Goal: Task Accomplishment & Management: Manage account settings

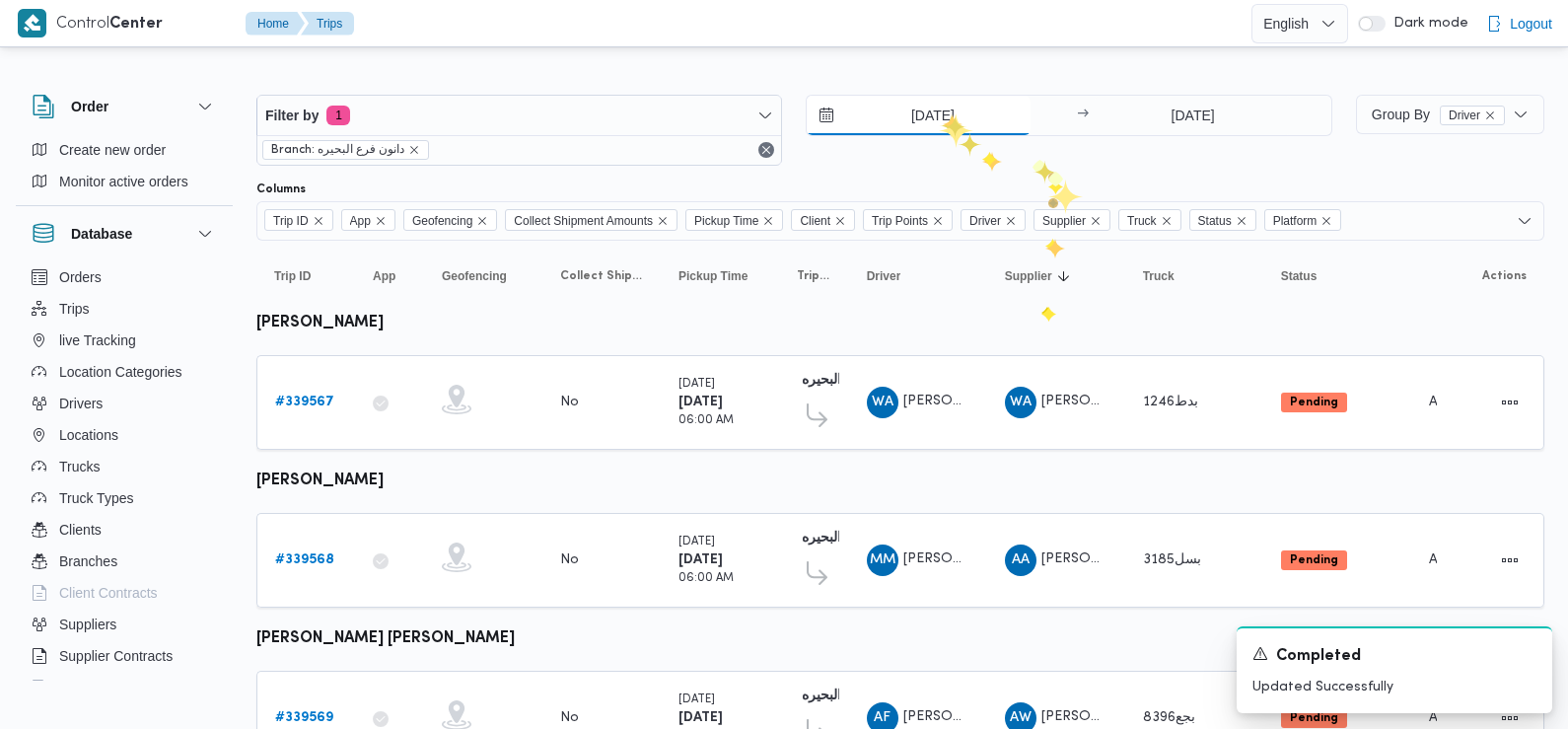
click at [937, 113] on input "[DATE]" at bounding box center [918, 116] width 223 height 40
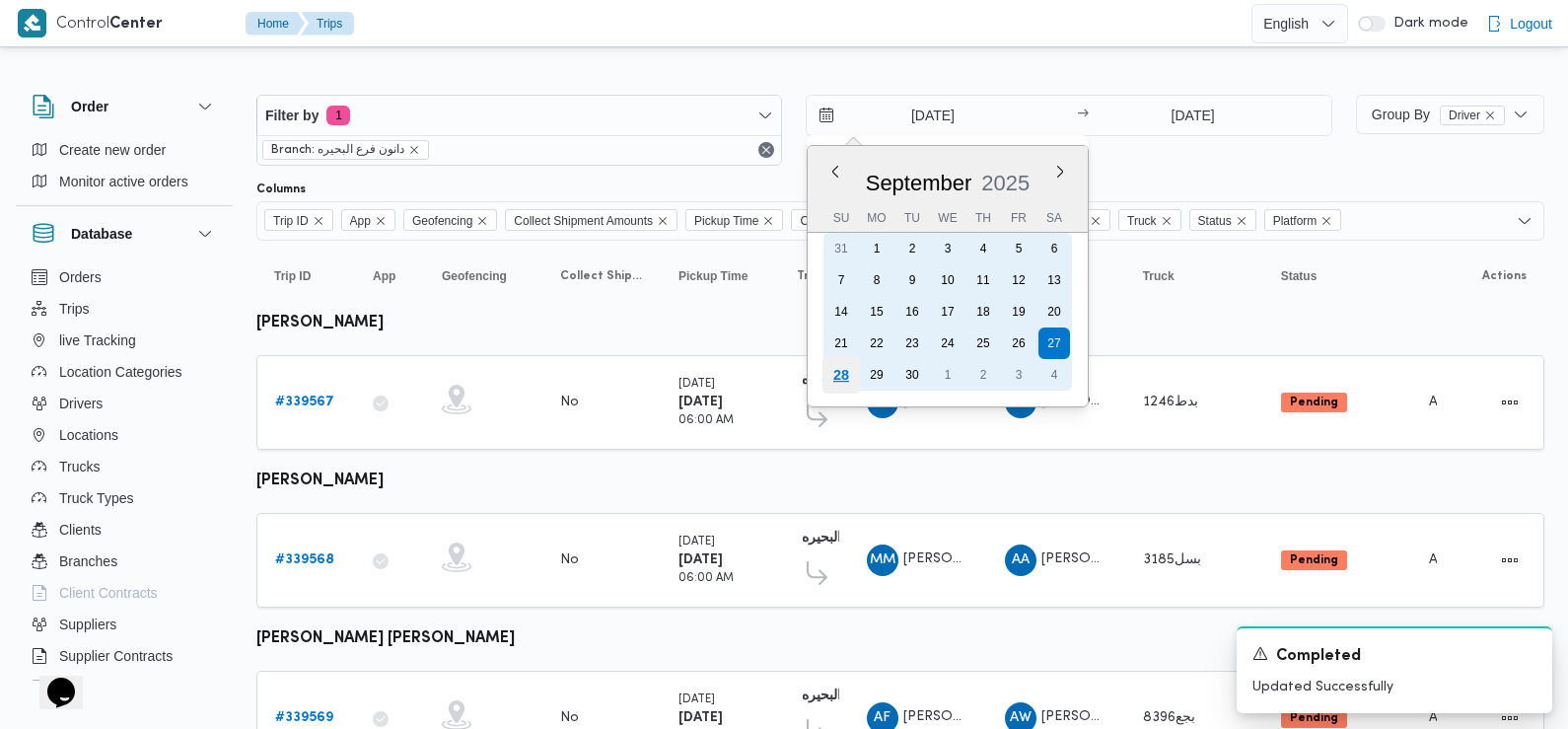
click at [839, 375] on div "28" at bounding box center [841, 375] width 38 height 38
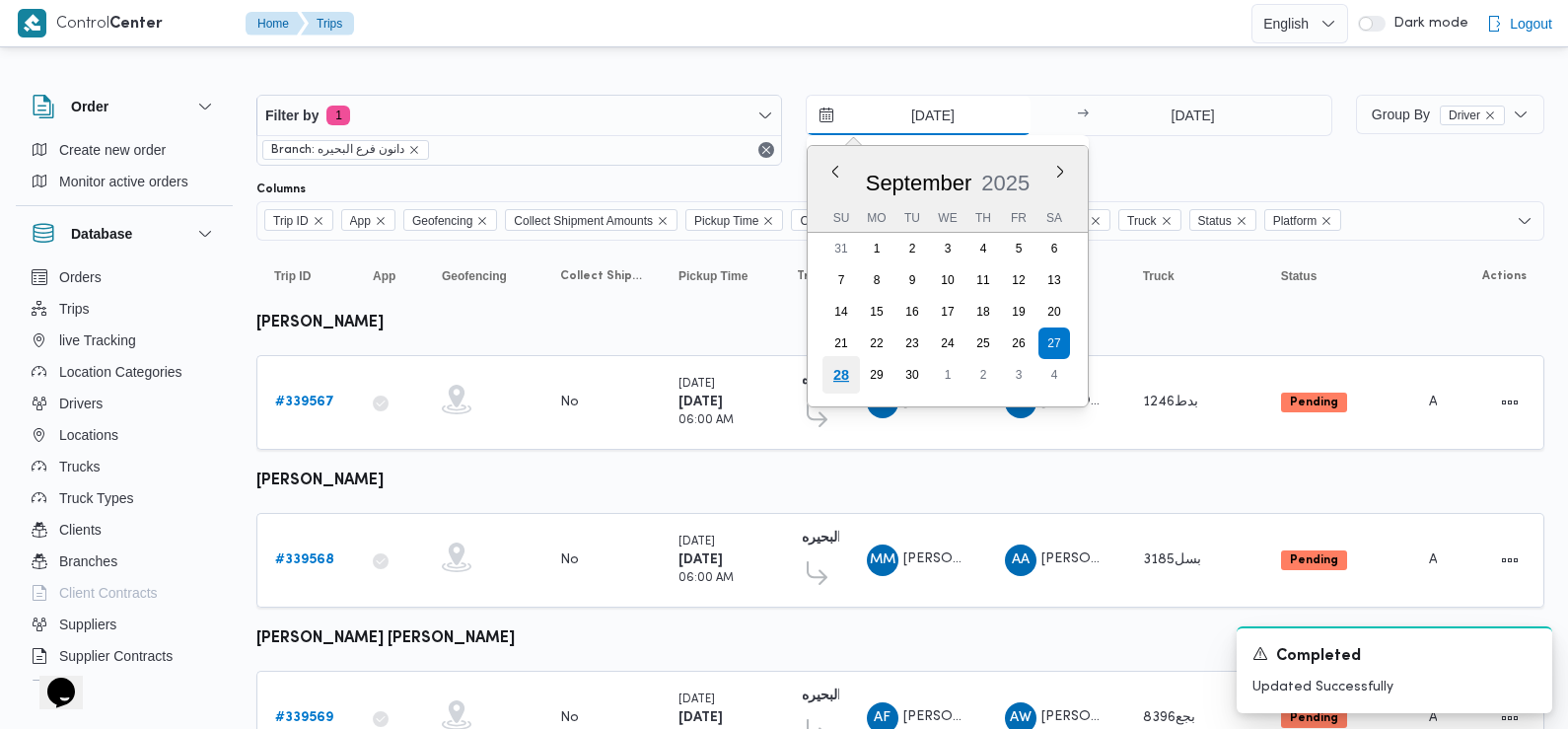
type input "[DATE]"
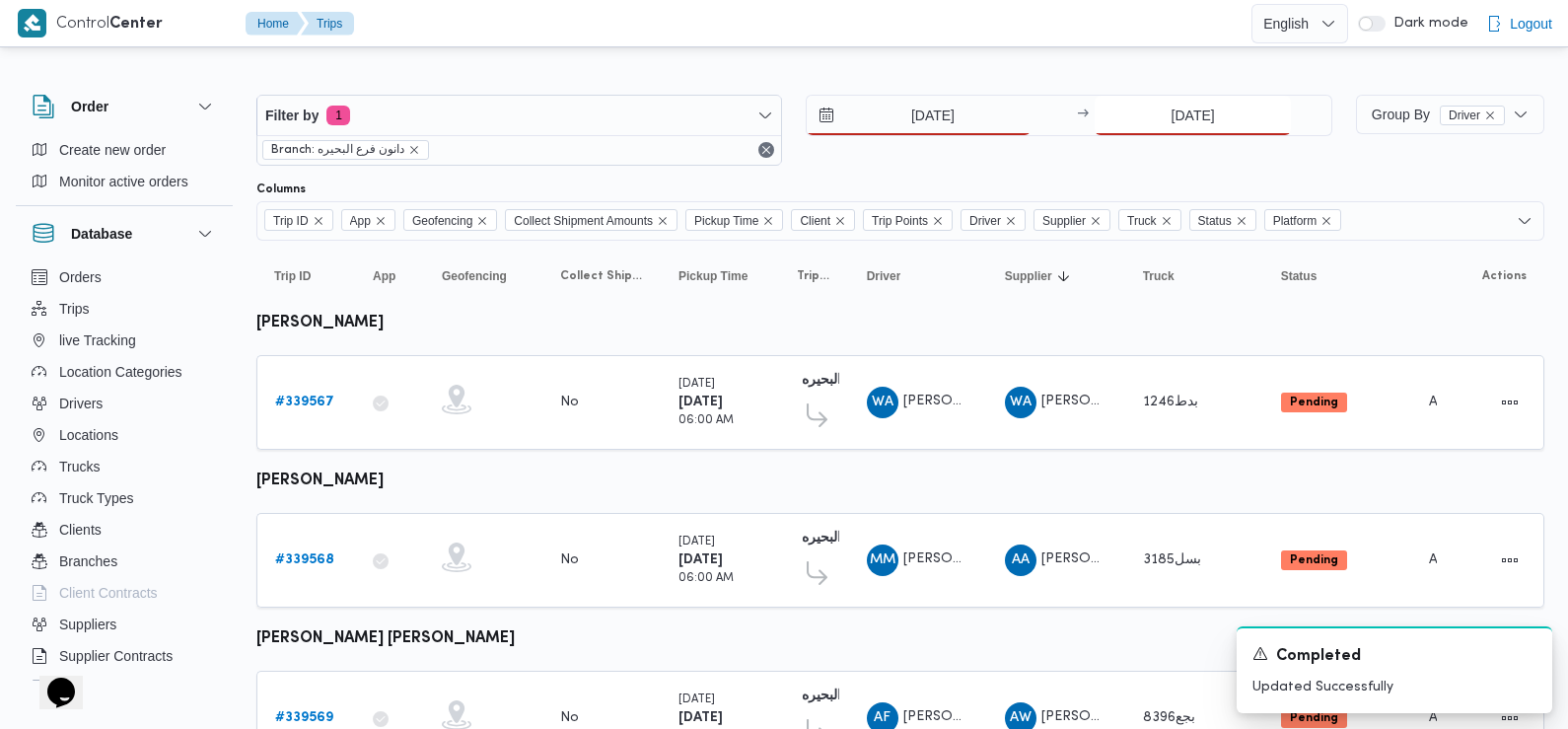
click at [1188, 128] on input "27/9/2025" at bounding box center [1192, 116] width 196 height 40
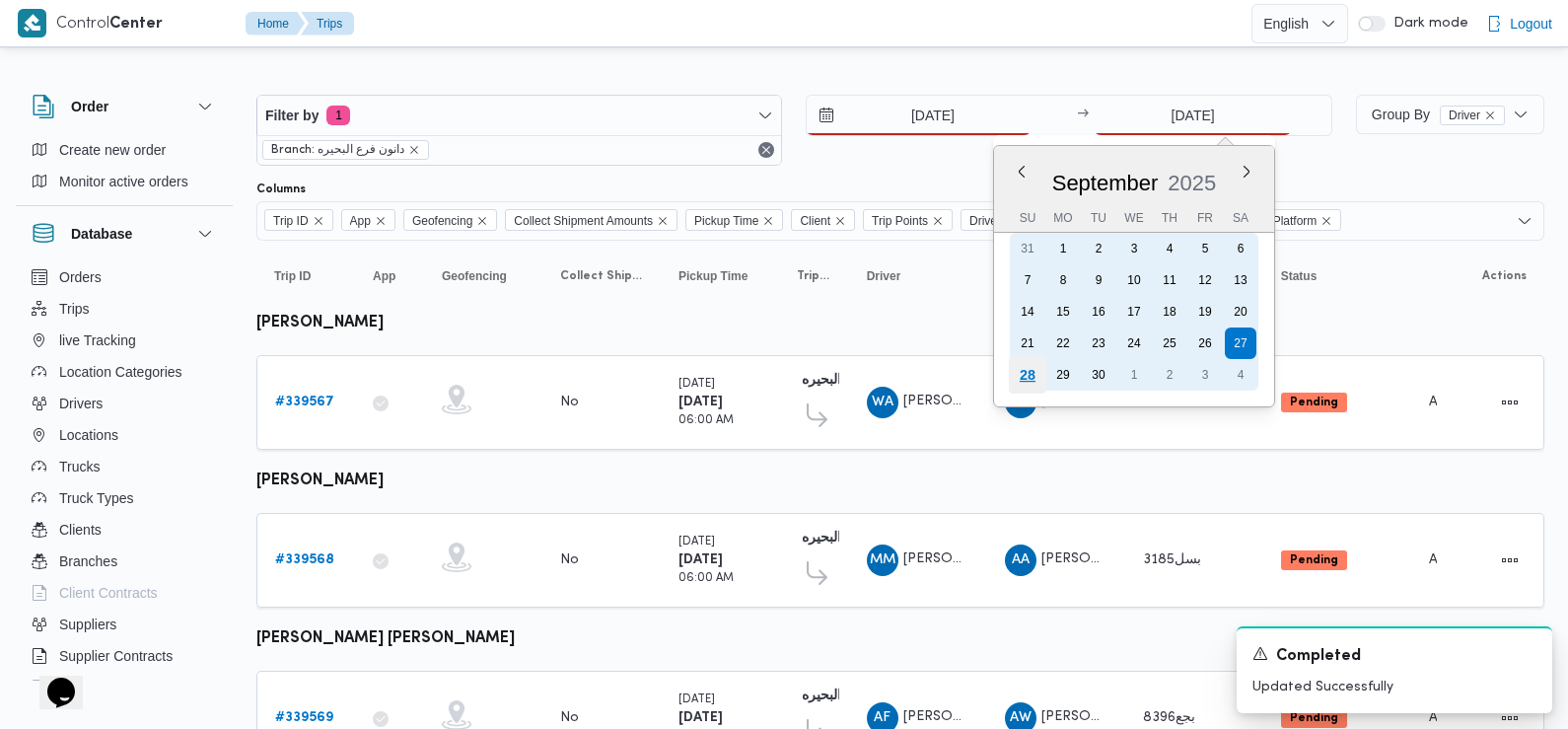
click at [1021, 380] on div "28" at bounding box center [1027, 375] width 38 height 38
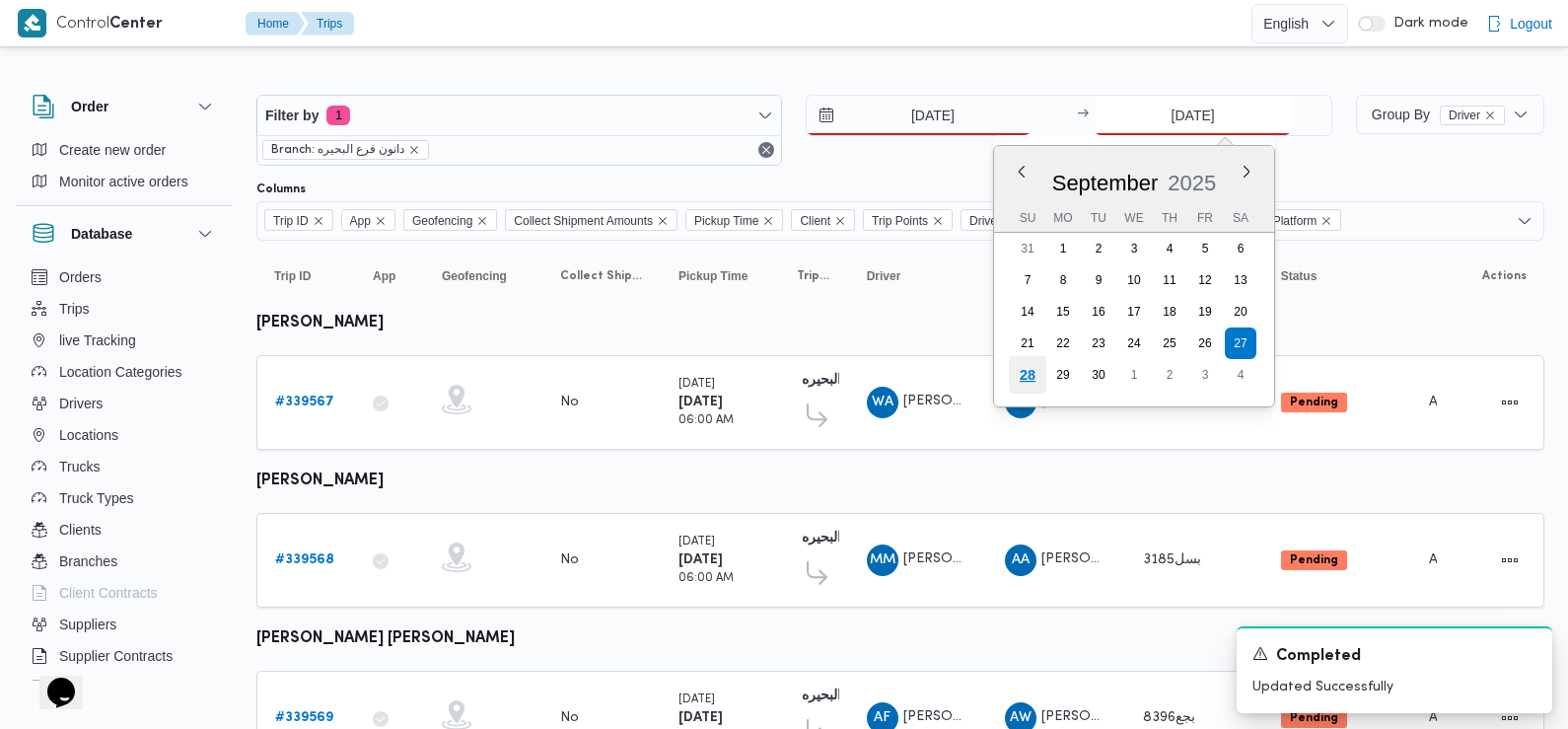
type input "[DATE]"
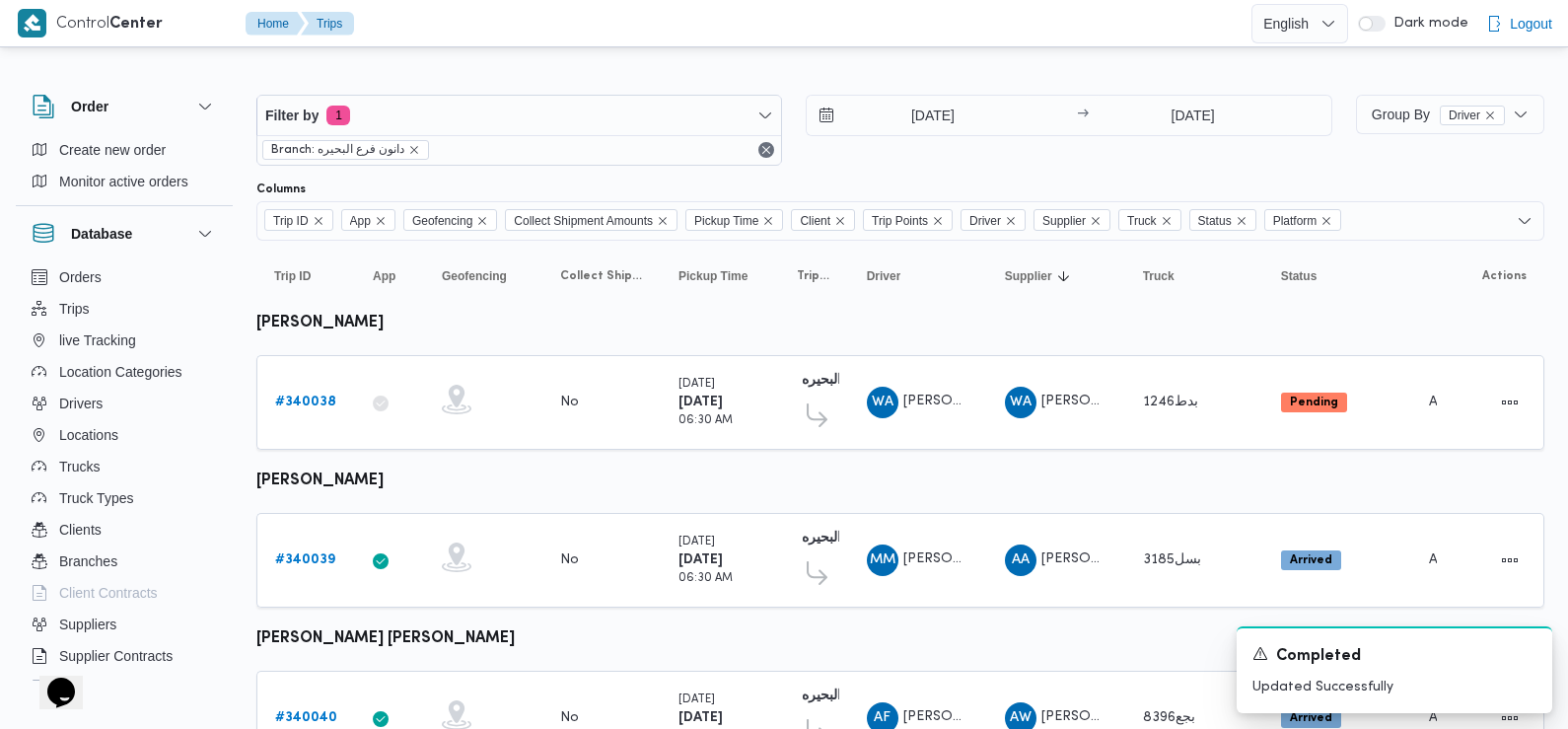
click at [1003, 183] on div "Columns" at bounding box center [900, 190] width 1288 height 16
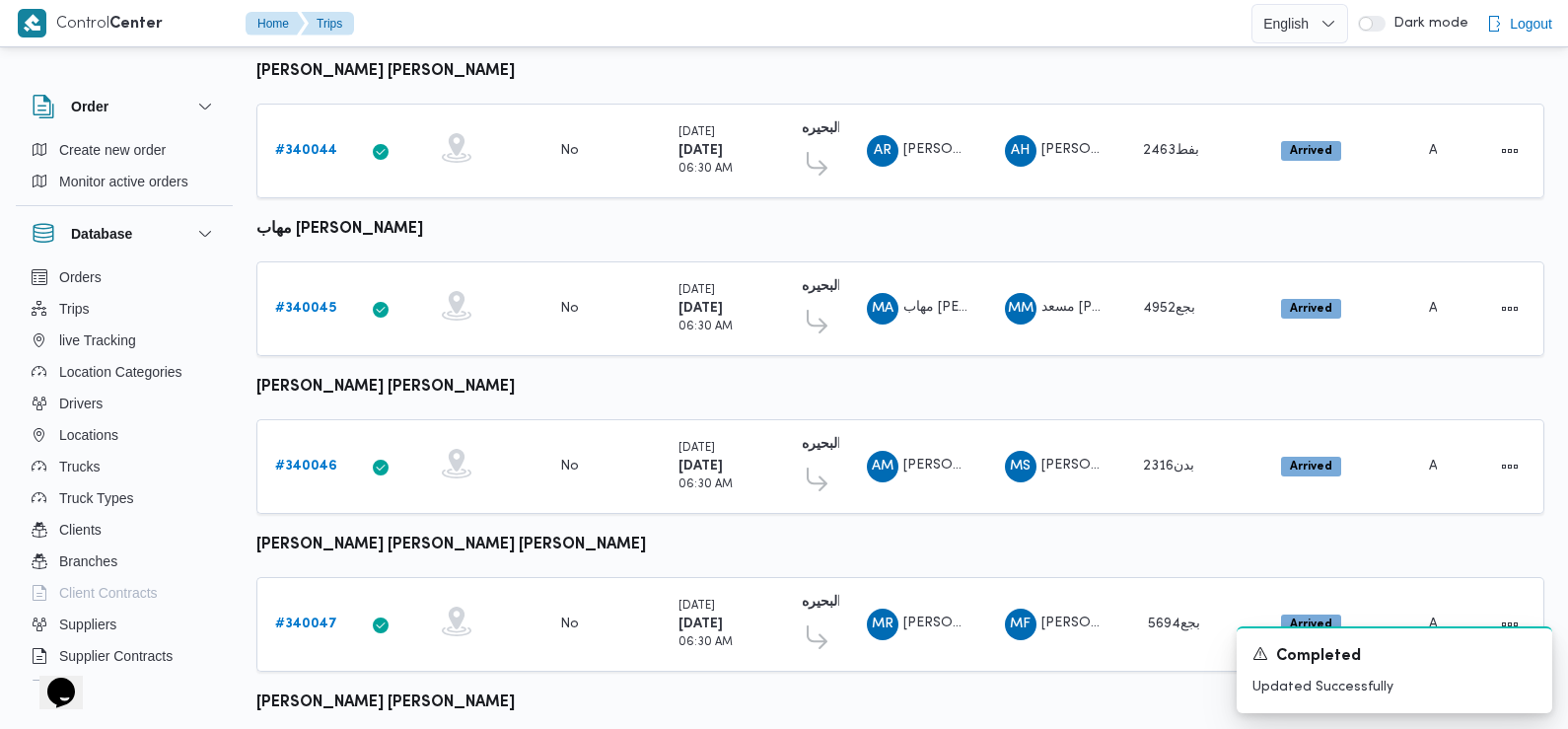
scroll to position [1658, 0]
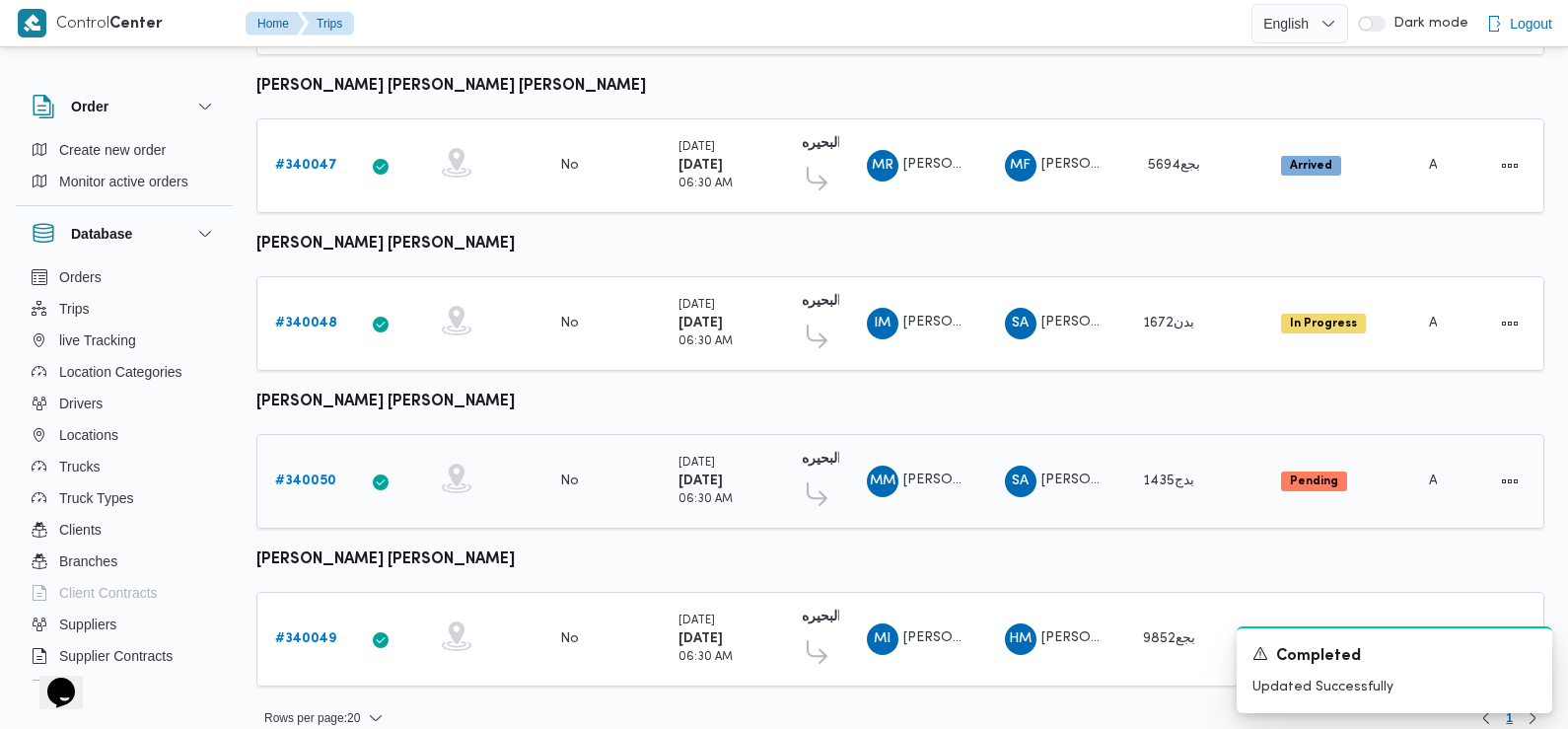
click at [307, 475] on b "# 340050" at bounding box center [305, 481] width 61 height 13
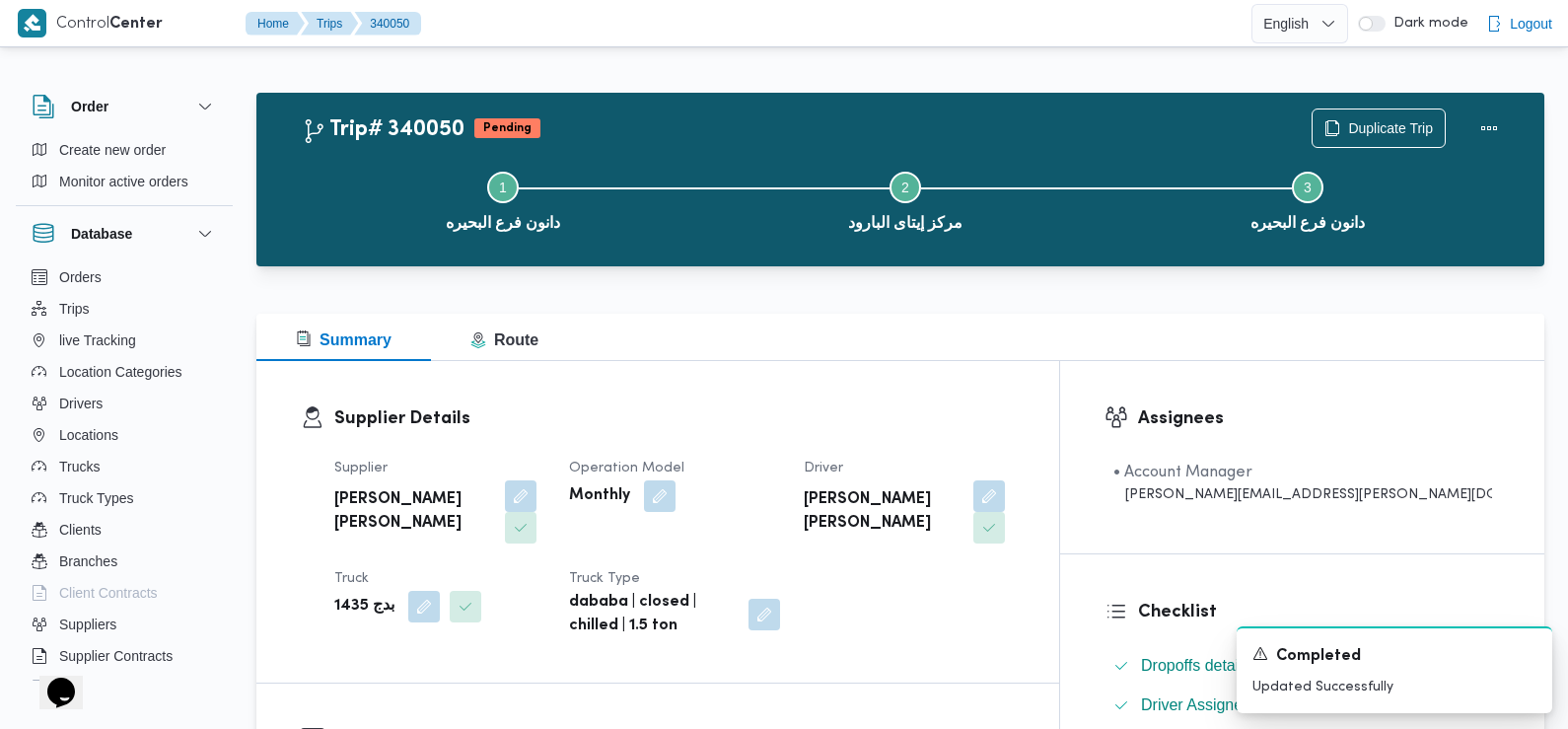
click at [1004, 497] on button "button" at bounding box center [989, 497] width 32 height 32
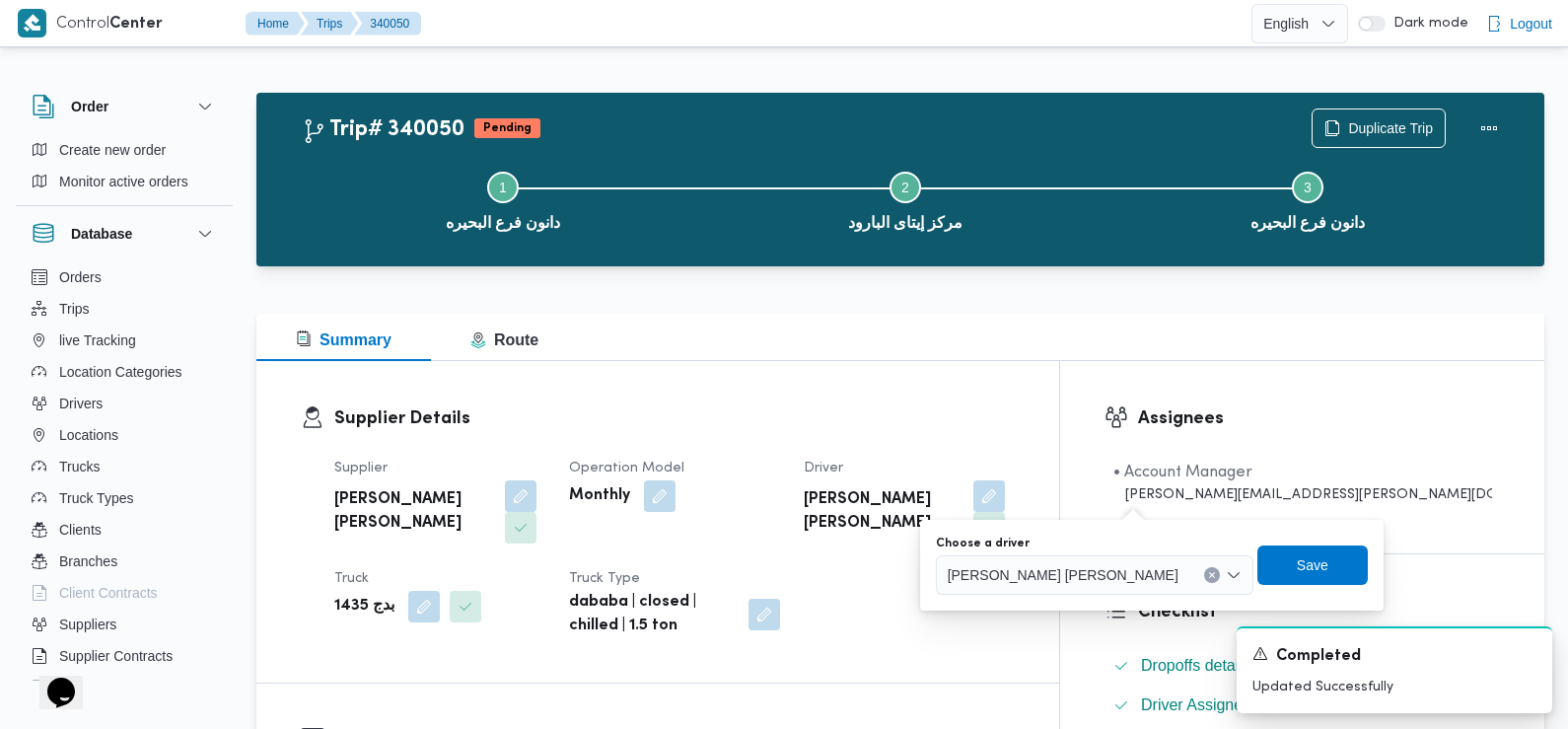
click at [1050, 572] on span "محمد مفرح توفيق محمود المسيري" at bounding box center [1063, 575] width 230 height 22
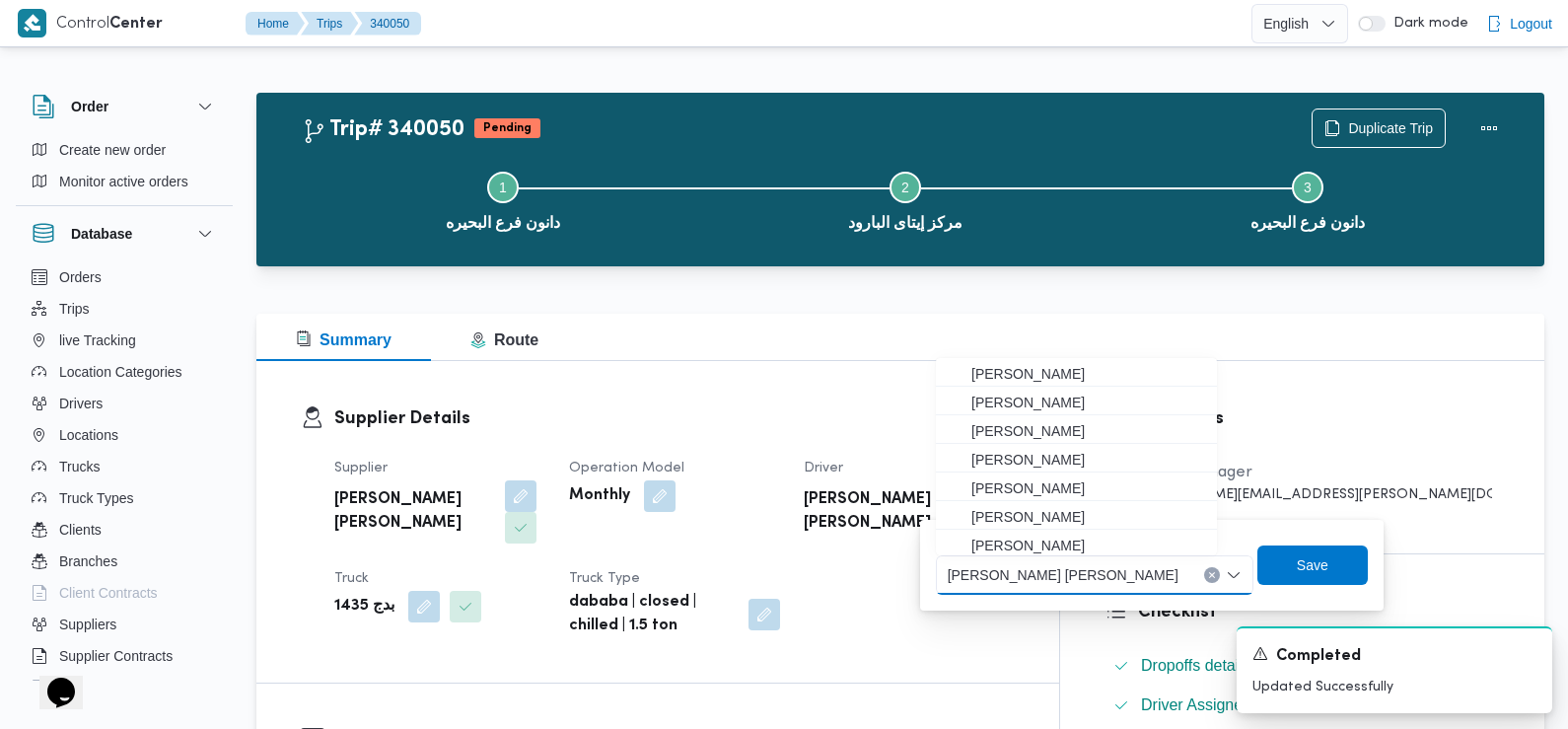
scroll to position [60, 0]
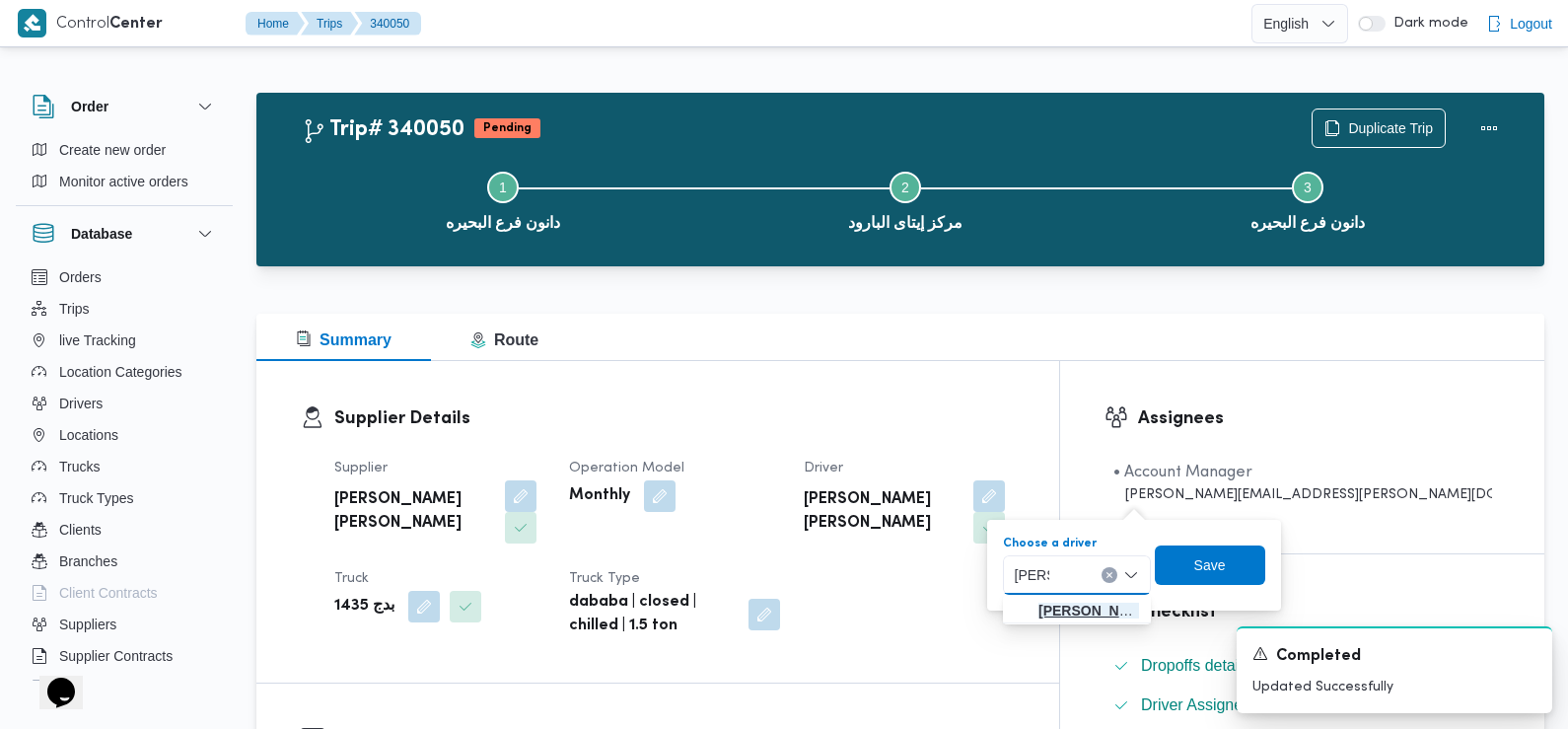
type input "هشام"
click at [1055, 606] on span "هشام رمضان عوض عرفه الاسيوطي" at bounding box center [1089, 610] width 101 height 24
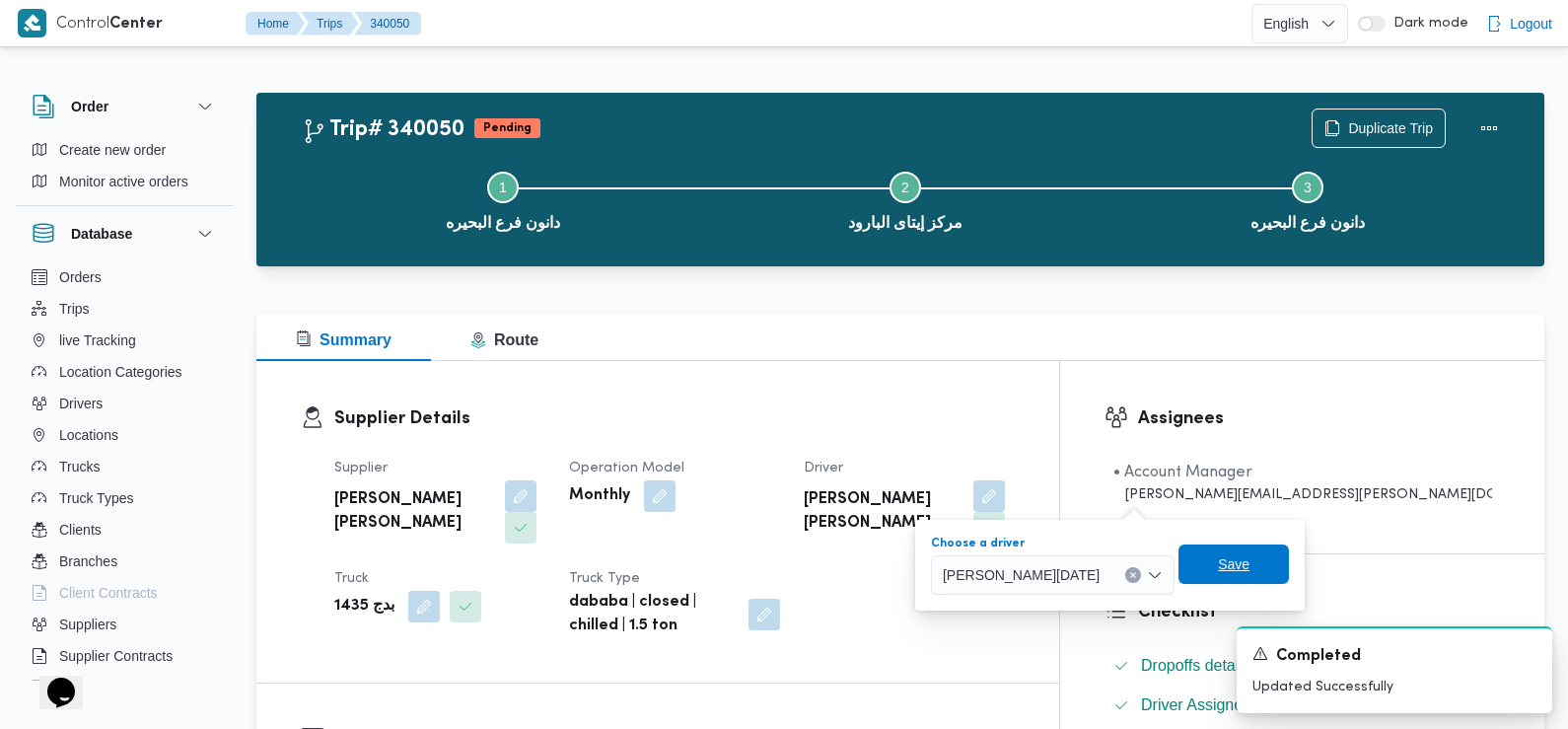
click at [1250, 566] on span "Save" at bounding box center [1234, 565] width 32 height 24
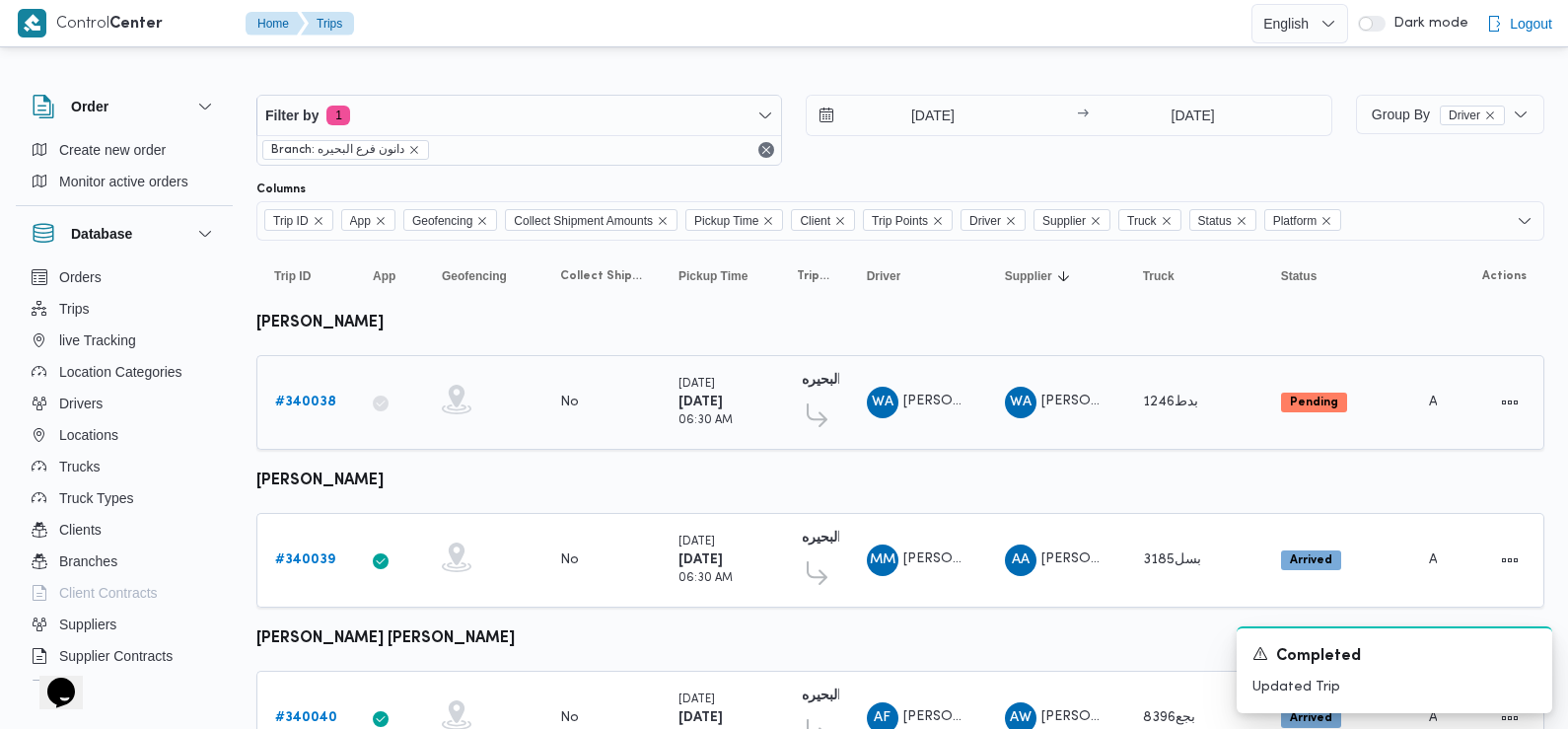
click at [315, 406] on b "# 340038" at bounding box center [305, 402] width 61 height 13
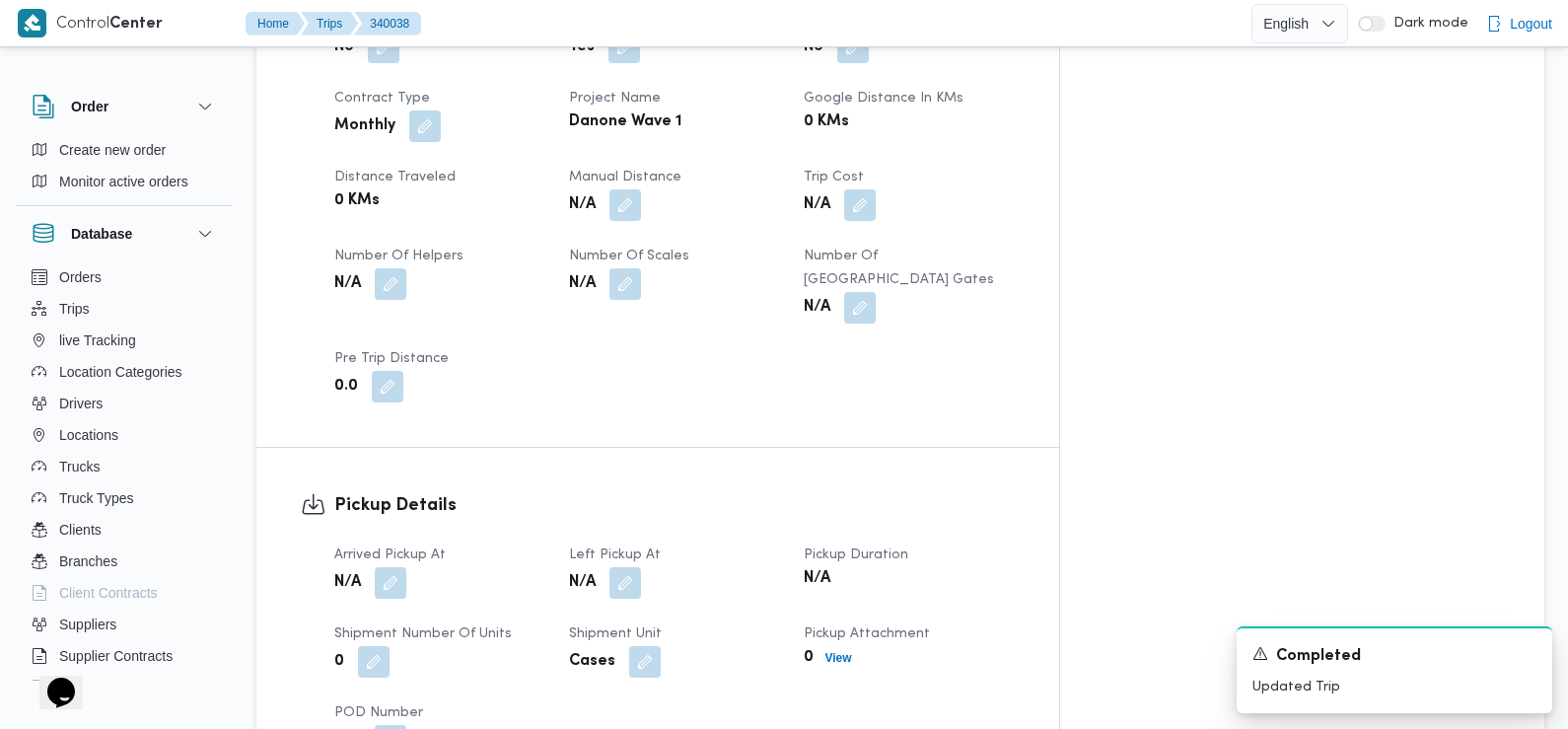
scroll to position [935, 0]
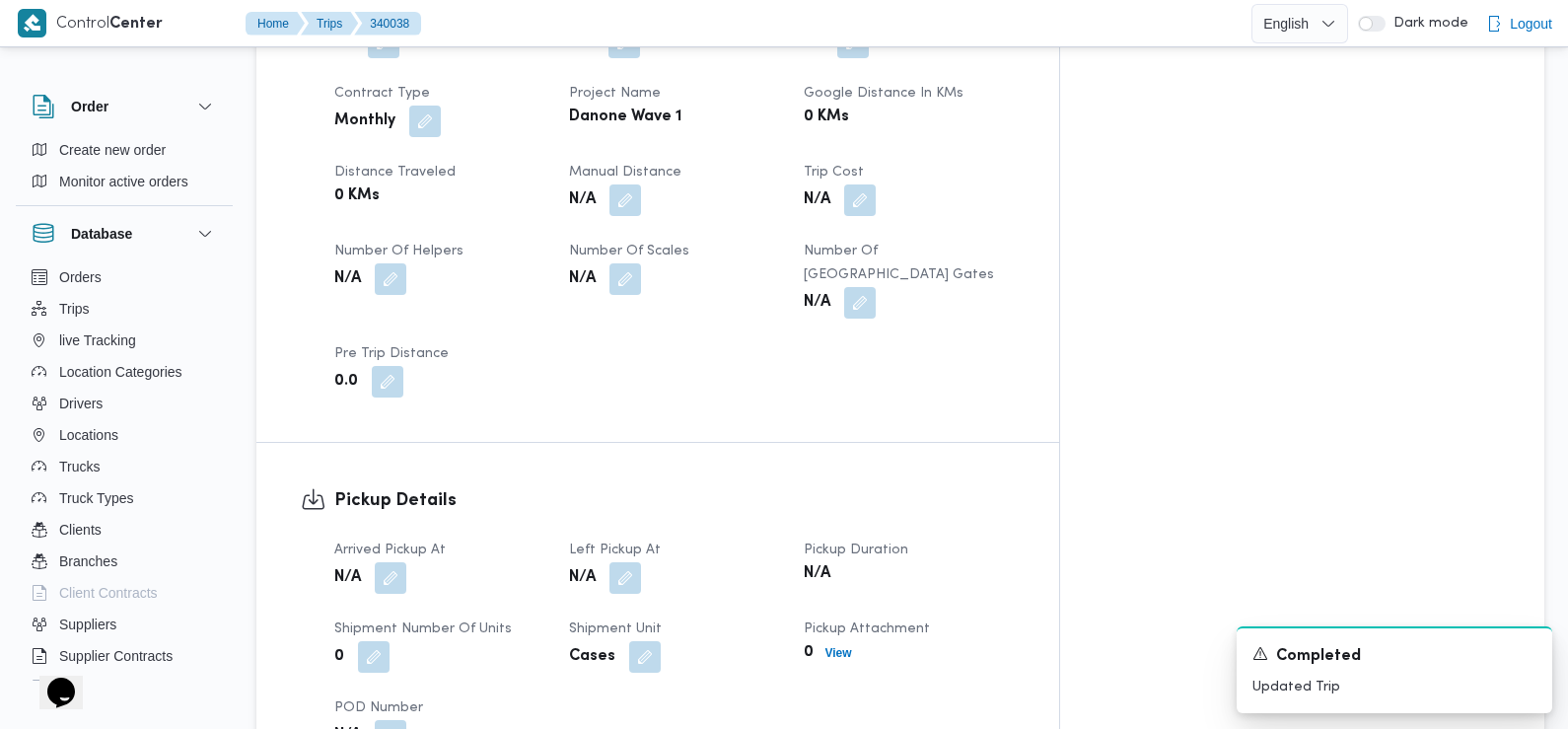
click at [393, 563] on button "button" at bounding box center [391, 579] width 32 height 32
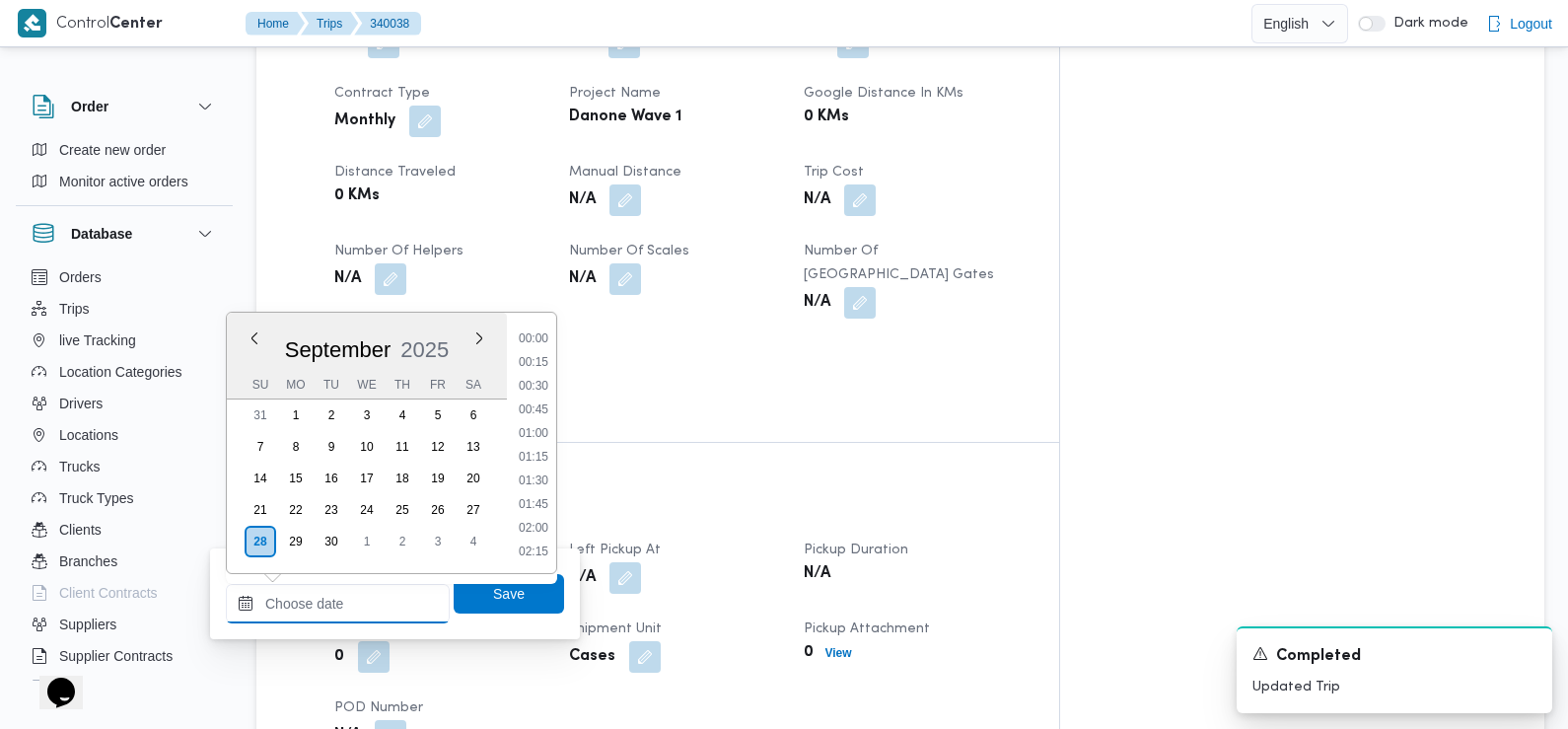
click at [370, 591] on input "Arrived Pickup At" at bounding box center [337, 603] width 223 height 40
click at [536, 380] on li "07:30" at bounding box center [534, 380] width 45 height 20
type input "[DATE] 07:30"
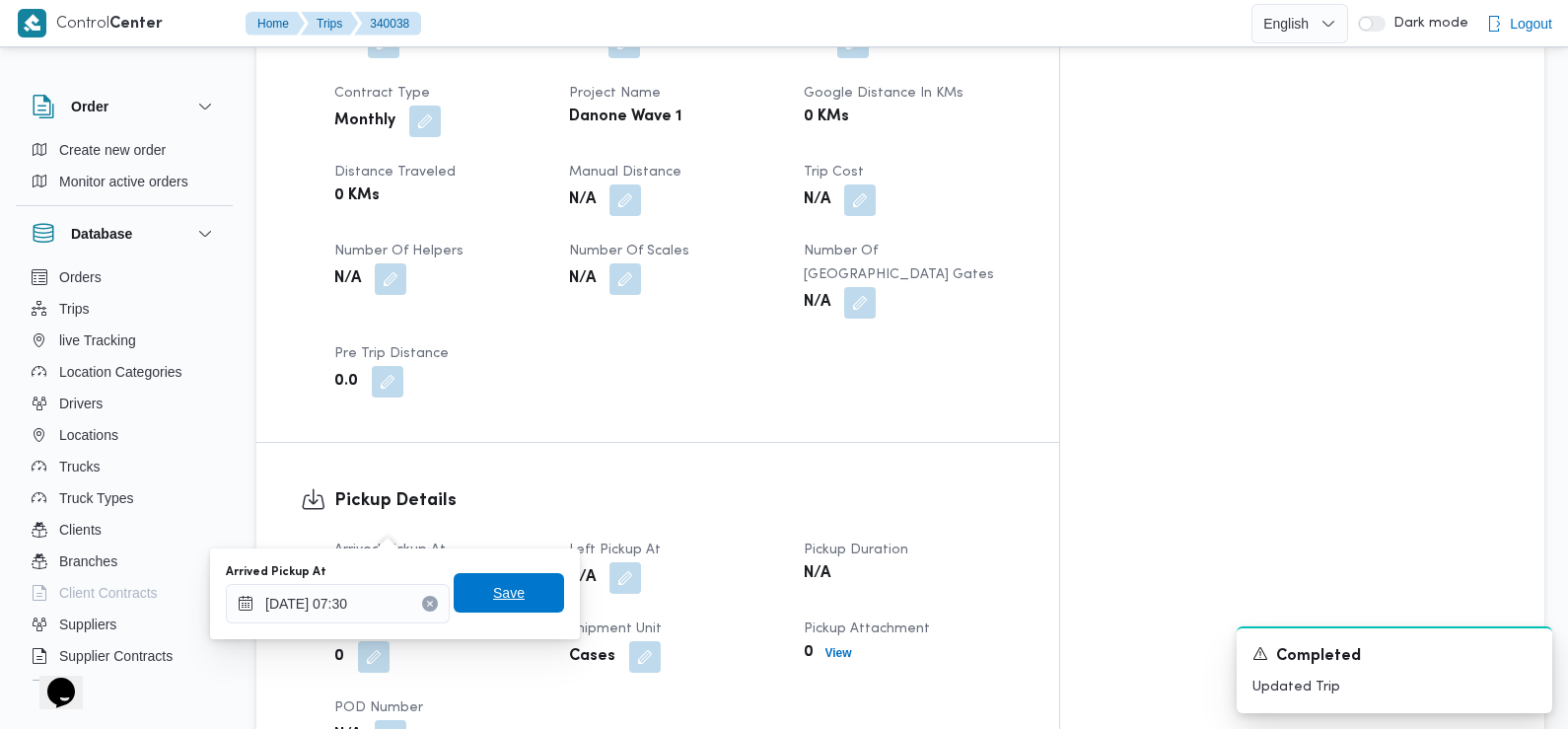
click at [475, 593] on span "Save" at bounding box center [509, 592] width 111 height 40
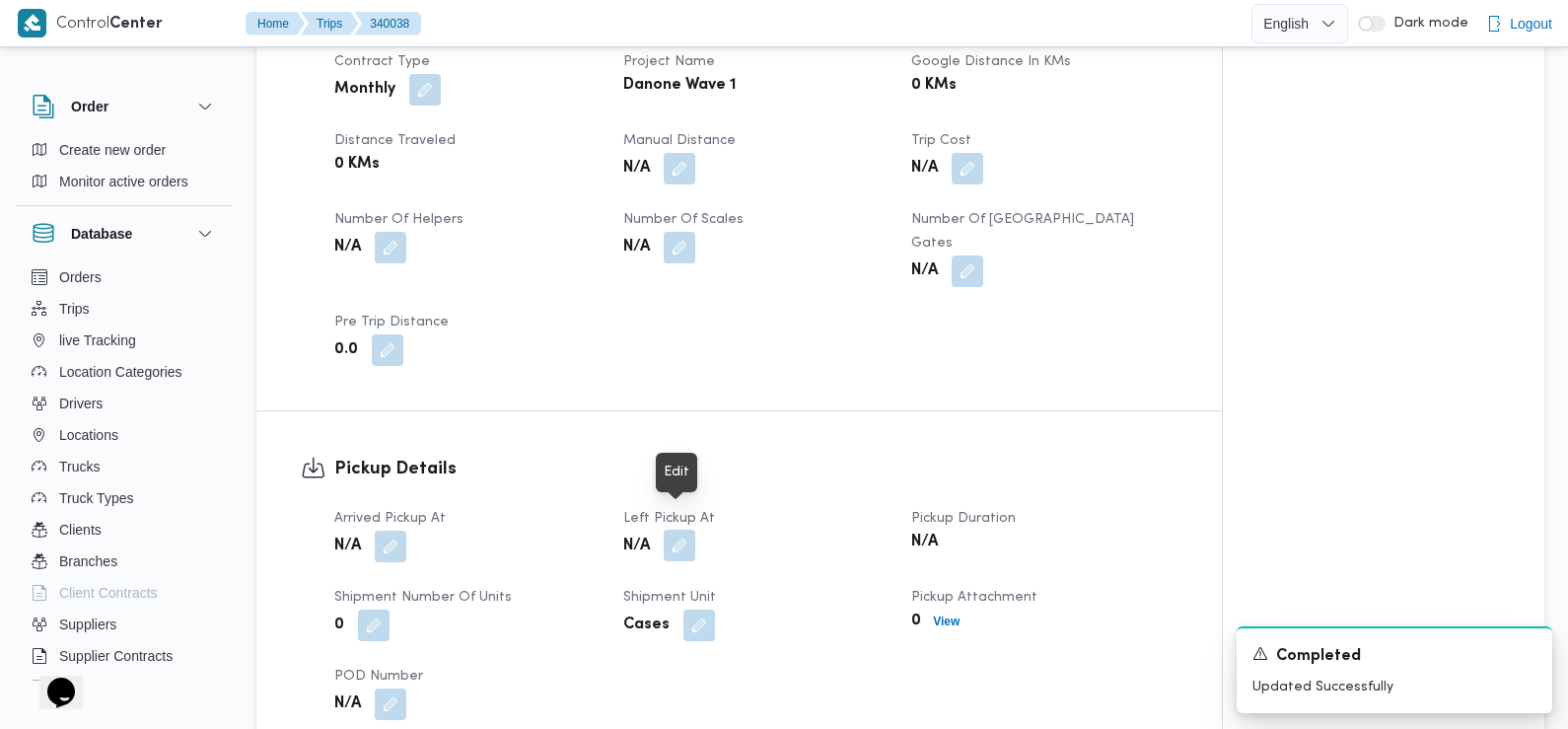
click at [685, 530] on button "button" at bounding box center [679, 546] width 32 height 32
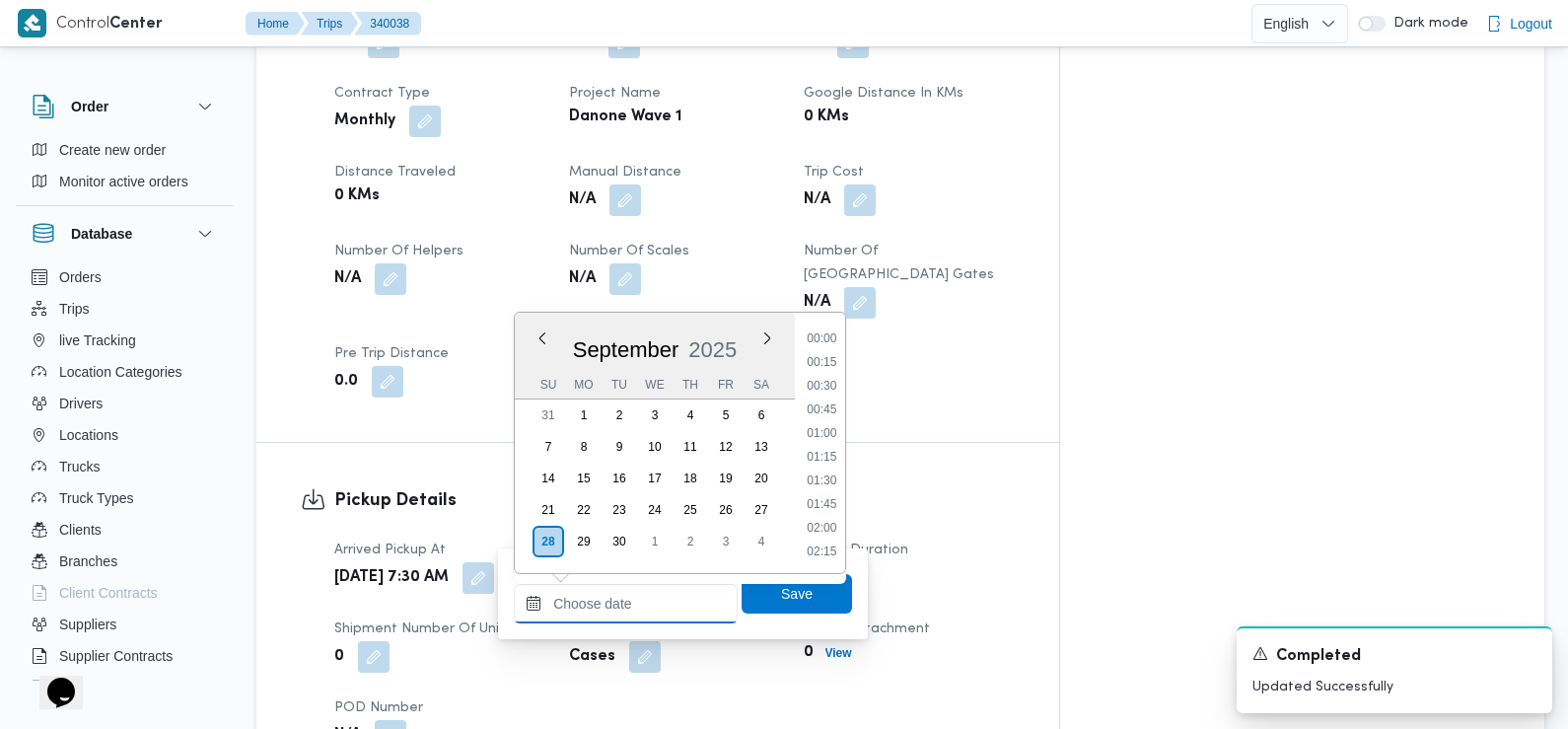
click at [613, 605] on input "Left Pickup At" at bounding box center [626, 603] width 223 height 40
click at [828, 452] on li "08:45" at bounding box center [823, 448] width 45 height 20
type input "[DATE] 08:45"
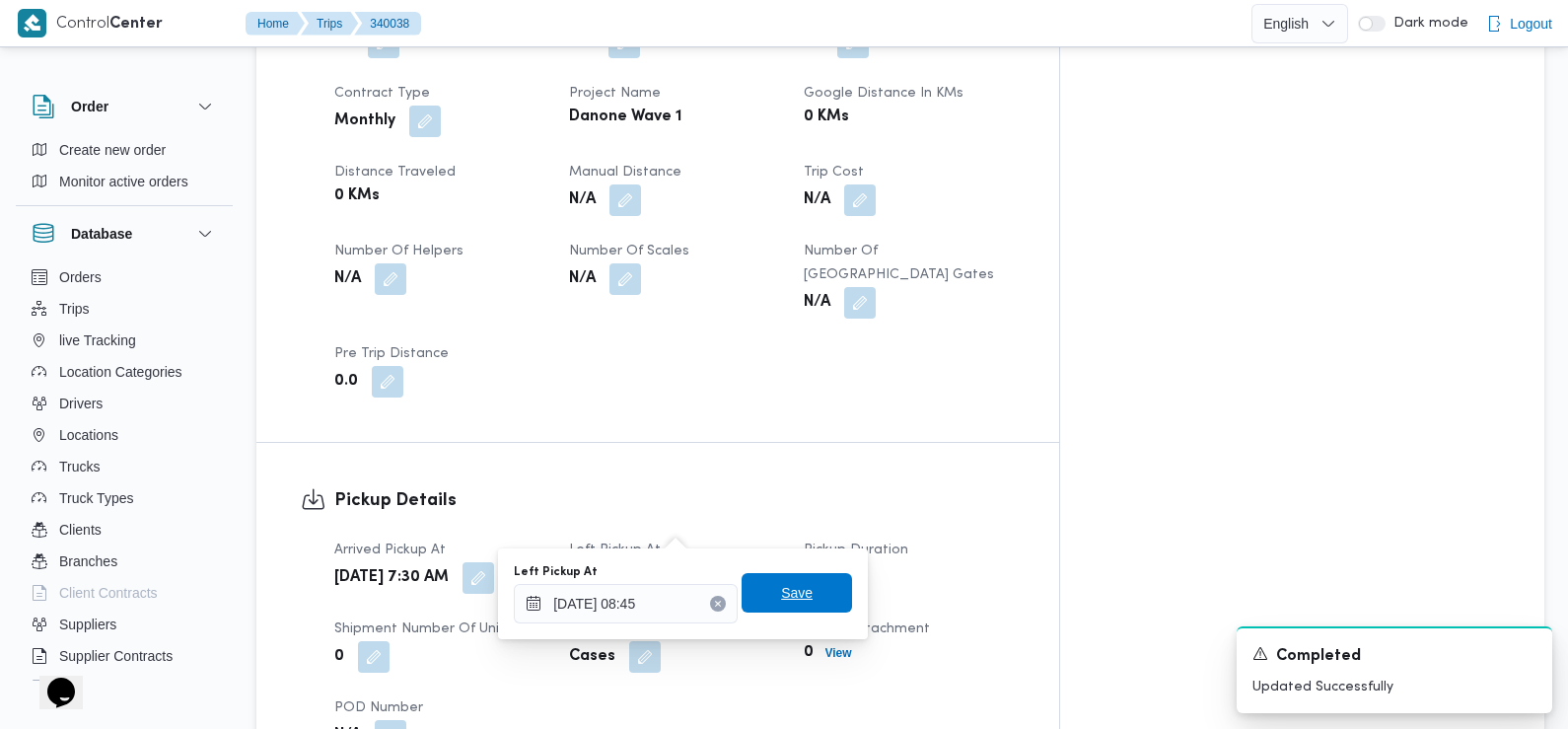
click at [781, 592] on span "Save" at bounding box center [797, 592] width 32 height 24
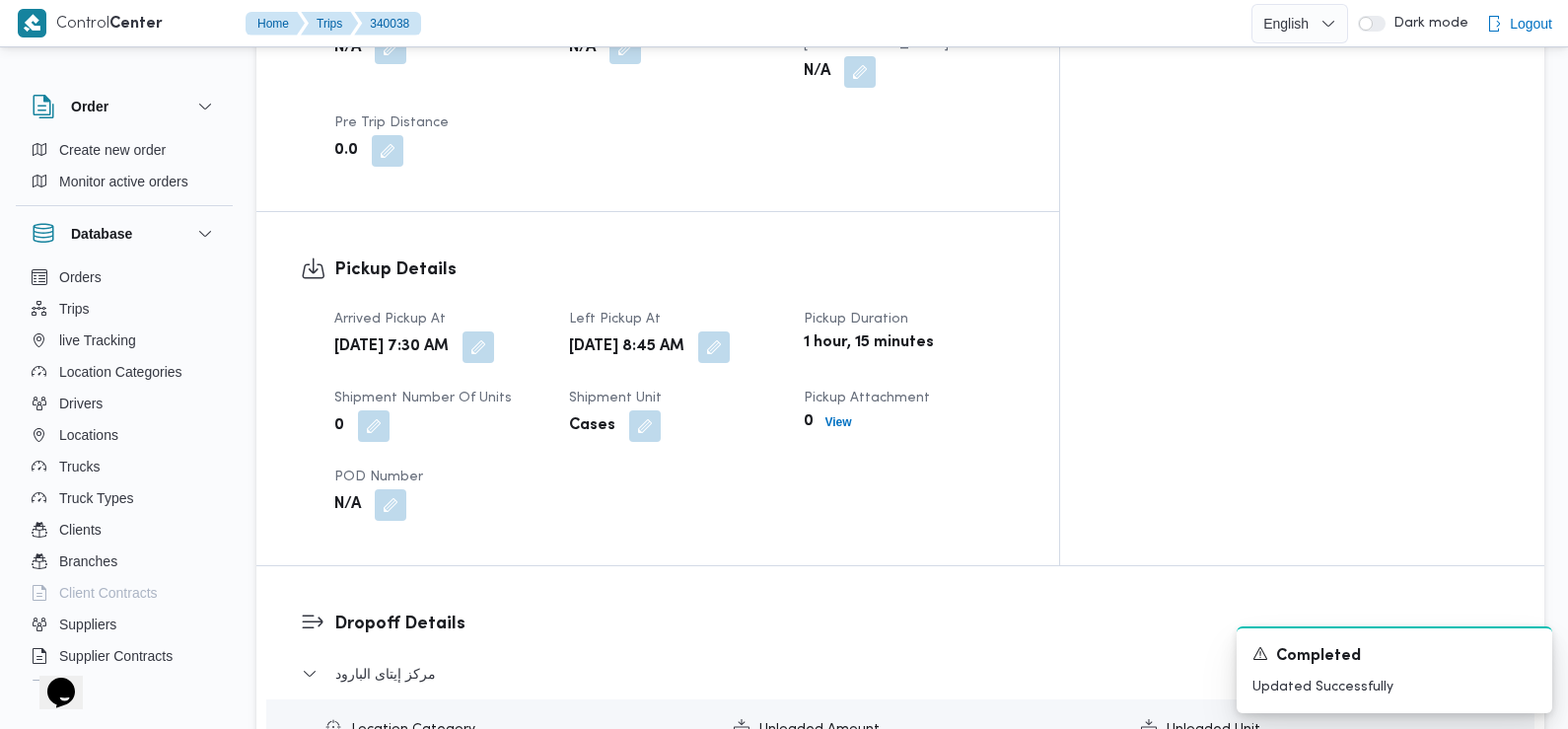
scroll to position [1283, 0]
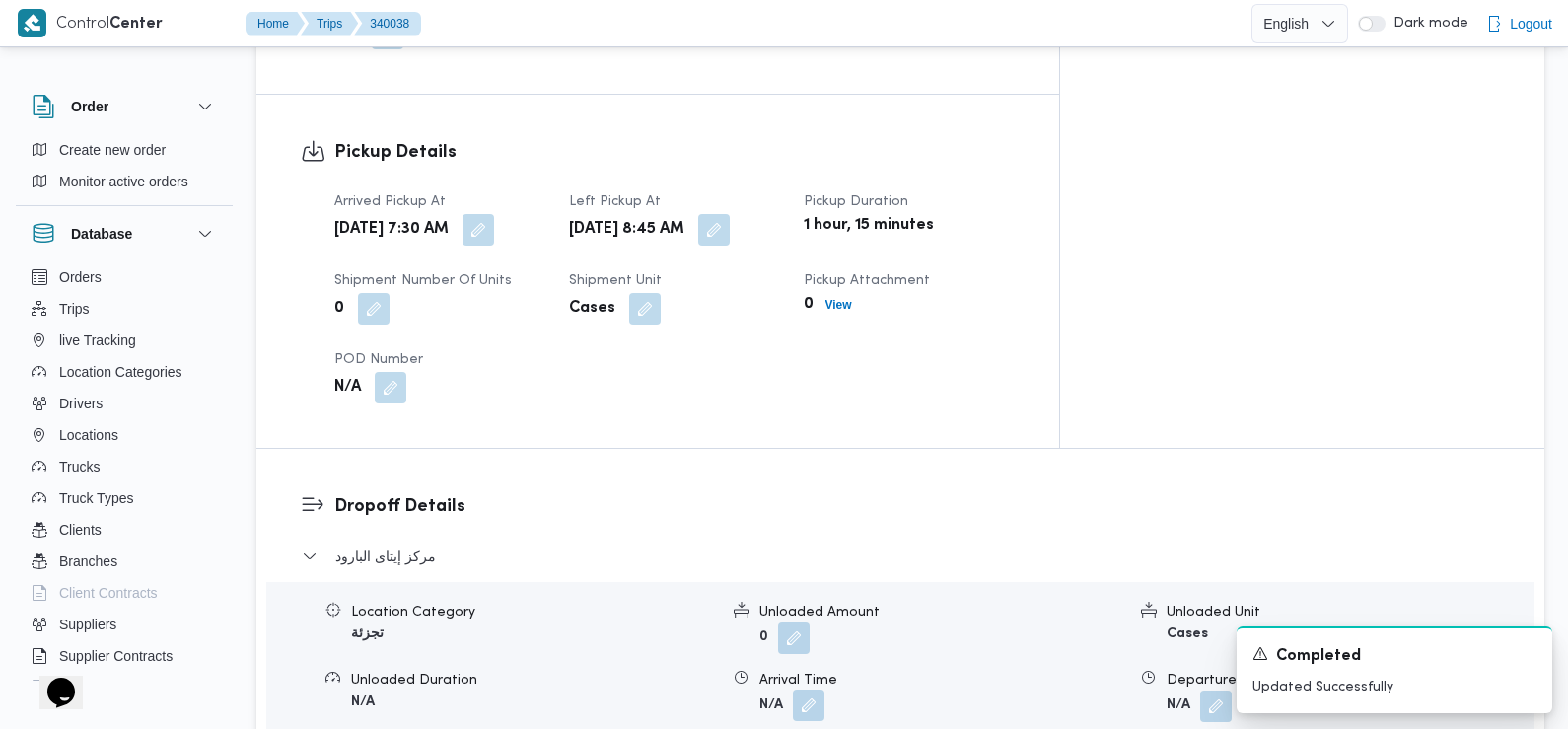
click at [818, 689] on button "button" at bounding box center [809, 705] width 32 height 32
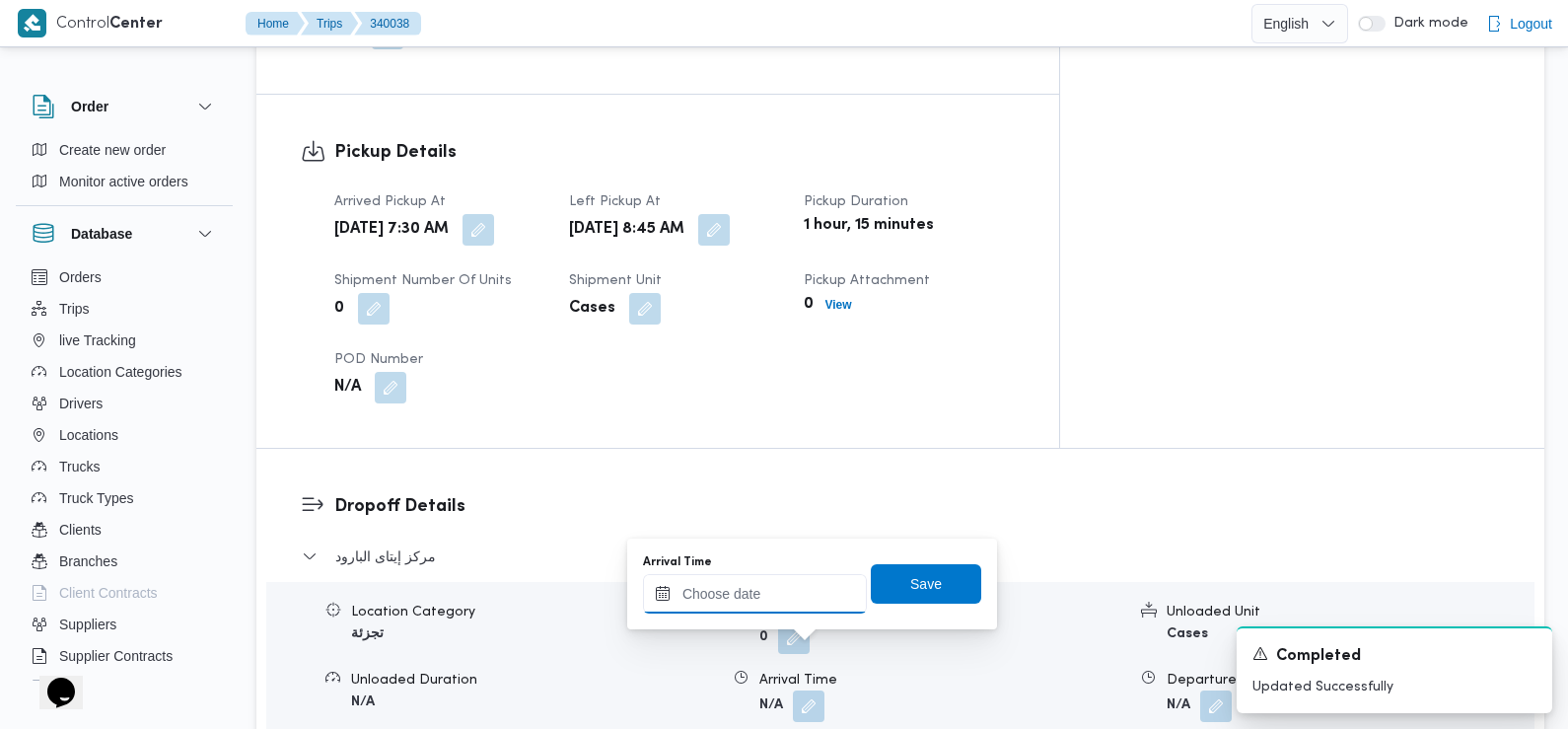
click at [798, 588] on input "Arrival Time" at bounding box center [754, 593] width 223 height 40
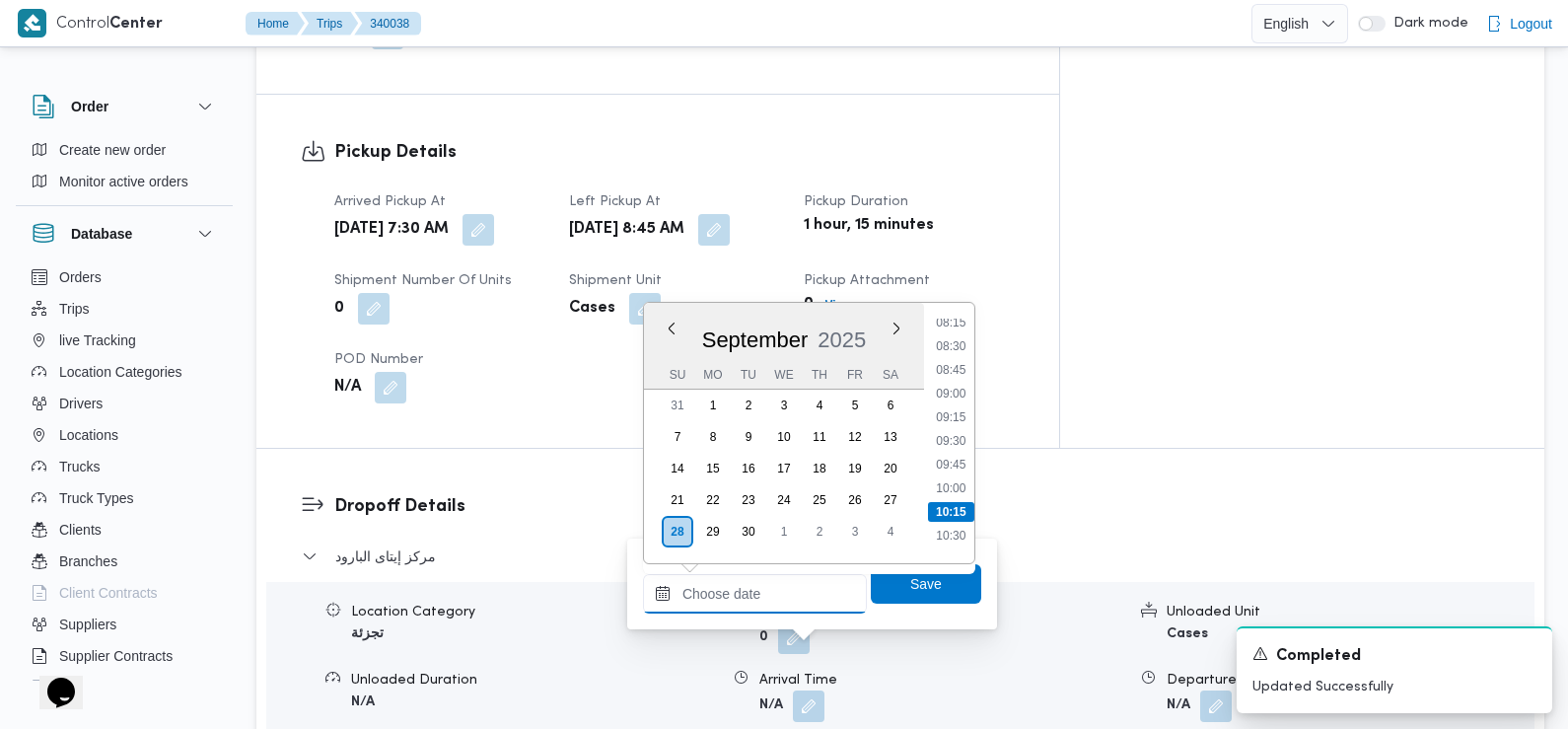
scroll to position [791, 0]
click at [954, 460] on li "09:45" at bounding box center [951, 461] width 45 height 20
type input "28/09/2025 09:45"
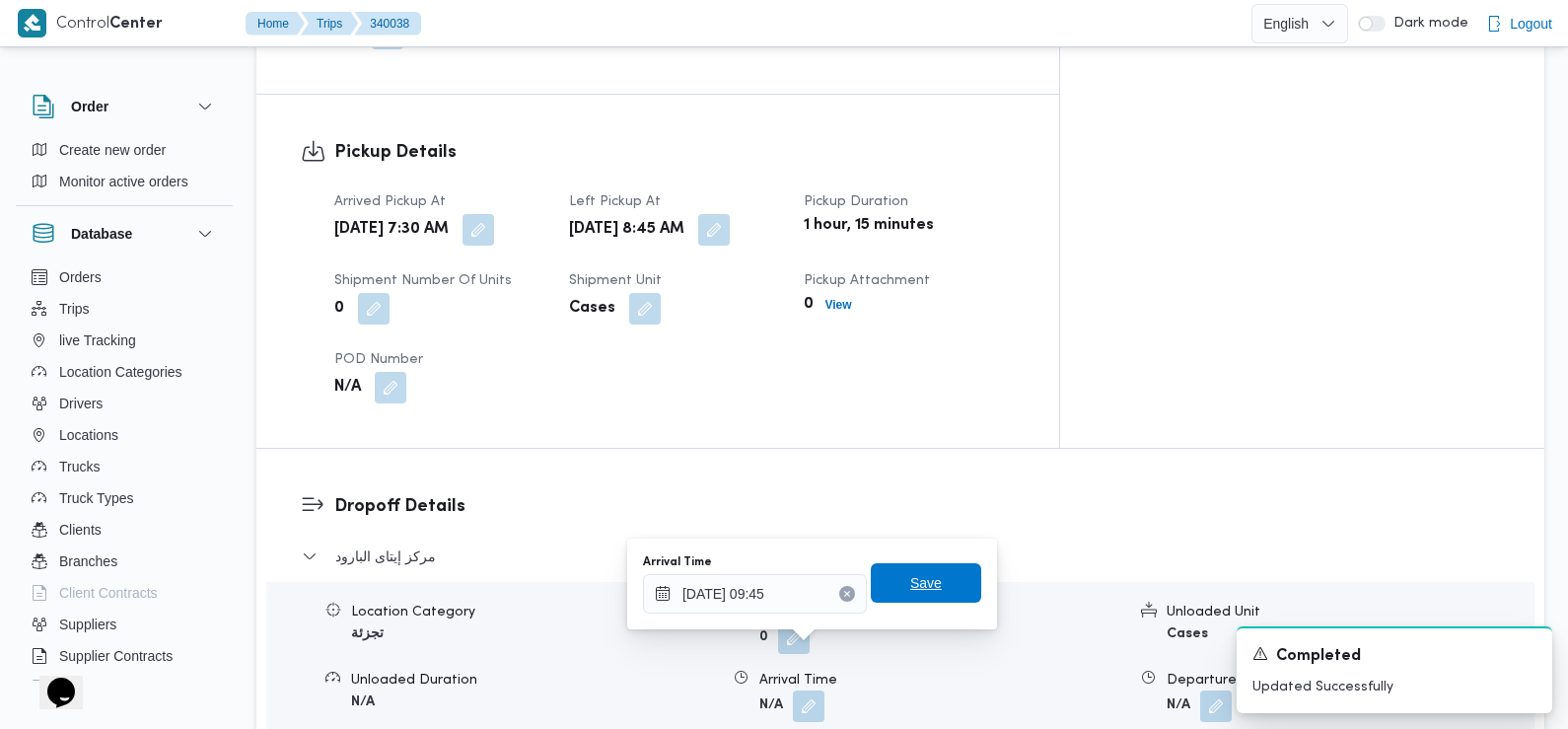
click at [916, 579] on span "Save" at bounding box center [926, 584] width 32 height 24
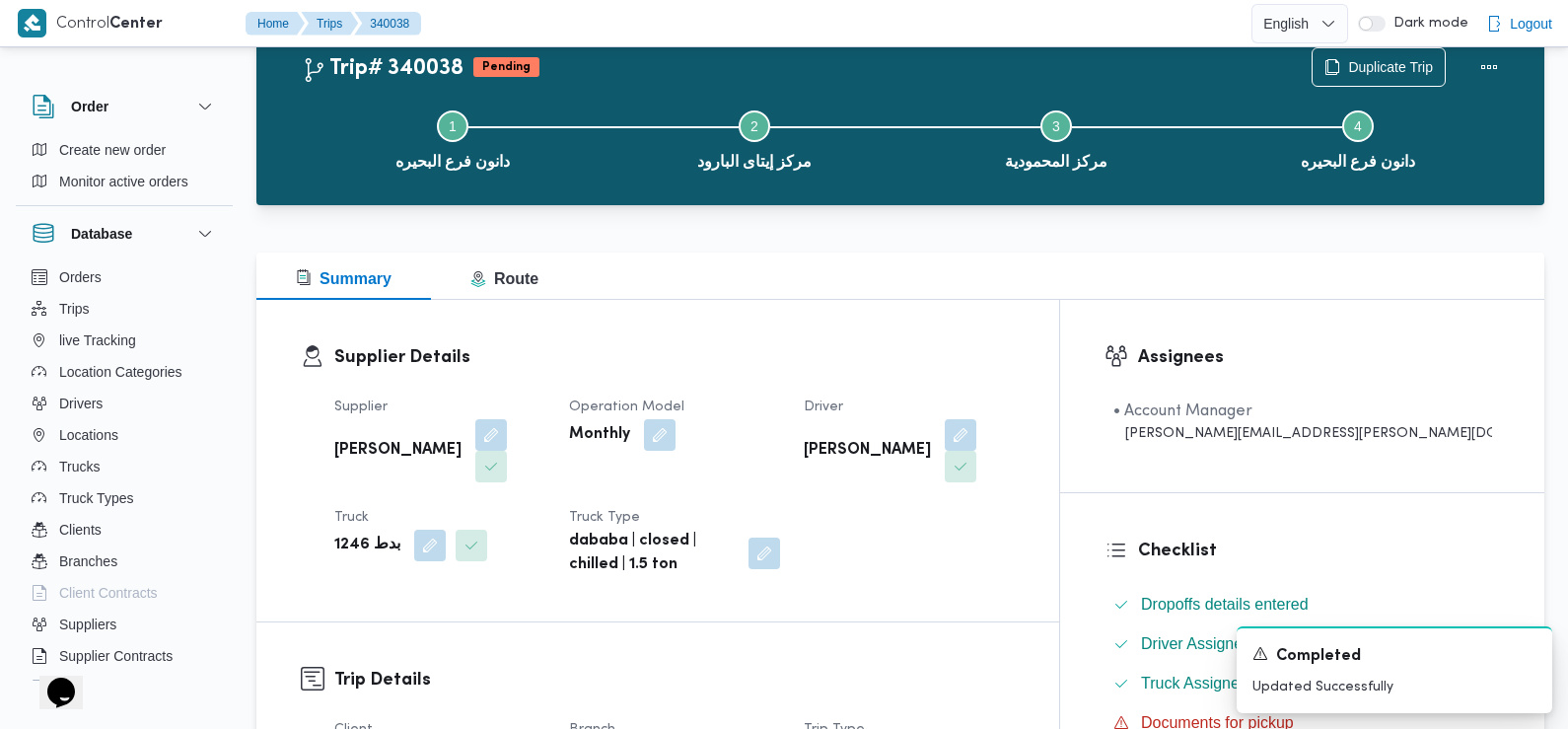
scroll to position [0, 0]
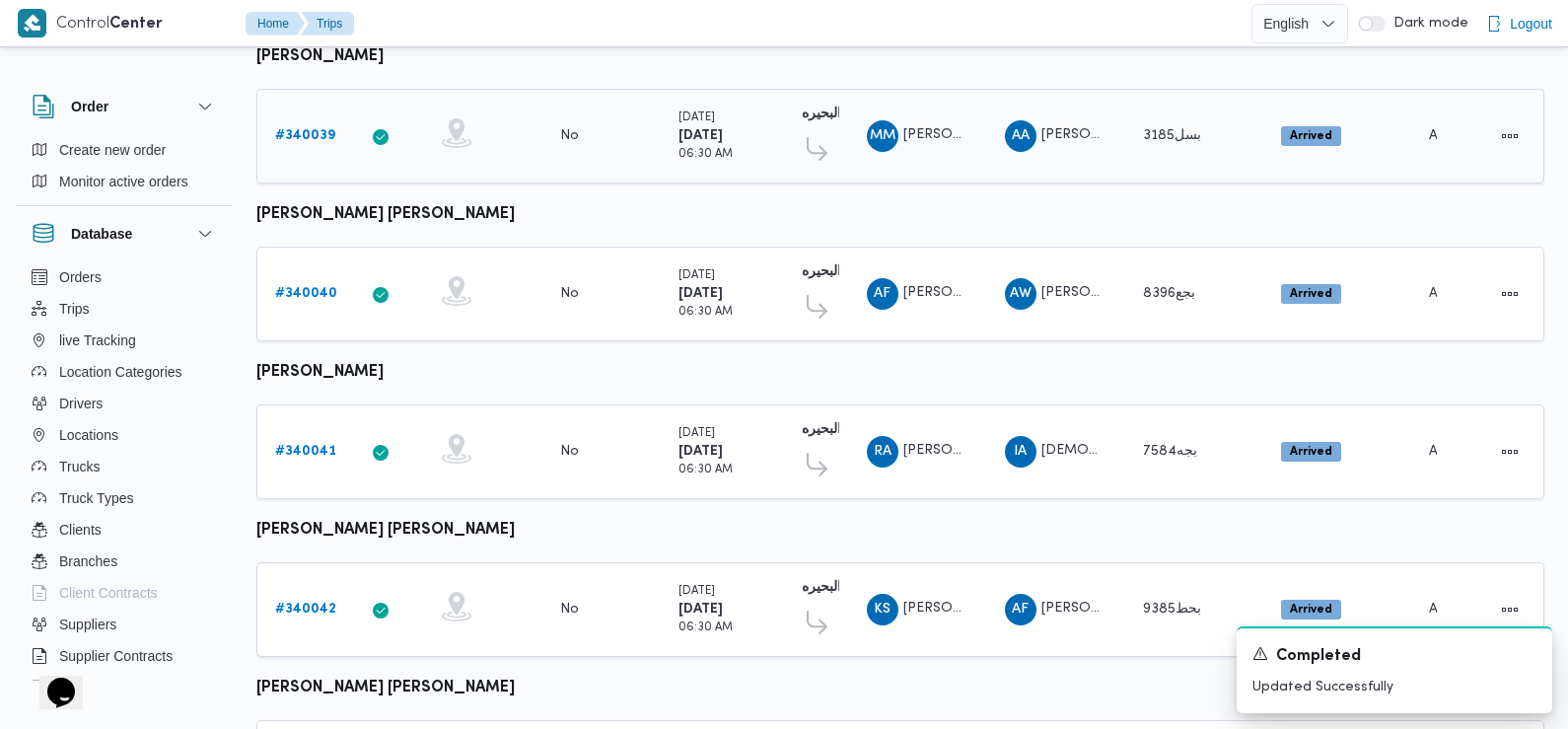
scroll to position [447, 0]
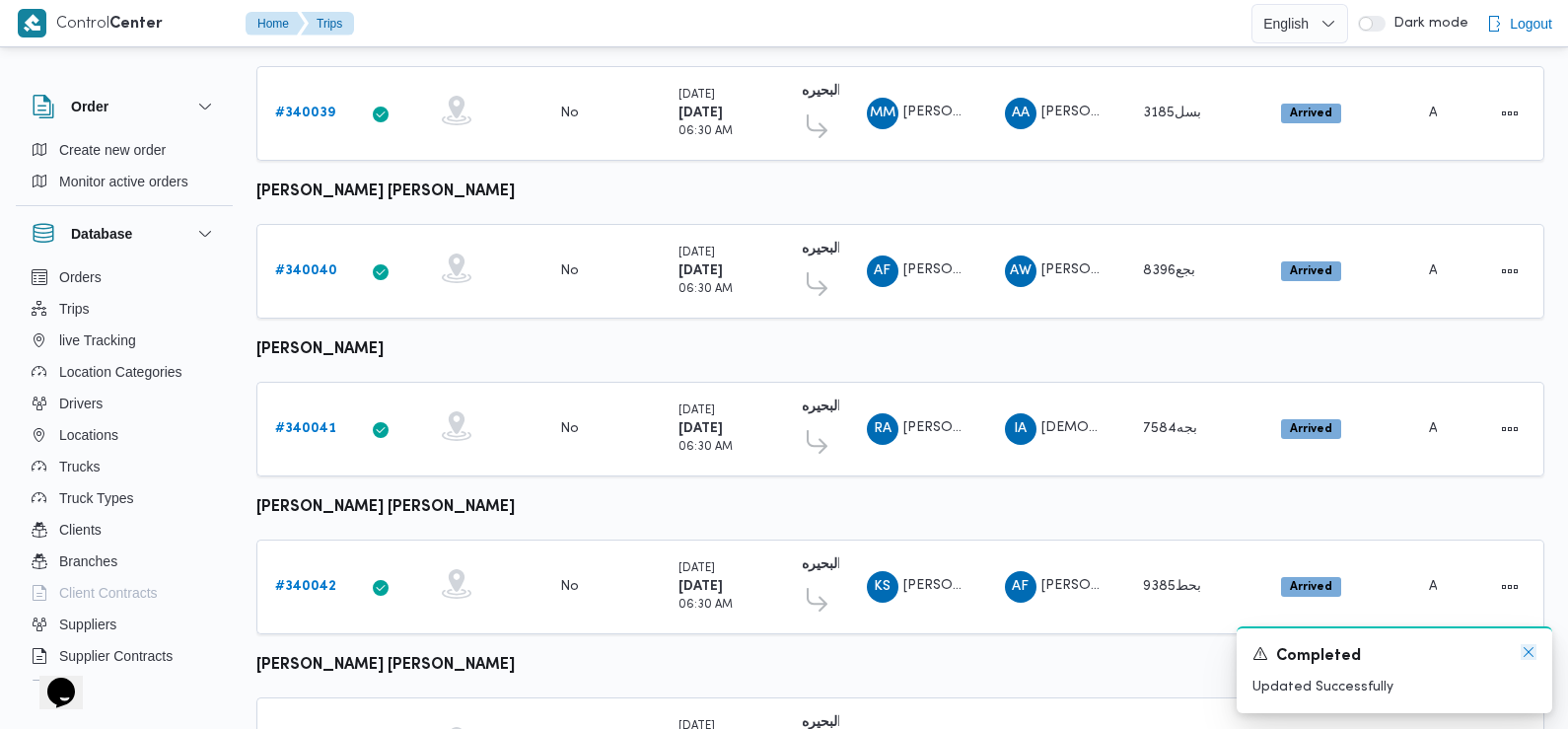
click at [1525, 652] on icon "Dismiss toast" at bounding box center [1528, 652] width 16 height 16
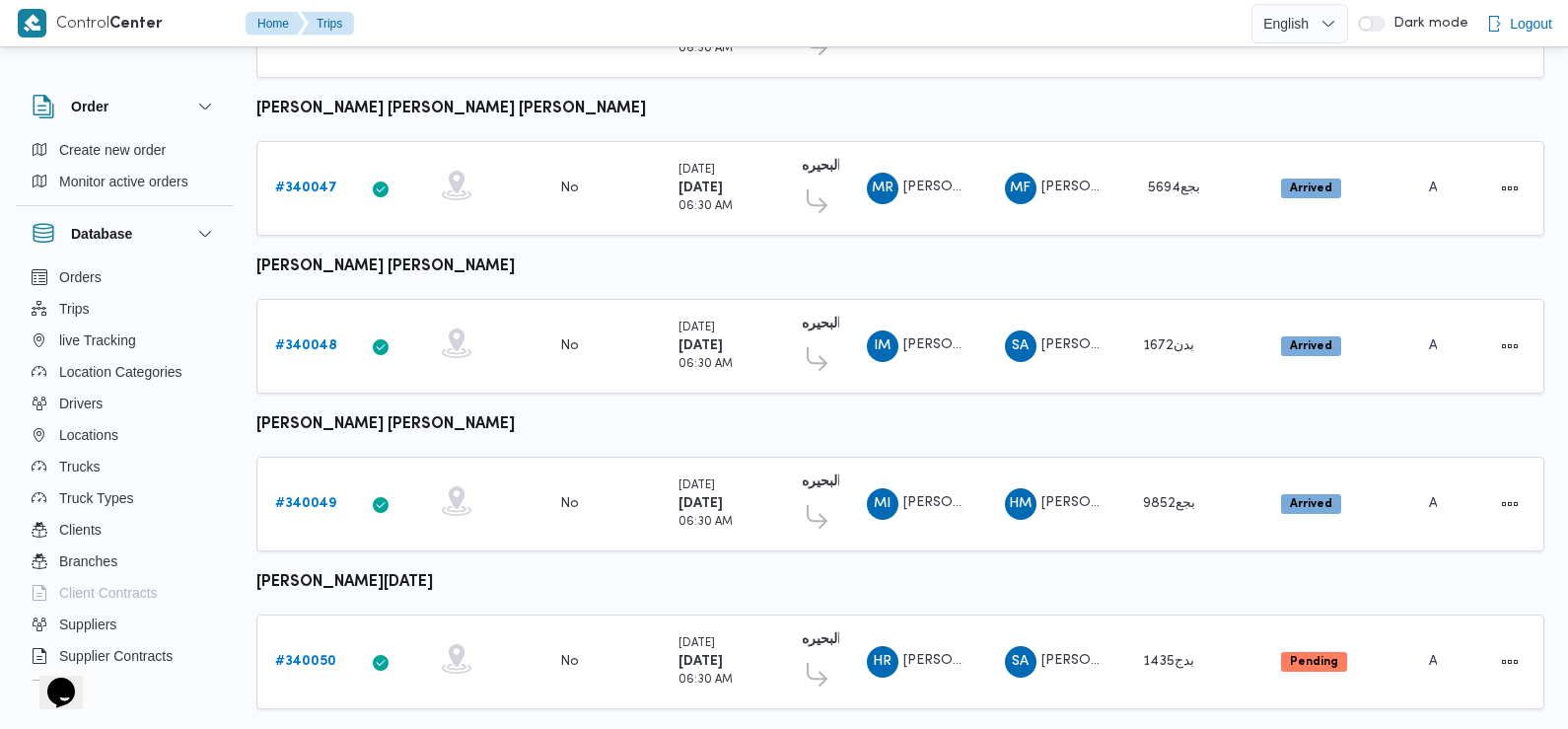
scroll to position [1658, 0]
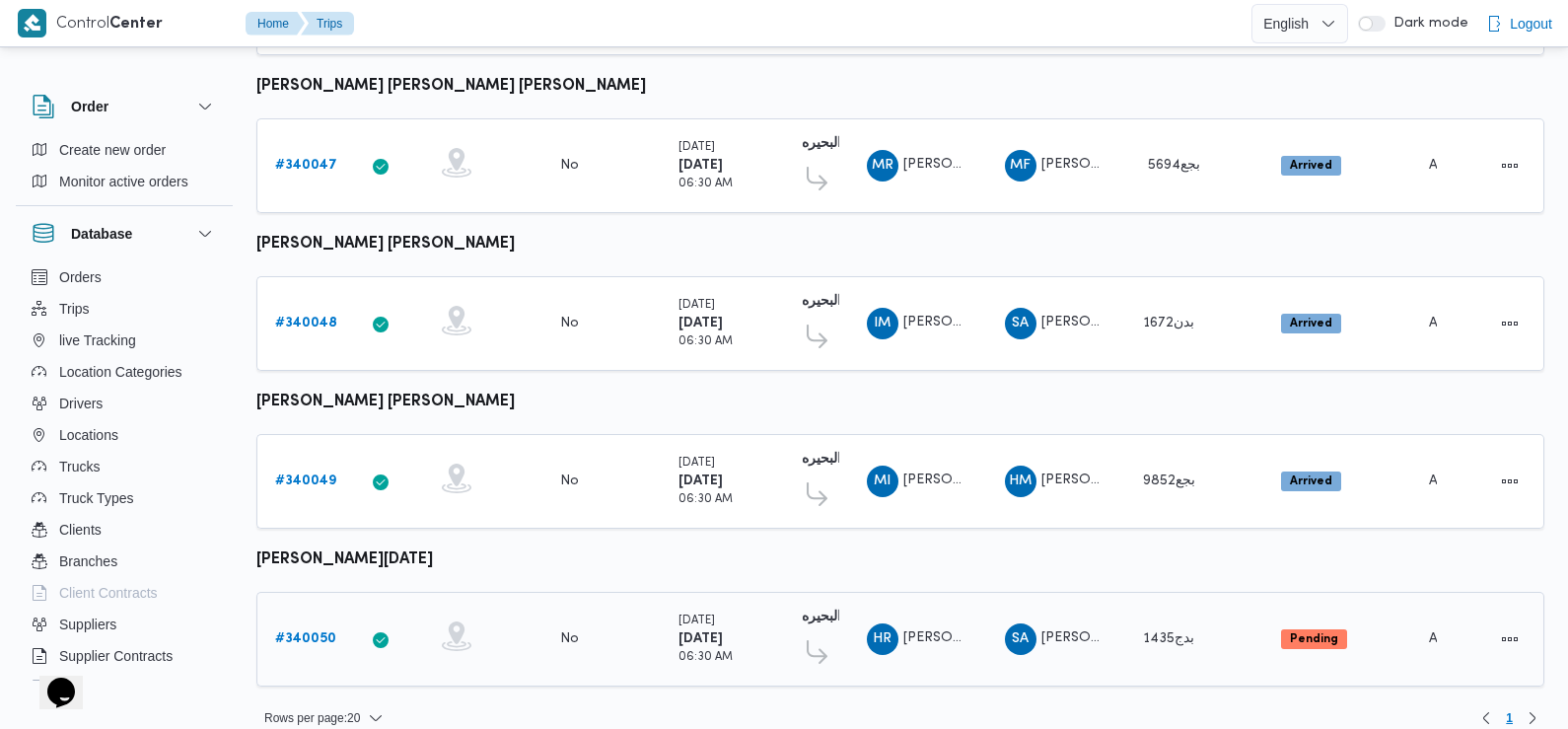
click at [310, 632] on b "# 340050" at bounding box center [305, 638] width 61 height 13
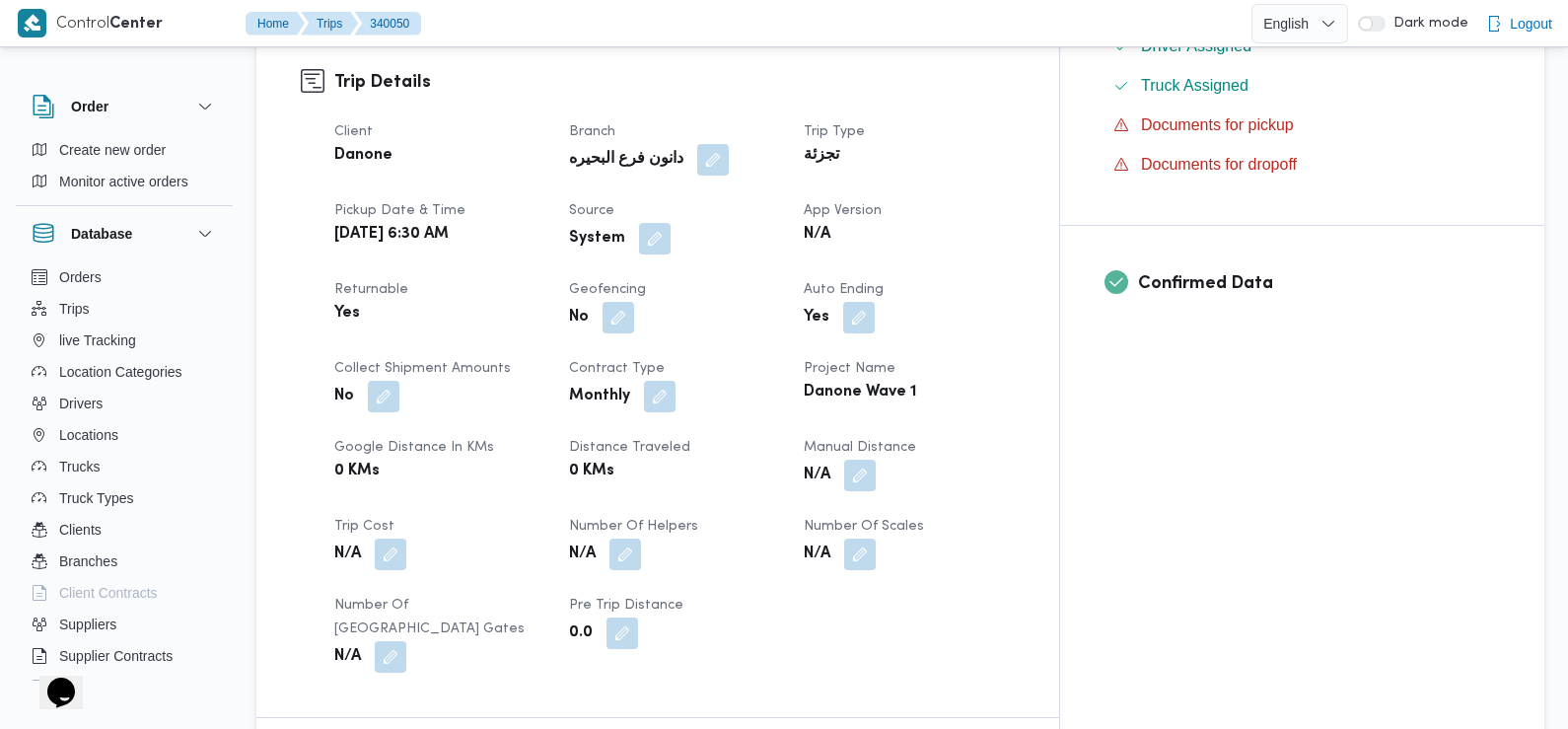
scroll to position [789, 0]
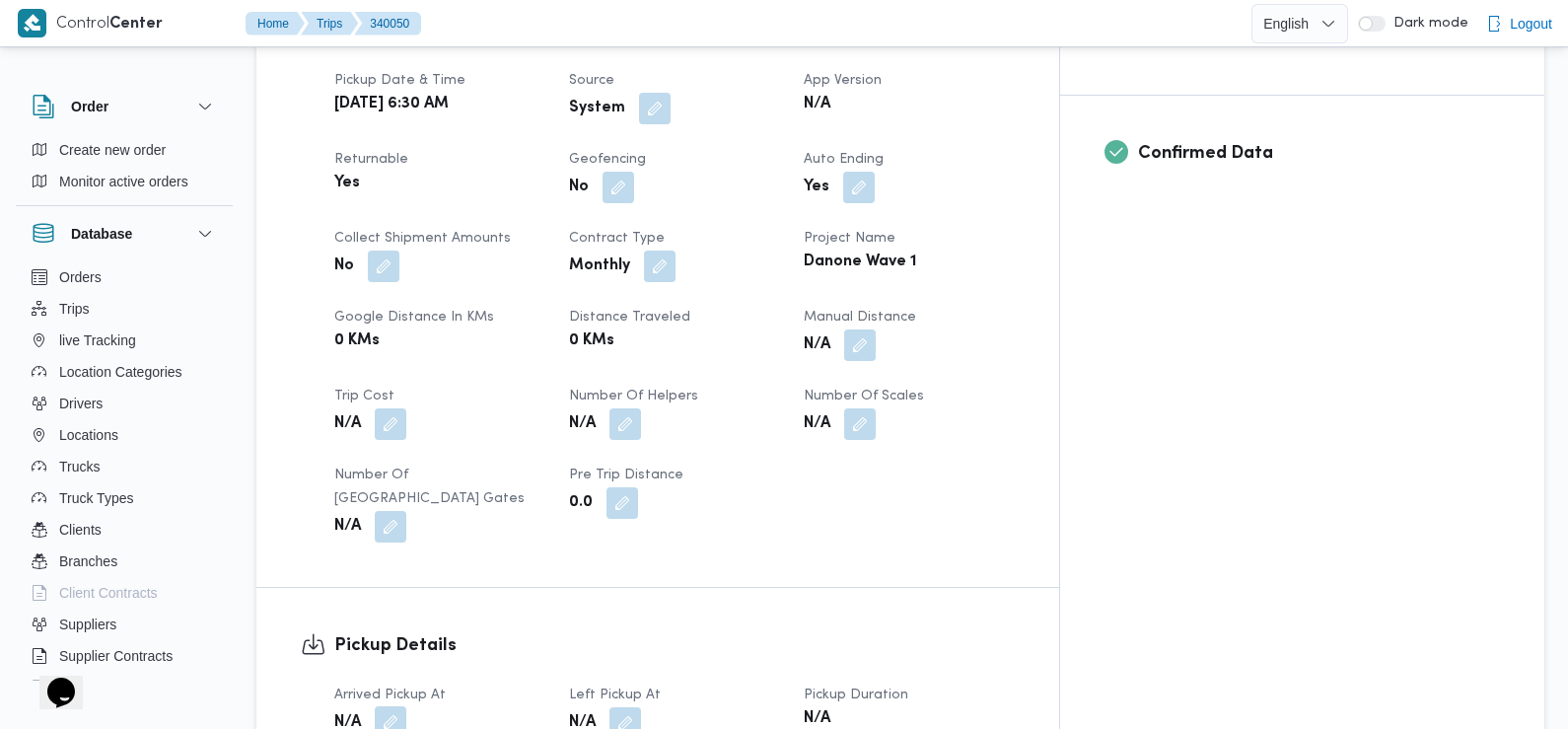
click at [393, 706] on button "button" at bounding box center [391, 722] width 32 height 32
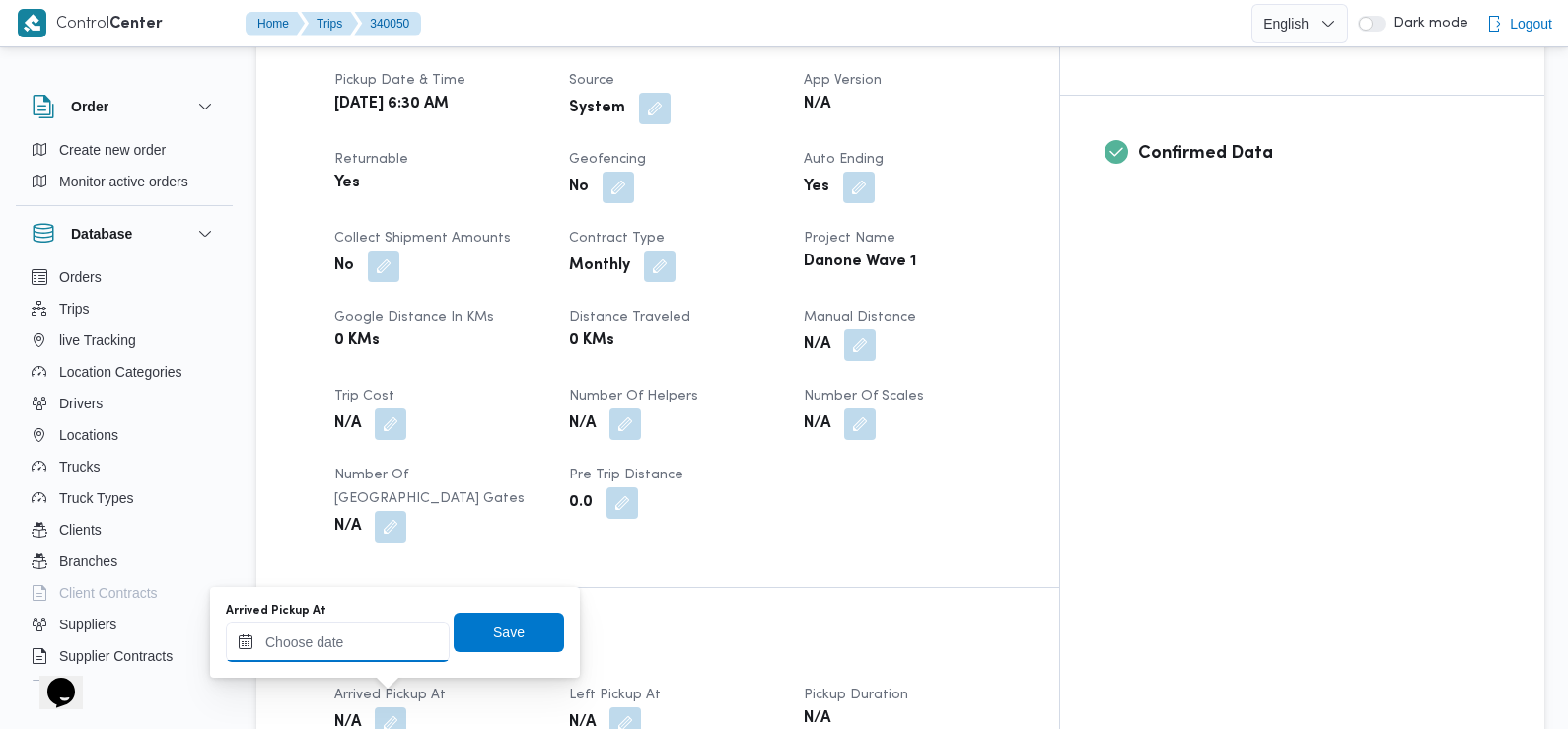
click at [390, 643] on input "Arrived Pickup At" at bounding box center [337, 642] width 223 height 40
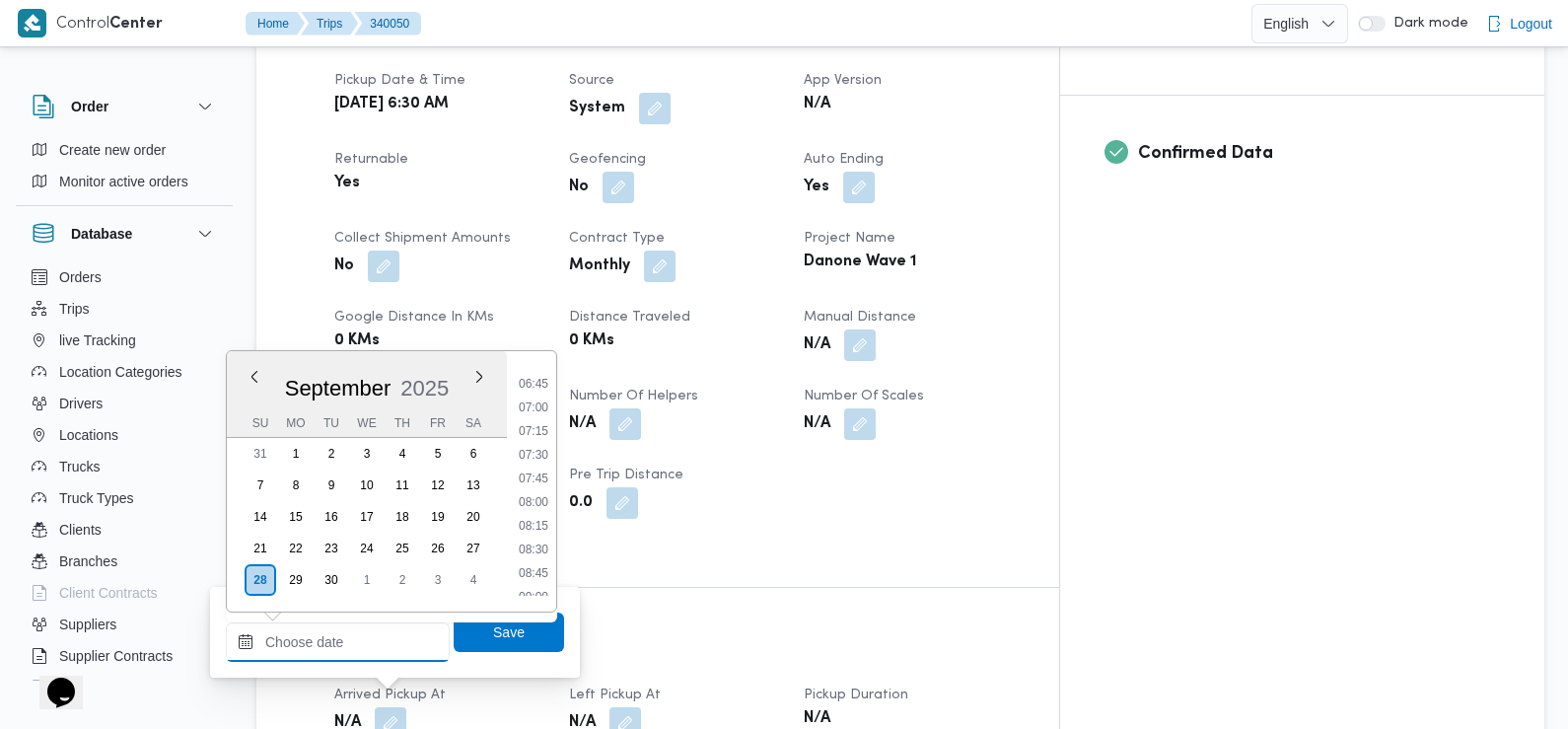
scroll to position [587, 0]
click at [540, 505] on li "07:30" at bounding box center [534, 501] width 45 height 20
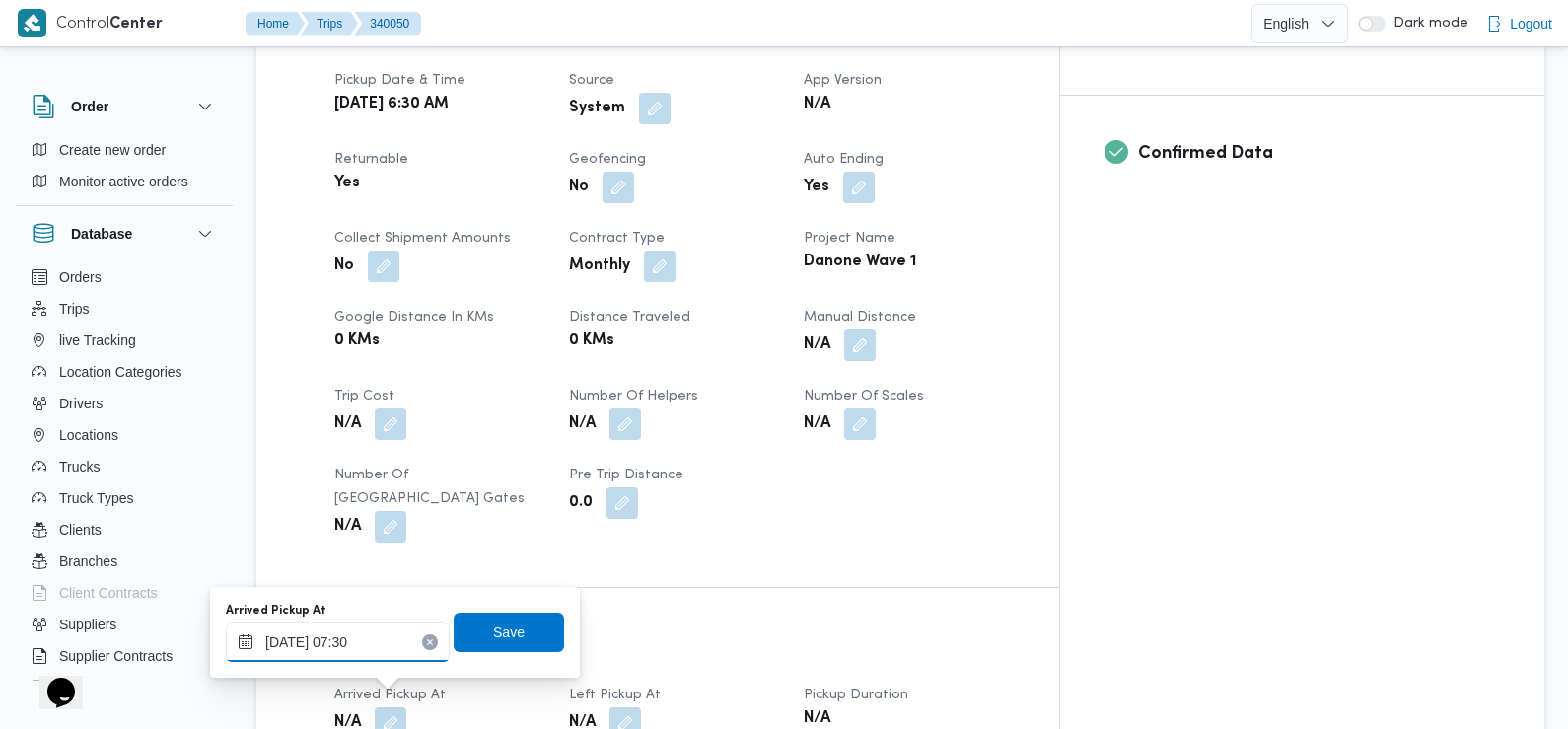
type input "[DATE] 07:30"
click at [500, 627] on span "Save" at bounding box center [509, 631] width 32 height 24
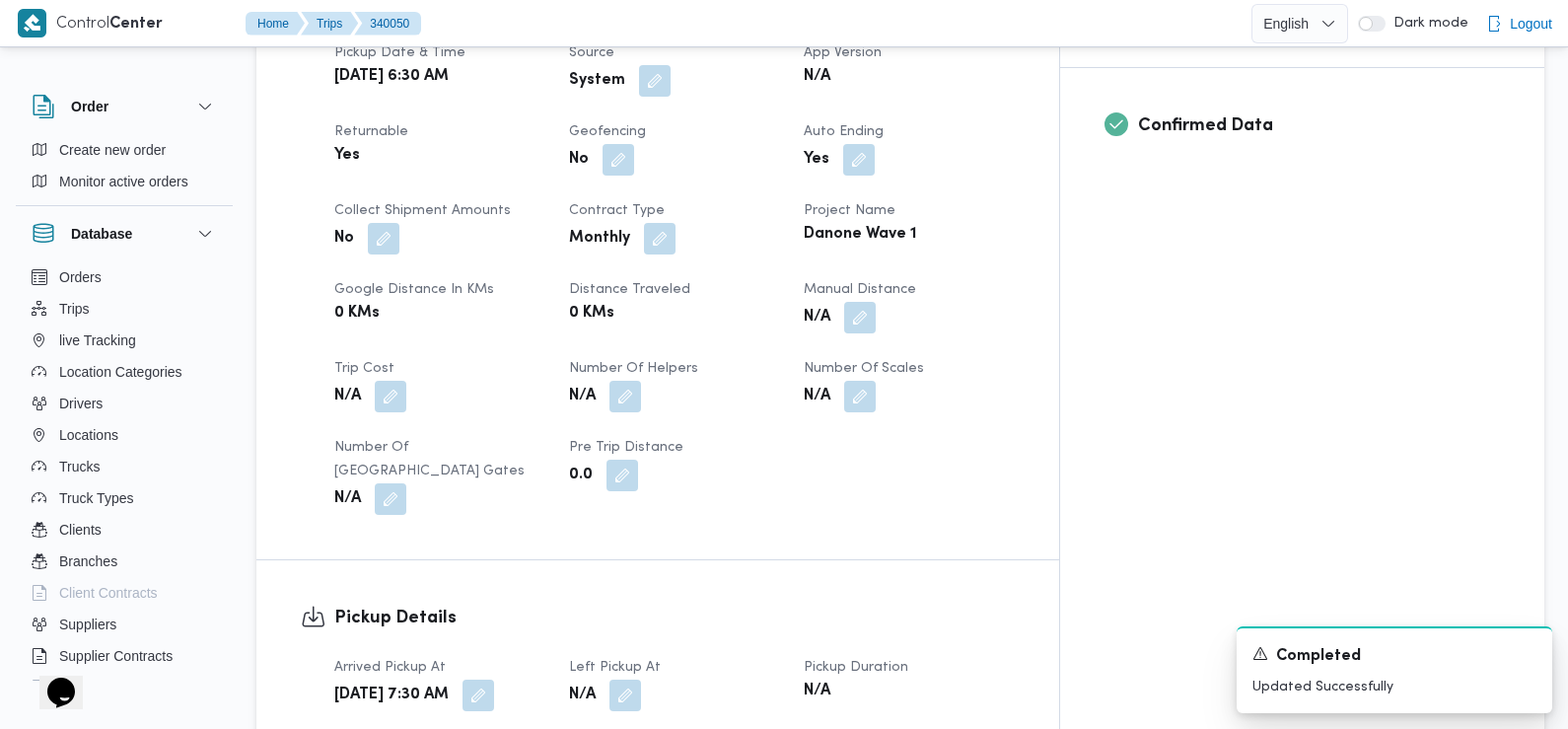
scroll to position [895, 0]
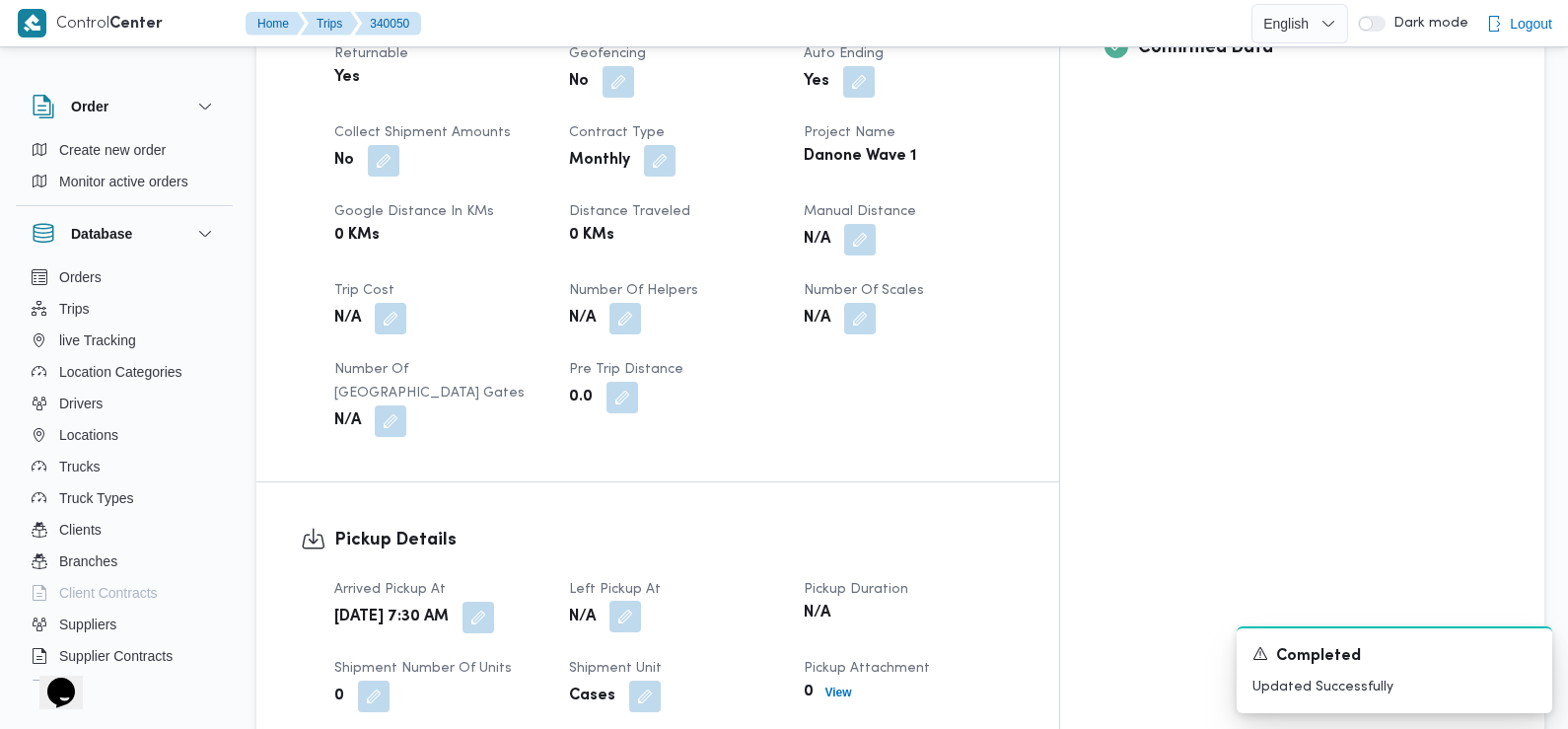
click at [641, 600] on button "button" at bounding box center [625, 616] width 32 height 32
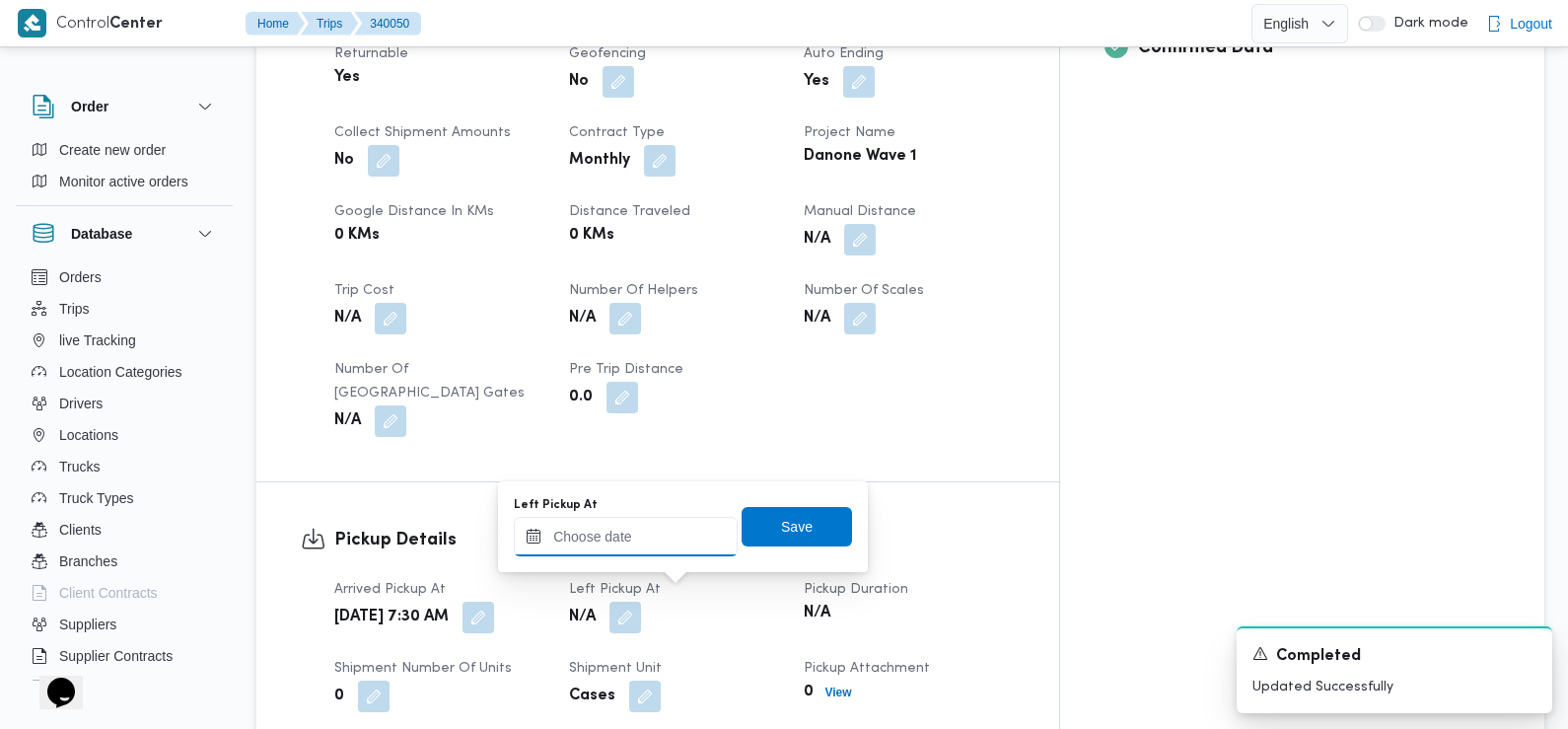
click at [663, 536] on input "Left Pickup At" at bounding box center [626, 537] width 223 height 40
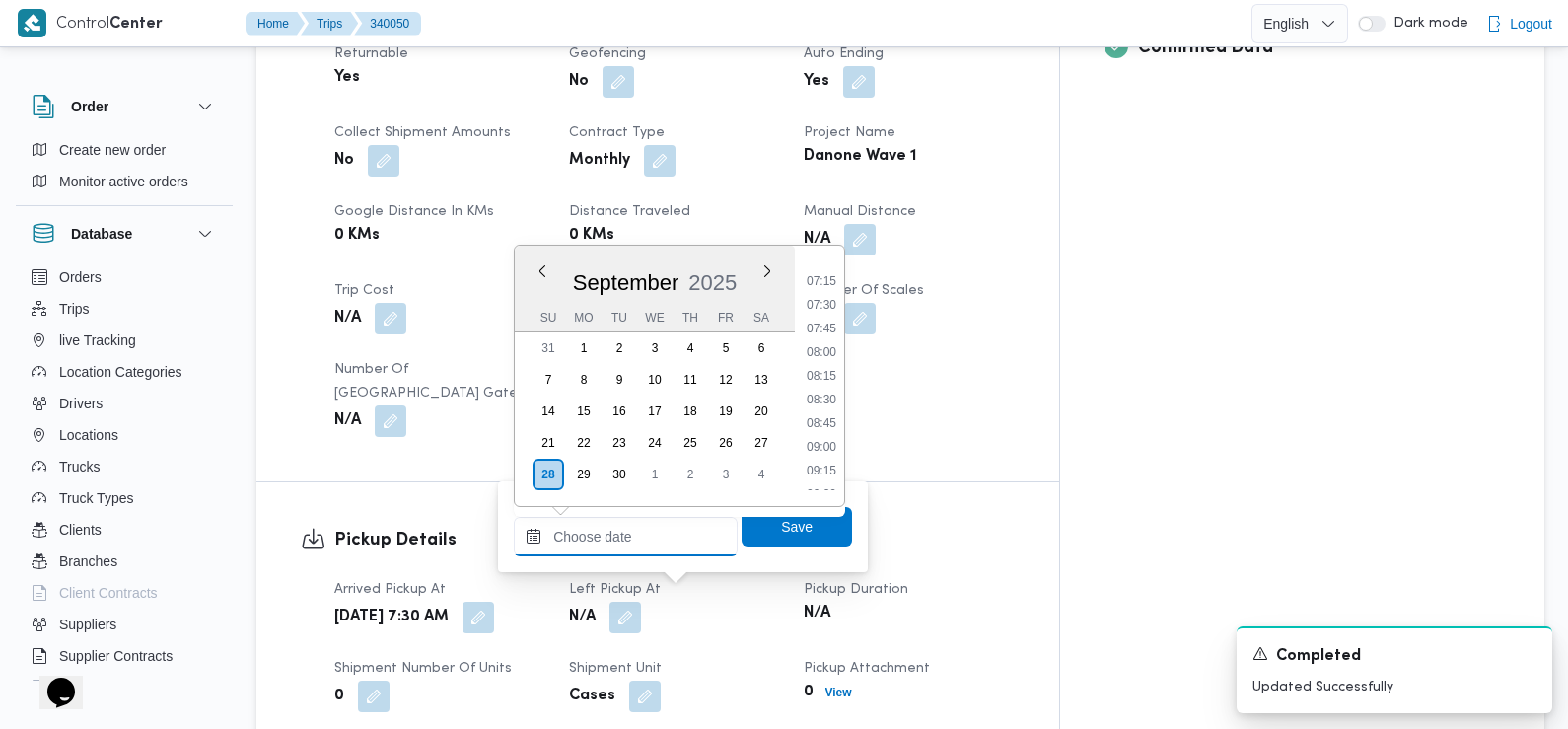
scroll to position [673, 0]
click at [824, 427] on li "08:45" at bounding box center [822, 427] width 45 height 20
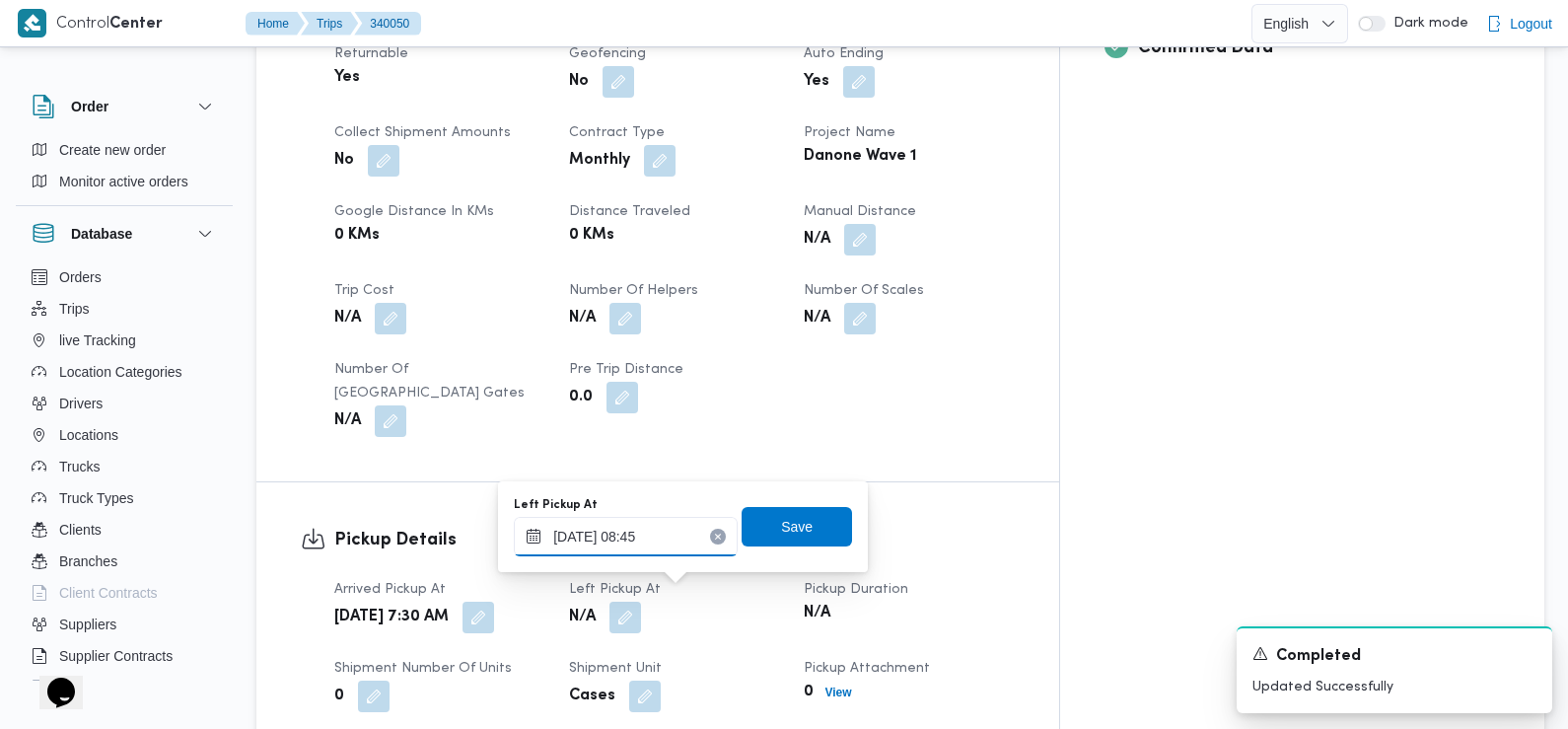
type input "28/09/2025 08:45"
click at [781, 530] on span "Save" at bounding box center [797, 526] width 32 height 24
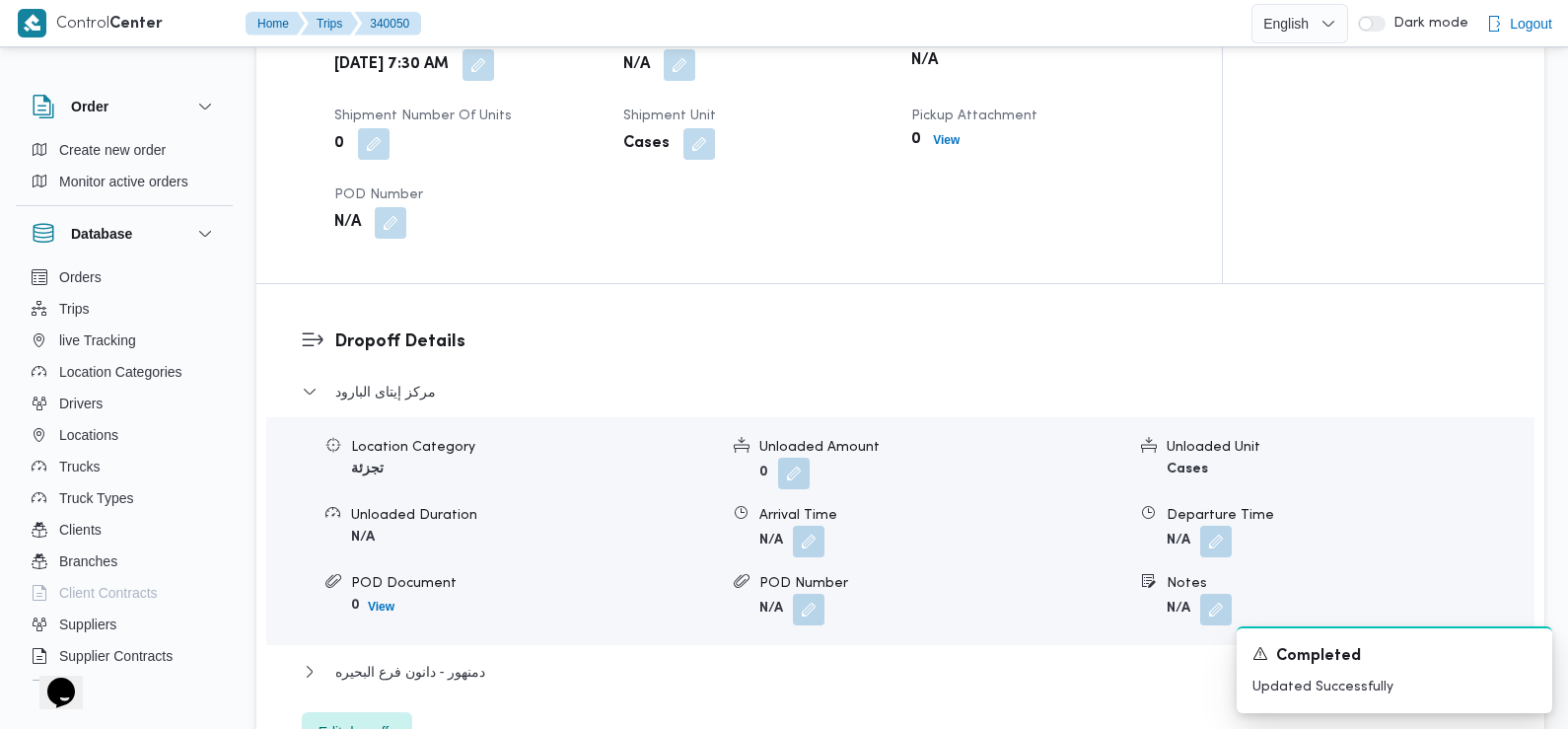
scroll to position [1460, 0]
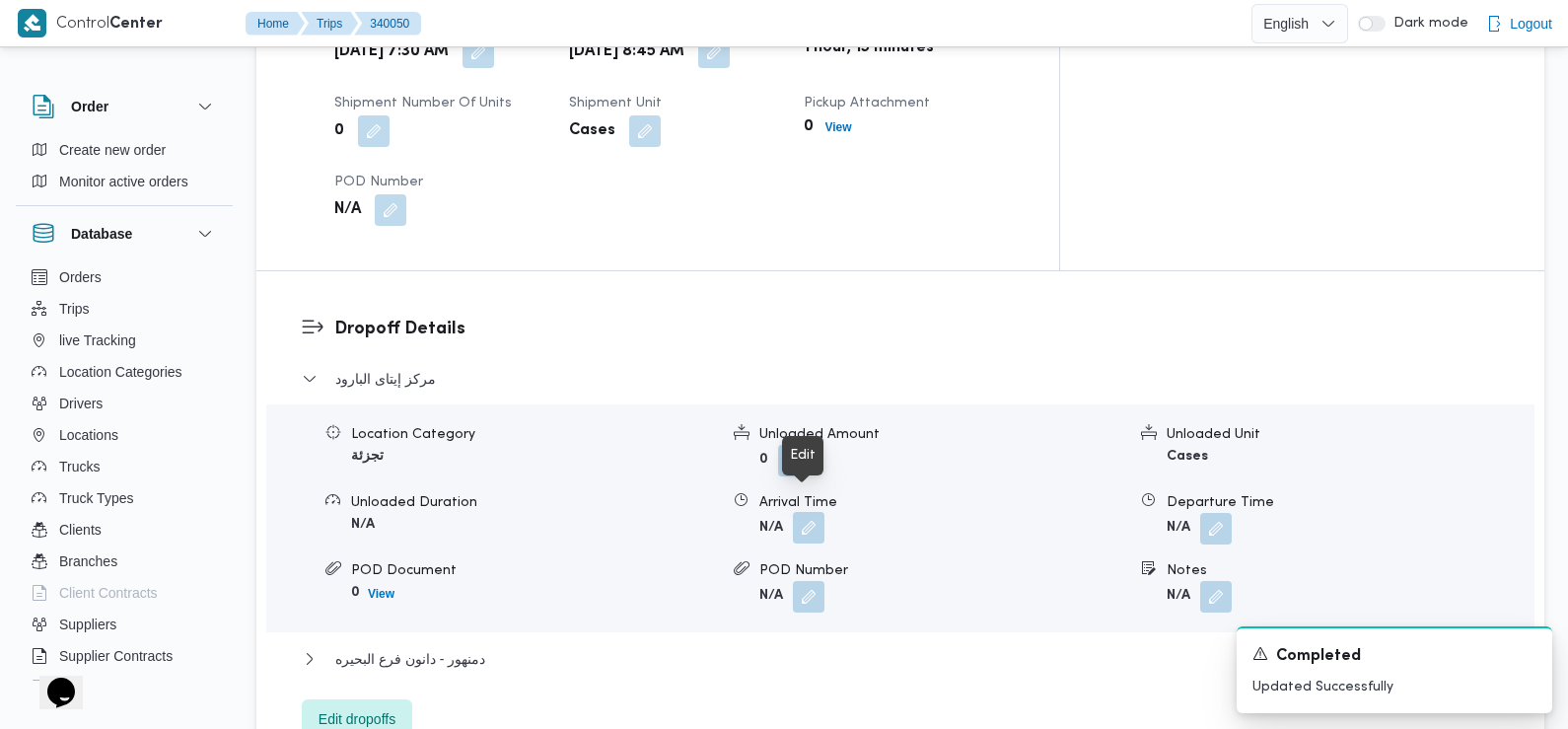
click at [807, 512] on button "button" at bounding box center [809, 528] width 32 height 32
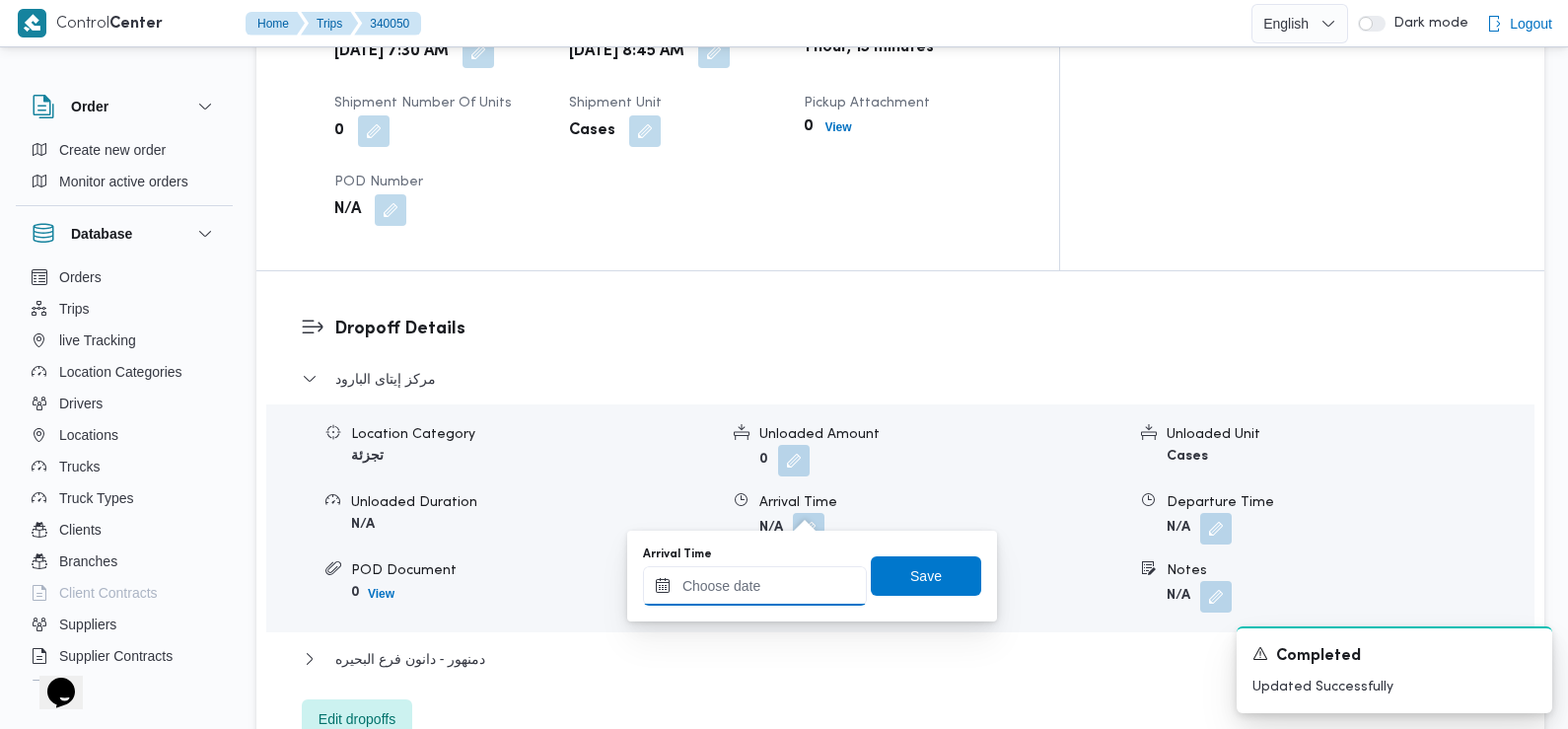
click at [743, 576] on input "Arrival Time" at bounding box center [754, 587] width 223 height 40
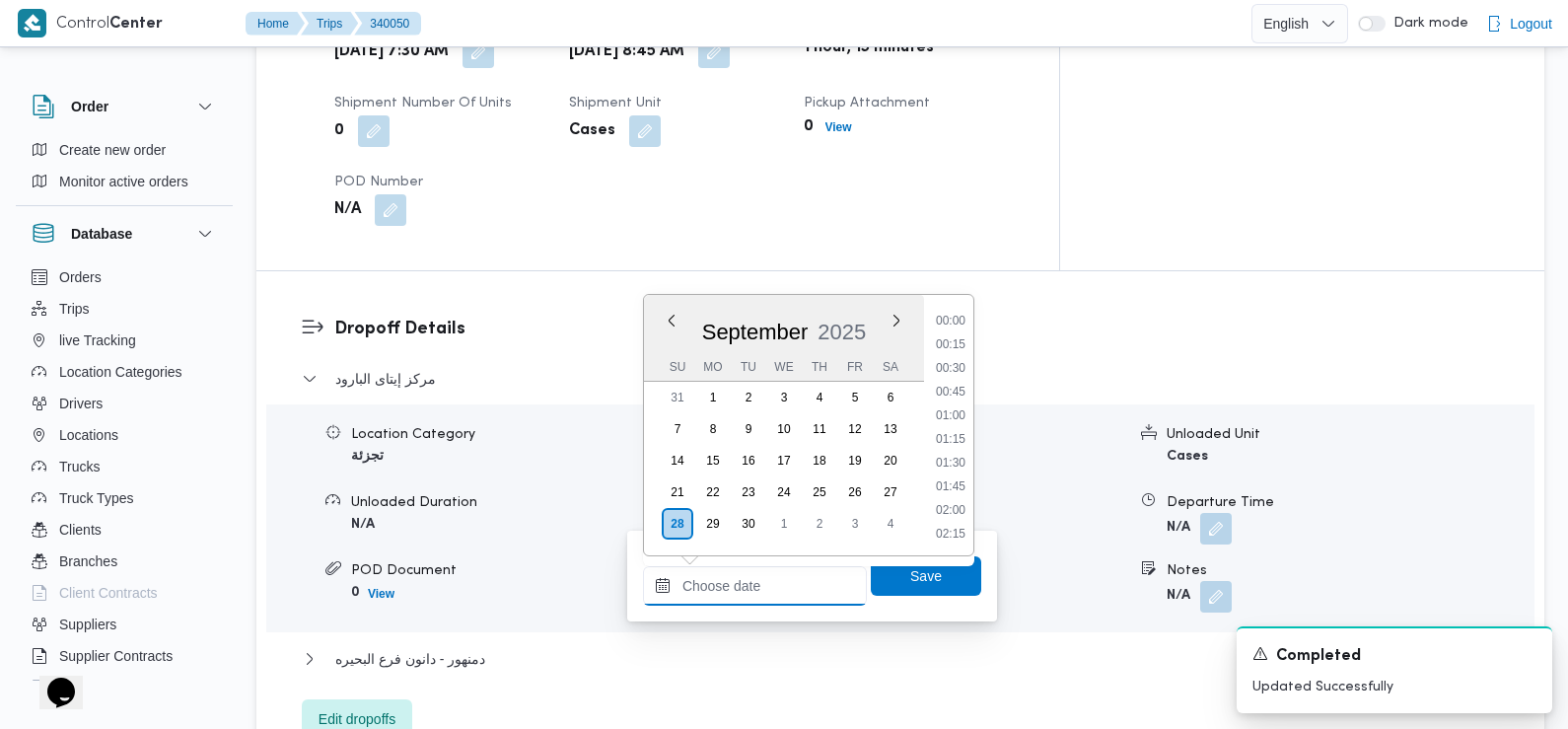
scroll to position [851, 0]
click at [955, 396] on li "09:45" at bounding box center [951, 394] width 45 height 20
type input "28/09/2025 09:45"
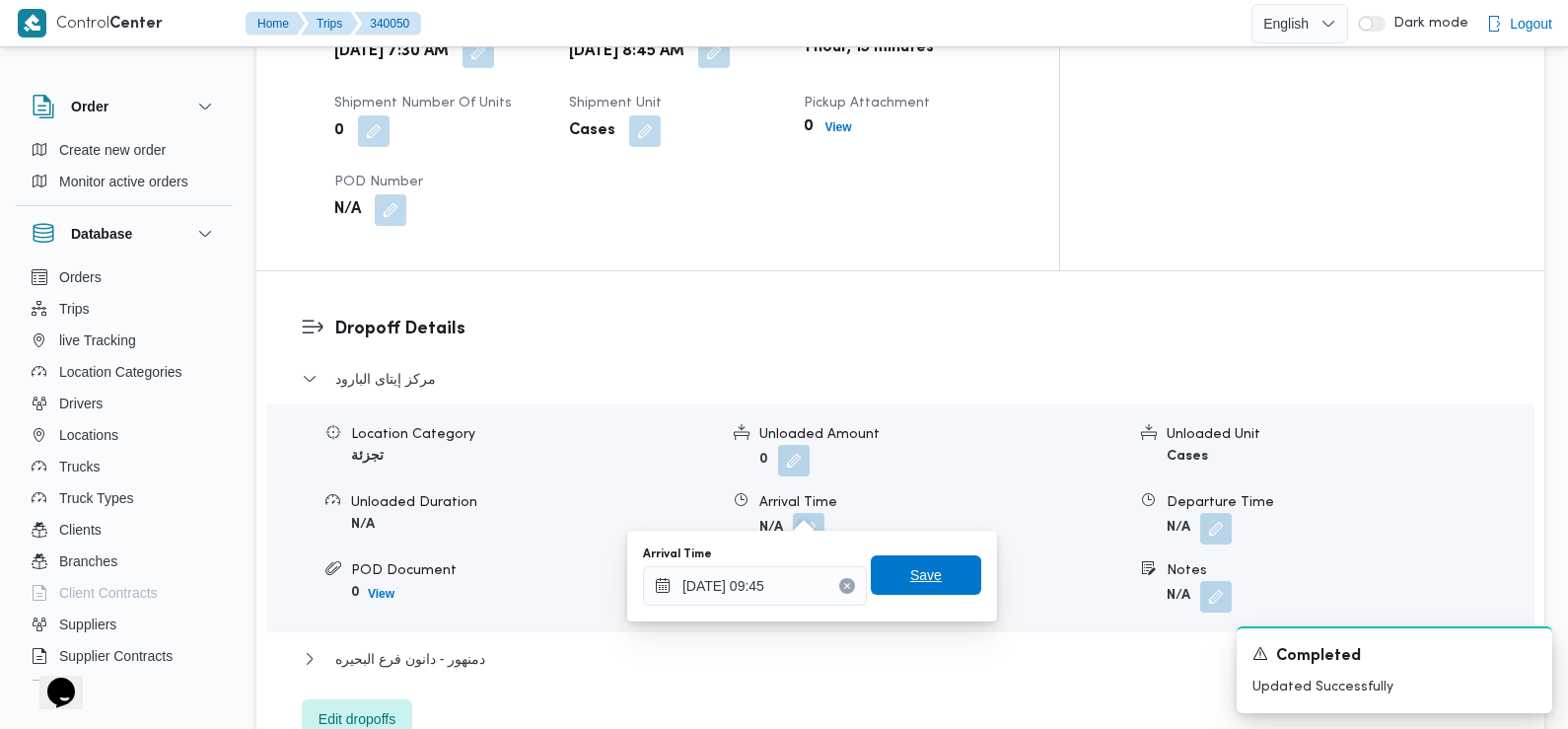
click at [940, 576] on span "Save" at bounding box center [926, 576] width 111 height 40
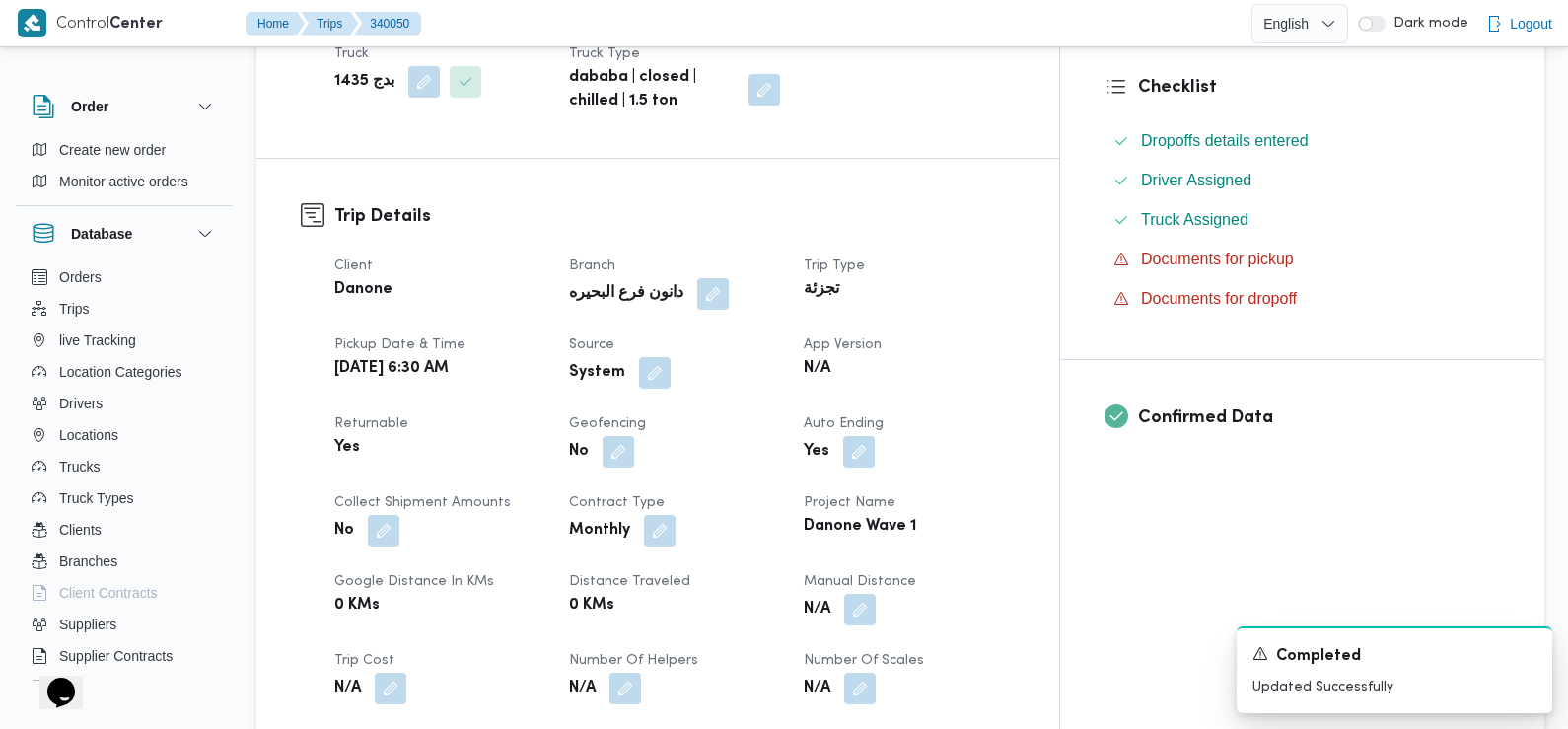
scroll to position [598, 0]
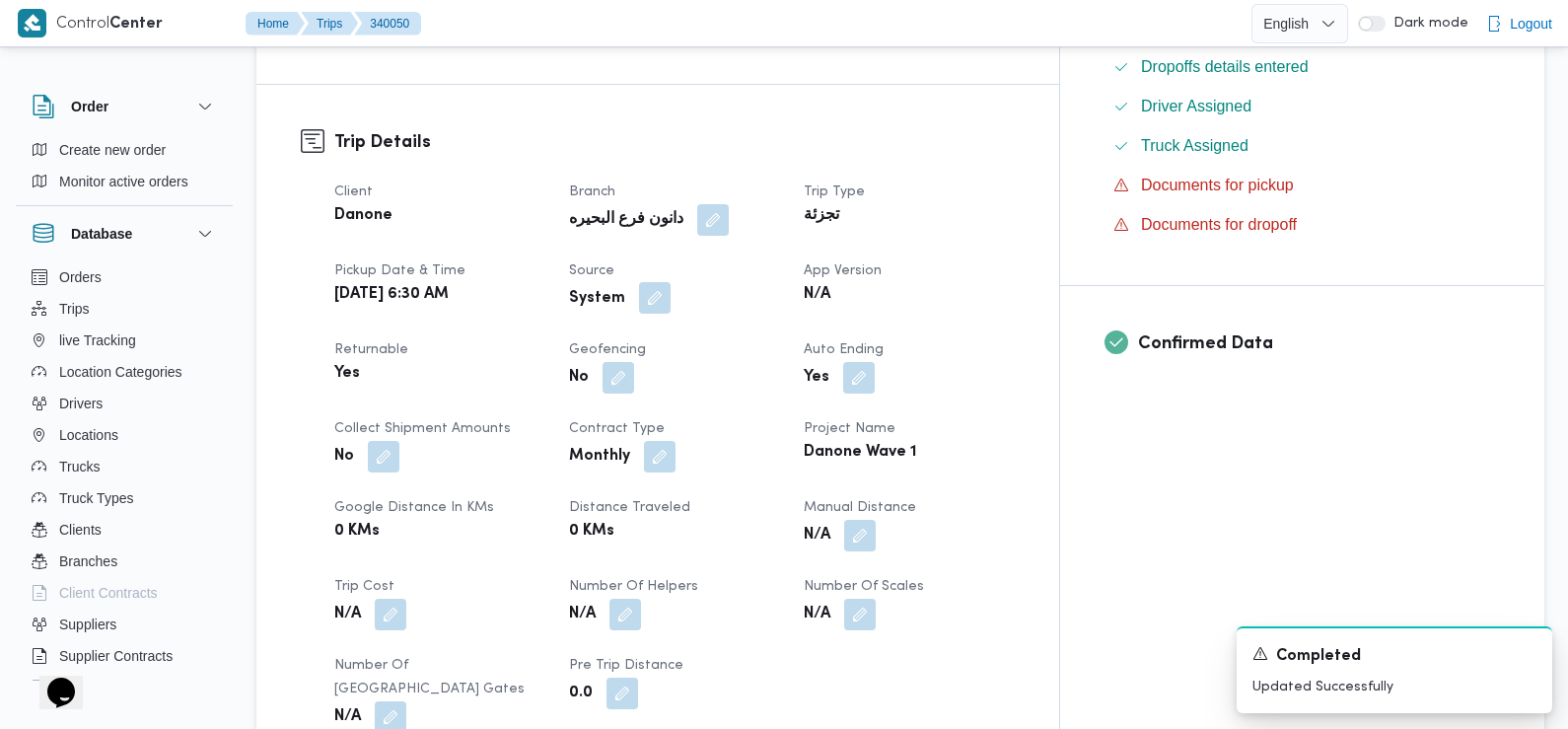
click at [670, 304] on button "button" at bounding box center [654, 298] width 32 height 32
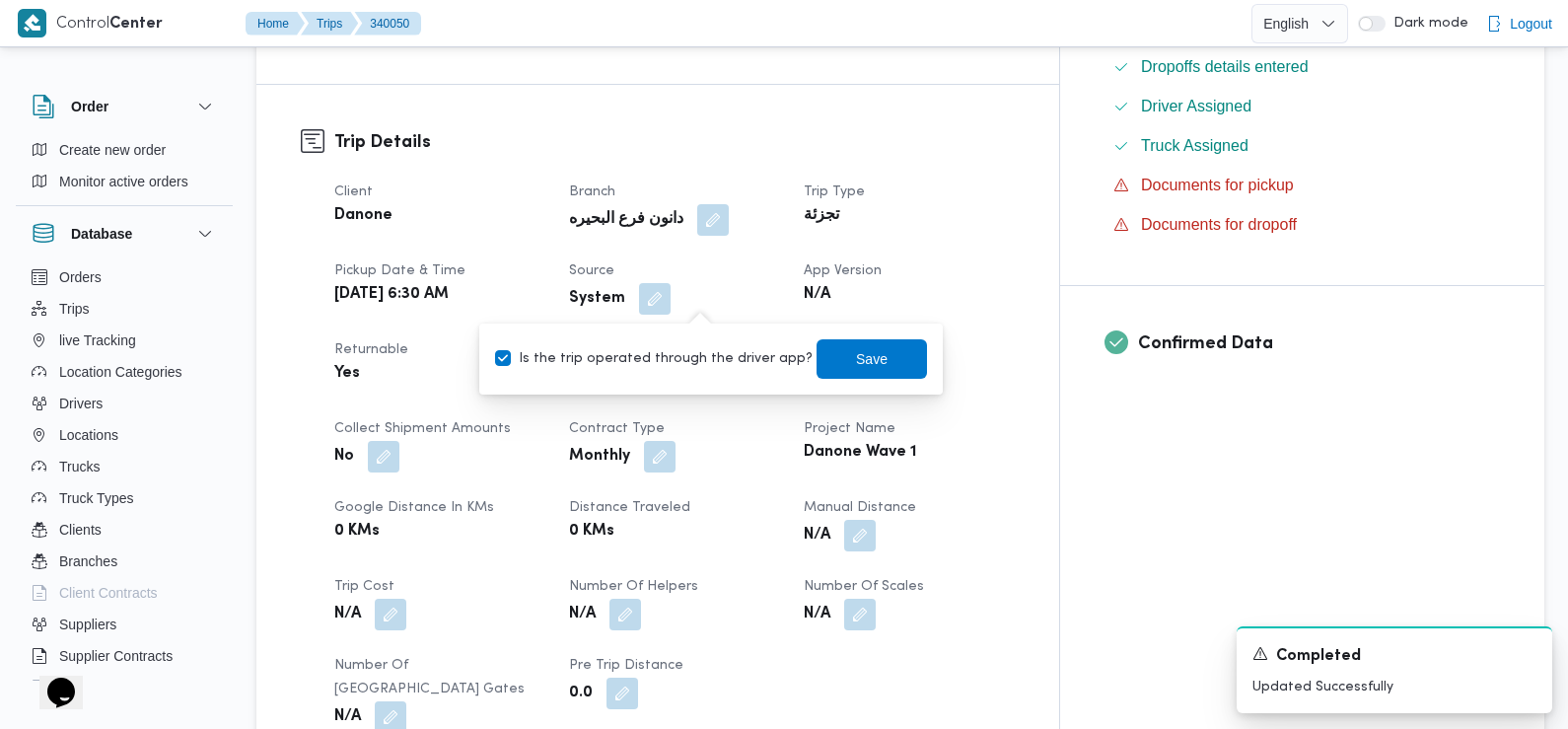
click at [708, 358] on label "Is the trip operated through the driver app?" at bounding box center [653, 359] width 317 height 24
checkbox input "false"
click at [856, 350] on span "Save" at bounding box center [872, 358] width 32 height 24
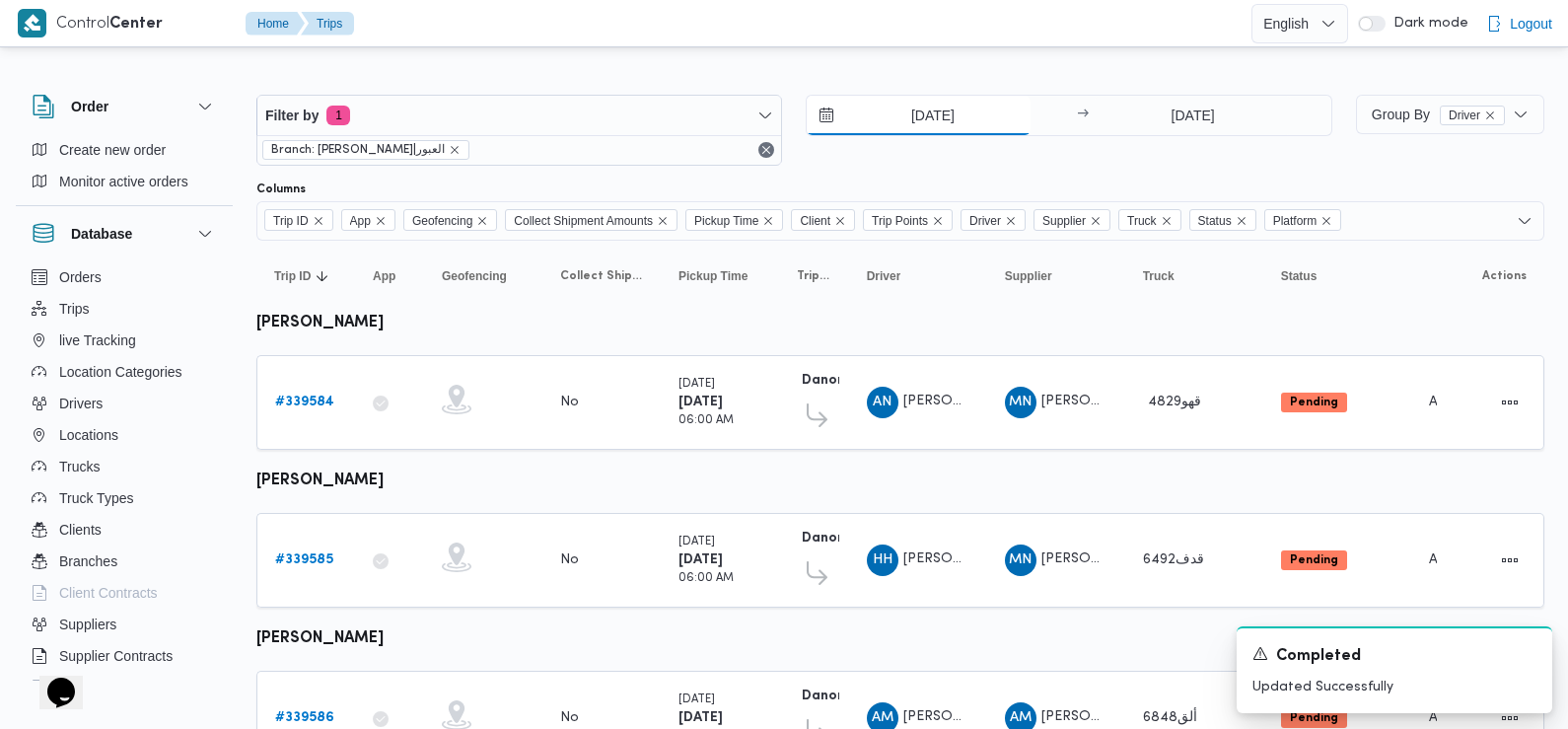
click at [924, 117] on input "[DATE]" at bounding box center [918, 116] width 223 height 40
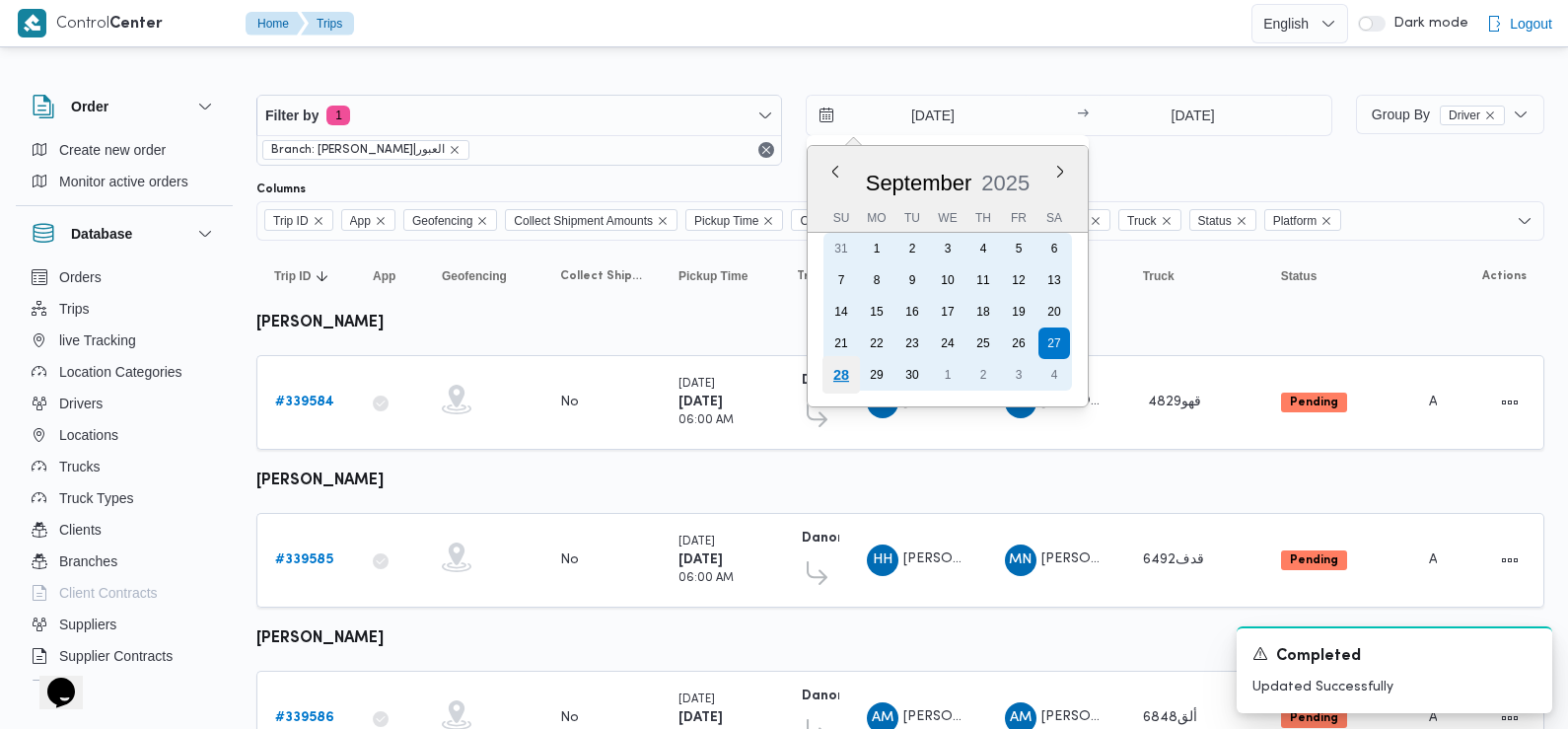
click at [840, 374] on div "28" at bounding box center [841, 375] width 38 height 38
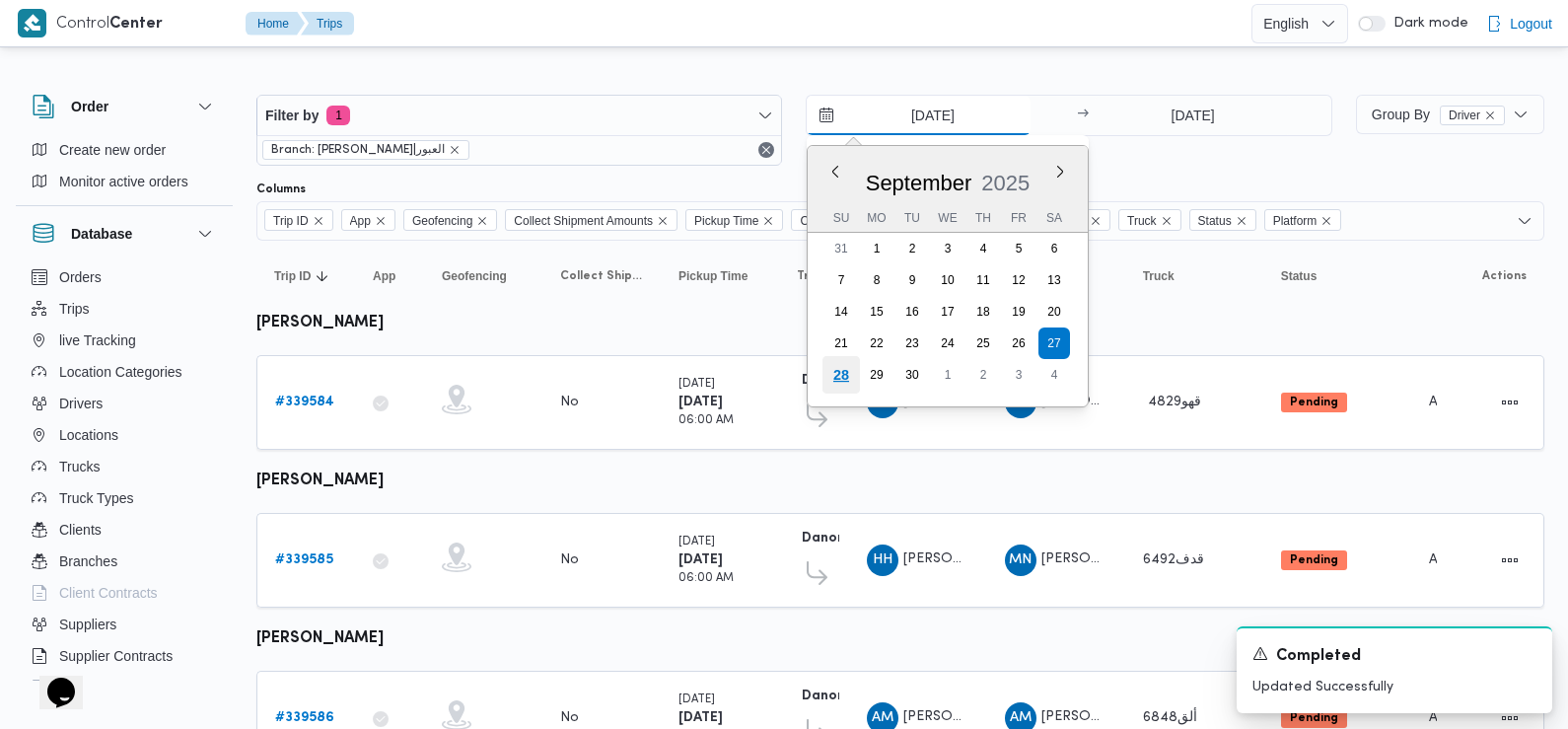
type input "[DATE]"
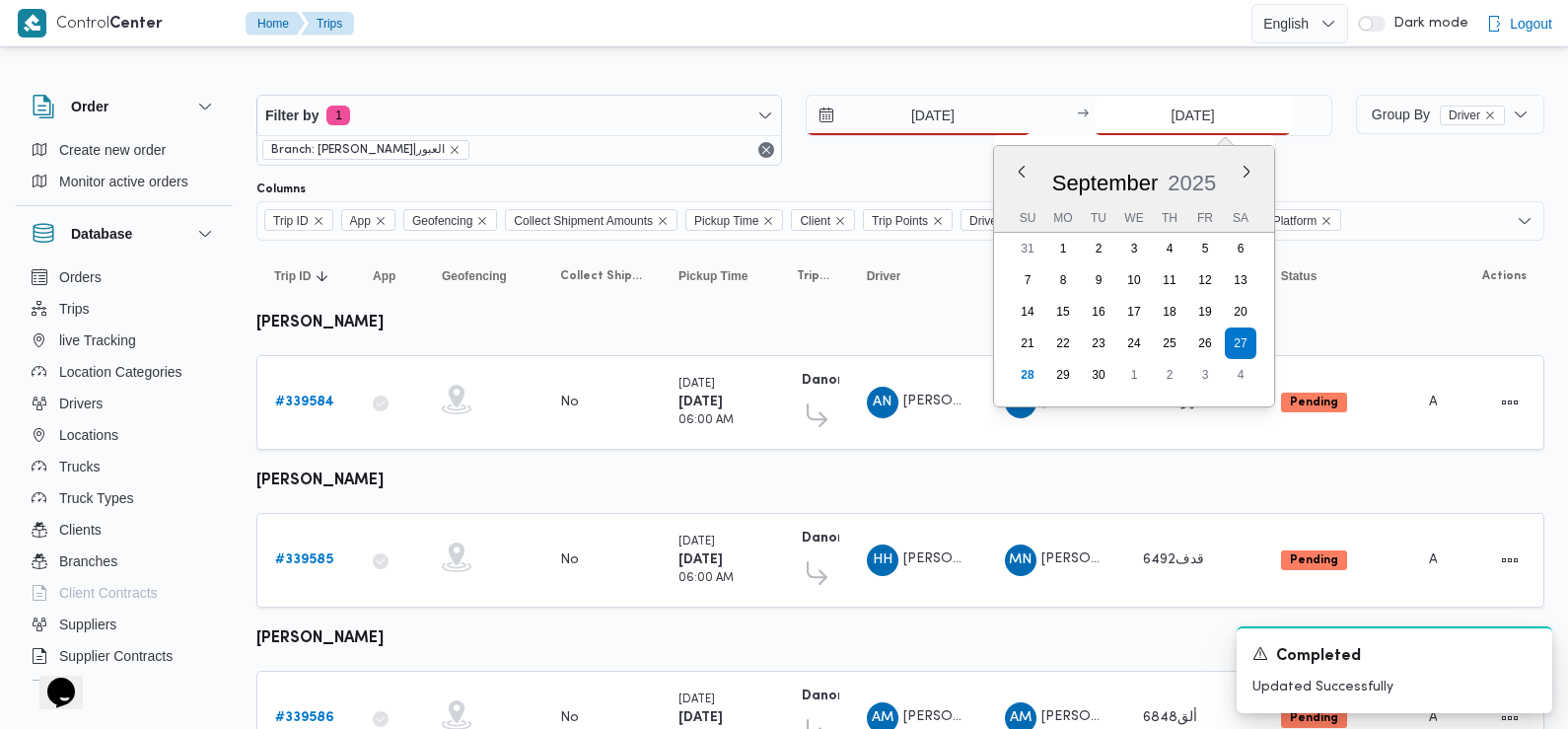
click at [1225, 118] on input "[DATE]" at bounding box center [1192, 116] width 196 height 40
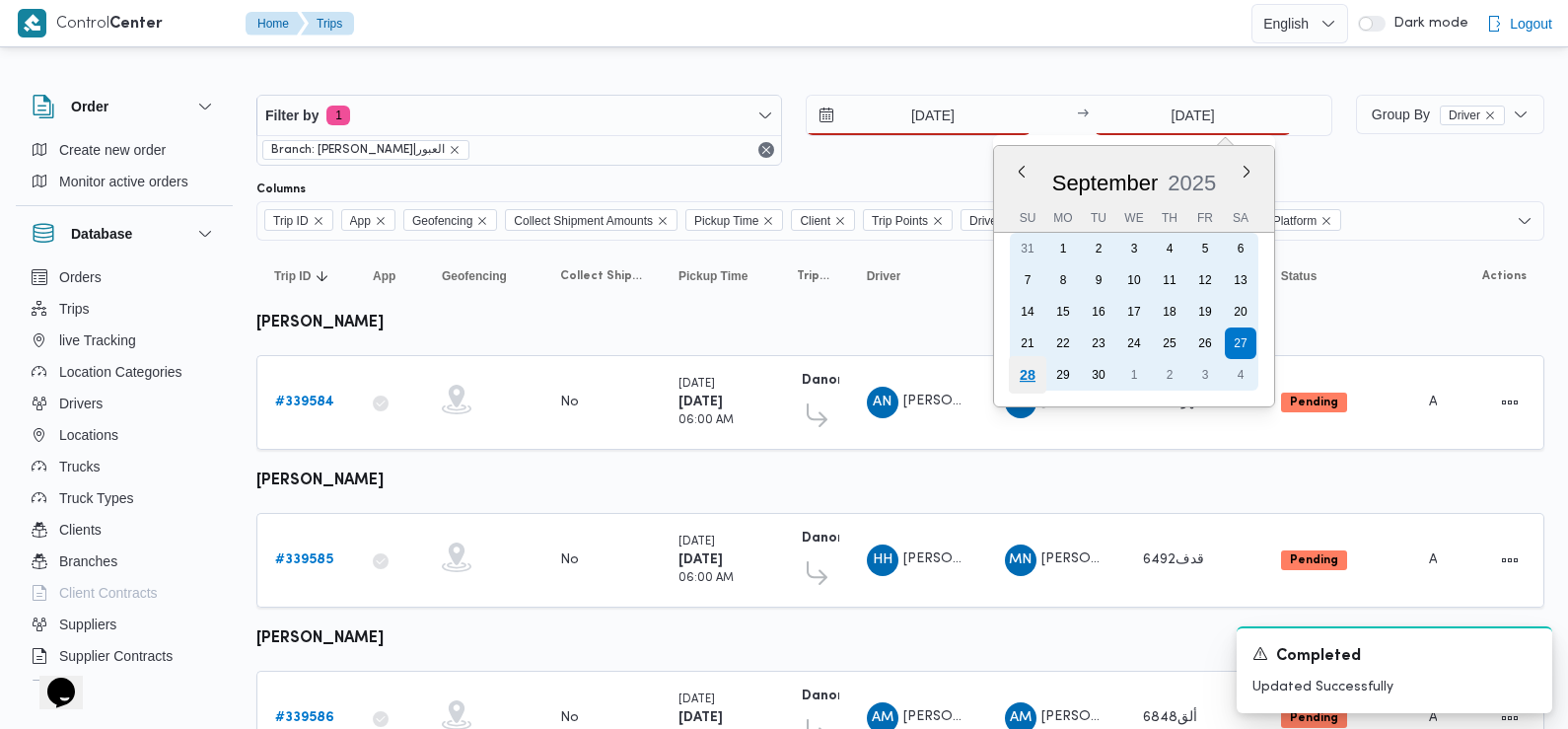
click at [1028, 370] on div "28" at bounding box center [1027, 375] width 38 height 38
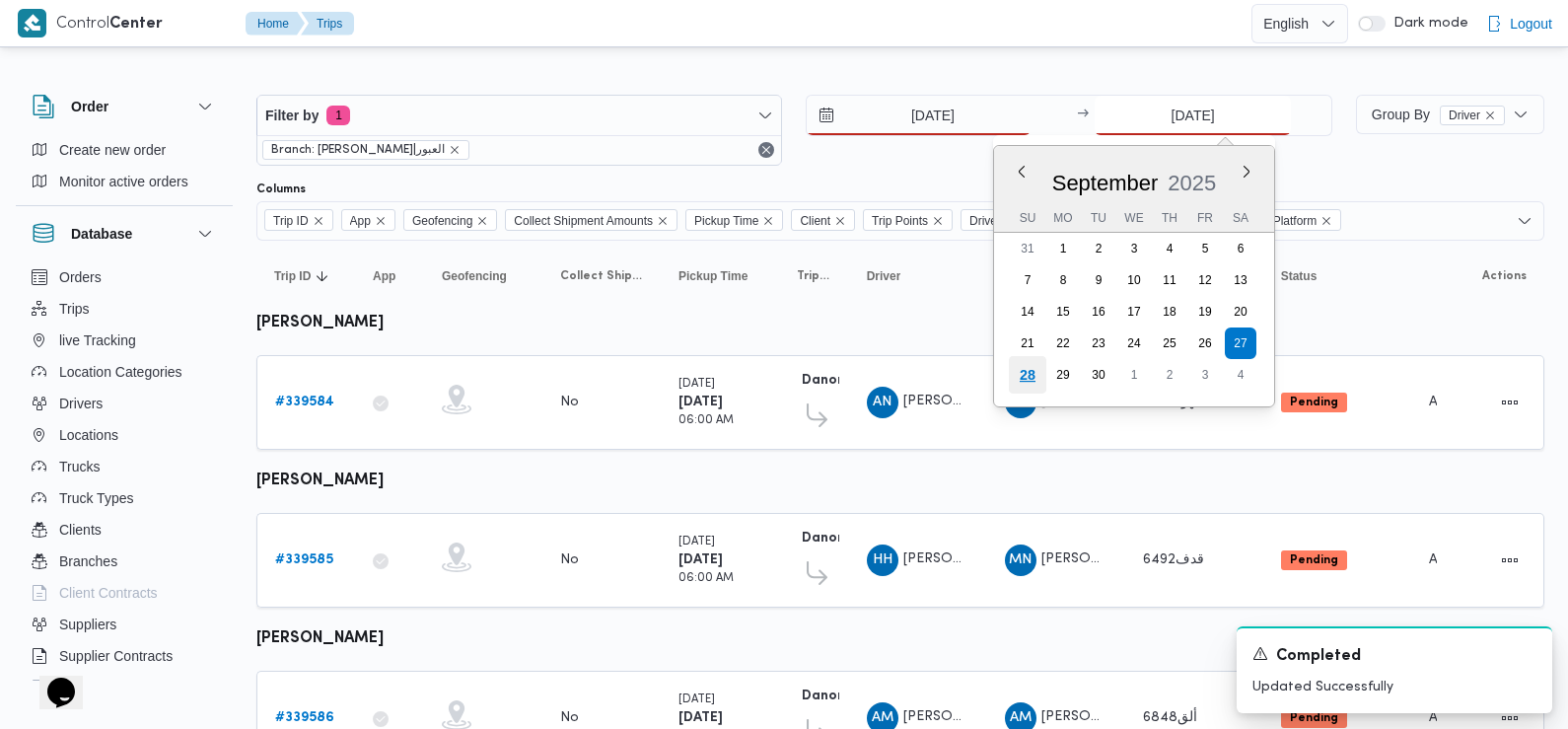
type input "[DATE]"
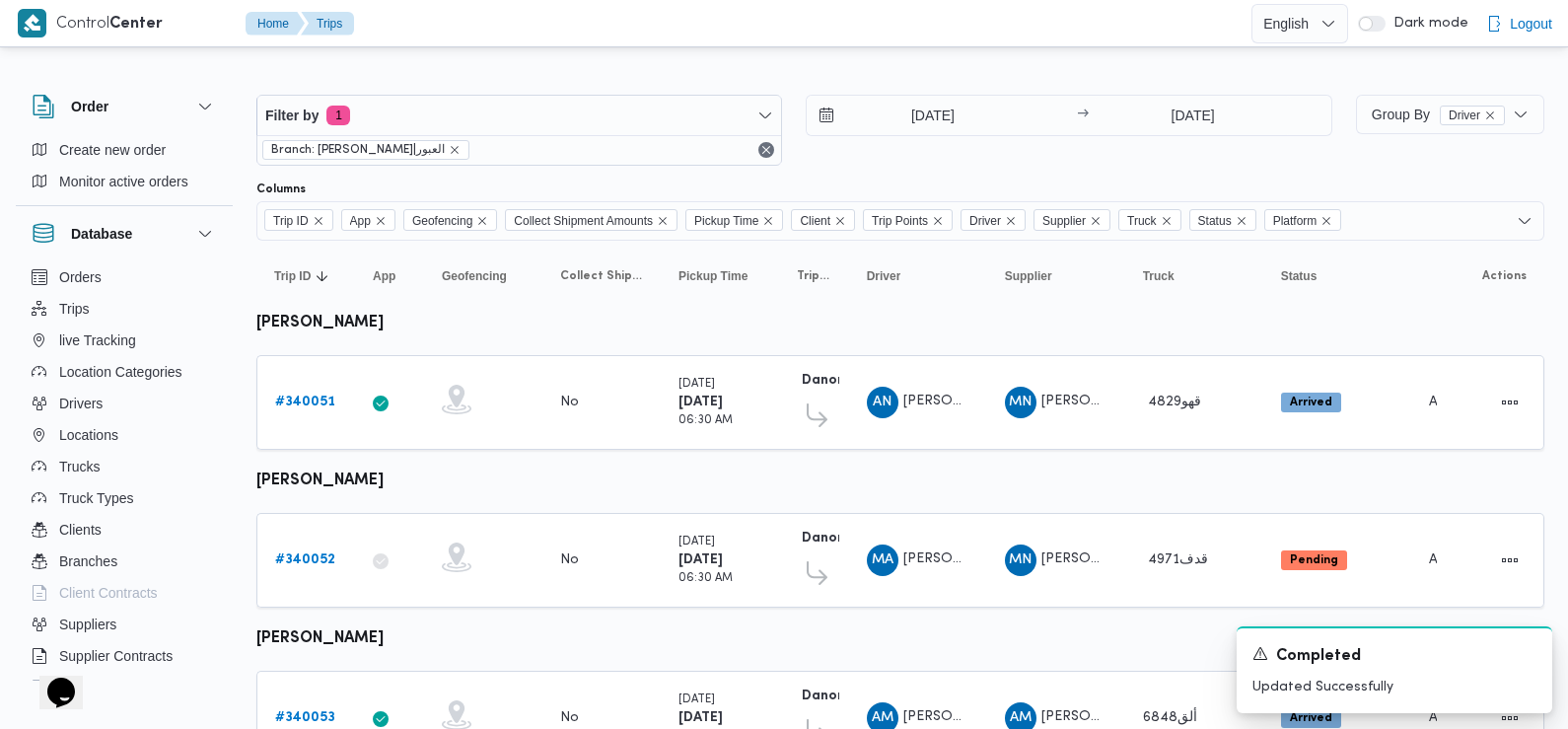
click at [978, 173] on div "Filter by 1 Branch: دانون|العبور 28/9/2025 → 28/9/2025" at bounding box center [794, 131] width 1099 height 95
click at [303, 555] on b "# 340052" at bounding box center [305, 560] width 60 height 13
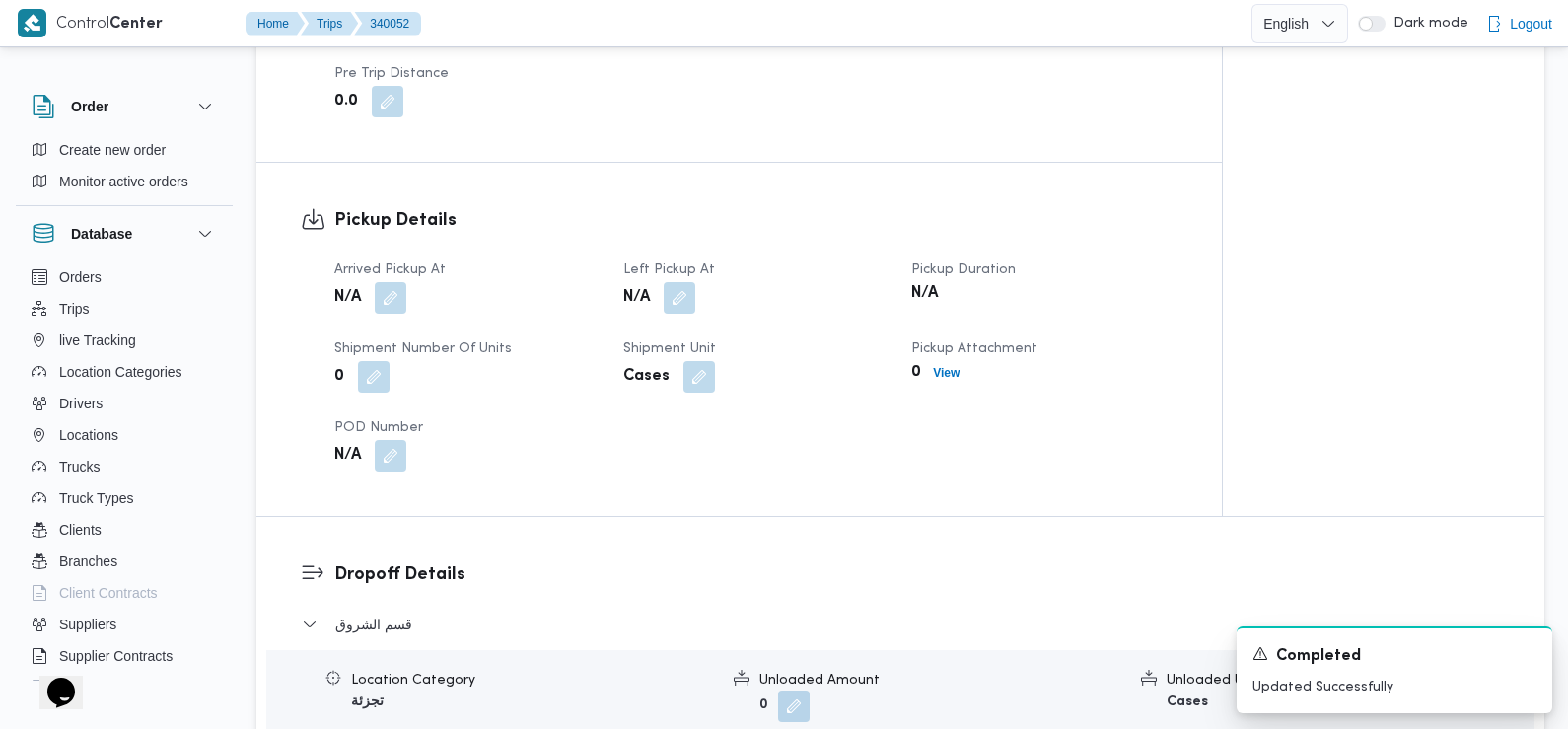
scroll to position [1184, 0]
click at [386, 280] on button "button" at bounding box center [391, 296] width 32 height 32
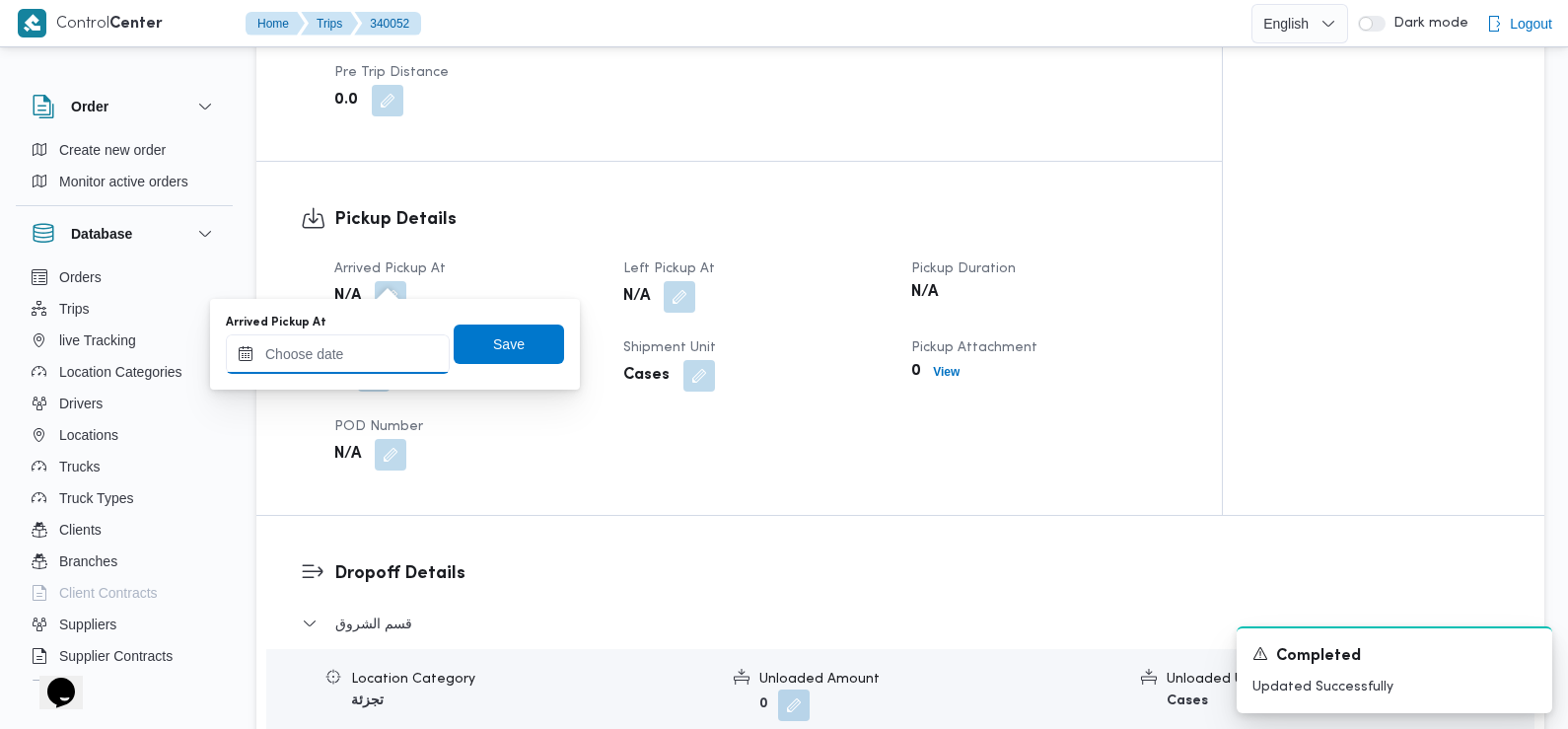
click at [391, 361] on input "Arrived Pickup At" at bounding box center [337, 354] width 223 height 40
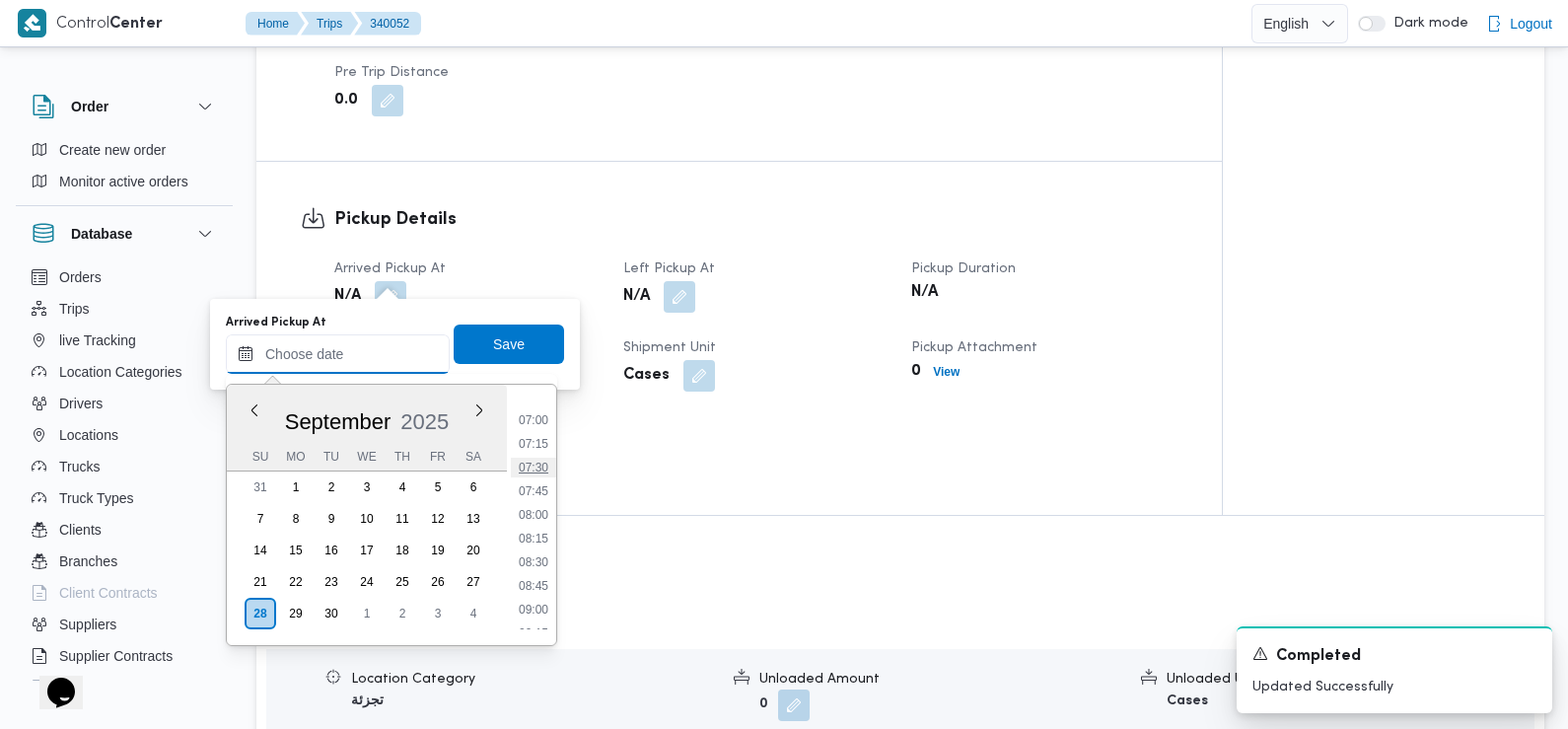
scroll to position [0, 0]
click at [725, 478] on div "Pickup Details Arrived Pickup At N/A Left Pickup At N/A Pickup Duration N/A Shi…" at bounding box center [739, 338] width 965 height 353
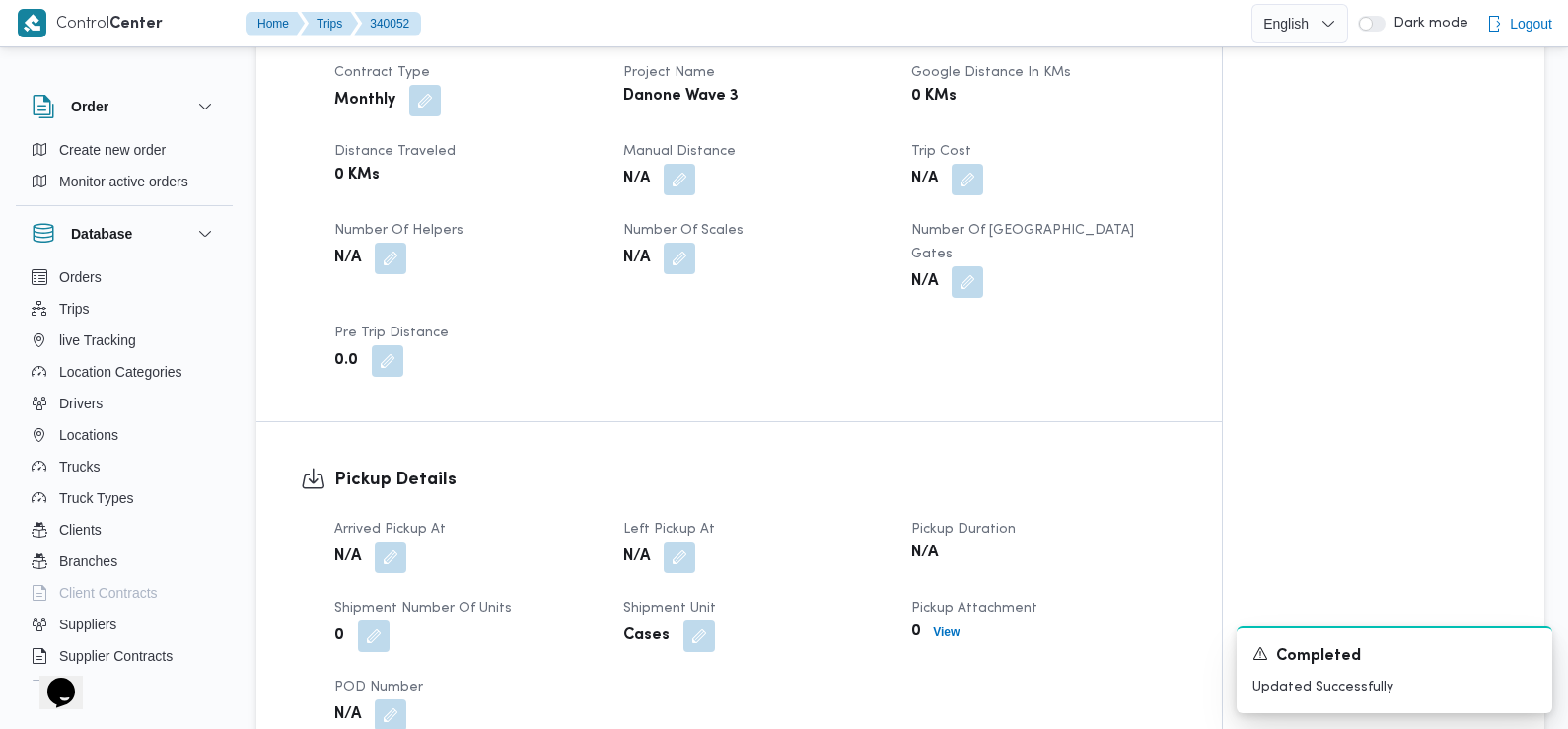
scroll to position [999, 0]
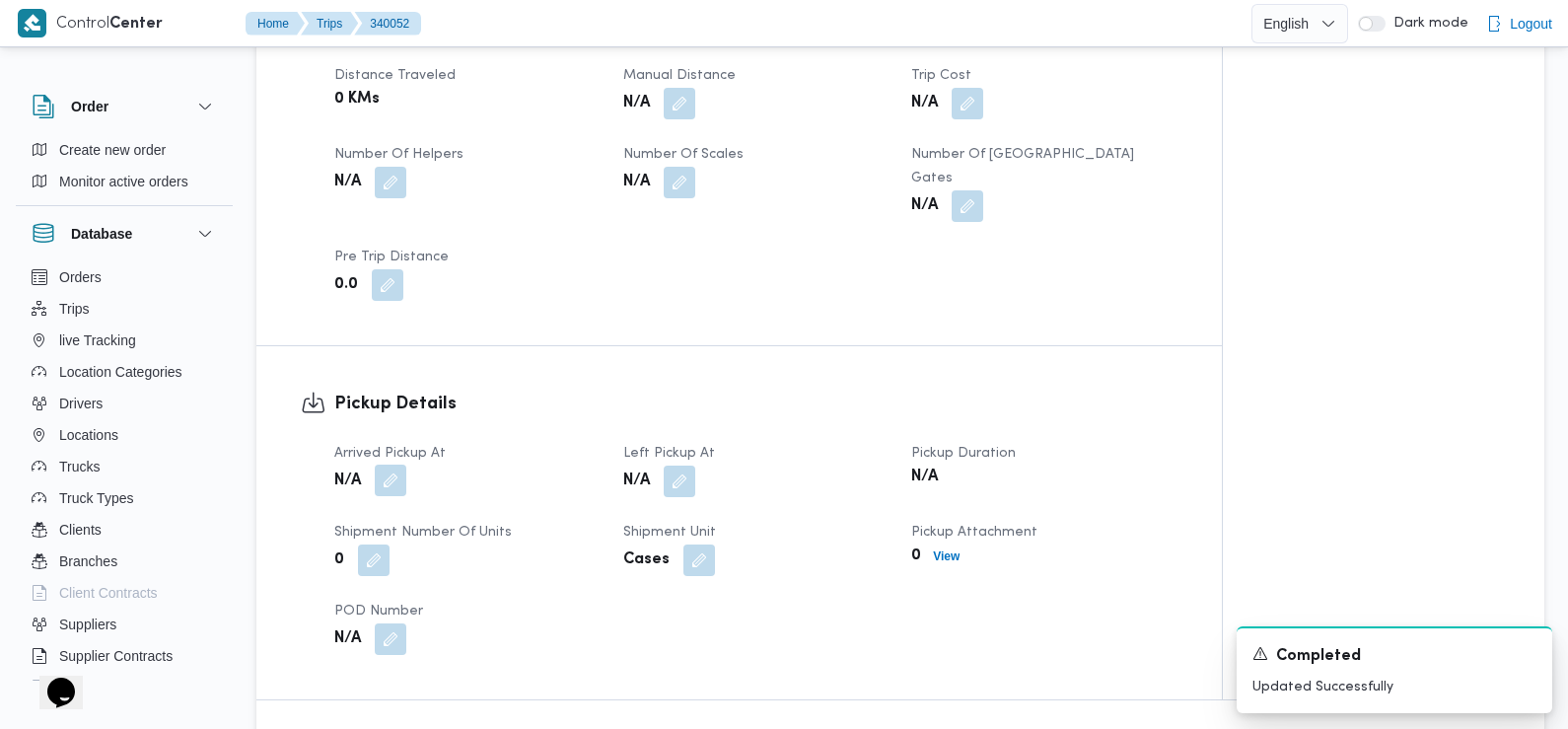
click at [391, 465] on button "button" at bounding box center [391, 481] width 32 height 32
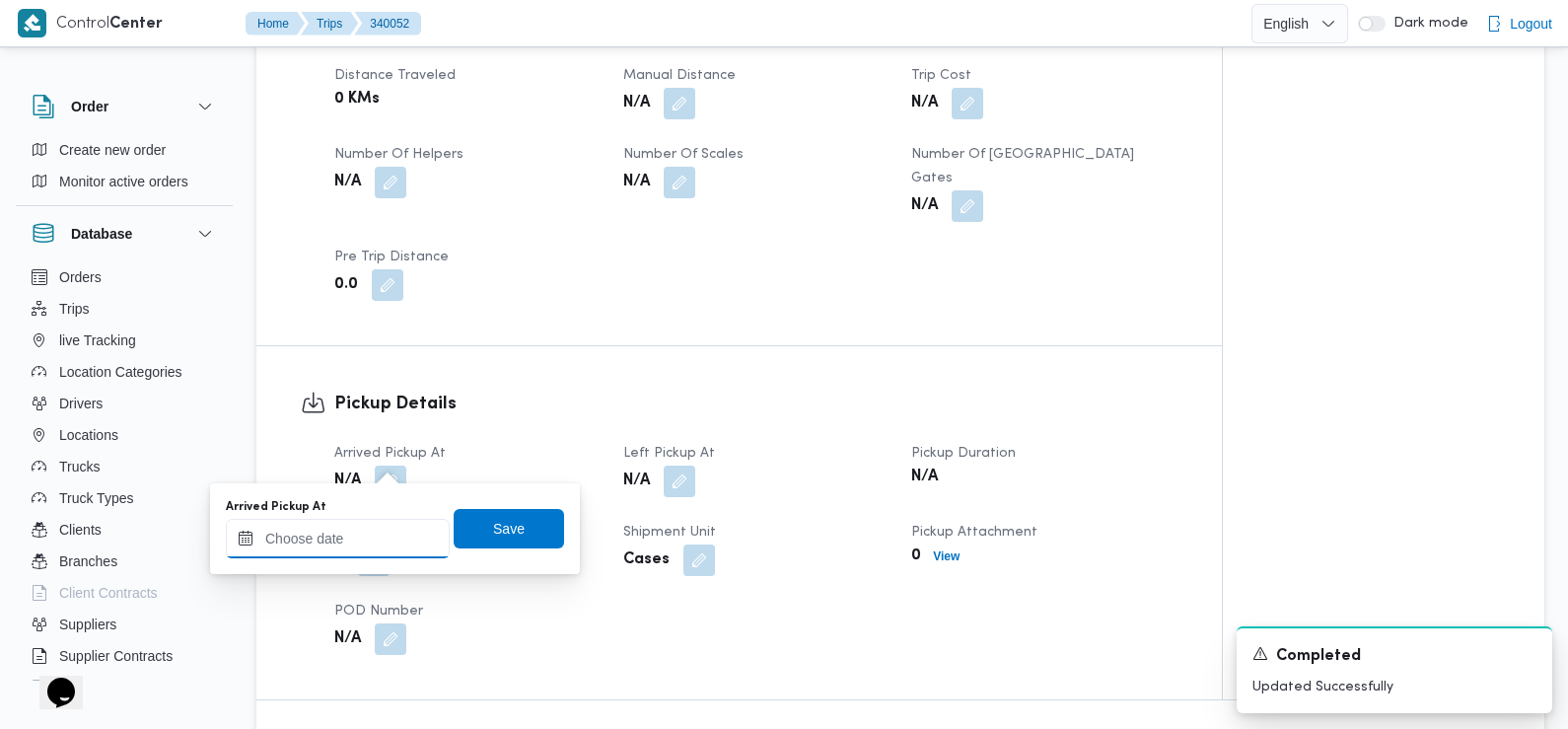
click at [364, 526] on input "Arrived Pickup At" at bounding box center [337, 539] width 223 height 40
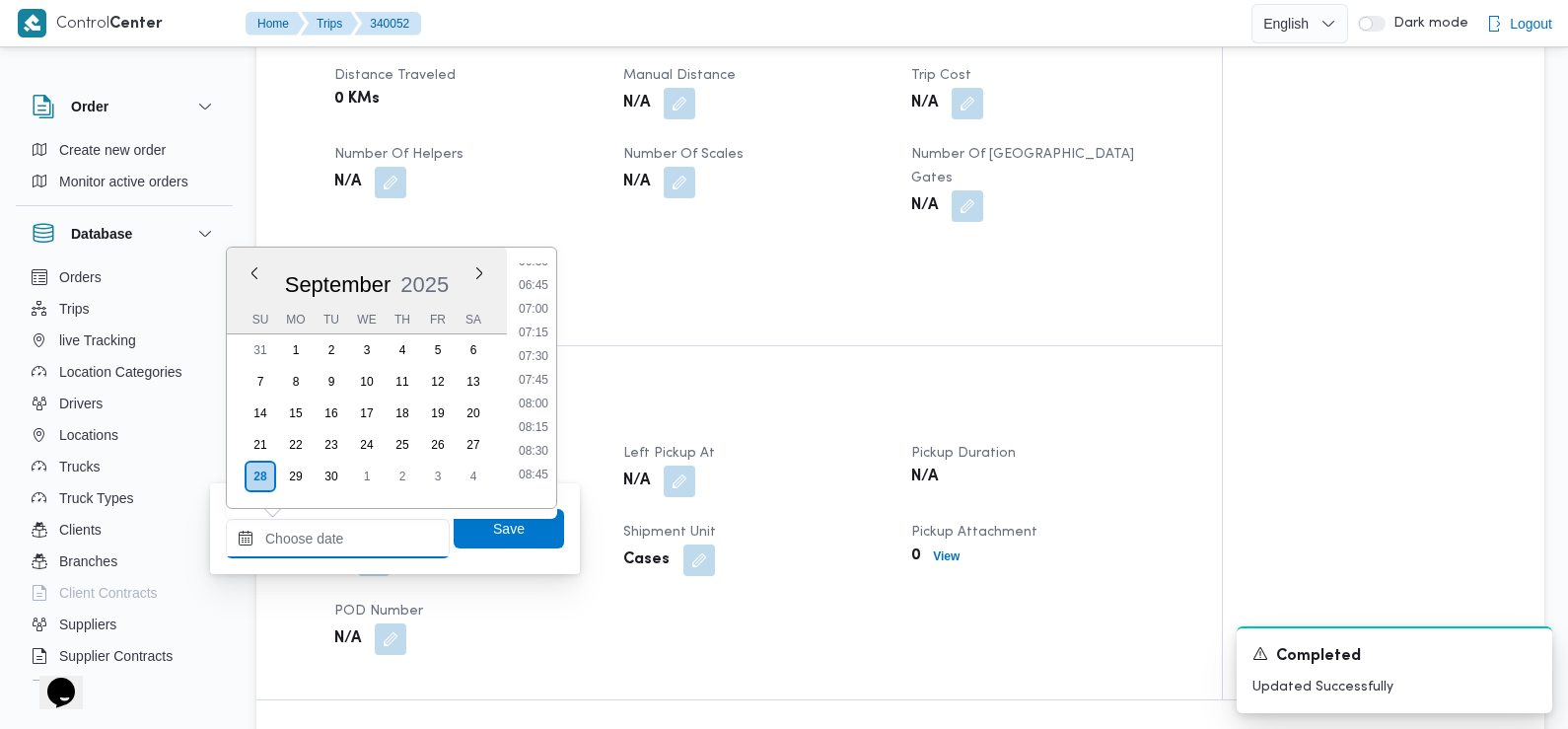
scroll to position [626, 0]
click at [540, 345] on ul "00:00 00:15 00:30 00:45 01:00 01:15 01:30 01:45 02:00 02:15 02:30 02:45 03:00 0…" at bounding box center [534, 377] width 45 height 228
click at [540, 361] on li "07:30" at bounding box center [534, 357] width 45 height 20
type input "28/09/2025 07:30"
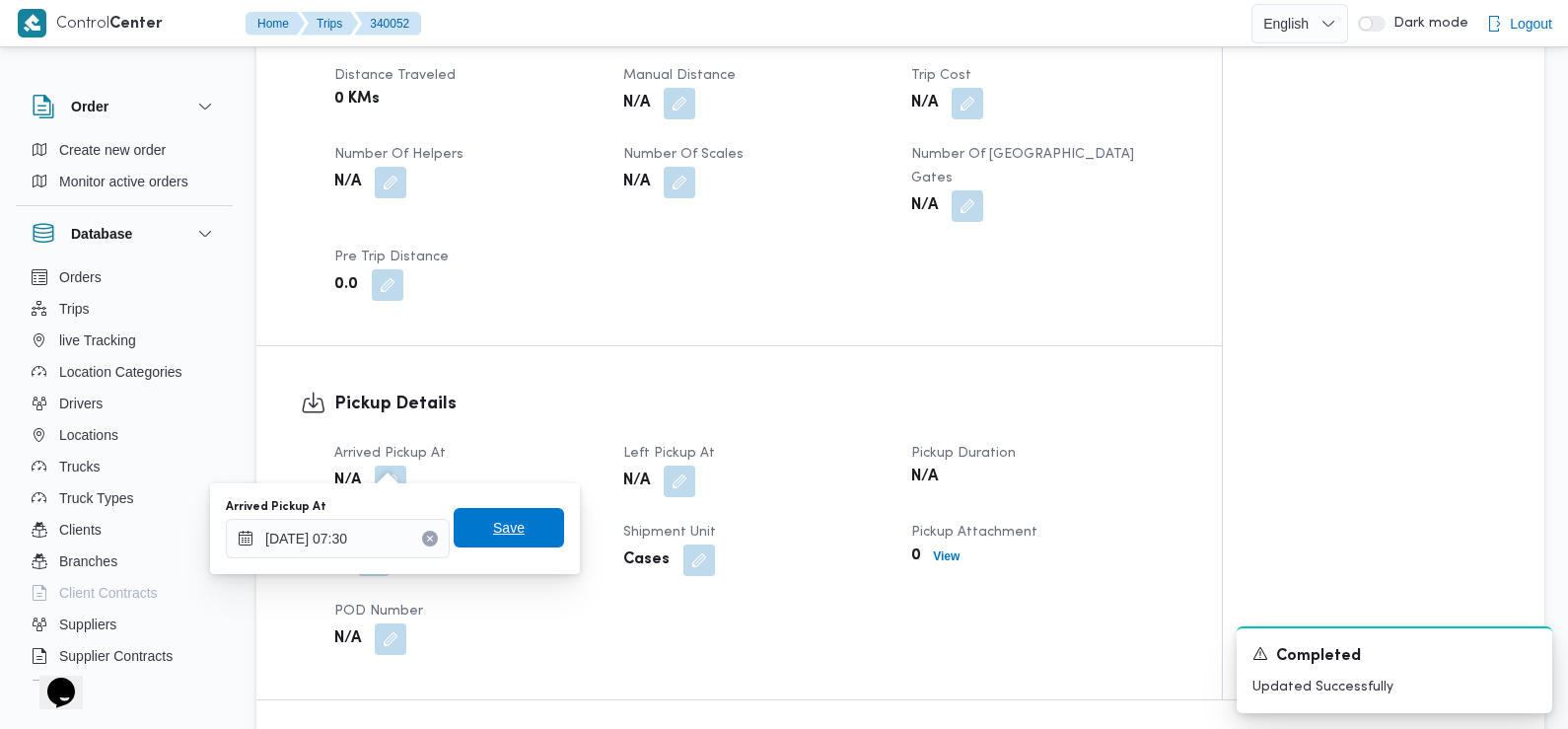
click at [493, 525] on span "Save" at bounding box center [509, 528] width 32 height 24
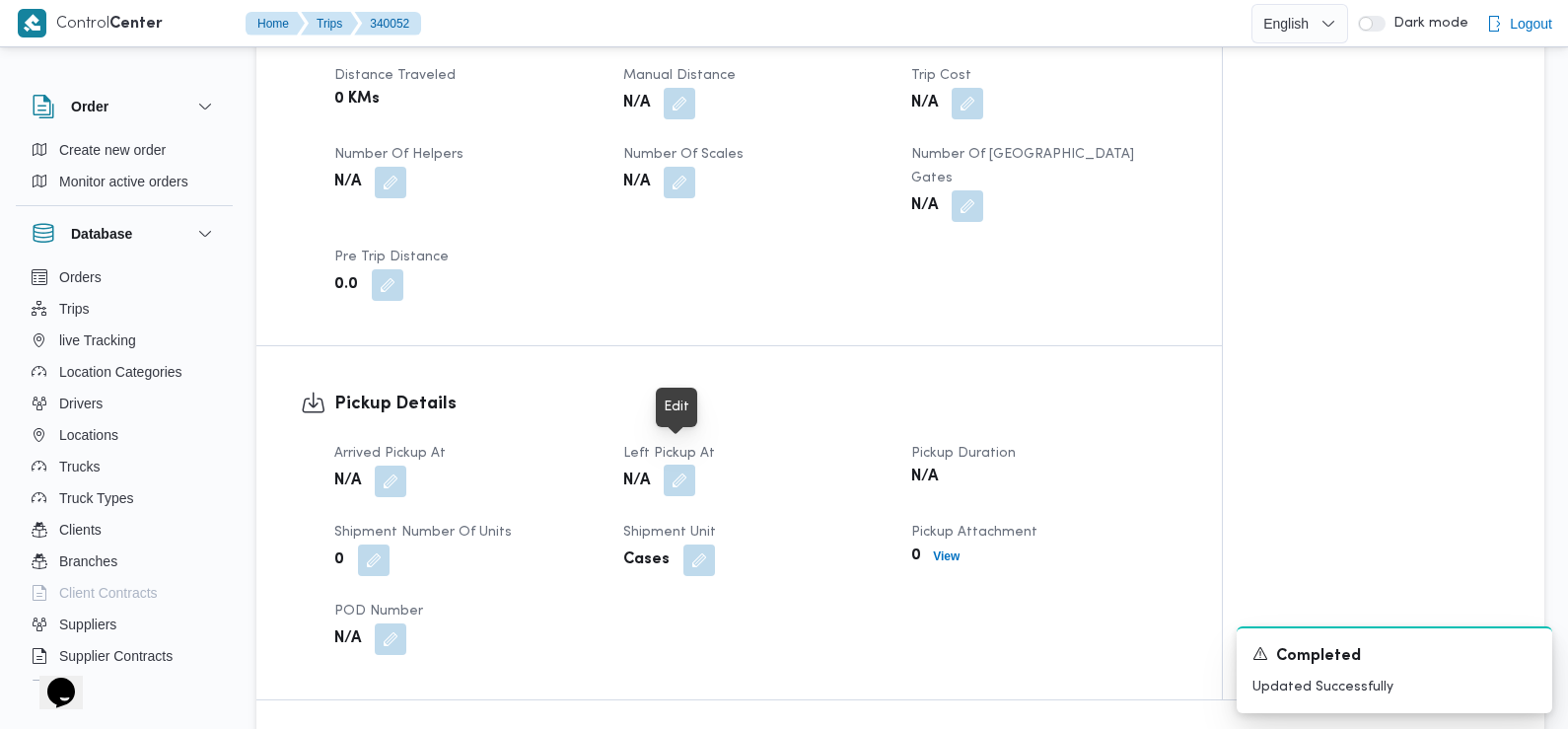
click at [682, 465] on button "button" at bounding box center [679, 481] width 32 height 32
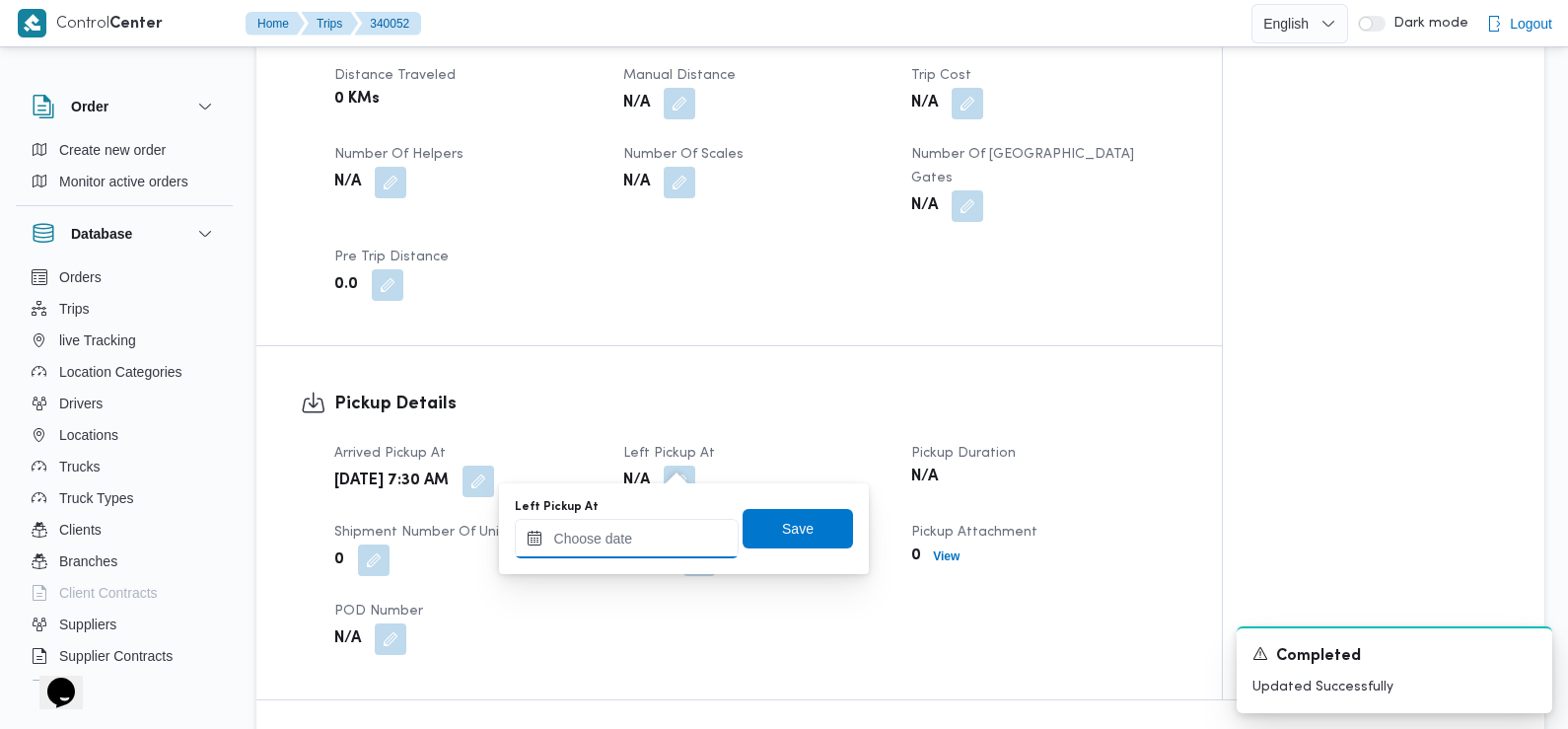
click at [634, 544] on input "Left Pickup At" at bounding box center [627, 539] width 223 height 40
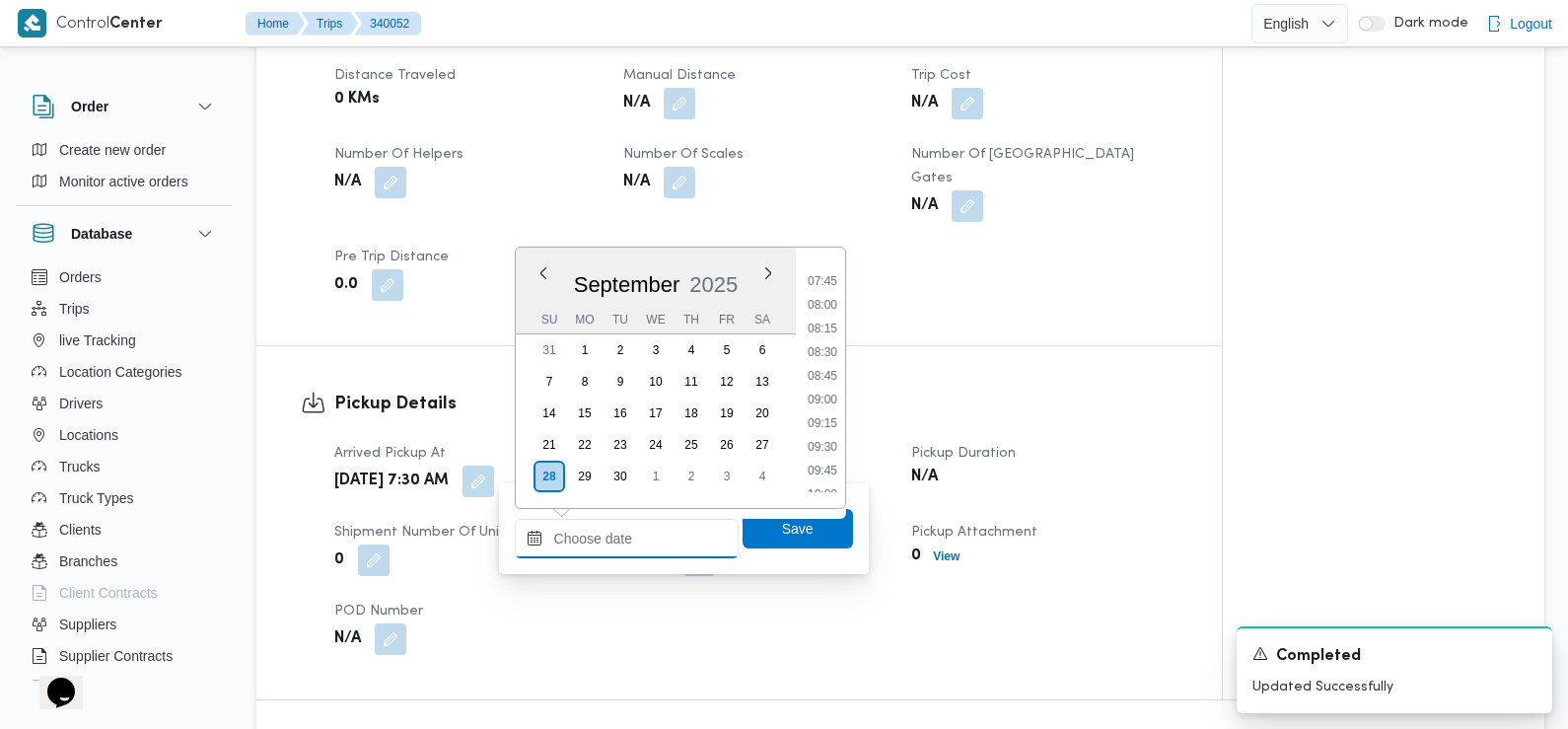
scroll to position [725, 0]
click at [824, 374] on li "08:45" at bounding box center [823, 377] width 45 height 20
type input "28/09/2025 08:45"
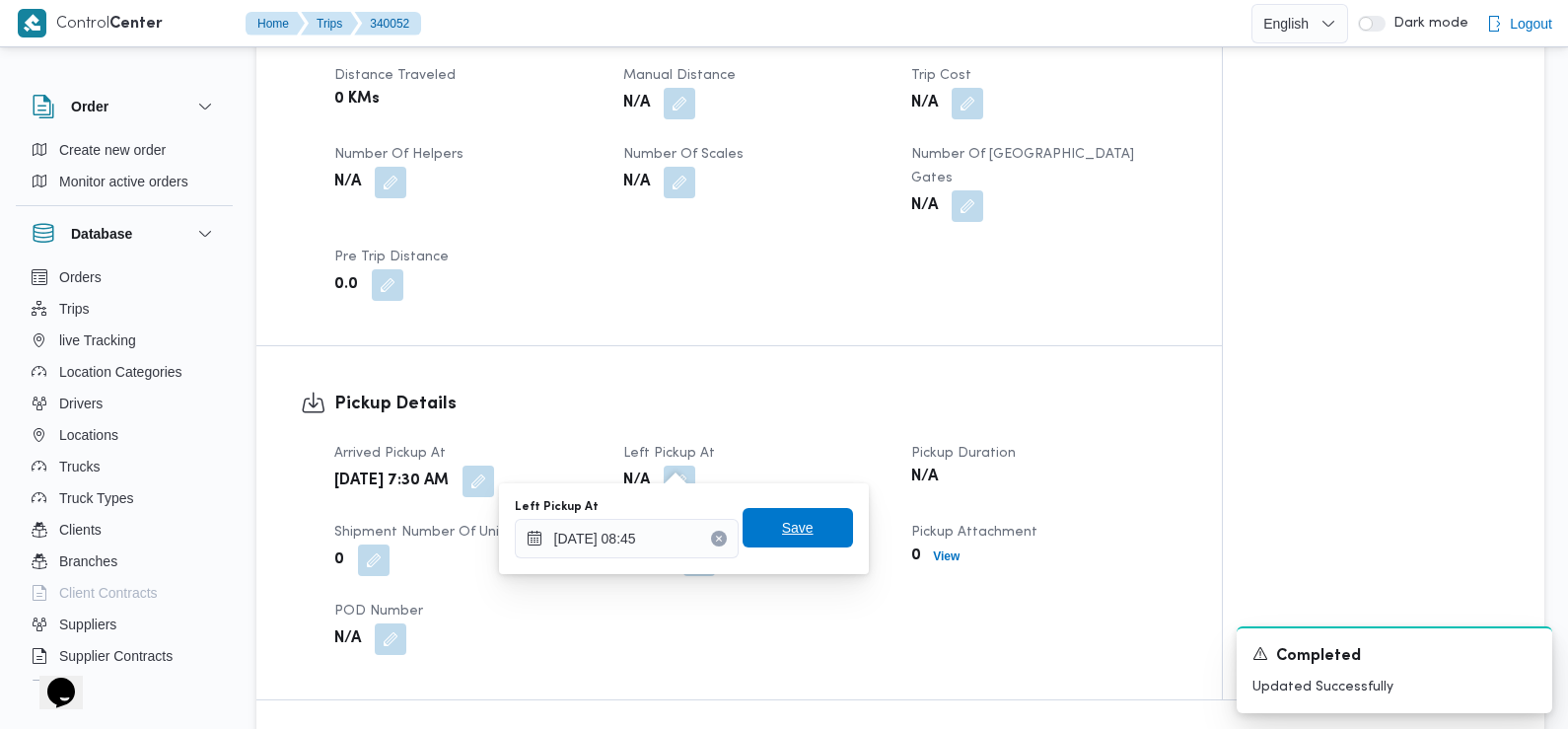
click at [808, 524] on span "Save" at bounding box center [798, 528] width 111 height 40
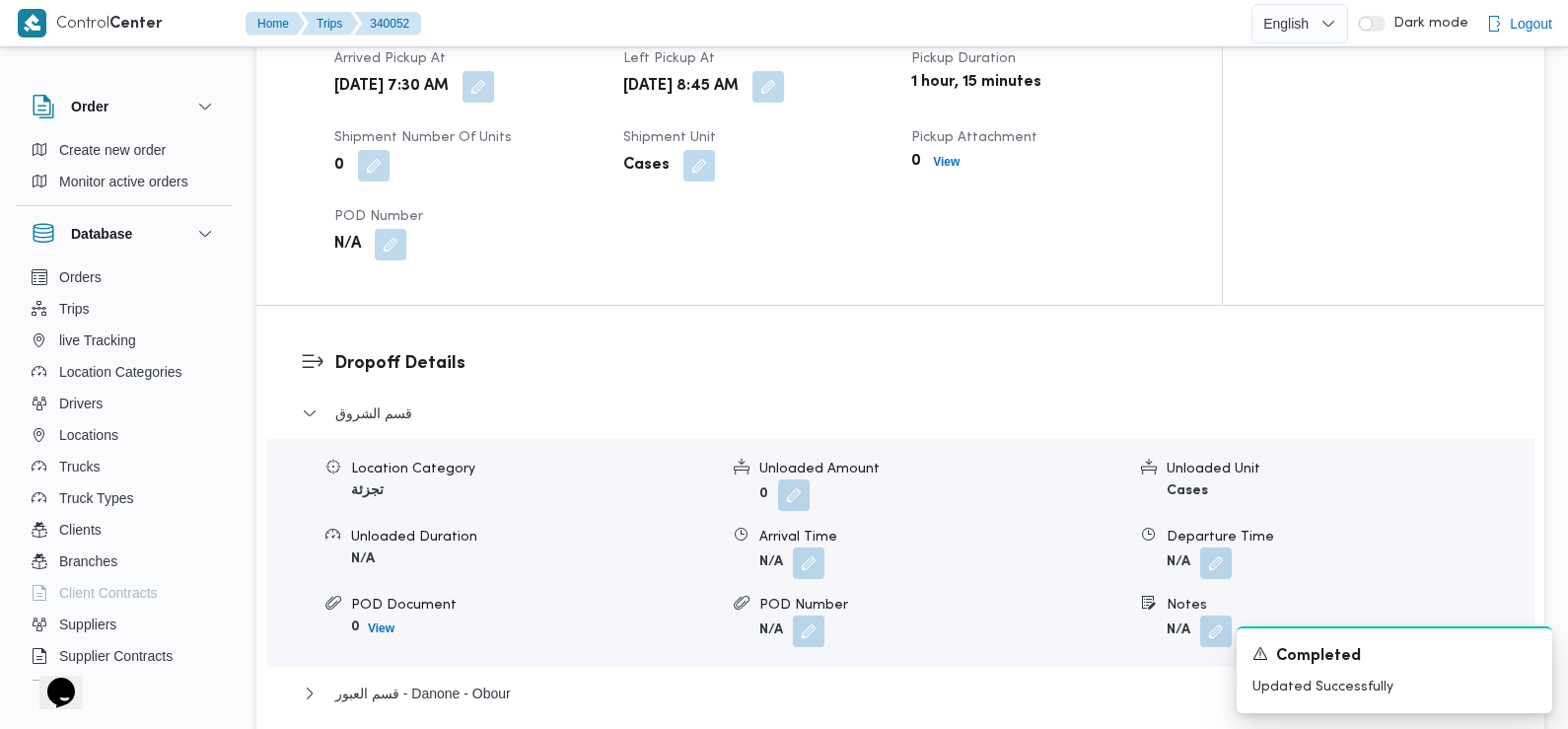
scroll to position [1401, 0]
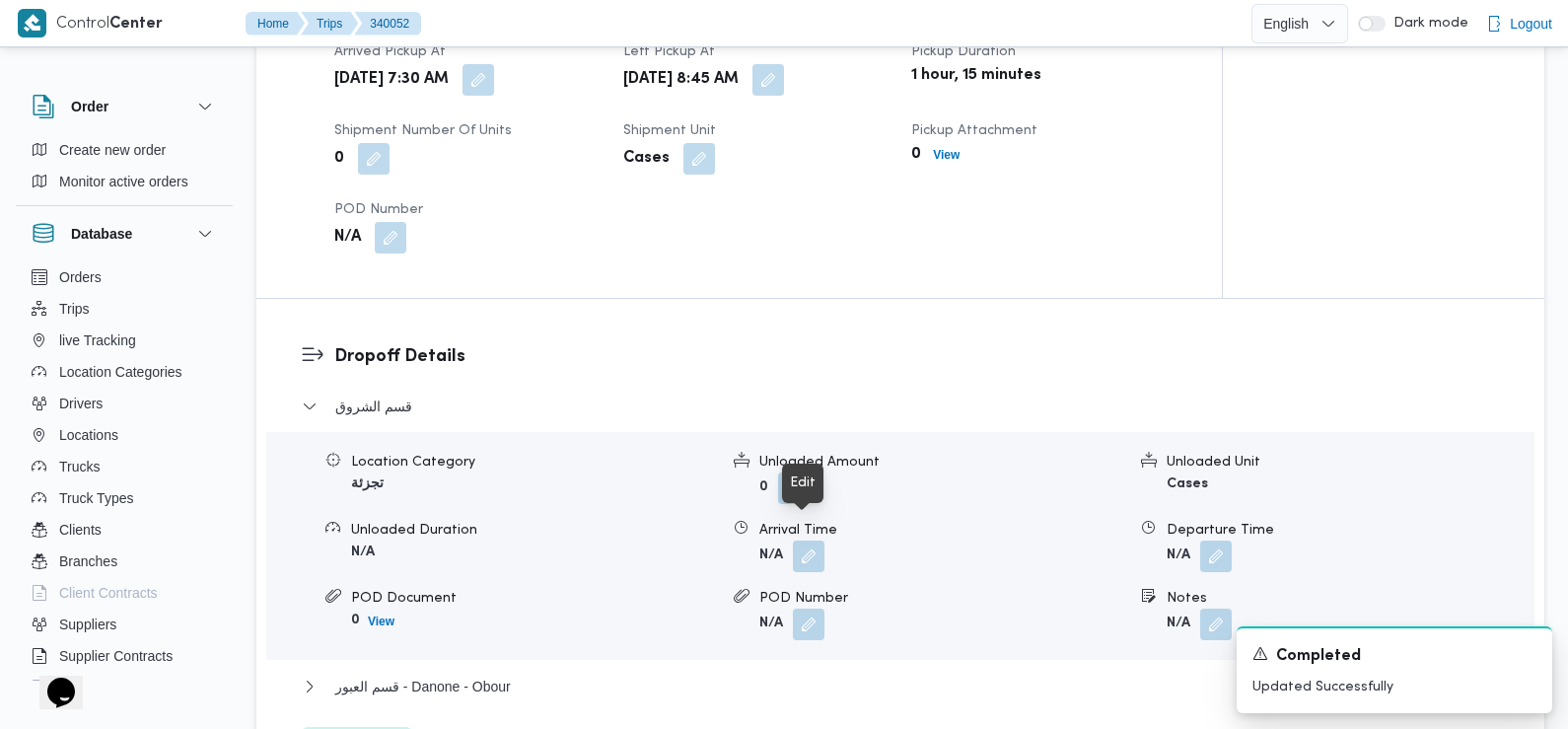
click at [808, 541] on button "button" at bounding box center [809, 557] width 32 height 32
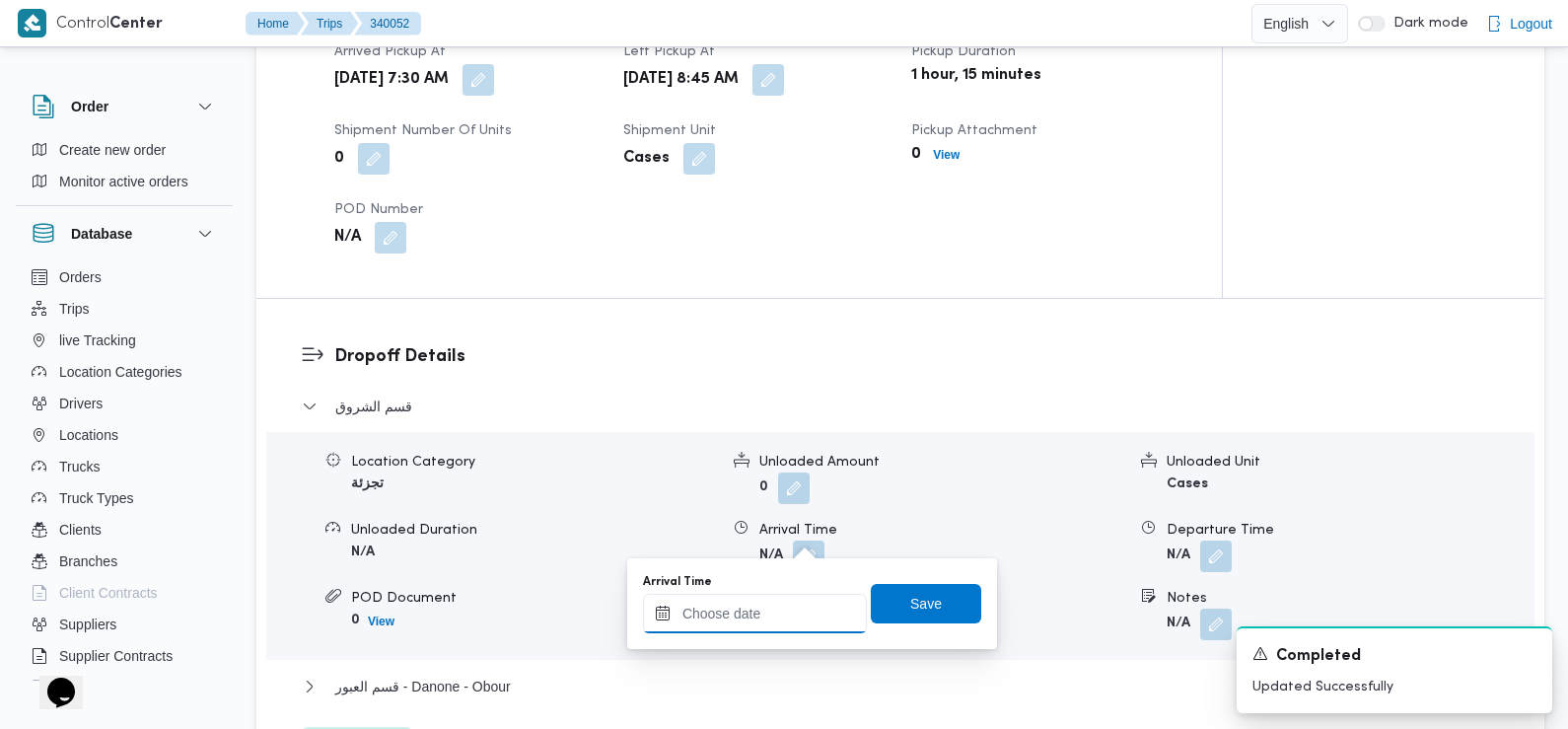
click at [790, 614] on input "Arrival Time" at bounding box center [754, 613] width 223 height 40
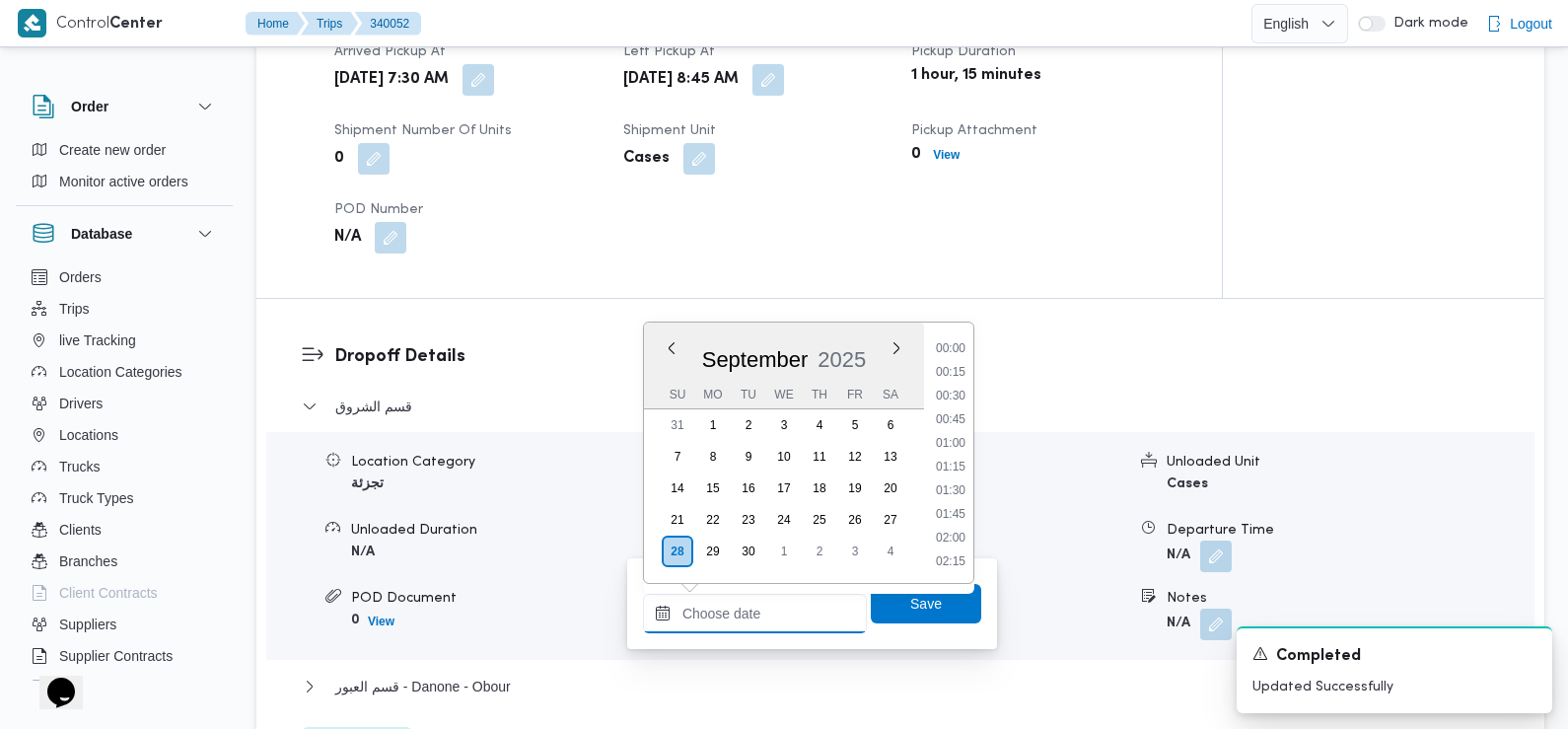
scroll to position [851, 0]
click at [957, 399] on li "09:30" at bounding box center [951, 398] width 45 height 20
type input "28/09/2025 09:30"
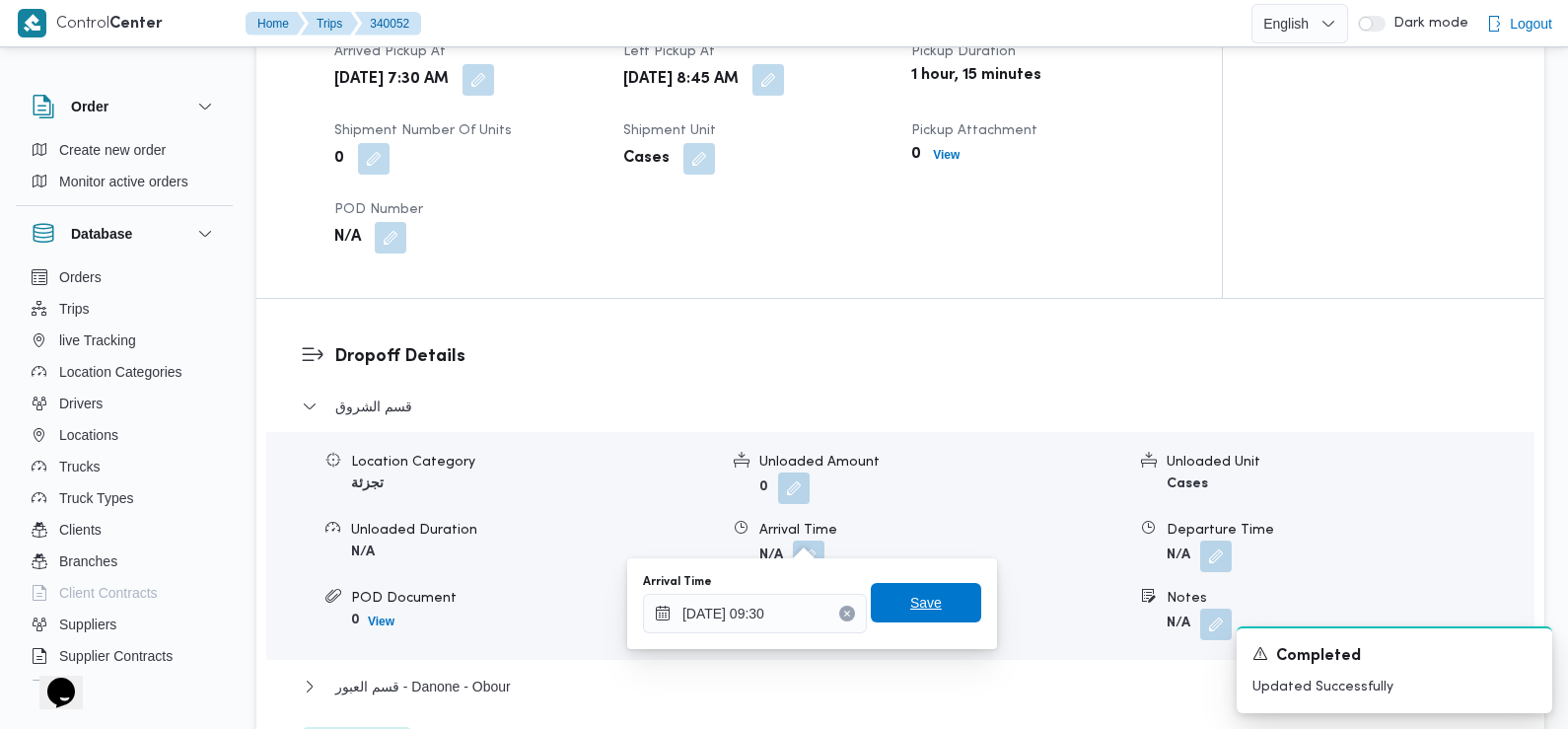
click at [894, 600] on span "Save" at bounding box center [926, 602] width 111 height 40
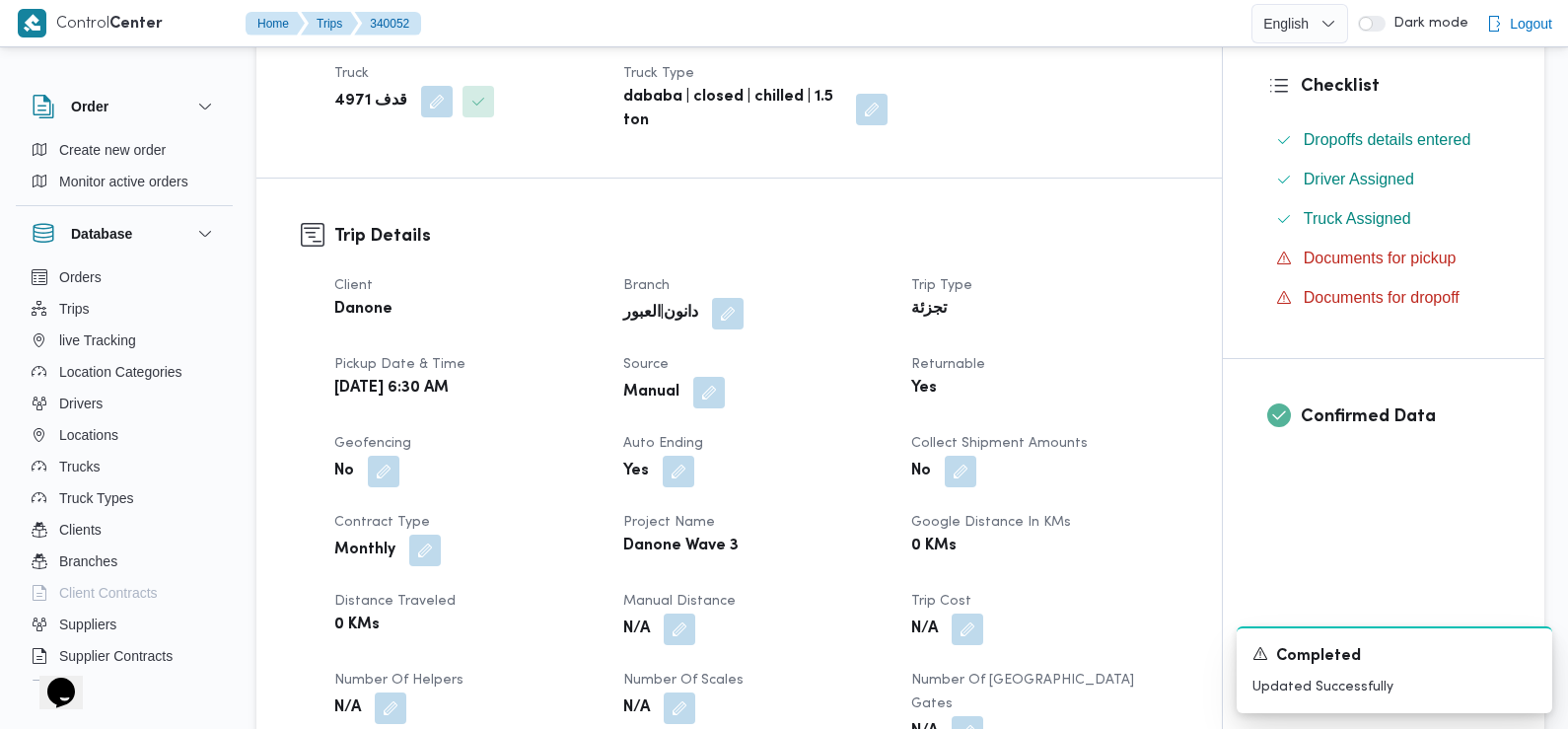
scroll to position [0, 0]
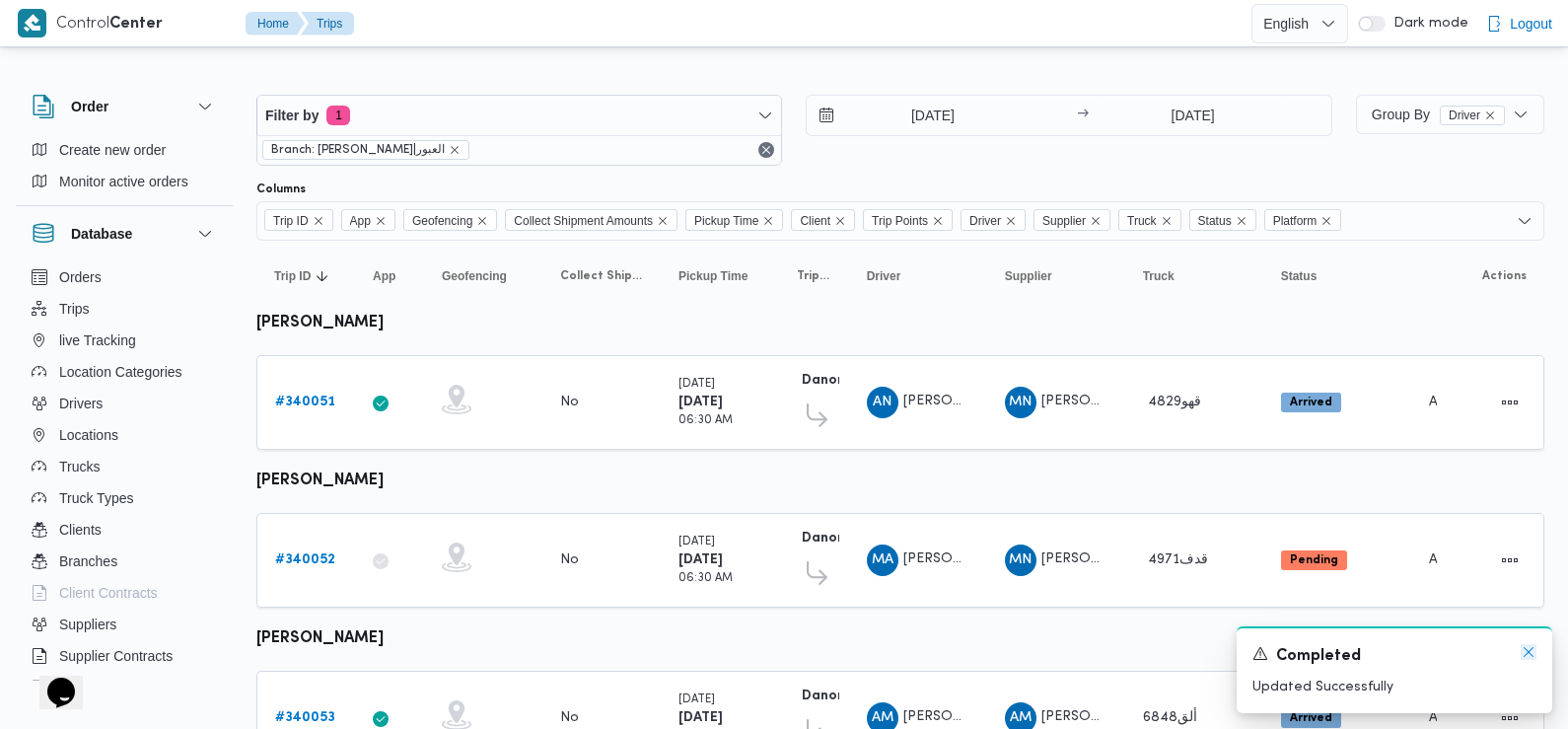
click at [1533, 652] on icon "Dismiss toast" at bounding box center [1528, 652] width 16 height 16
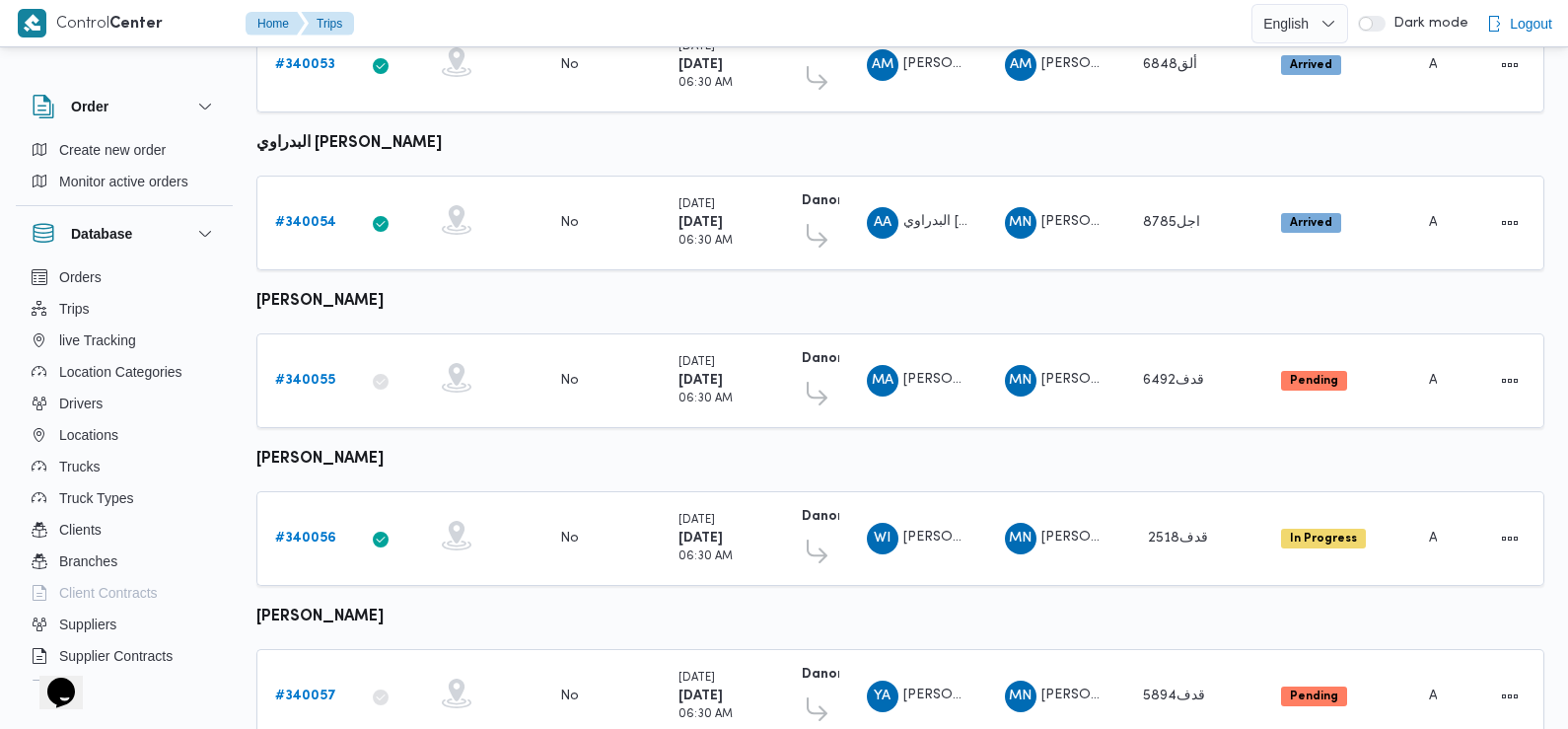
scroll to position [658, 0]
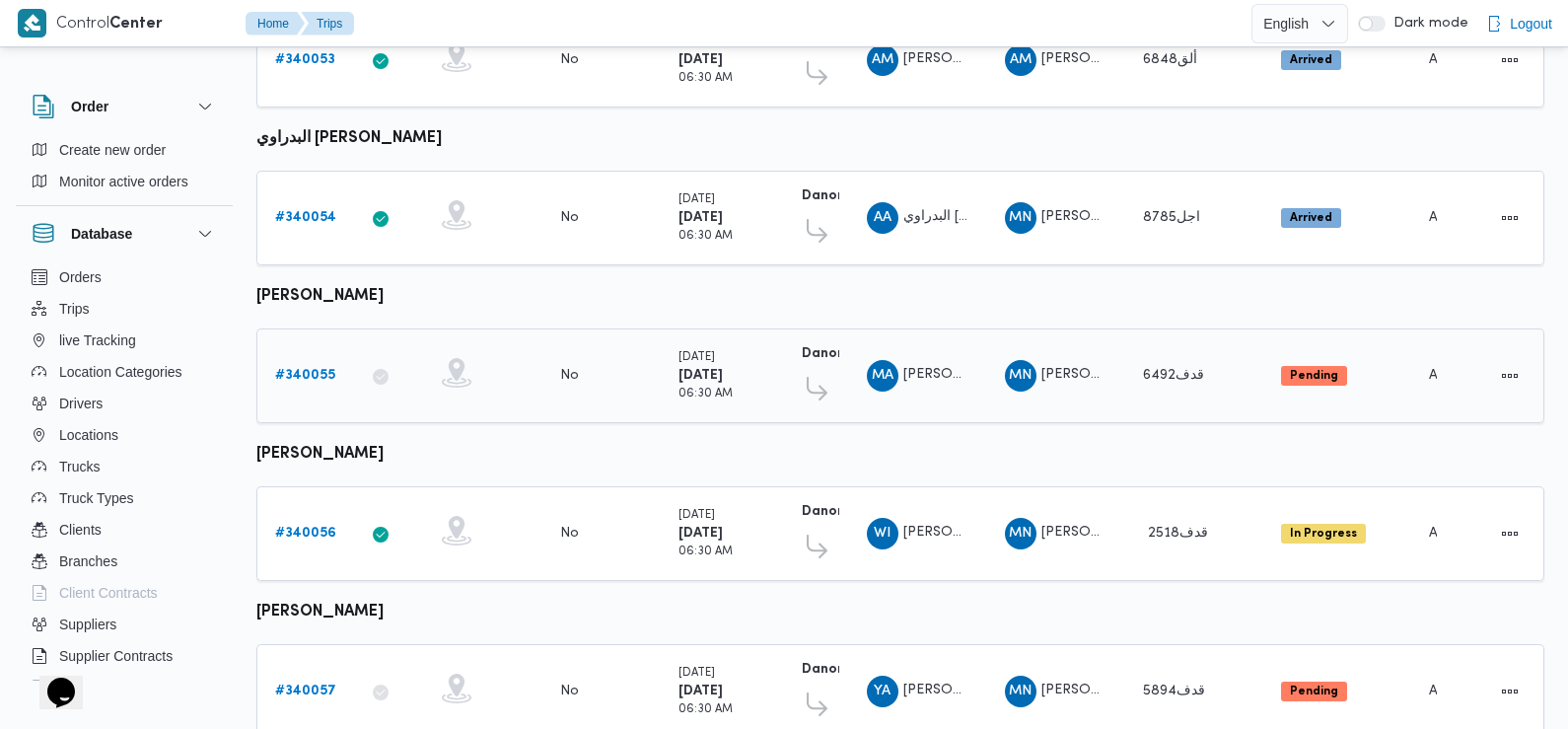
click at [316, 369] on b "# 340055" at bounding box center [305, 375] width 60 height 13
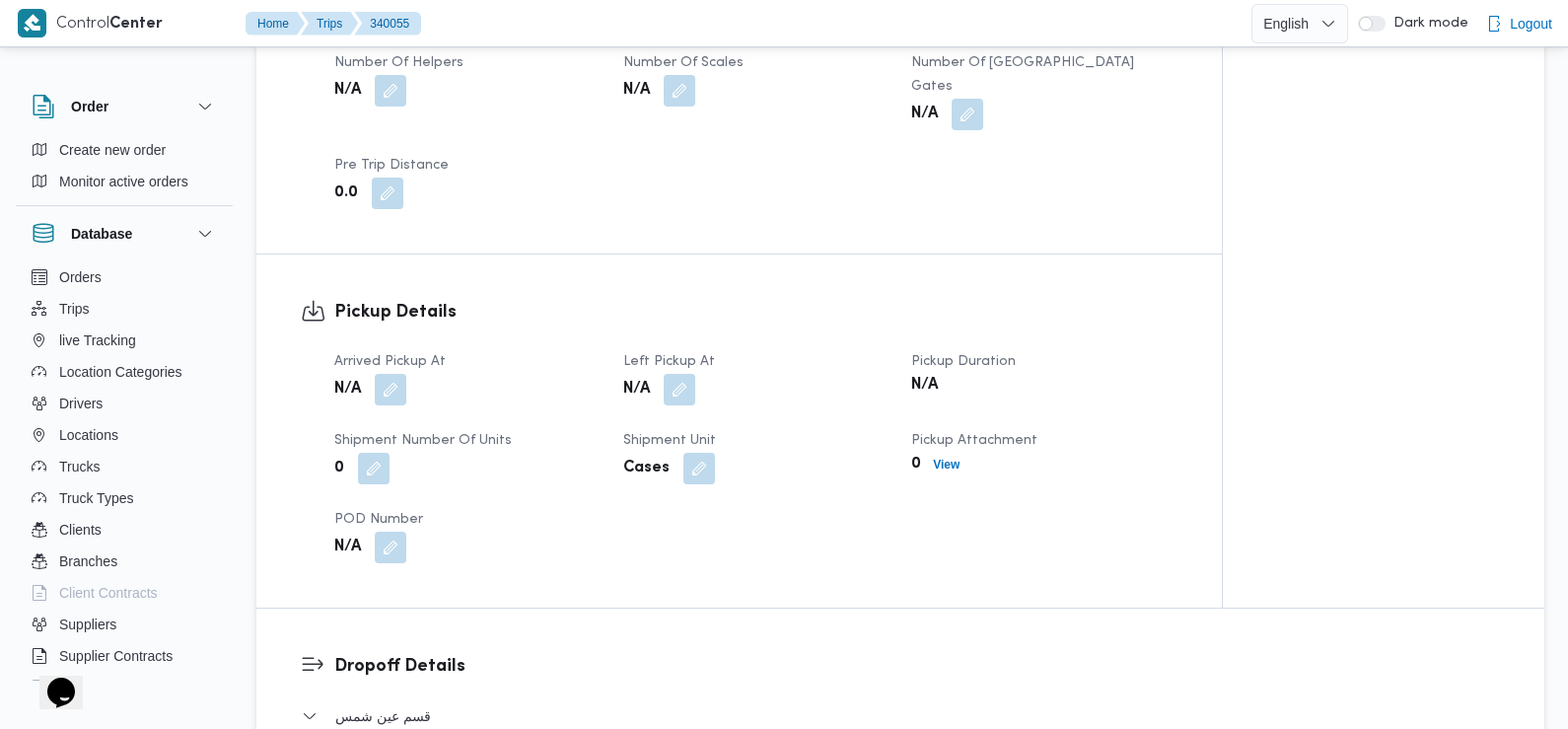
scroll to position [1092, 0]
click at [393, 372] on button "button" at bounding box center [391, 388] width 32 height 32
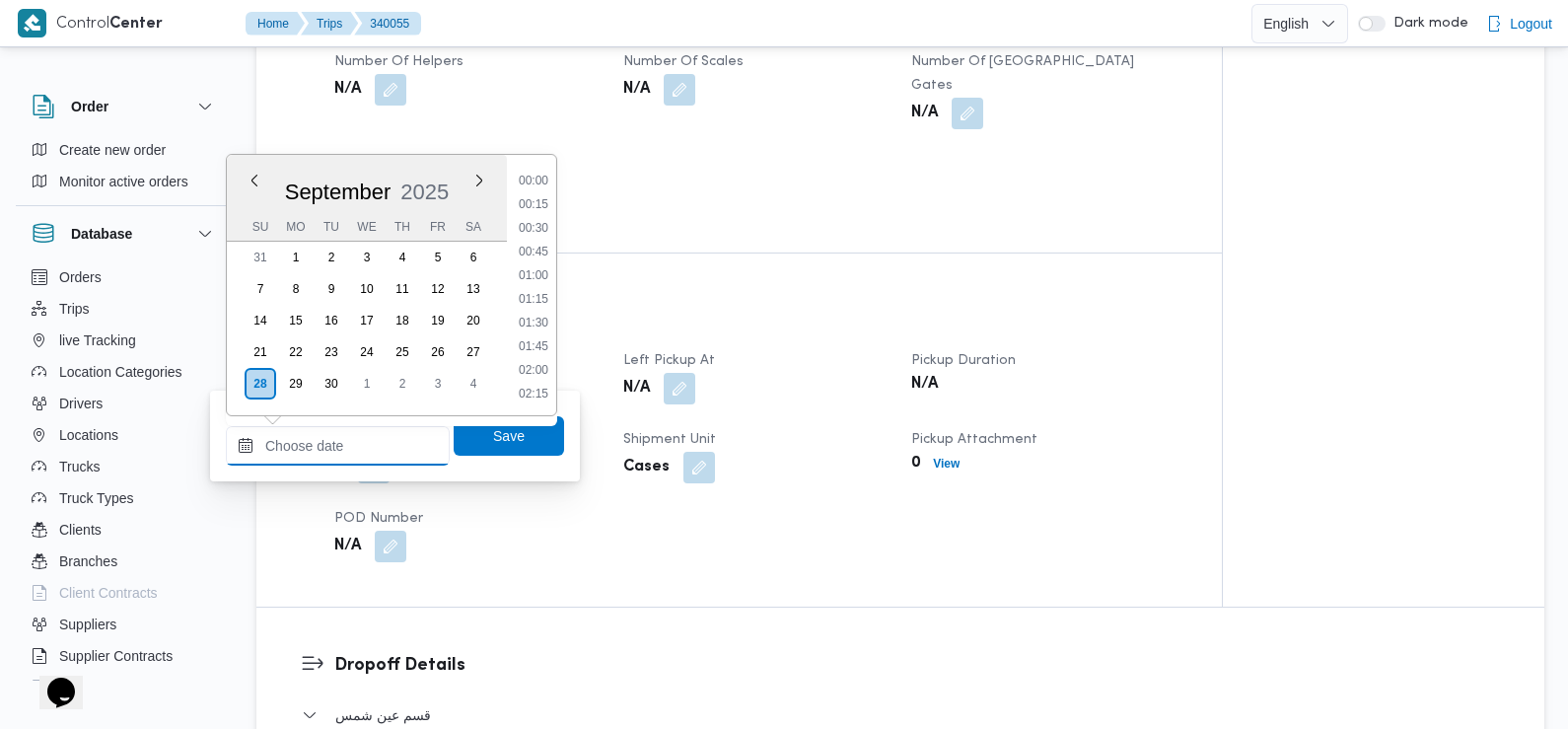
click at [370, 438] on input "Arrived Pickup At" at bounding box center [337, 446] width 223 height 40
click at [548, 267] on li "07:30" at bounding box center [534, 264] width 45 height 20
type input "[DATE] 07:30"
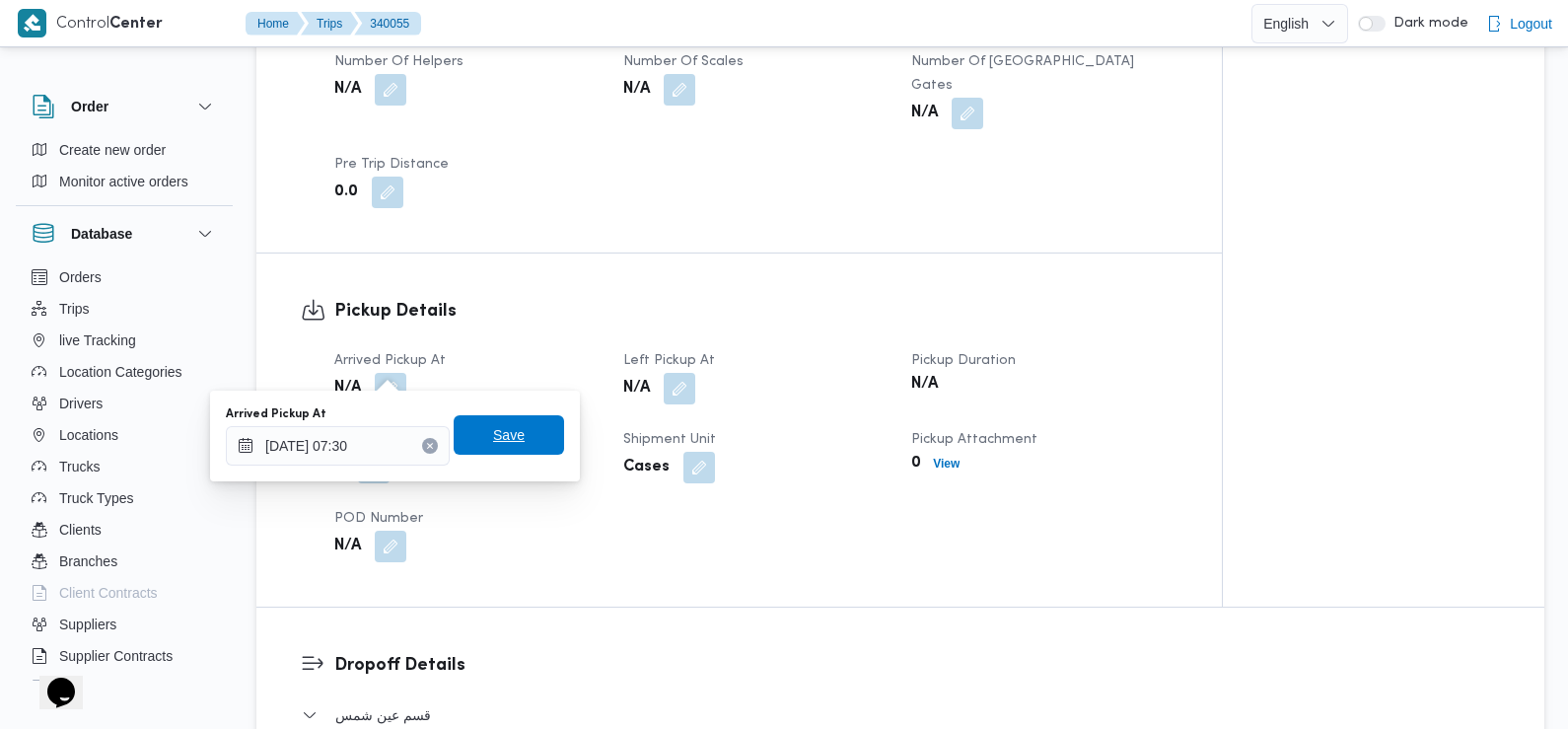
click at [516, 444] on span "Save" at bounding box center [509, 435] width 111 height 40
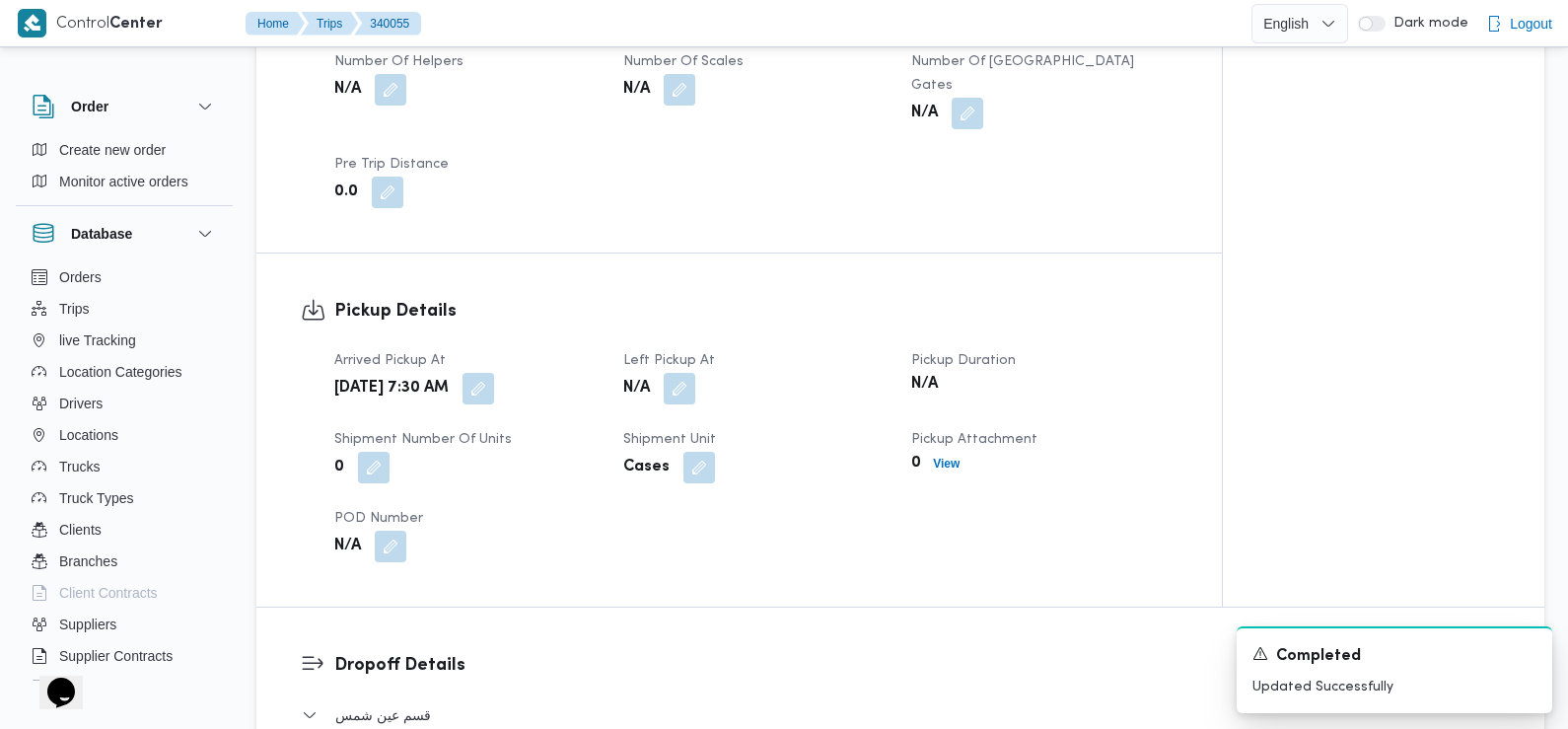
click at [659, 381] on span at bounding box center [674, 389] width 42 height 32
click at [671, 372] on button "button" at bounding box center [679, 388] width 32 height 32
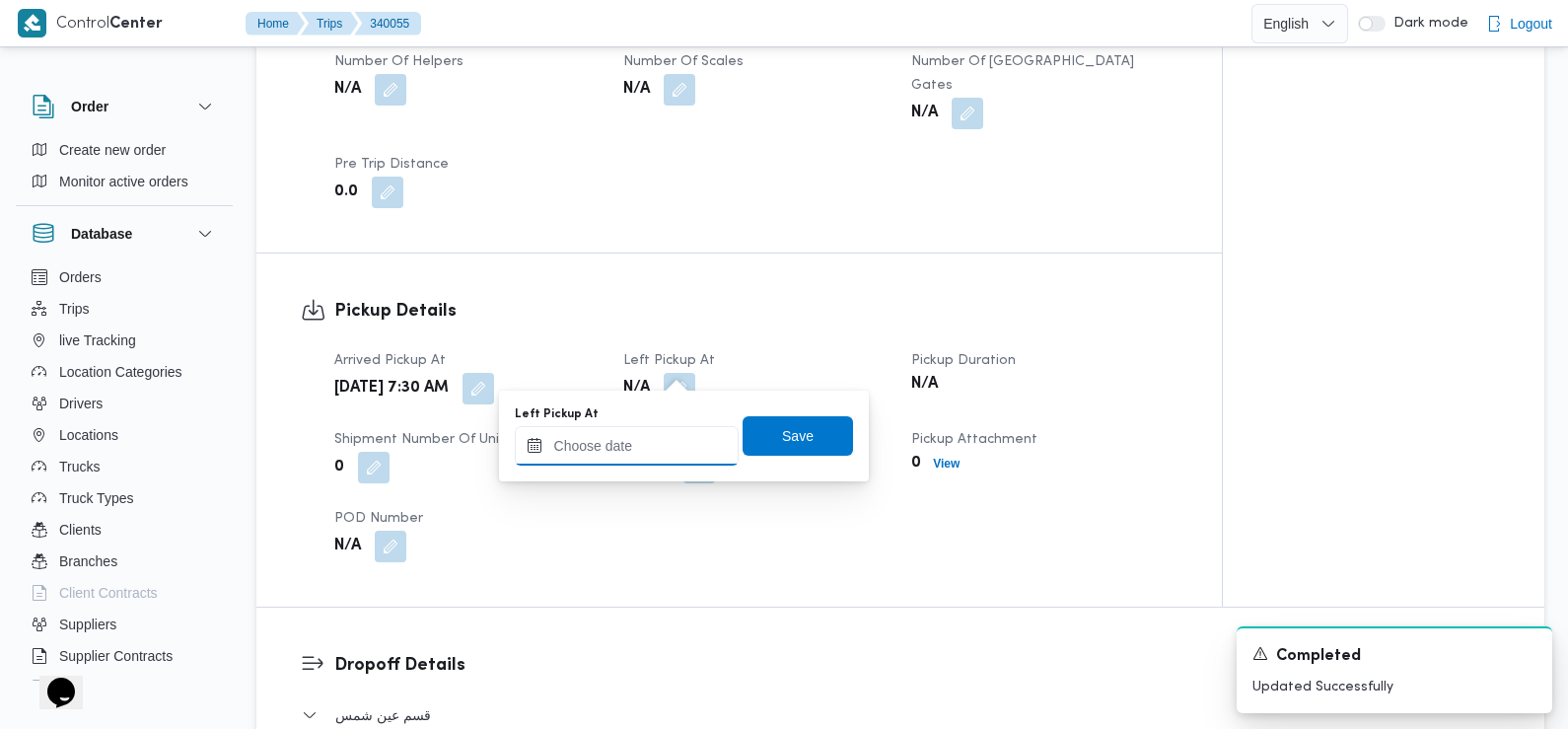
click at [656, 452] on input "Left Pickup At" at bounding box center [627, 446] width 223 height 40
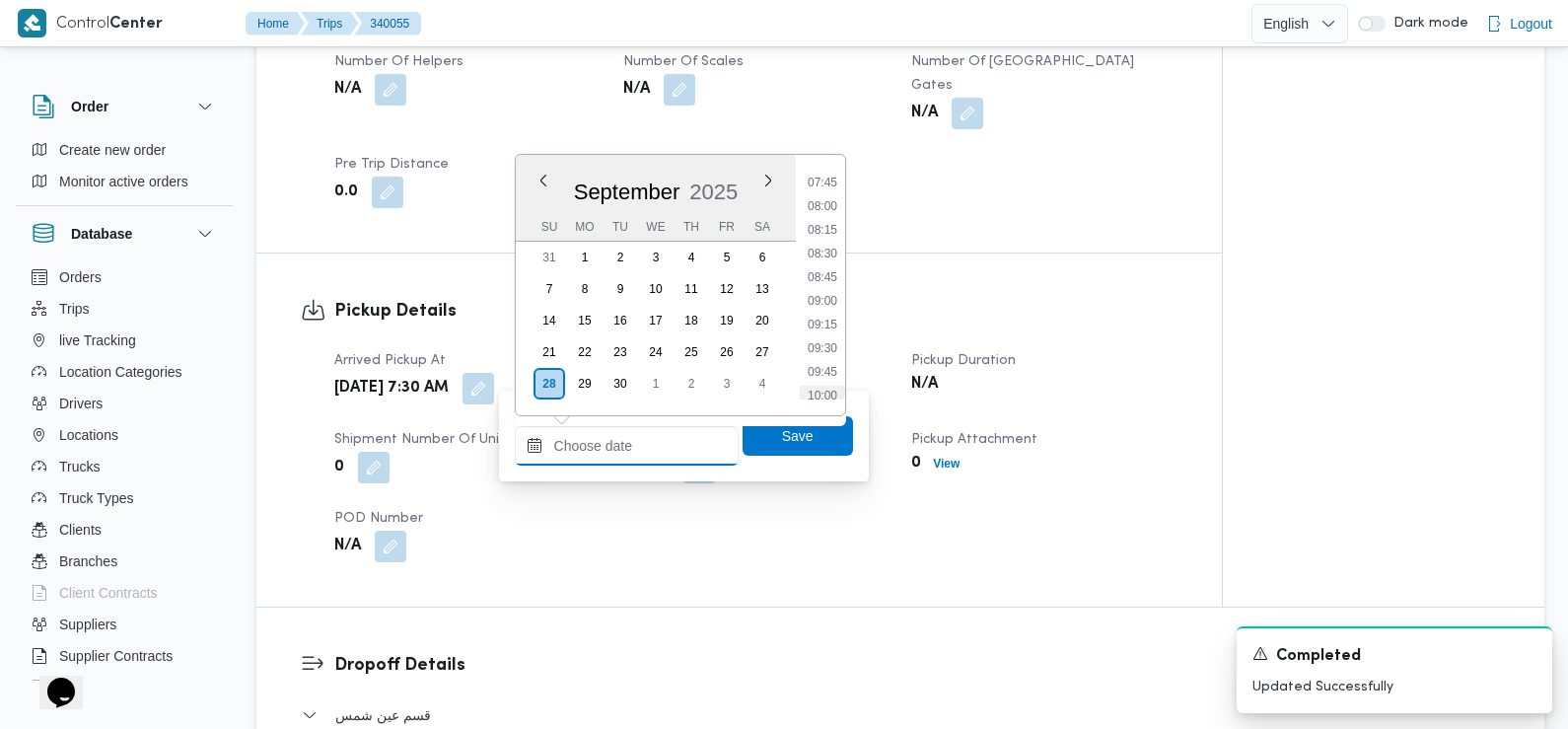
scroll to position [712, 0]
click at [825, 300] on li "08:45" at bounding box center [823, 297] width 45 height 20
type input "[DATE] 08:45"
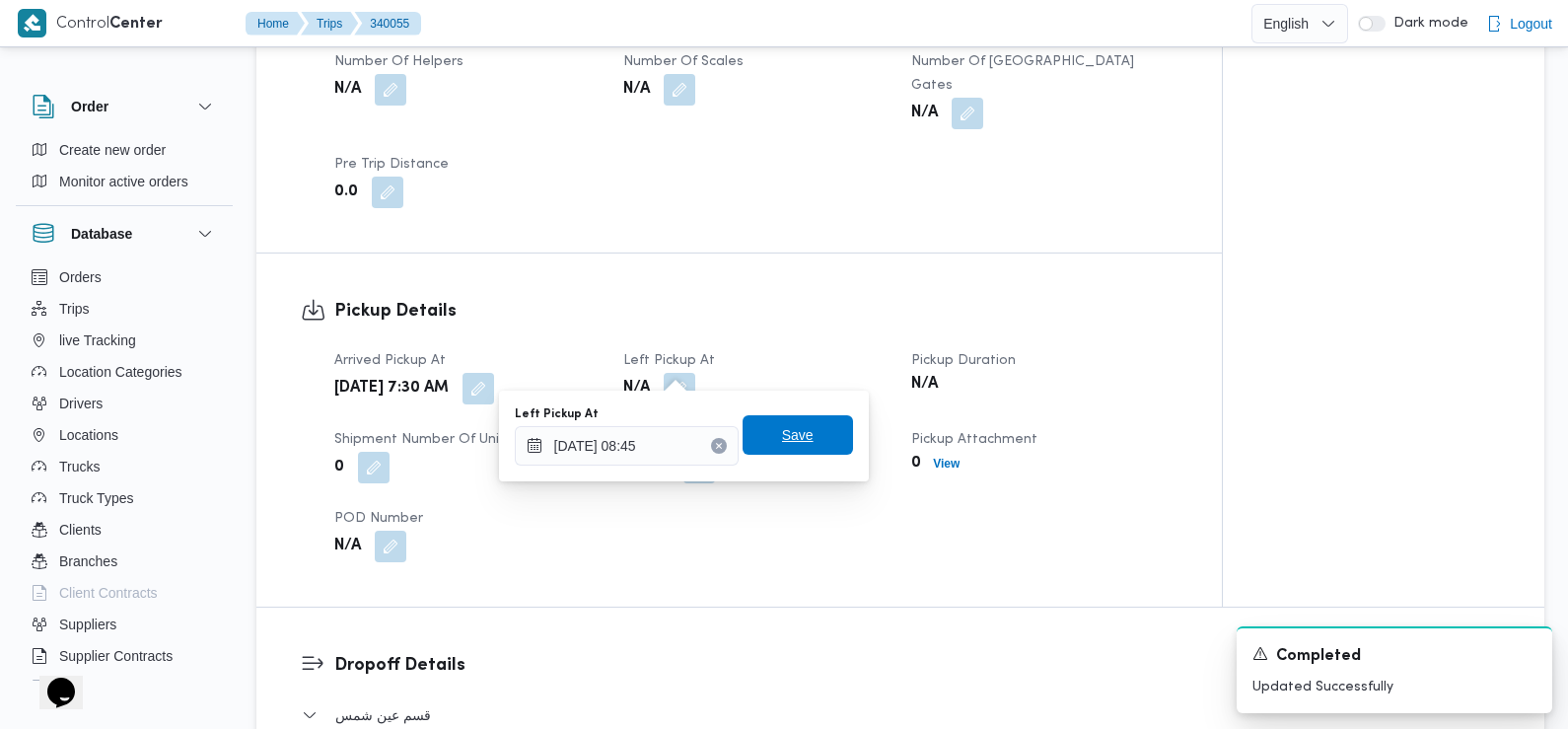
click at [797, 445] on span "Save" at bounding box center [798, 435] width 111 height 40
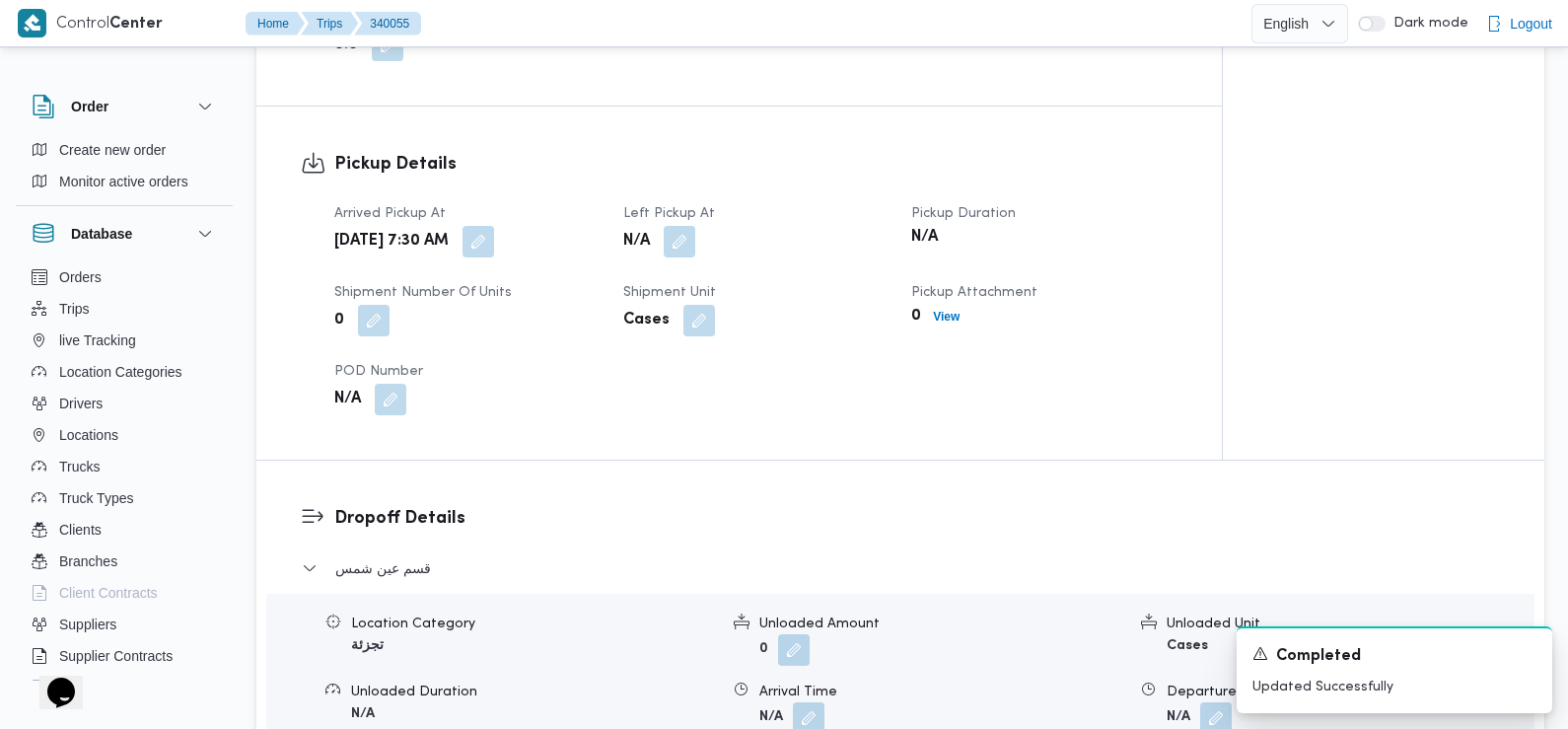
scroll to position [1480, 0]
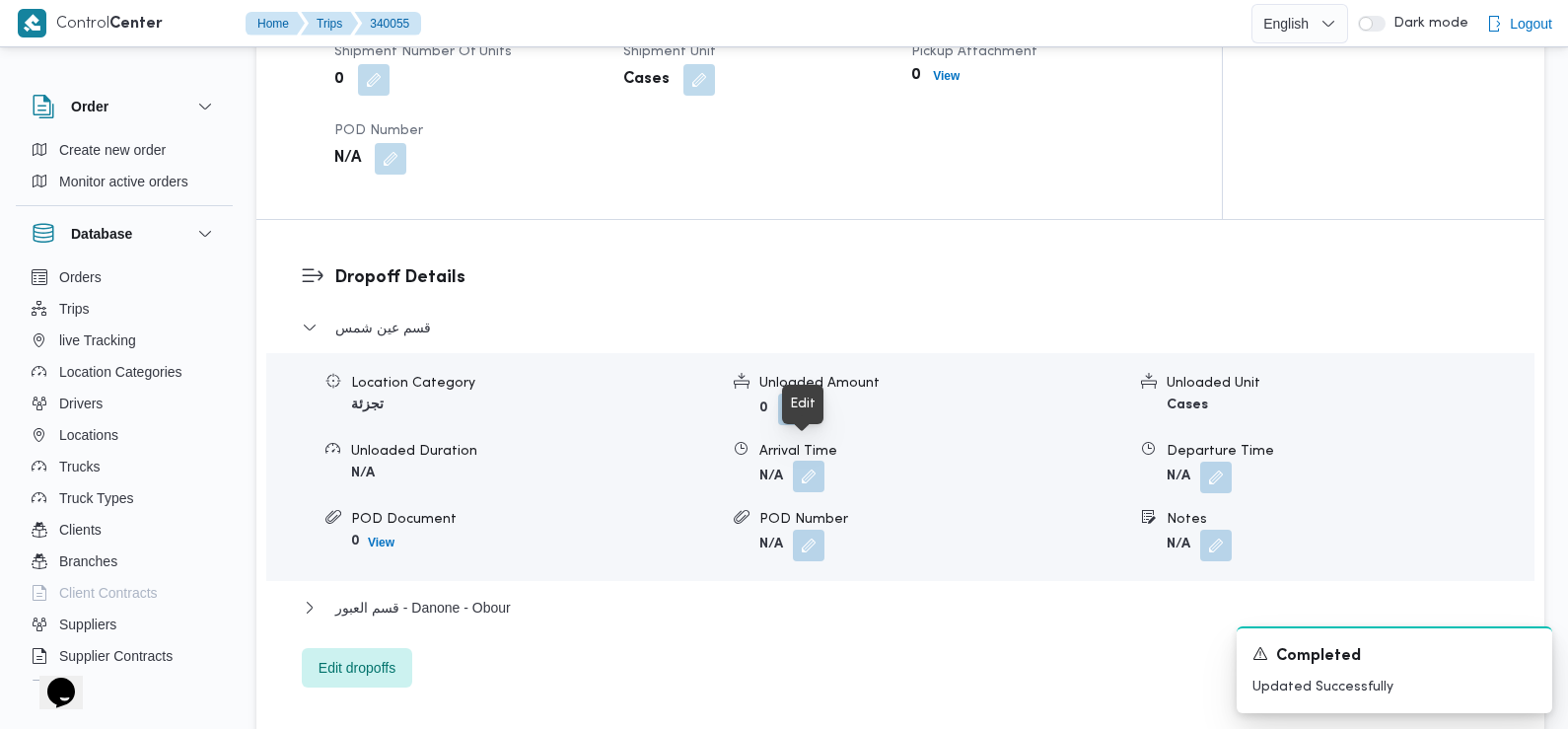
click at [808, 461] on button "button" at bounding box center [809, 477] width 32 height 32
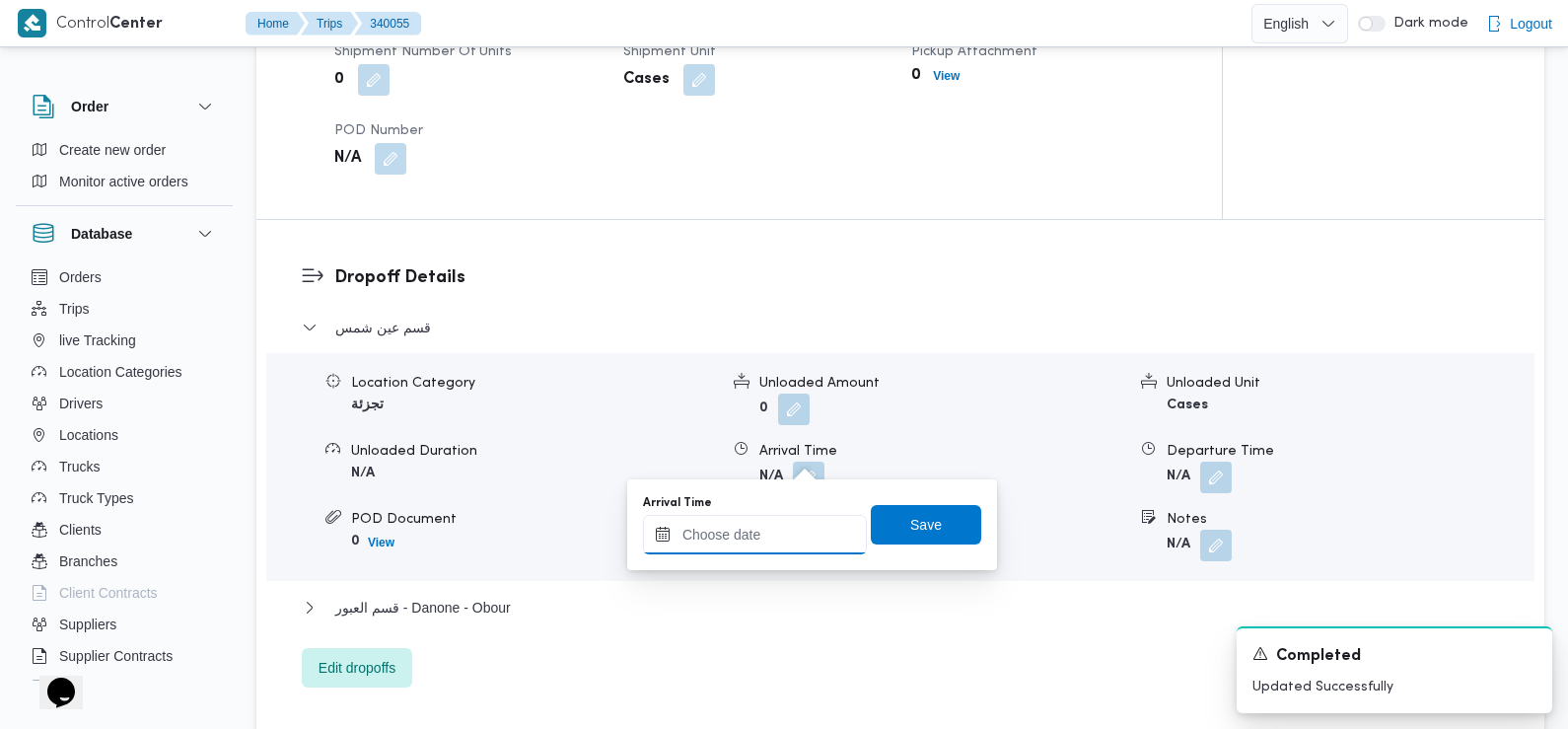
click at [783, 534] on input "Arrival Time" at bounding box center [754, 535] width 223 height 40
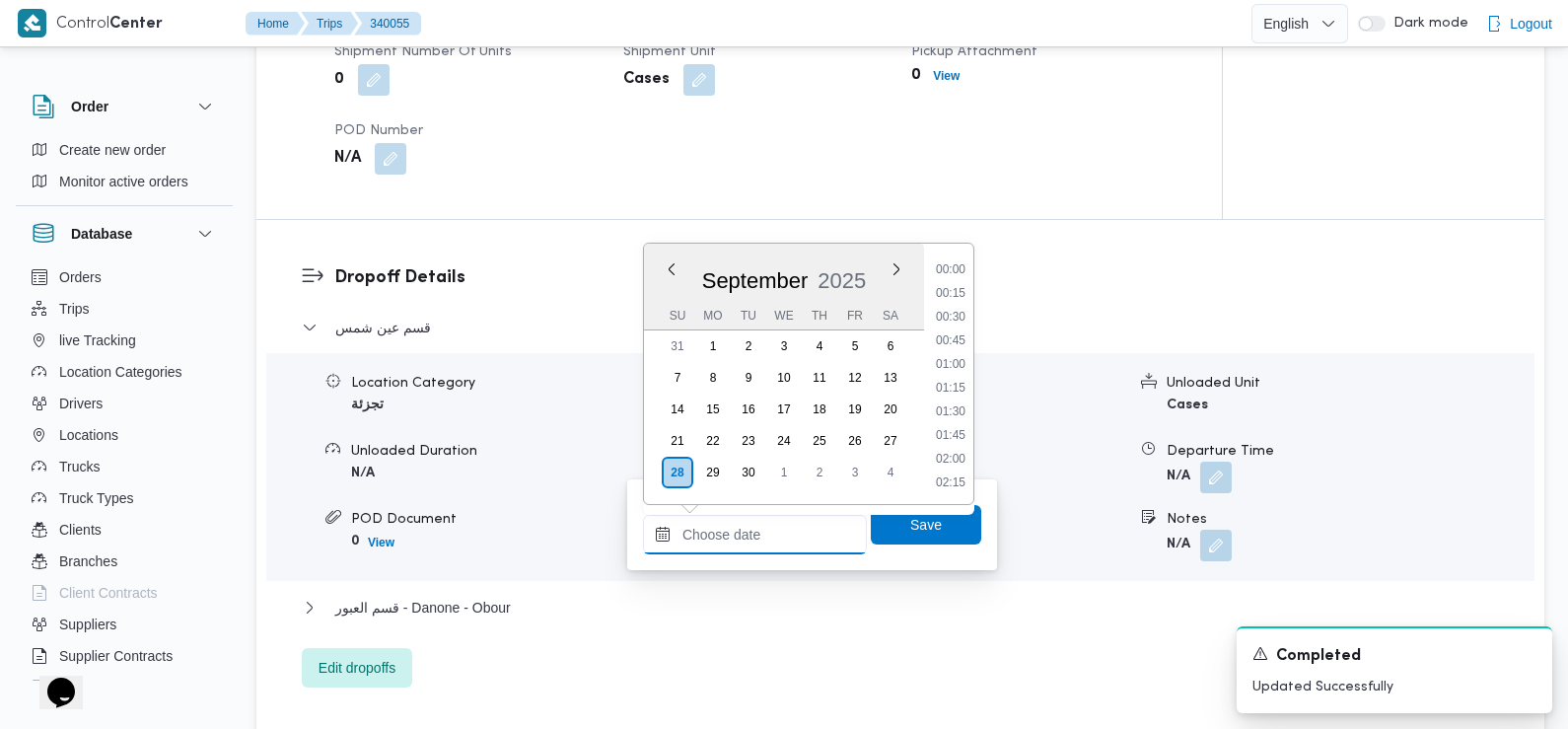
scroll to position [851, 0]
click at [954, 341] on li "09:45" at bounding box center [951, 342] width 45 height 20
type input "28/09/2025 09:45"
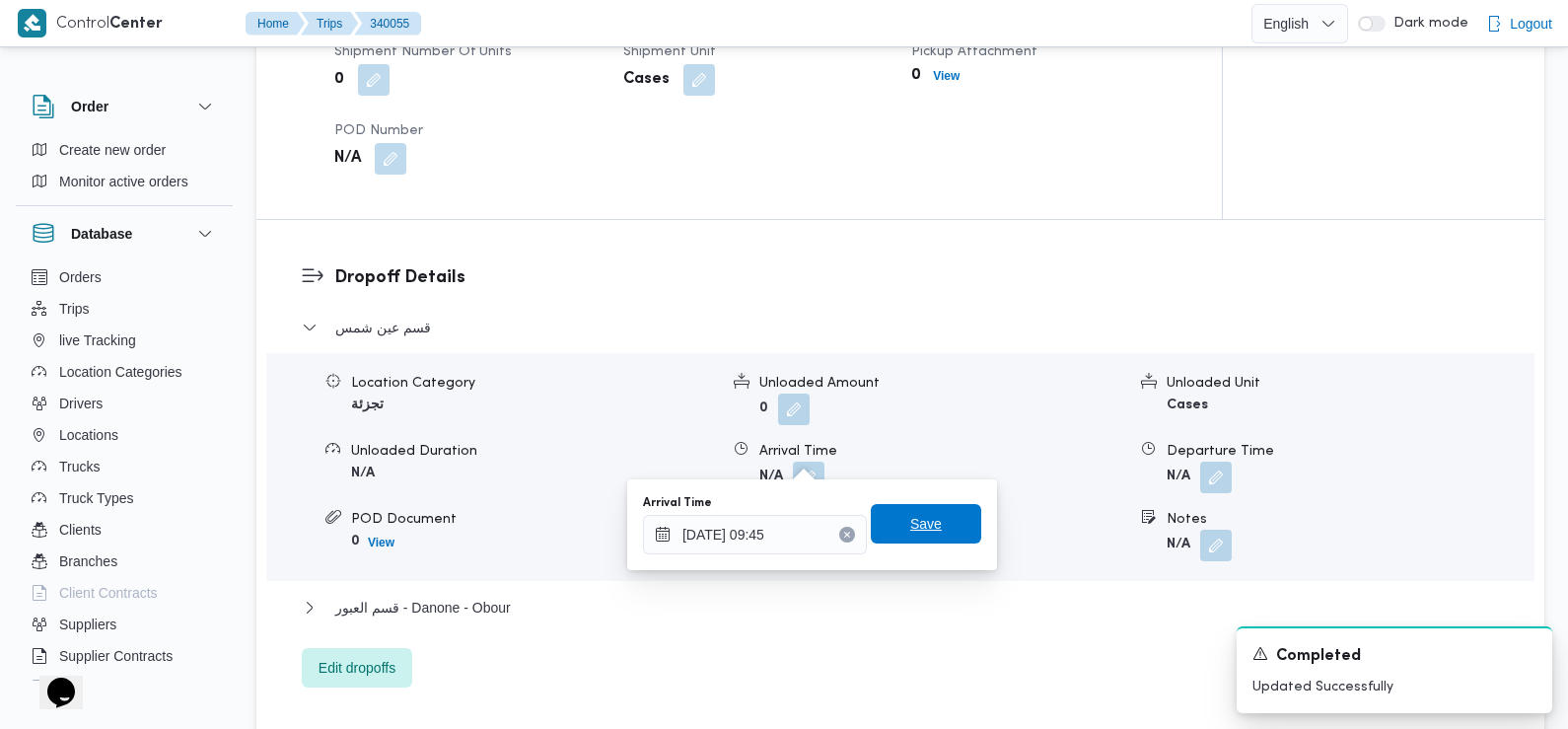
click at [924, 534] on span "Save" at bounding box center [926, 524] width 32 height 24
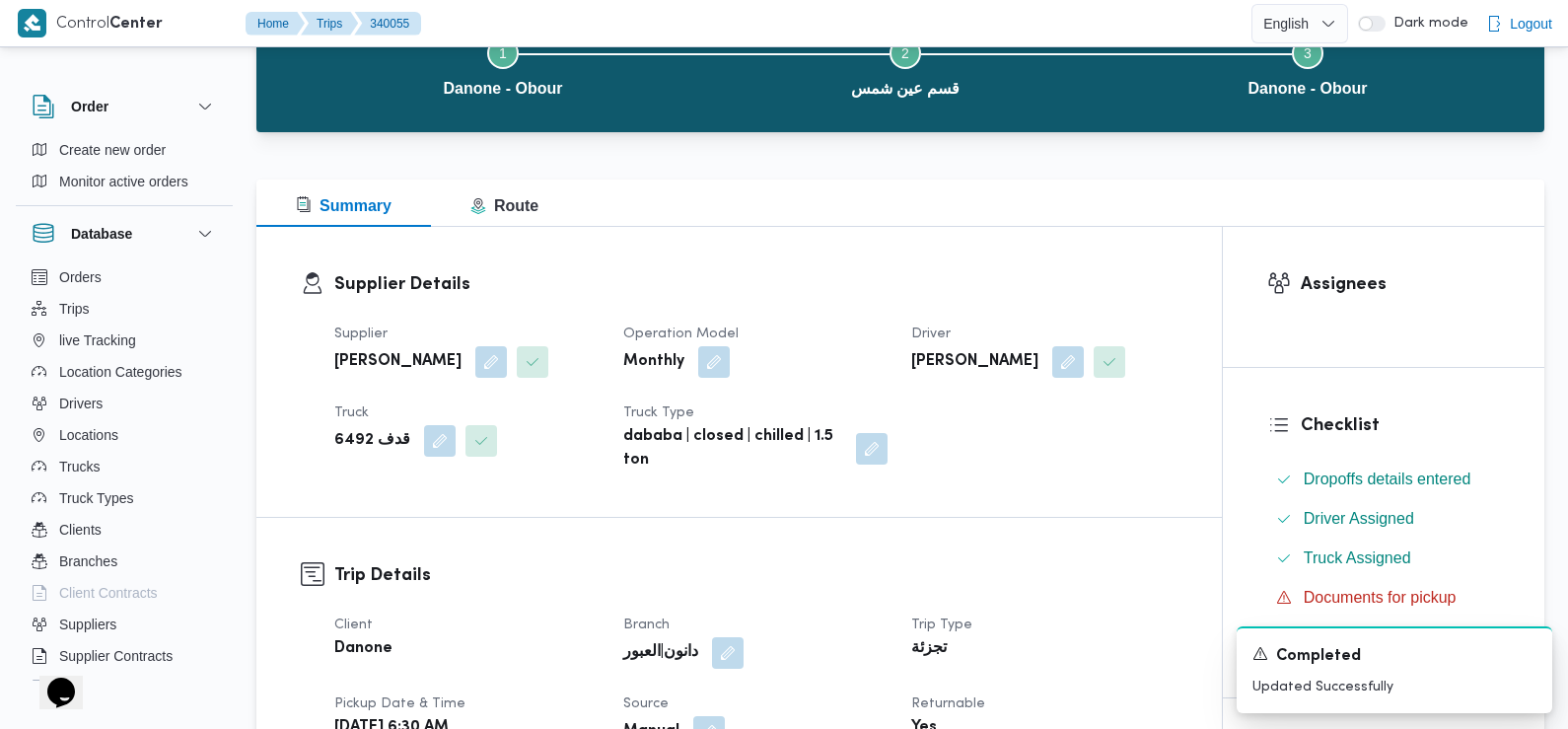
scroll to position [0, 0]
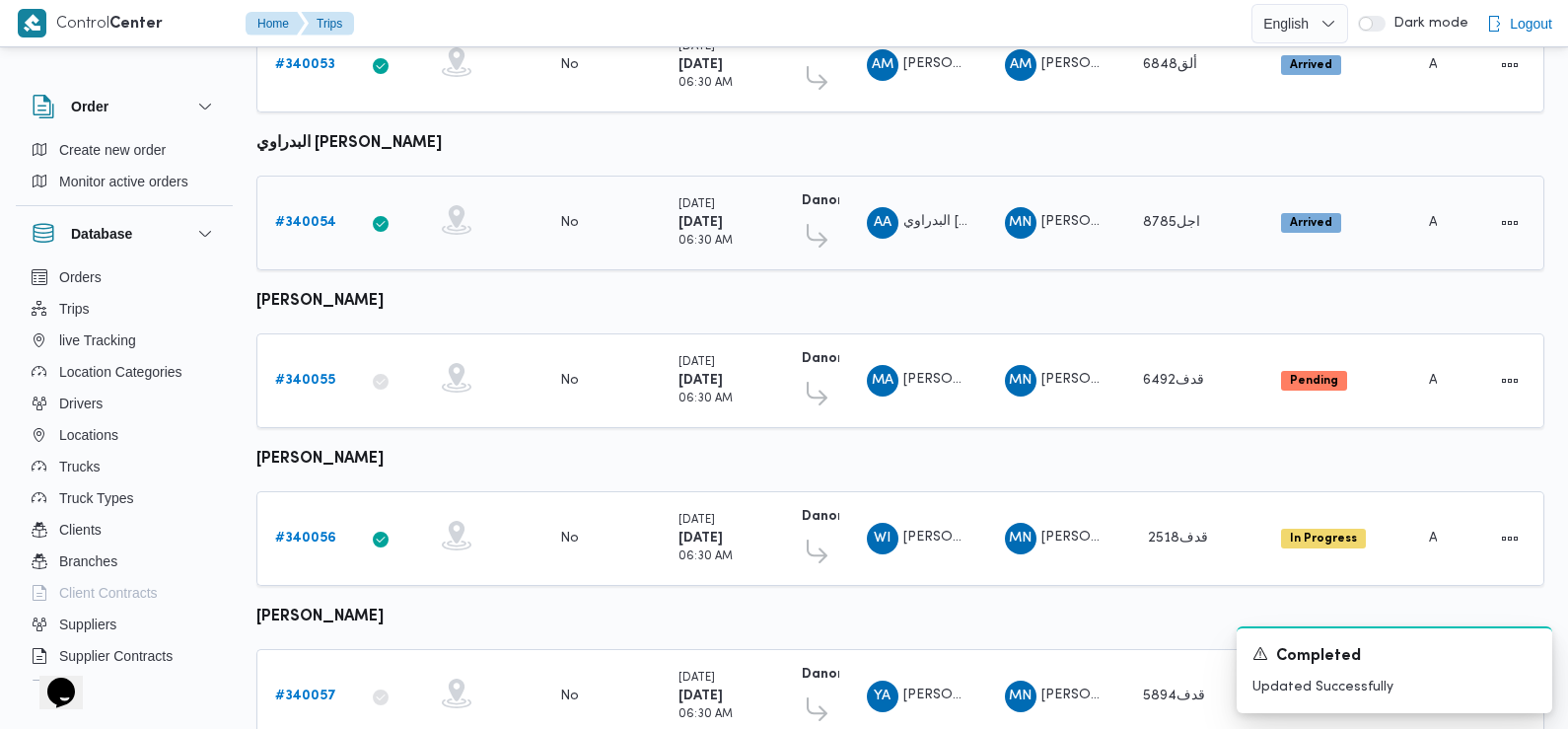
scroll to position [658, 0]
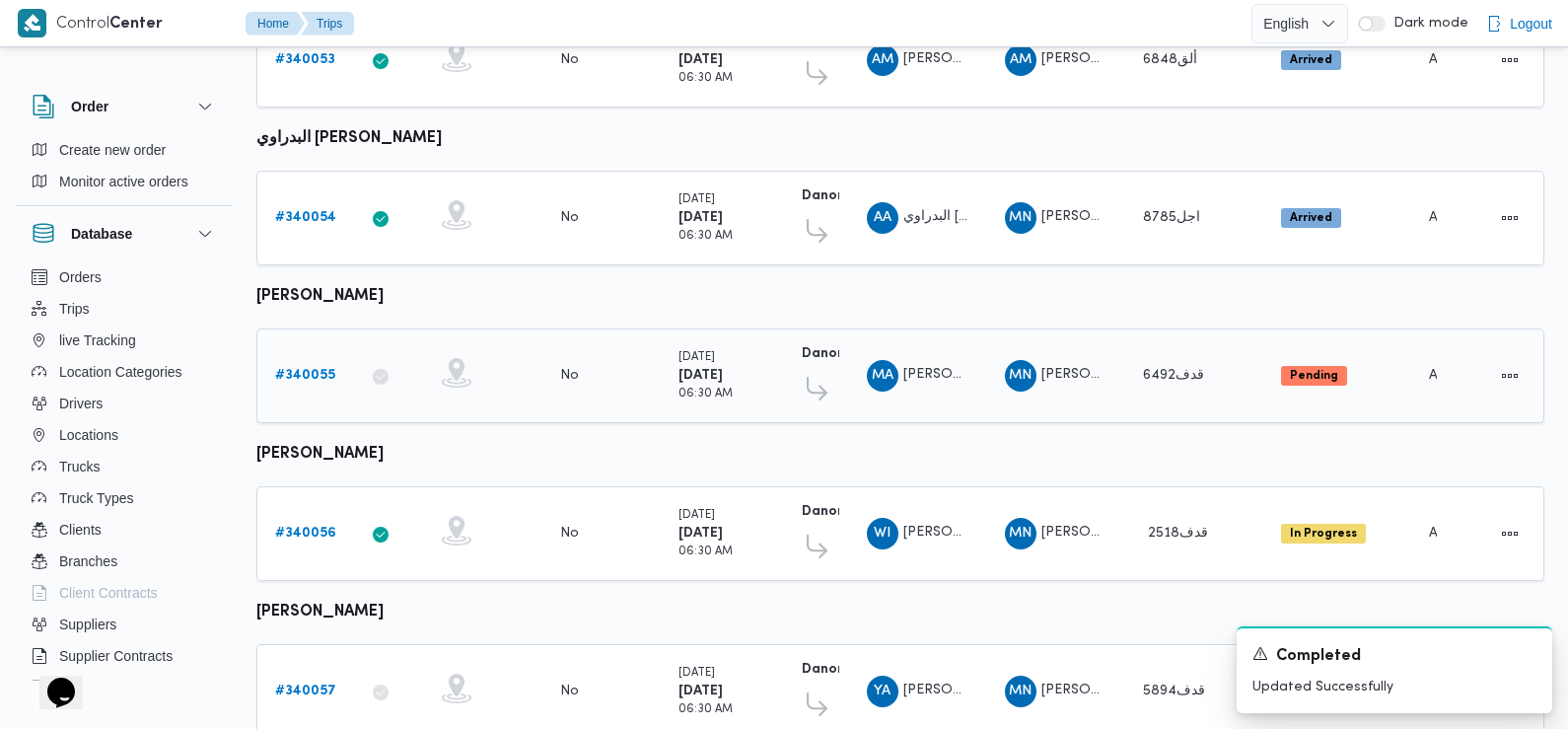
click at [314, 369] on b "# 340055" at bounding box center [305, 375] width 60 height 13
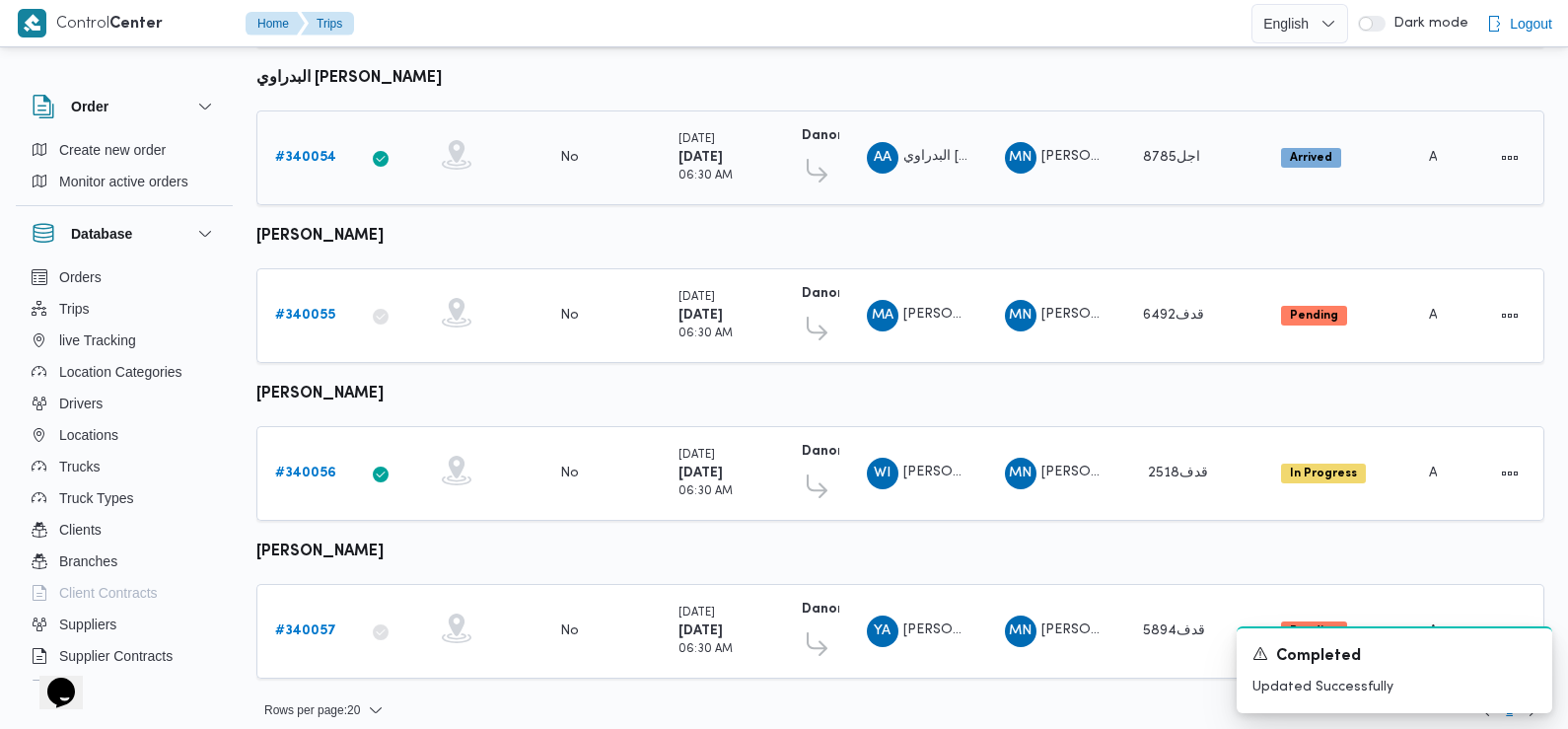
scroll to position [722, 0]
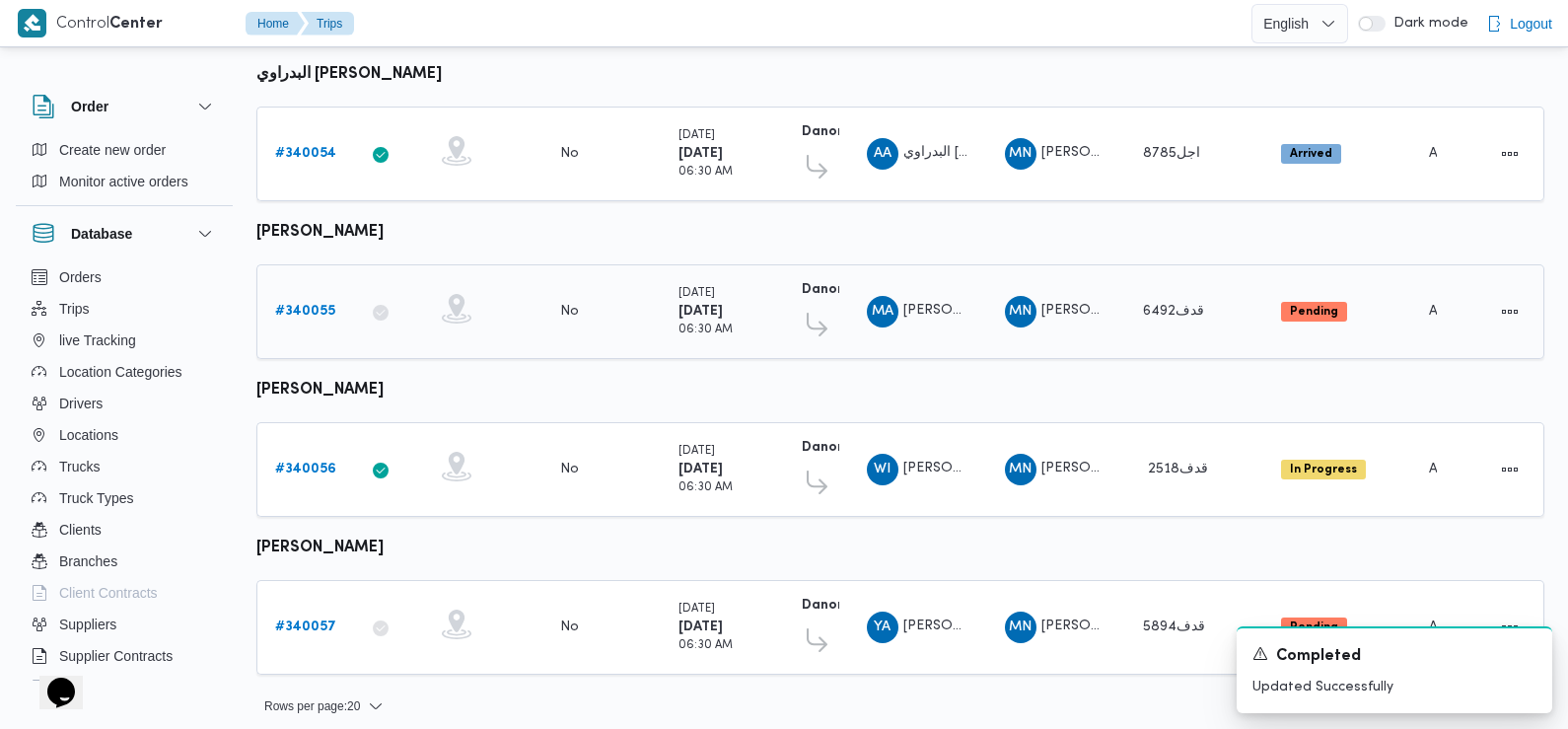
click at [299, 305] on b "# 340055" at bounding box center [305, 311] width 60 height 13
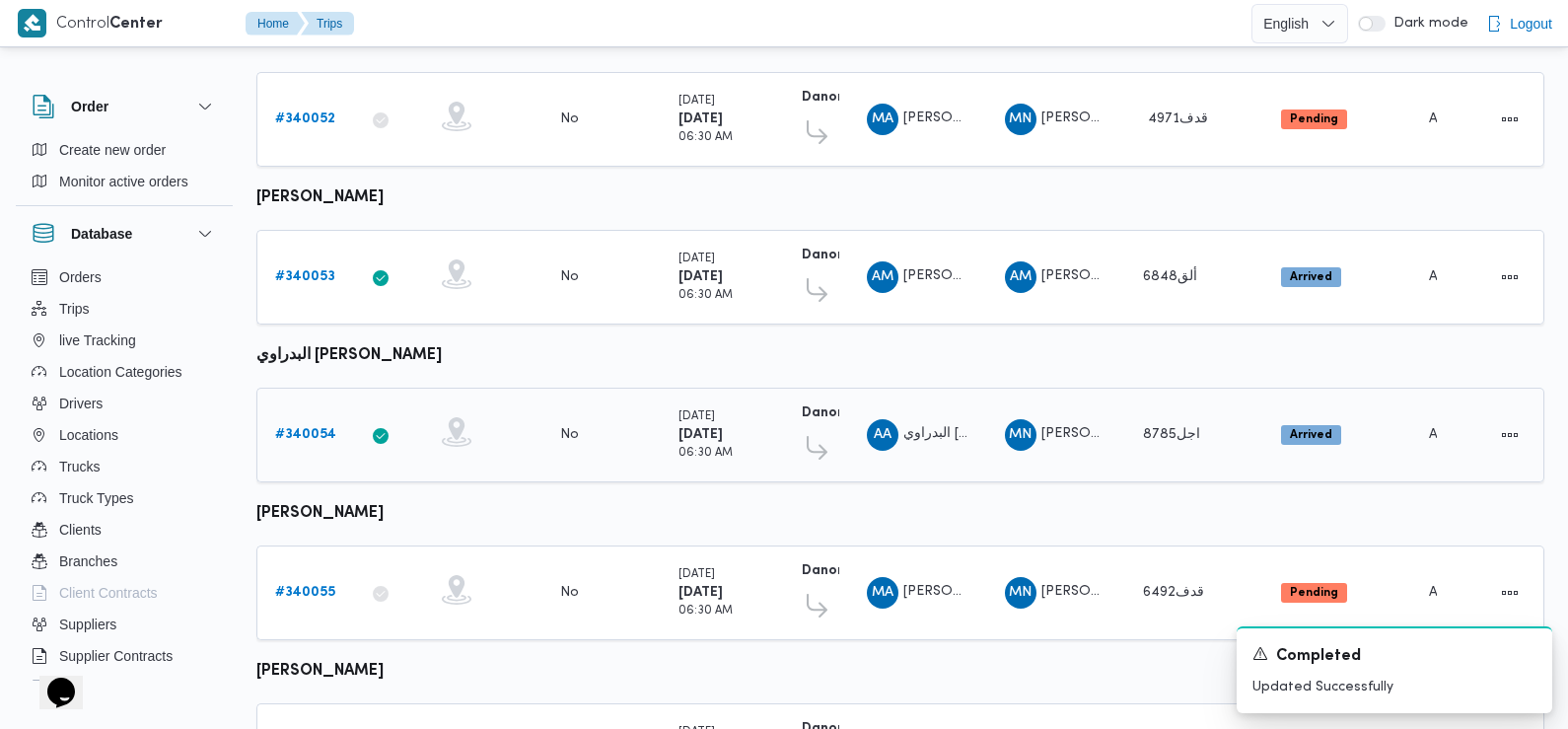
scroll to position [722, 0]
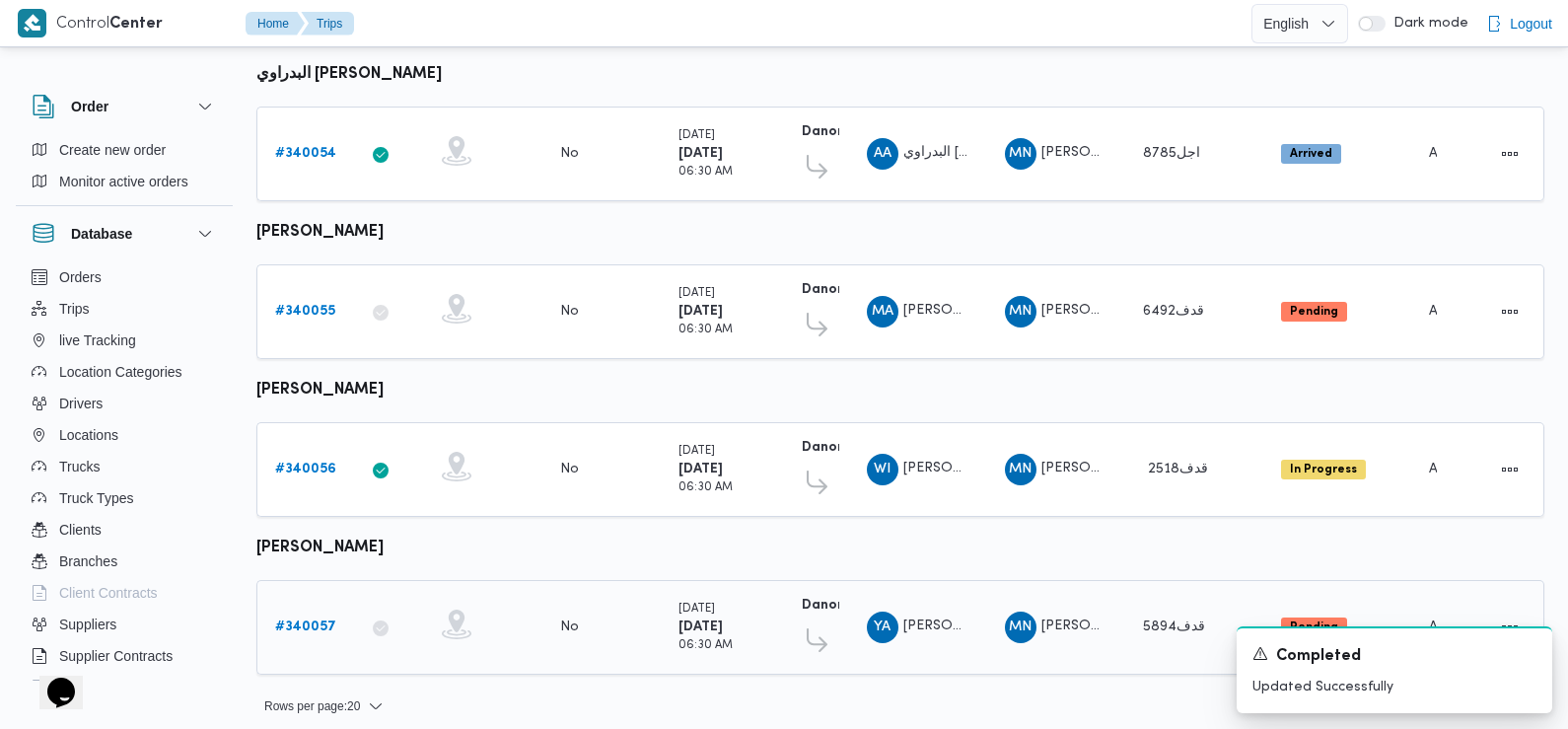
click at [312, 615] on link "# 340057" at bounding box center [305, 627] width 61 height 24
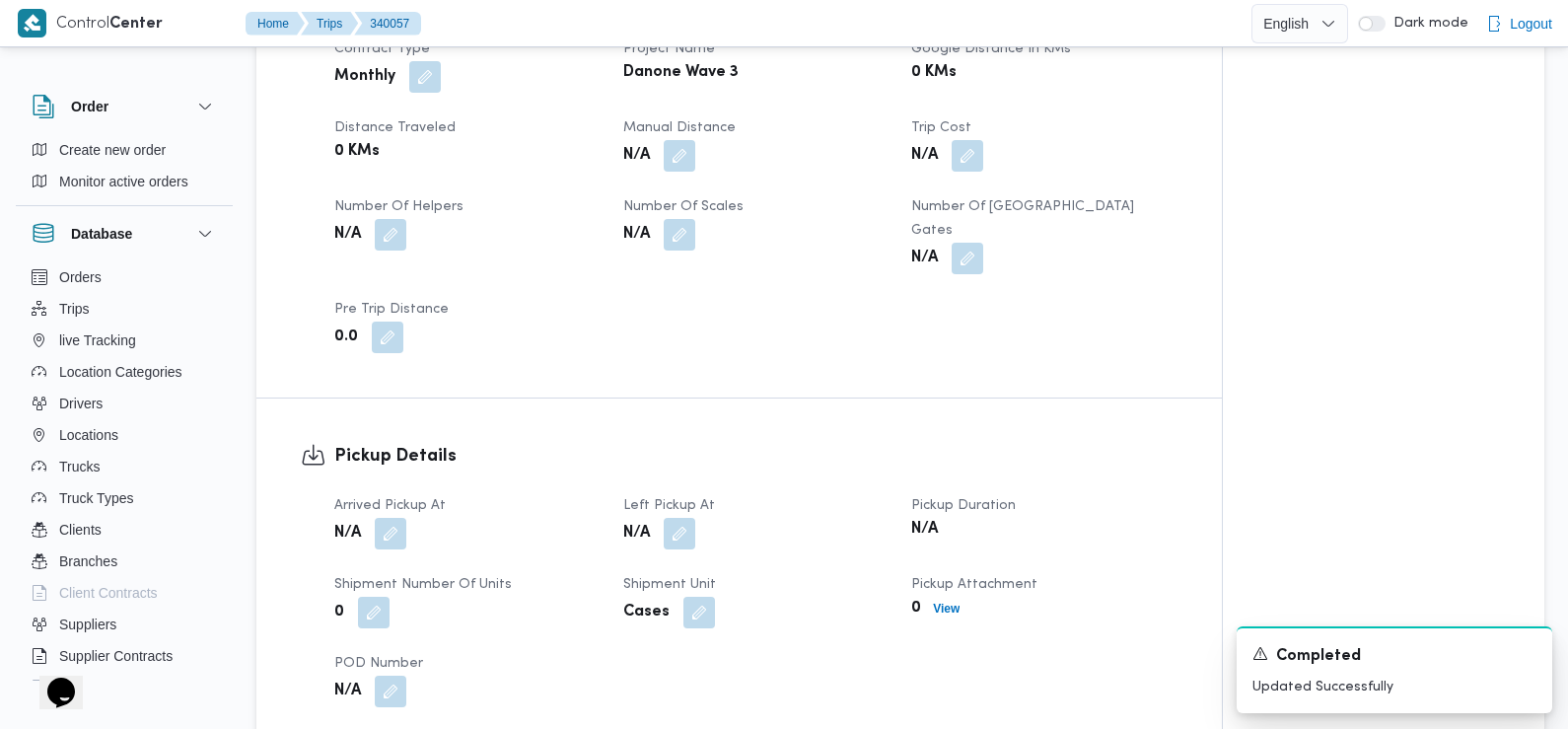
scroll to position [955, 0]
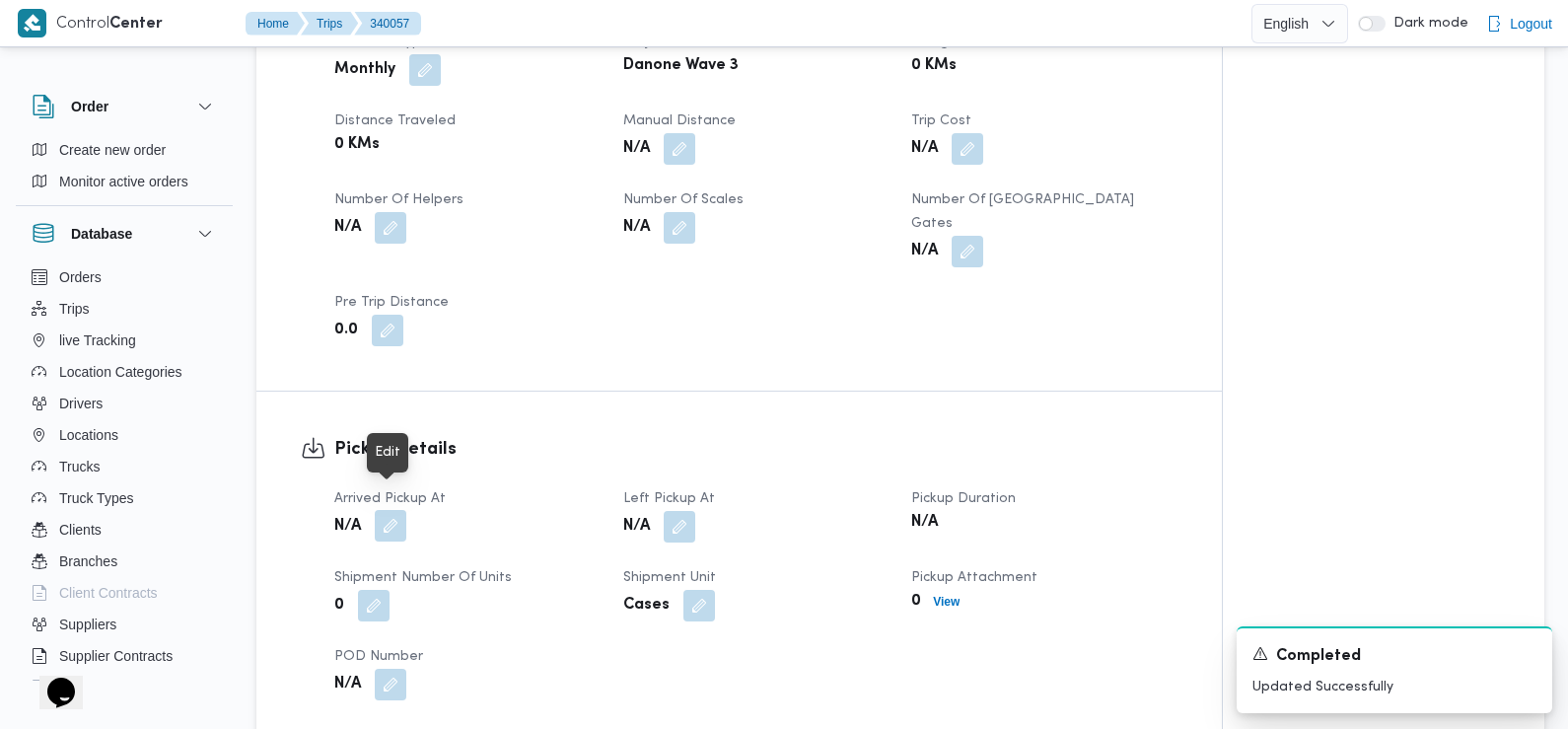
click at [395, 510] on button "button" at bounding box center [391, 526] width 32 height 32
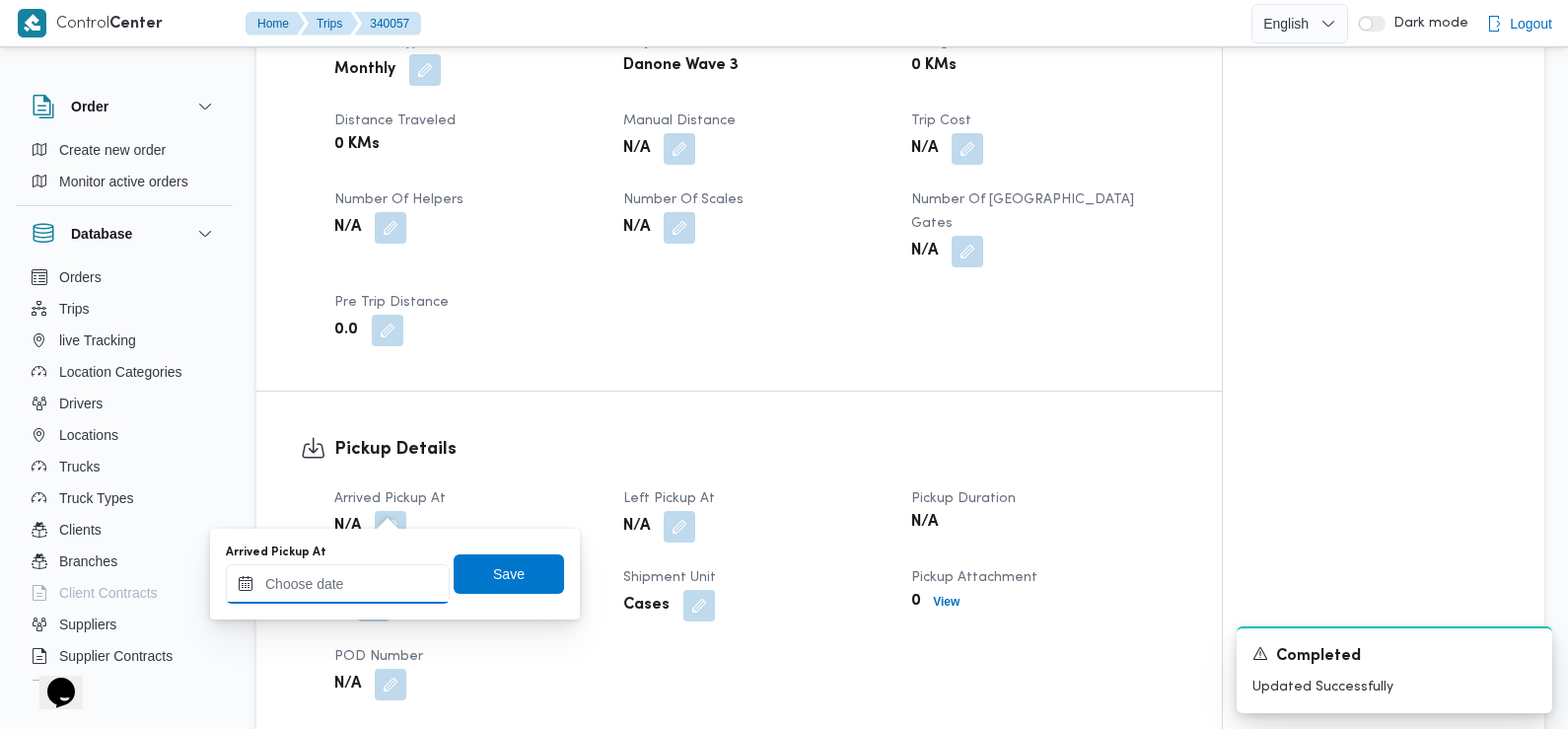
click at [371, 587] on input "Arrived Pickup At" at bounding box center [337, 585] width 223 height 40
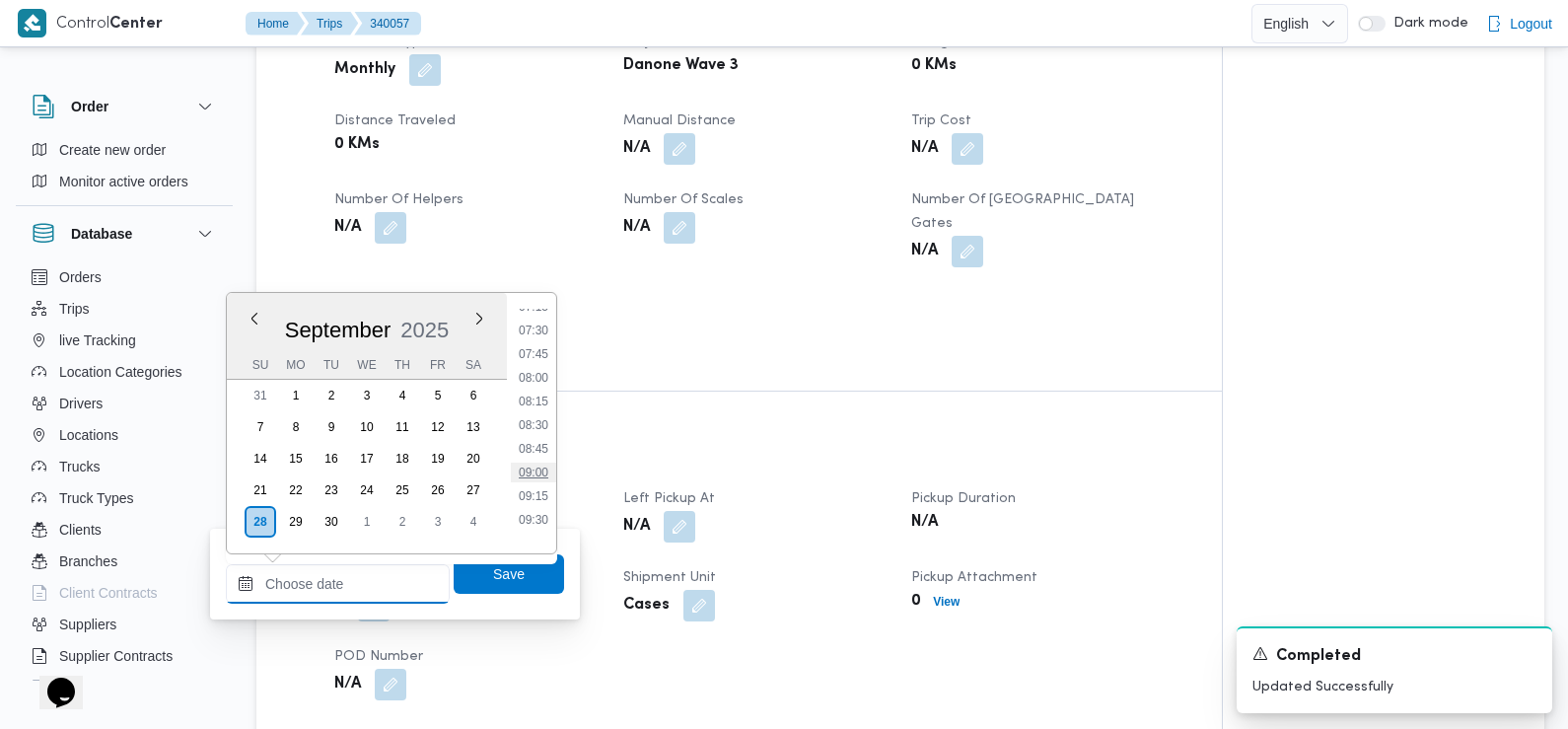
scroll to position [633, 0]
click at [546, 396] on li "07:30" at bounding box center [534, 396] width 45 height 20
type input "[DATE] 07:30"
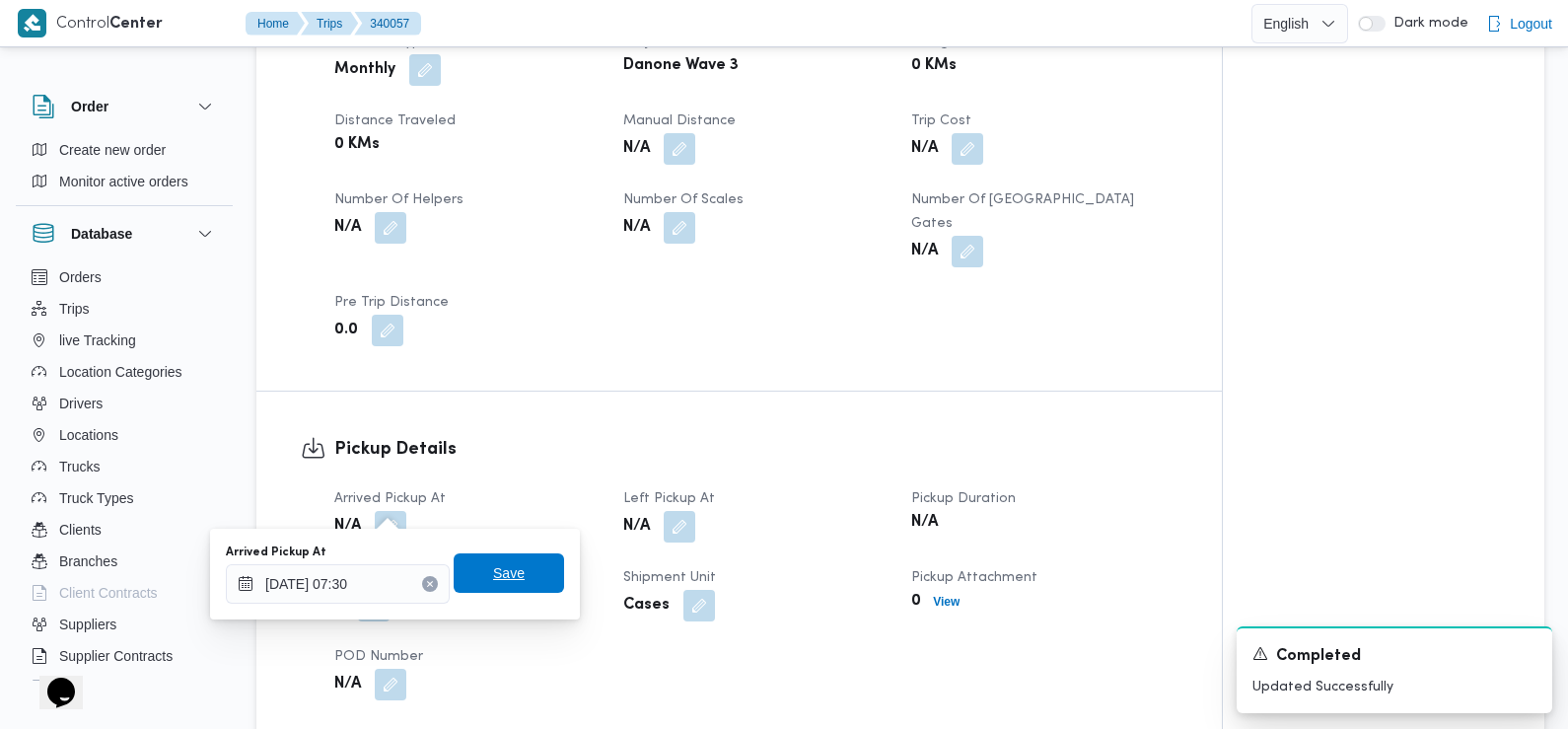
click at [495, 567] on span "Save" at bounding box center [509, 574] width 32 height 24
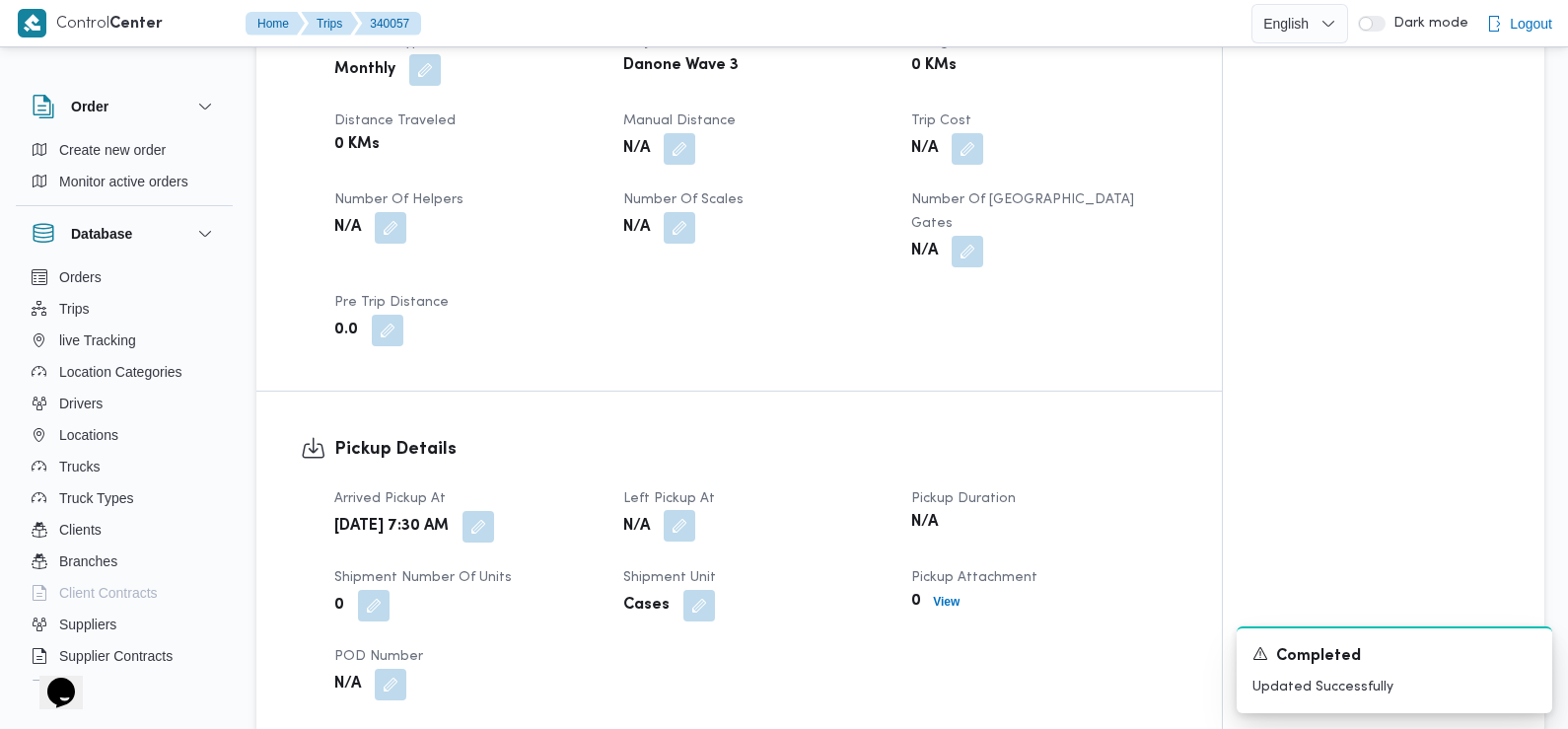
click at [676, 510] on button "button" at bounding box center [679, 526] width 32 height 32
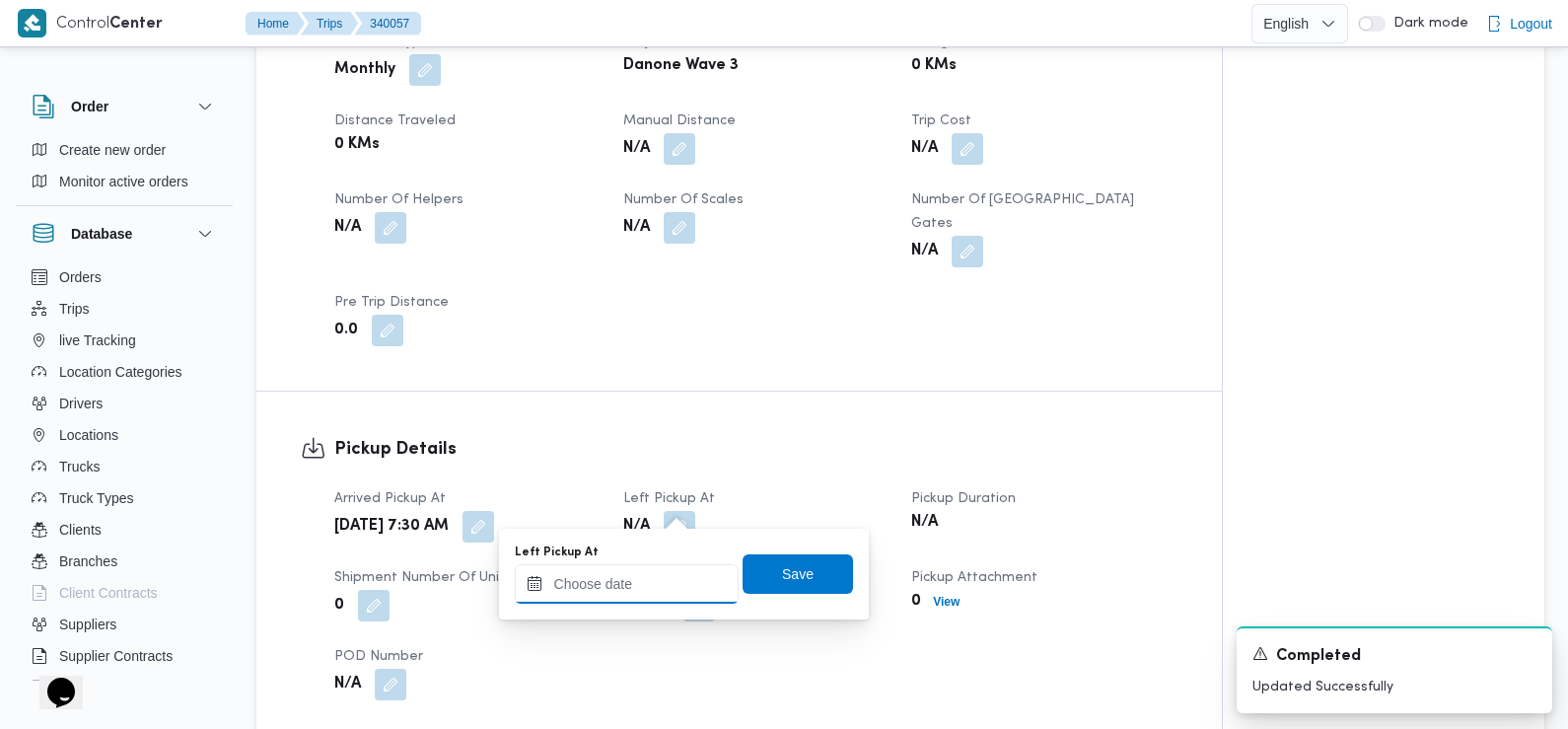
click at [669, 571] on input "Left Pickup At" at bounding box center [627, 585] width 223 height 40
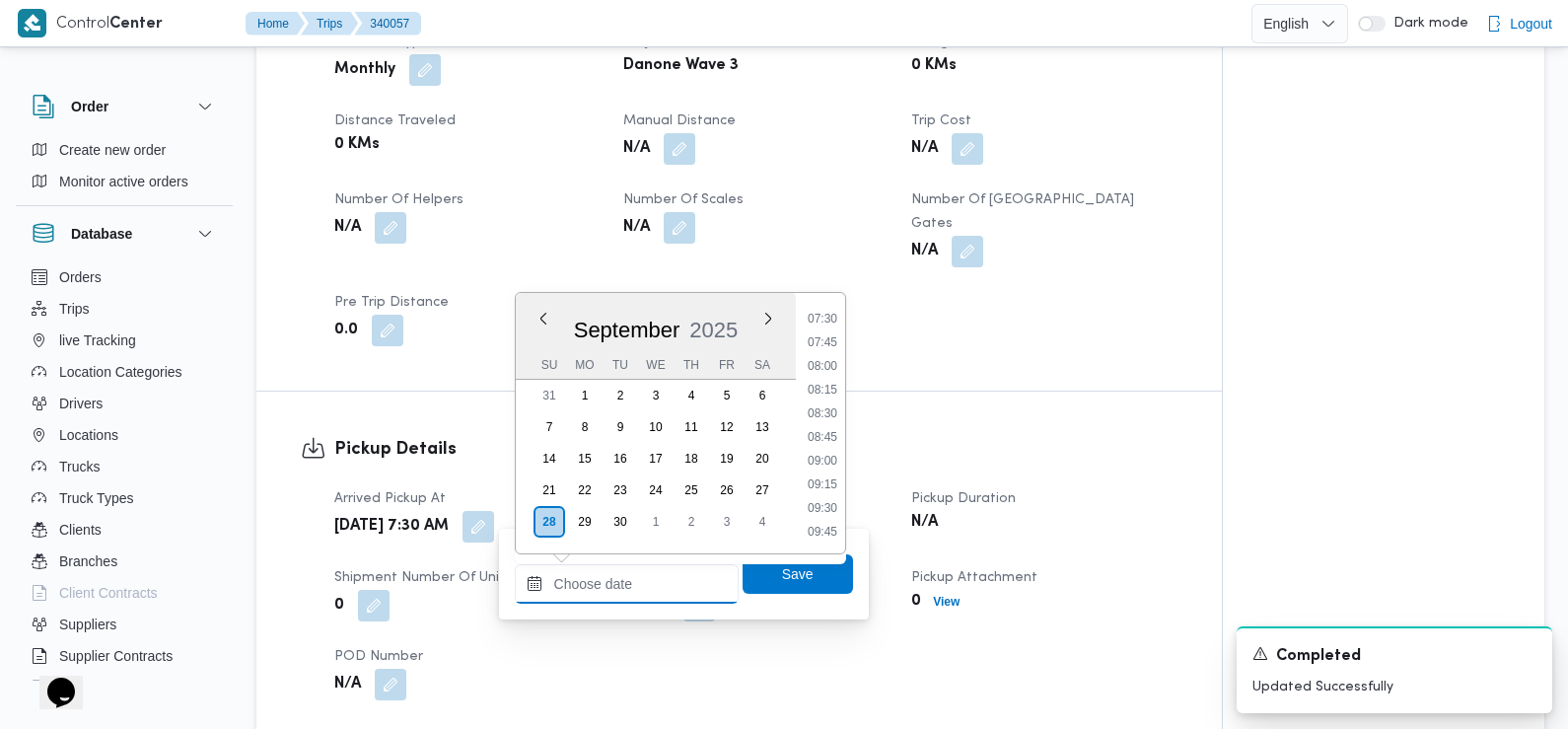
scroll to position [699, 0]
click at [827, 455] on li "08:45" at bounding box center [823, 448] width 45 height 20
type input "[DATE] 08:45"
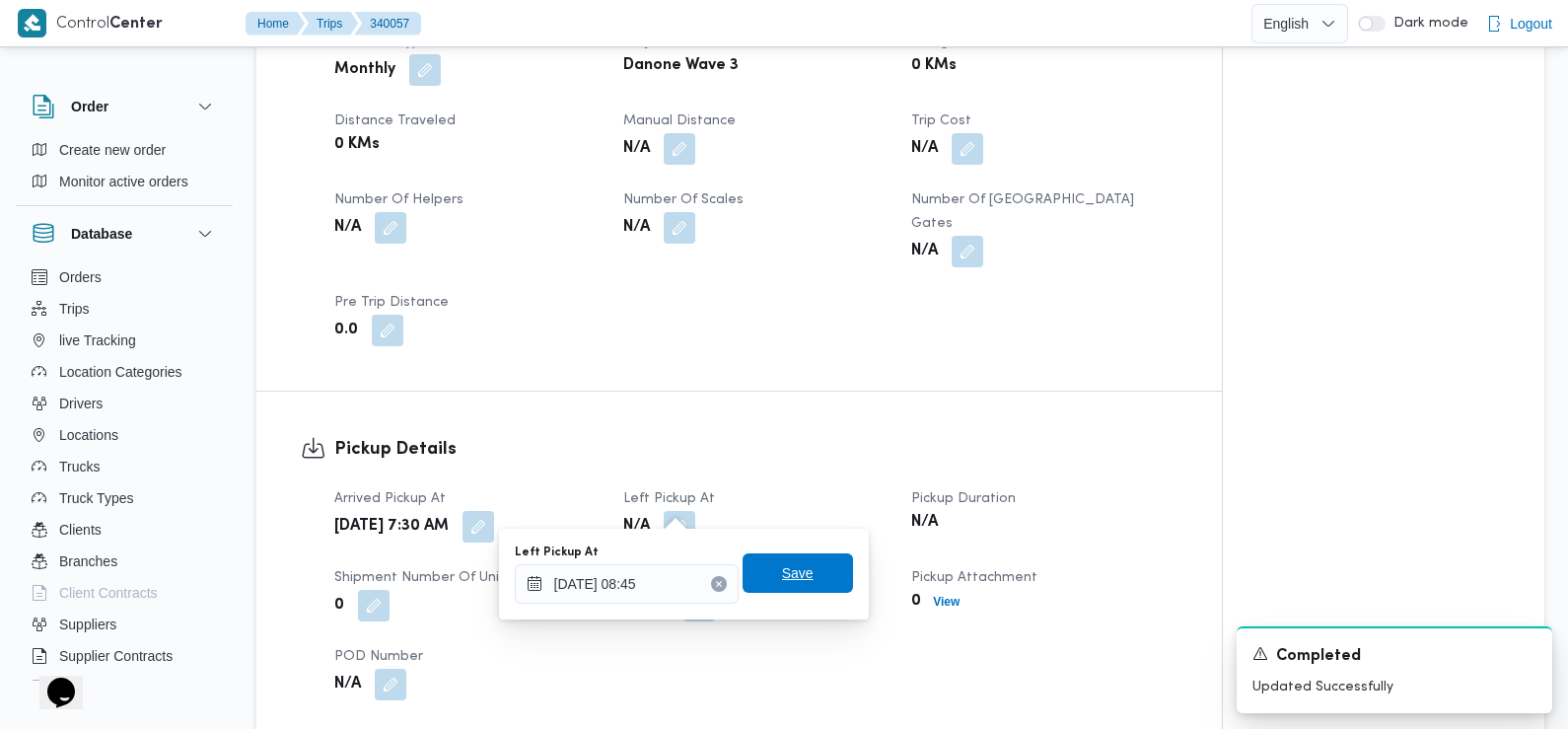
click at [806, 572] on span "Save" at bounding box center [798, 574] width 111 height 40
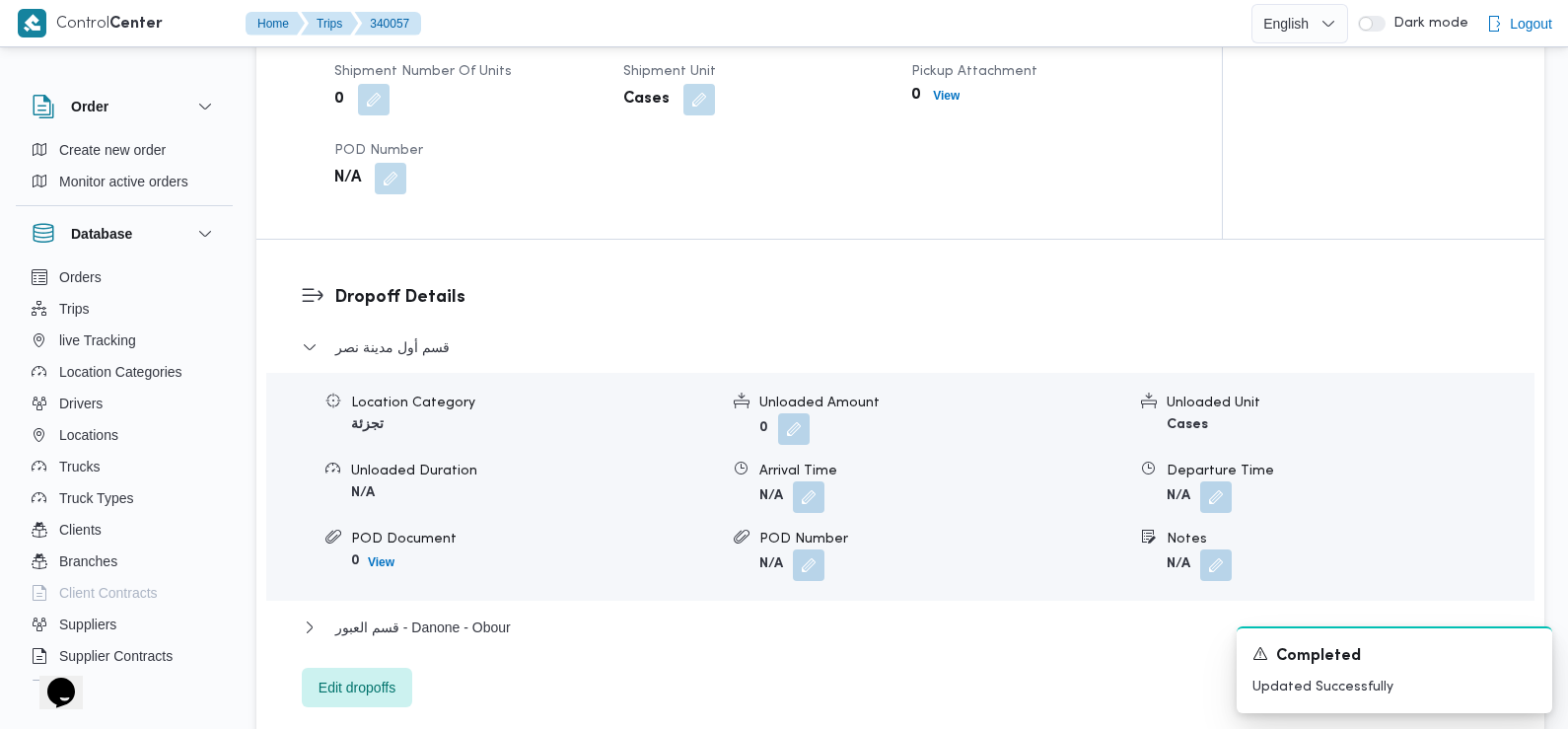
scroll to position [1467, 0]
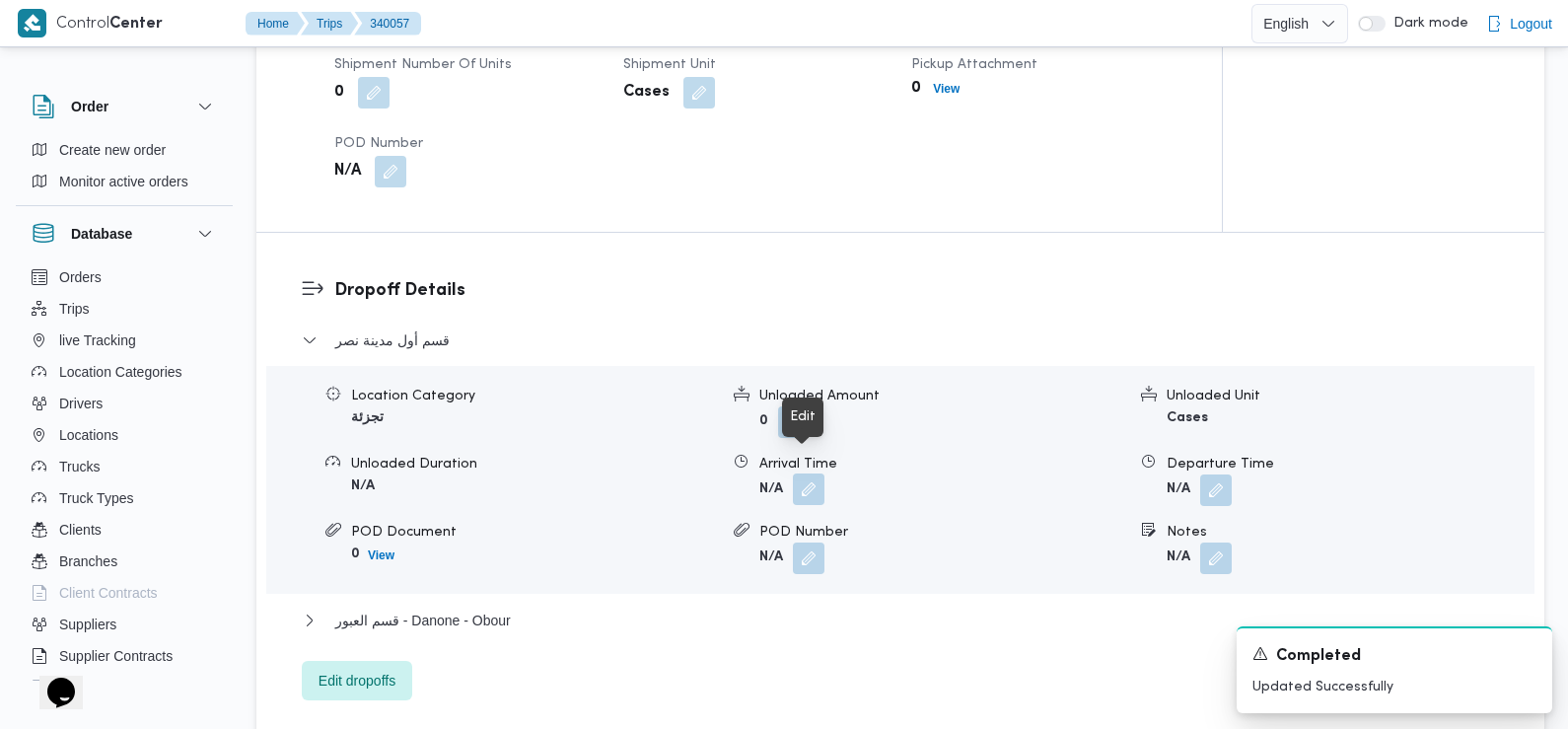
click at [802, 474] on button "button" at bounding box center [809, 490] width 32 height 32
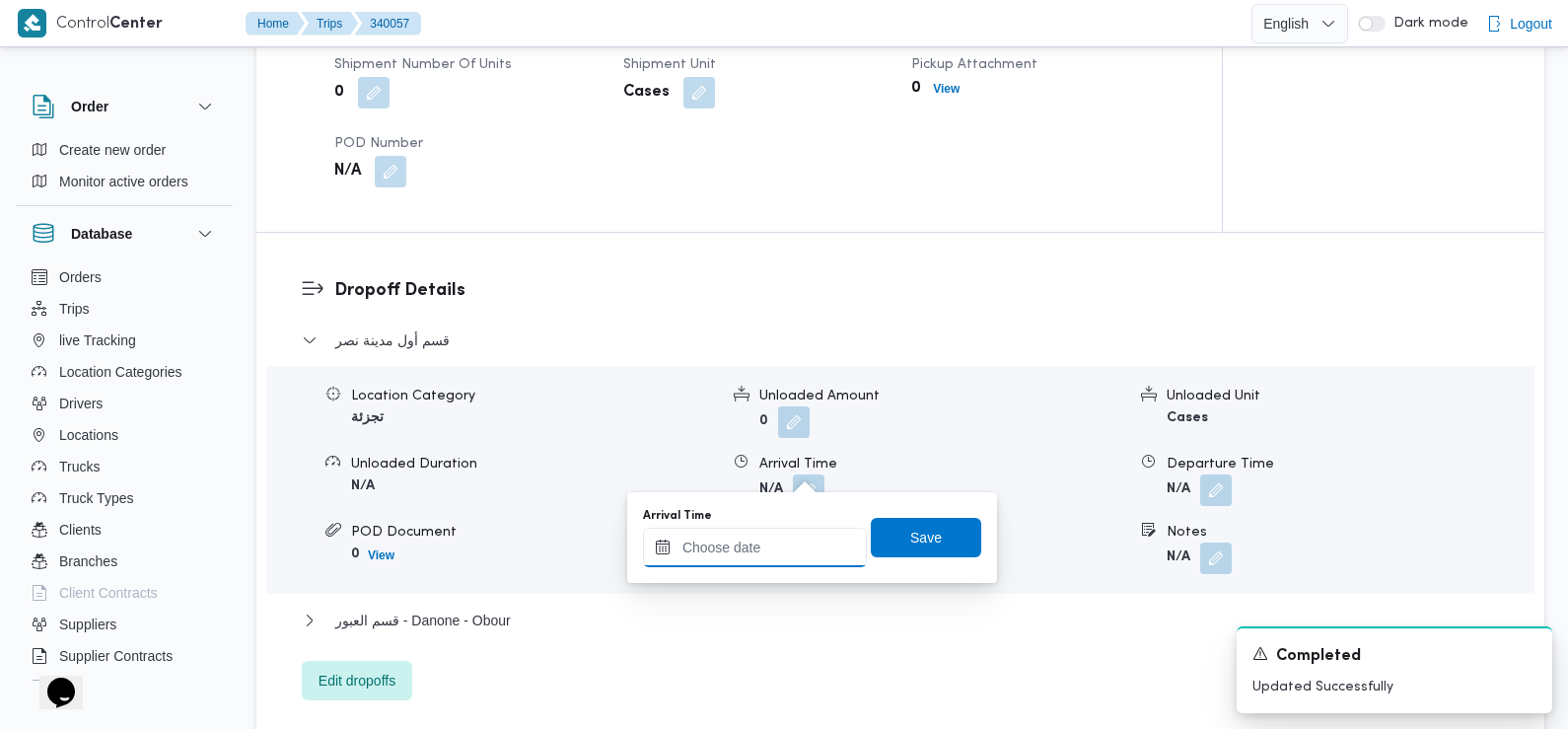
click at [777, 547] on input "Arrival Time" at bounding box center [754, 548] width 223 height 40
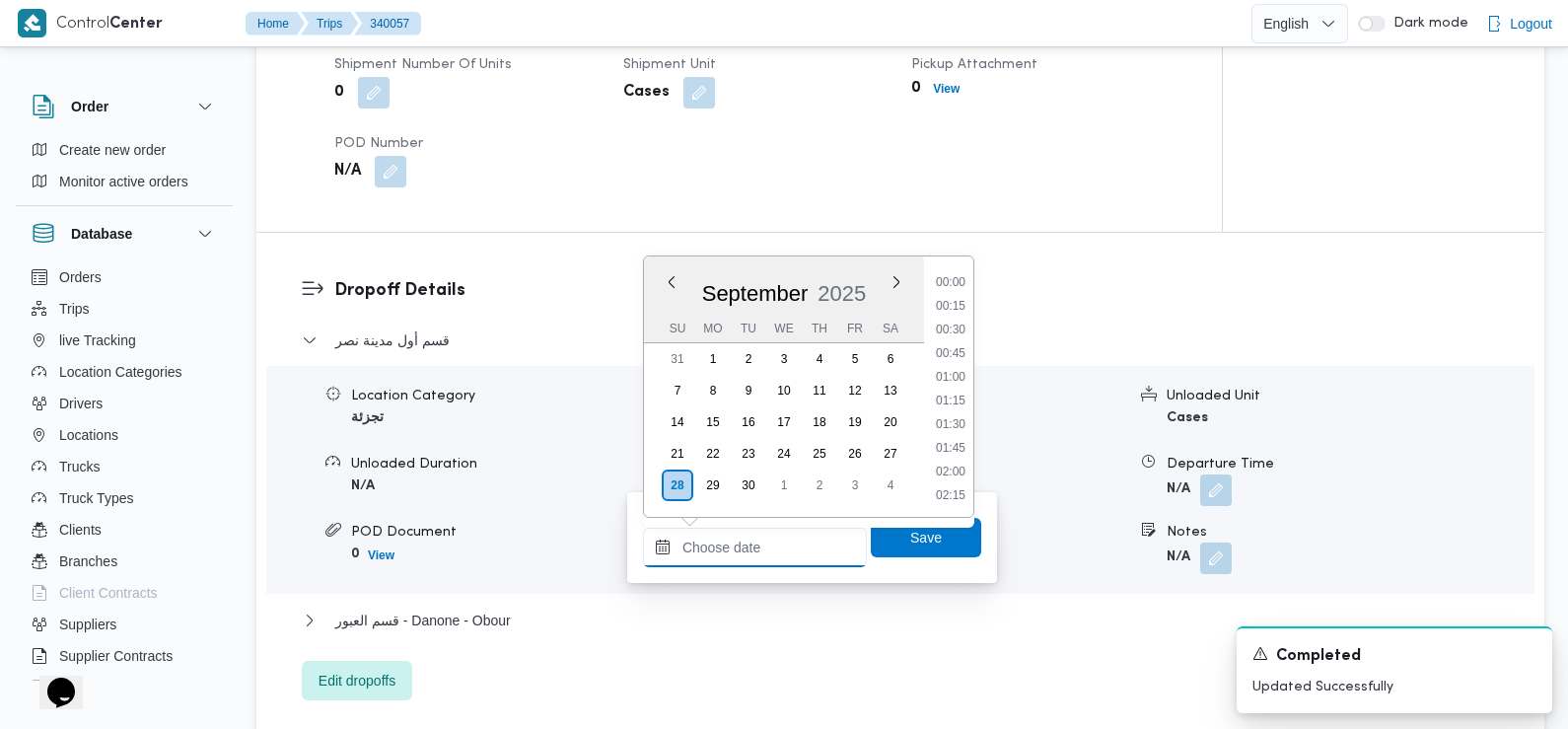
scroll to position [851, 0]
click at [952, 326] on li "09:30" at bounding box center [951, 331] width 45 height 20
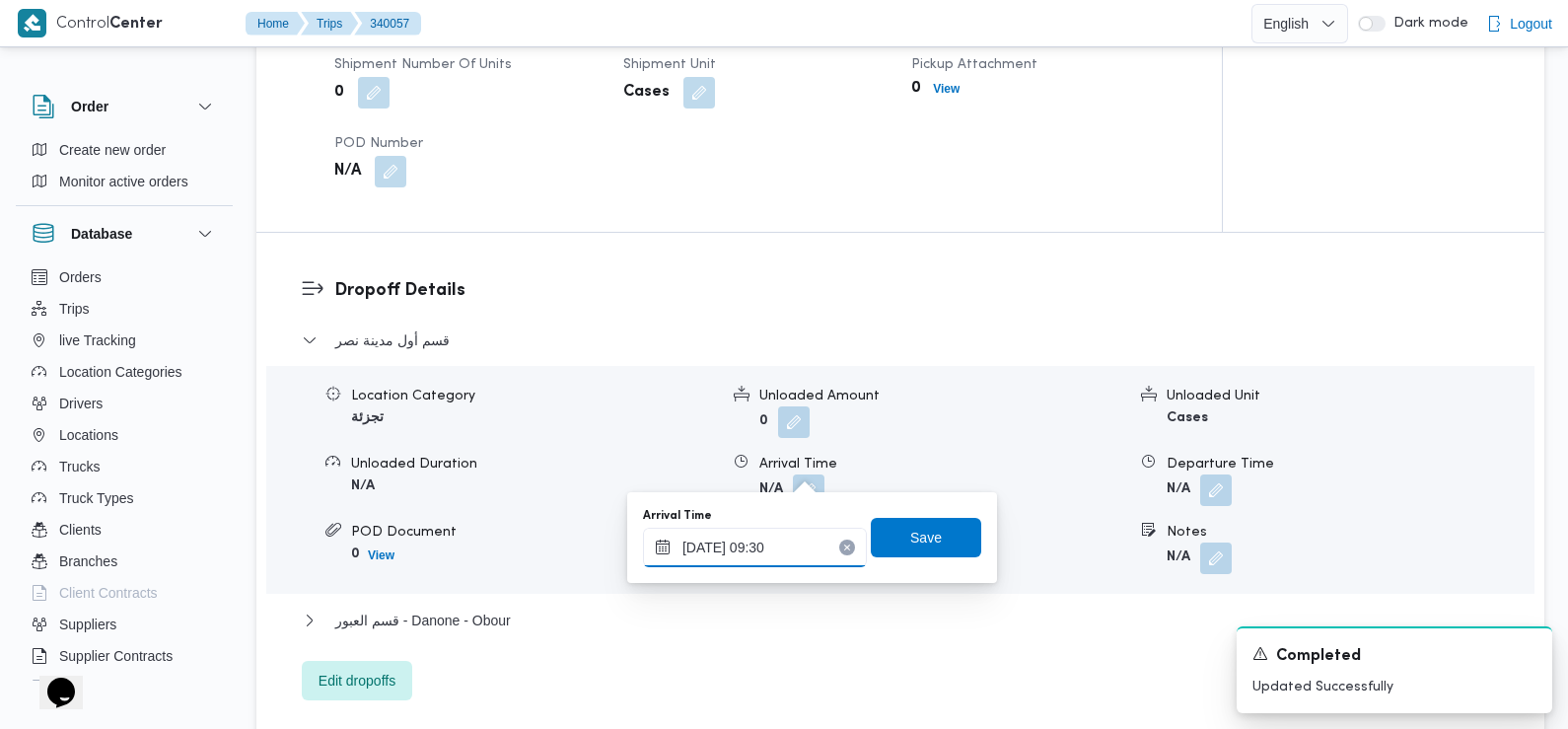
type input "28/09/2025 09:30"
click at [911, 547] on span "Save" at bounding box center [926, 537] width 32 height 24
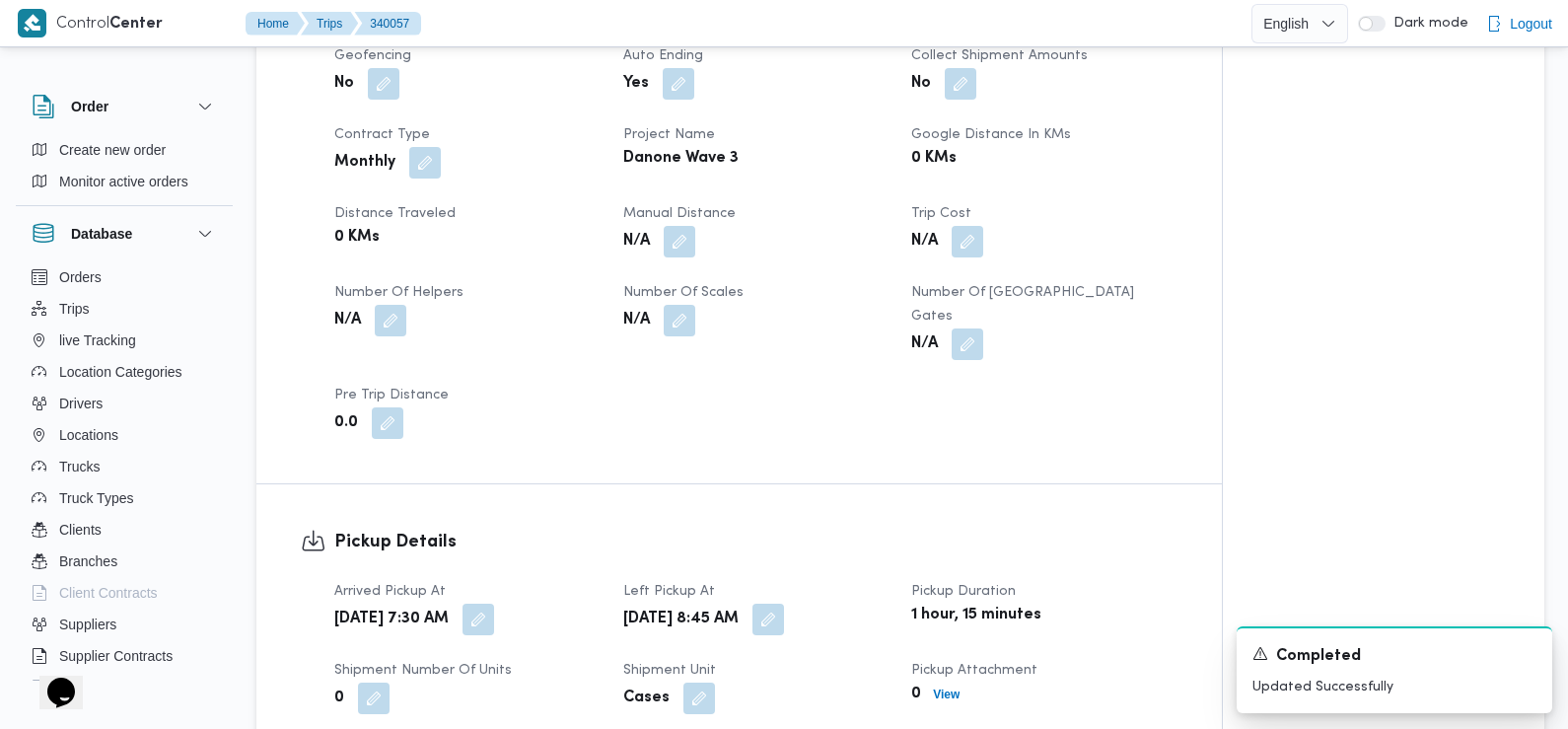
scroll to position [0, 0]
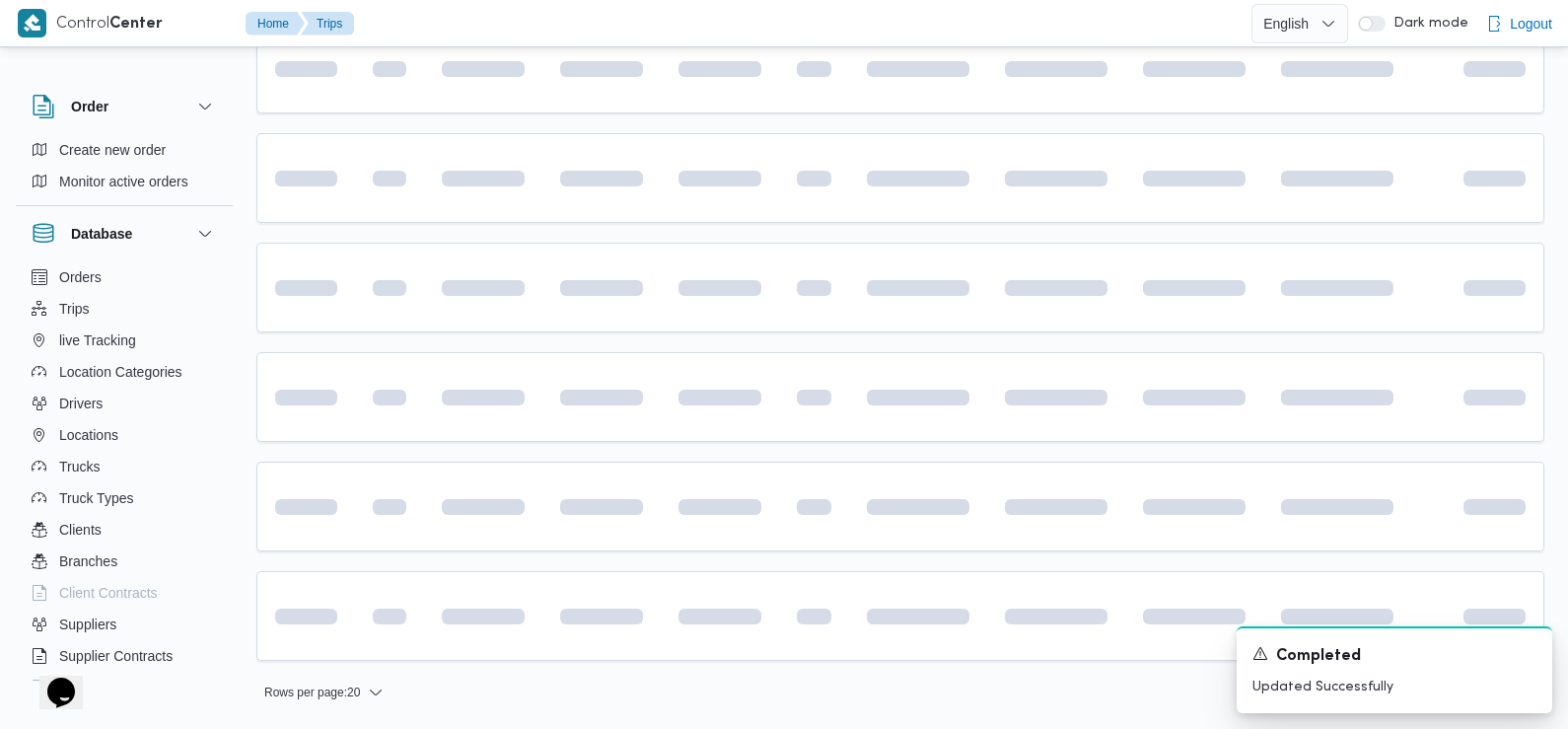
scroll to position [441, 0]
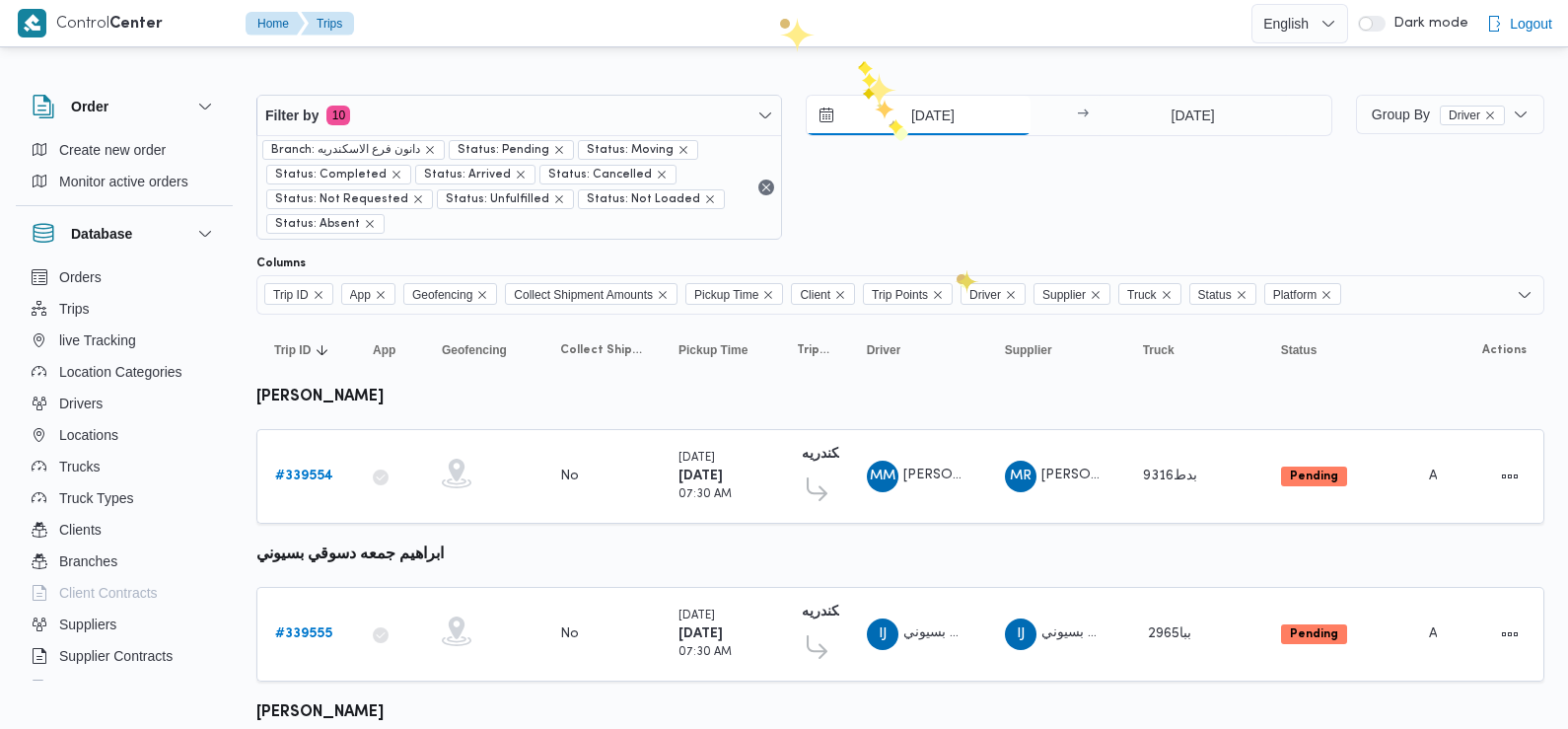
click at [894, 128] on input "[DATE]" at bounding box center [918, 116] width 223 height 40
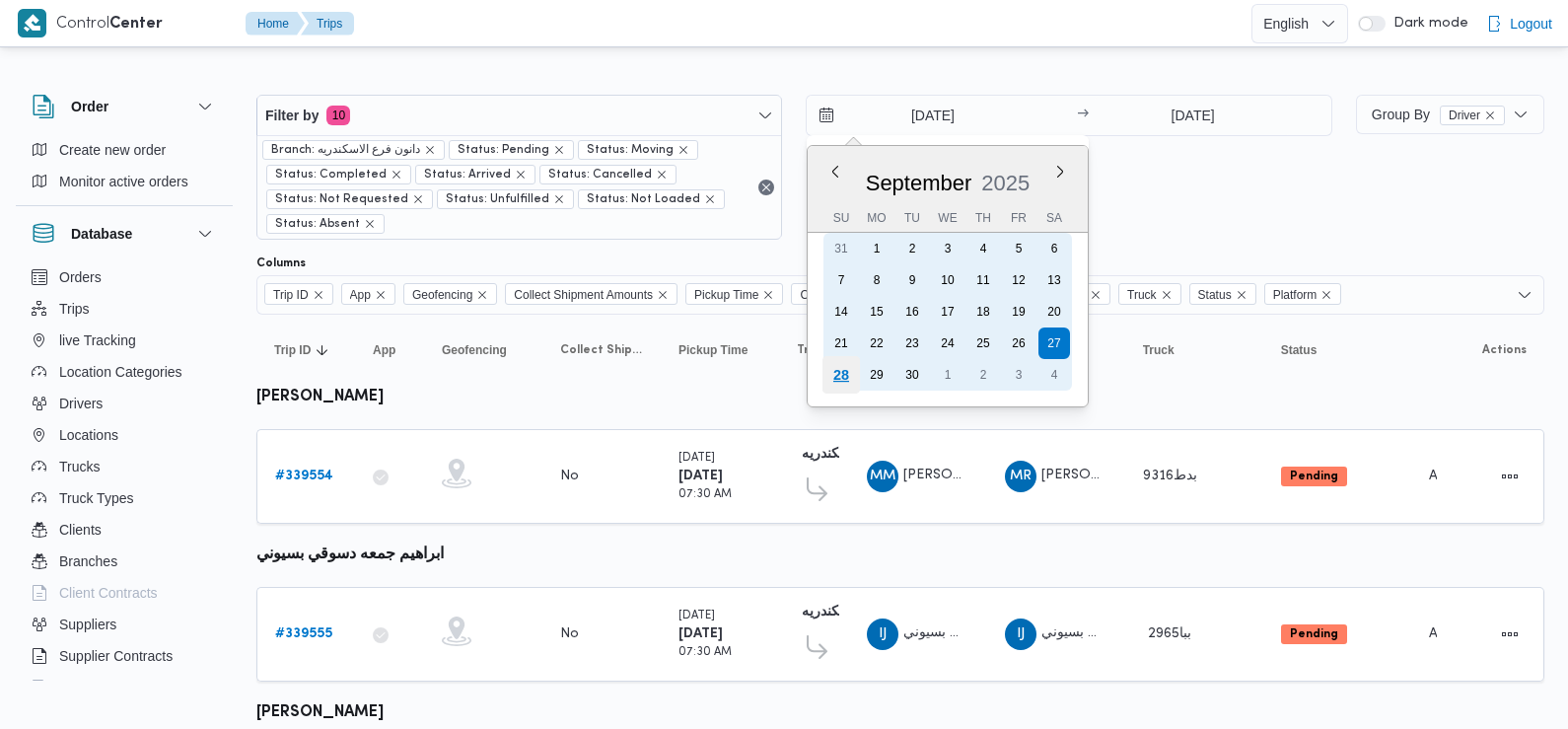
click at [845, 377] on div "28" at bounding box center [841, 375] width 38 height 38
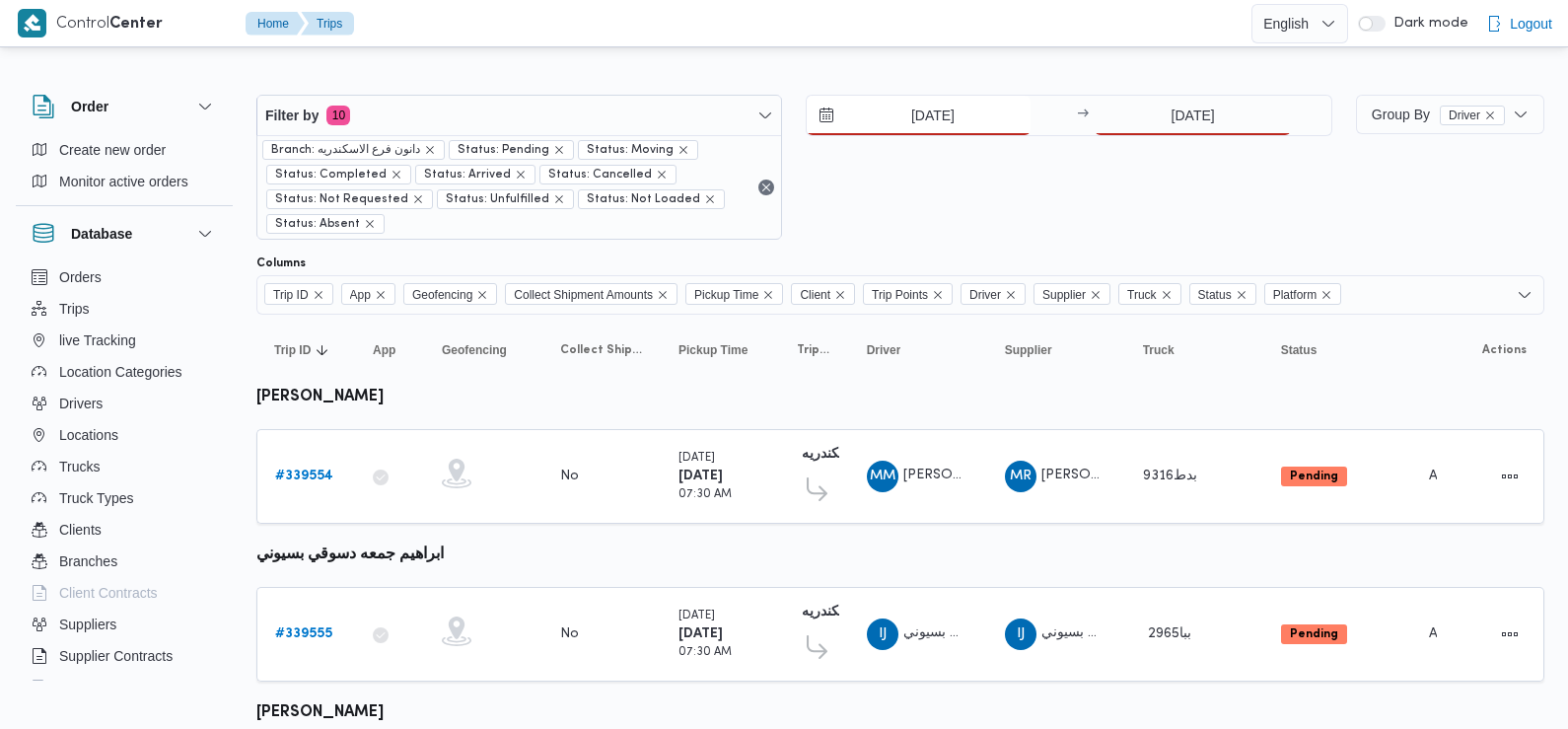
type input "[DATE]"
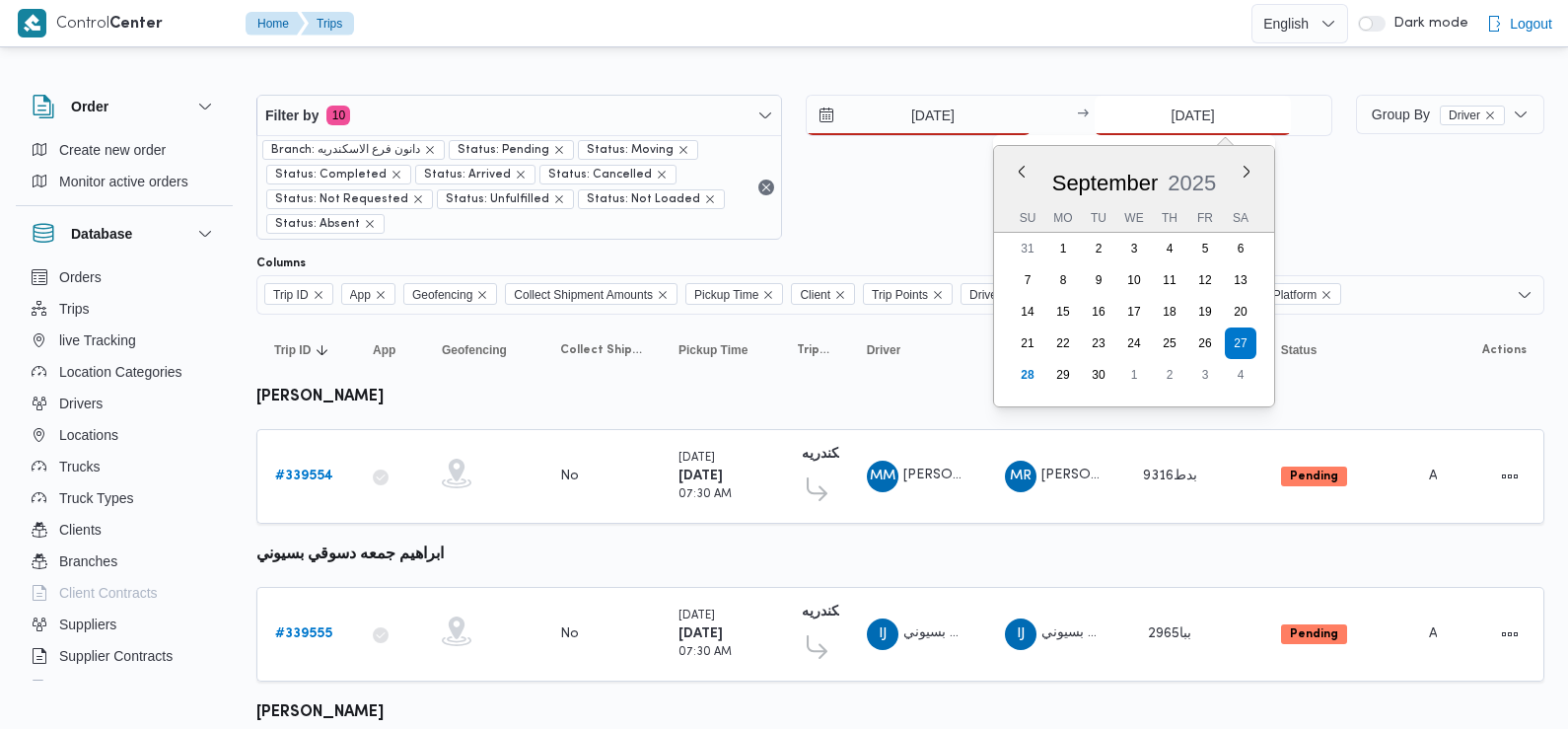
click at [1225, 123] on input "[DATE]" at bounding box center [1192, 116] width 196 height 40
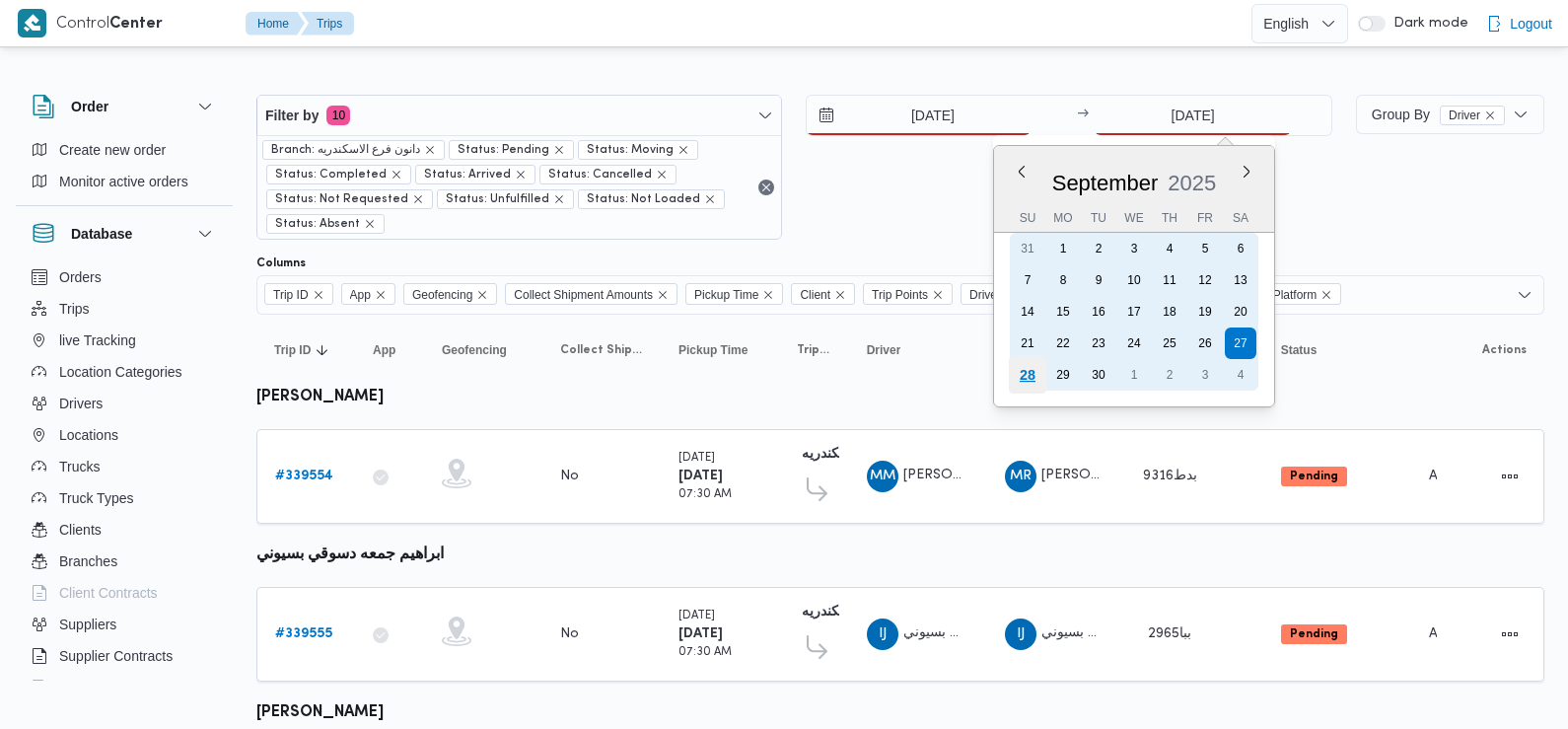
click at [1026, 367] on div "28" at bounding box center [1027, 375] width 38 height 38
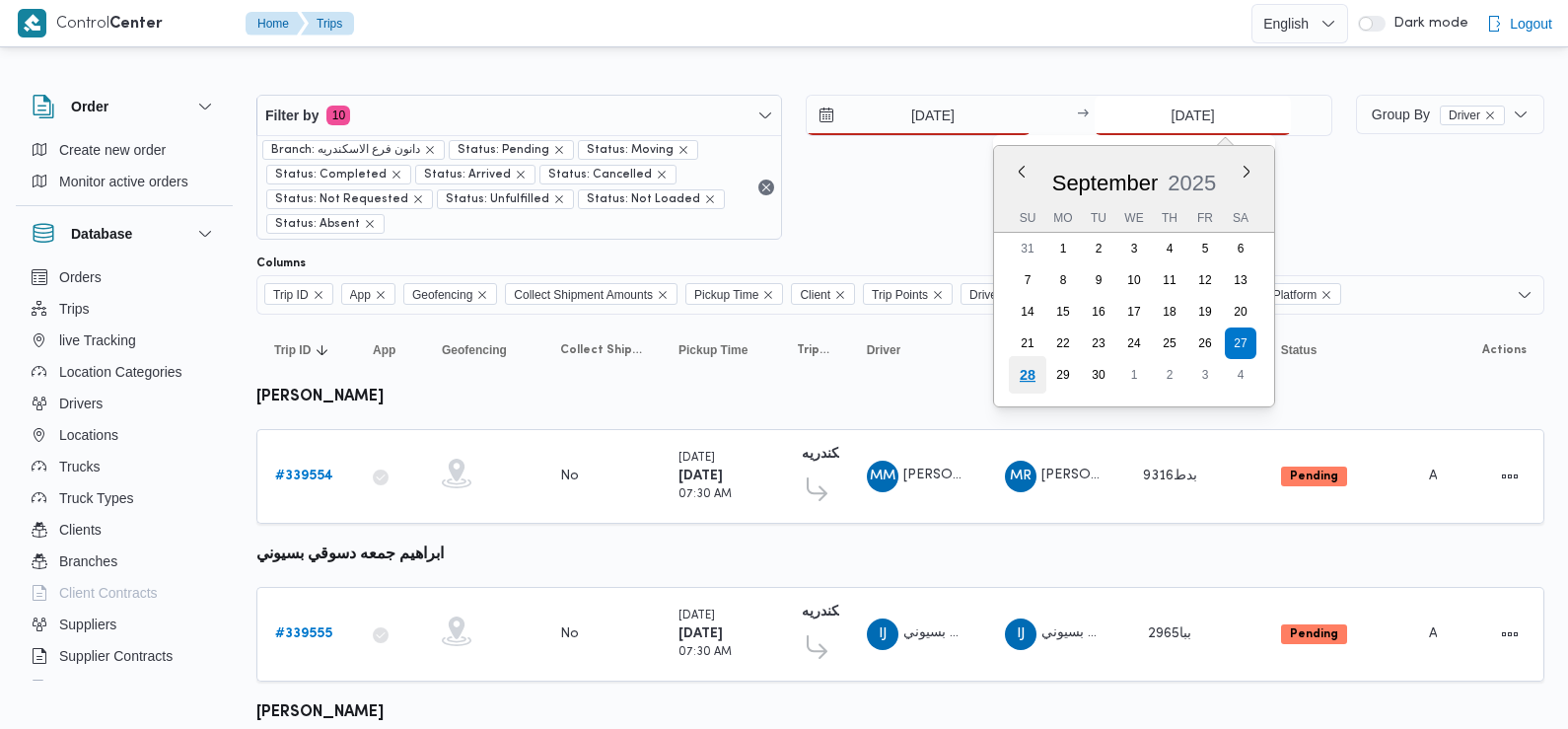
type input "[DATE]"
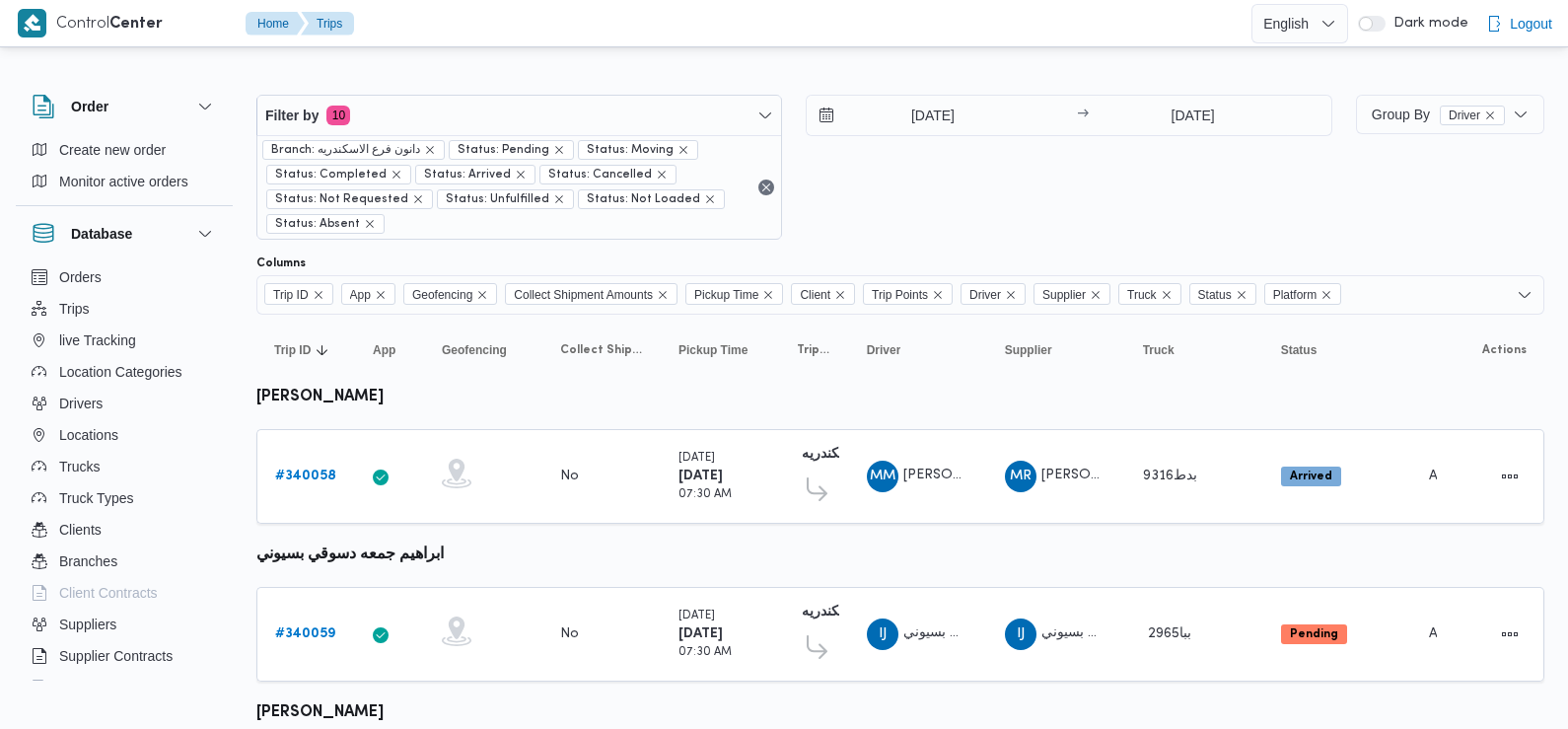
click at [1082, 231] on div "28/9/2025 → 28/9/2025" at bounding box center [1069, 167] width 526 height 145
click at [1324, 222] on div "28/9/2025 → 28/9/2025" at bounding box center [1069, 167] width 526 height 145
click at [1138, 194] on div "28/9/2025 → 28/9/2025" at bounding box center [1069, 167] width 526 height 145
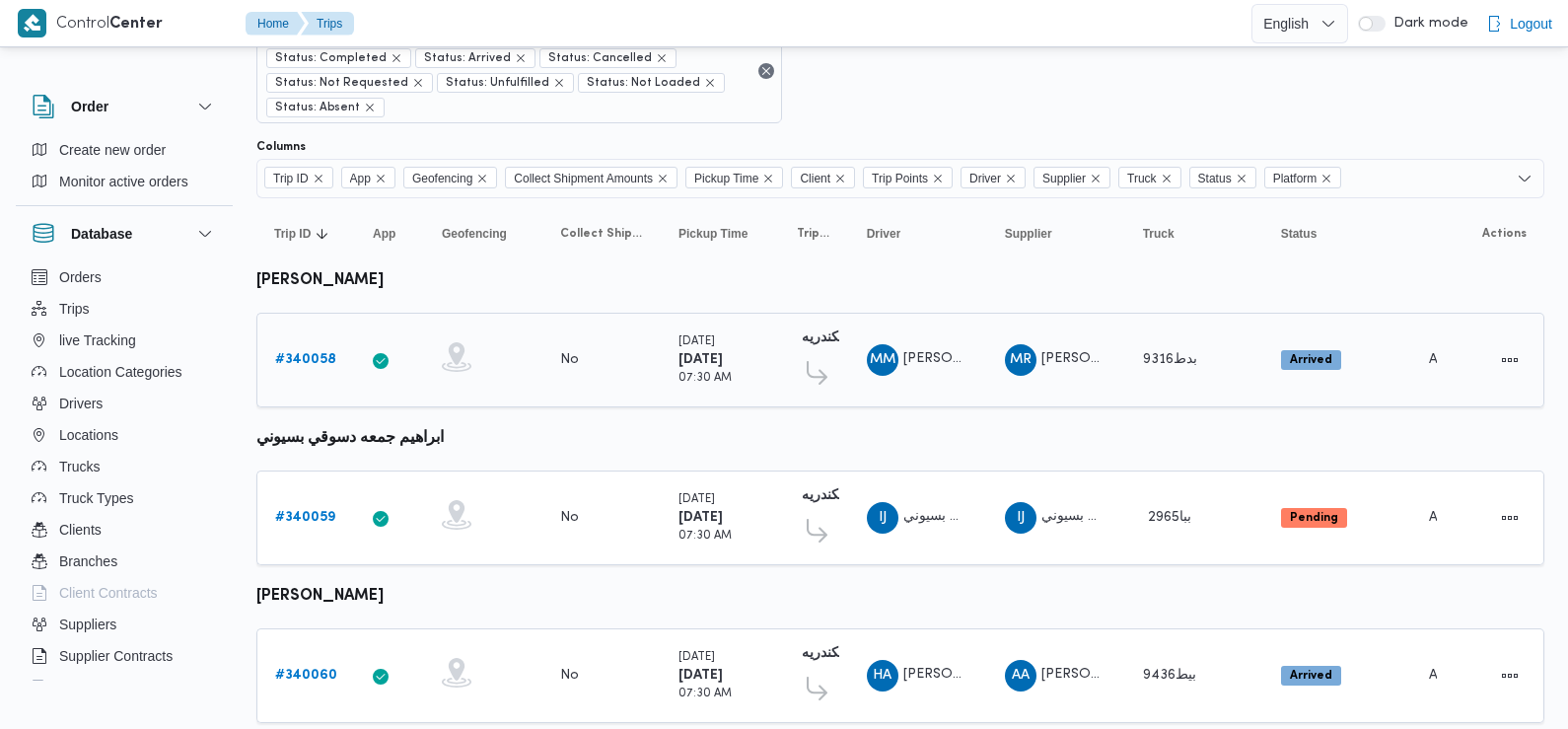
scroll to position [178, 0]
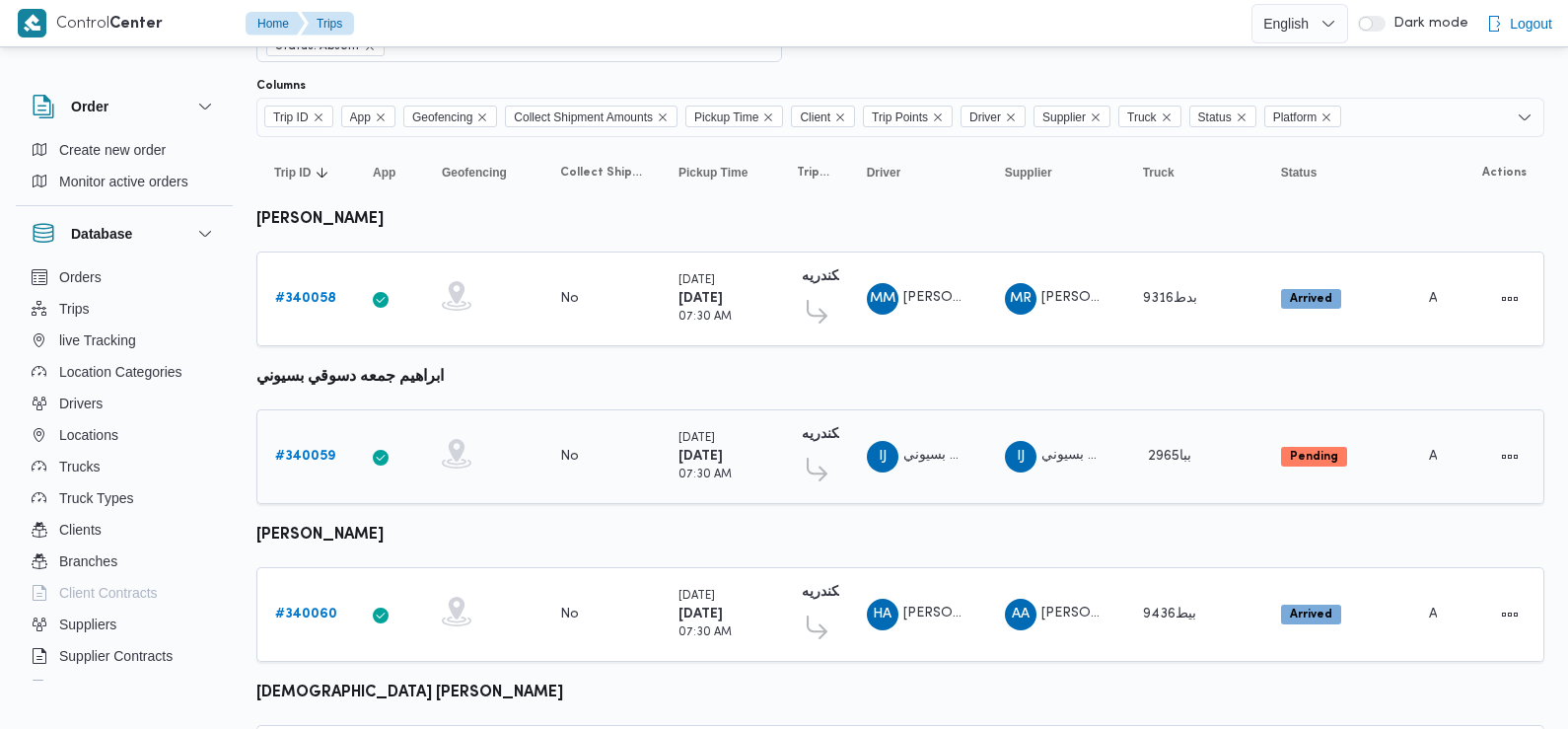
click at [302, 450] on b "# 340059" at bounding box center [305, 456] width 60 height 13
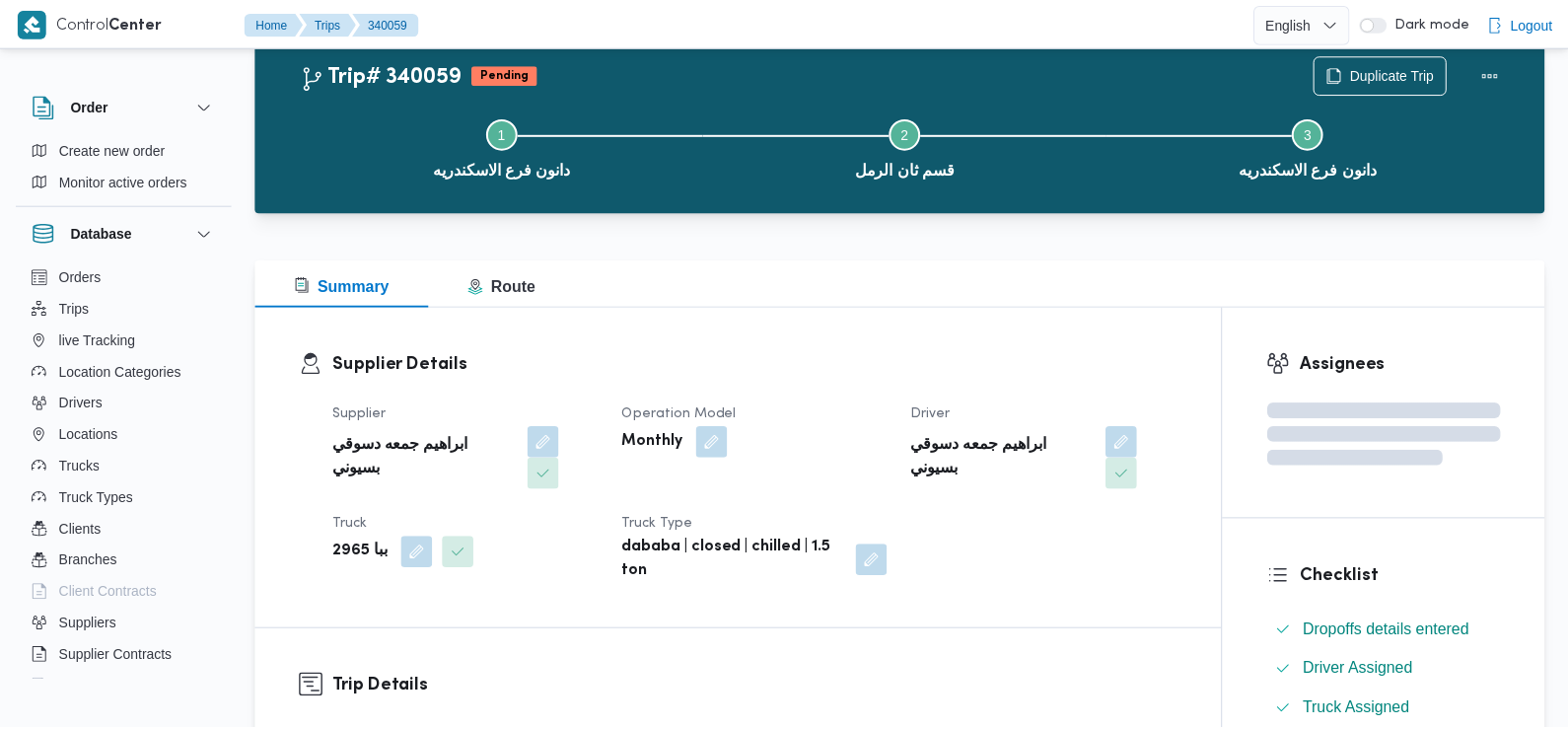
scroll to position [178, 0]
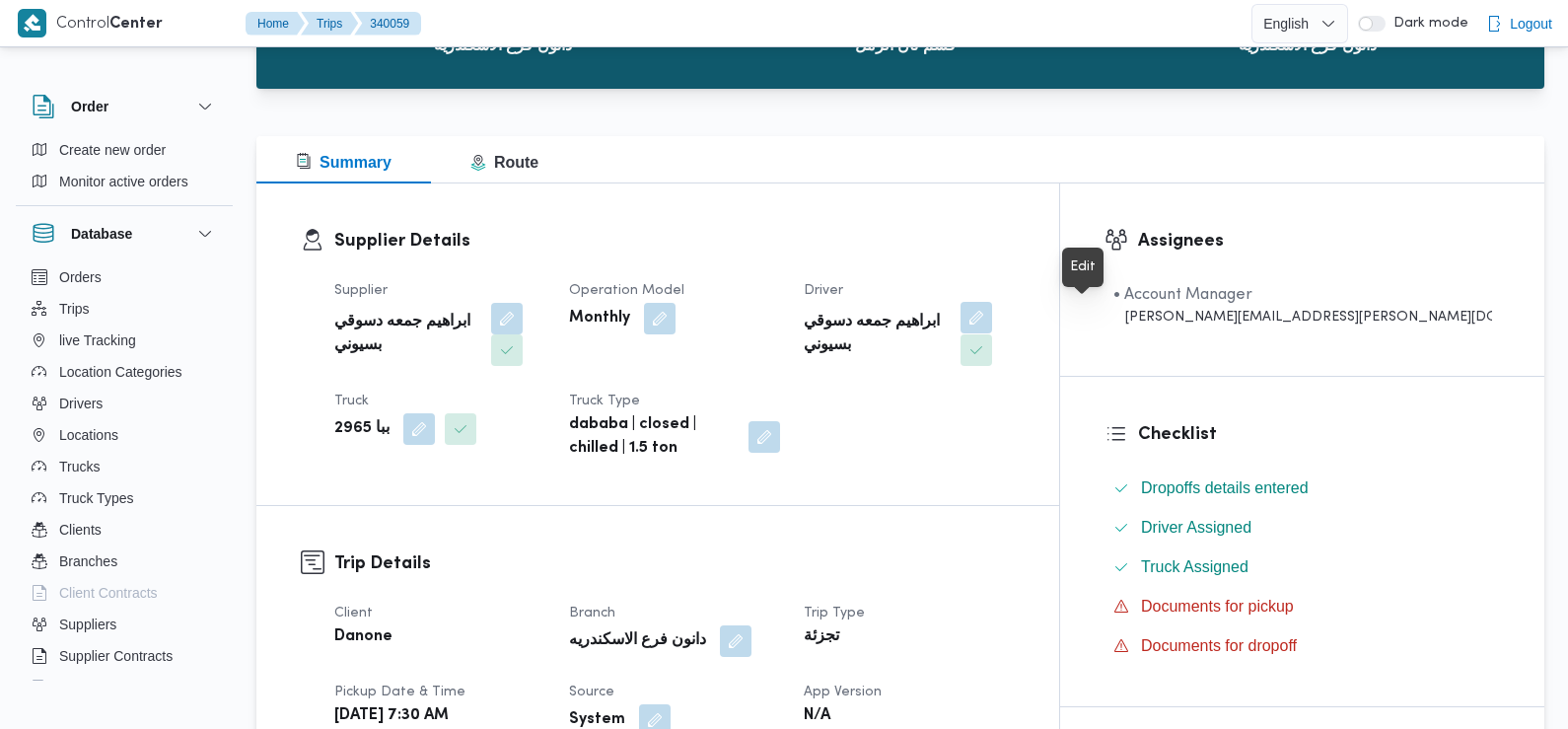
click at [992, 315] on button "button" at bounding box center [976, 318] width 32 height 32
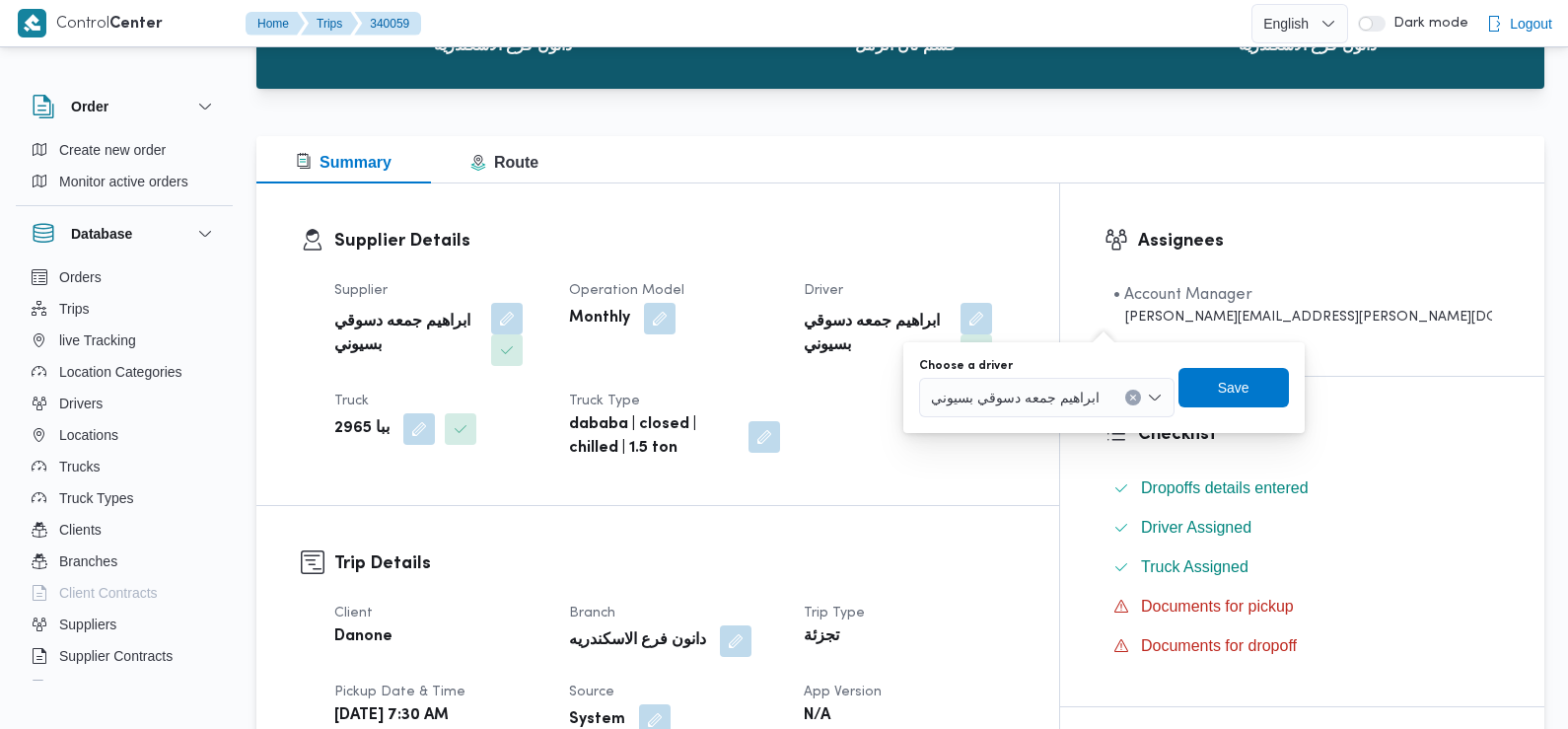
click at [1048, 410] on div "ابراهيم جمعه دسوقي بسيوني" at bounding box center [1047, 398] width 255 height 40
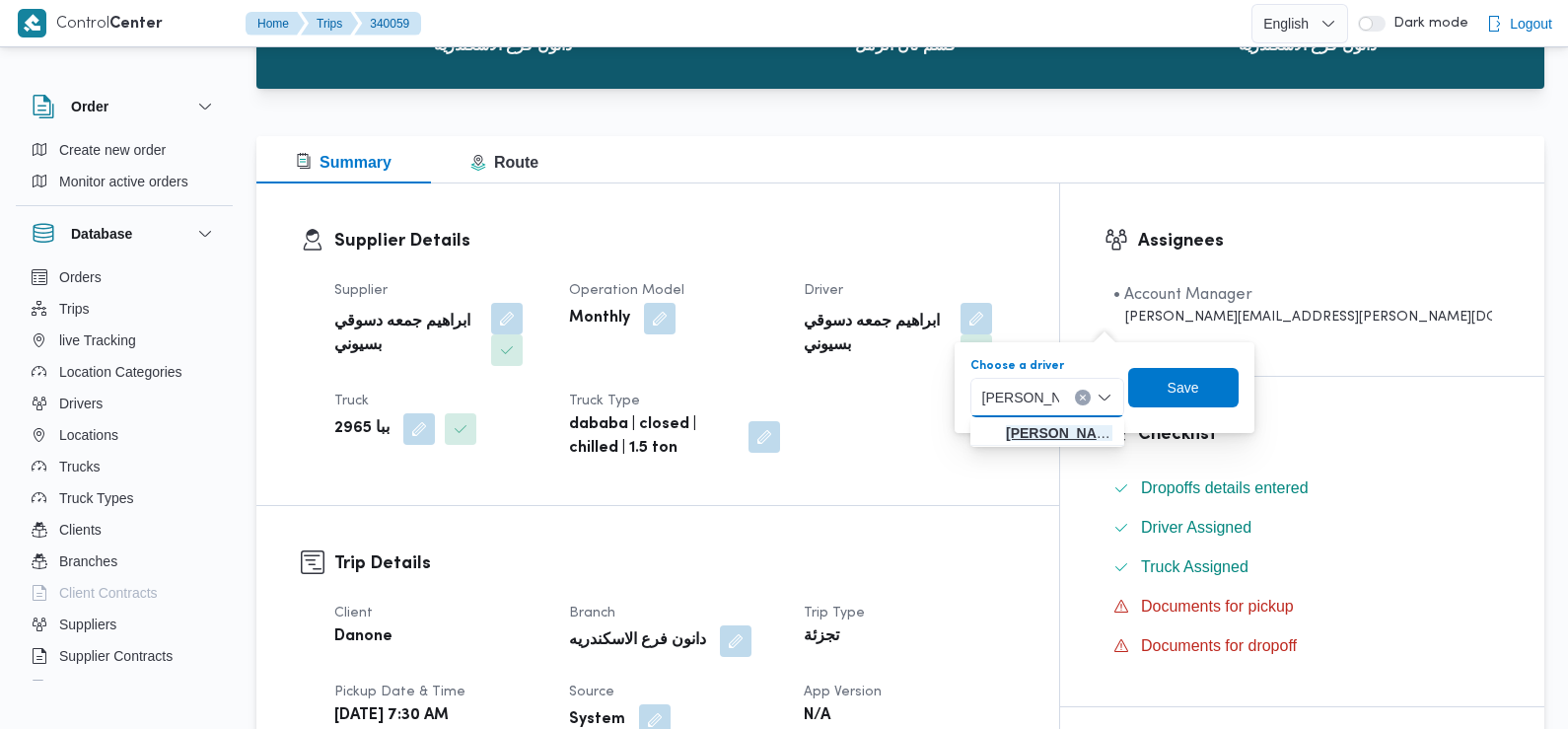
type input "علي مصطف"
click at [1048, 429] on span "علي مصطف ي علي محمد رضوان" at bounding box center [1059, 433] width 107 height 24
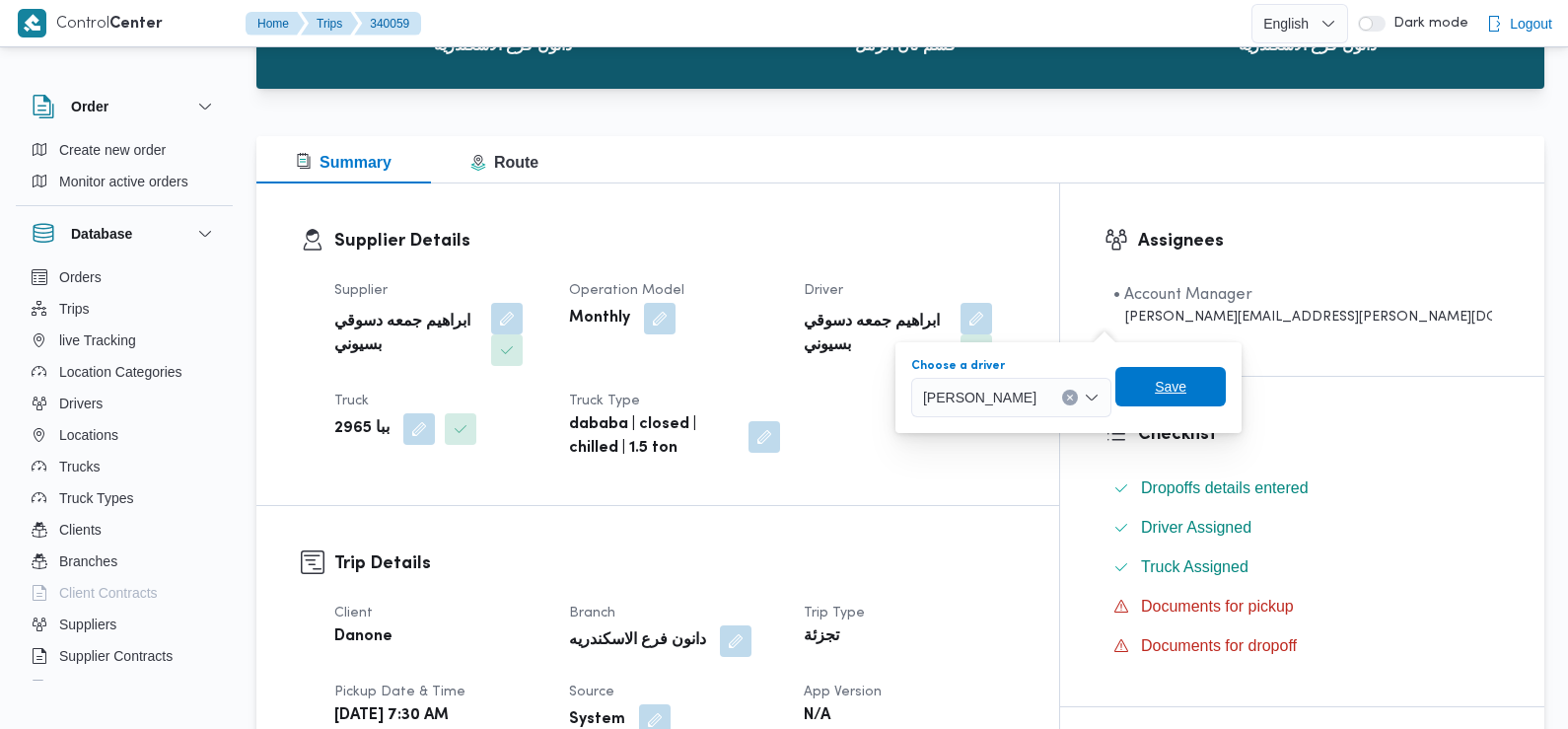
click at [1186, 390] on span "Save" at bounding box center [1171, 387] width 32 height 24
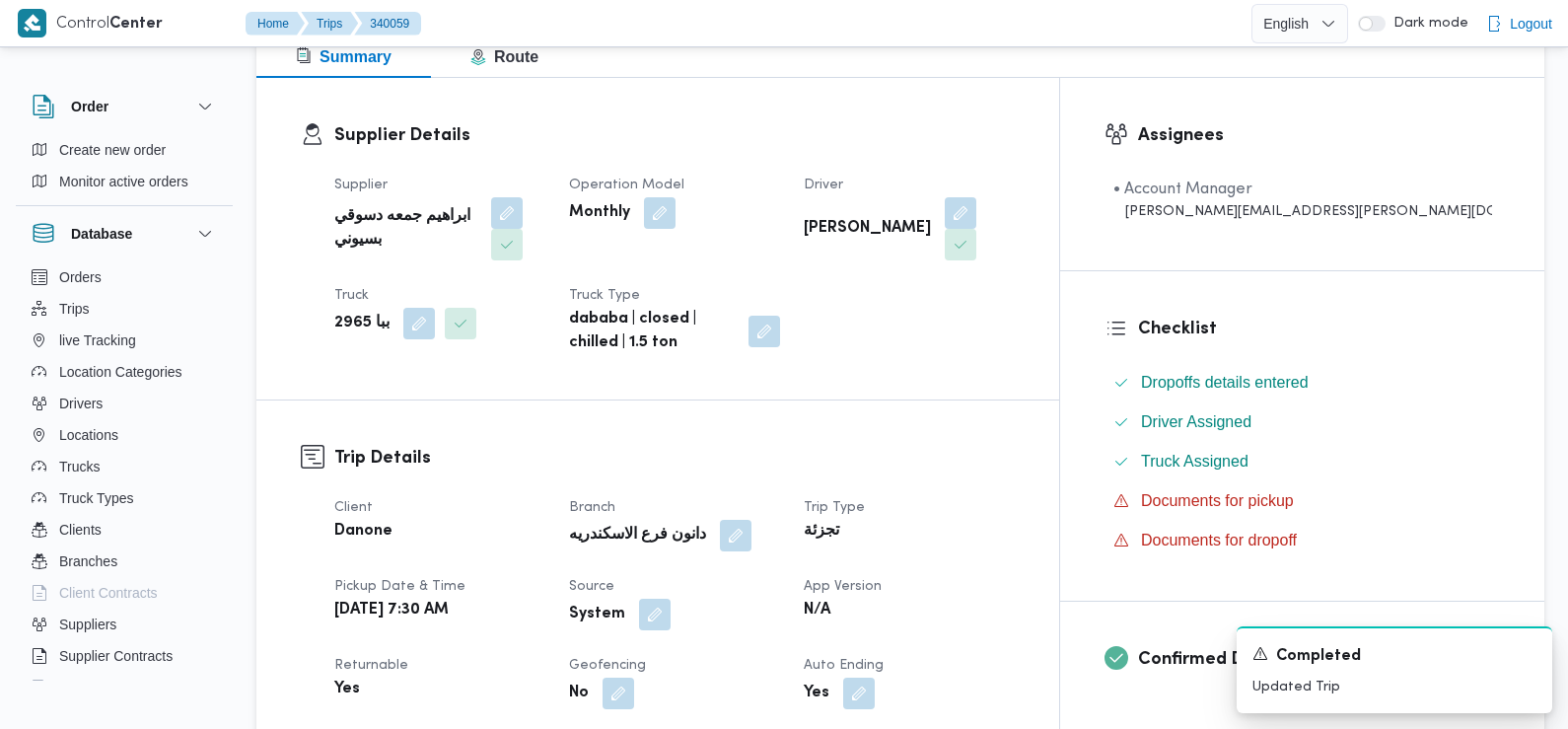
scroll to position [296, 0]
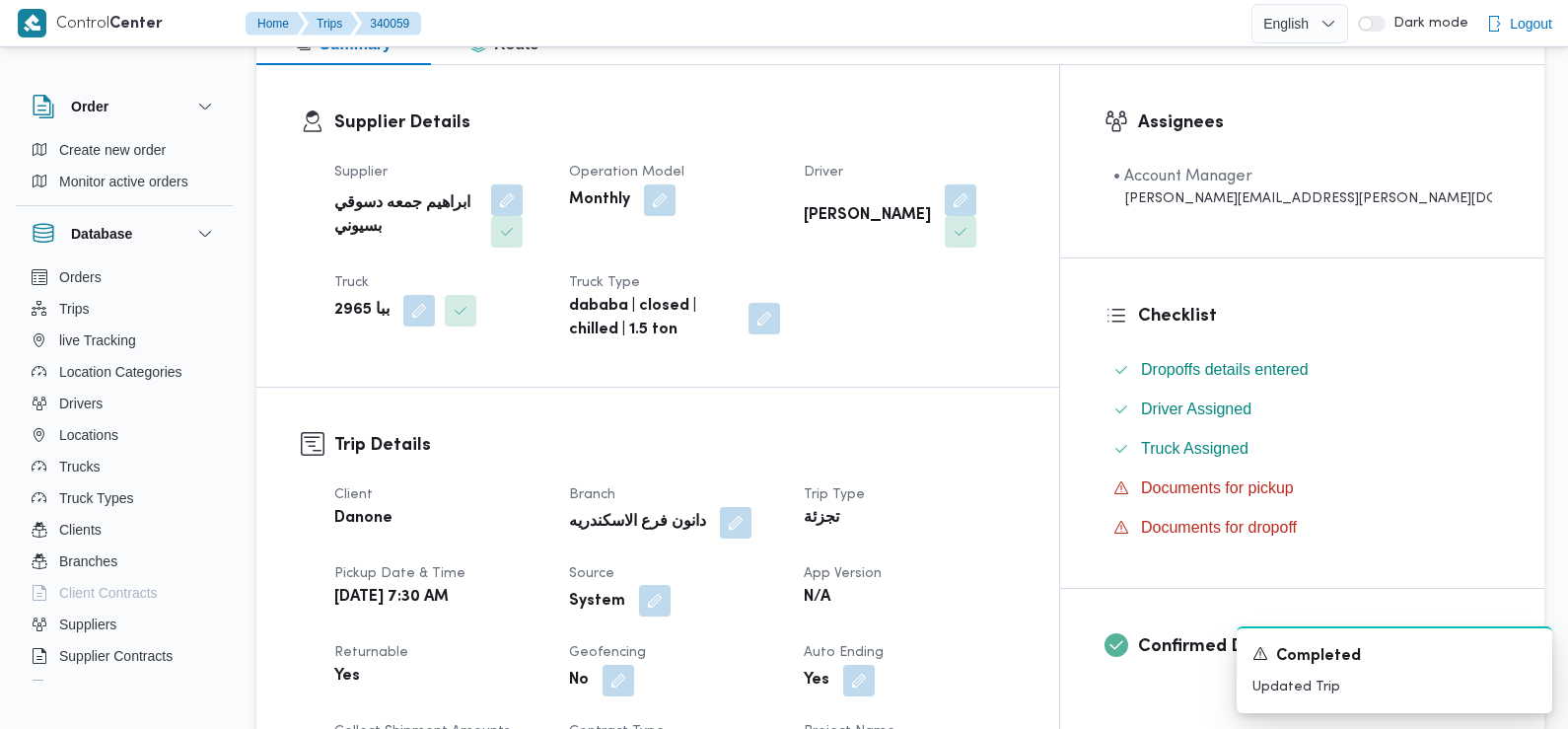
click at [670, 585] on button "button" at bounding box center [654, 600] width 32 height 32
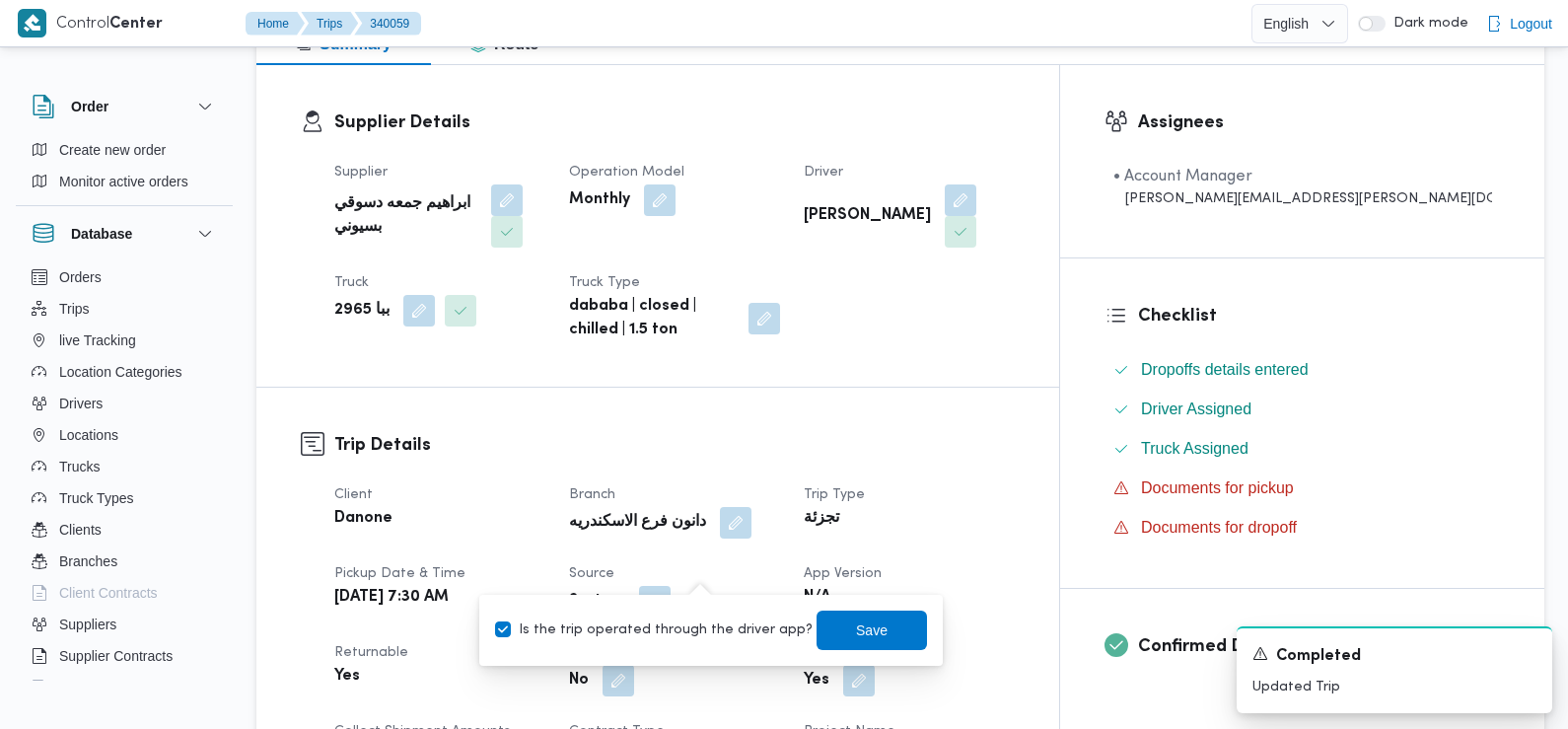
click at [663, 633] on label "Is the trip operated through the driver app?" at bounding box center [653, 630] width 317 height 24
checkbox input "false"
click at [863, 619] on span "Save" at bounding box center [872, 630] width 32 height 24
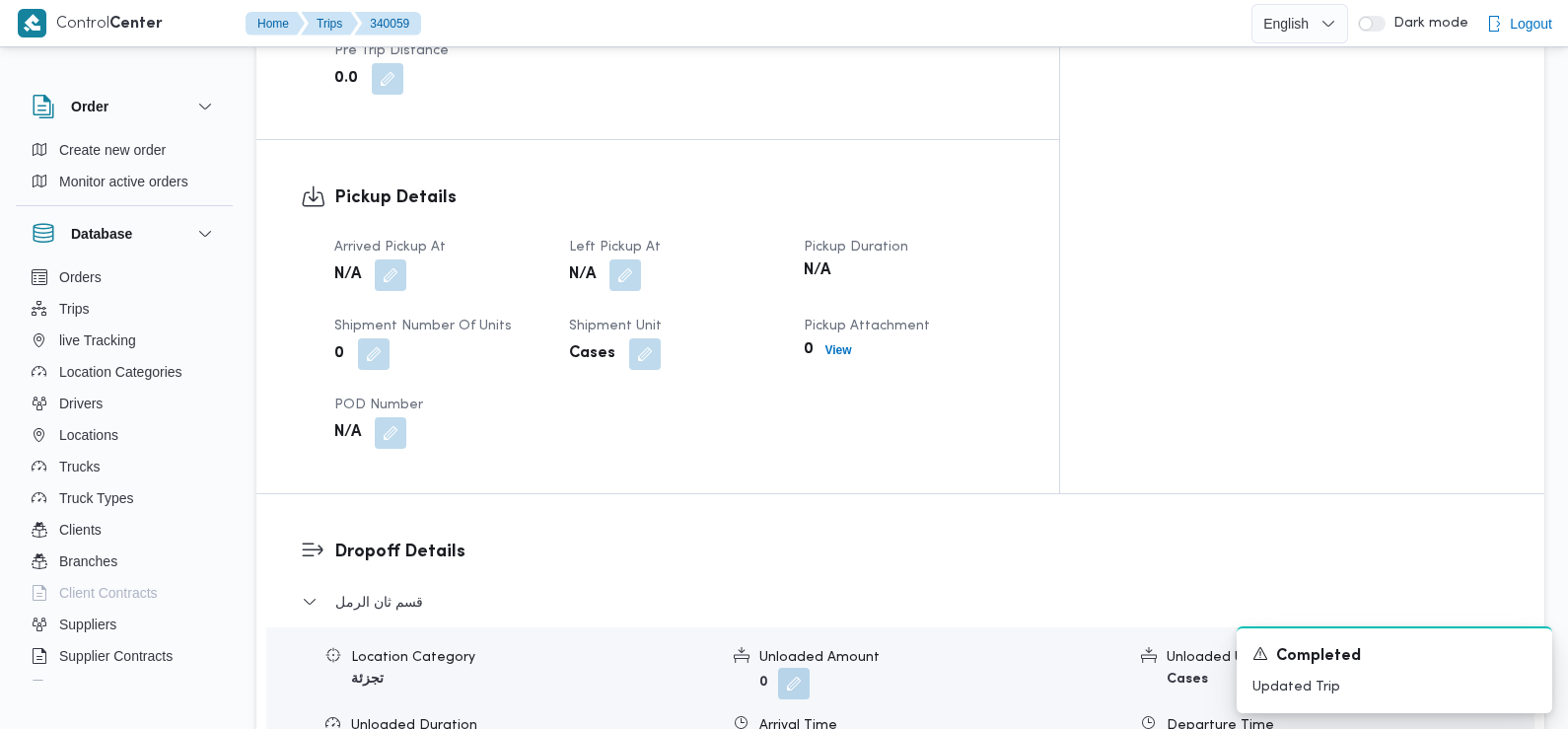
scroll to position [1236, 0]
click at [391, 259] on button "button" at bounding box center [391, 275] width 32 height 32
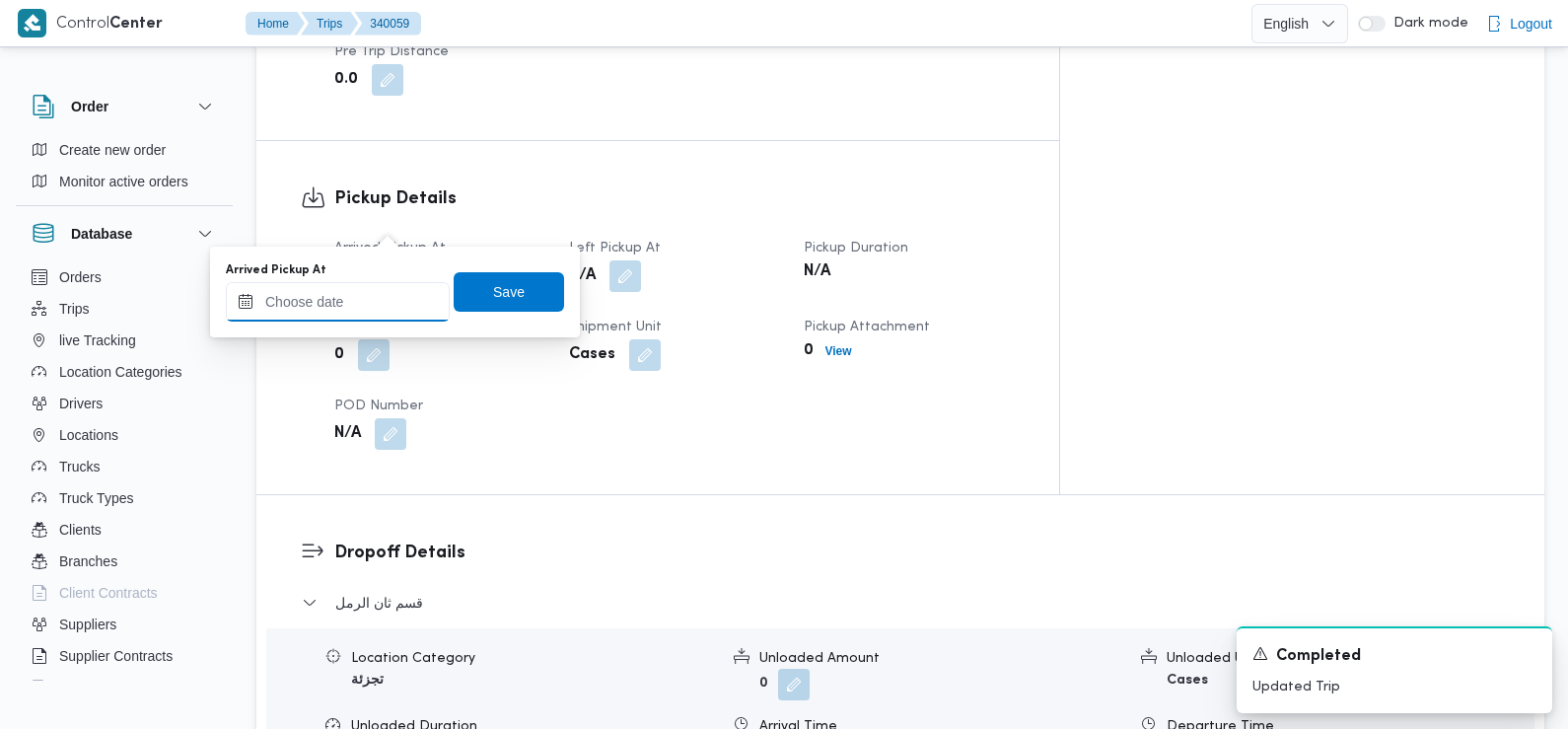
click at [385, 300] on input "Arrived Pickup At" at bounding box center [337, 302] width 223 height 40
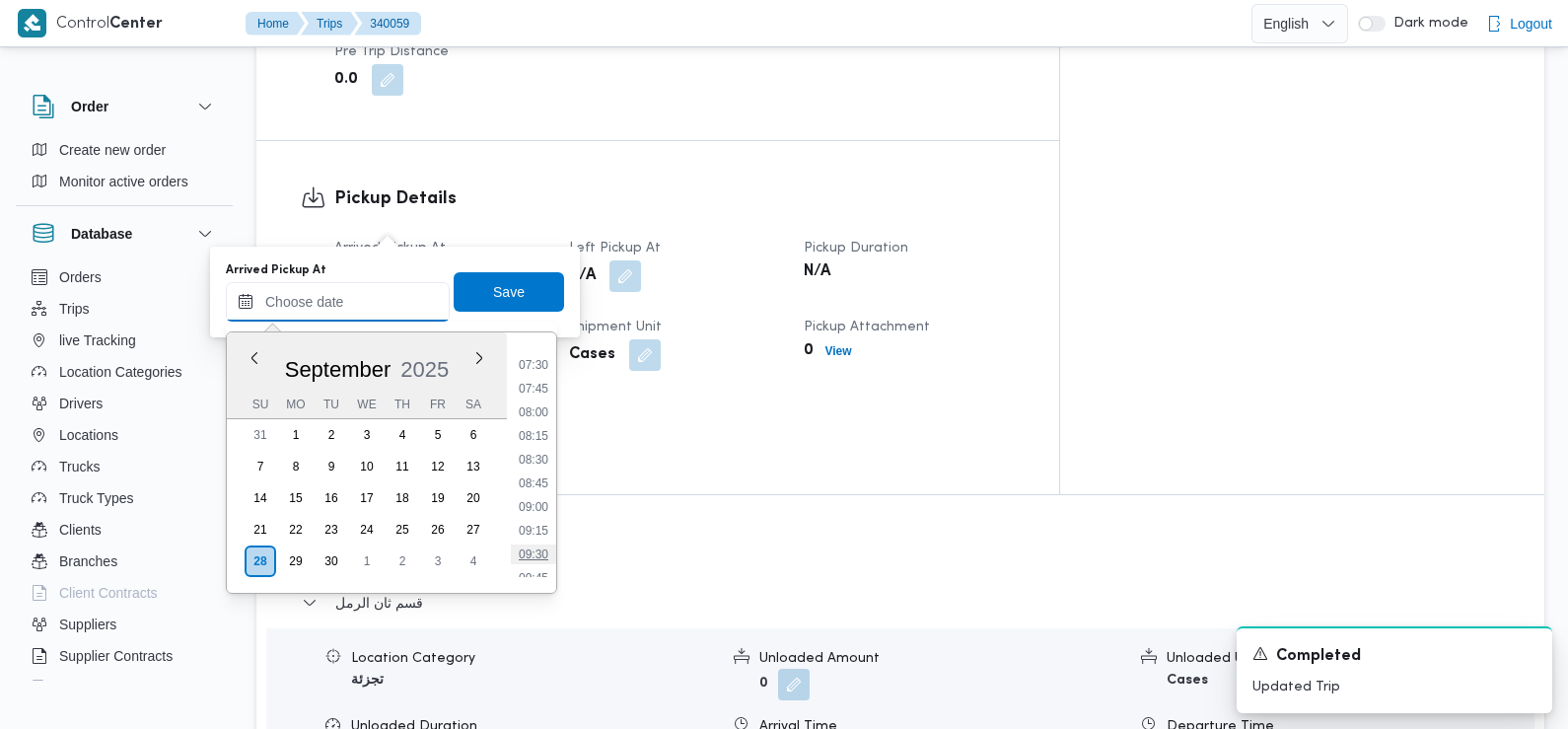
scroll to position [680, 0]
click at [541, 395] on li "07:30" at bounding box center [534, 389] width 45 height 20
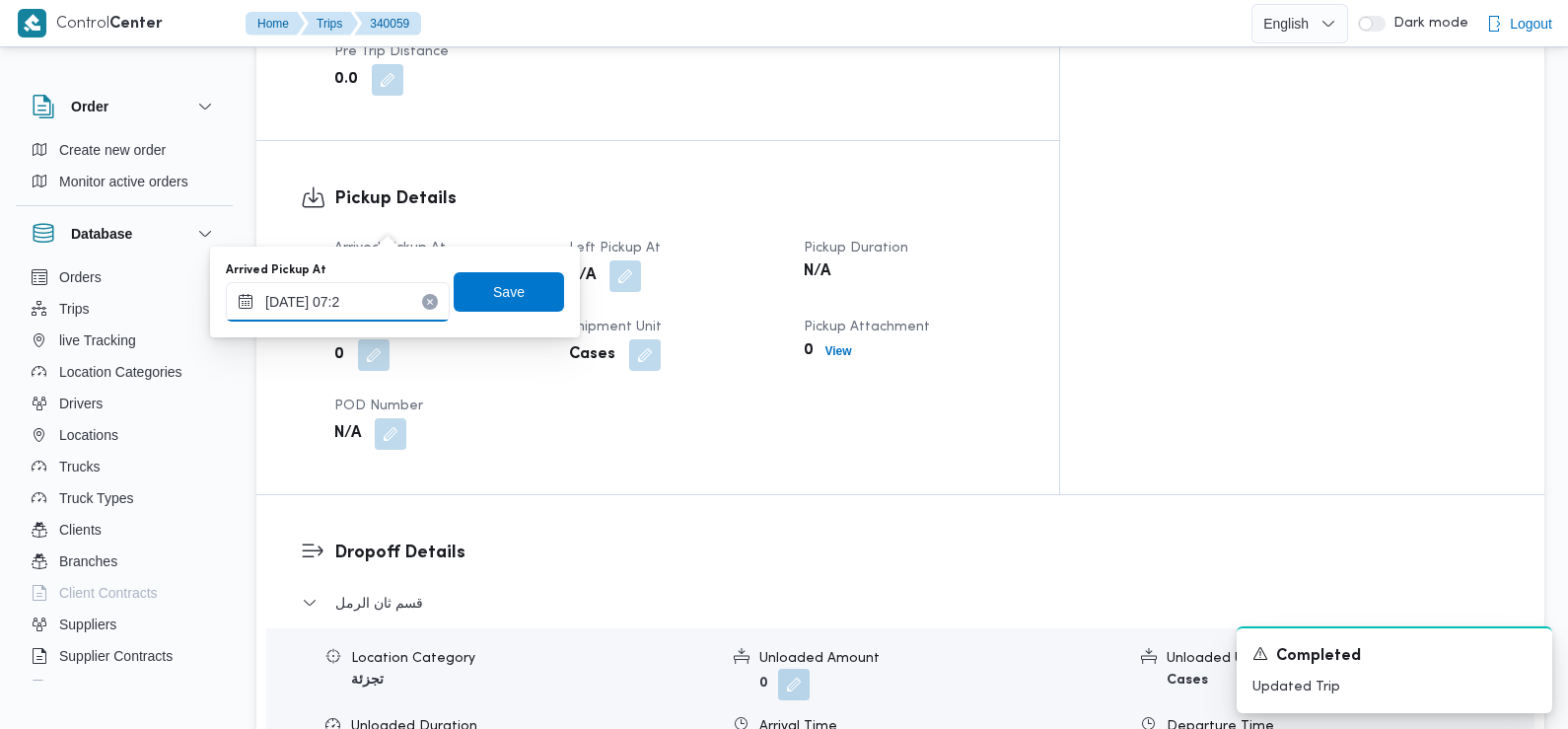
type input "28/09/2025 07:20"
click at [498, 279] on span "Save" at bounding box center [509, 291] width 111 height 40
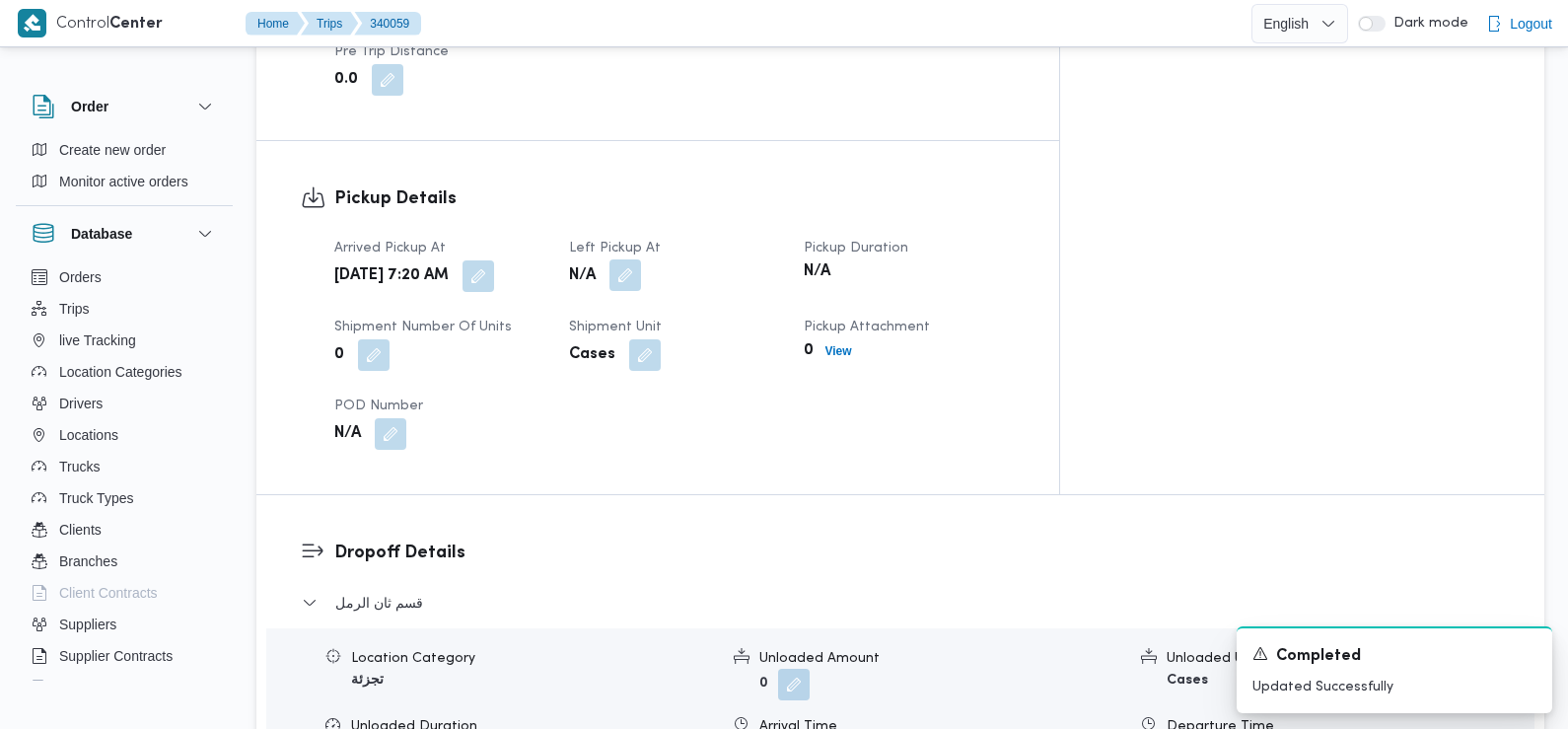
click at [641, 259] on button "button" at bounding box center [625, 275] width 32 height 32
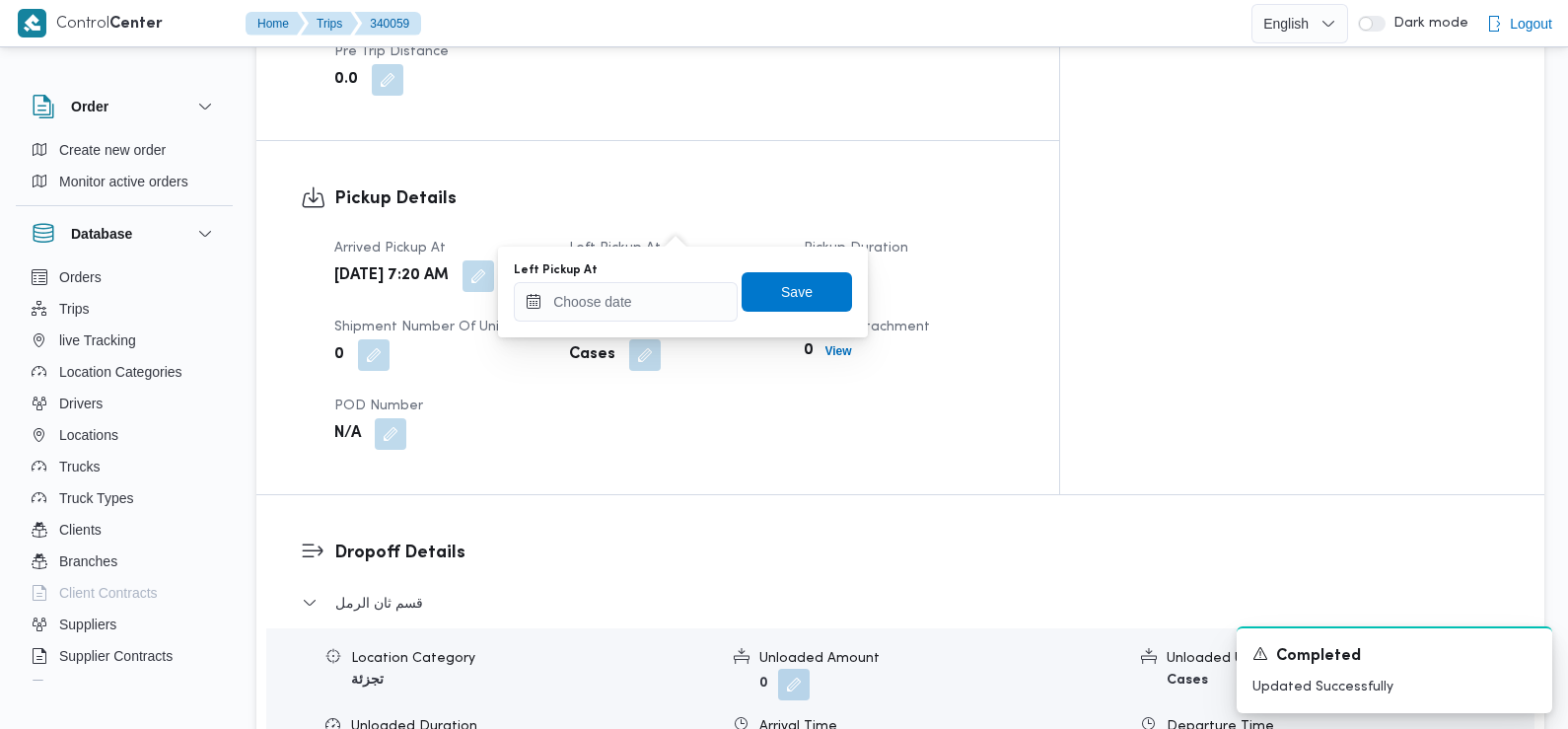
click at [660, 327] on div "You are in a dialog. To close this dialog, hit escape. Left Pickup At Save" at bounding box center [683, 292] width 370 height 91
click at [649, 307] on input "Left Pickup At" at bounding box center [626, 302] width 223 height 40
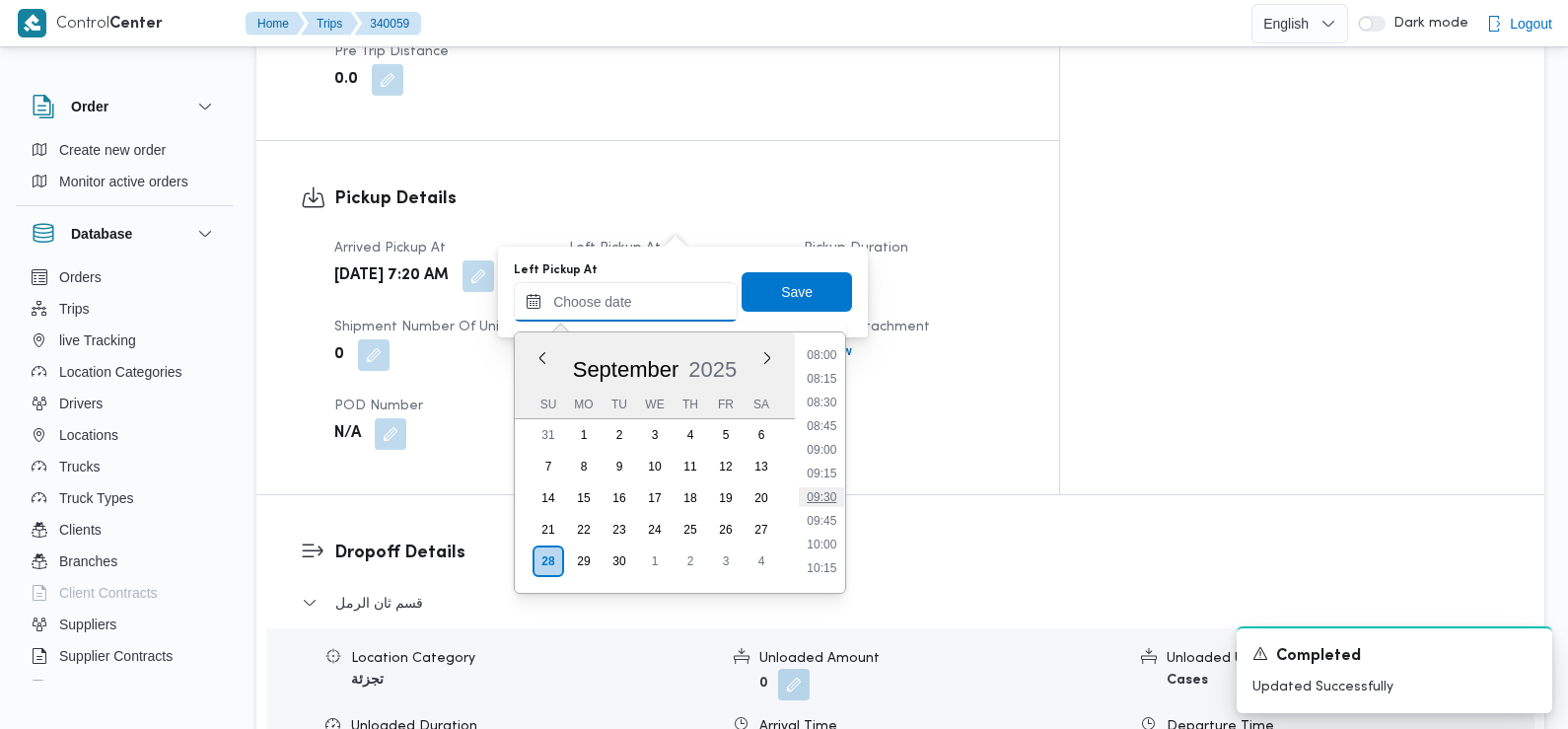
scroll to position [749, 0]
click at [836, 444] on li "08:45" at bounding box center [823, 438] width 45 height 20
type input "28/09/2025 08:45"
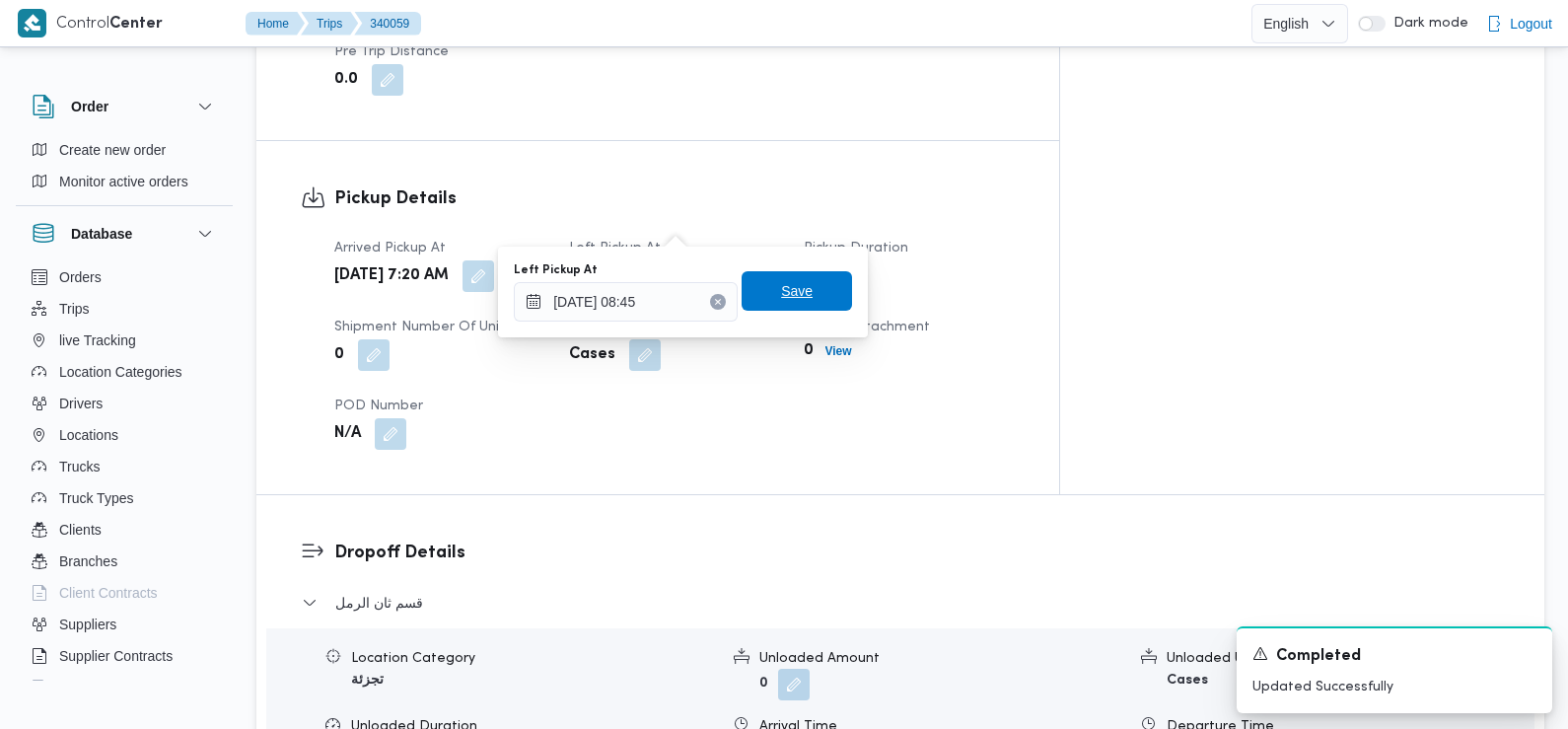
click at [810, 303] on span "Save" at bounding box center [797, 291] width 111 height 40
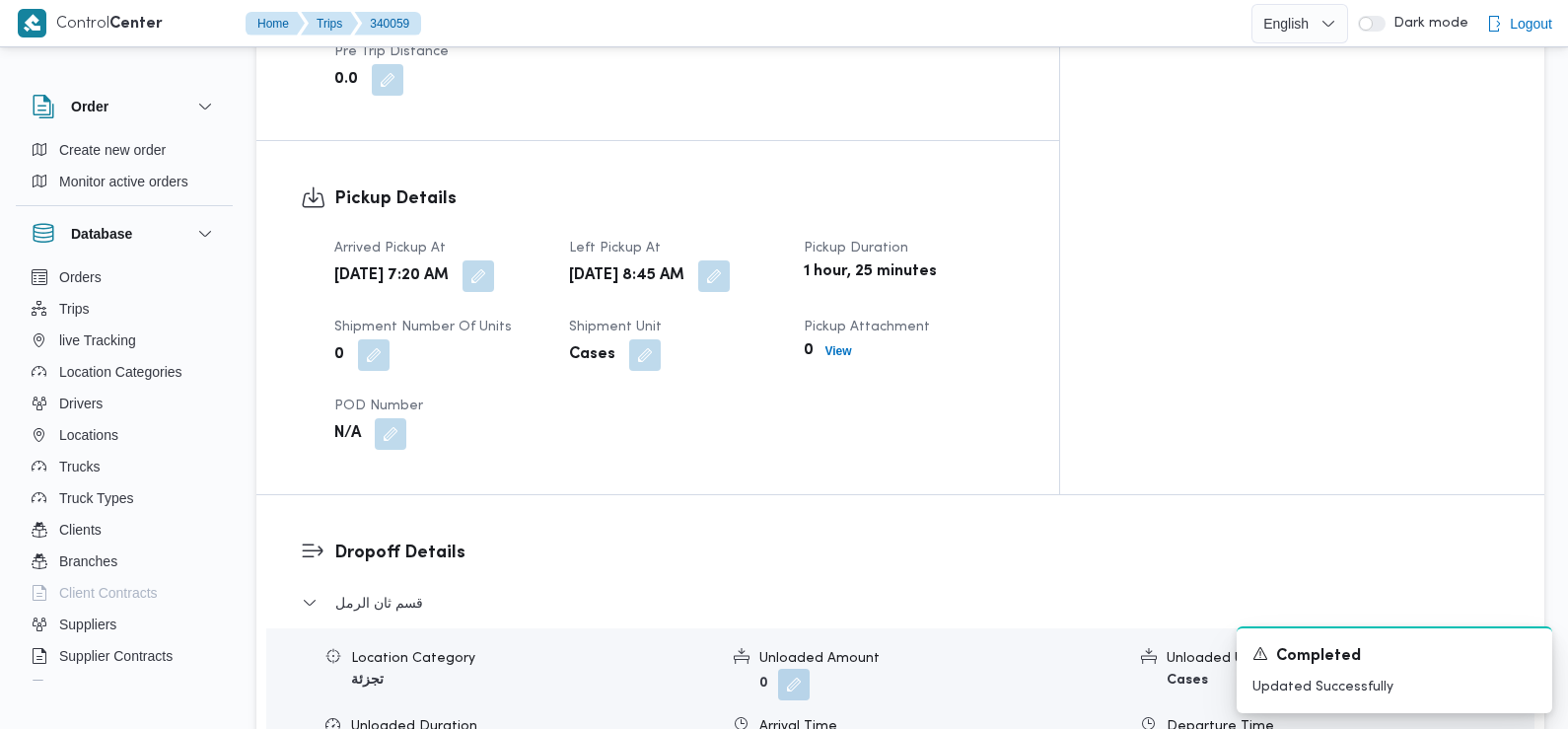
scroll to position [1611, 0]
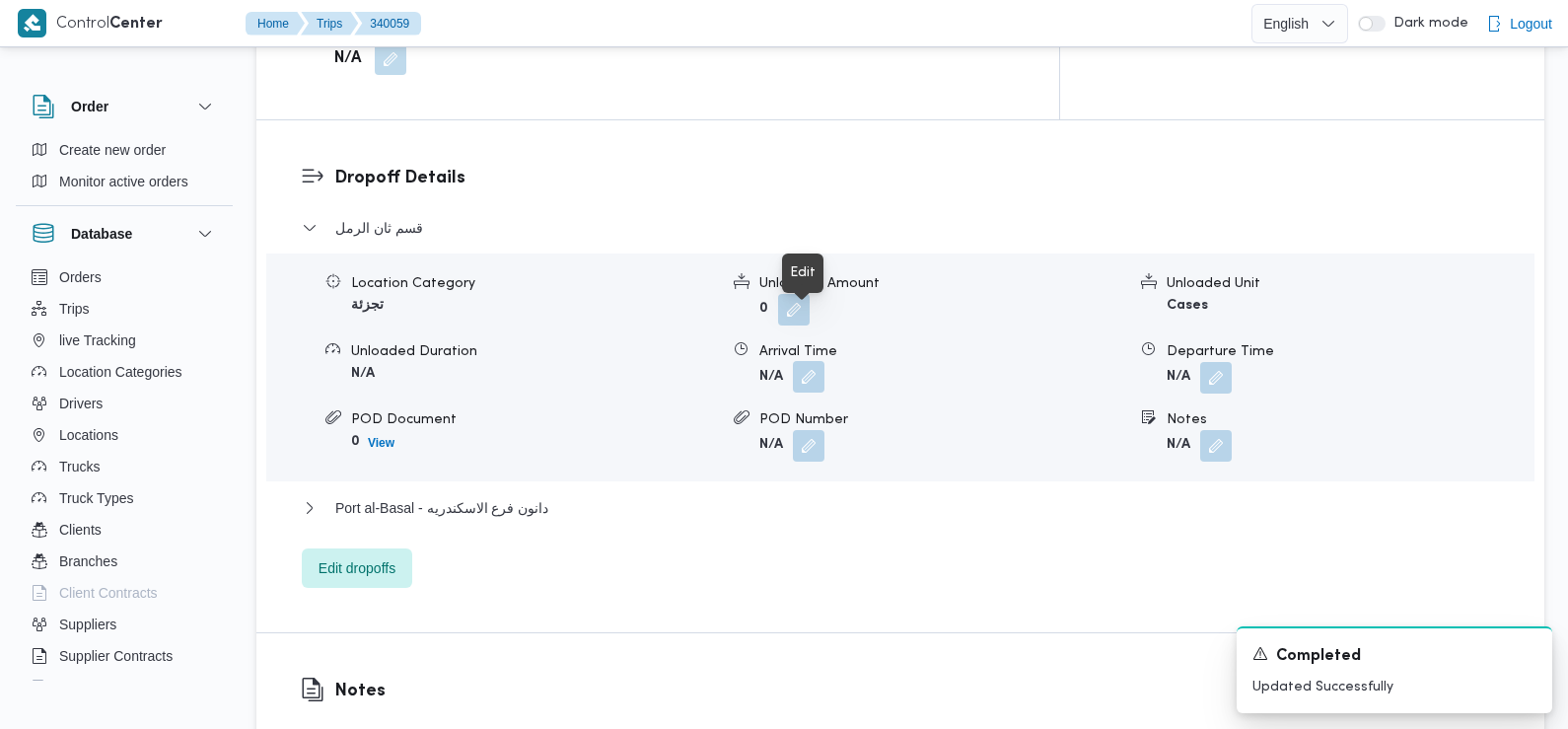
click at [812, 361] on button "button" at bounding box center [809, 377] width 32 height 32
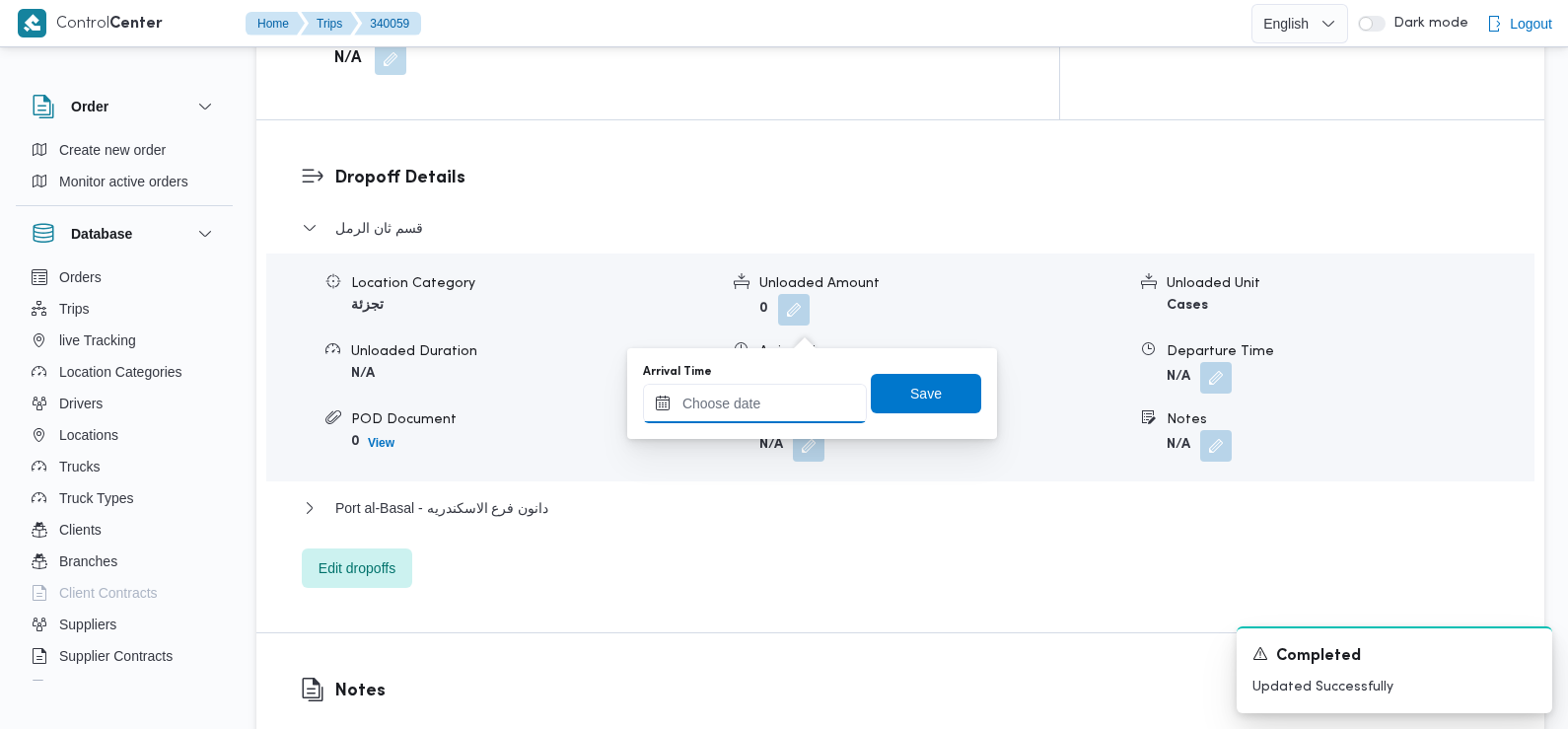
click at [795, 401] on input "Arrival Time" at bounding box center [754, 404] width 223 height 40
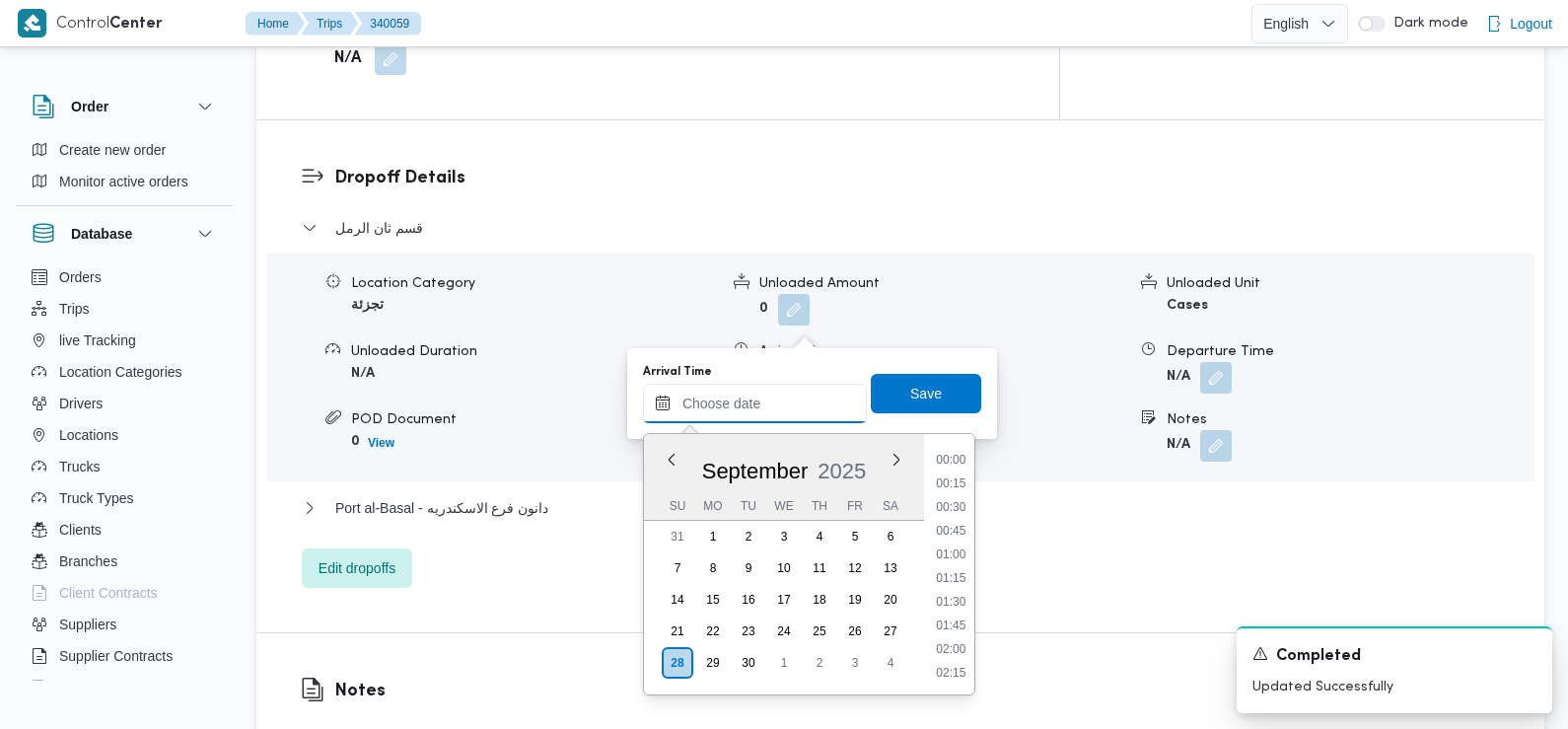
scroll to position [874, 0]
click at [954, 457] on li "09:15" at bounding box center [951, 462] width 45 height 20
type input "28/09/2025 09:15"
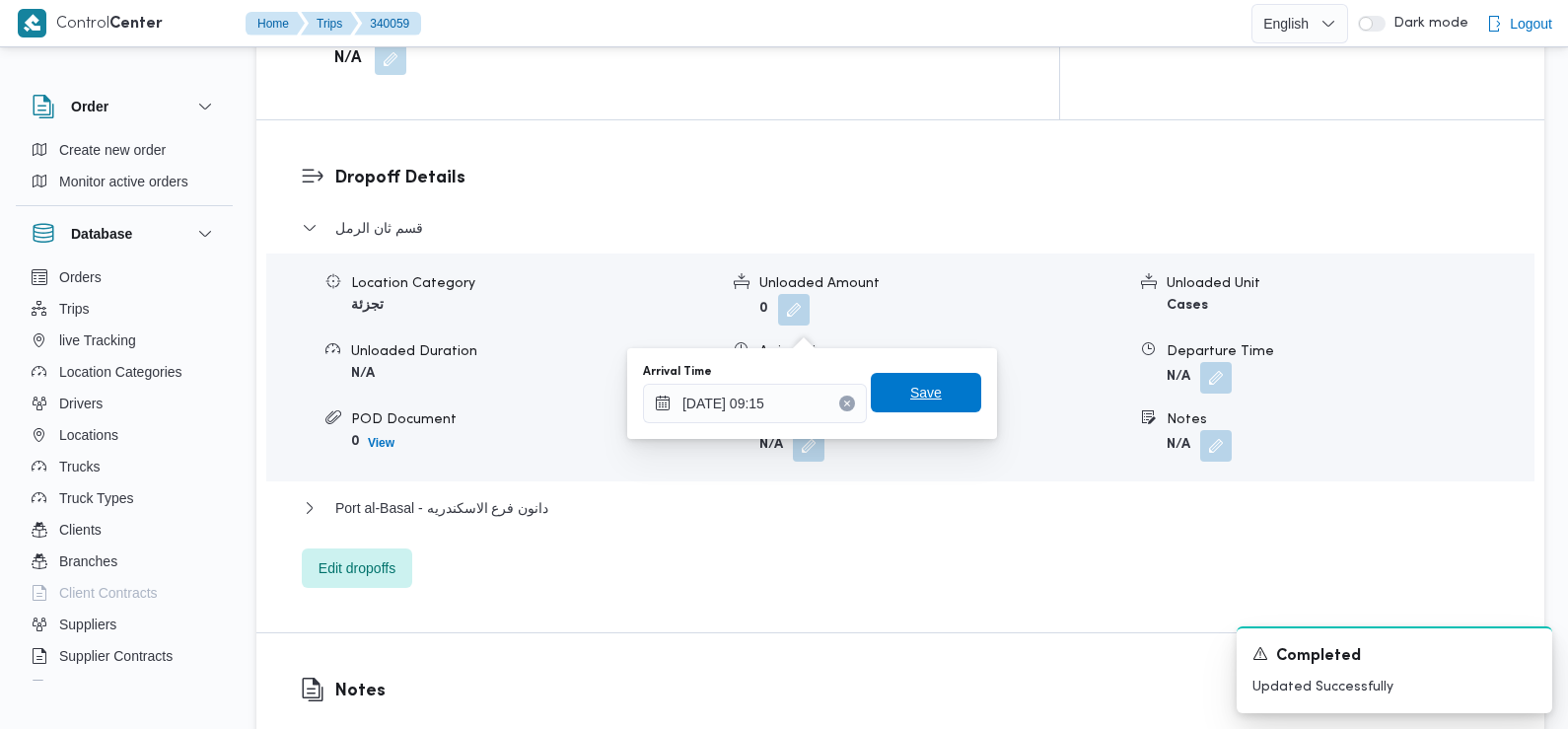
click at [941, 391] on span "Save" at bounding box center [926, 393] width 111 height 40
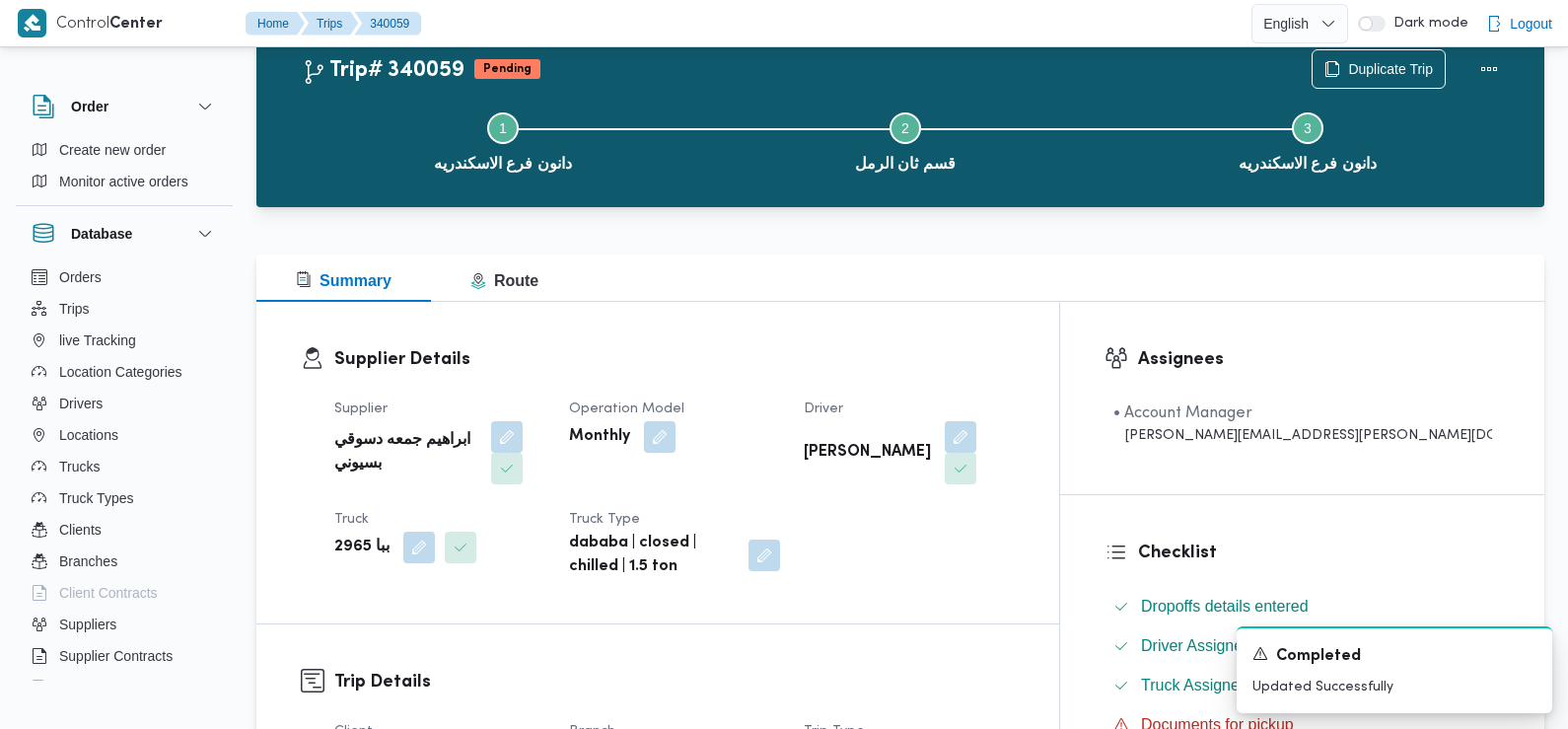
scroll to position [0, 0]
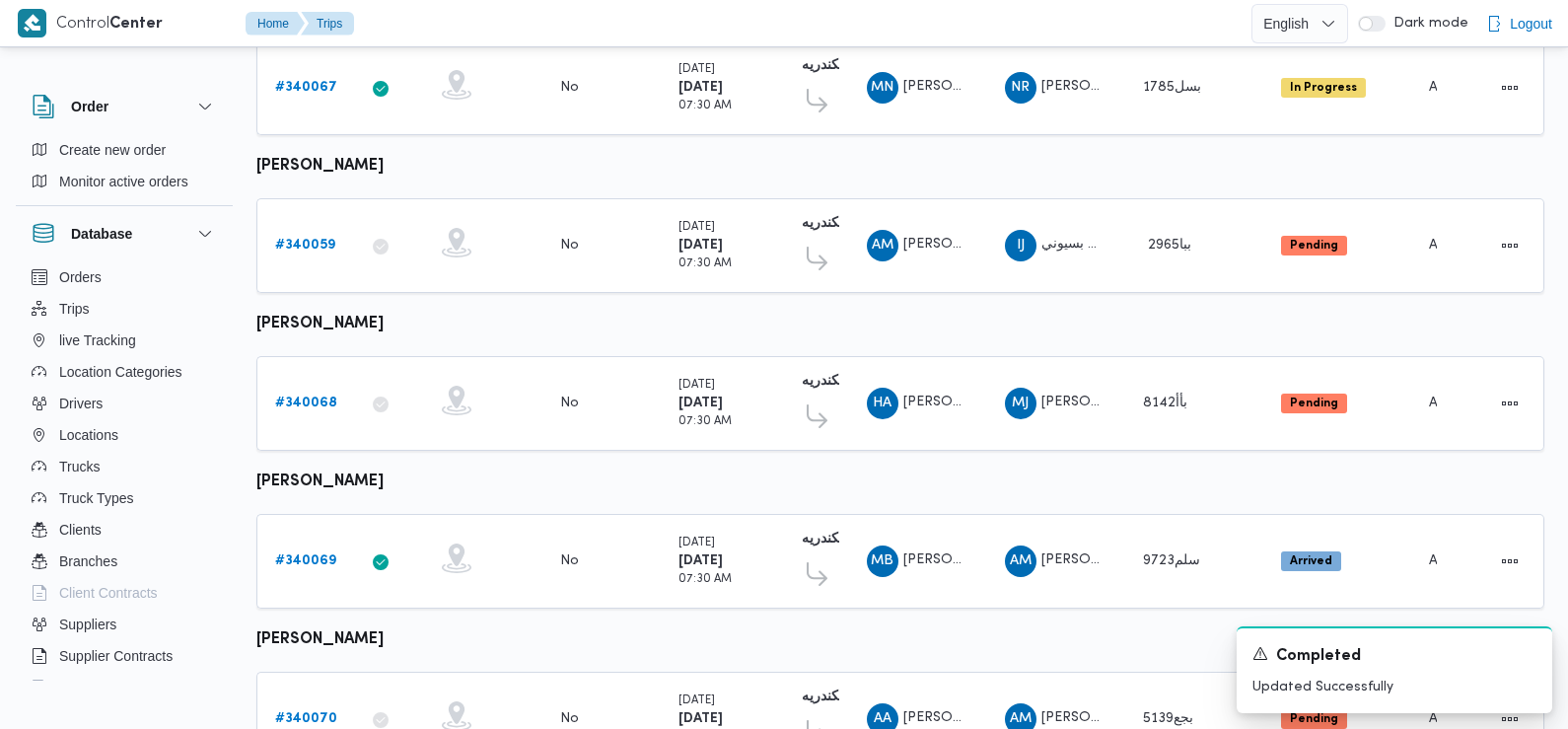
scroll to position [1731, 0]
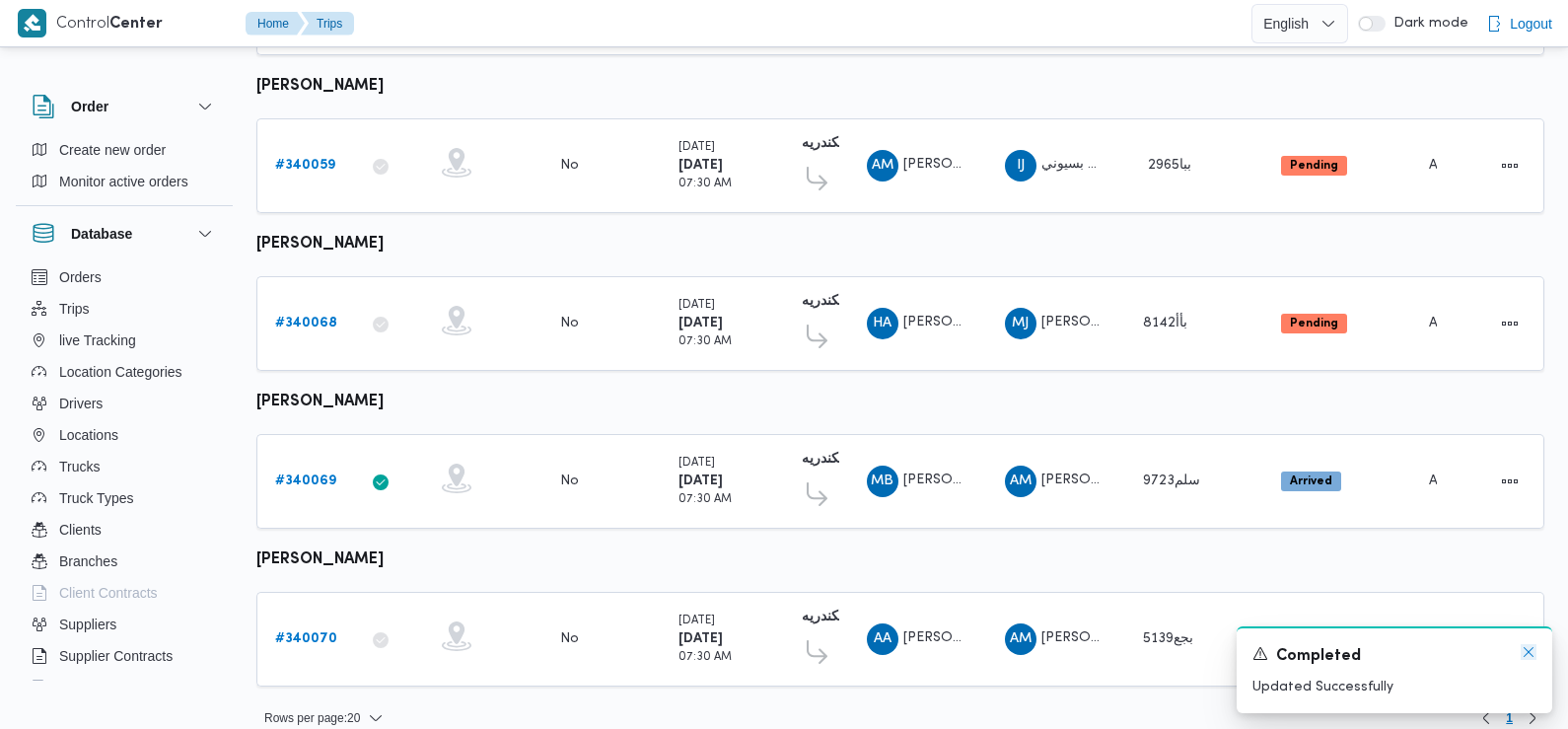
click at [1527, 649] on icon "Dismiss toast" at bounding box center [1528, 652] width 16 height 16
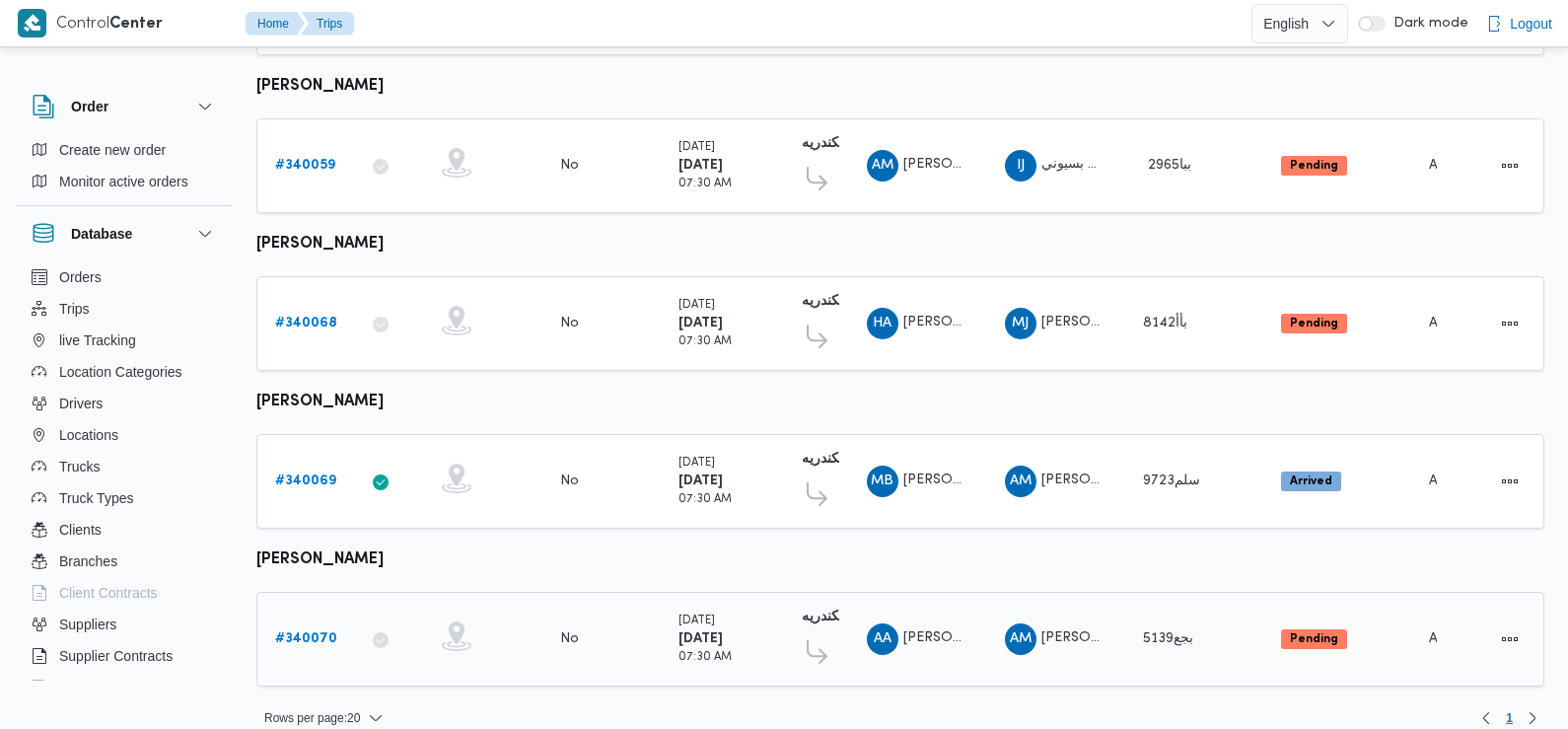
click at [311, 632] on b "# 340070" at bounding box center [305, 638] width 62 height 13
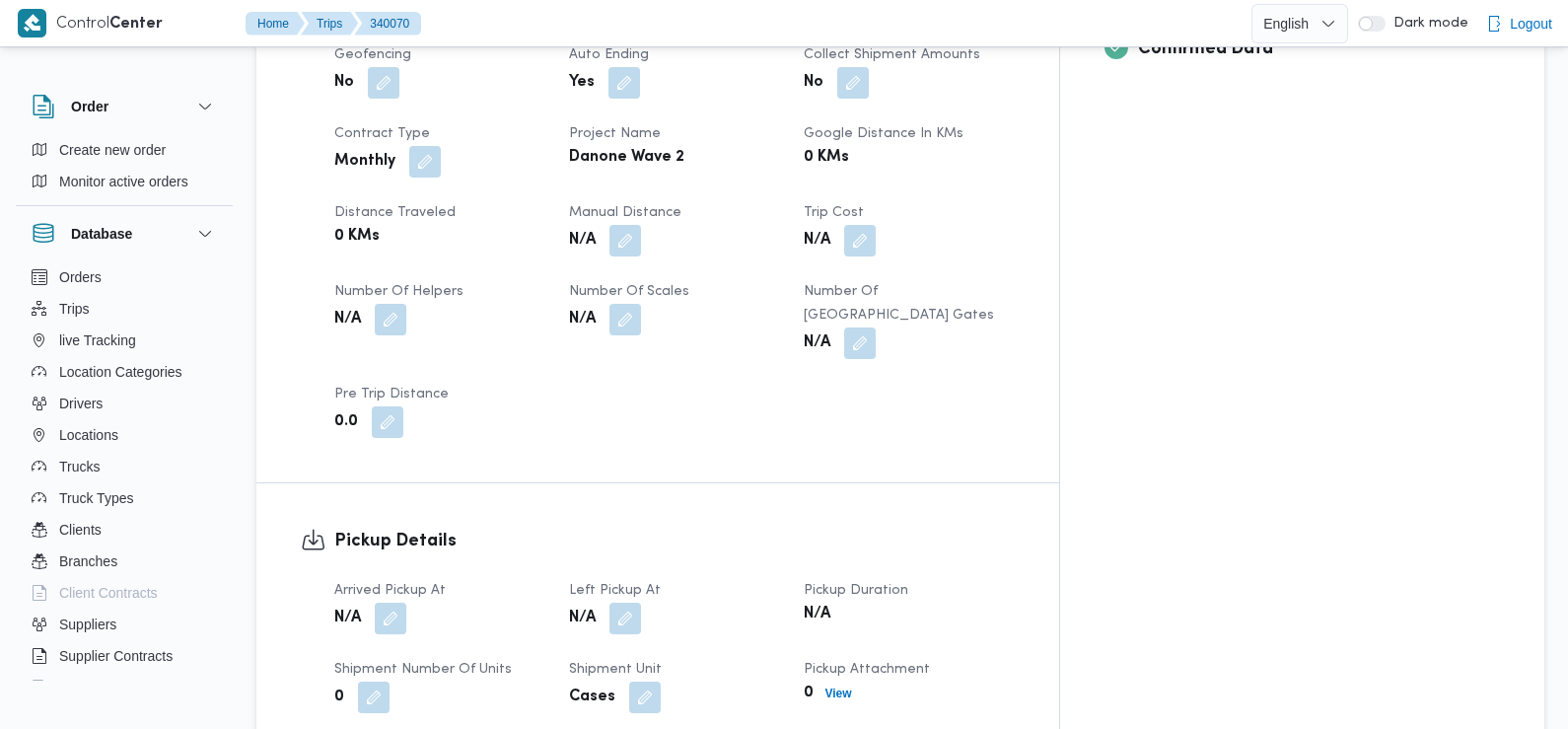
scroll to position [928, 0]
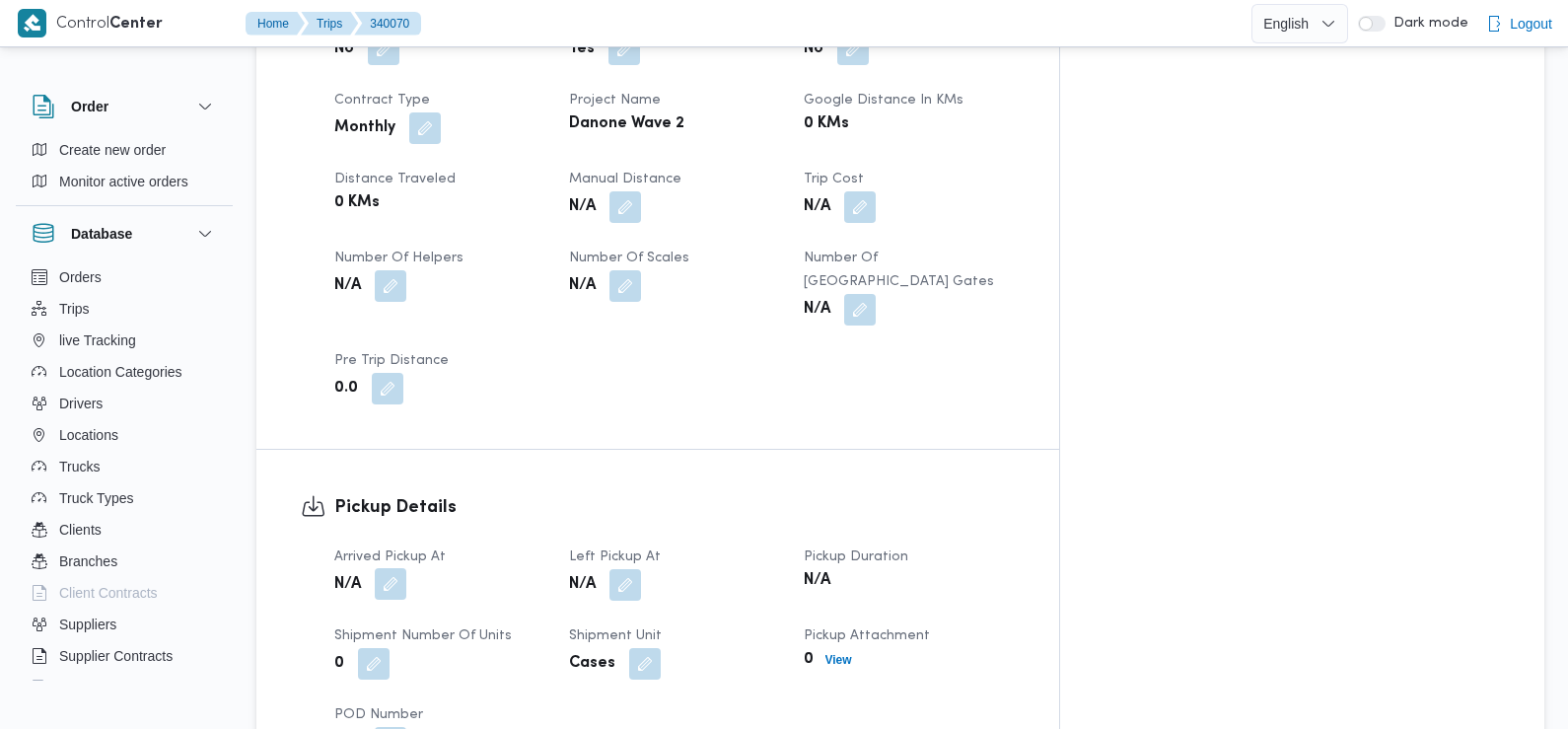
click at [396, 569] on button "button" at bounding box center [391, 585] width 32 height 32
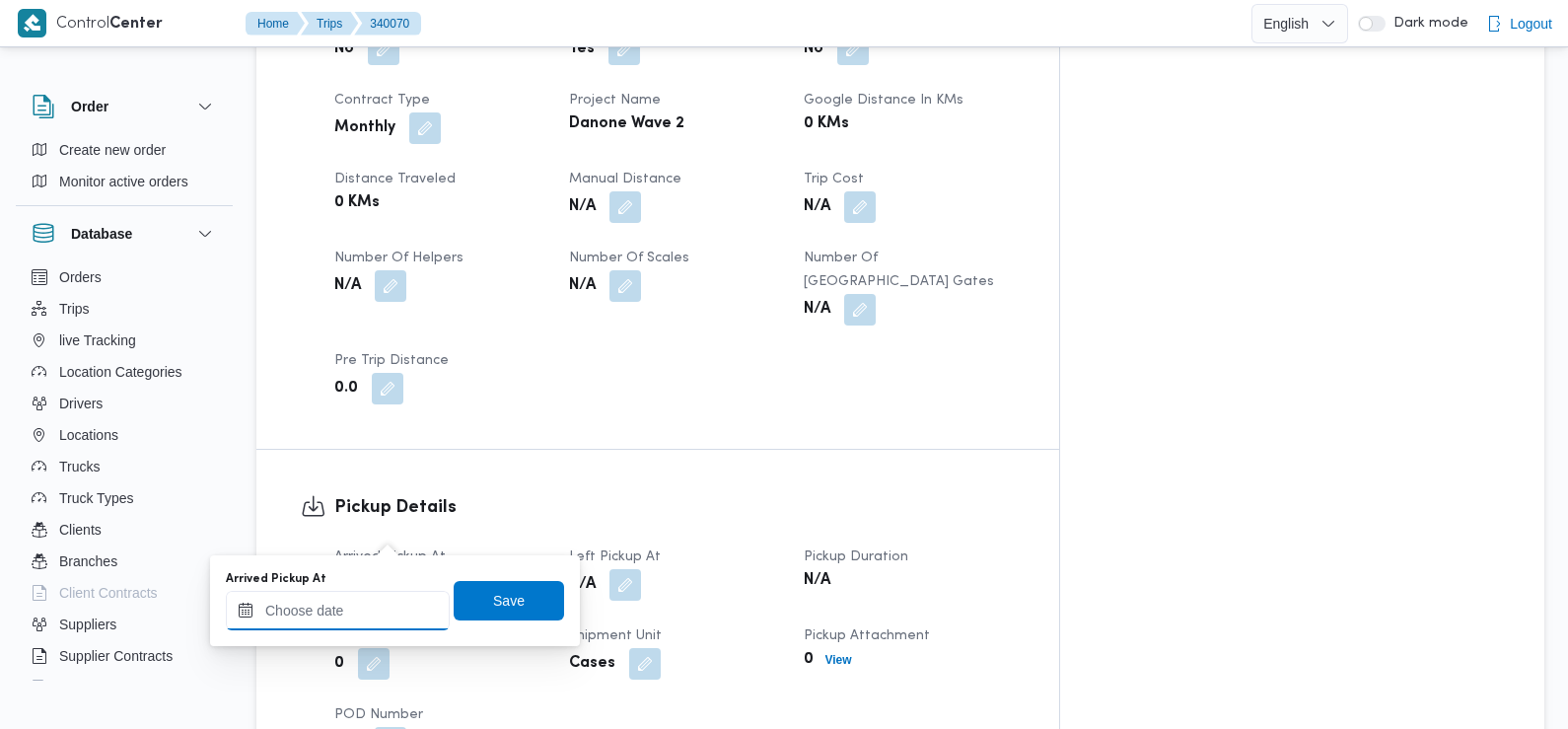
click at [383, 606] on input "Arrived Pickup At" at bounding box center [337, 610] width 223 height 40
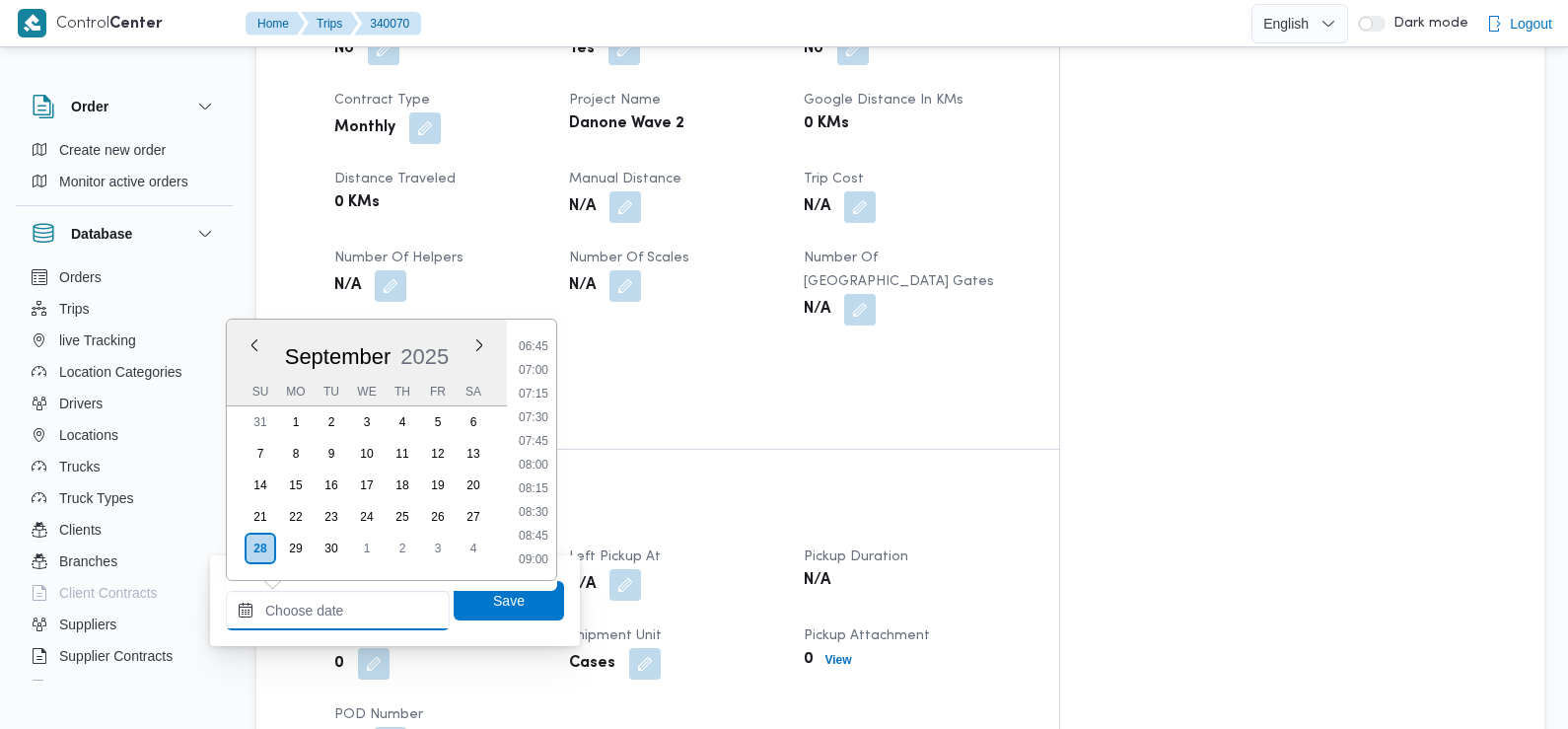
scroll to position [624, 0]
click at [543, 407] on li "07:15" at bounding box center [534, 408] width 45 height 20
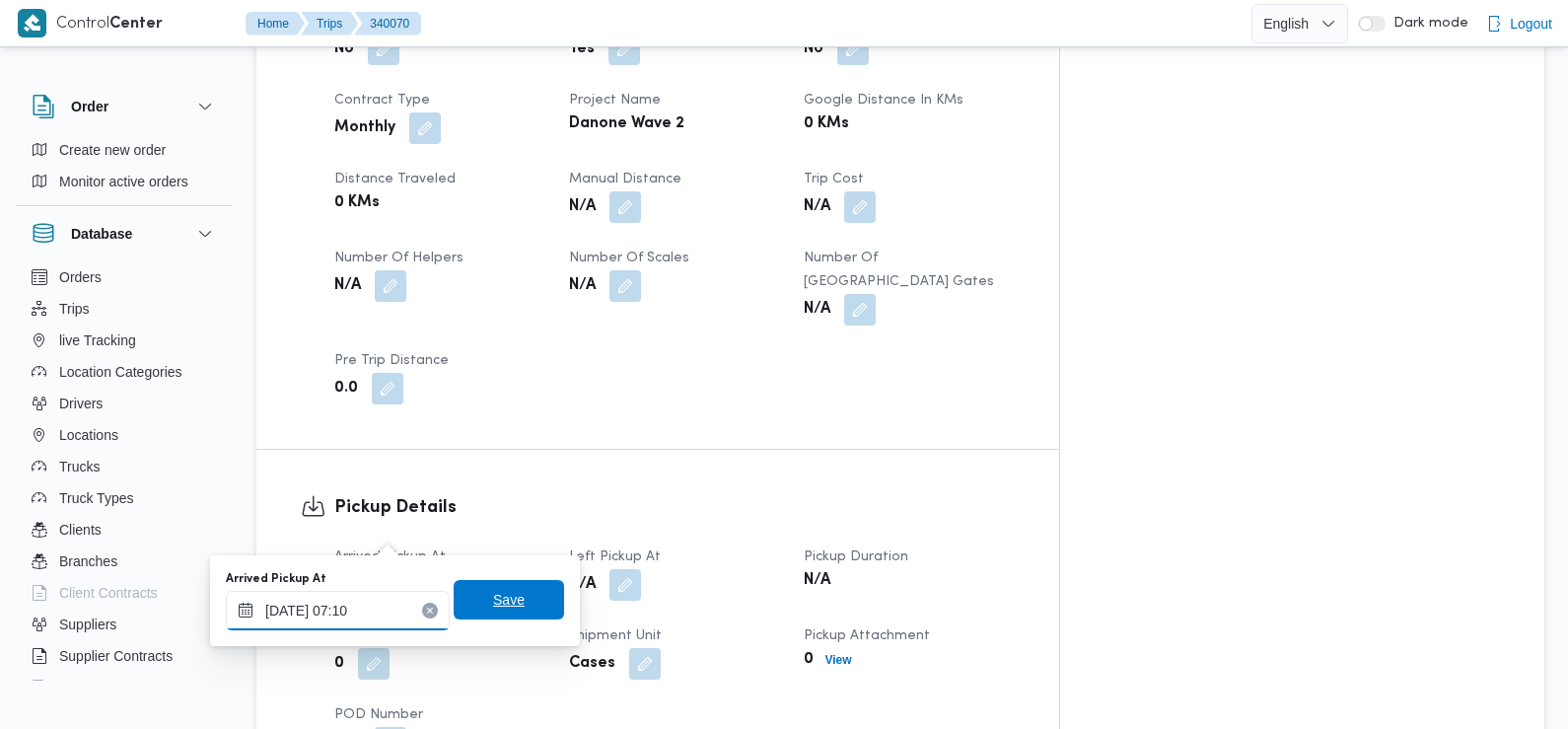
type input "28/09/2025 07:10"
click at [493, 604] on span "Save" at bounding box center [509, 599] width 32 height 24
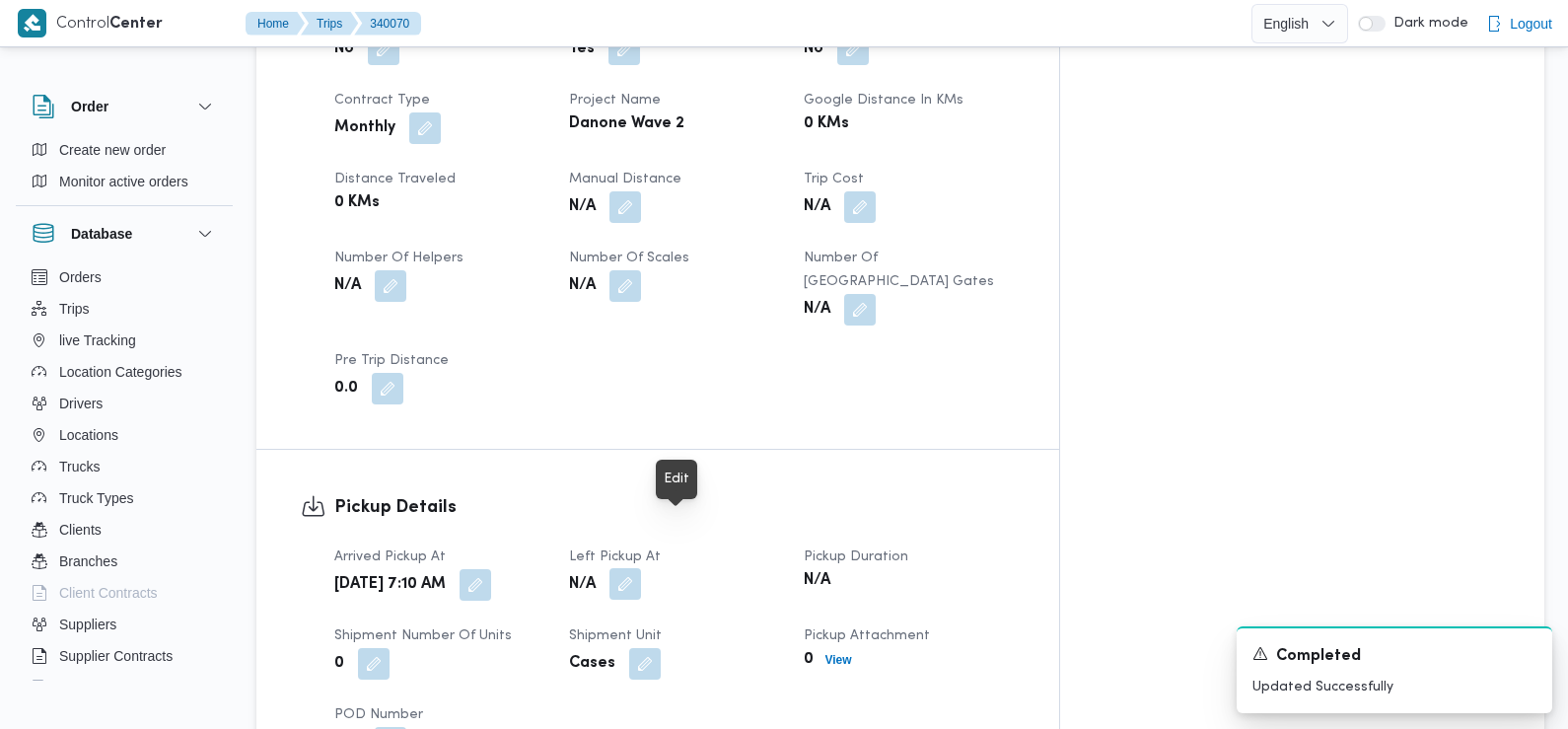
click at [641, 569] on button "button" at bounding box center [625, 585] width 32 height 32
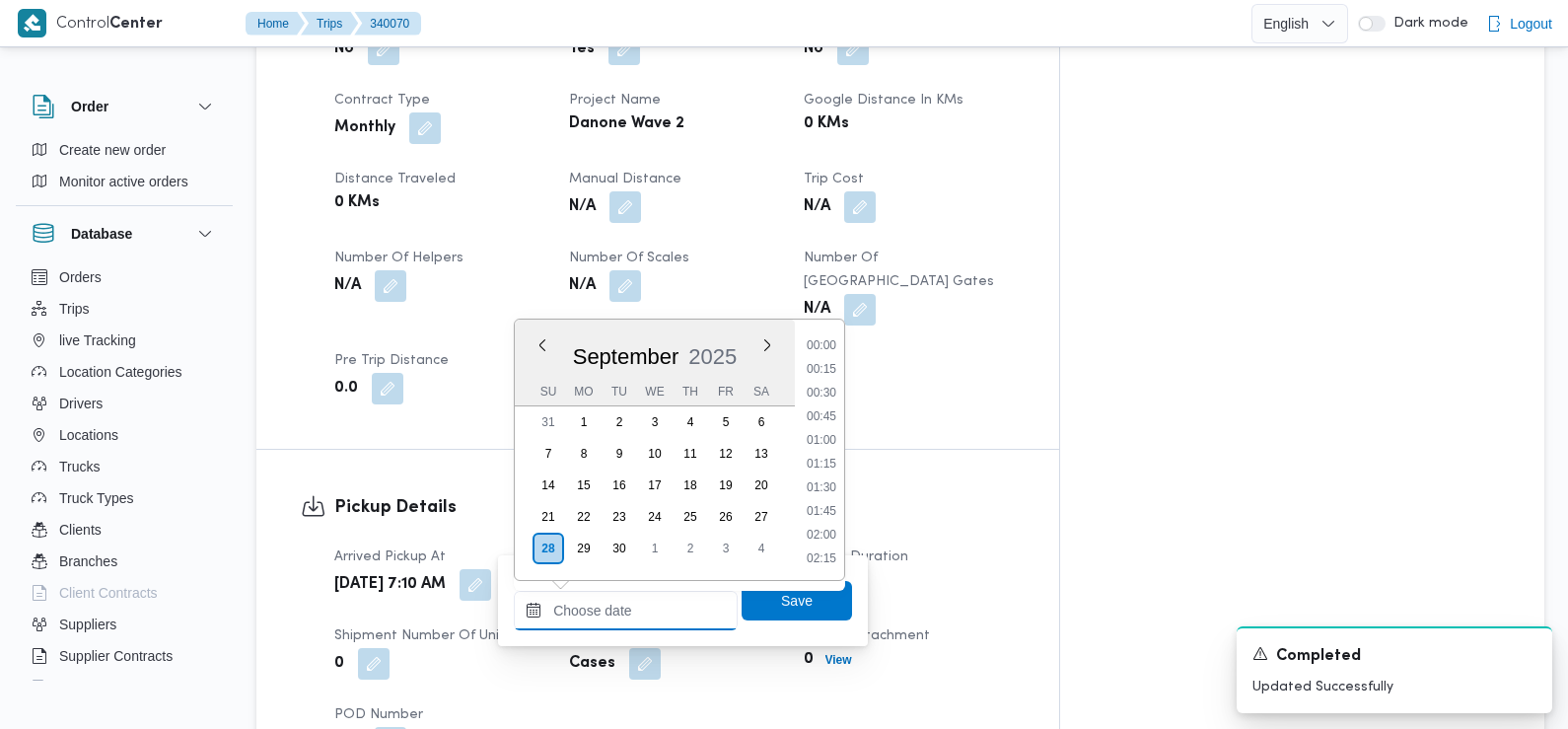
click at [675, 614] on input "Left Pickup At" at bounding box center [626, 610] width 223 height 40
click at [829, 462] on li "08:30" at bounding box center [822, 467] width 45 height 20
type input "28/09/2025 08:30"
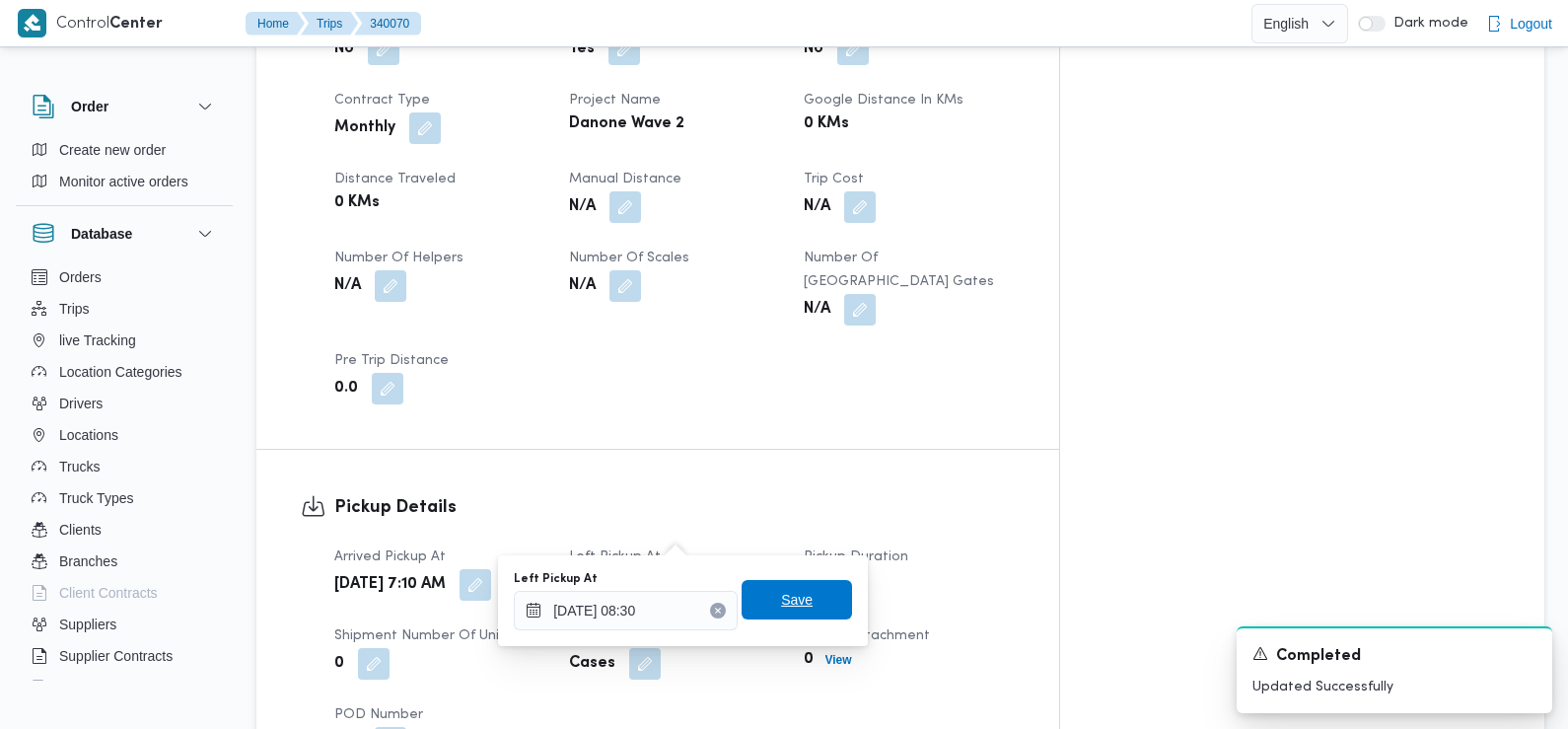
click at [786, 604] on span "Save" at bounding box center [797, 599] width 32 height 24
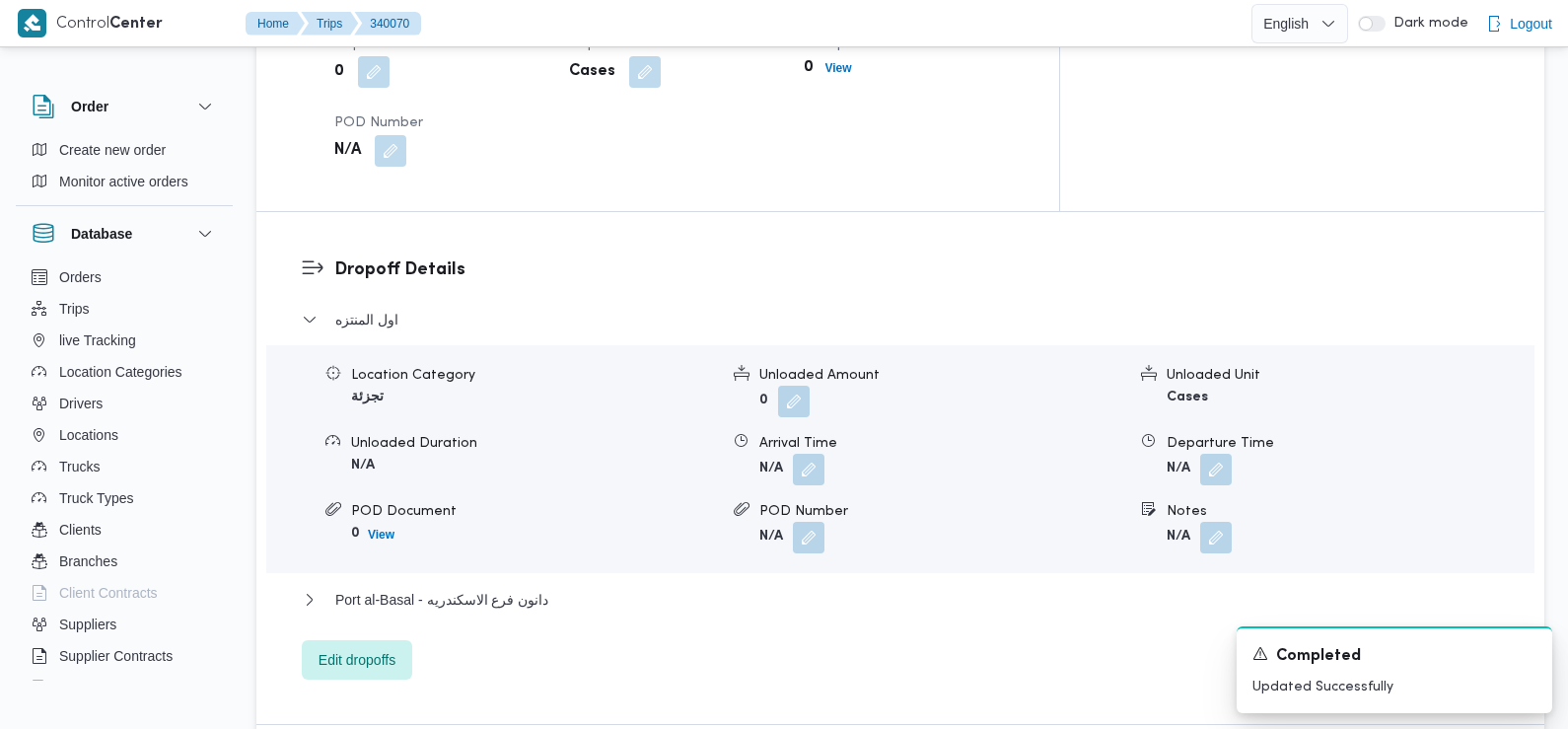
scroll to position [1579, 0]
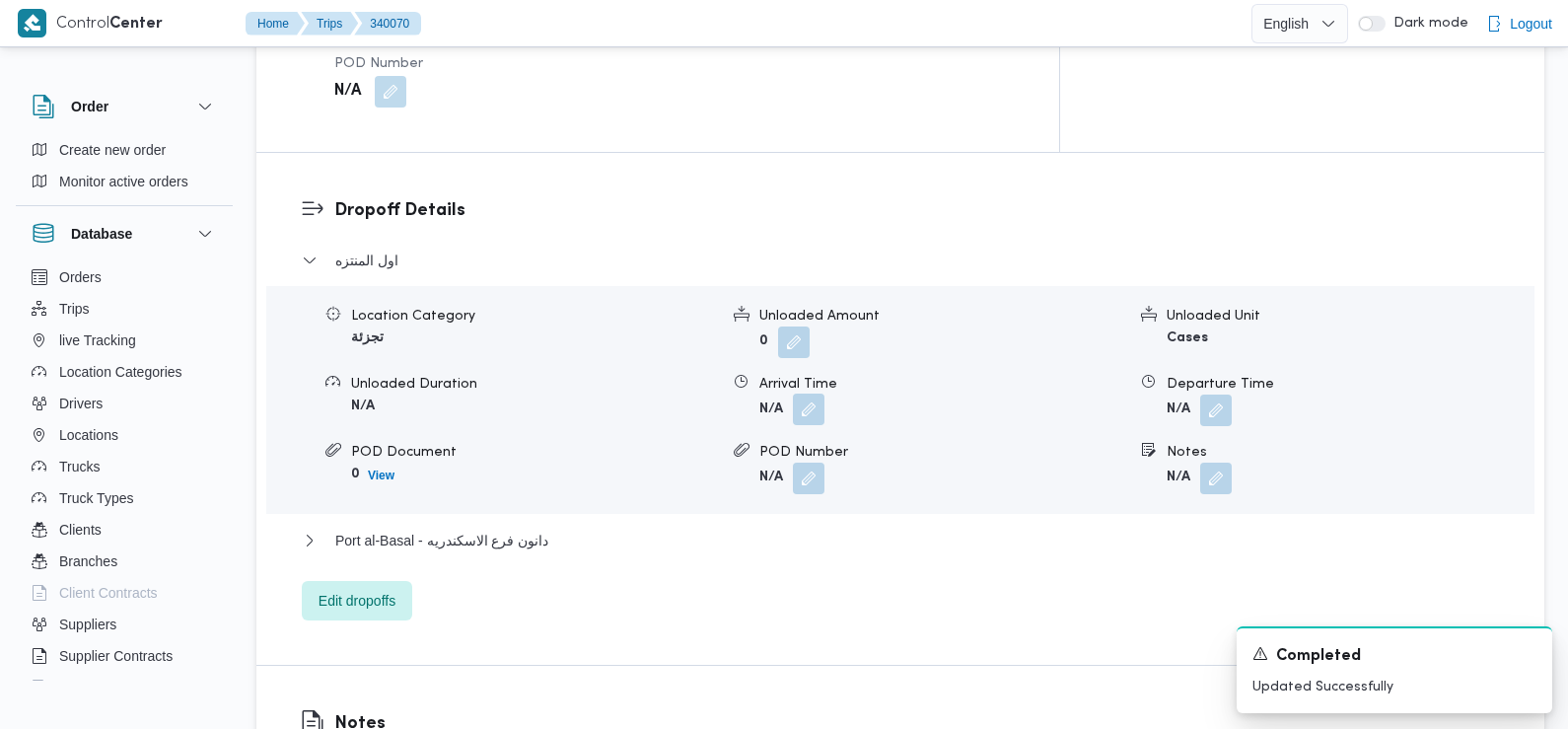
click at [806, 394] on button "button" at bounding box center [809, 410] width 32 height 32
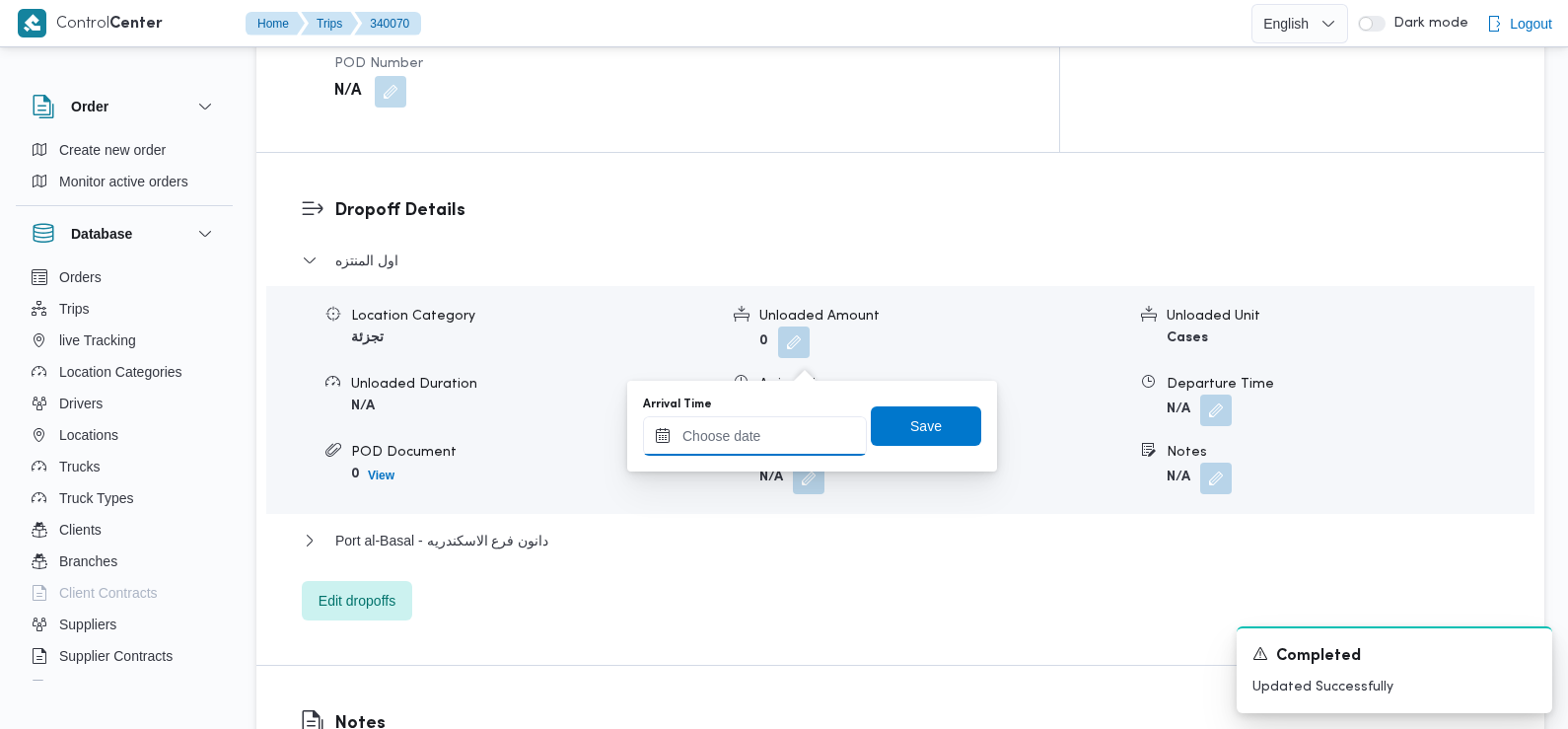
click at [798, 441] on input "Arrival Time" at bounding box center [754, 436] width 223 height 40
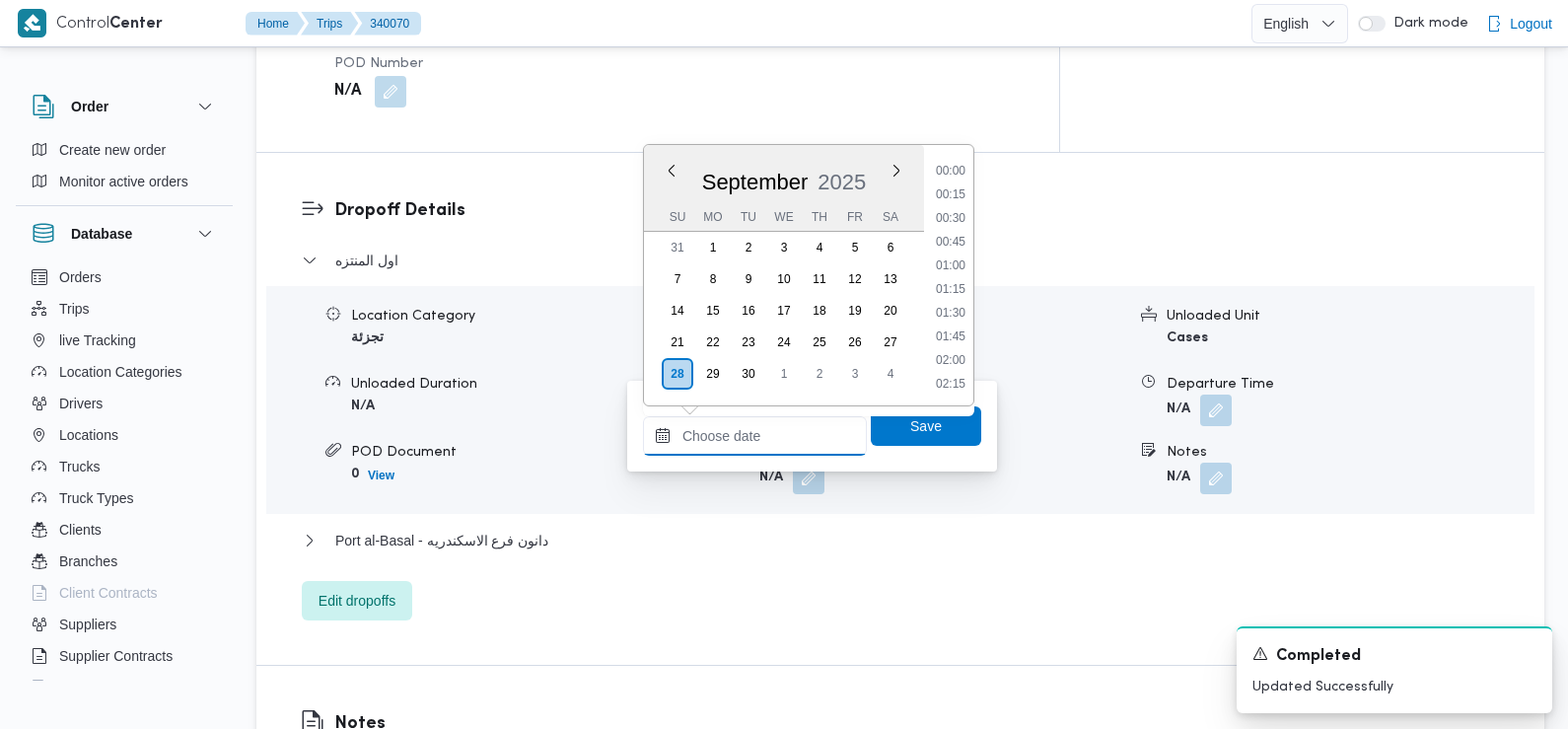
scroll to position [874, 0]
click at [965, 196] on li "09:30" at bounding box center [951, 197] width 45 height 20
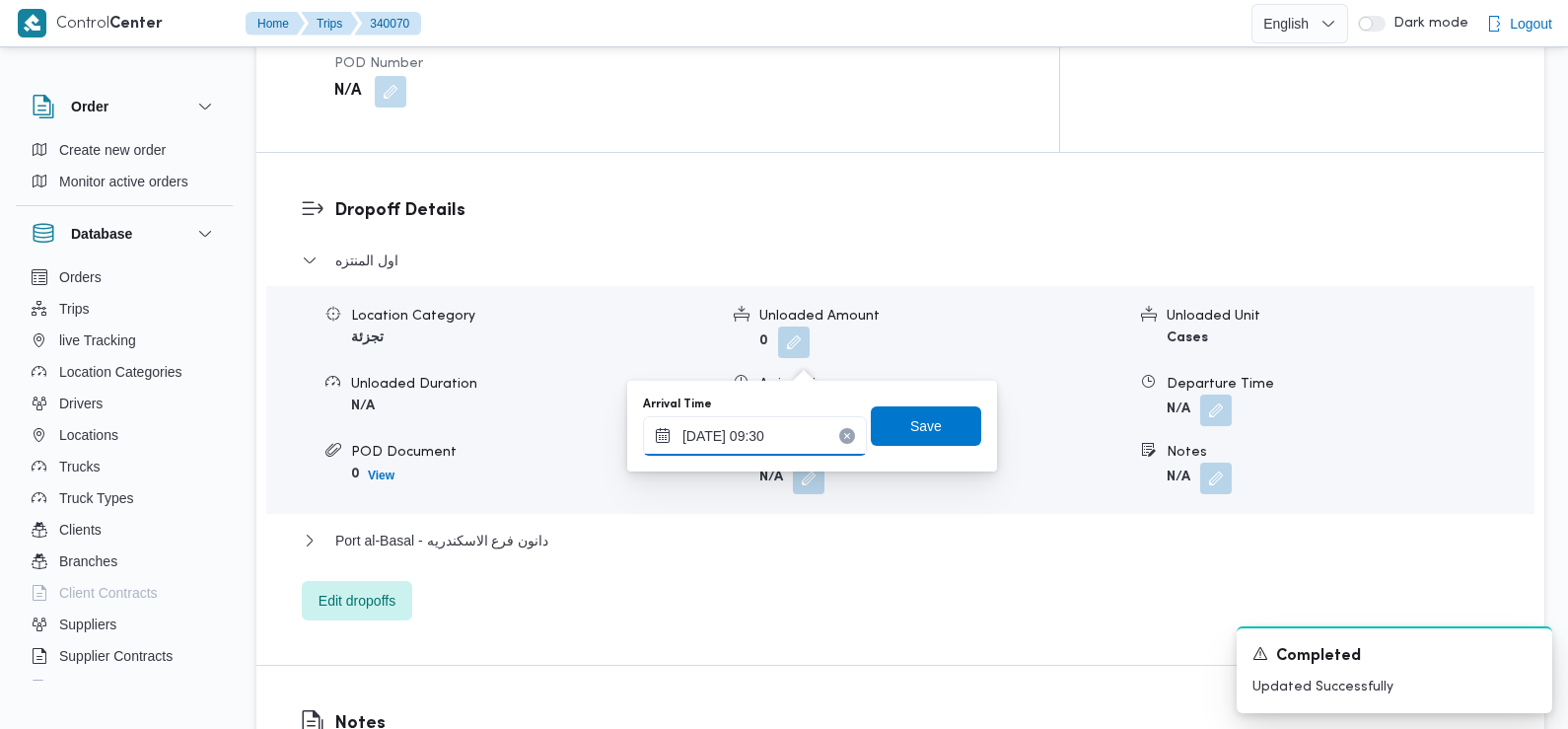
type input "28/09/2025 09:30"
click at [936, 427] on span "Save" at bounding box center [926, 425] width 111 height 40
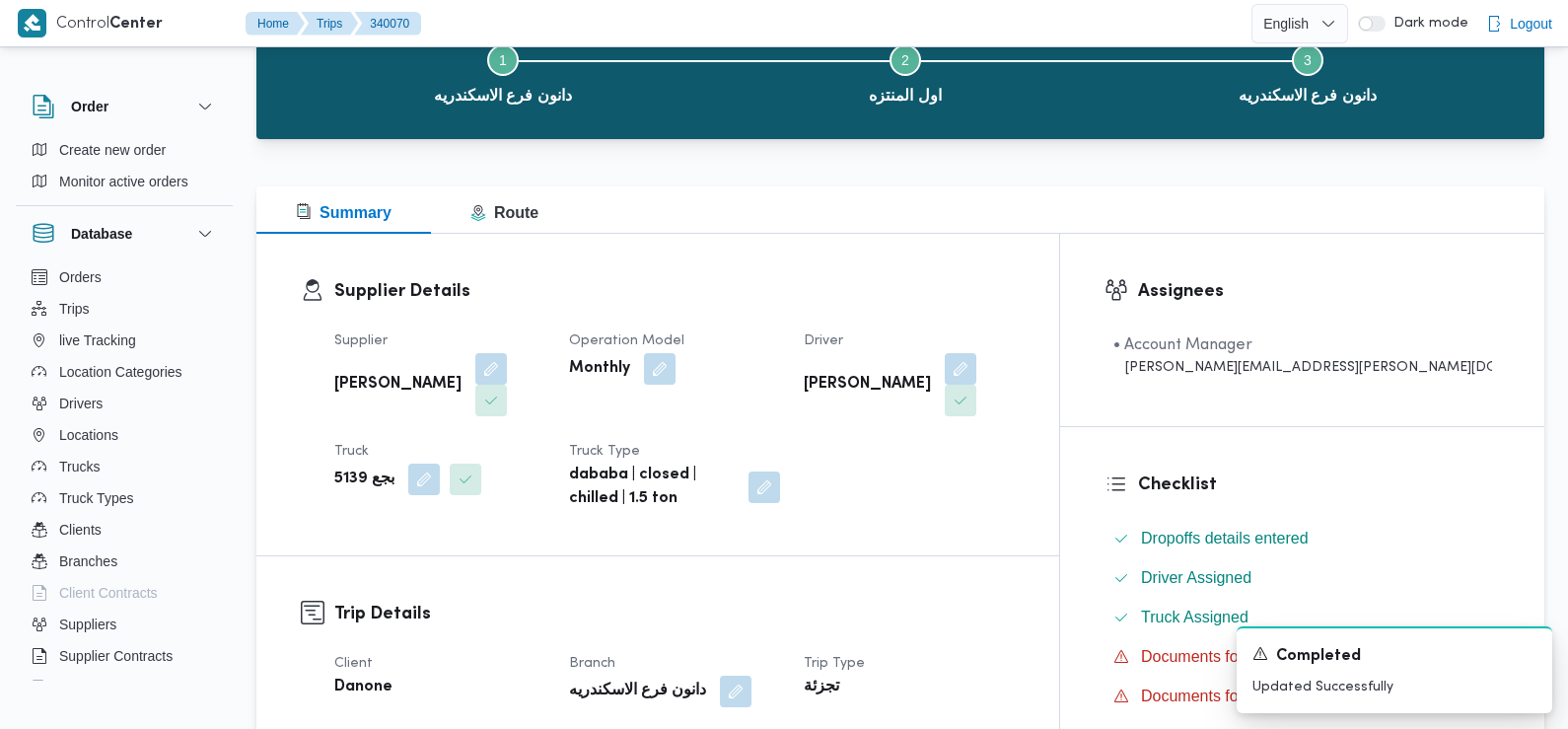
scroll to position [0, 0]
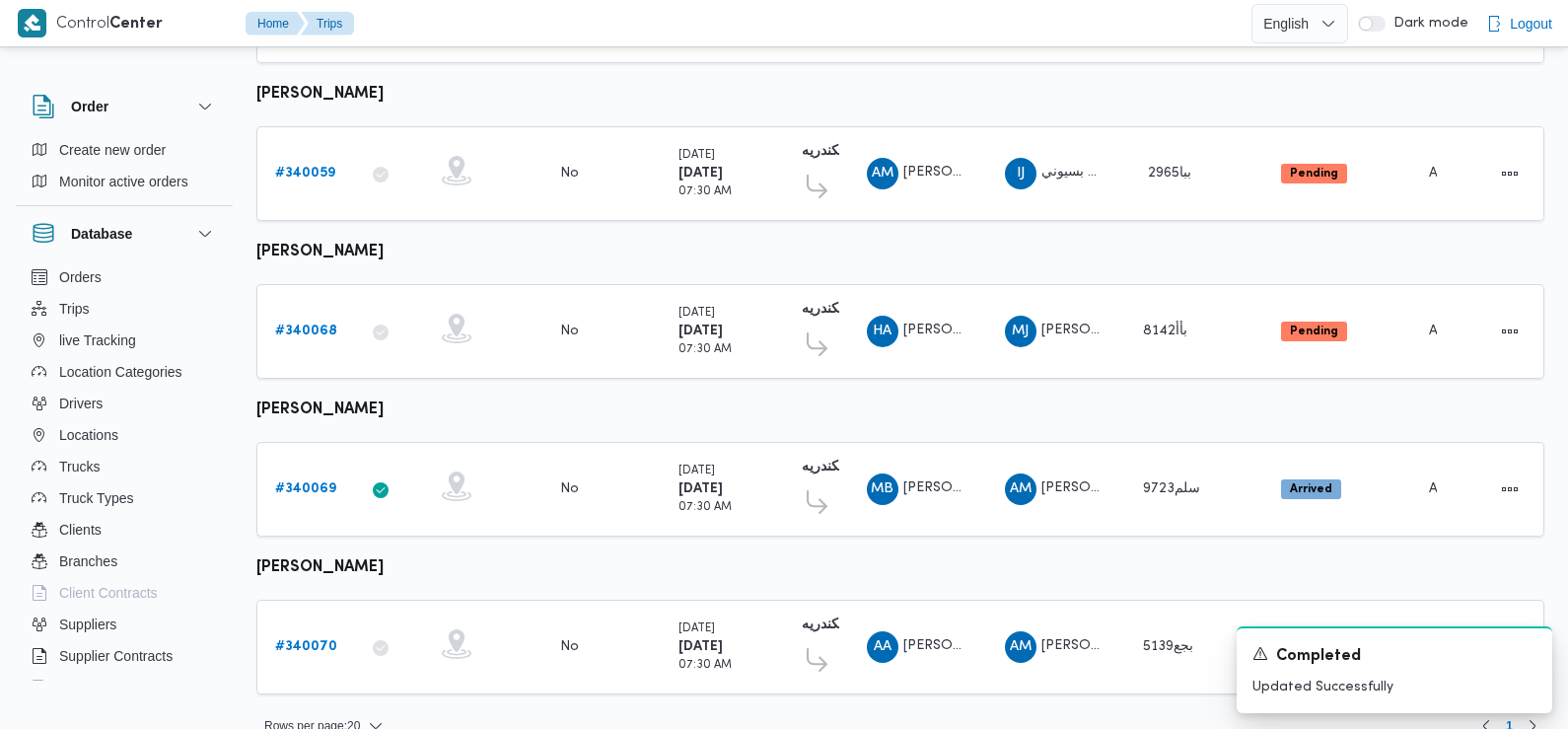
scroll to position [1731, 0]
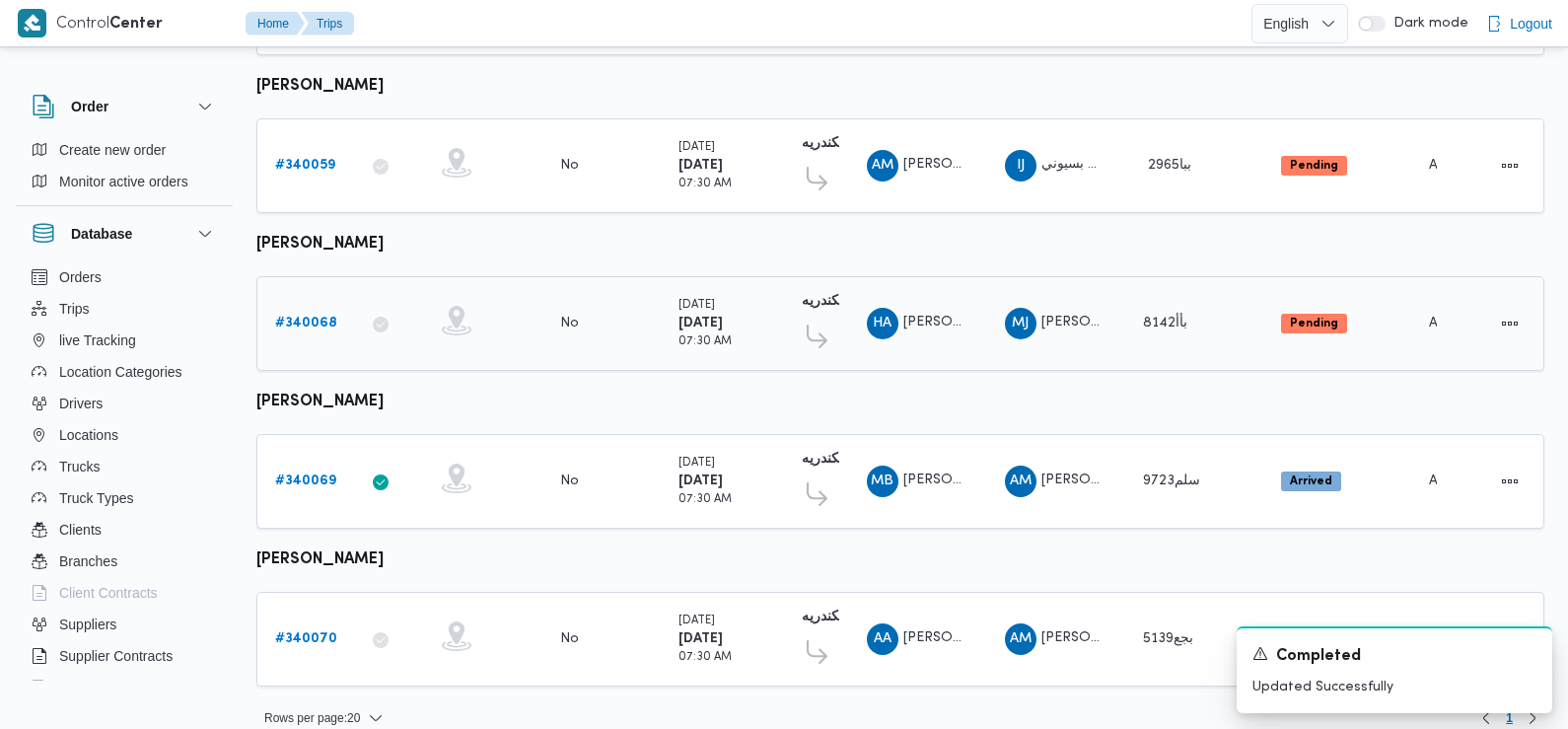
click at [311, 317] on b "# 340068" at bounding box center [305, 322] width 62 height 13
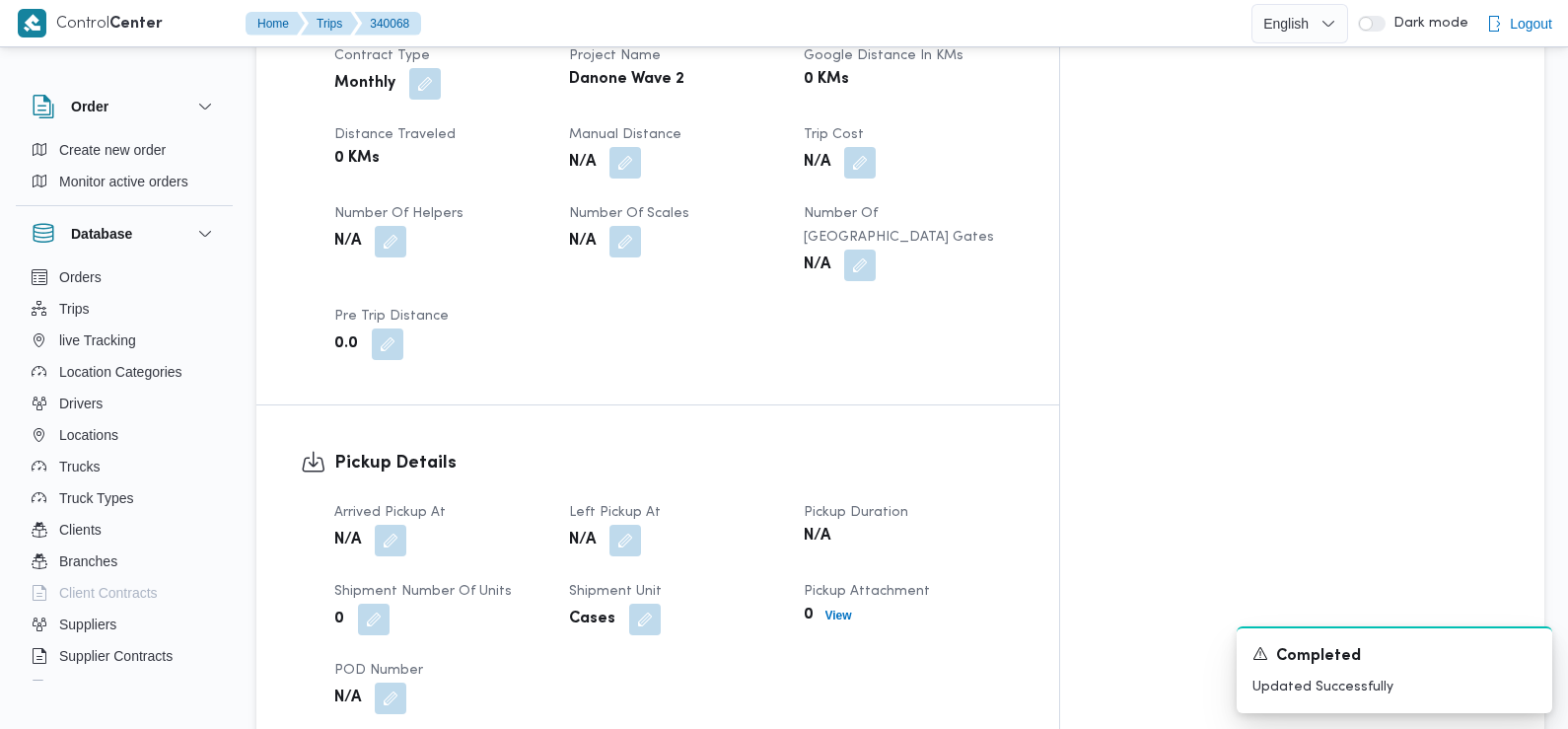
scroll to position [973, 0]
click at [396, 522] on button "button" at bounding box center [391, 538] width 32 height 32
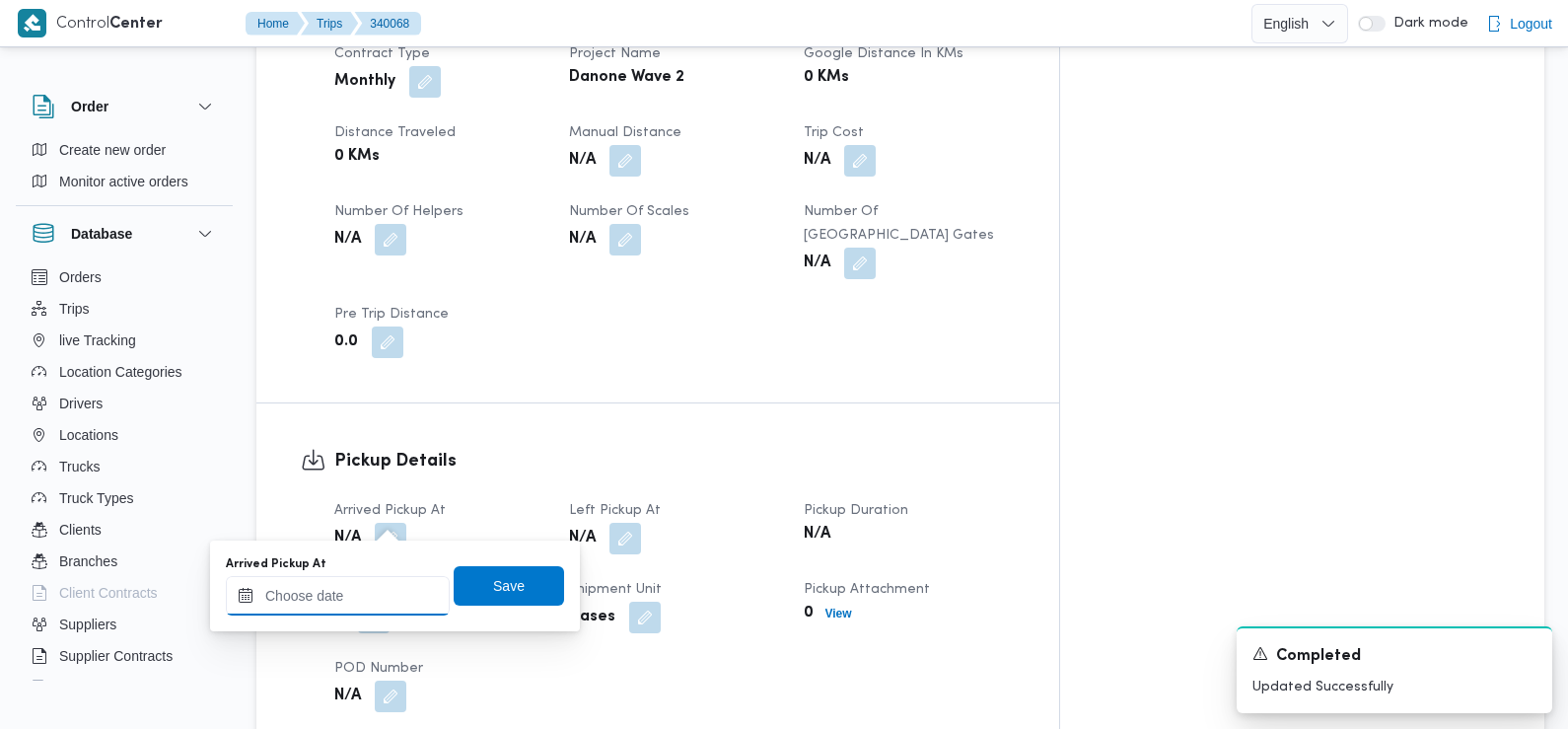
click at [387, 594] on input "Arrived Pickup At" at bounding box center [337, 595] width 223 height 40
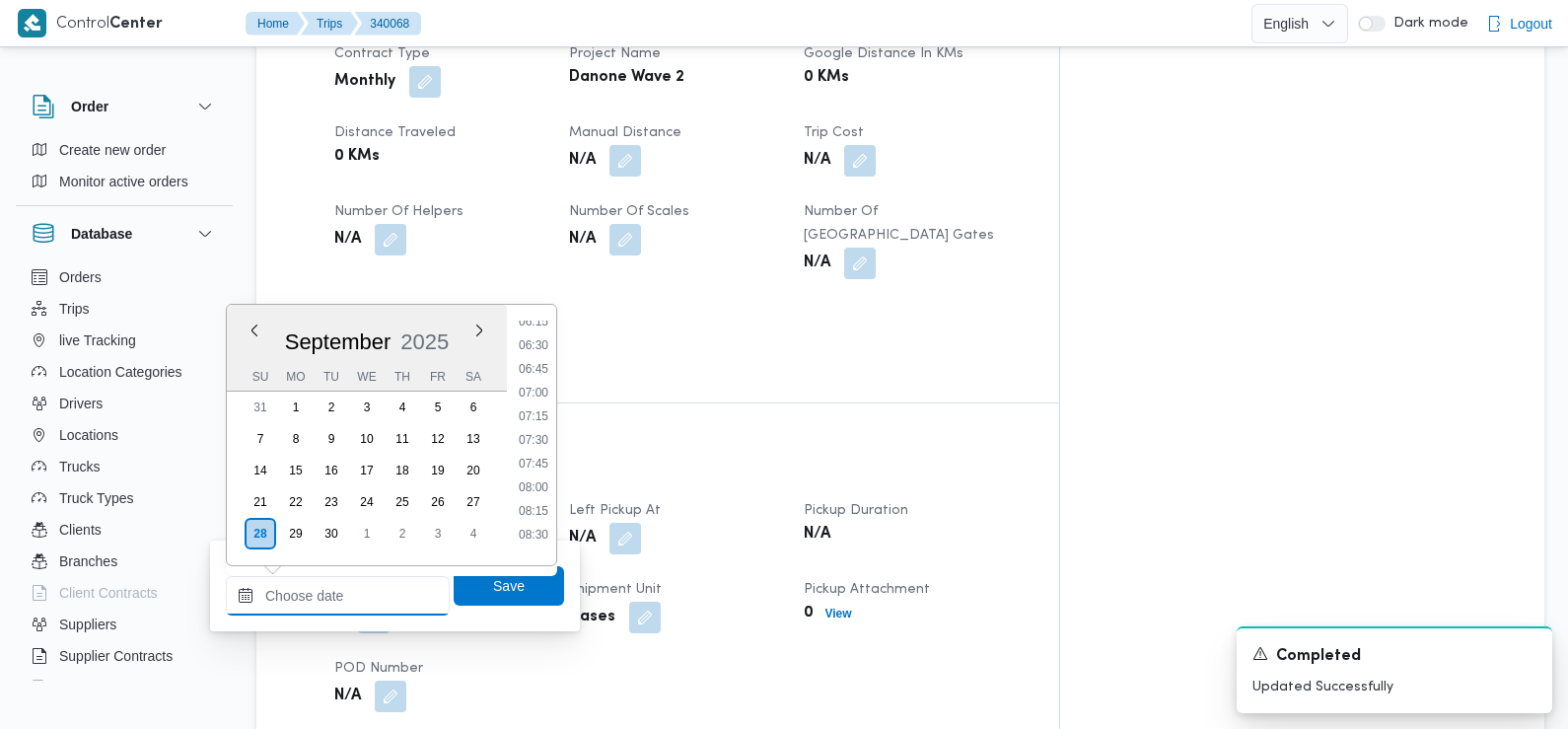
scroll to position [597, 0]
click at [545, 448] on li "07:30" at bounding box center [534, 443] width 45 height 20
type input "[DATE] 07:30"
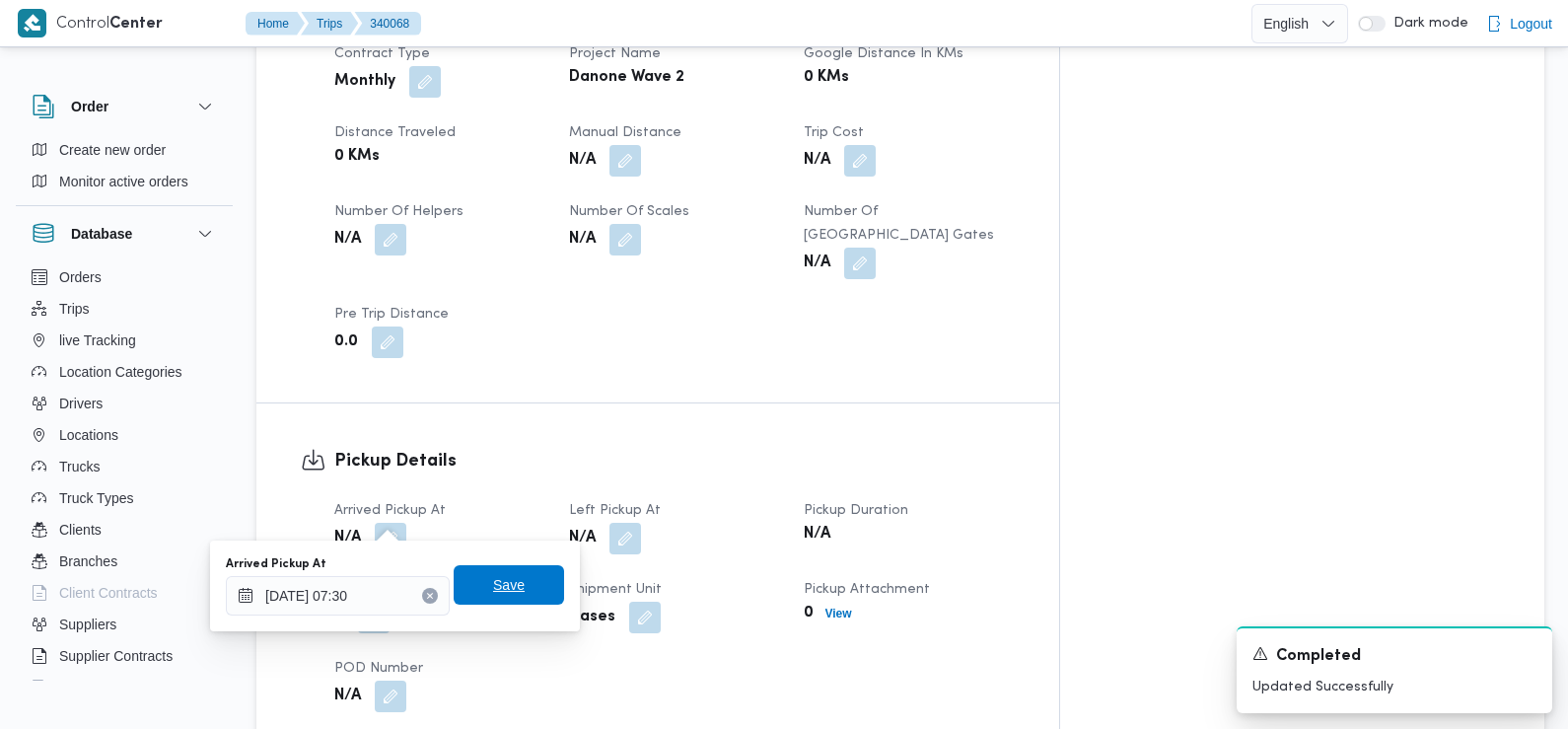
click at [525, 567] on div "Save" at bounding box center [509, 587] width 111 height 40
click at [493, 586] on span "Save" at bounding box center [509, 585] width 32 height 24
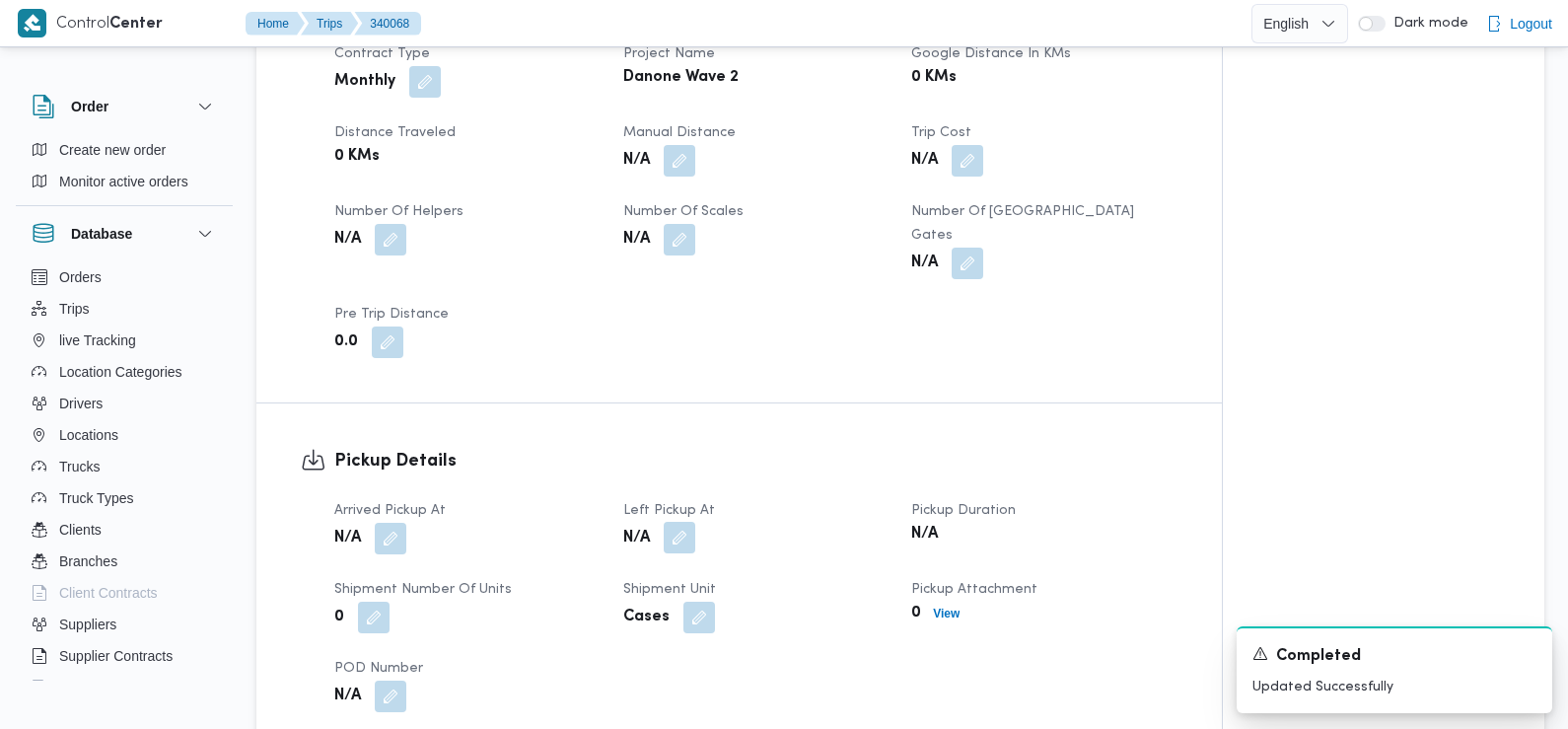
click at [676, 522] on button "button" at bounding box center [679, 538] width 32 height 32
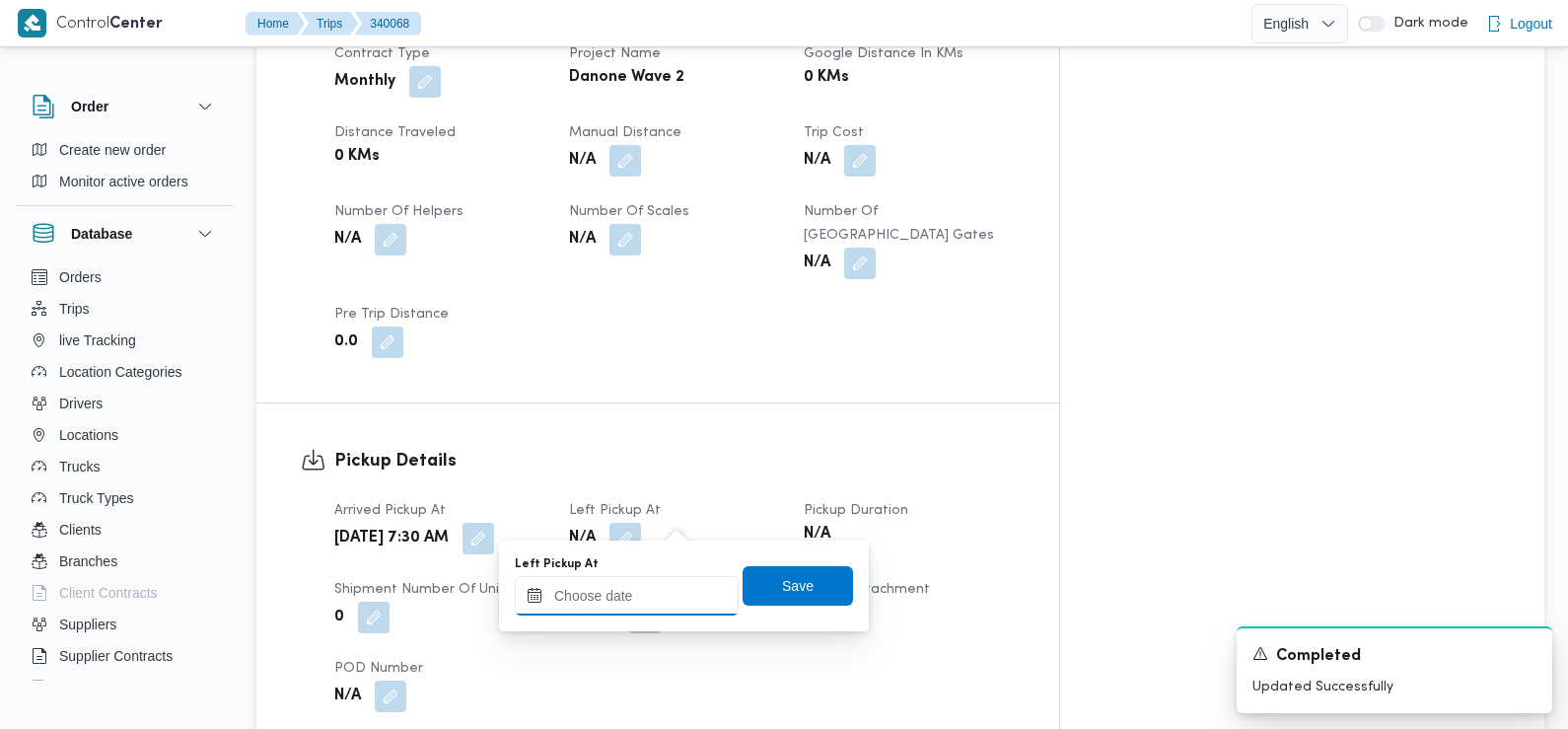
click at [656, 582] on input "Left Pickup At" at bounding box center [627, 595] width 223 height 40
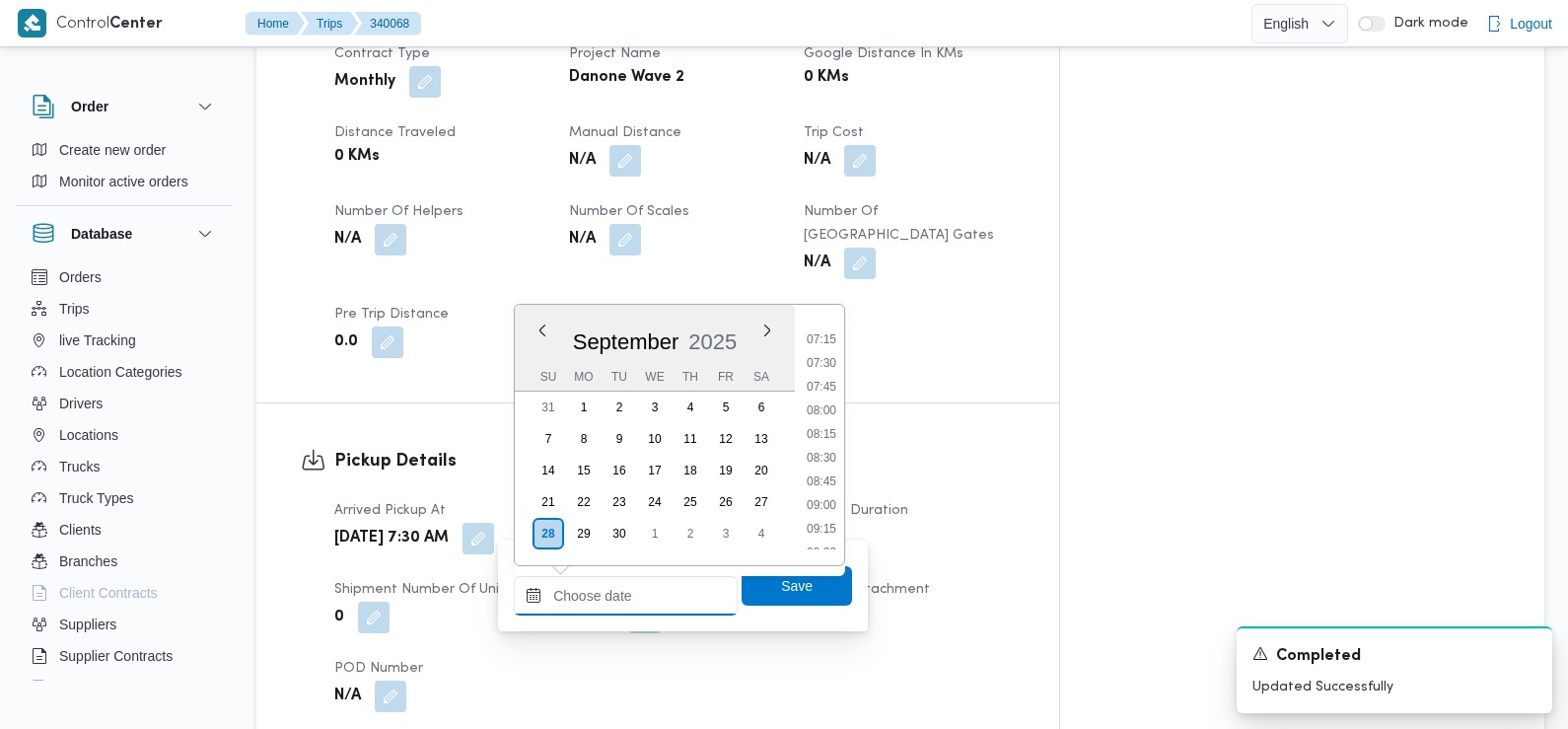
scroll to position [677, 0]
click at [832, 481] on li "08:45" at bounding box center [822, 483] width 45 height 20
type input "[DATE] 08:45"
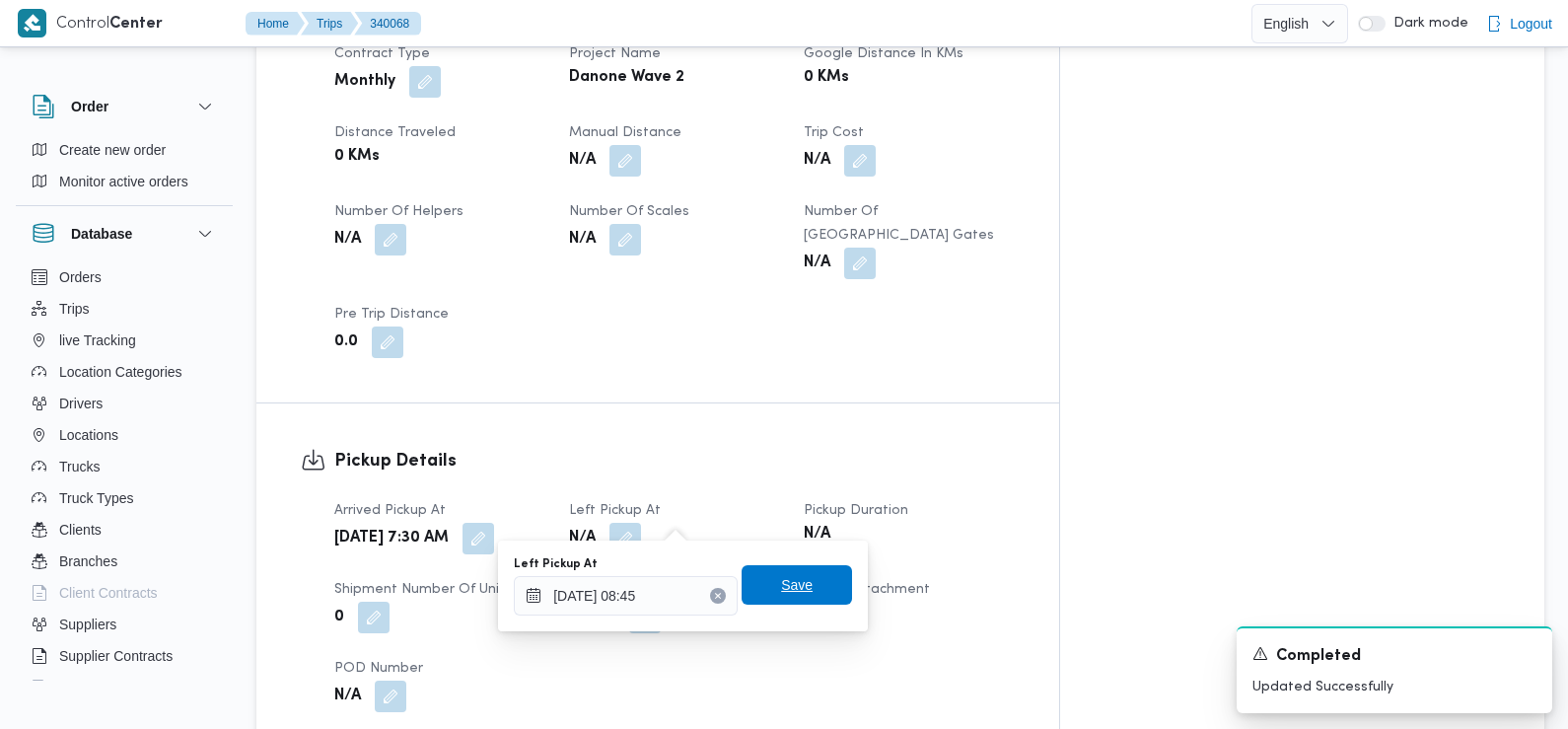
click at [797, 585] on span "Save" at bounding box center [797, 586] width 111 height 40
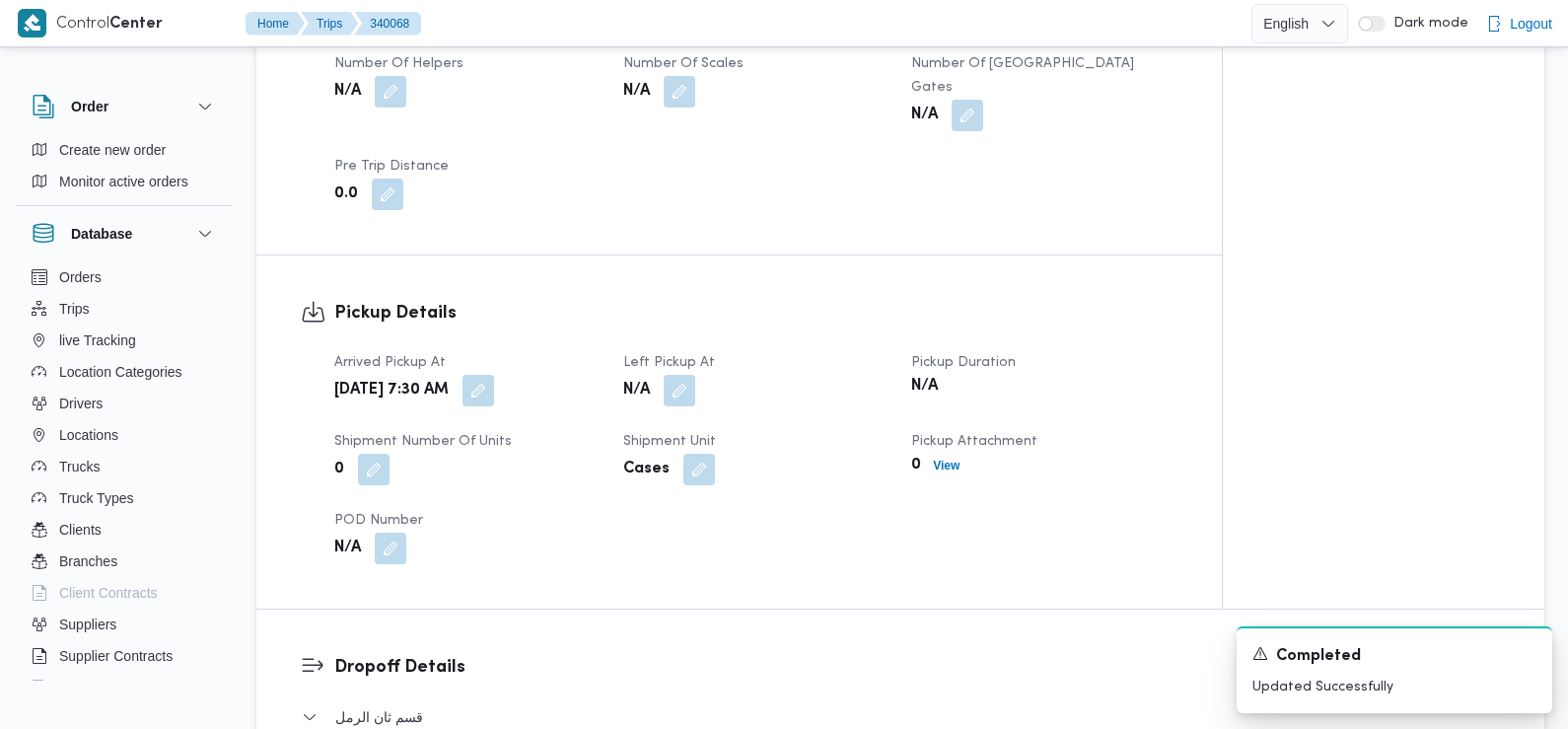
scroll to position [1283, 0]
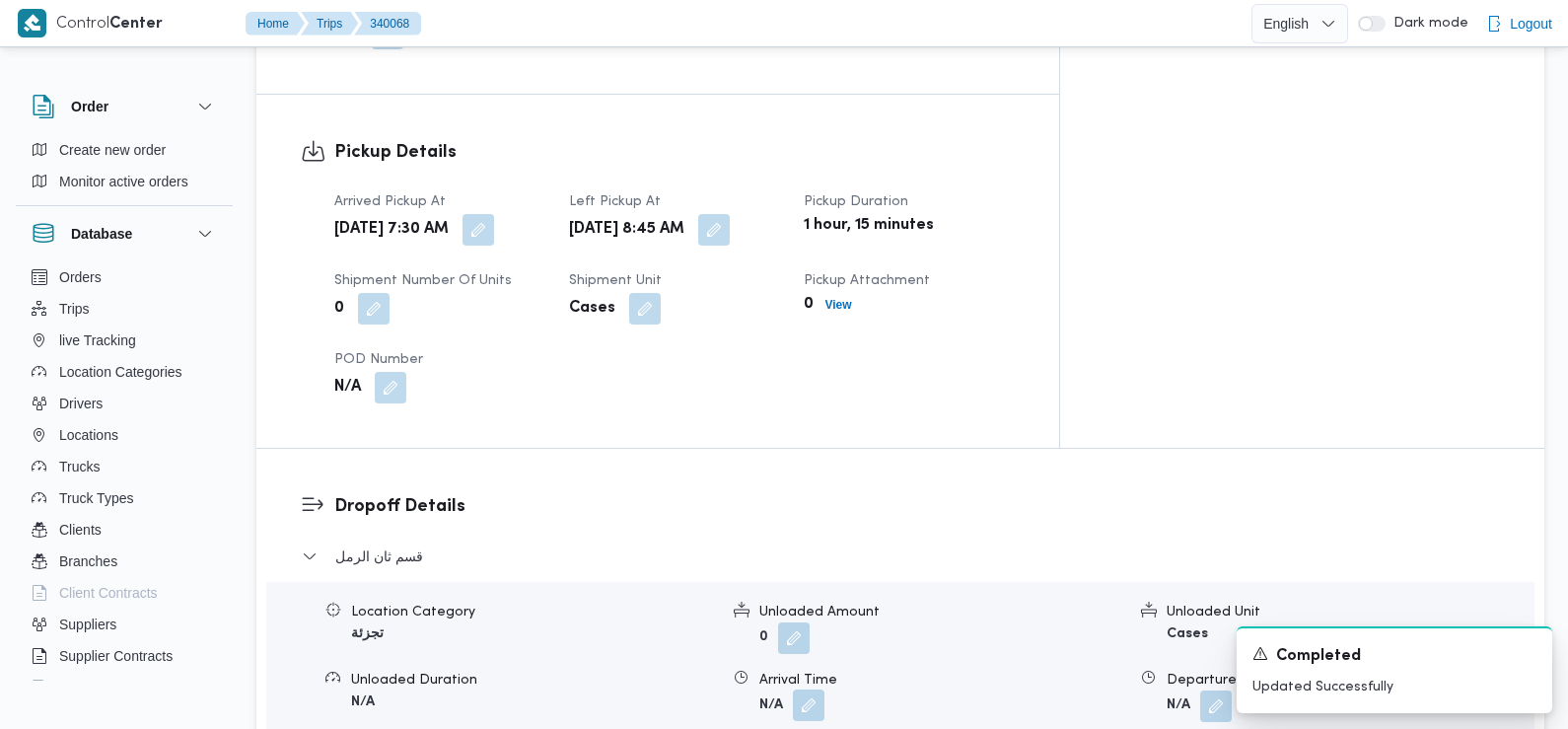
click at [810, 691] on button "button" at bounding box center [809, 705] width 32 height 32
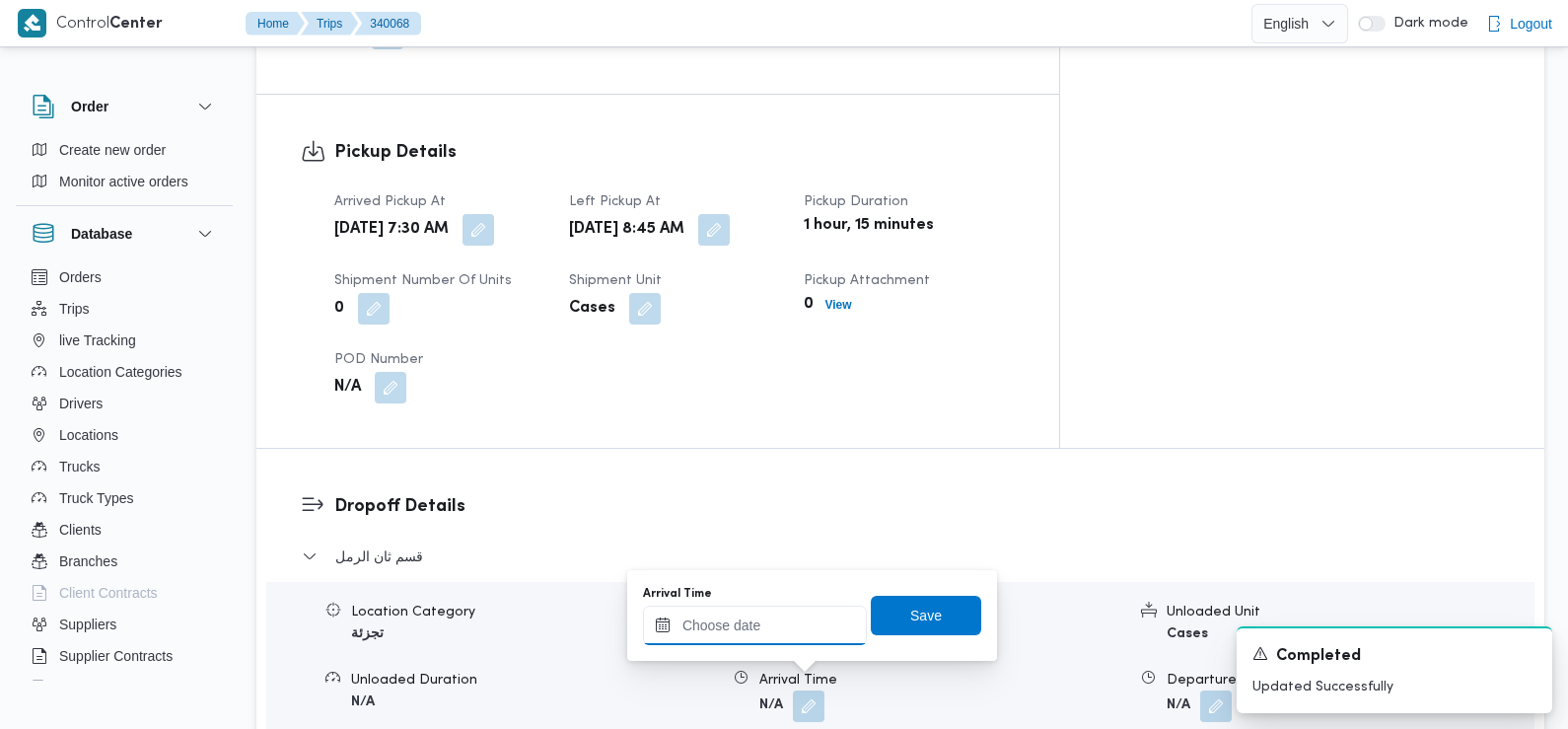
click at [814, 606] on input "Arrival Time" at bounding box center [754, 625] width 223 height 40
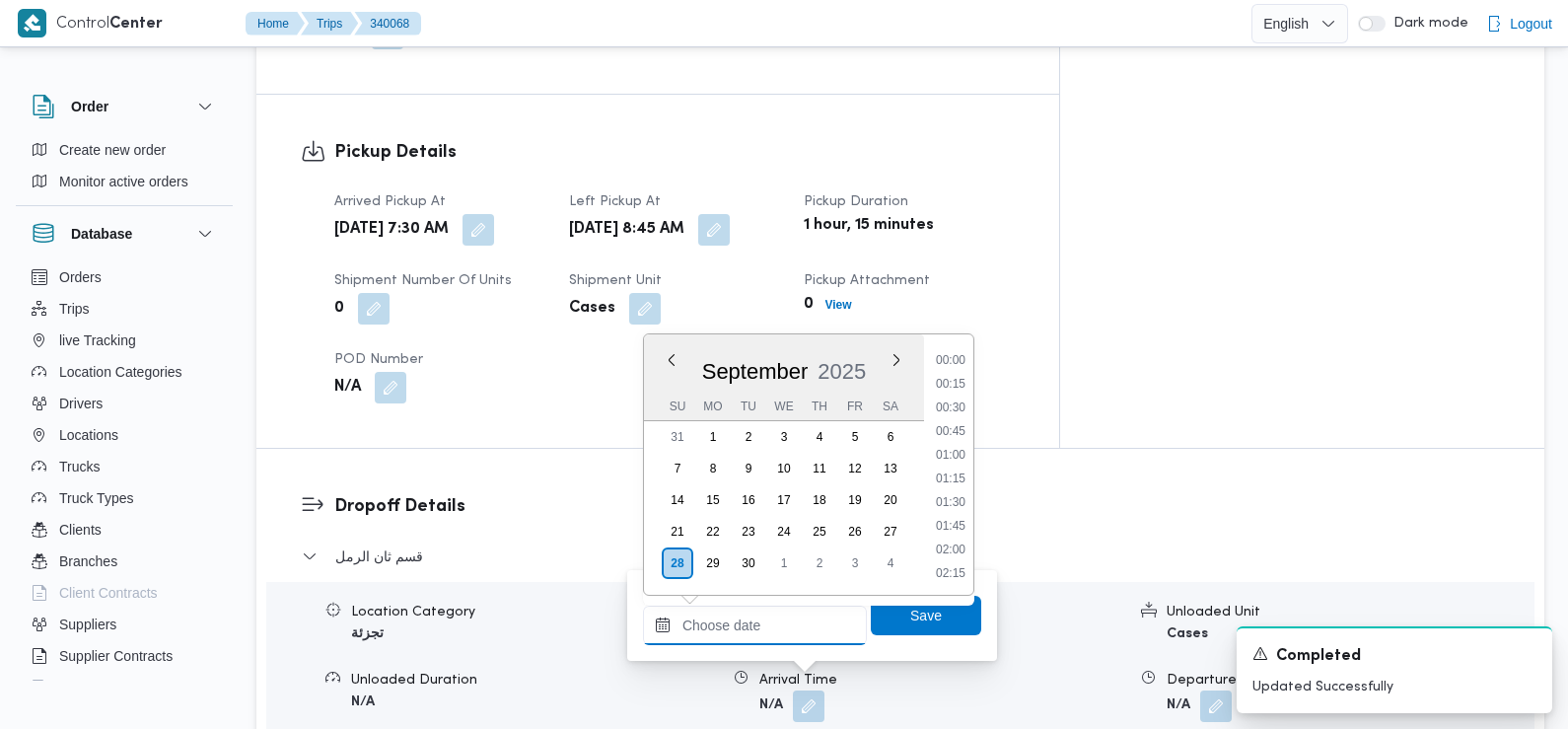
scroll to position [874, 0]
click at [954, 384] on li "09:30" at bounding box center [951, 386] width 45 height 20
type input "28/09/2025 09:30"
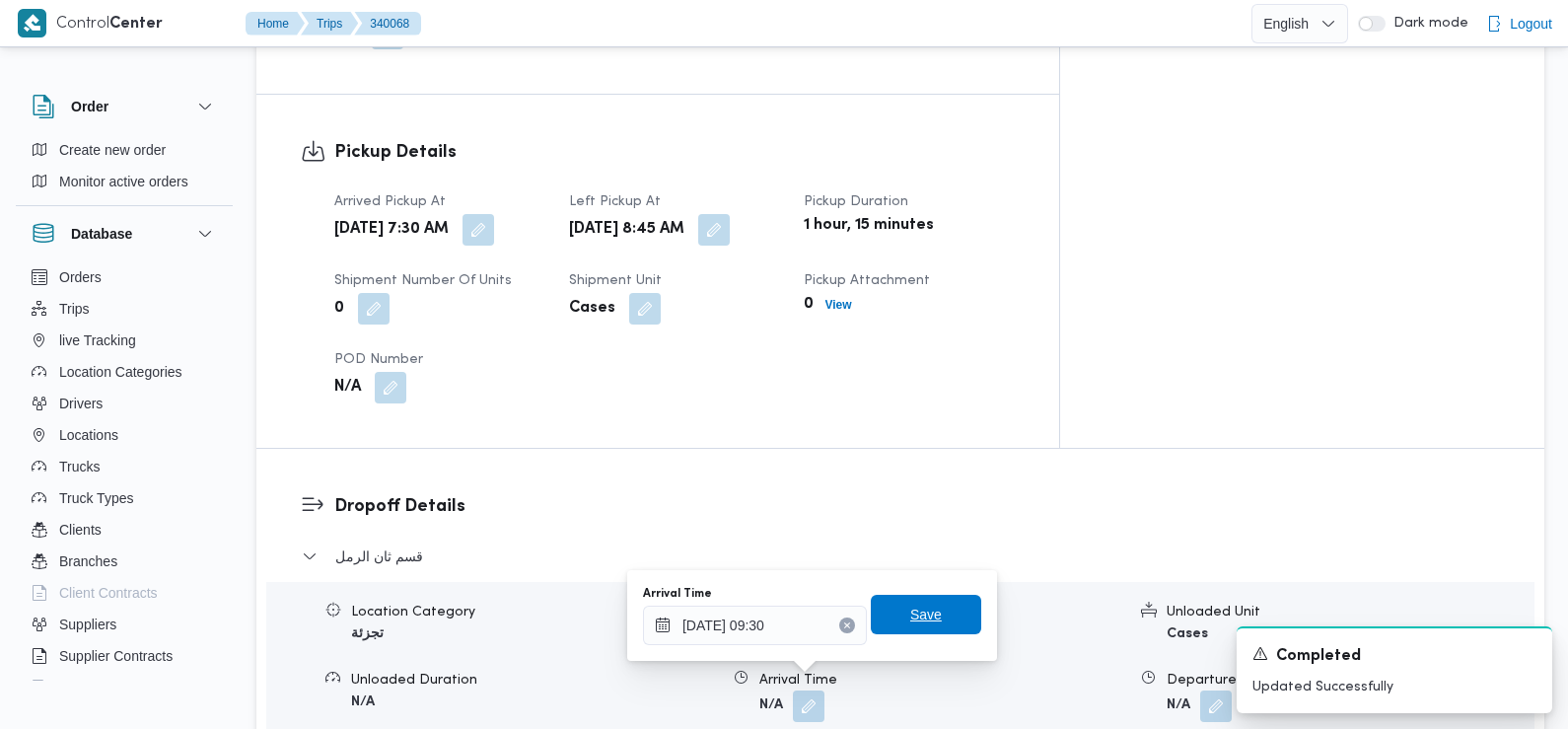
click at [923, 632] on span "Save" at bounding box center [926, 614] width 111 height 40
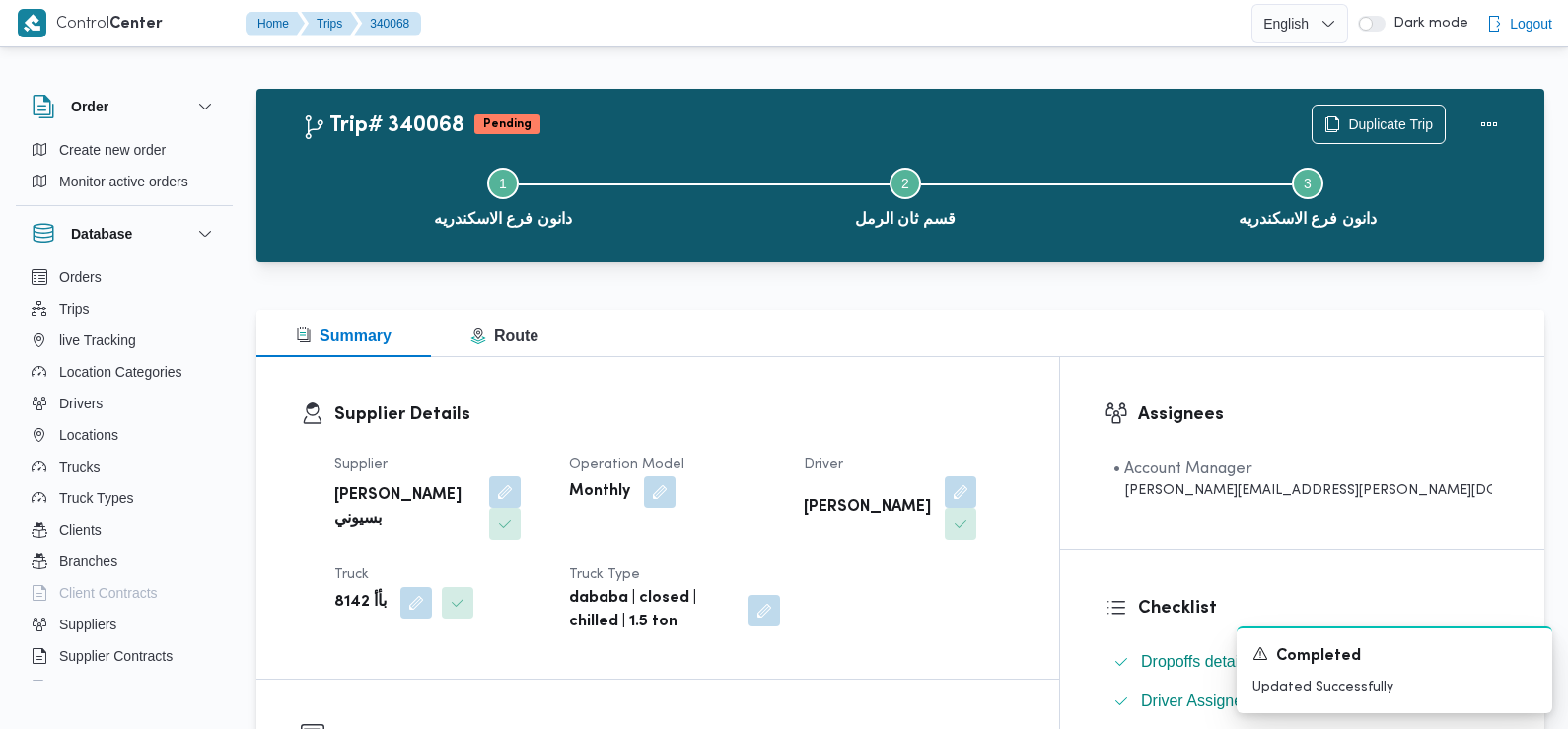
scroll to position [0, 0]
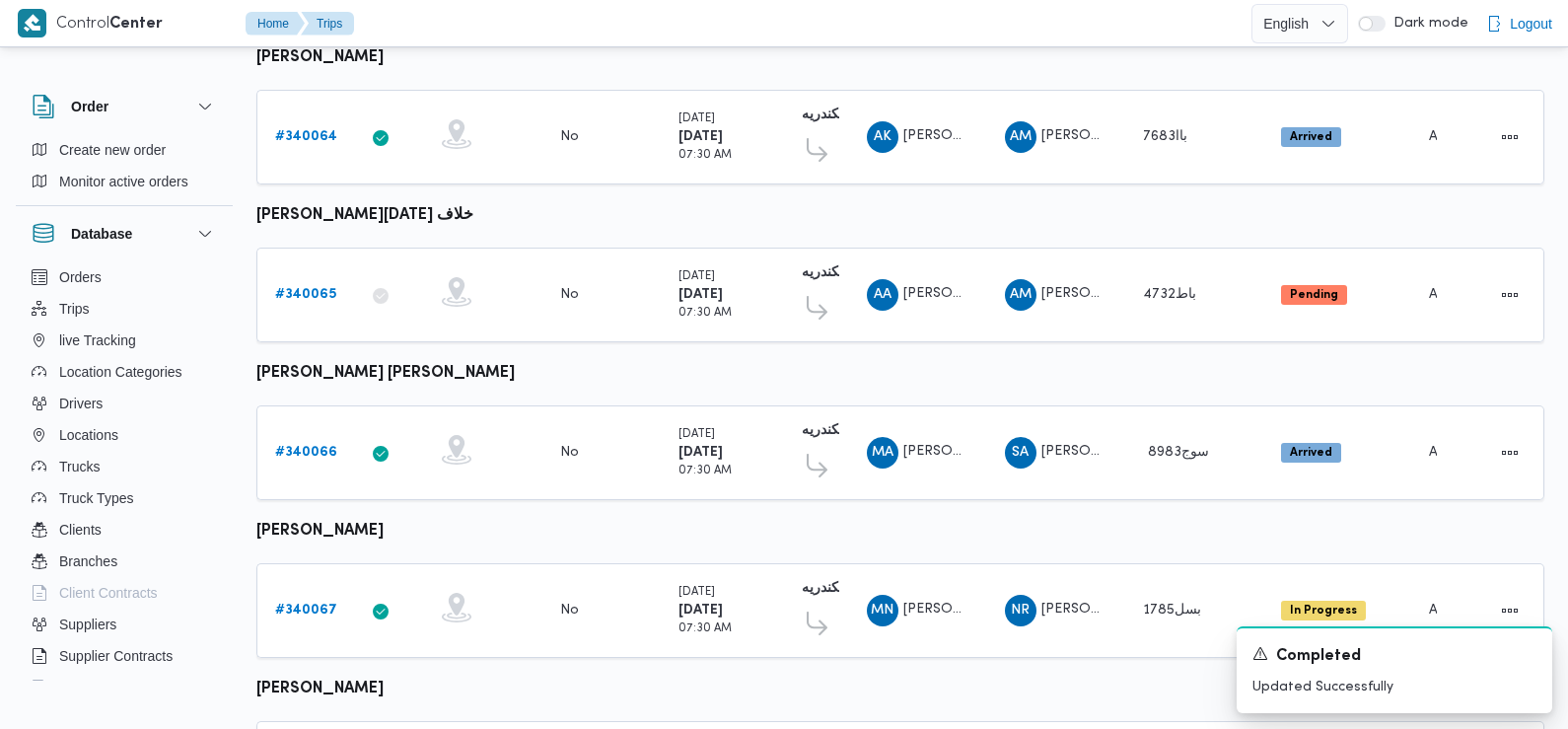
scroll to position [1450, 0]
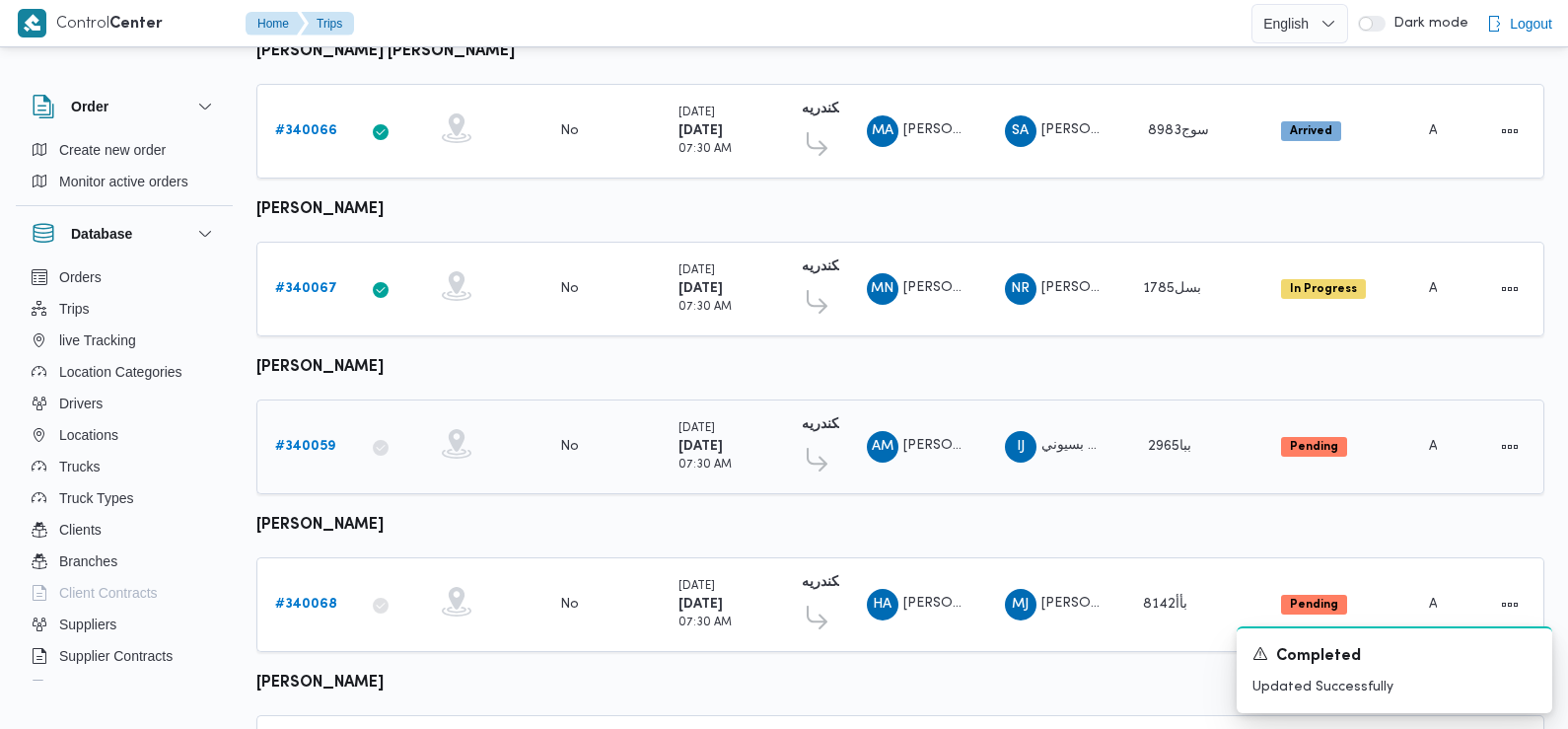
click at [305, 440] on b "# 340059" at bounding box center [305, 446] width 60 height 13
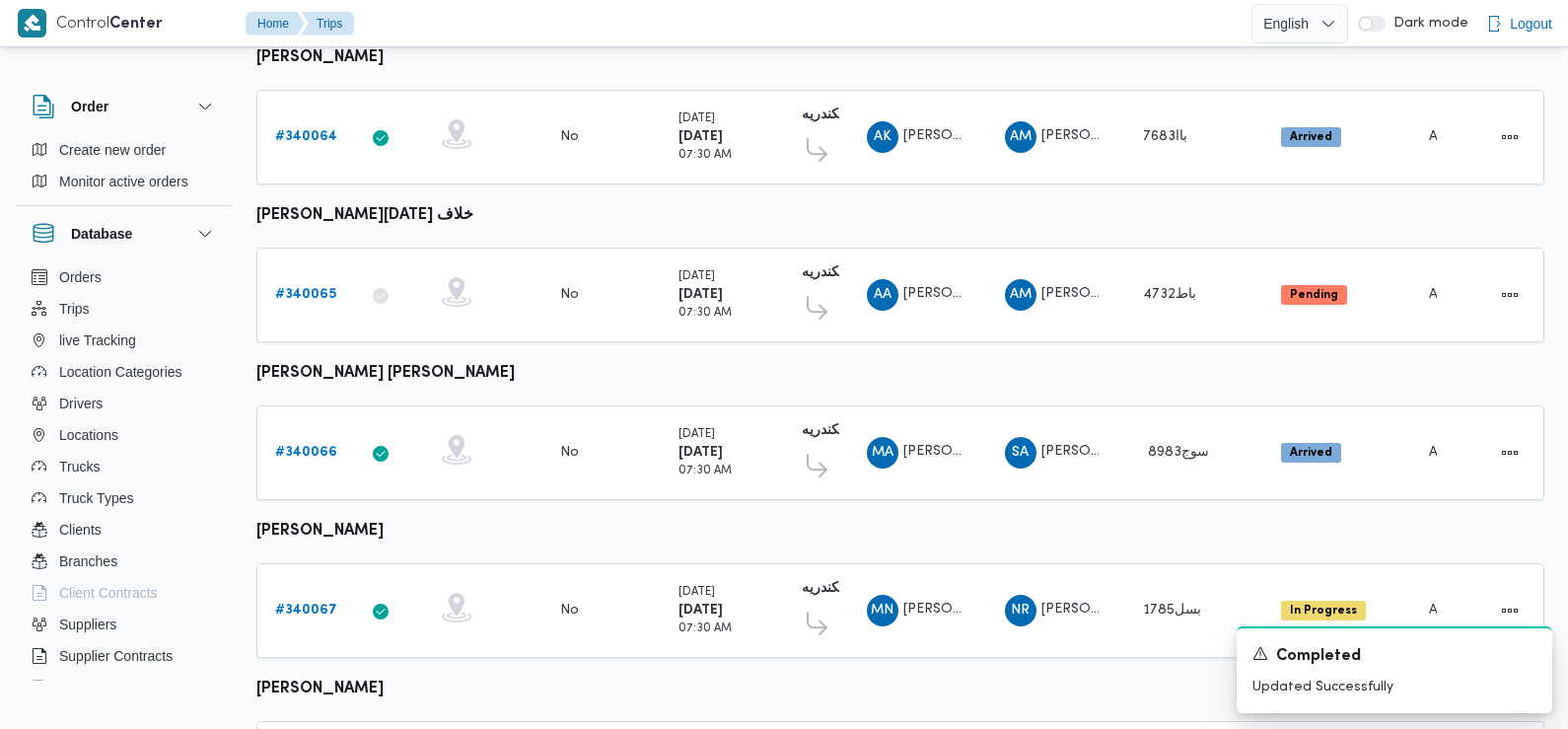
scroll to position [1450, 0]
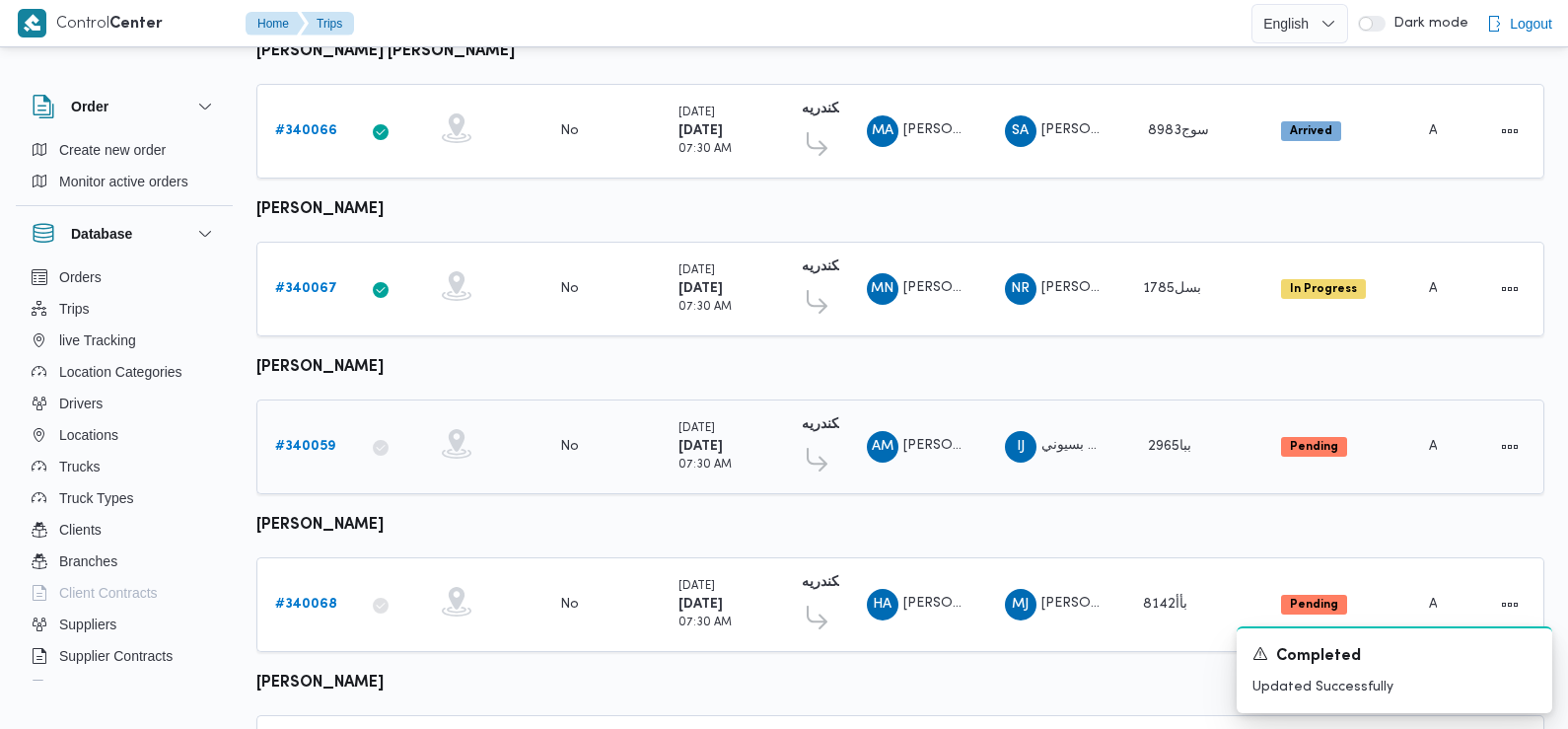
click at [298, 440] on b "# 340059" at bounding box center [305, 446] width 60 height 13
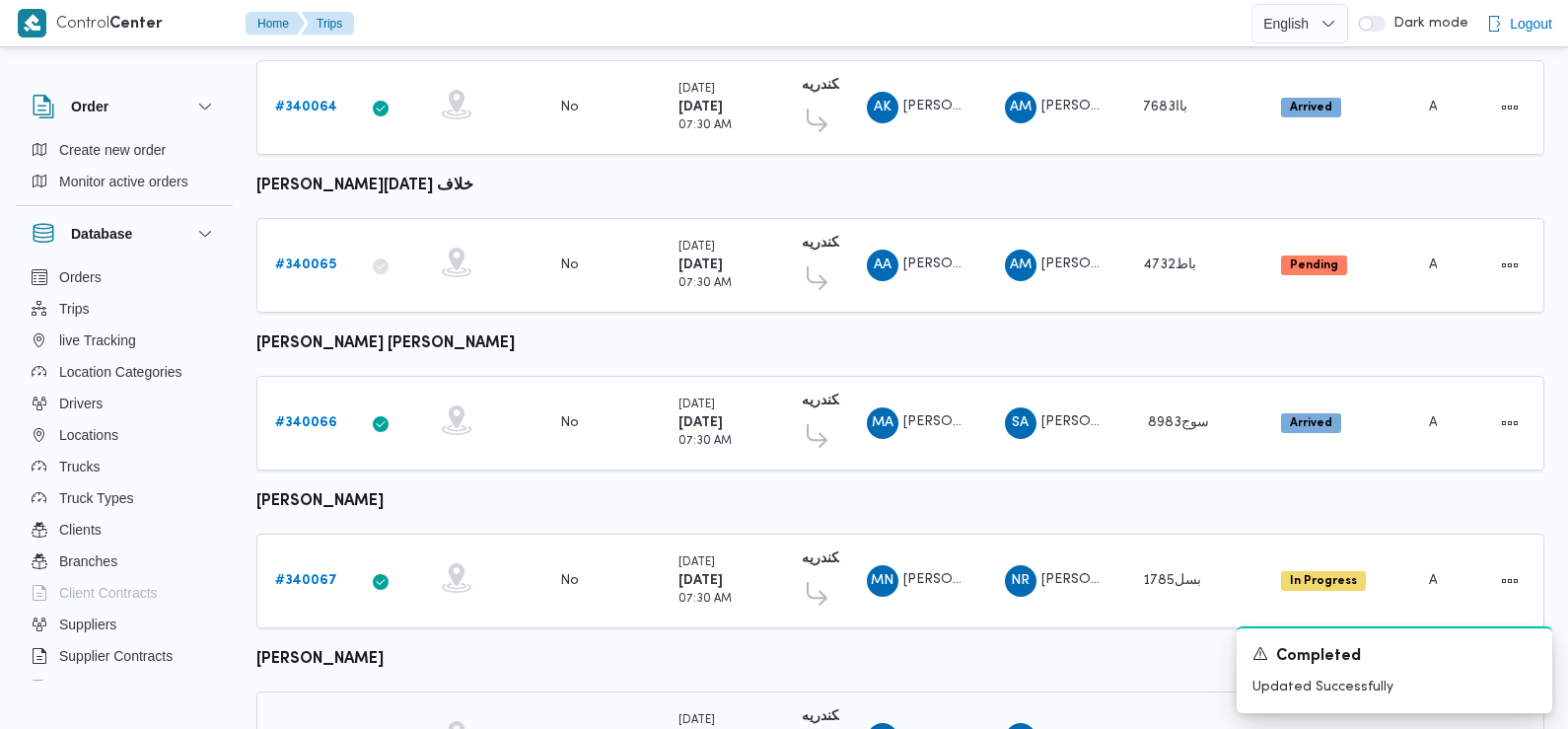
scroll to position [1036, 0]
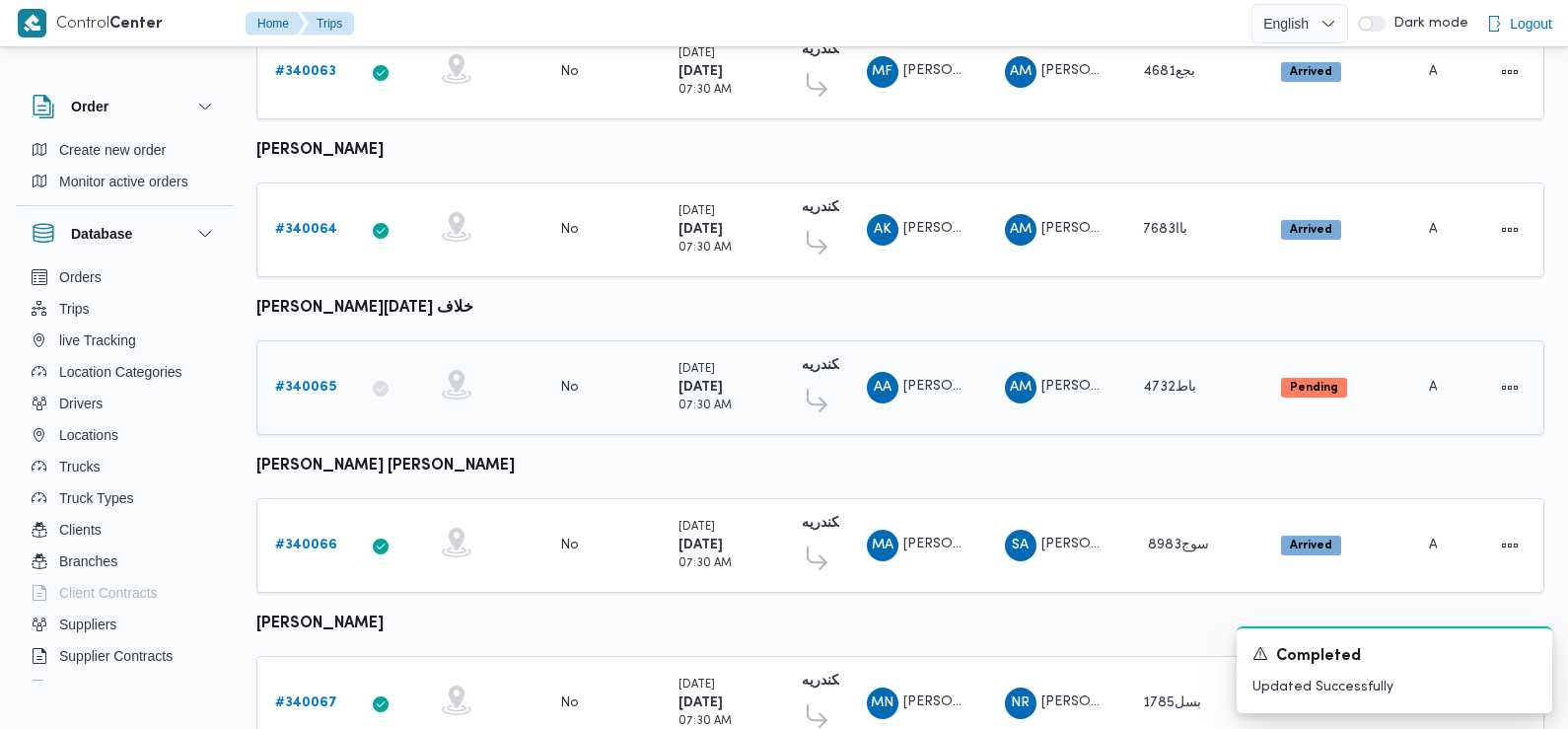
click at [308, 381] on b "# 340065" at bounding box center [305, 387] width 61 height 13
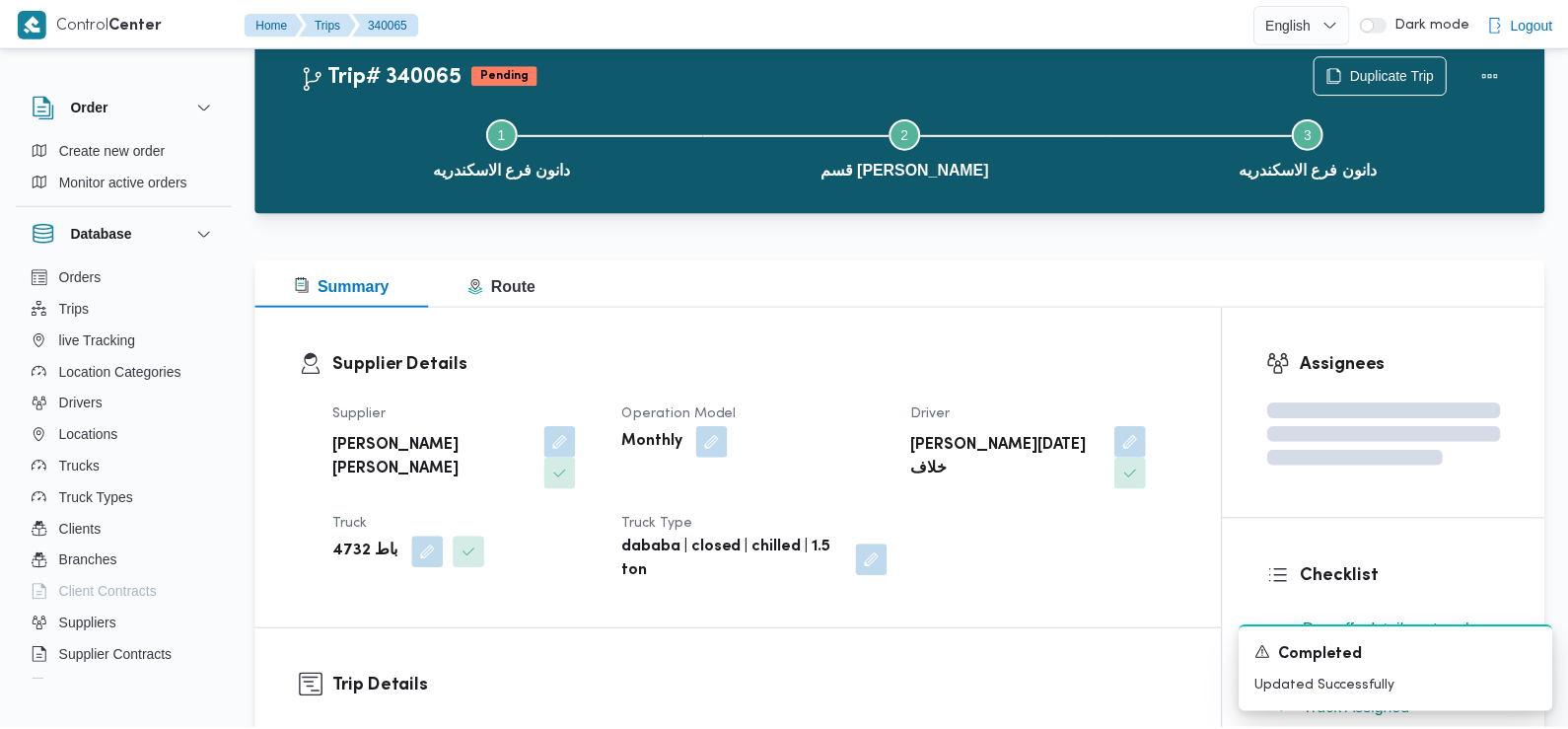
scroll to position [1036, 0]
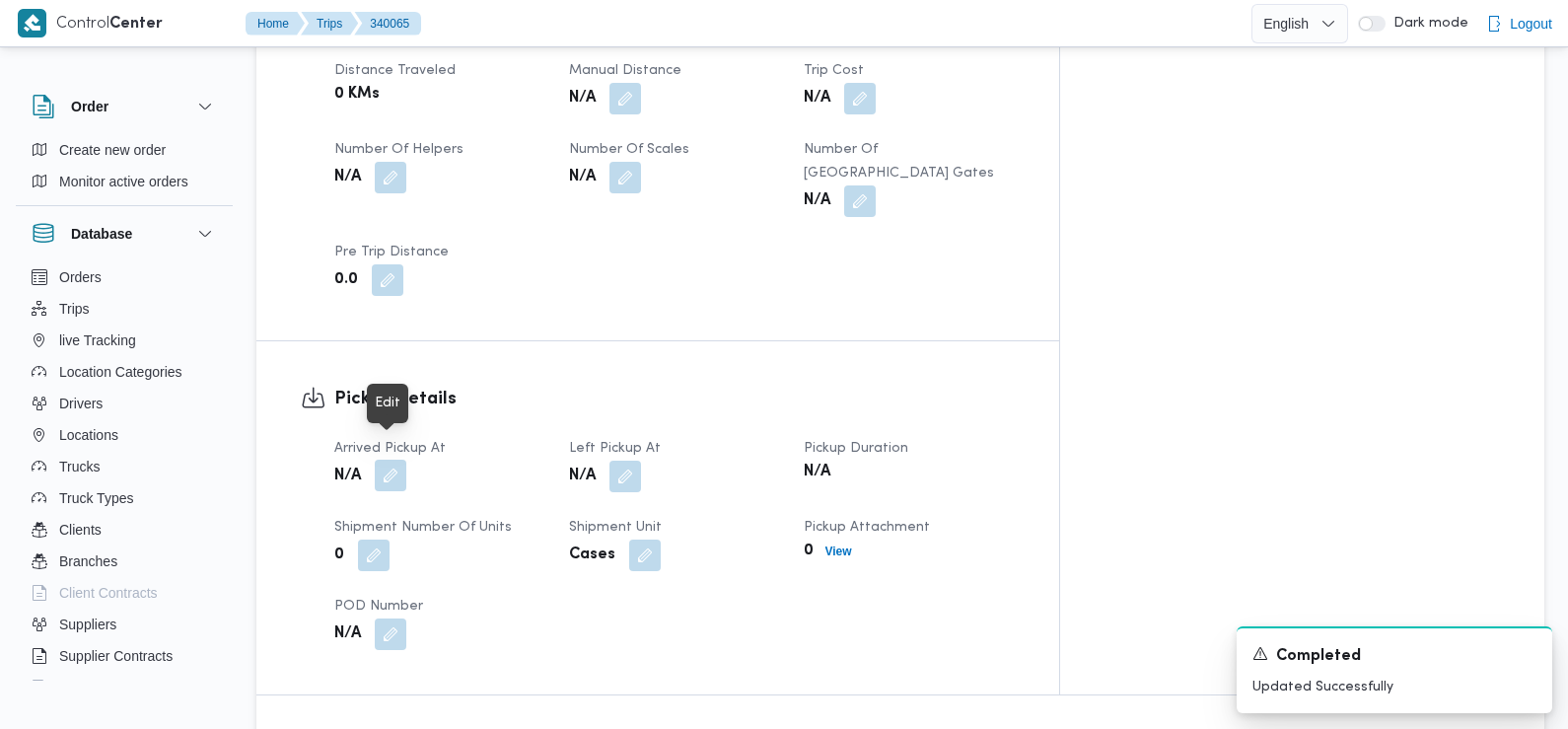
click at [383, 460] on button "button" at bounding box center [391, 476] width 32 height 32
click at [367, 572] on div "Arrived Pickup At N/A Left Pickup At N/A Pickup Duration N/A Shipment Number of…" at bounding box center [674, 543] width 704 height 236
click at [393, 460] on button "button" at bounding box center [391, 476] width 32 height 32
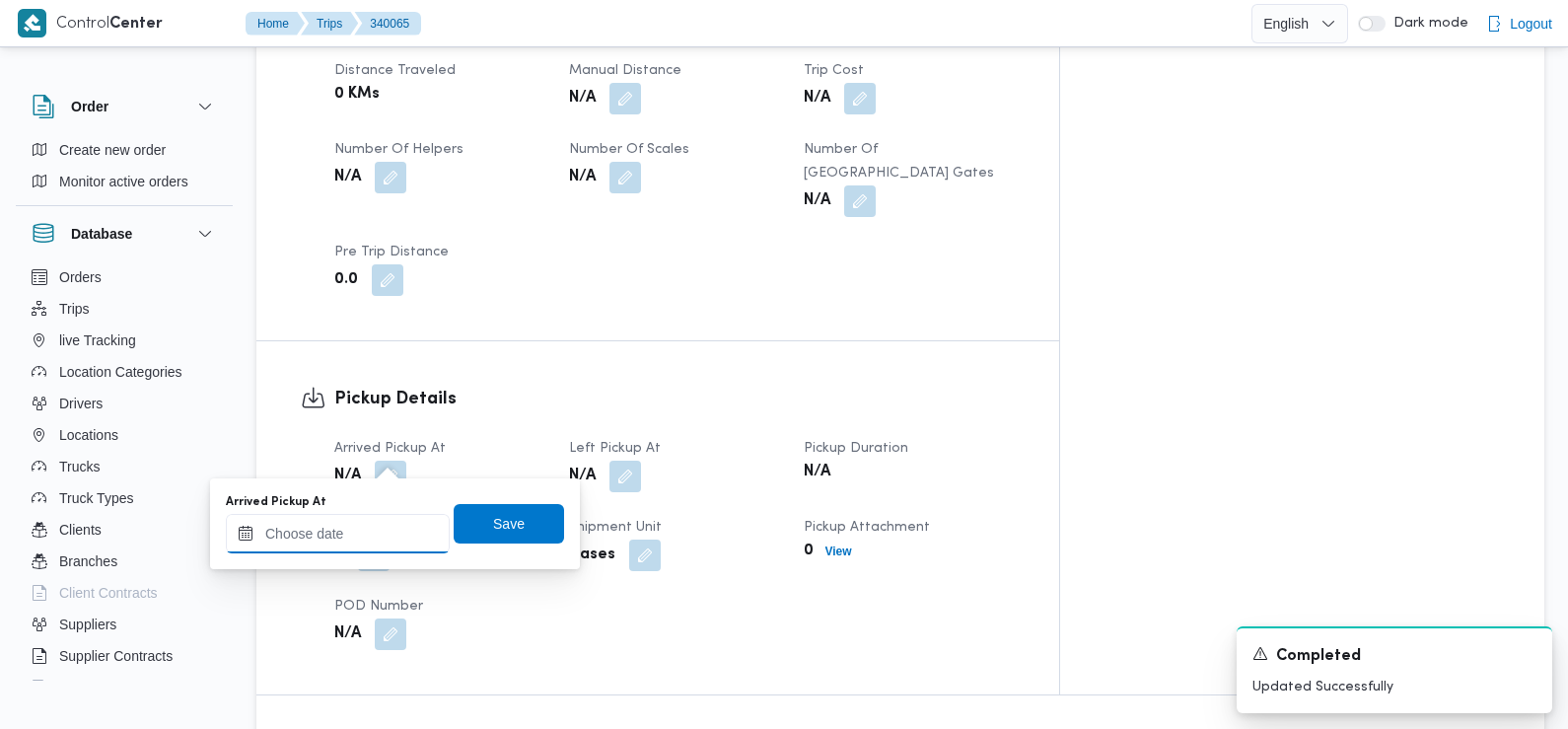
click at [361, 546] on input "Arrived Pickup At" at bounding box center [337, 534] width 223 height 40
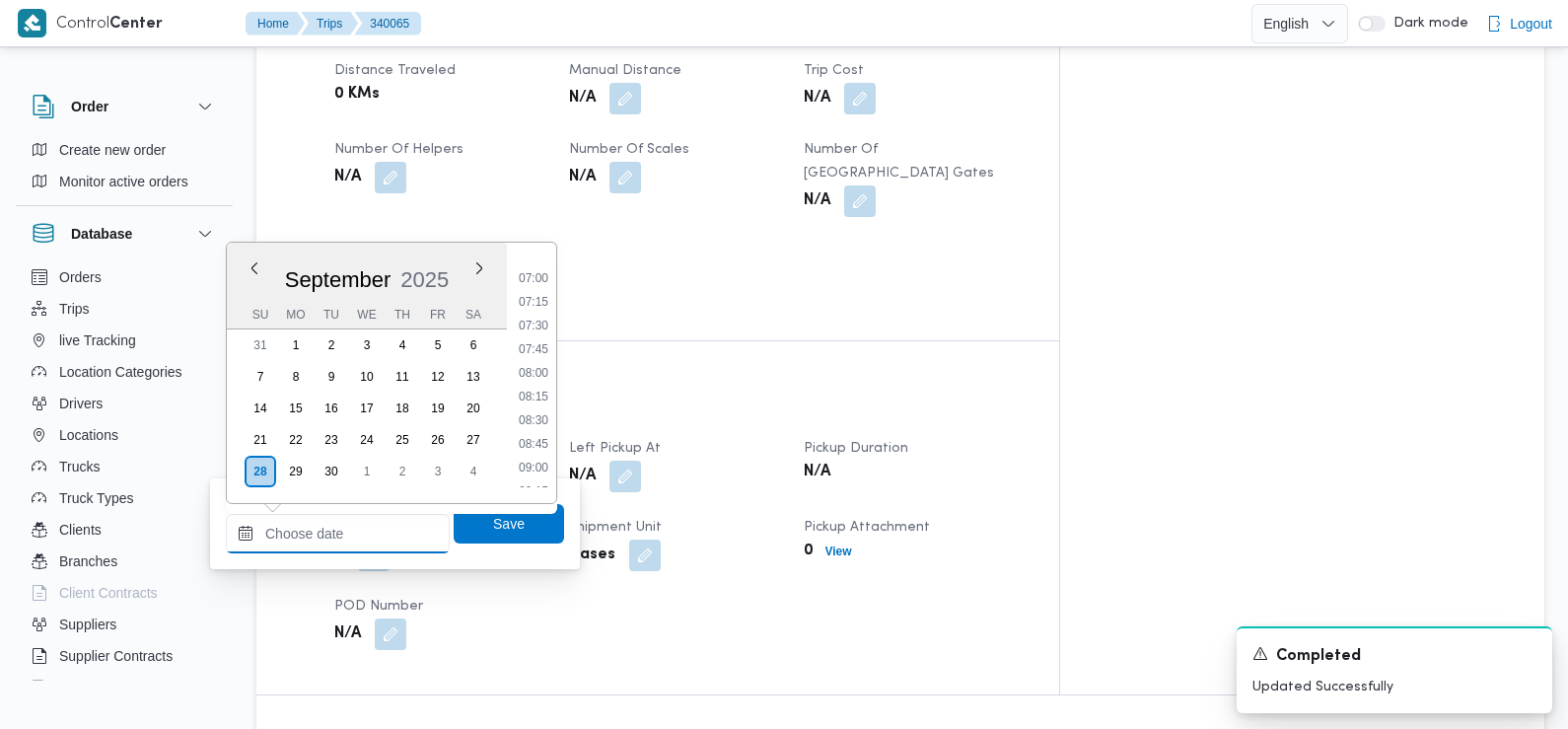
scroll to position [648, 0]
click at [534, 332] on li "07:30" at bounding box center [534, 330] width 45 height 20
type input "[DATE] 07:30"
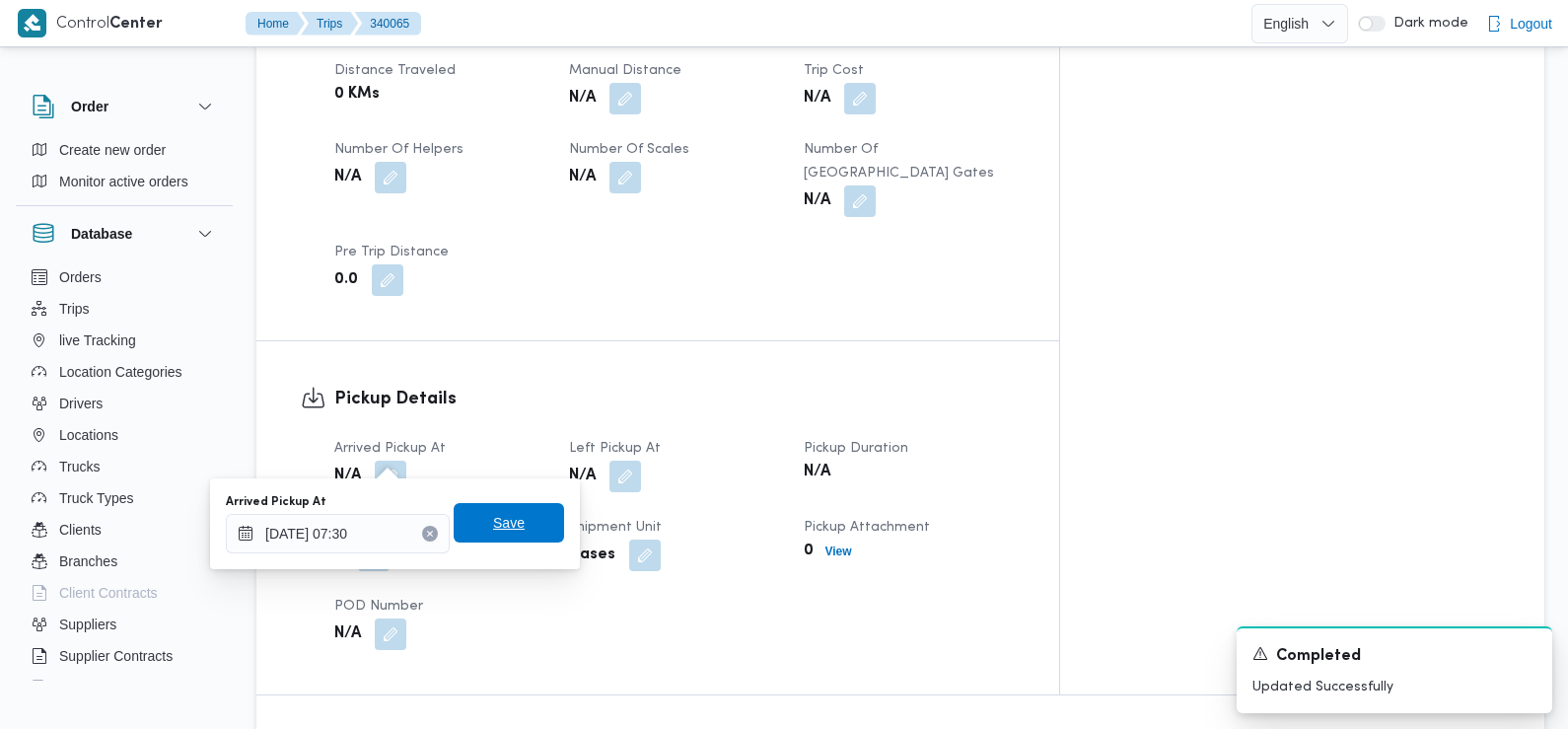
click at [493, 525] on span "Save" at bounding box center [509, 523] width 32 height 24
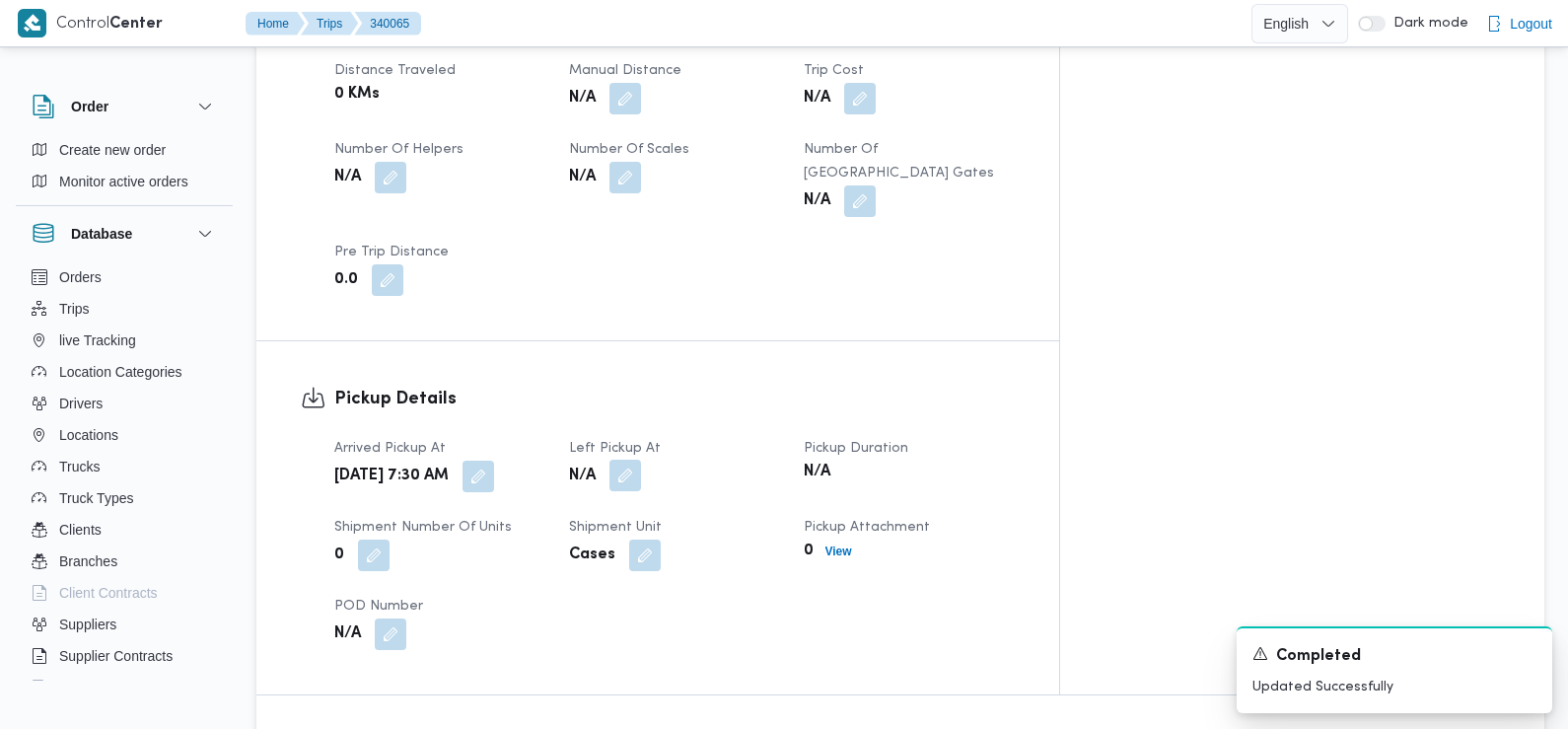
click at [641, 460] on button "button" at bounding box center [625, 476] width 32 height 32
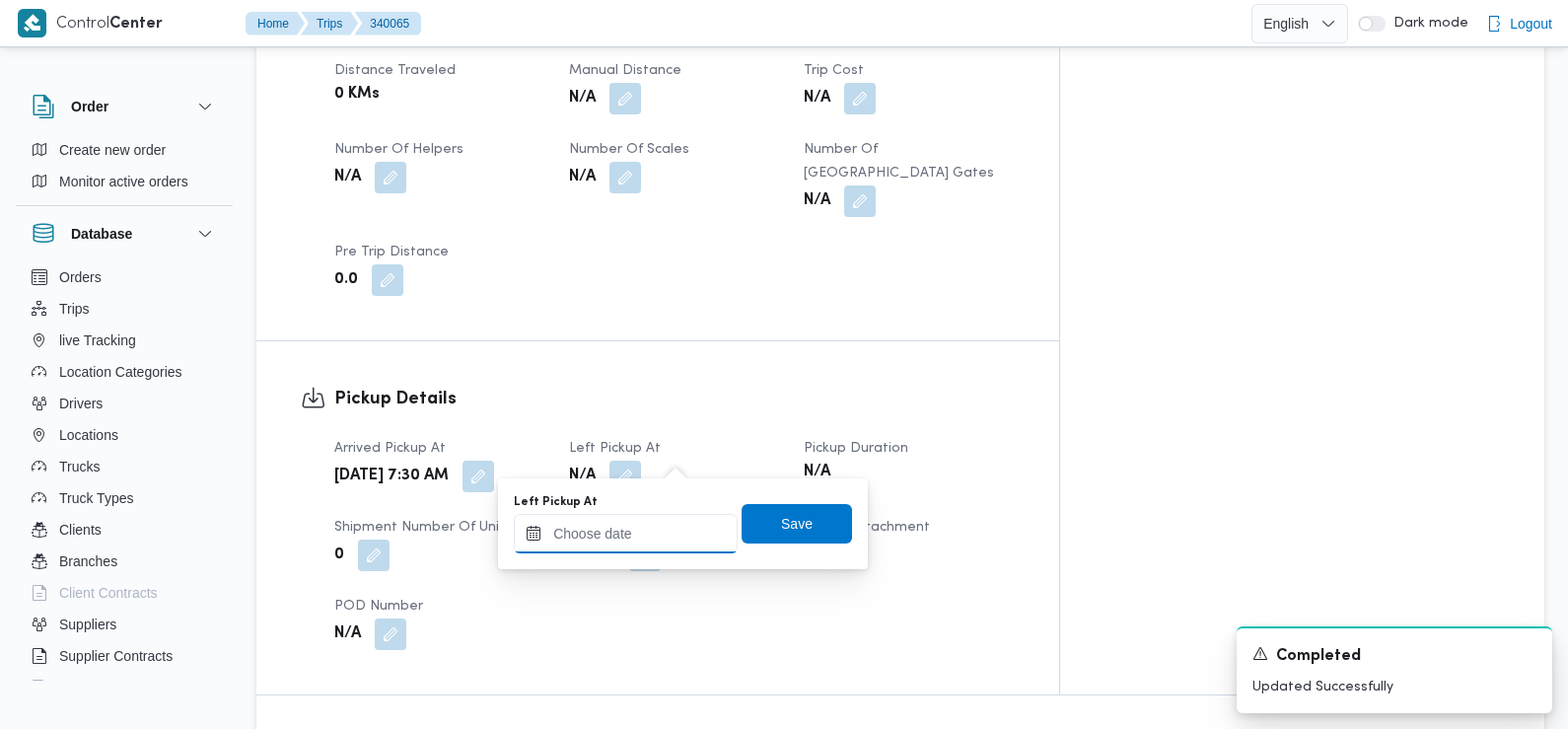
click at [662, 531] on input "Left Pickup At" at bounding box center [626, 534] width 223 height 40
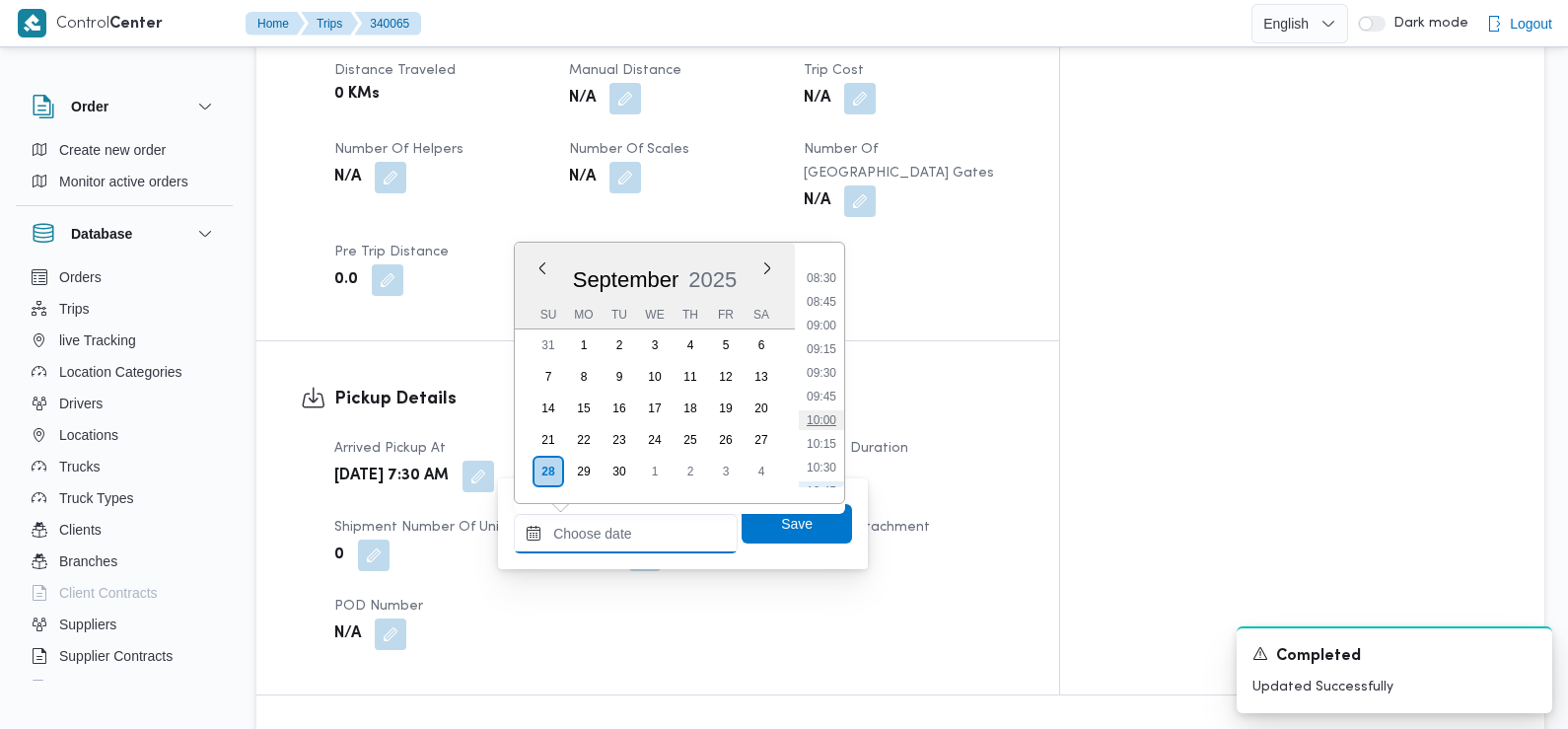
scroll to position [773, 0]
click at [828, 326] on li "08:45" at bounding box center [822, 324] width 45 height 20
type input "[DATE] 08:45"
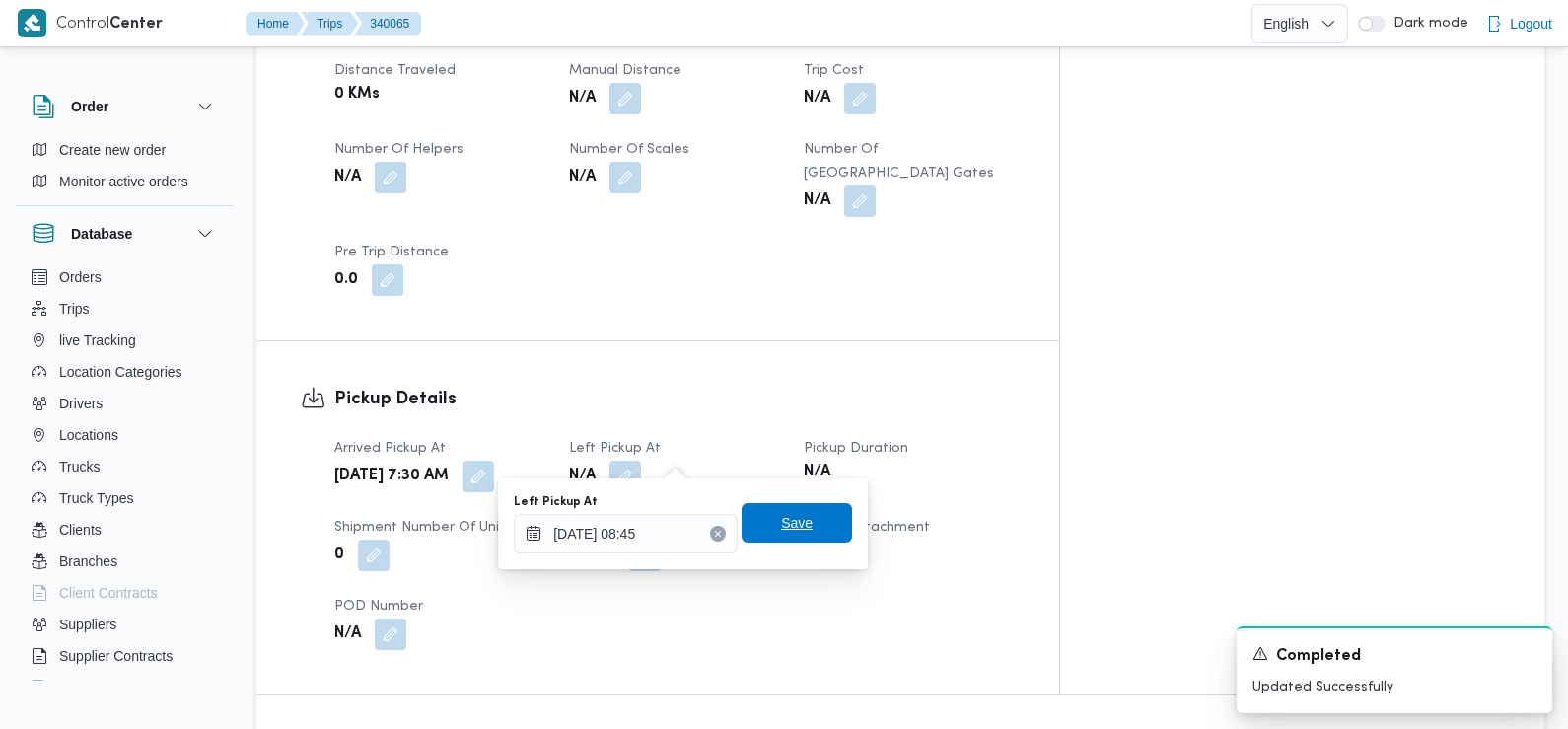
click at [794, 522] on span "Save" at bounding box center [797, 523] width 32 height 24
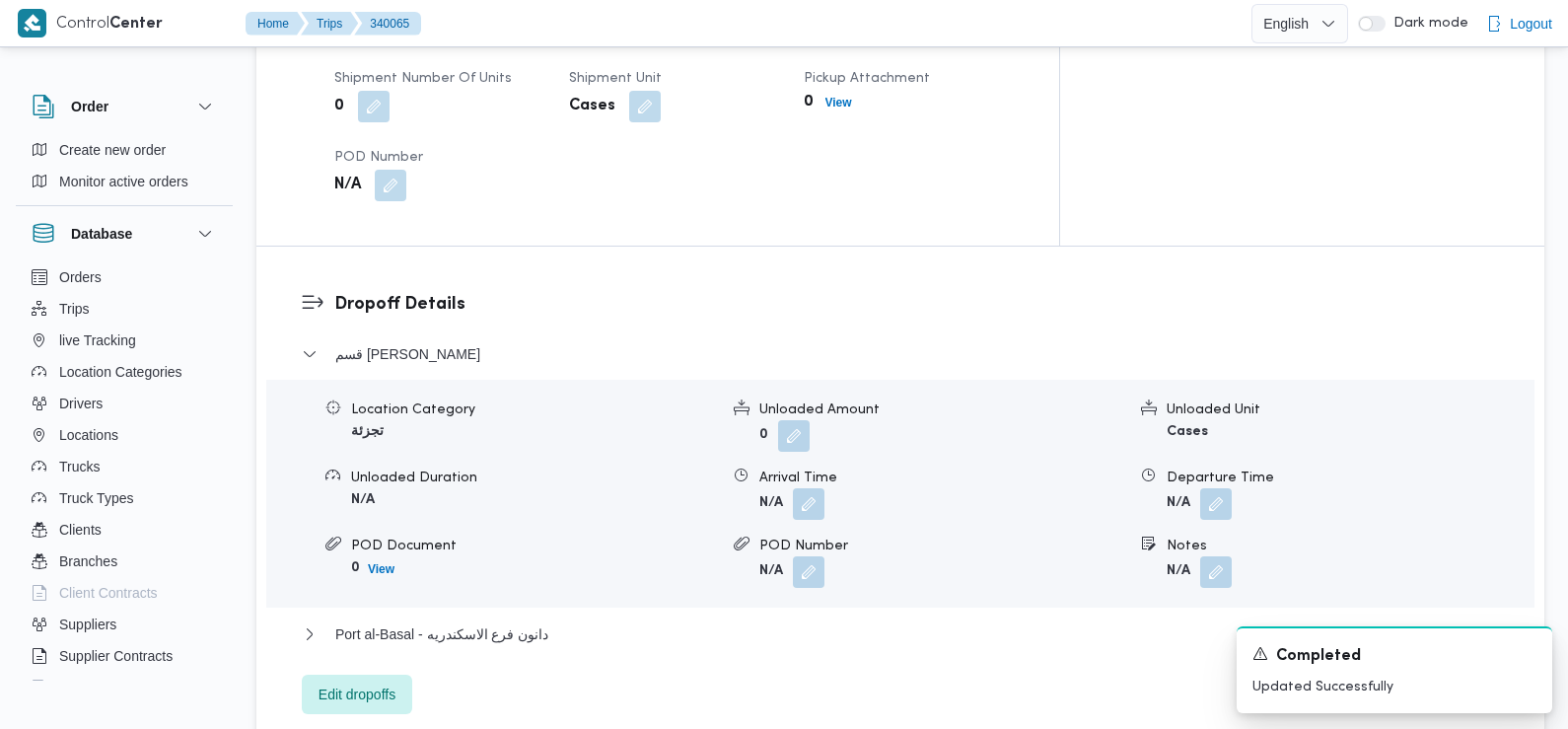
scroll to position [1503, 0]
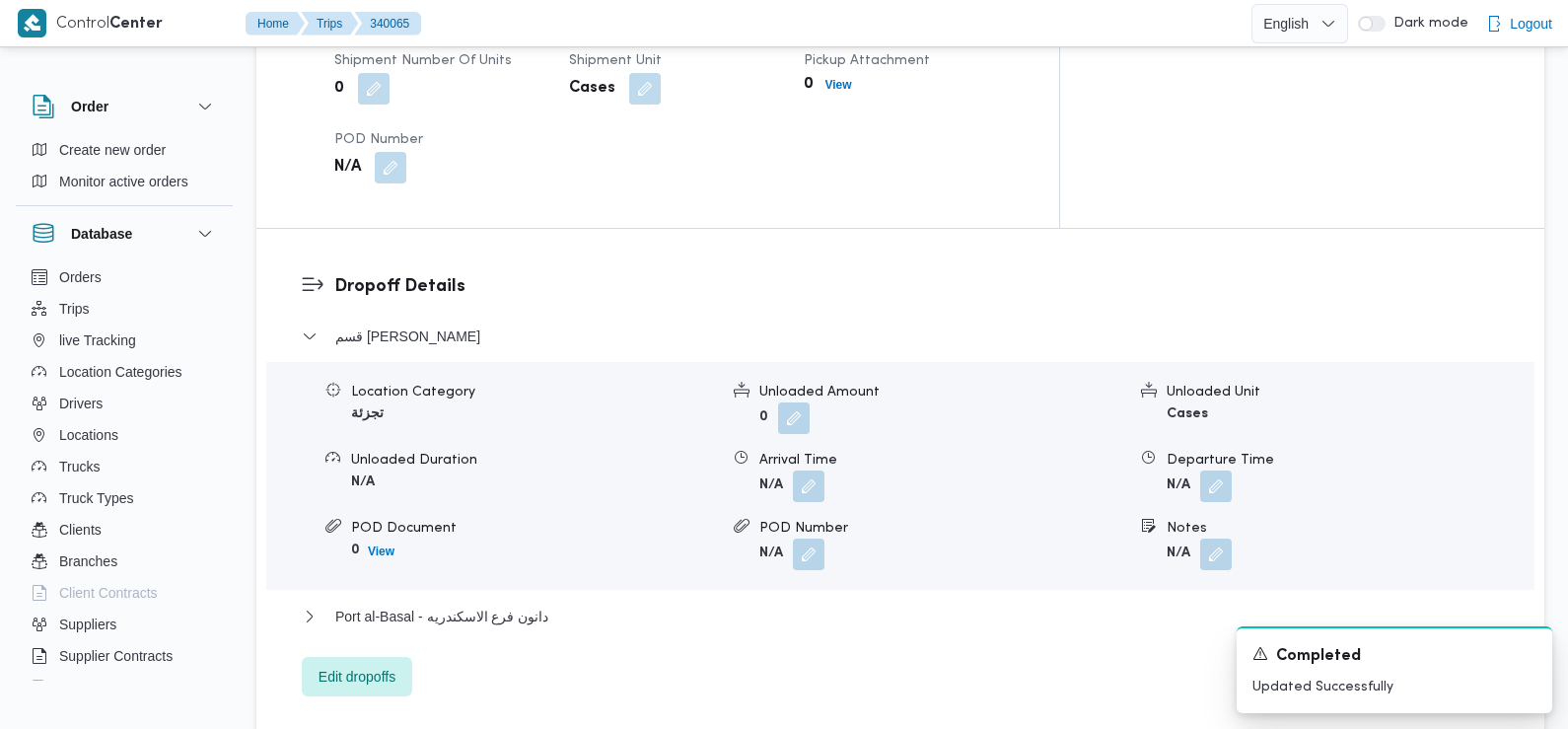
click at [817, 450] on div "Arrival Time" at bounding box center [942, 460] width 367 height 21
click at [810, 470] on button "button" at bounding box center [809, 486] width 32 height 32
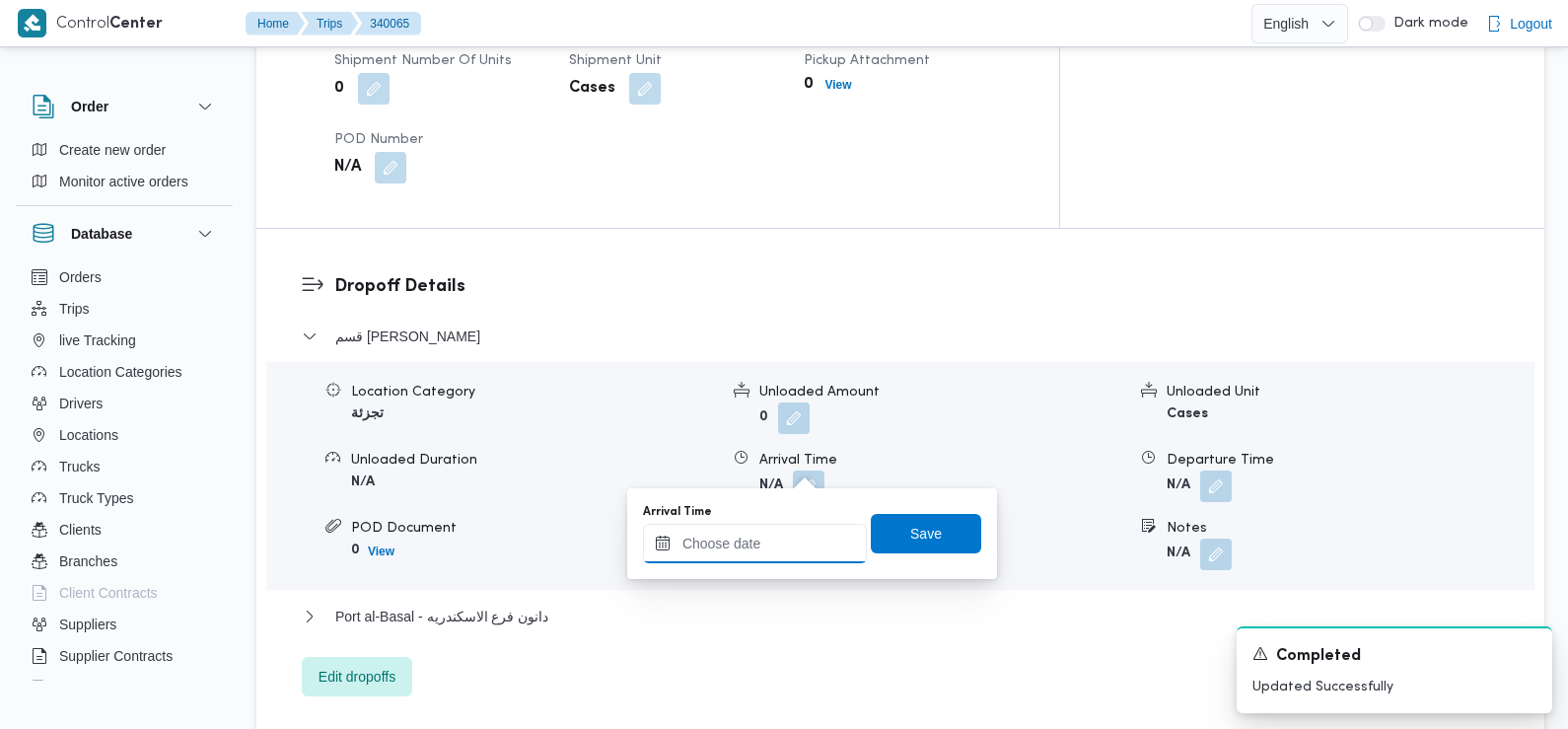
click at [796, 540] on input "Arrival Time" at bounding box center [754, 544] width 223 height 40
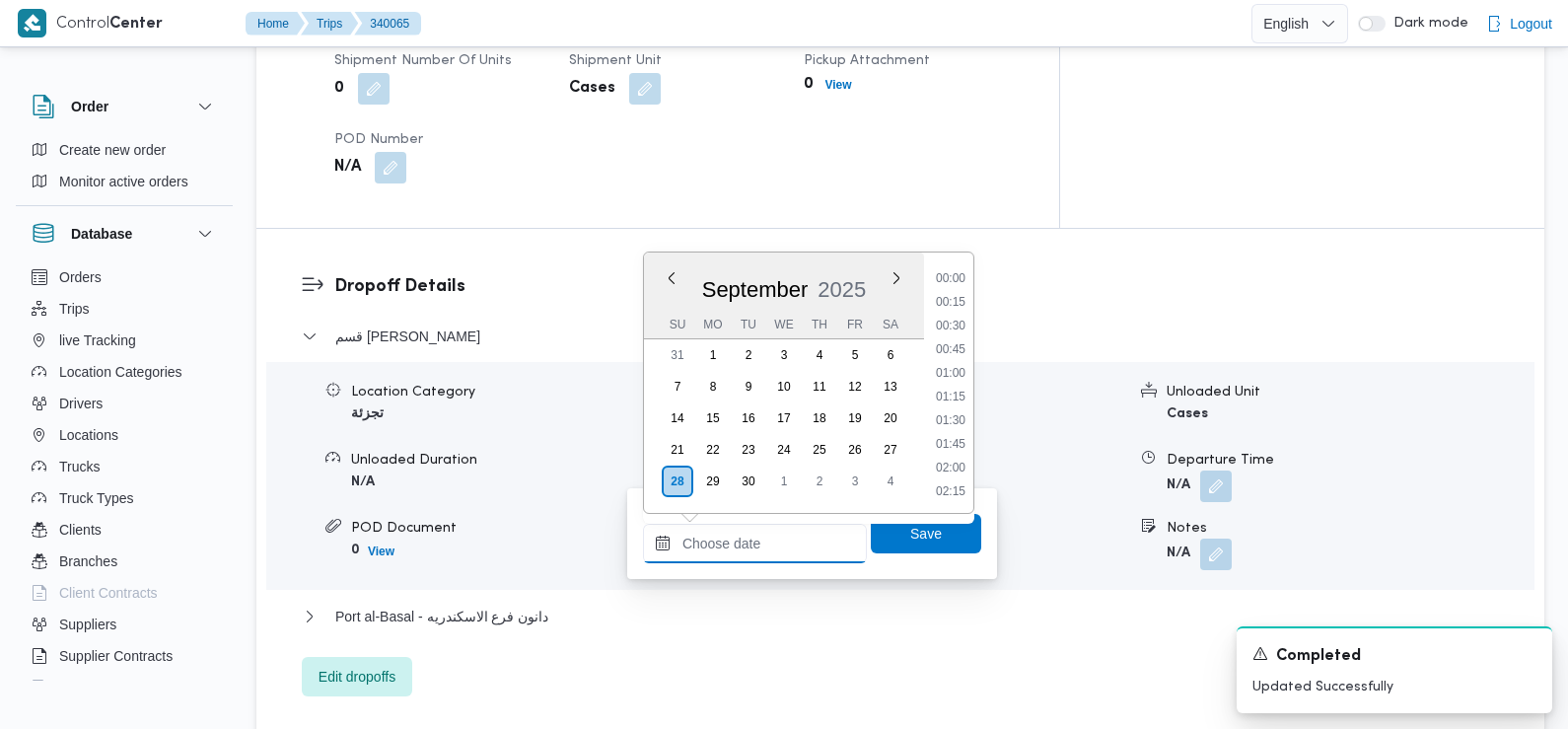
scroll to position [898, 0]
click at [957, 279] on li "09:30" at bounding box center [951, 280] width 45 height 20
type input "28/09/2025 09:30"
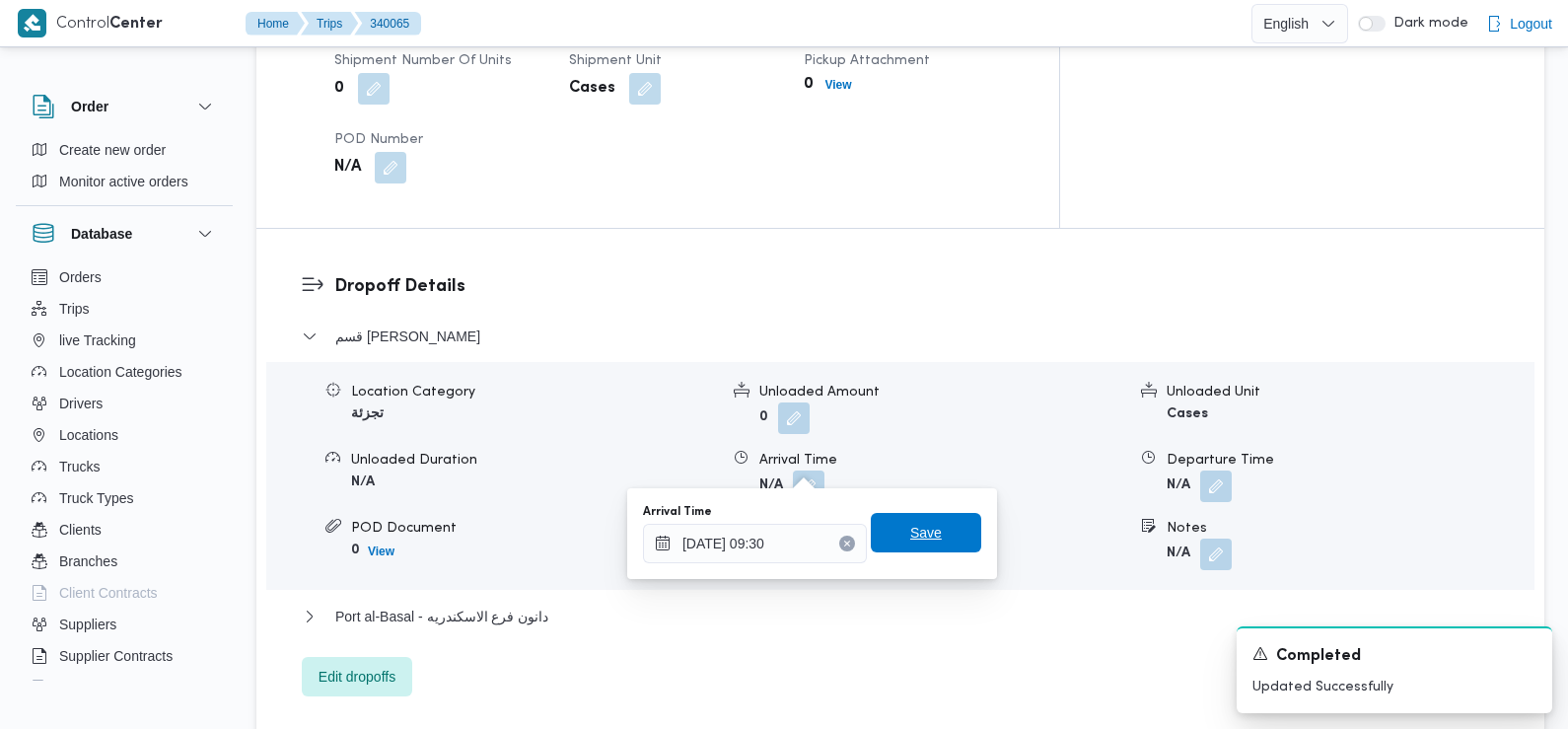
click at [885, 538] on span "Save" at bounding box center [926, 533] width 111 height 40
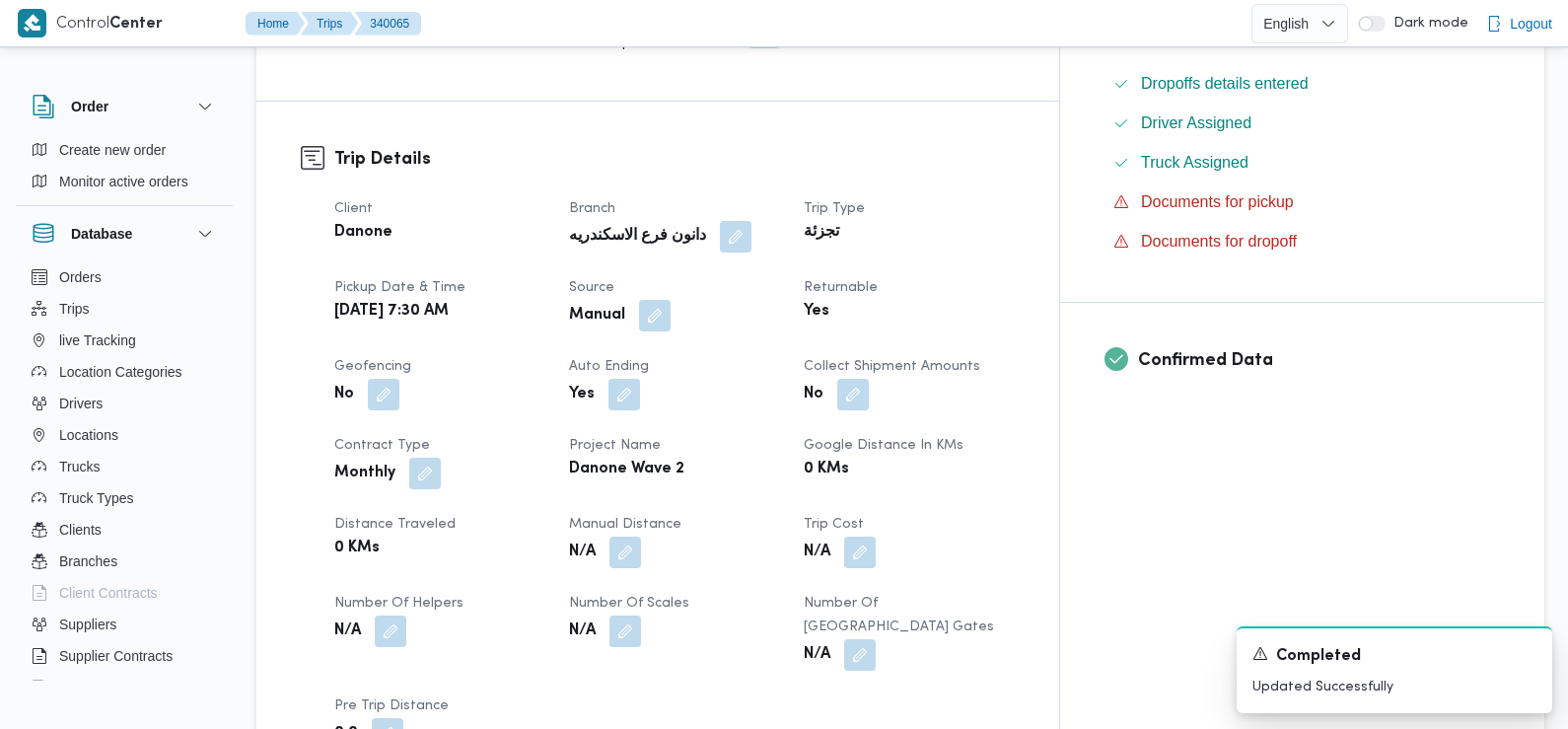
scroll to position [0, 0]
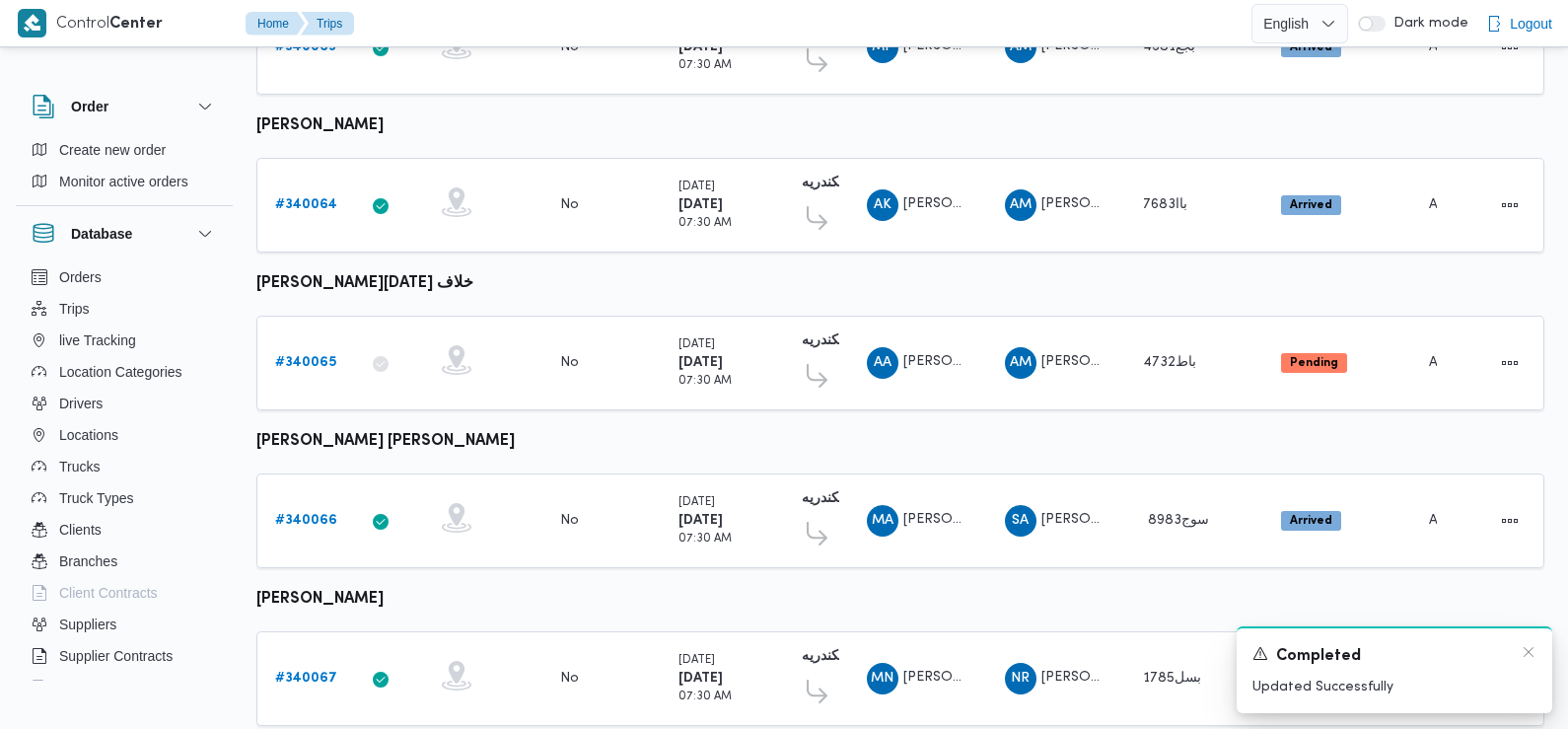
scroll to position [1379, 0]
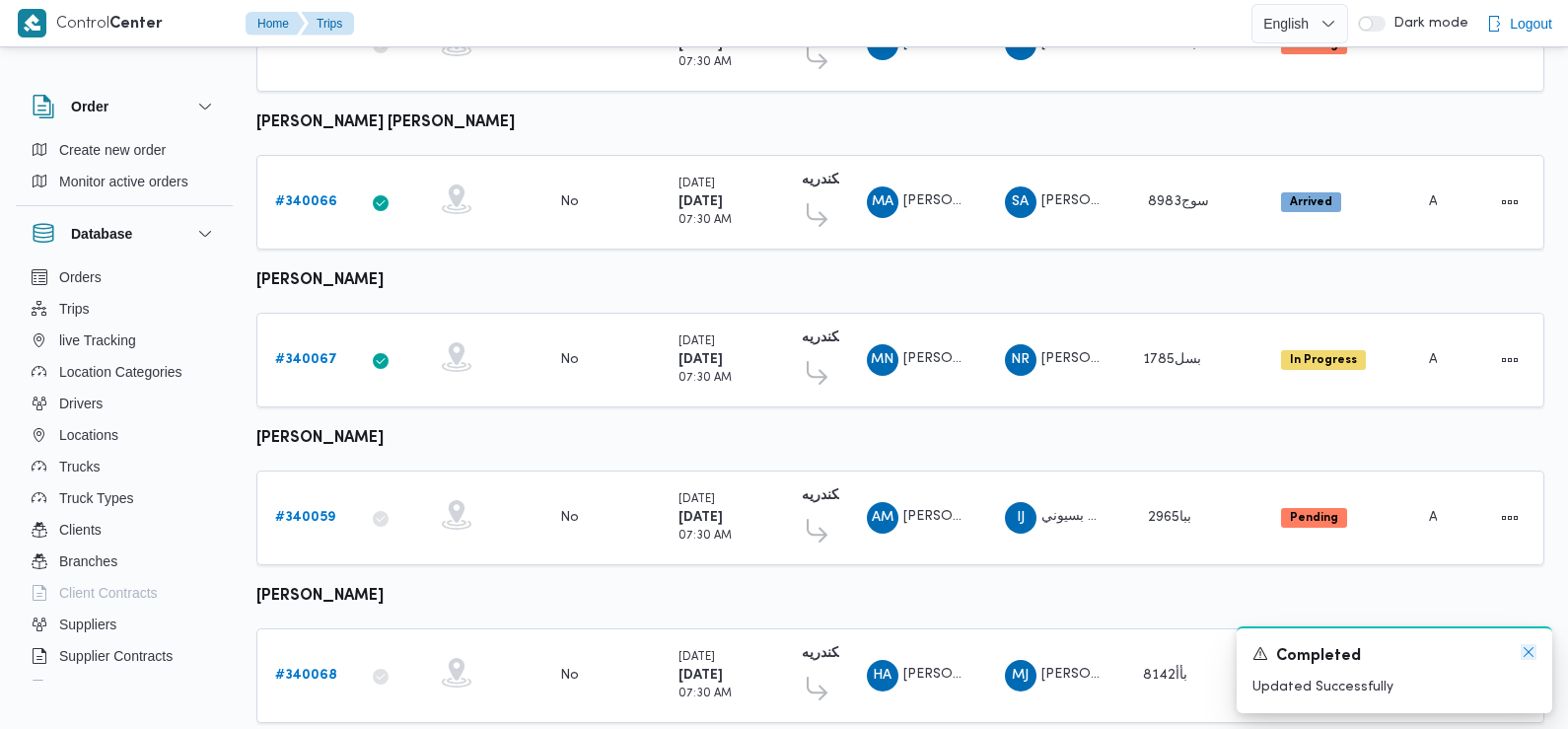
click at [1525, 648] on icon "Dismiss toast" at bounding box center [1528, 652] width 16 height 16
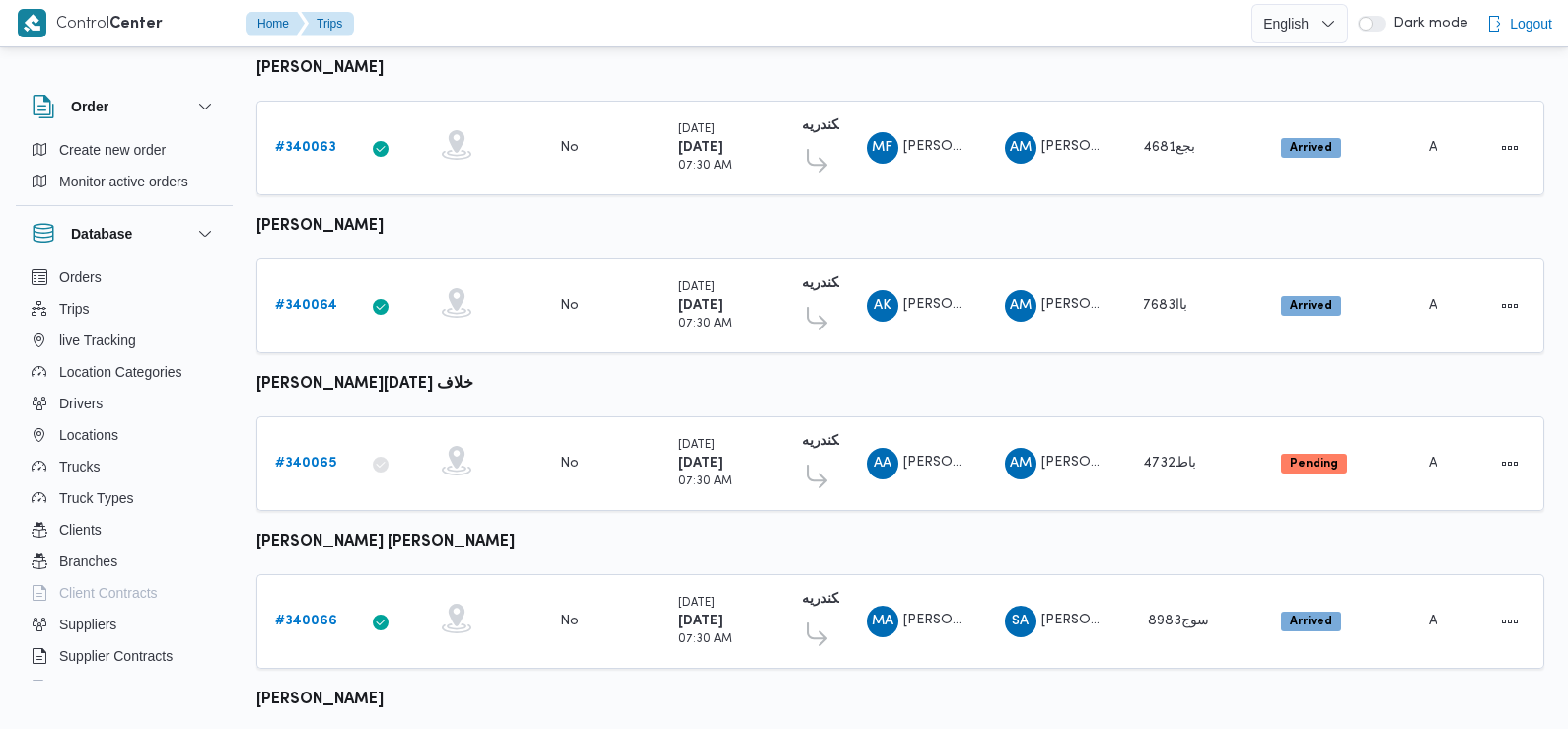
scroll to position [919, 0]
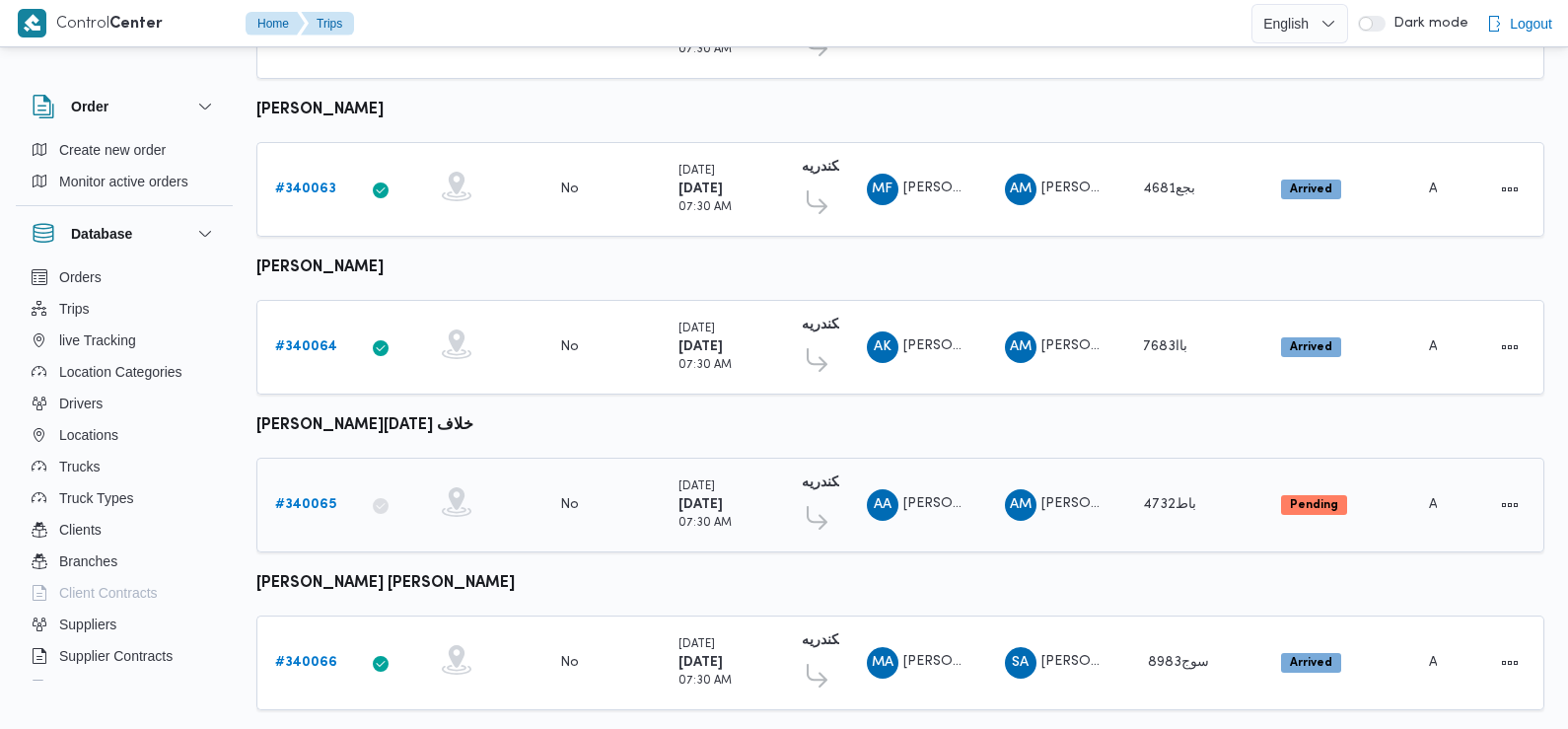
click at [311, 499] on b "# 340065" at bounding box center [305, 504] width 61 height 13
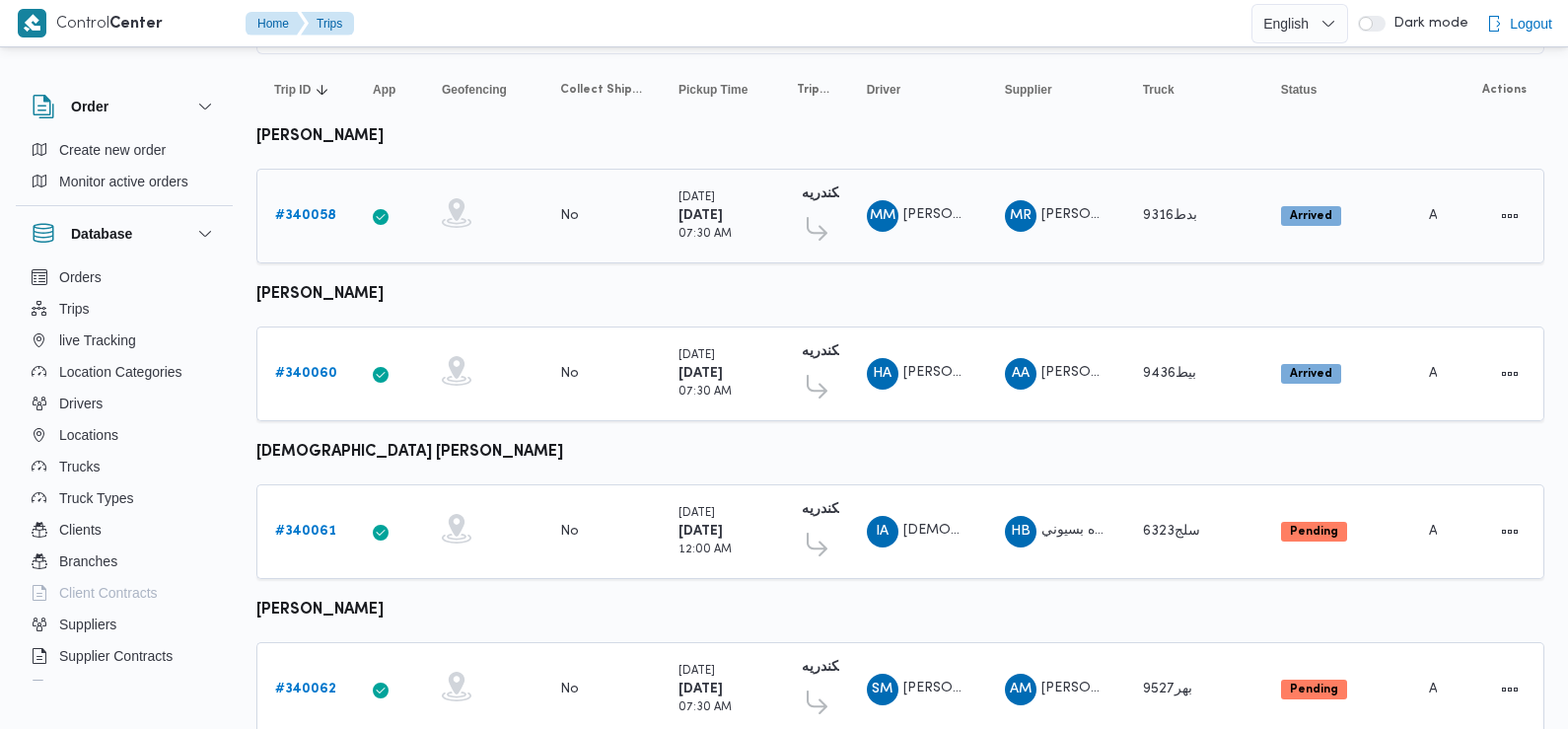
scroll to position [375, 0]
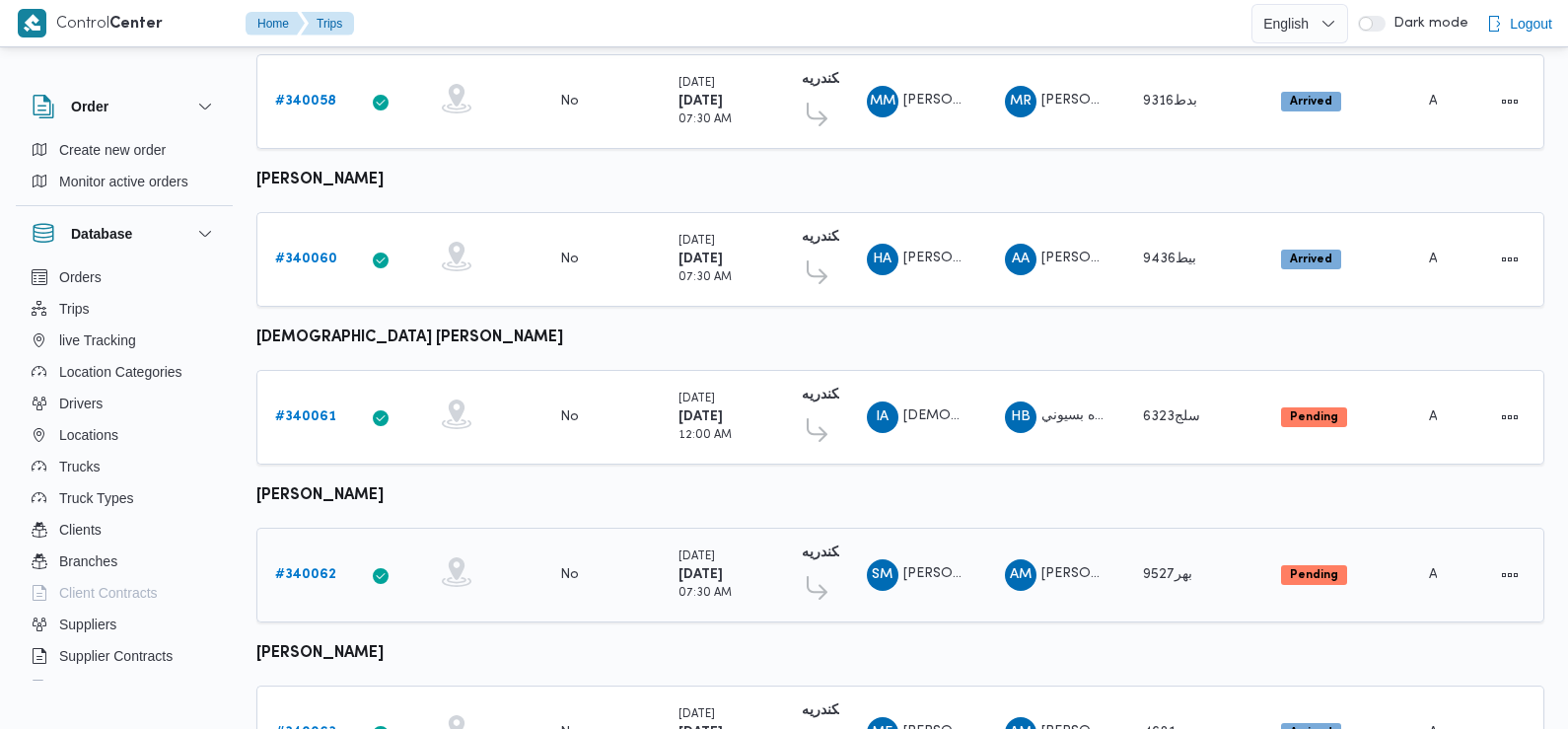
click at [310, 569] on b "# 340062" at bounding box center [305, 575] width 61 height 13
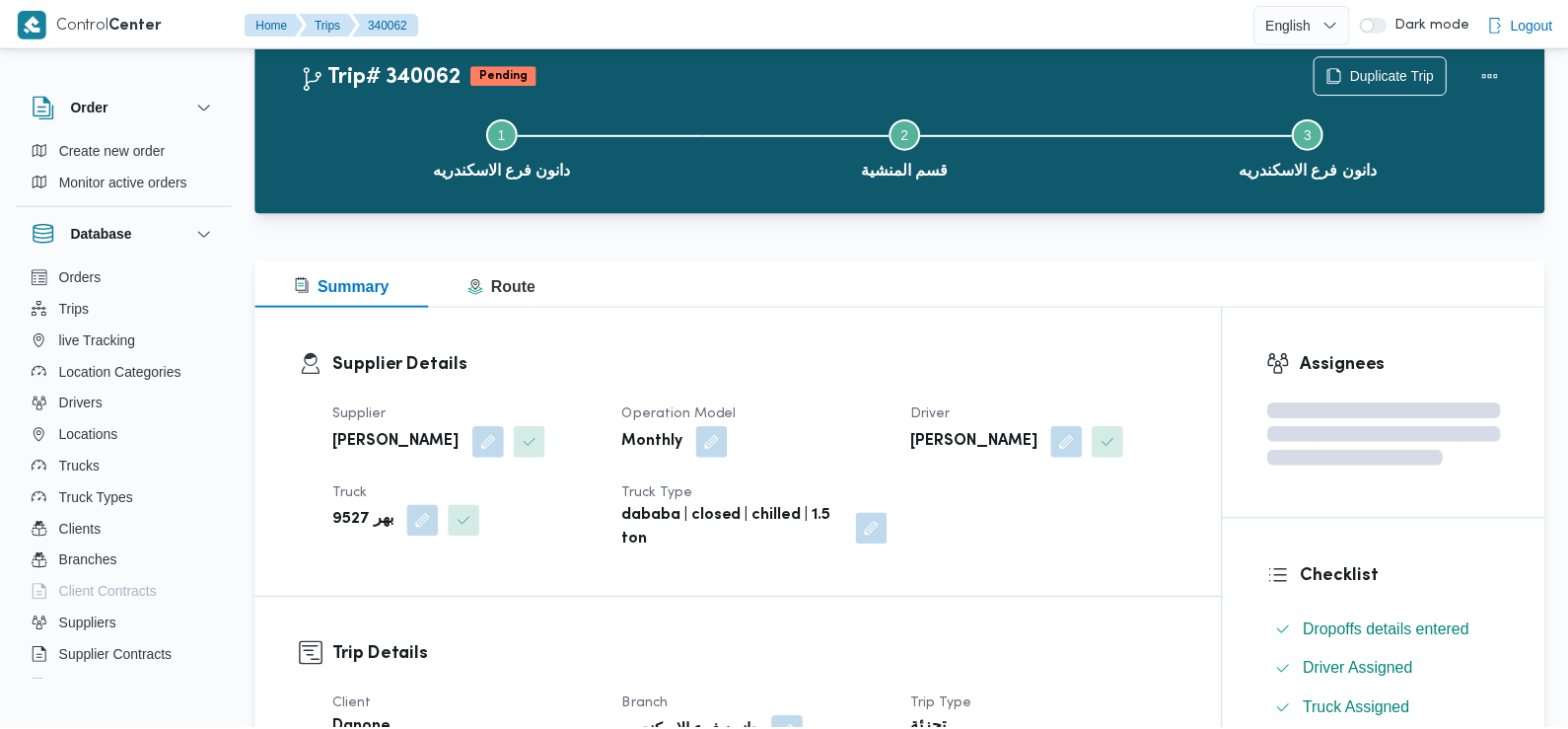
scroll to position [375, 0]
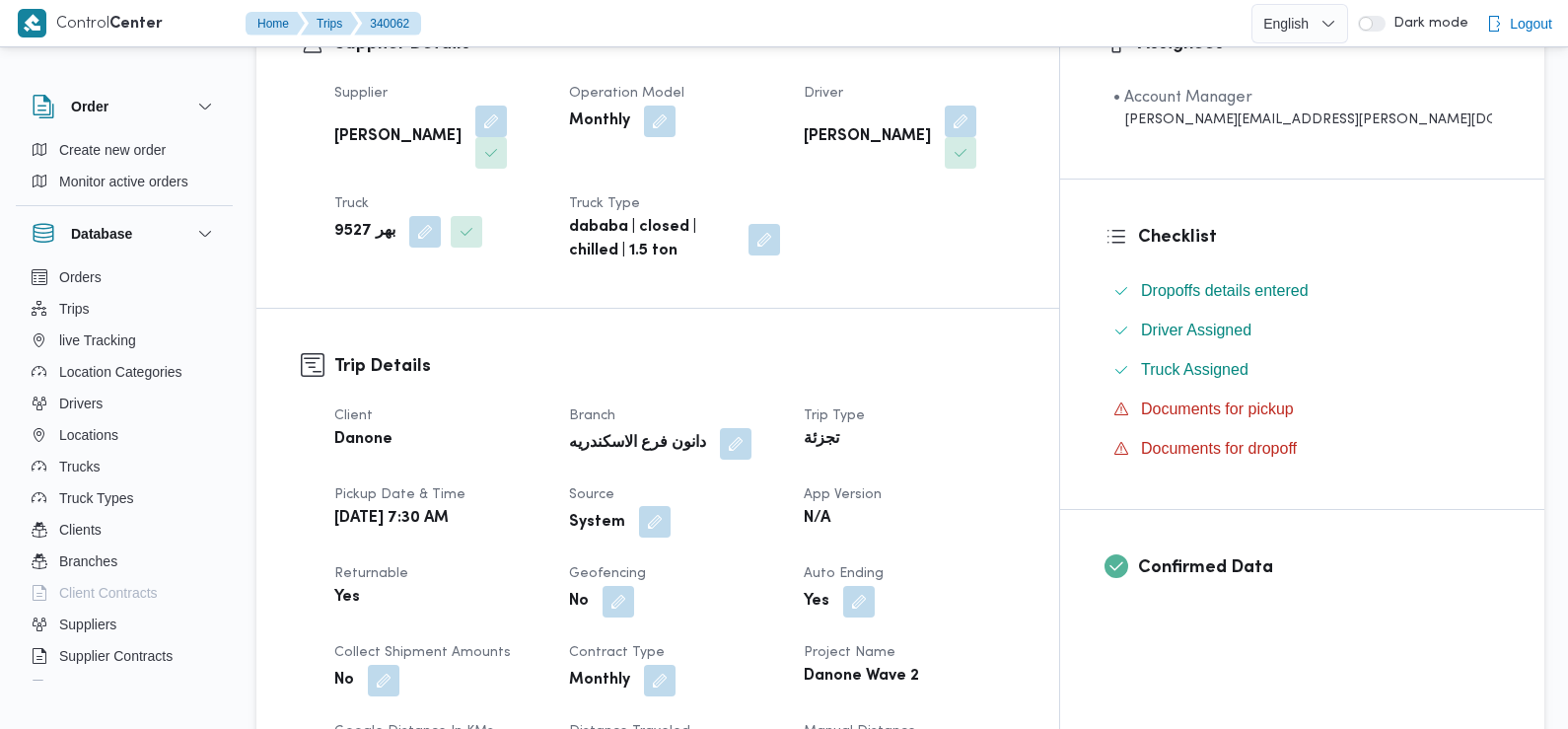
click at [670, 506] on button "button" at bounding box center [654, 522] width 32 height 32
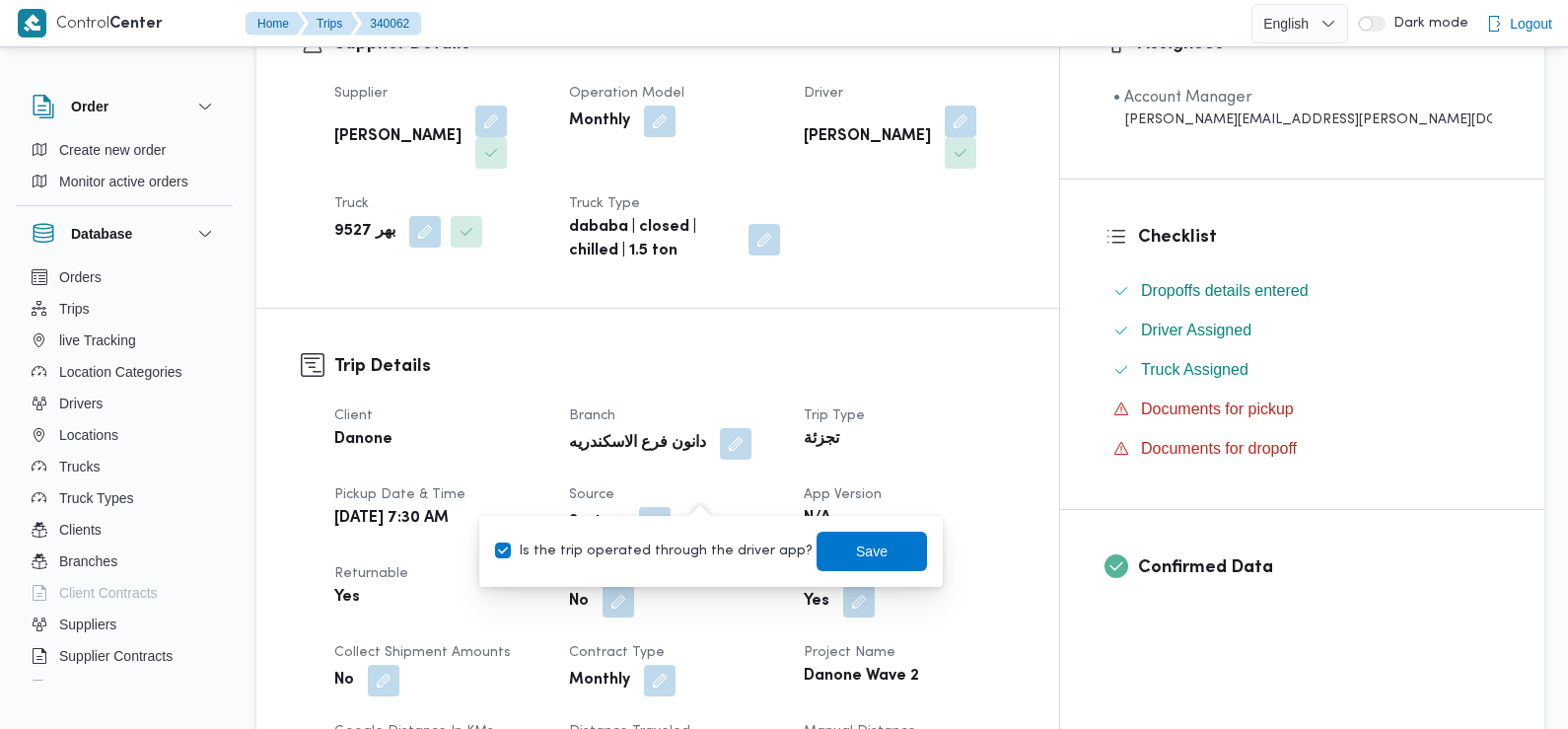
click at [690, 553] on label "Is the trip operated through the driver app?" at bounding box center [653, 552] width 317 height 24
checkbox input "false"
click at [856, 561] on span "Save" at bounding box center [872, 551] width 32 height 24
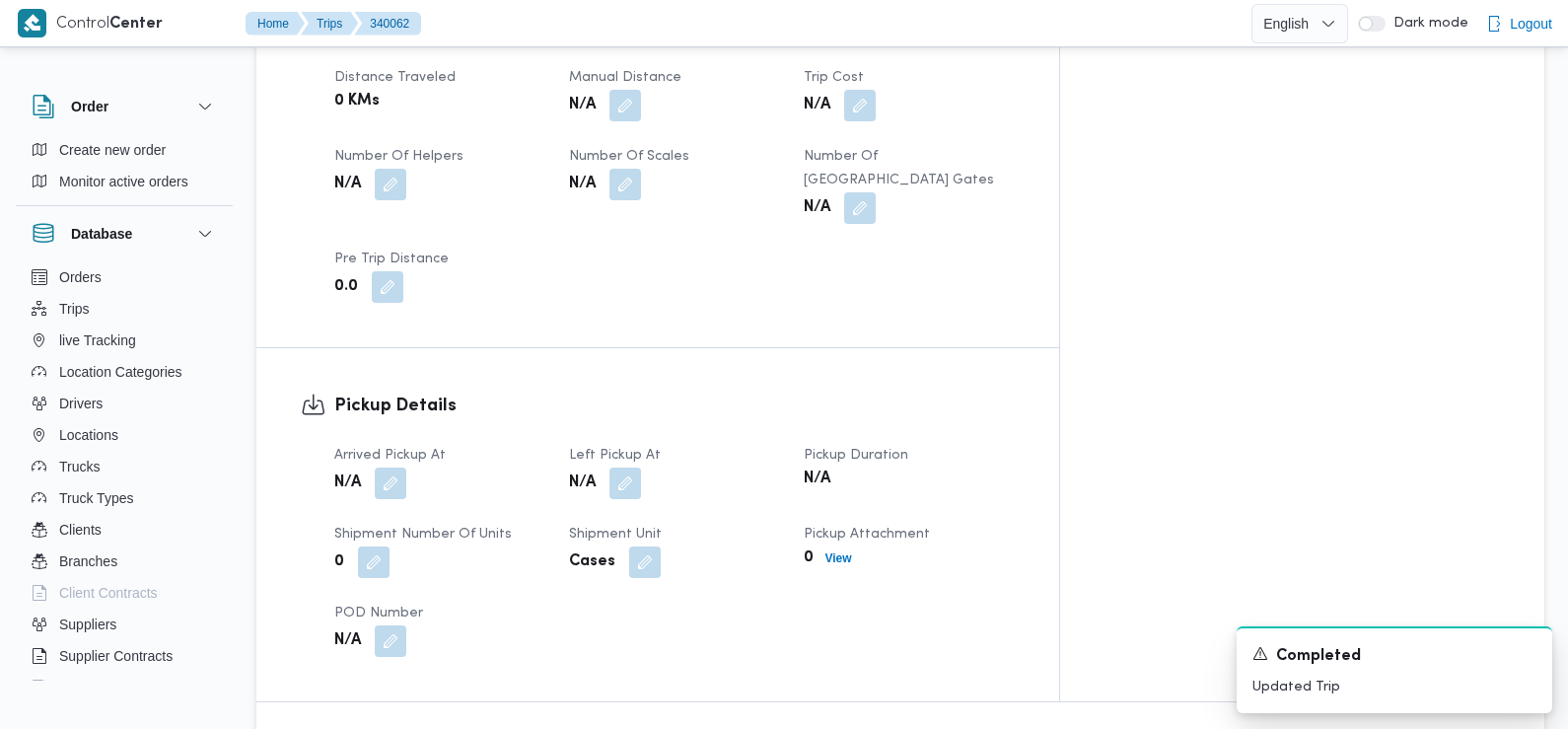
scroll to position [1033, 0]
click at [394, 463] on button "button" at bounding box center [391, 479] width 32 height 32
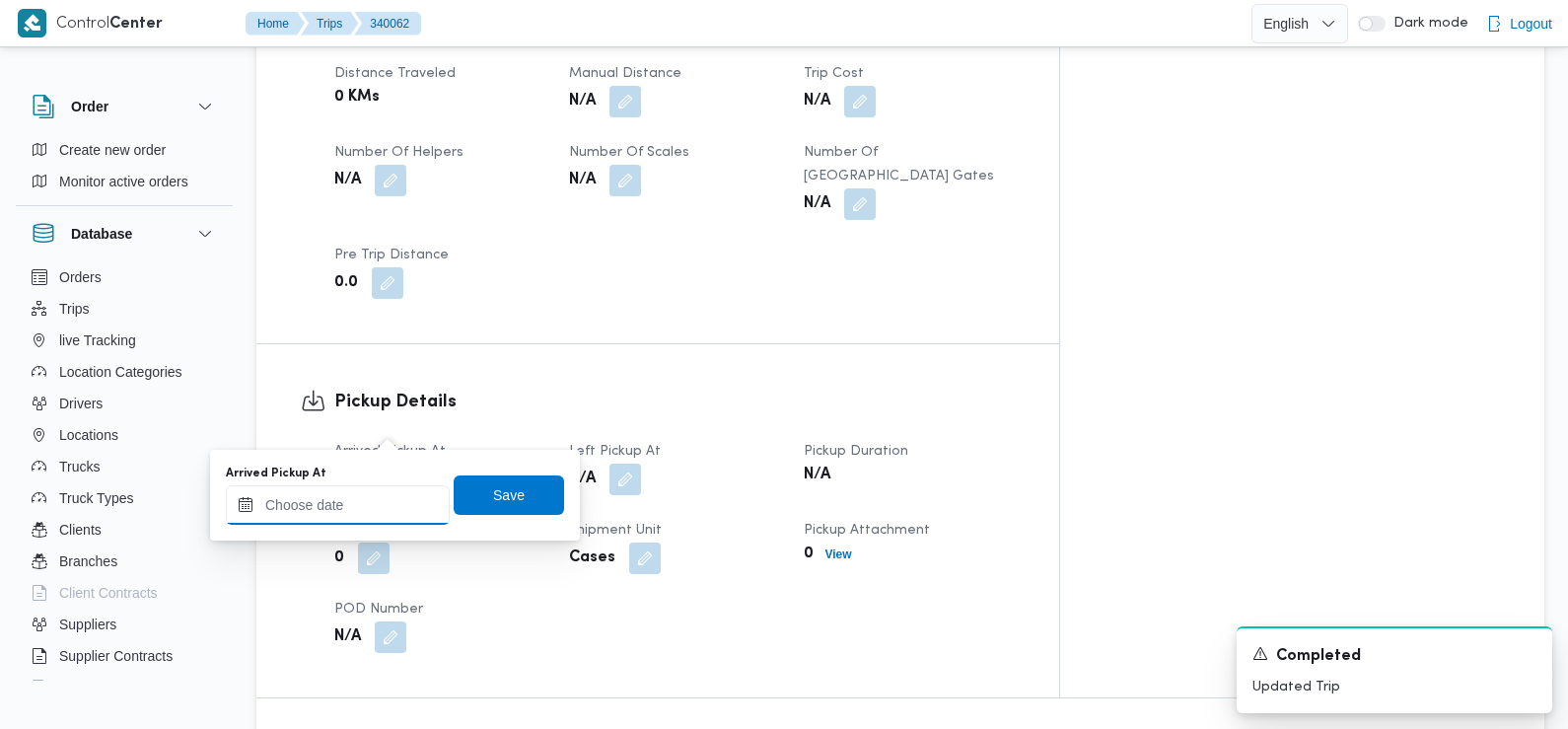
click at [389, 513] on input "Arrived Pickup At" at bounding box center [337, 505] width 223 height 40
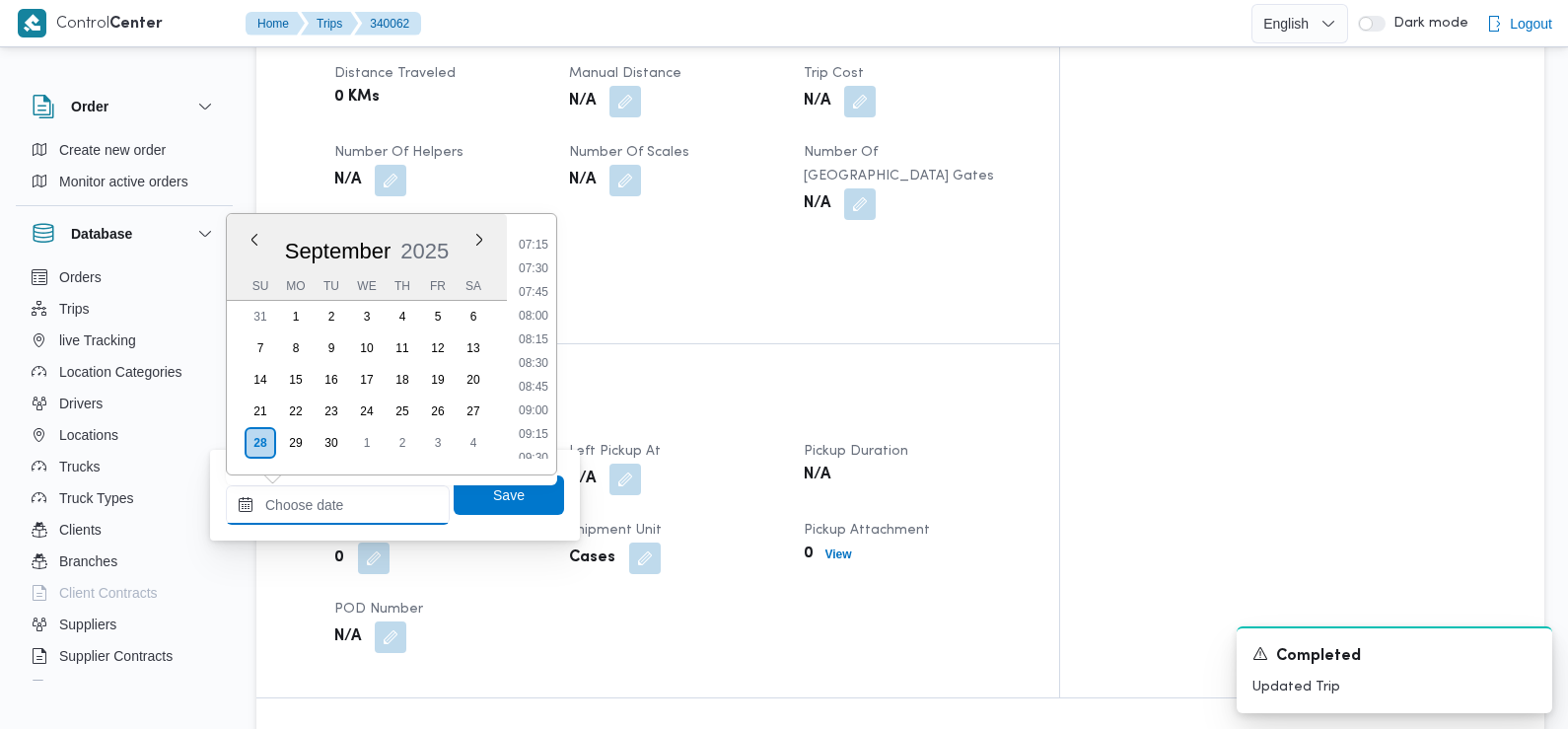
scroll to position [681, 0]
click at [546, 267] on li "07:30" at bounding box center [534, 269] width 45 height 20
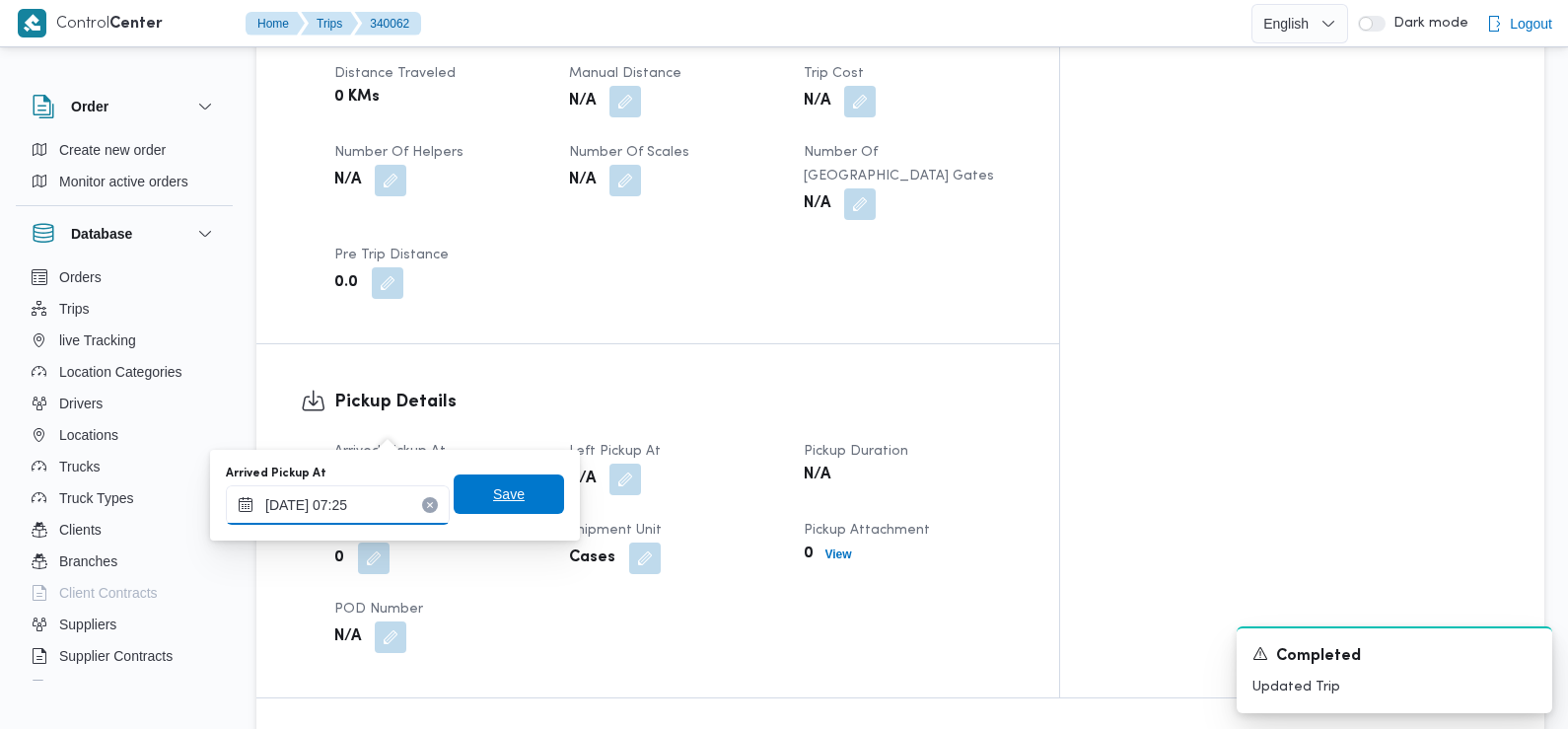
type input "28/09/2025 07:25"
click at [493, 493] on span "Save" at bounding box center [509, 495] width 32 height 24
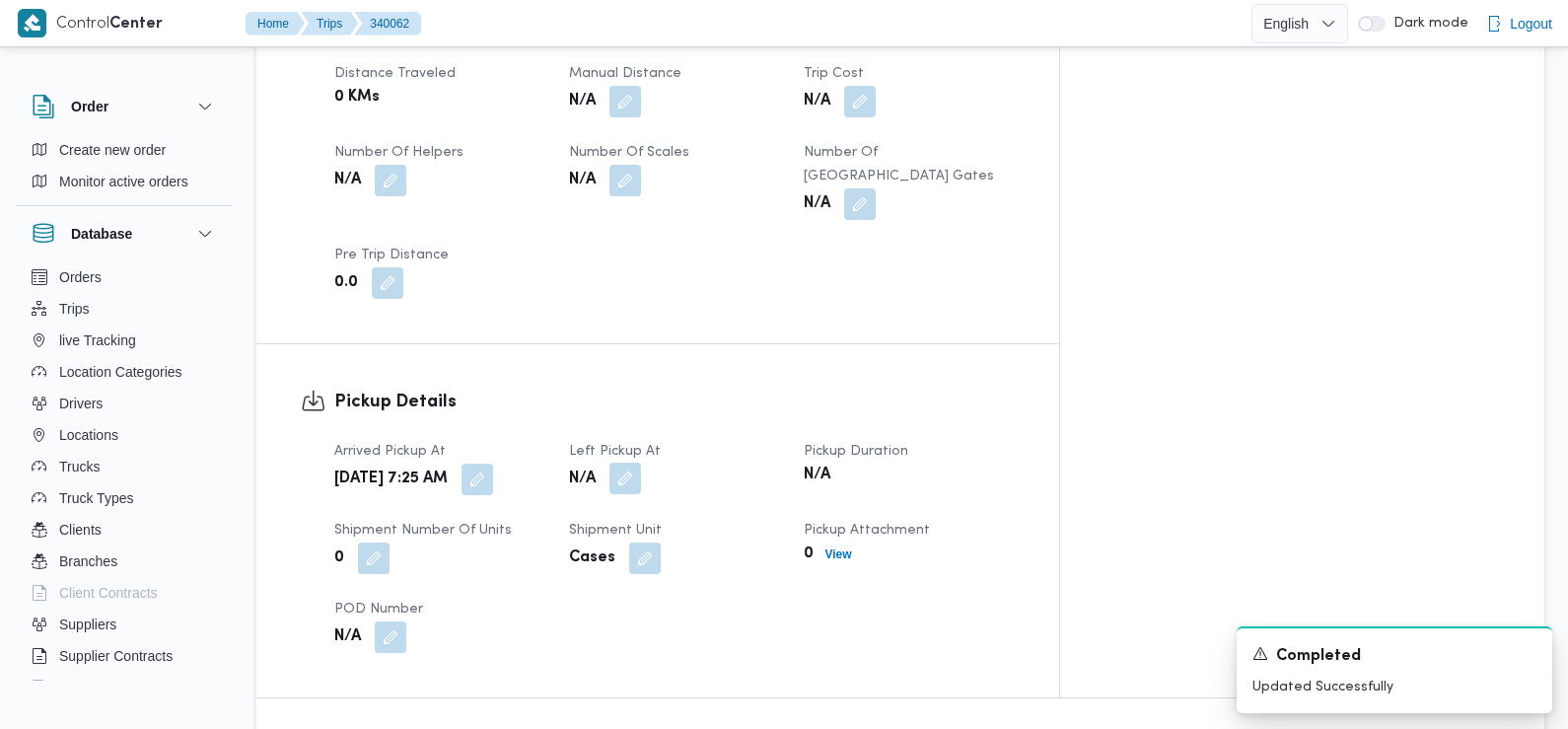
click at [641, 463] on button "button" at bounding box center [625, 479] width 32 height 32
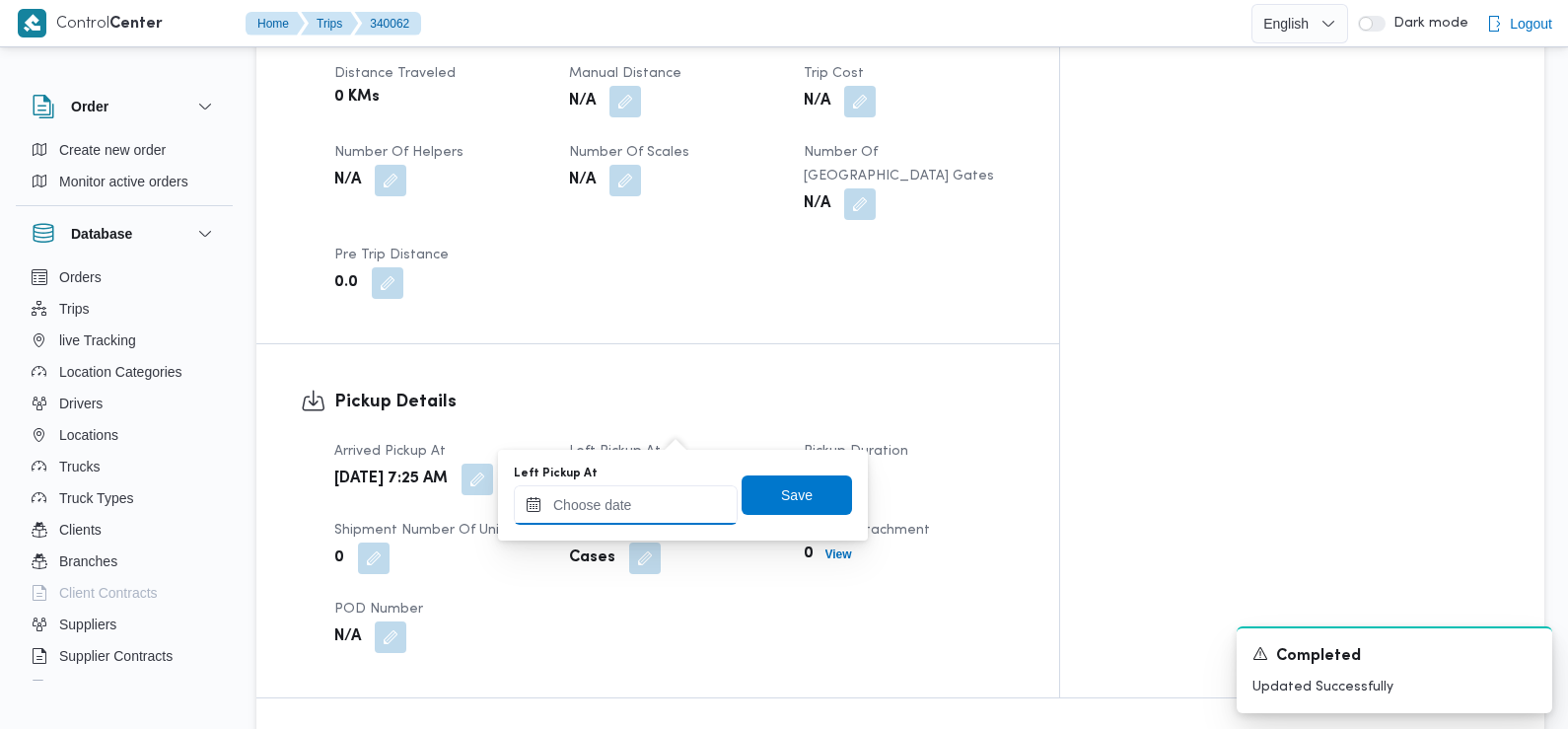
click at [674, 497] on input "Left Pickup At" at bounding box center [626, 505] width 223 height 40
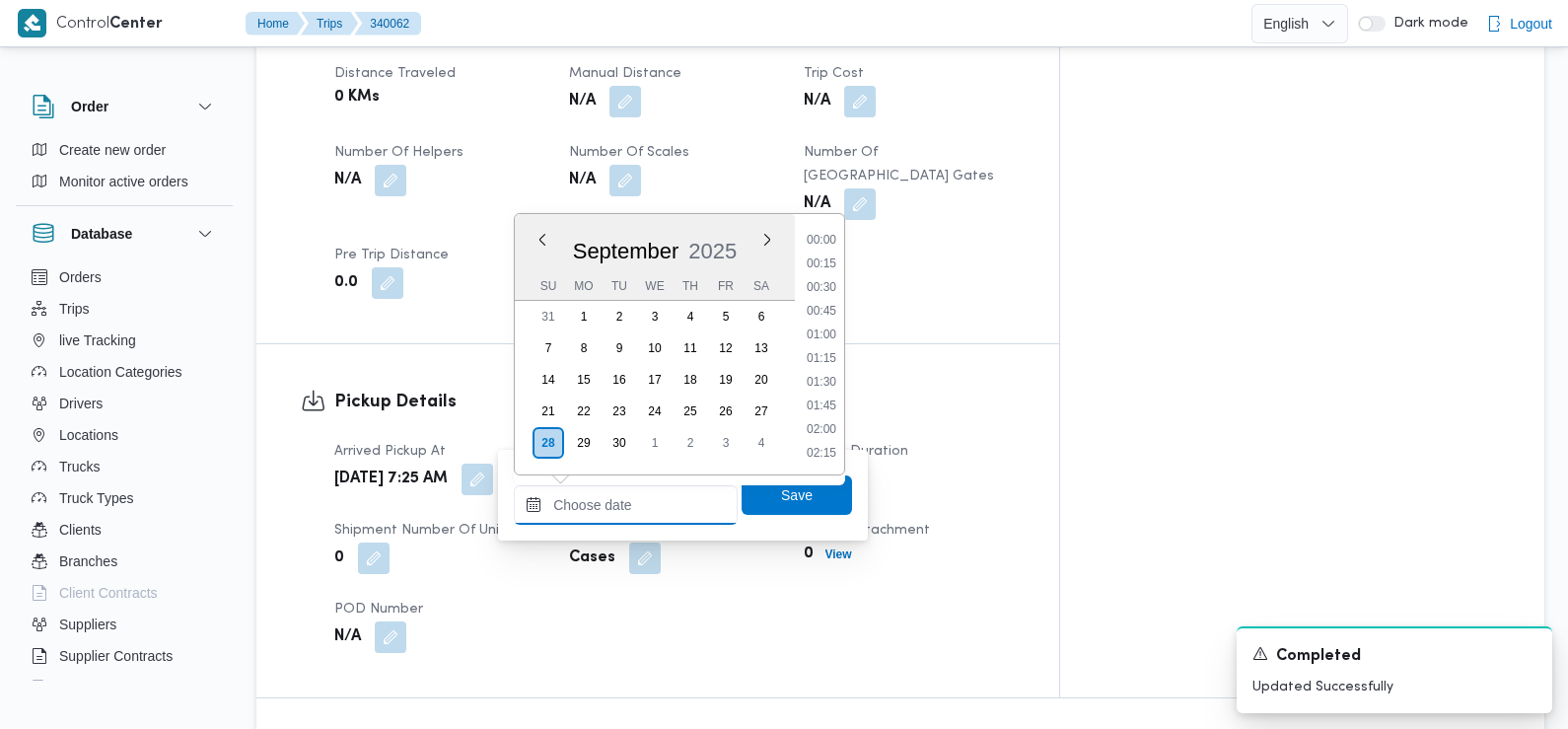
scroll to position [898, 0]
click at [830, 242] on li "09:30" at bounding box center [822, 241] width 45 height 20
type input "[DATE] 09:30"
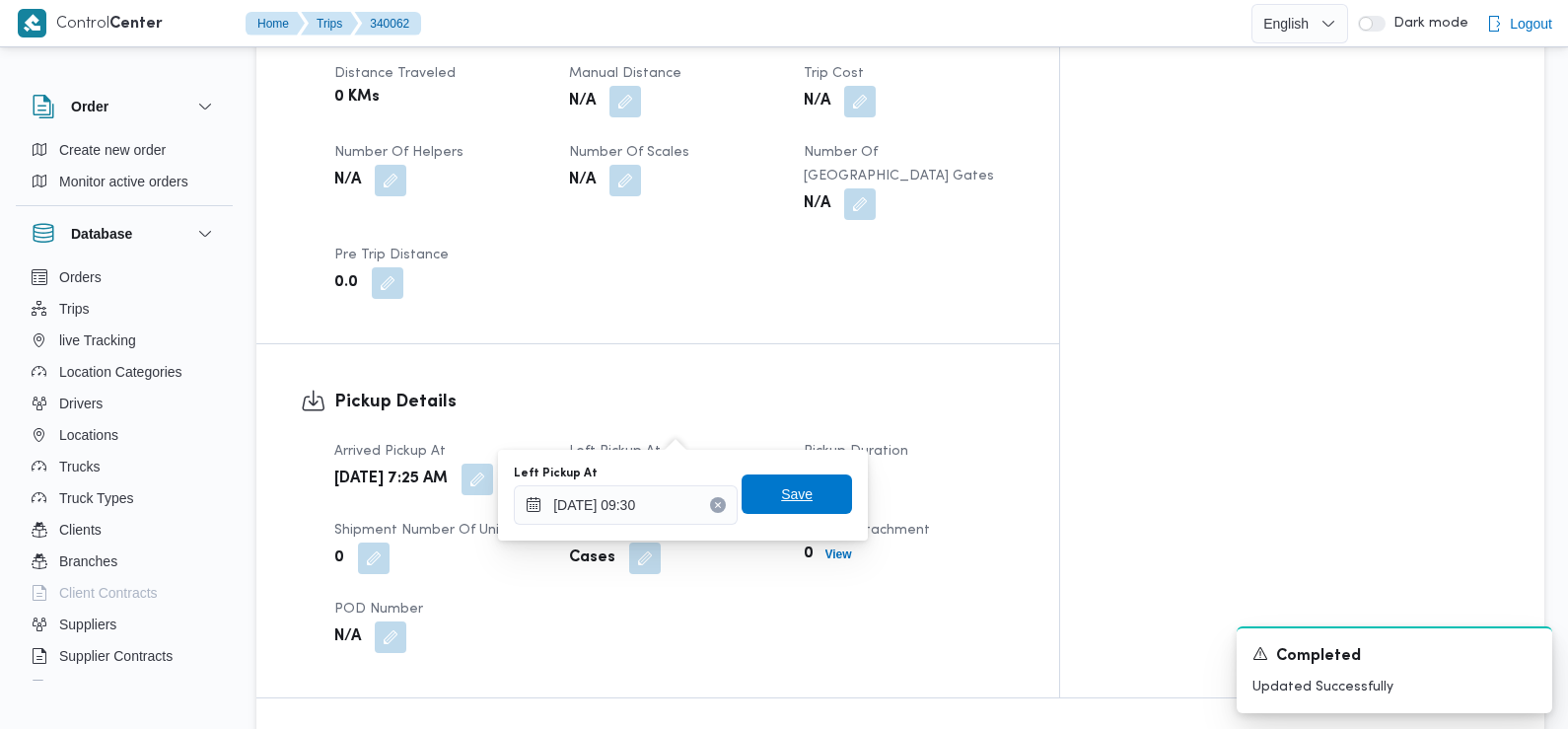
click at [799, 495] on span "Save" at bounding box center [797, 495] width 111 height 40
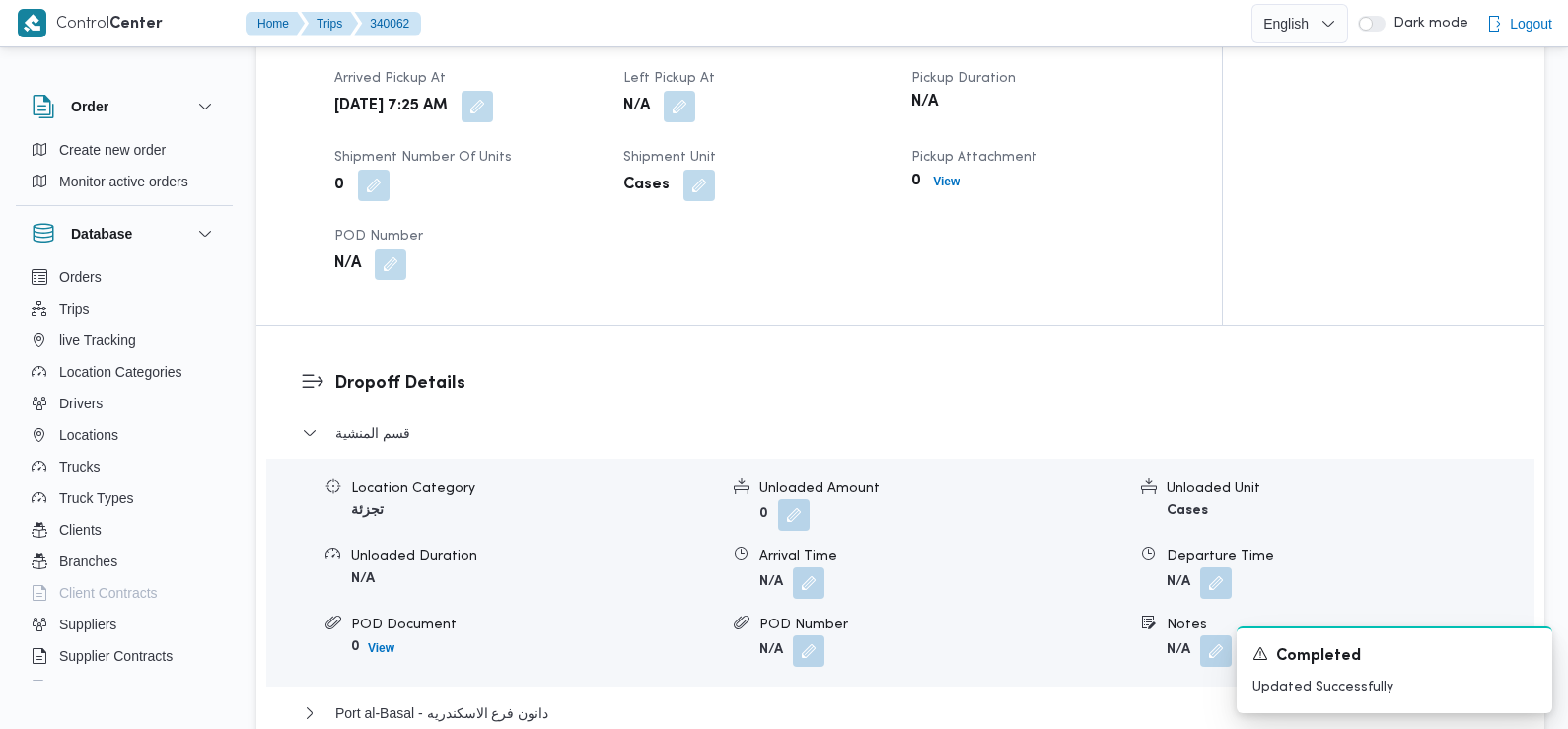
scroll to position [1440, 0]
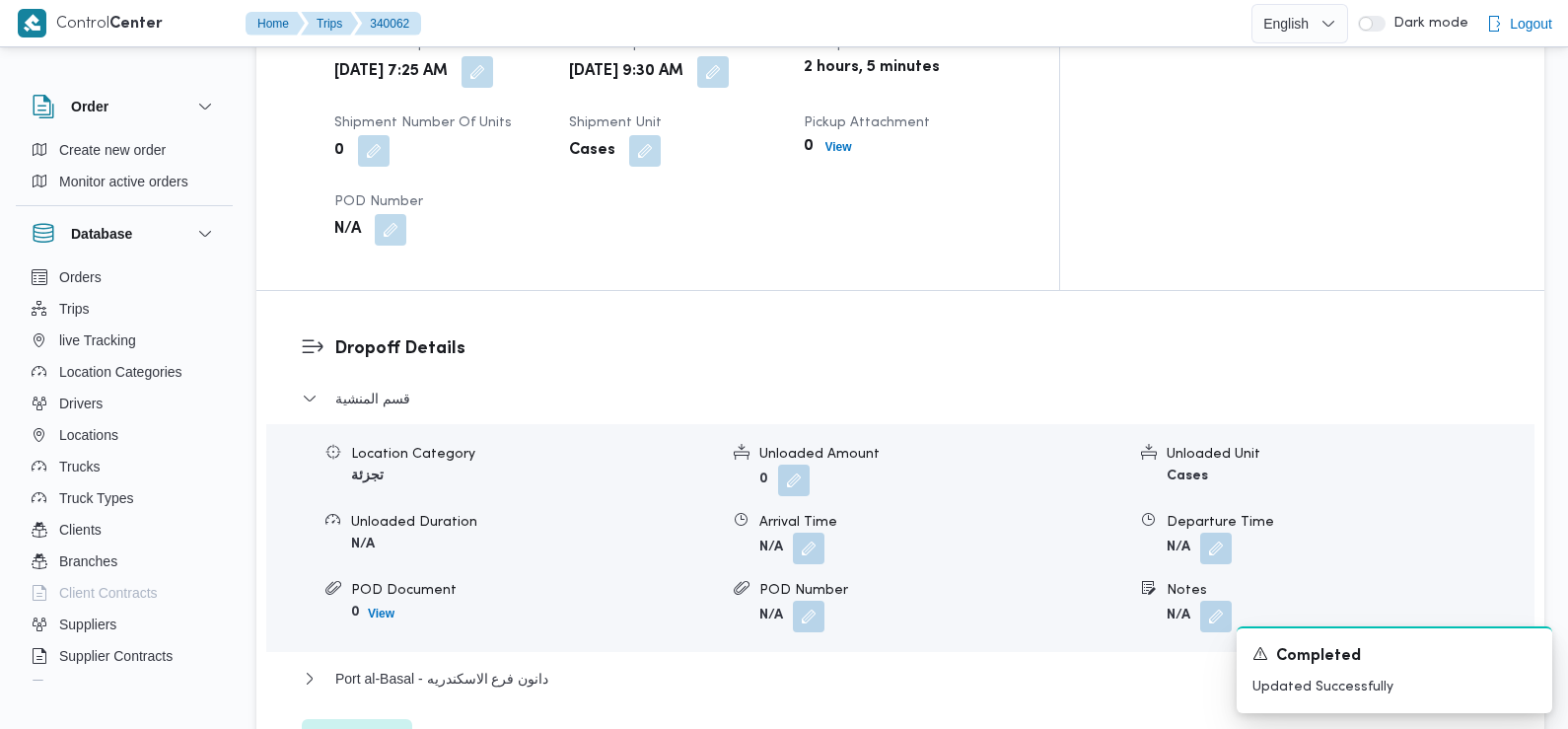
click at [807, 518] on div "Location Category تجزئة Unloaded Amount 0 Unloaded Unit Cases Unloaded Duration…" at bounding box center [900, 538] width 1284 height 224
click at [807, 532] on button "button" at bounding box center [809, 548] width 32 height 32
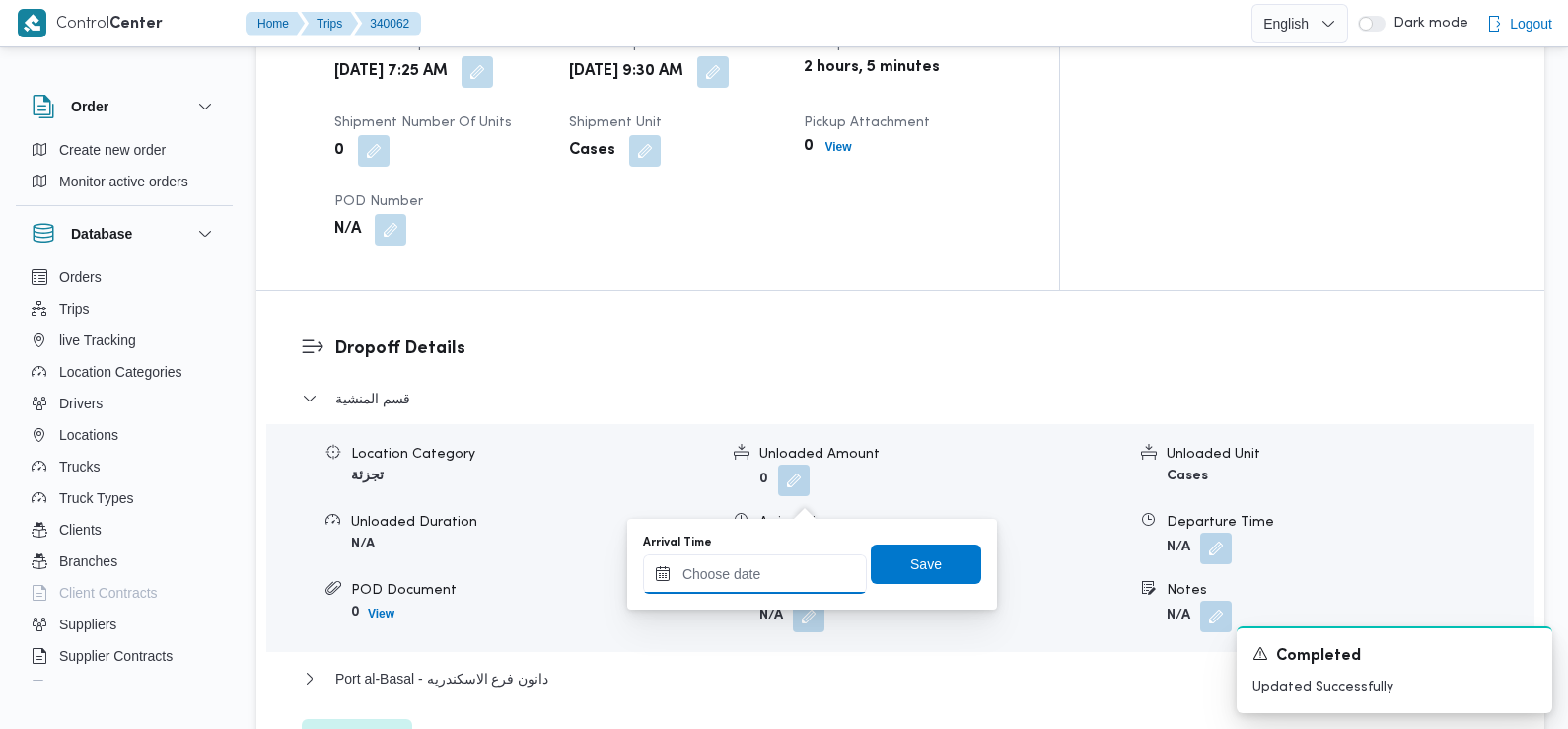
click at [774, 574] on input "Arrival Time" at bounding box center [754, 575] width 223 height 40
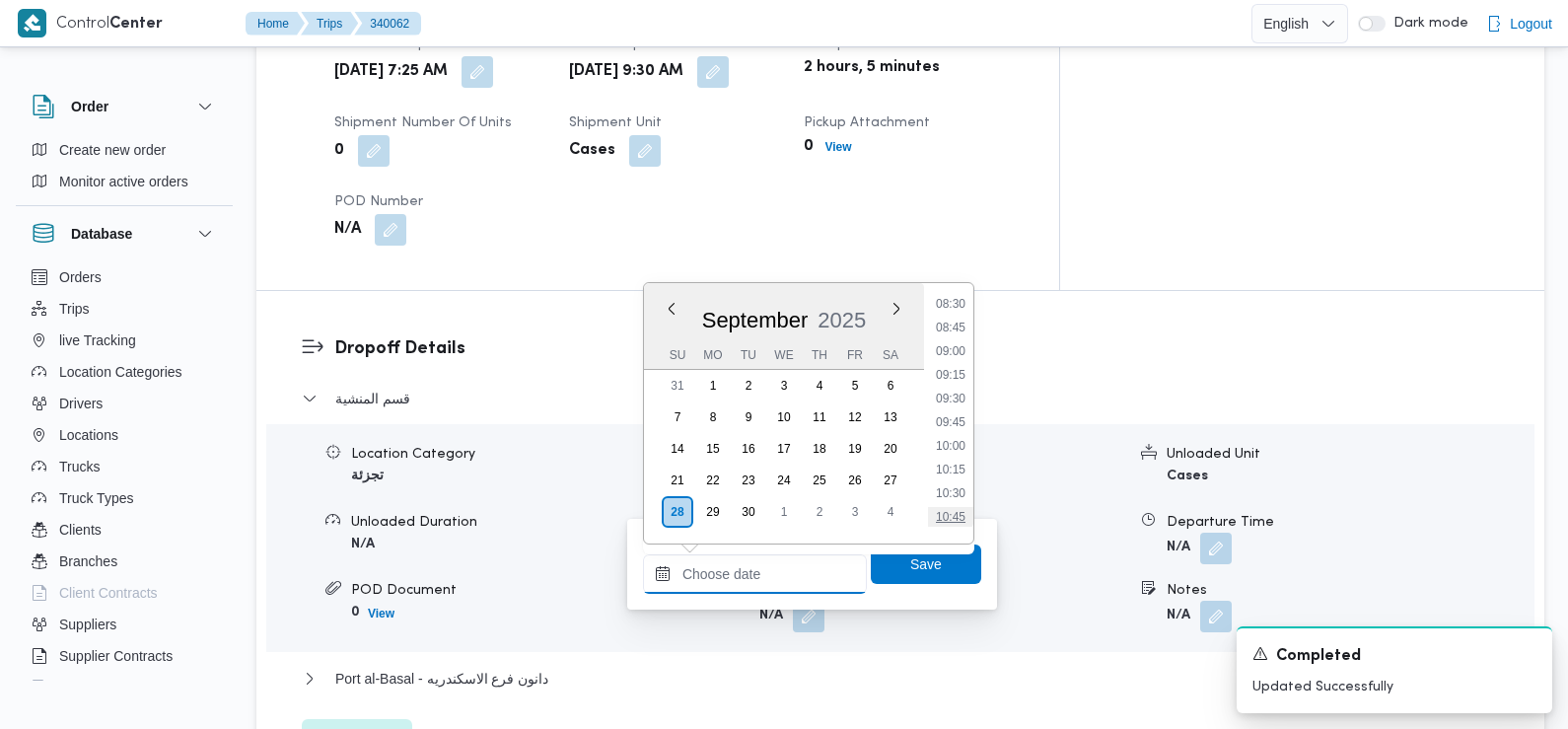
scroll to position [792, 0]
click at [954, 373] on li "09:00" at bounding box center [951, 369] width 45 height 20
type input "28/09/2025 09:00"
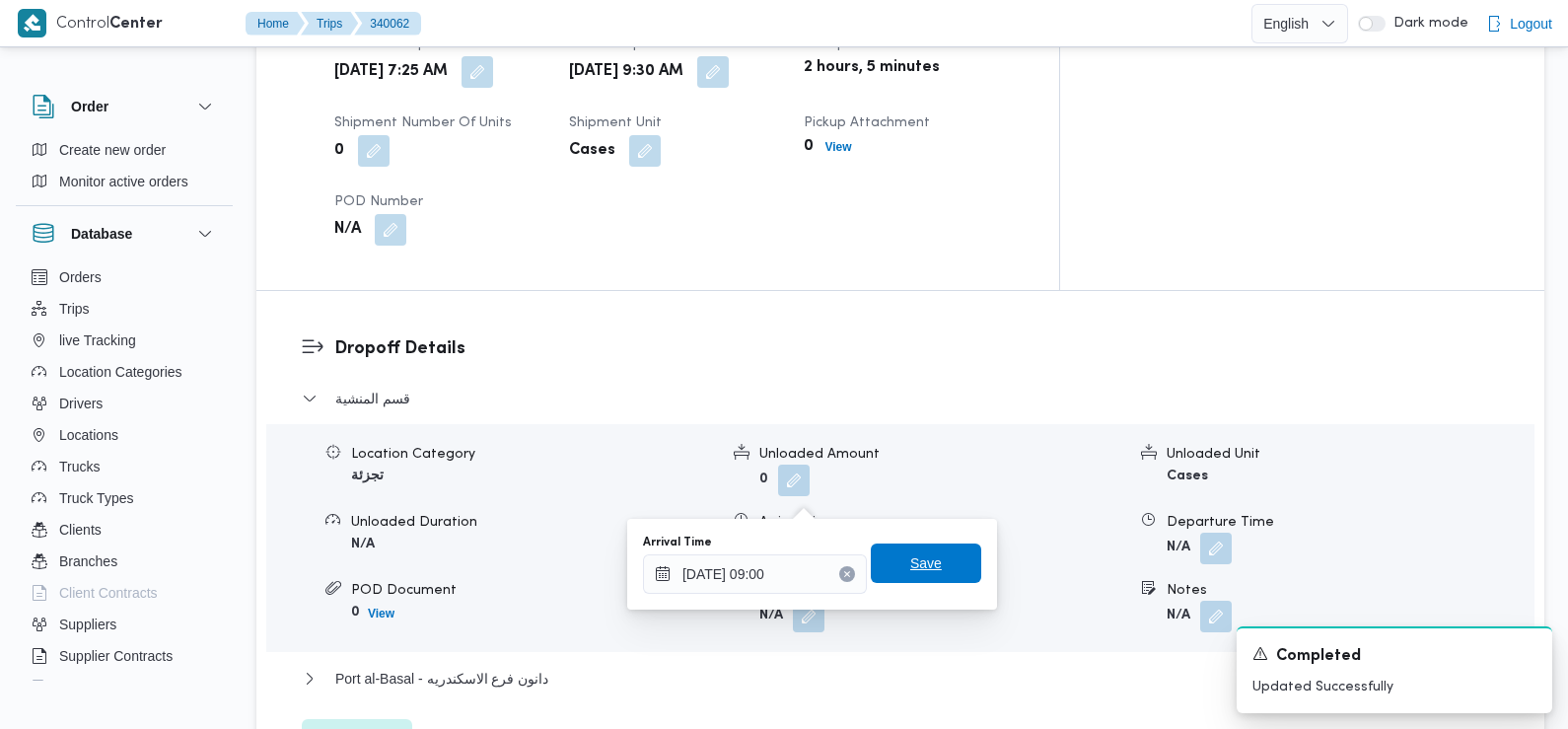
click at [911, 567] on span "Save" at bounding box center [926, 564] width 32 height 24
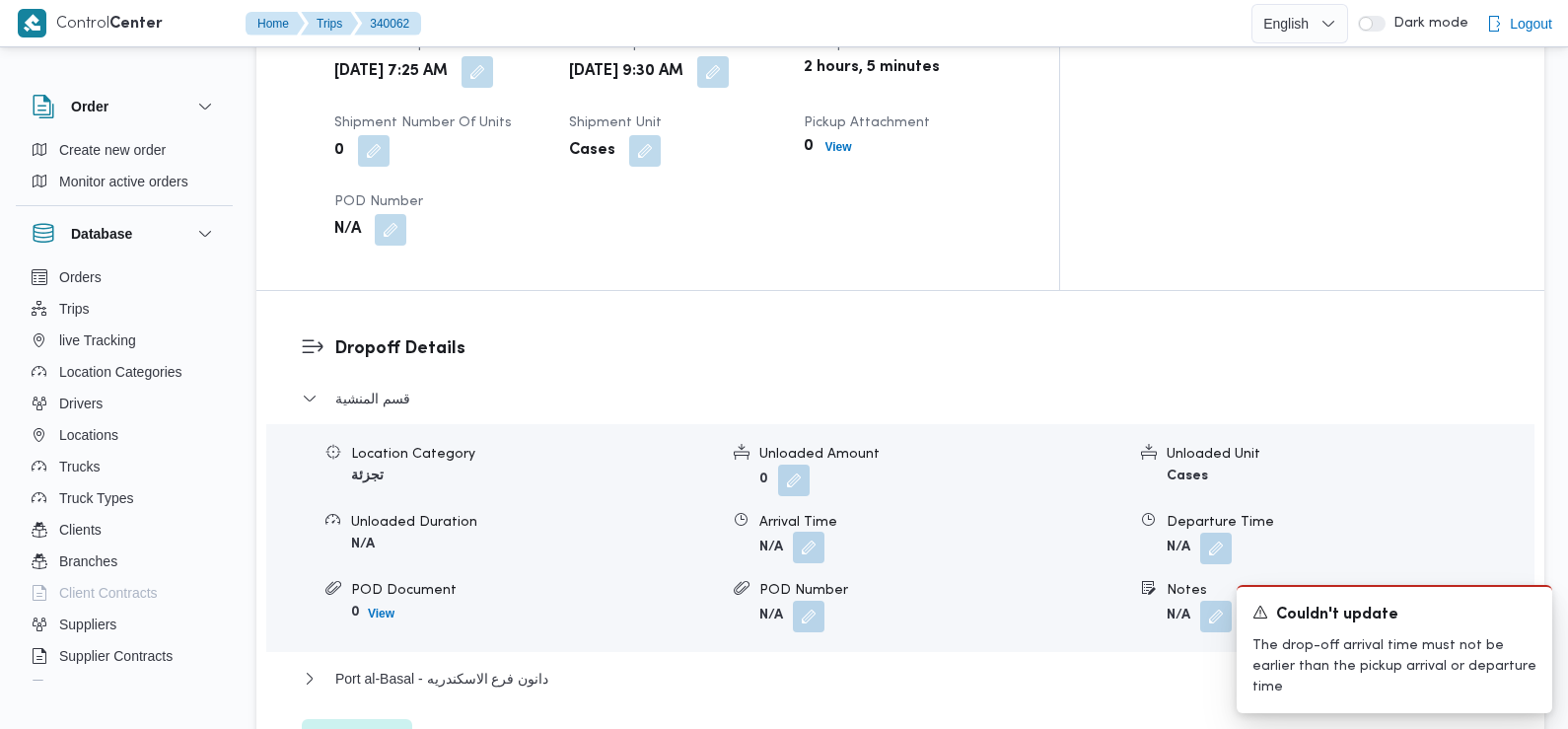
click at [821, 532] on button "button" at bounding box center [809, 548] width 32 height 32
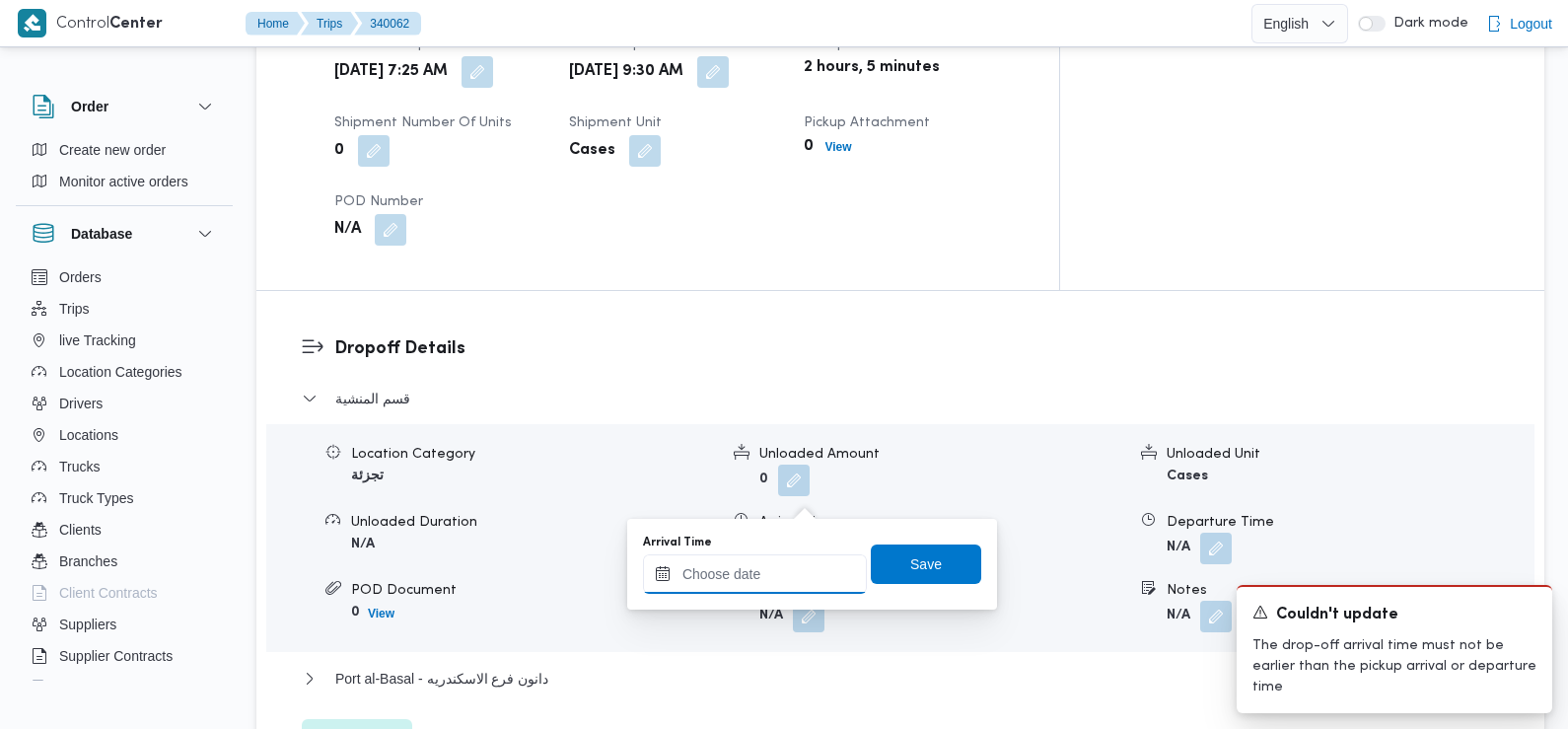
click at [783, 582] on input "Arrival Time" at bounding box center [754, 575] width 223 height 40
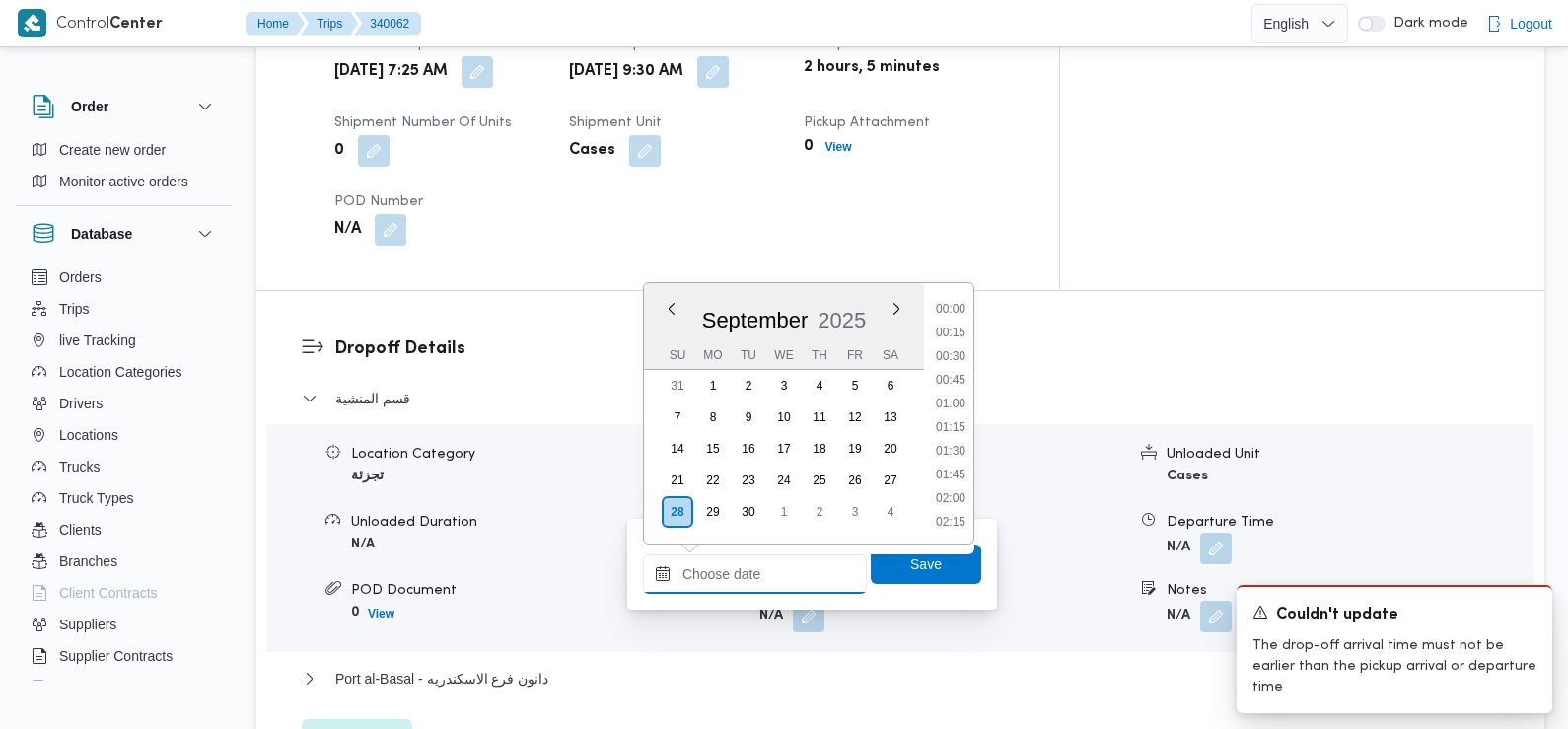
scroll to position [898, 0]
click at [954, 354] on li "10:00" at bounding box center [951, 358] width 45 height 20
type input "28/09/2025 10:00"
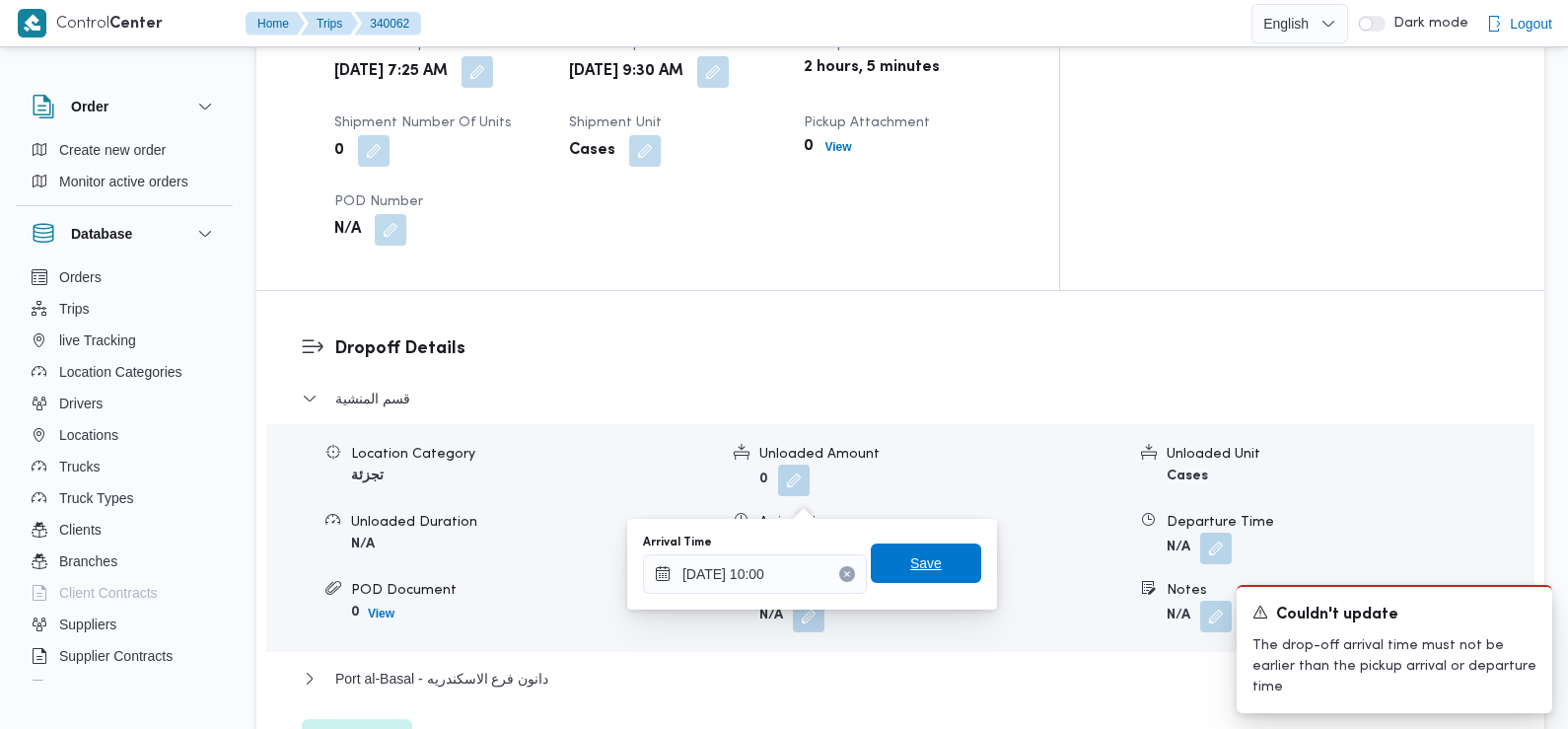
click at [912, 559] on span "Save" at bounding box center [926, 564] width 32 height 24
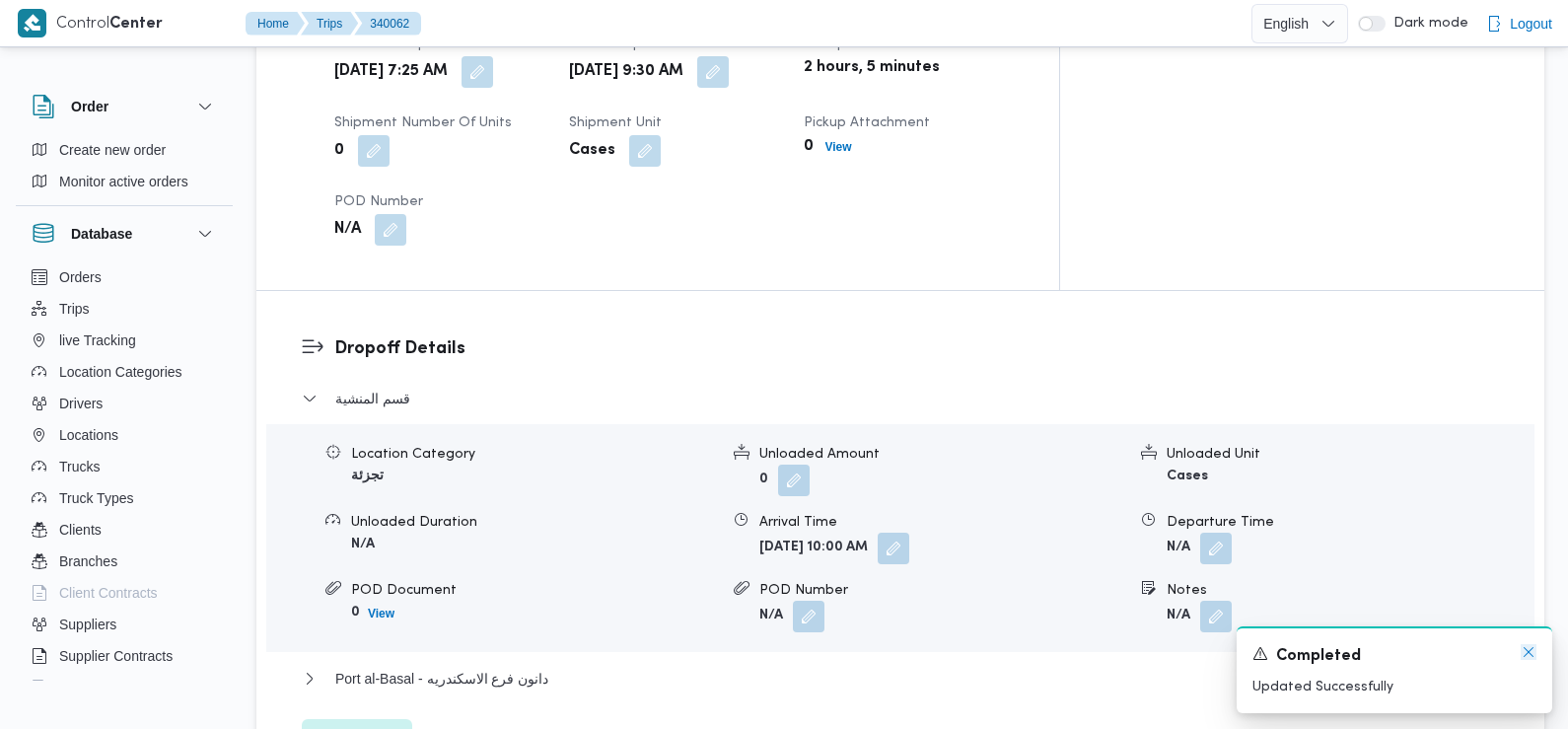
click at [1526, 652] on icon "Dismiss toast" at bounding box center [1528, 652] width 16 height 16
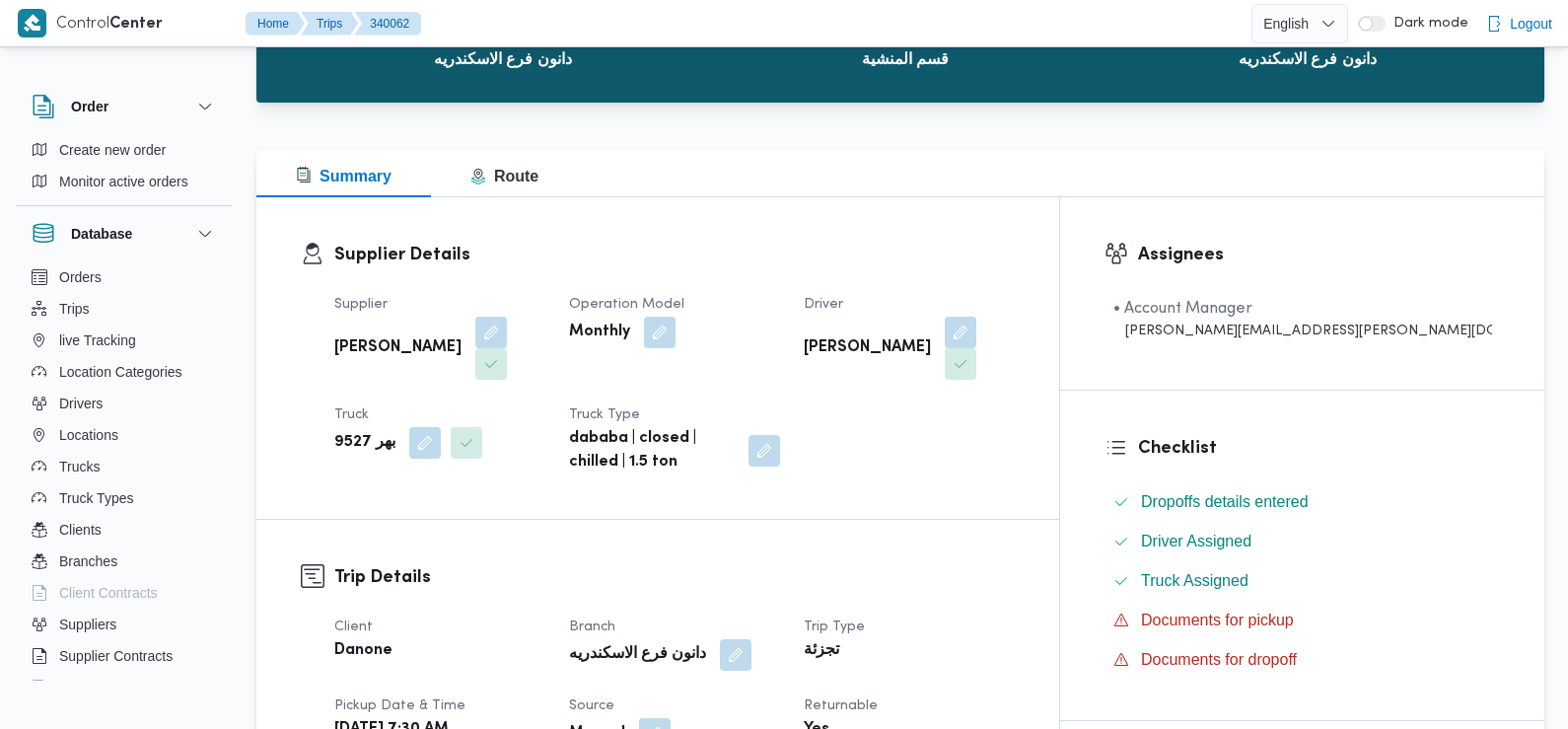
scroll to position [0, 0]
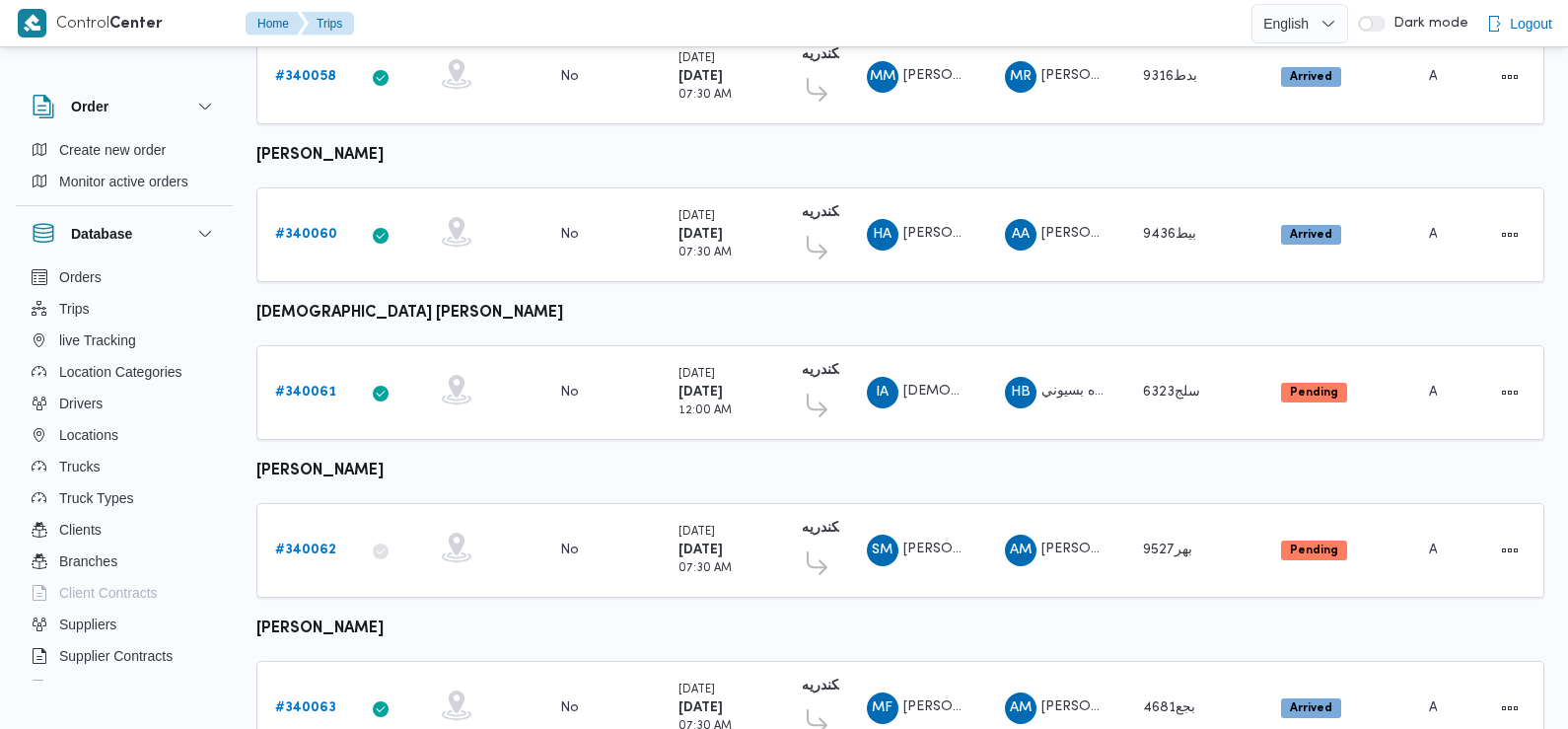
scroll to position [440, 0]
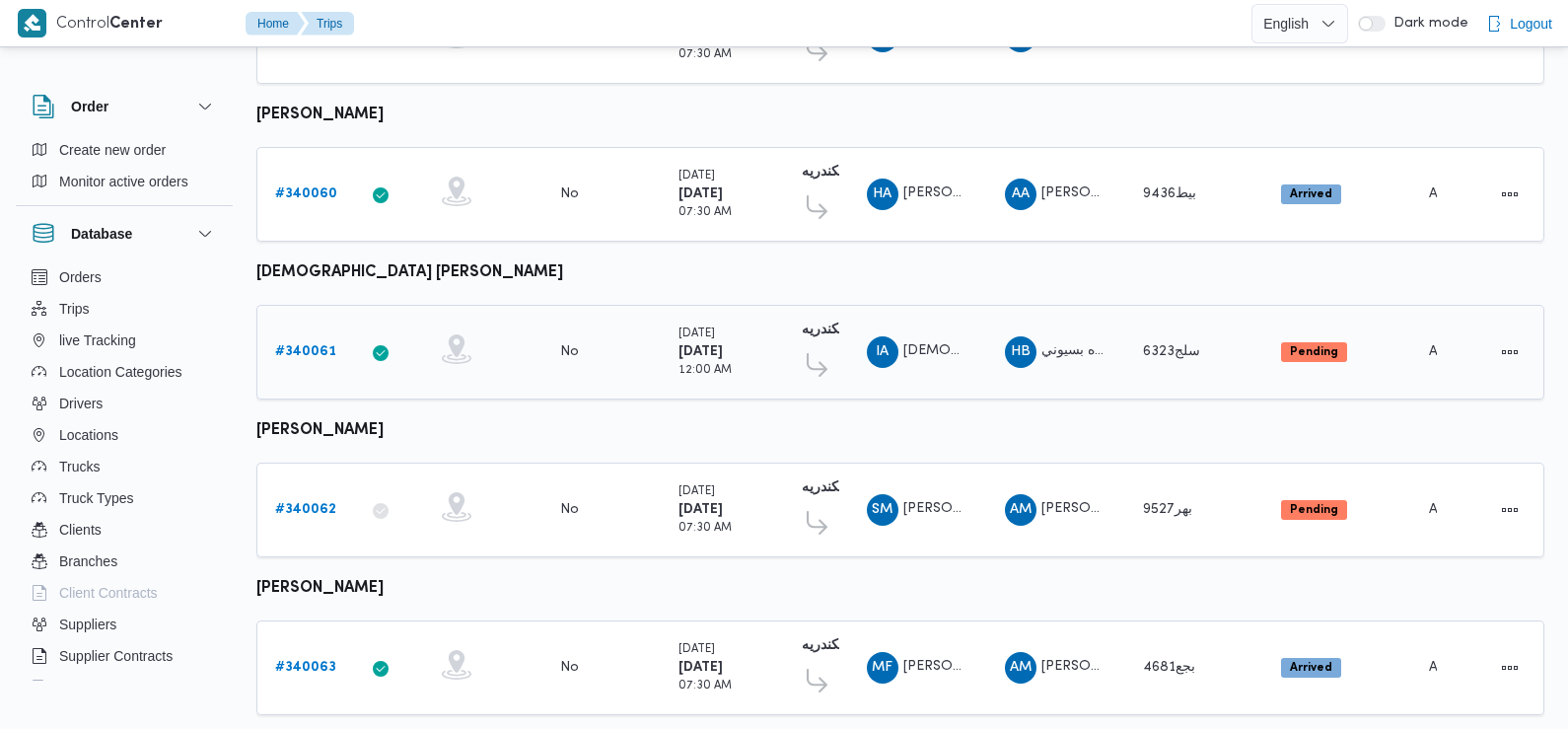
click at [310, 349] on b "# 340061" at bounding box center [305, 351] width 61 height 13
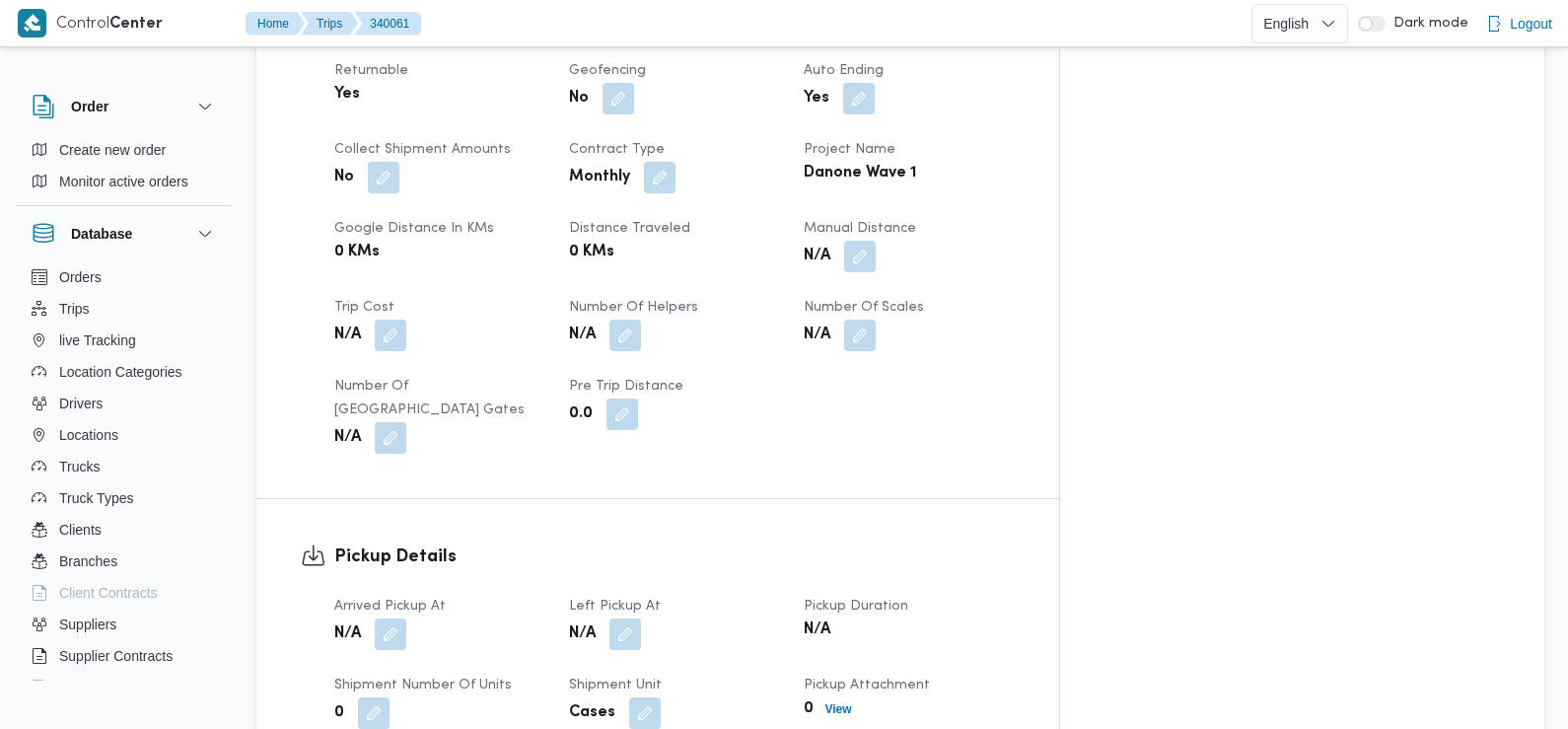
scroll to position [1025, 0]
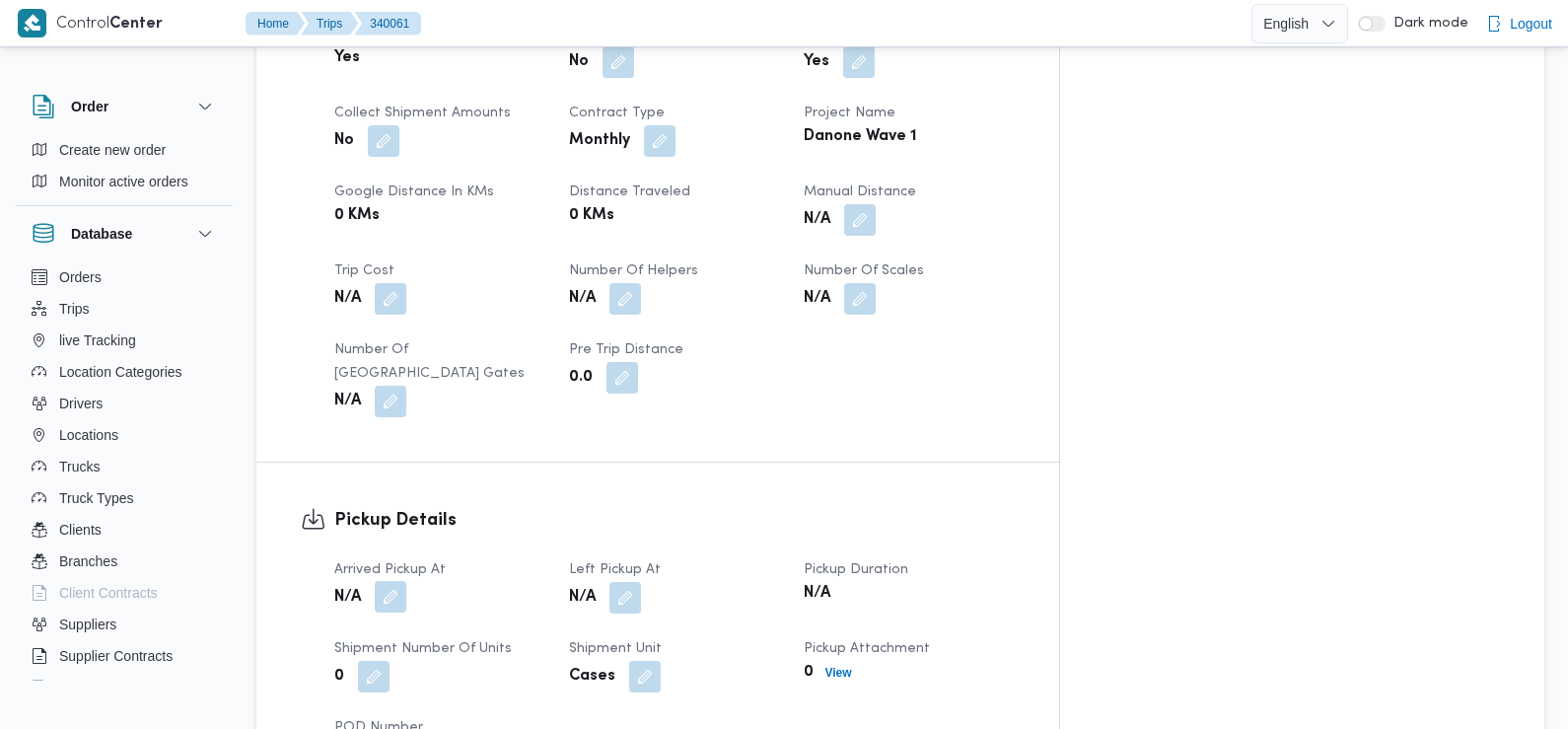
click at [389, 581] on button "button" at bounding box center [391, 596] width 32 height 32
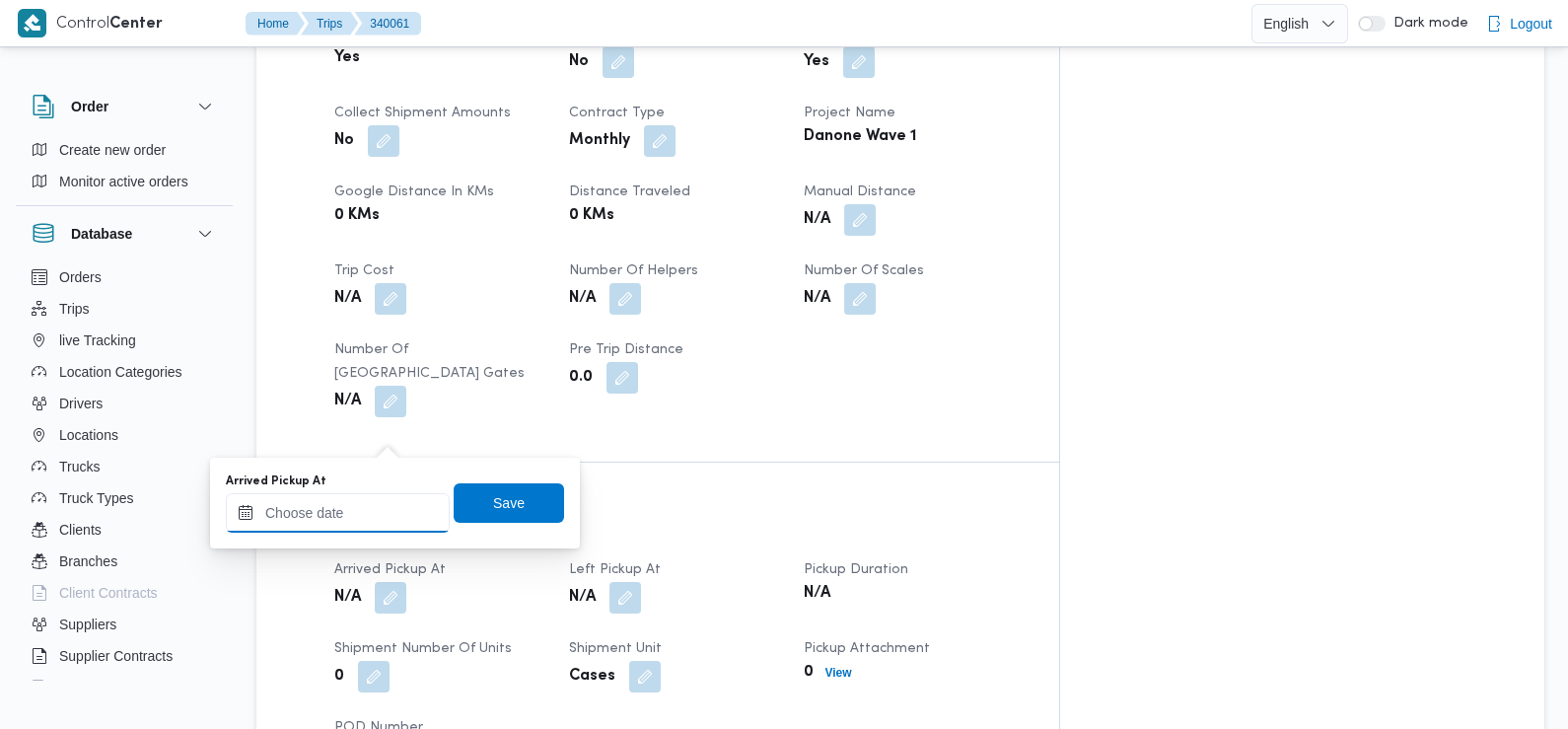
click at [384, 500] on input "Arrived Pickup At" at bounding box center [337, 513] width 223 height 40
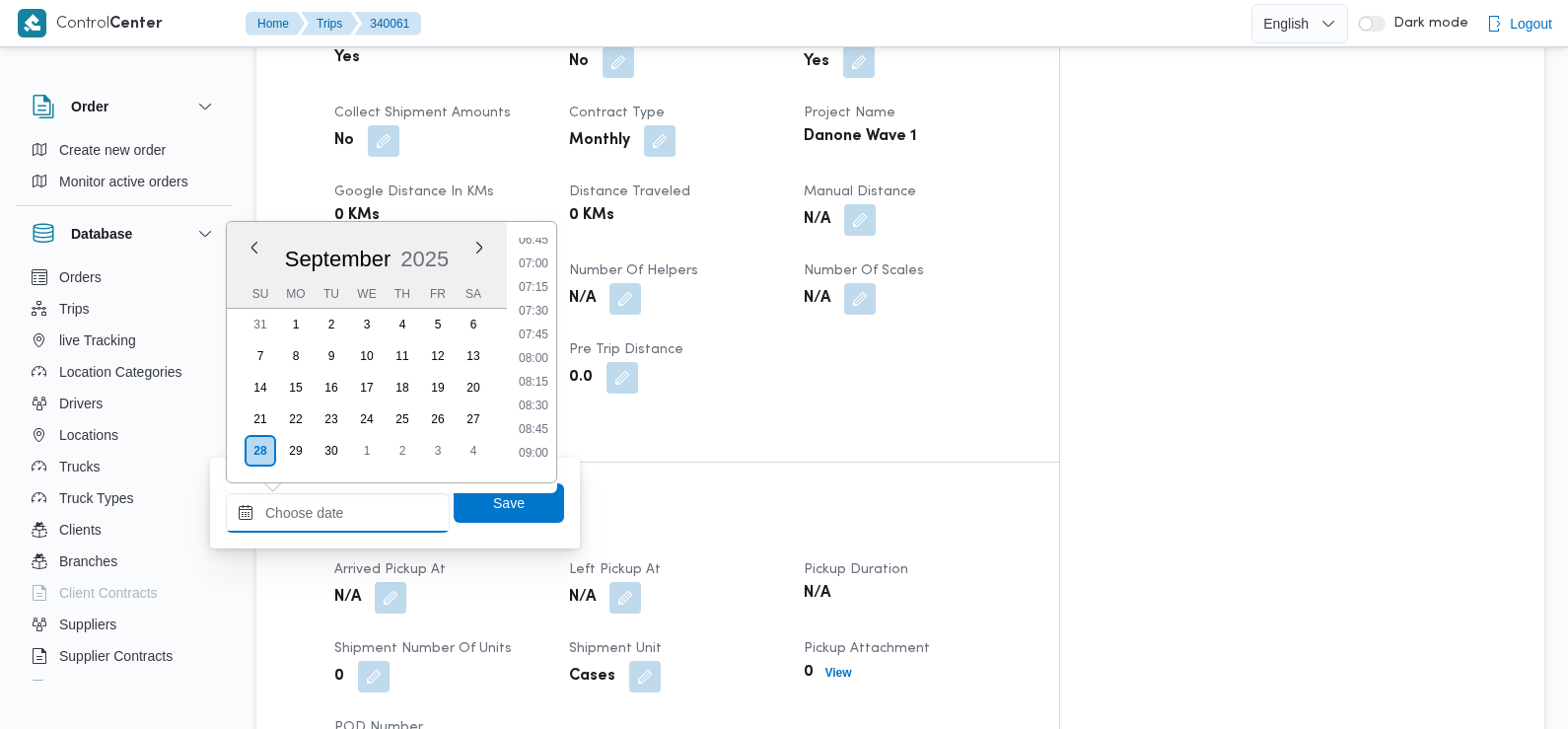
scroll to position [614, 0]
click at [539, 342] on li "07:30" at bounding box center [534, 343] width 45 height 20
type input "[DATE] 07:30"
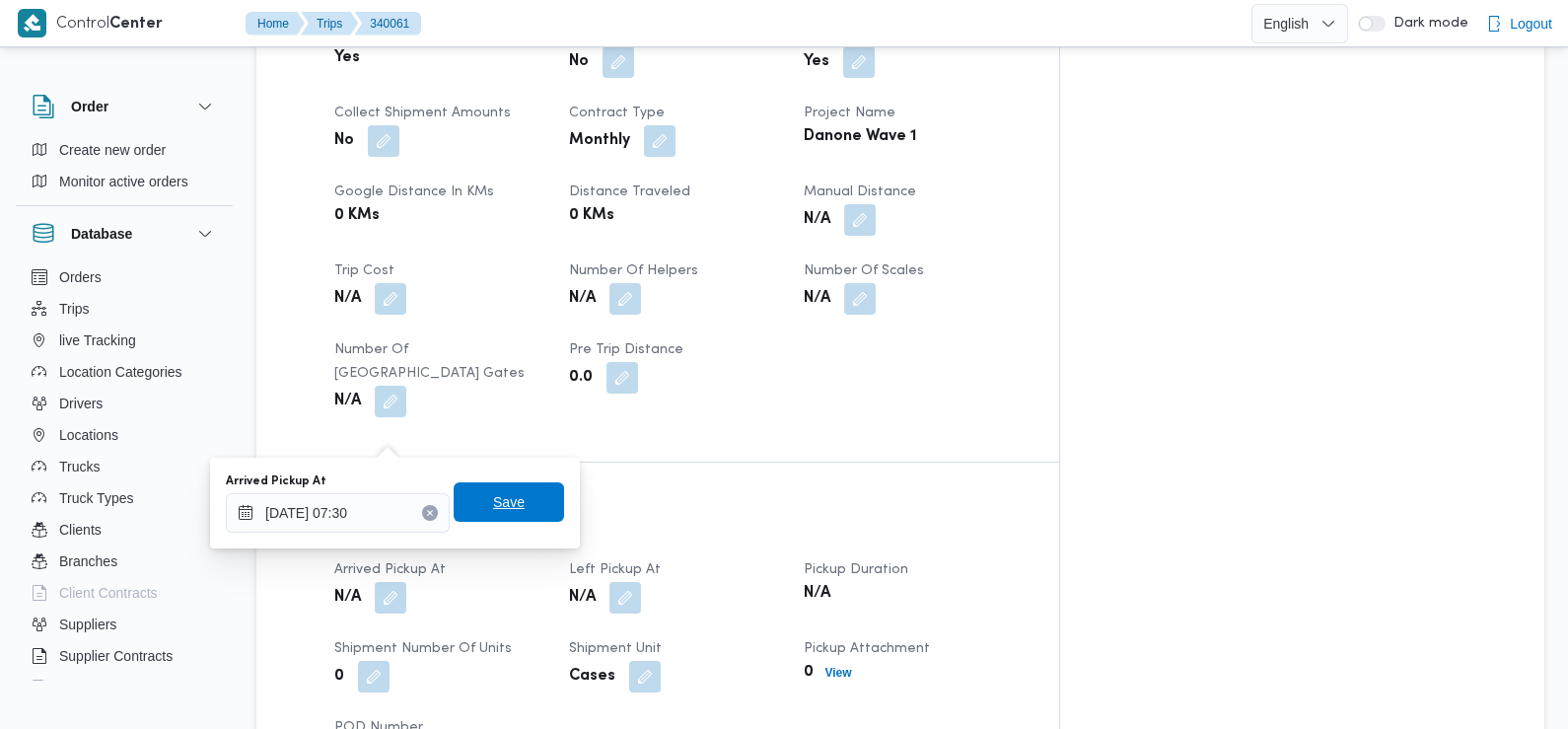
click at [511, 507] on span "Save" at bounding box center [509, 502] width 111 height 40
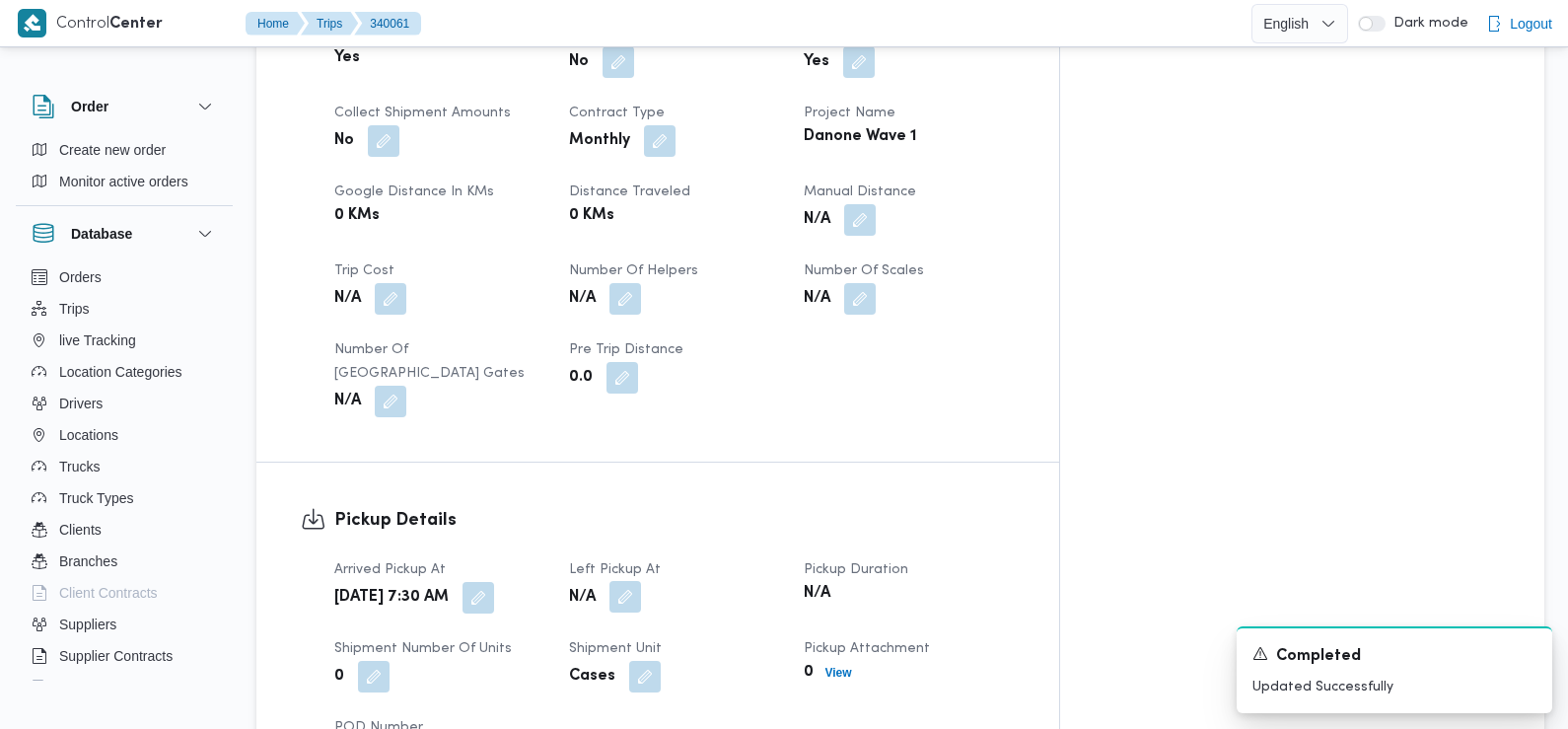
click at [641, 581] on button "button" at bounding box center [625, 596] width 32 height 32
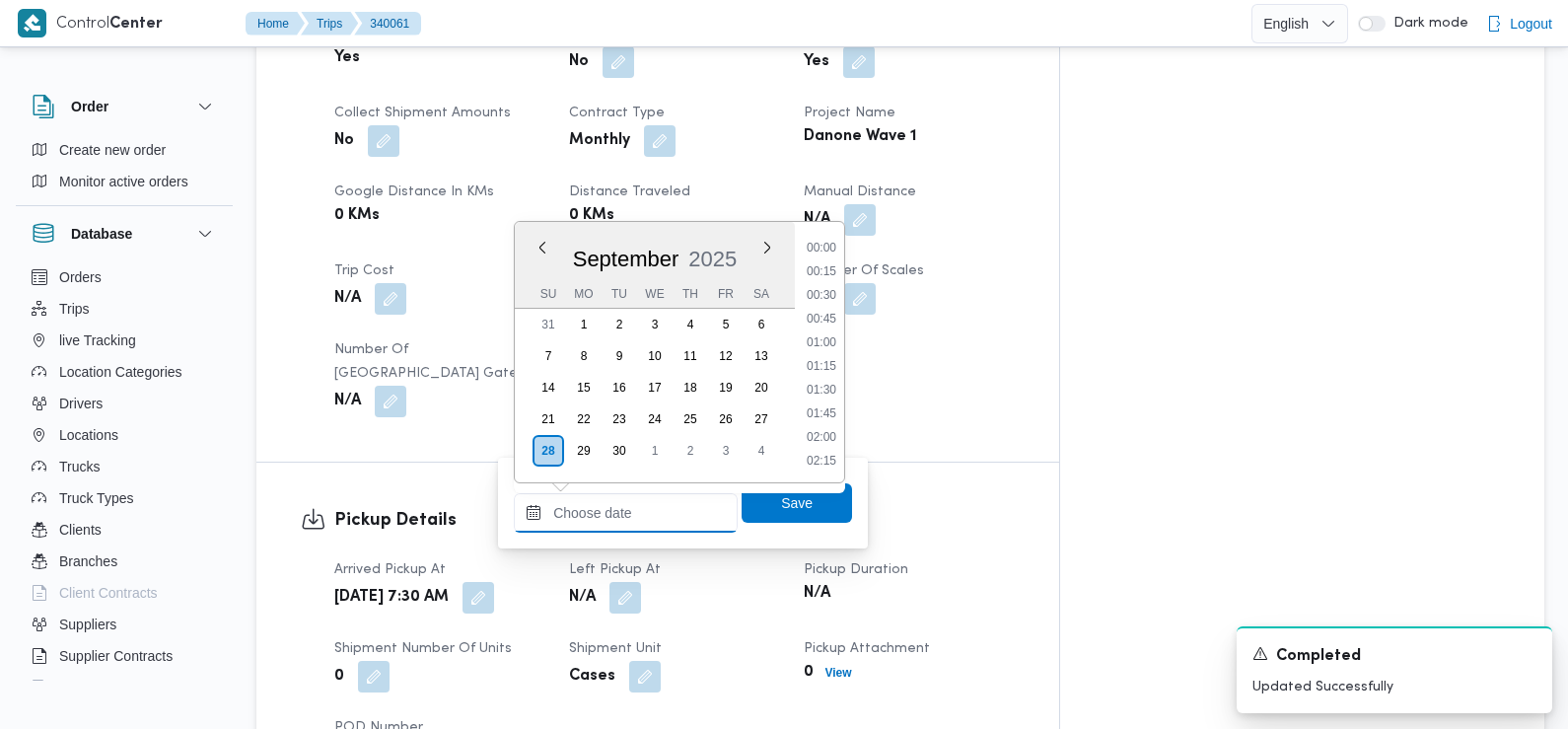
click at [678, 514] on input "Left Pickup At" at bounding box center [626, 513] width 223 height 40
click at [828, 372] on li "08:45" at bounding box center [822, 369] width 45 height 20
type input "28/09/2025 08:45"
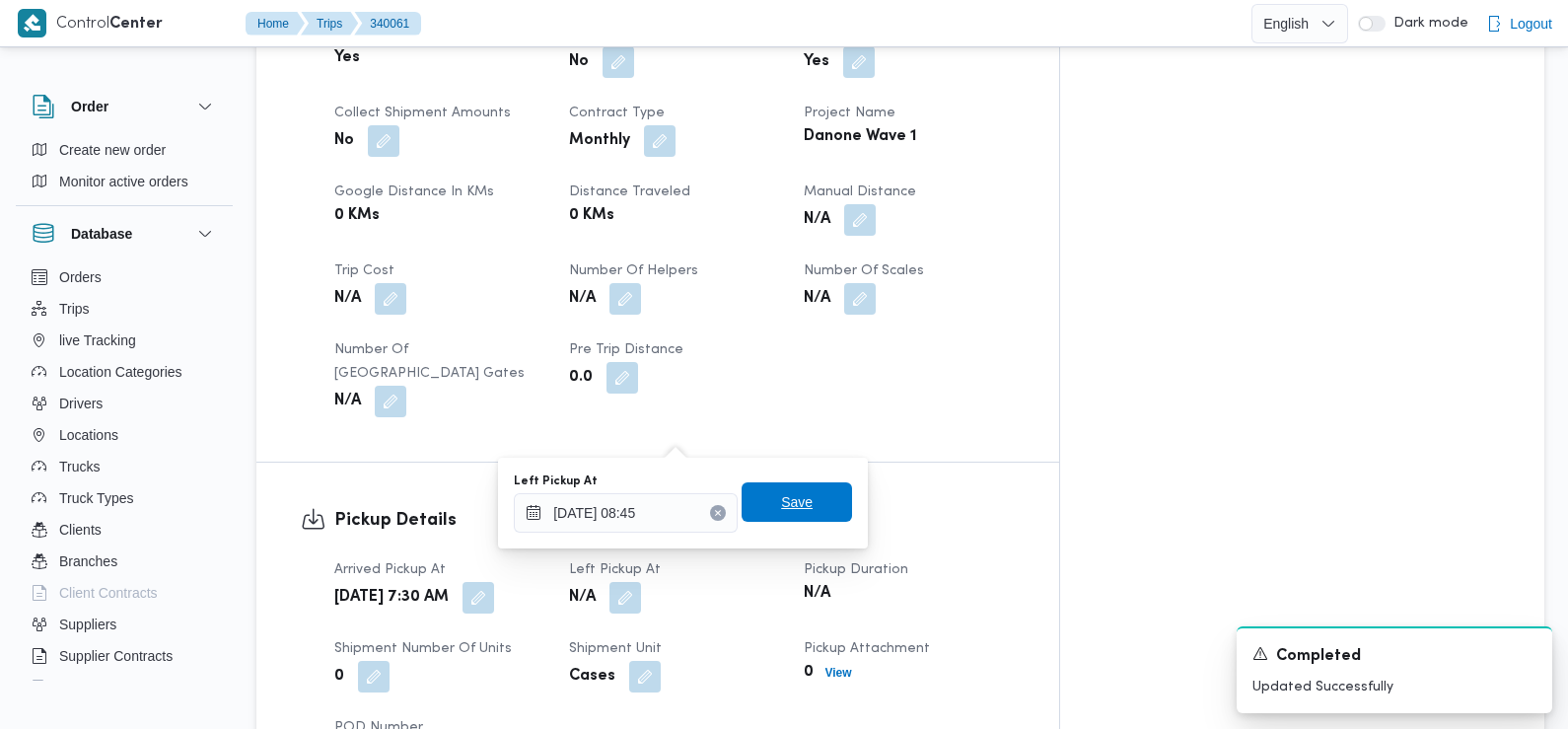
click at [813, 504] on span "Save" at bounding box center [797, 502] width 111 height 40
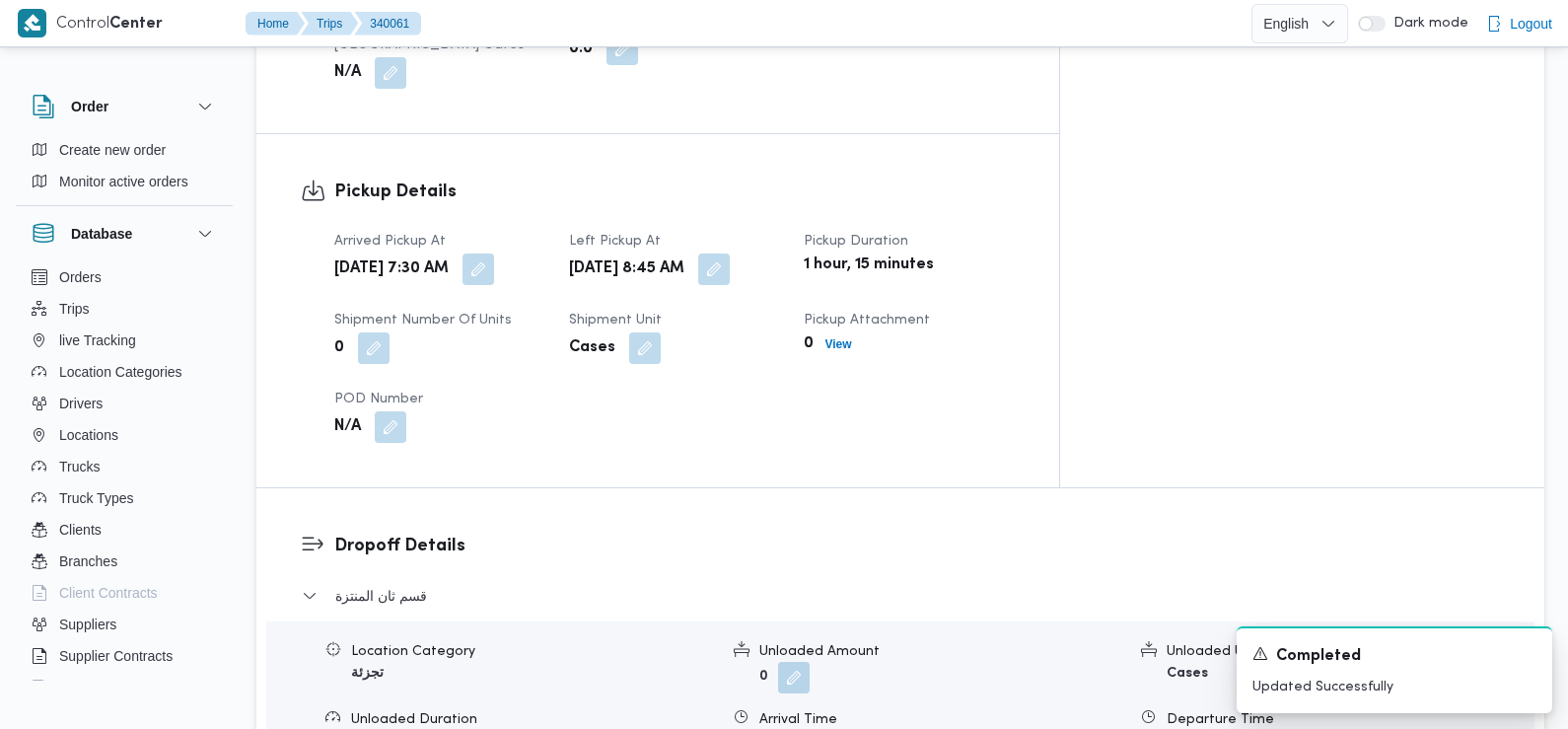
scroll to position [1354, 0]
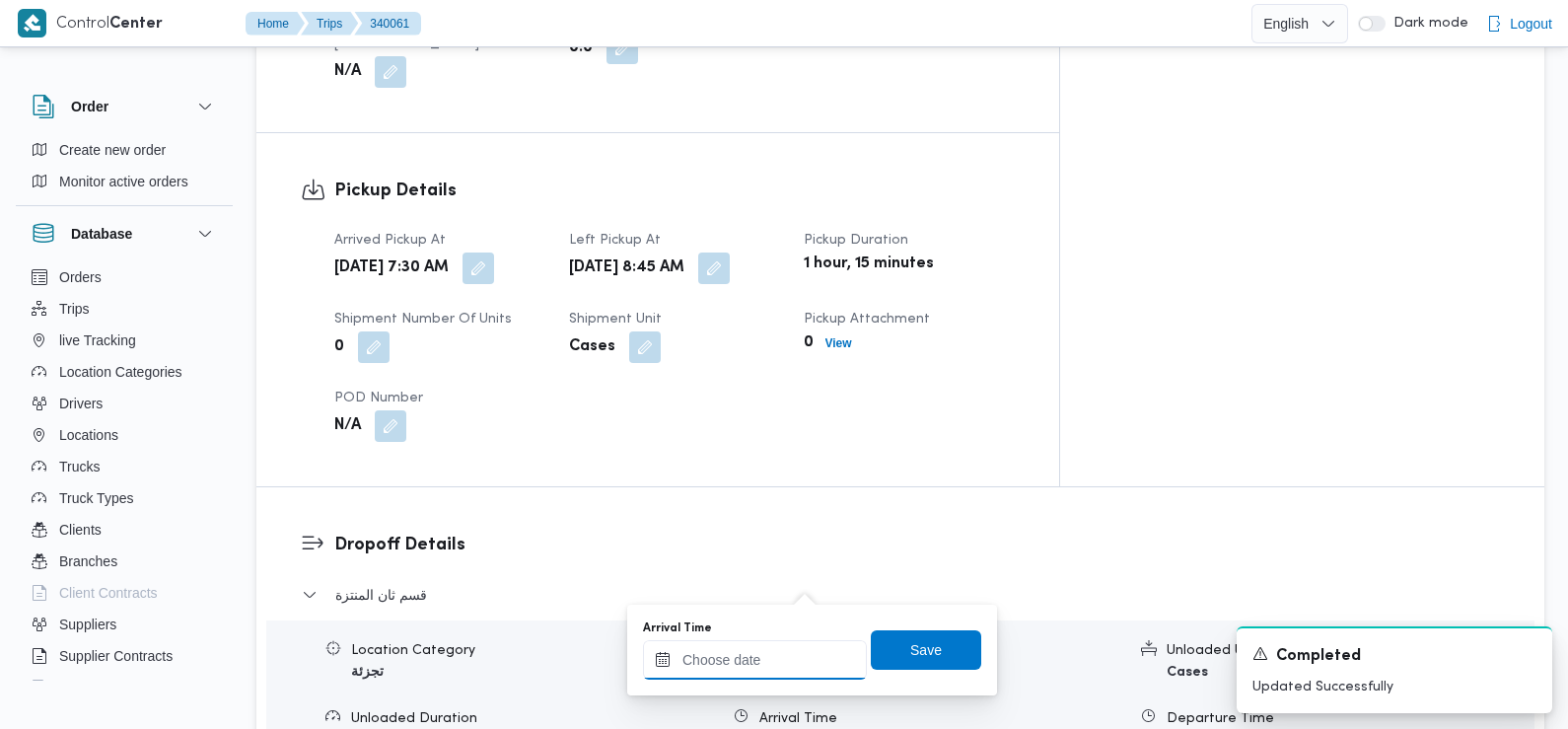
click at [782, 661] on input "Arrival Time" at bounding box center [754, 660] width 223 height 40
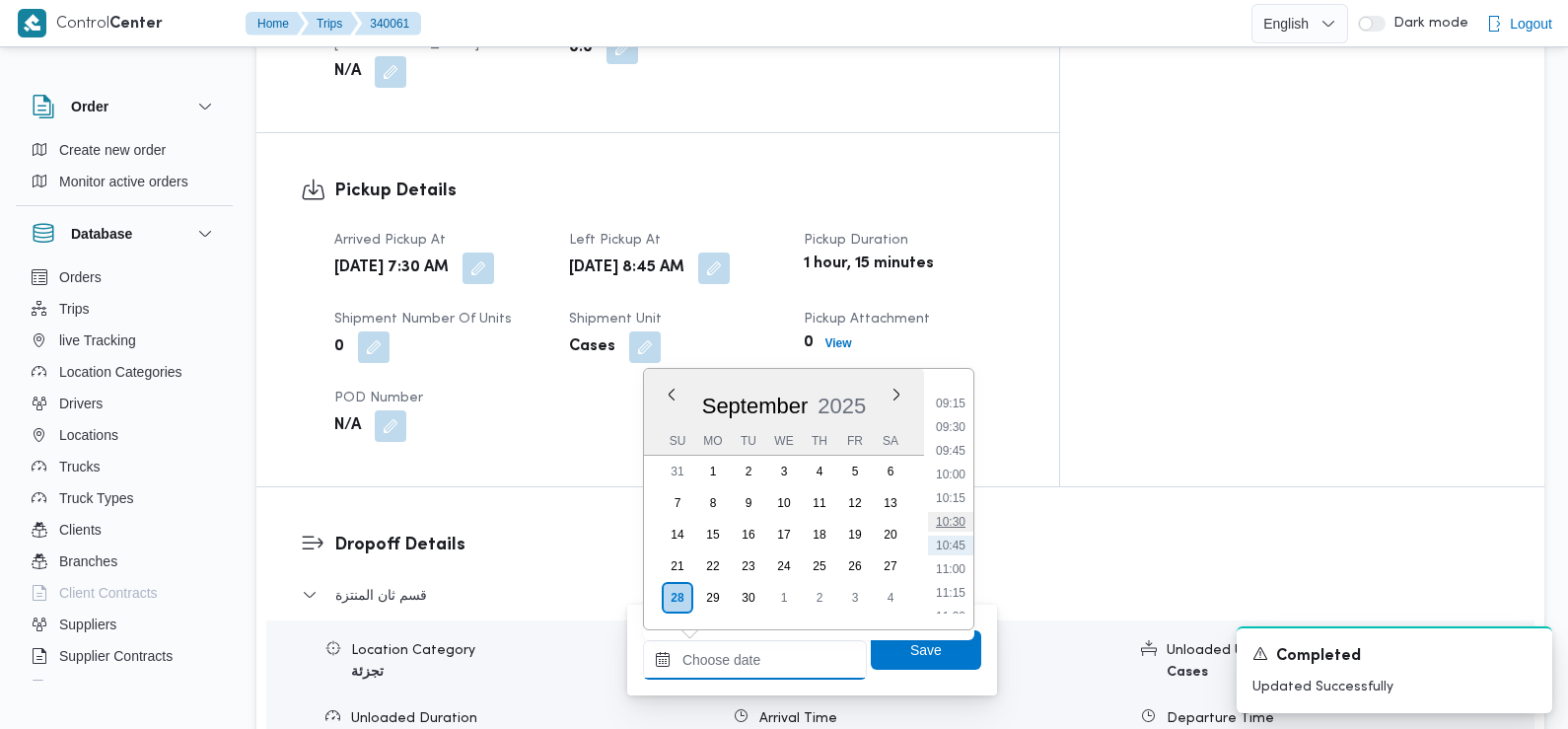
scroll to position [866, 0]
click at [952, 431] on li "09:30" at bounding box center [951, 429] width 45 height 20
type input "[DATE] 09:30"
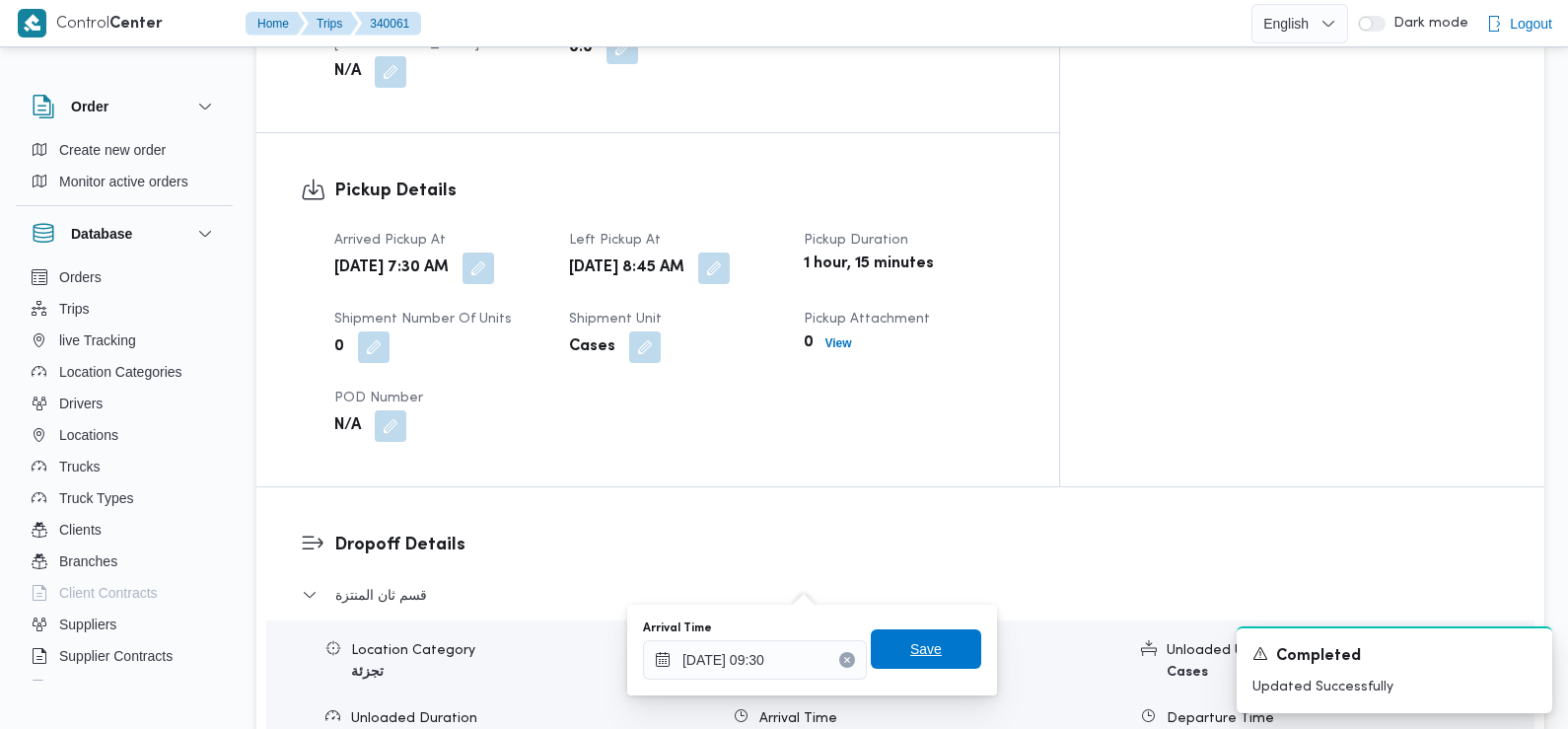
click at [924, 650] on span "Save" at bounding box center [926, 649] width 32 height 24
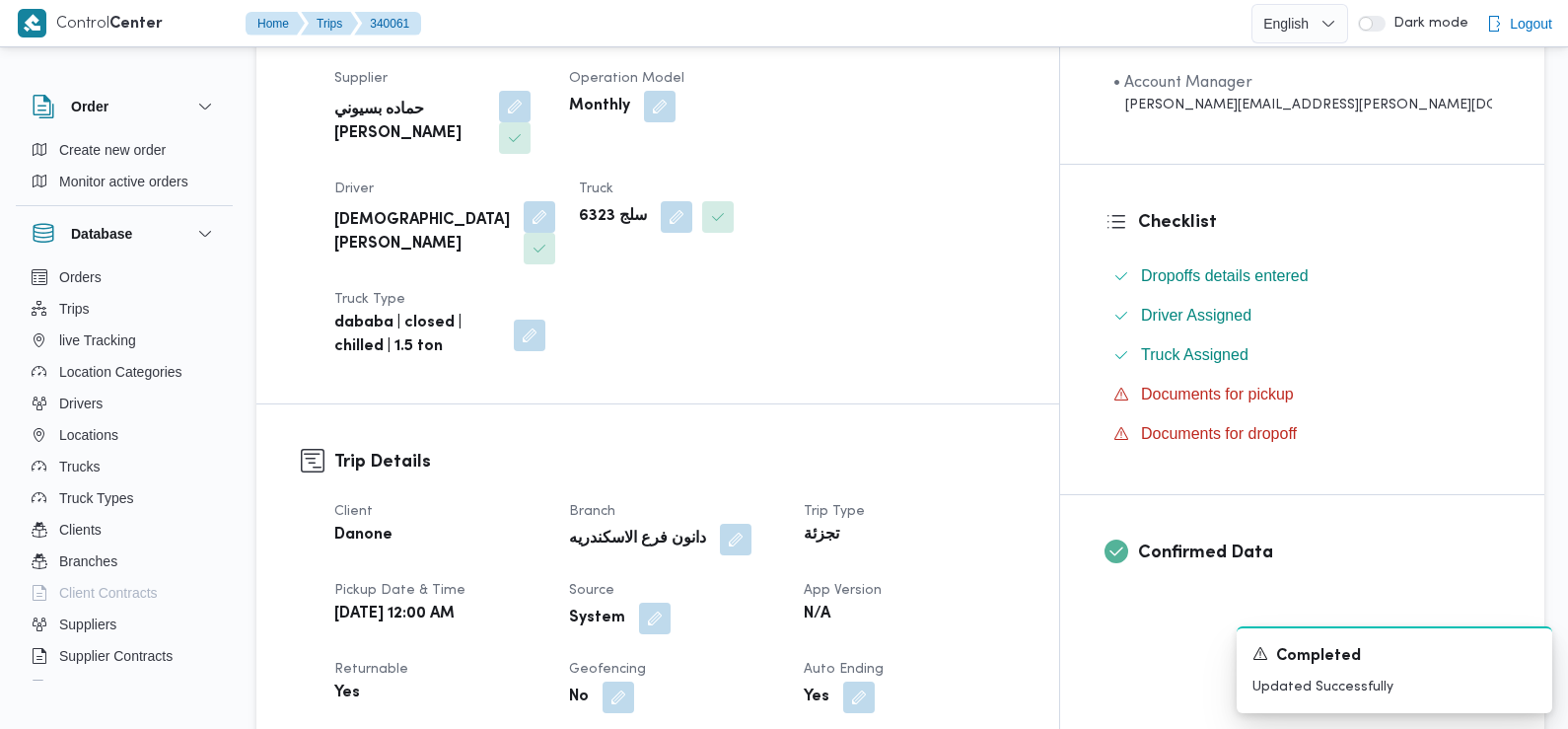
scroll to position [408, 0]
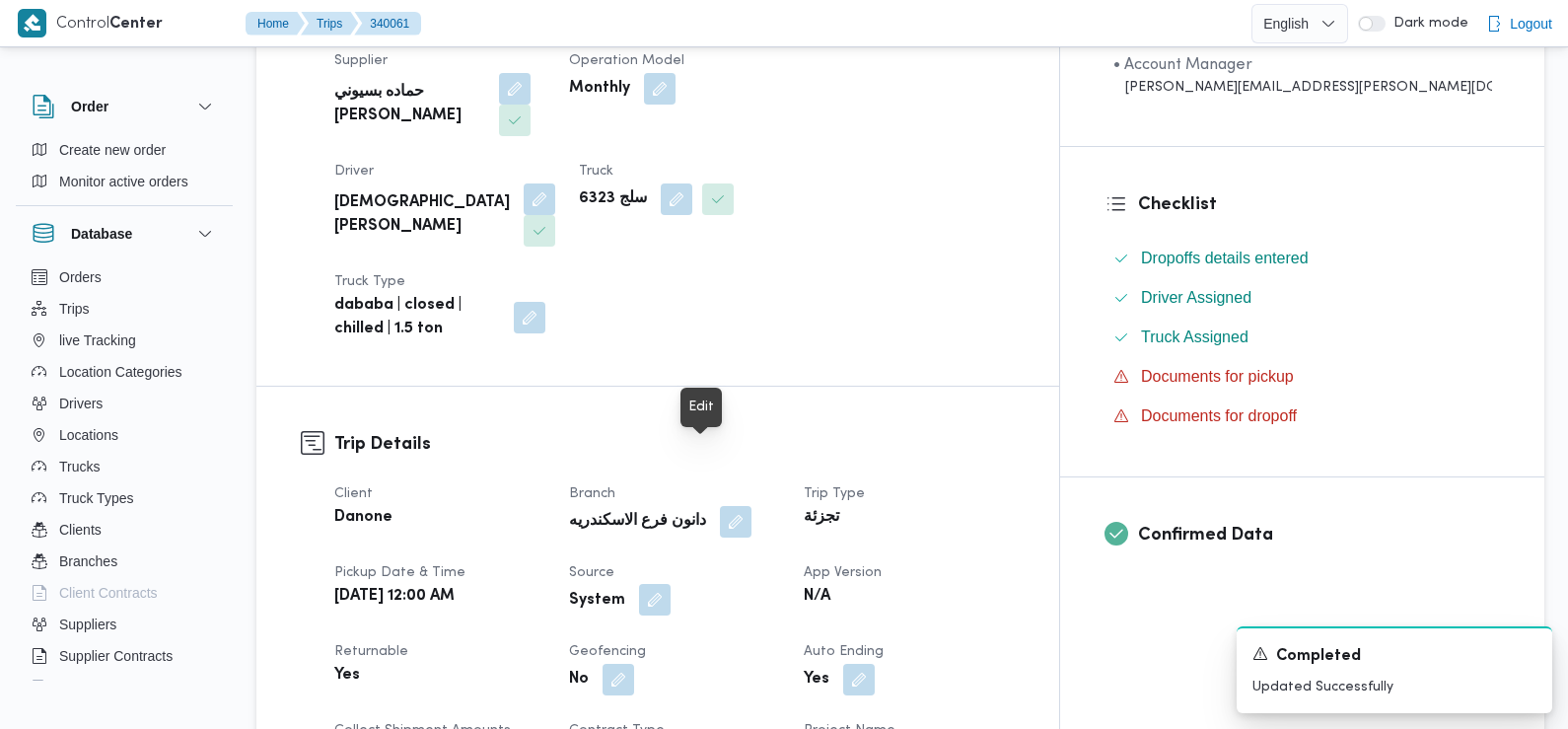
click at [670, 584] on button "button" at bounding box center [654, 599] width 32 height 32
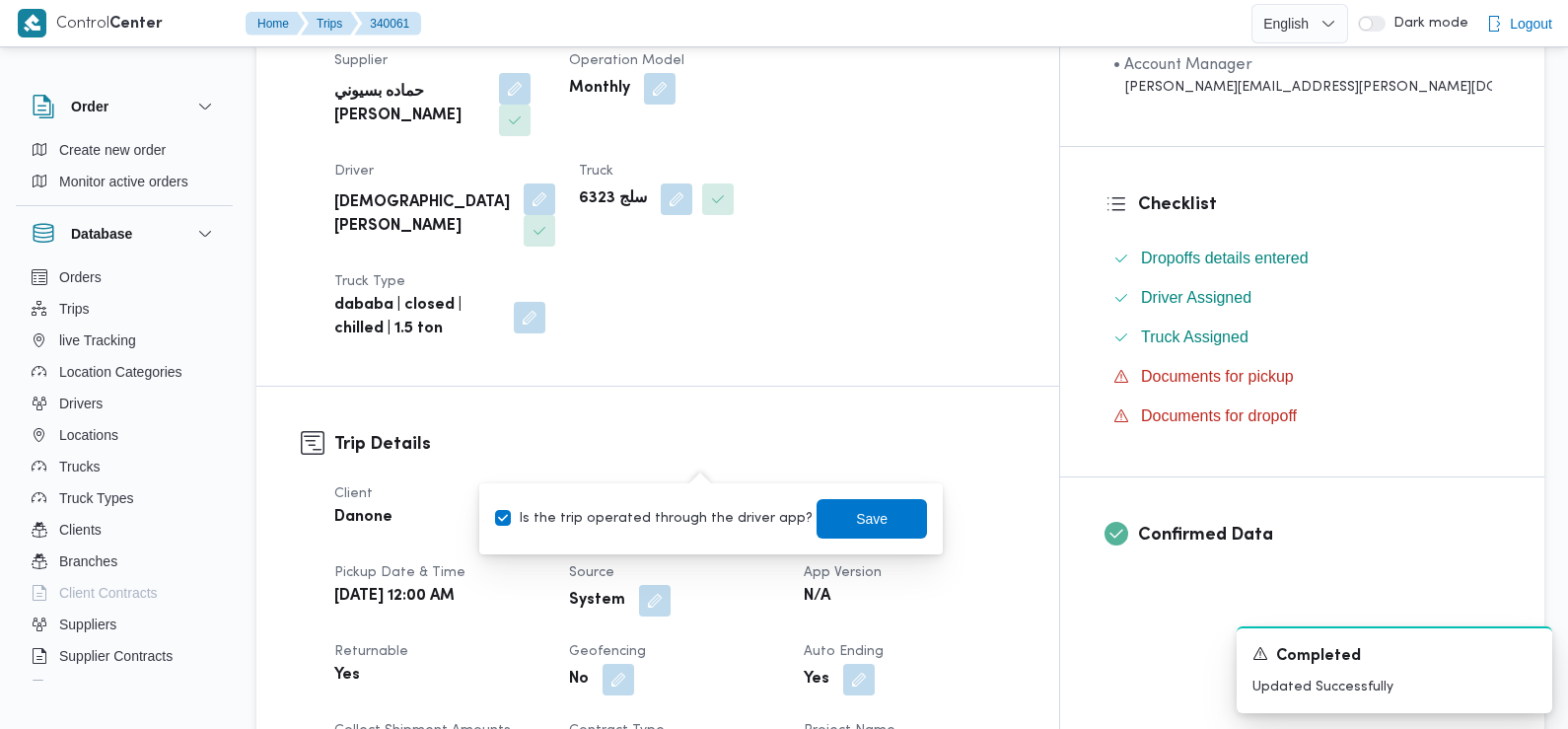
click at [672, 515] on label "Is the trip operated through the driver app?" at bounding box center [653, 519] width 317 height 24
checkbox input "false"
click at [856, 507] on span "Save" at bounding box center [872, 518] width 32 height 24
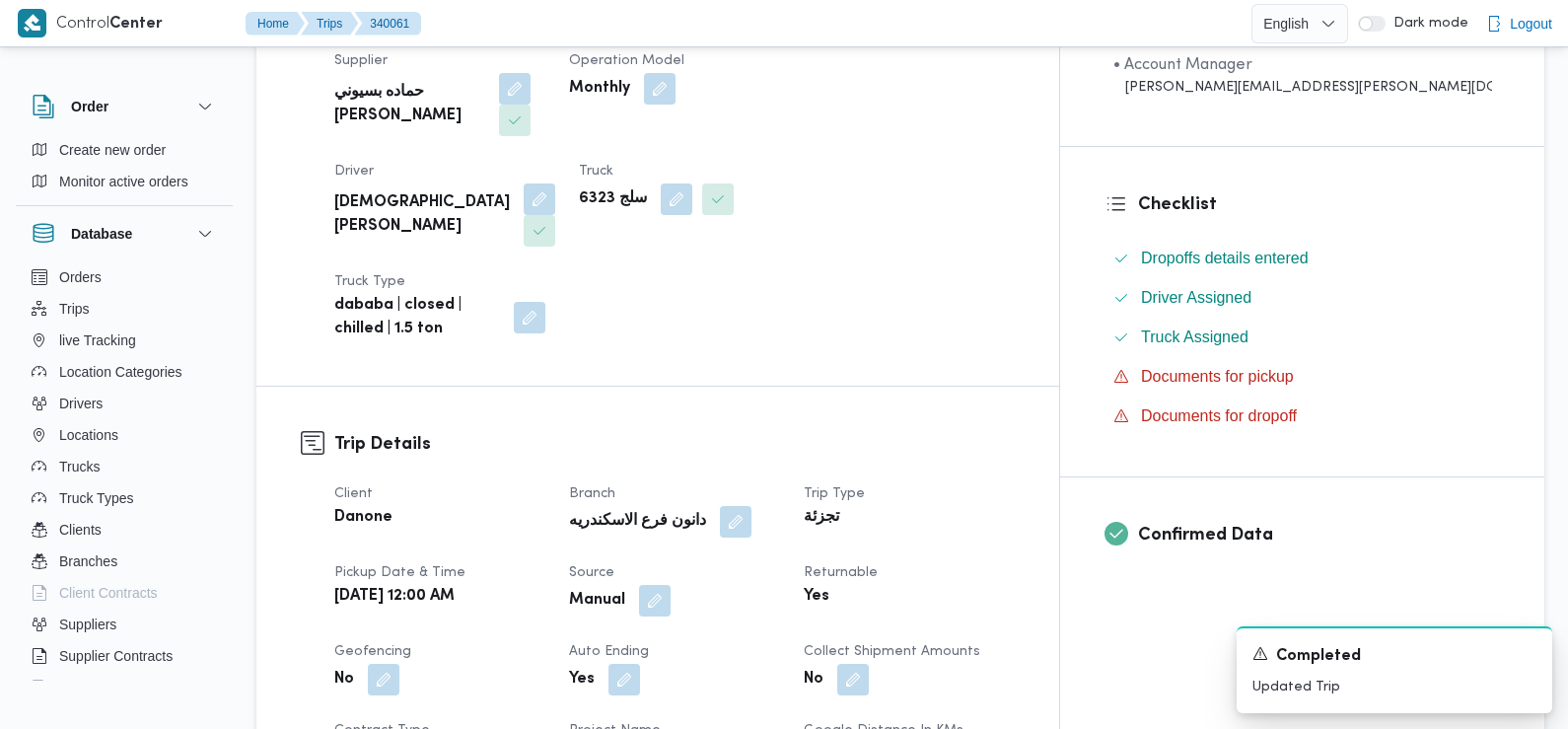
scroll to position [0, 0]
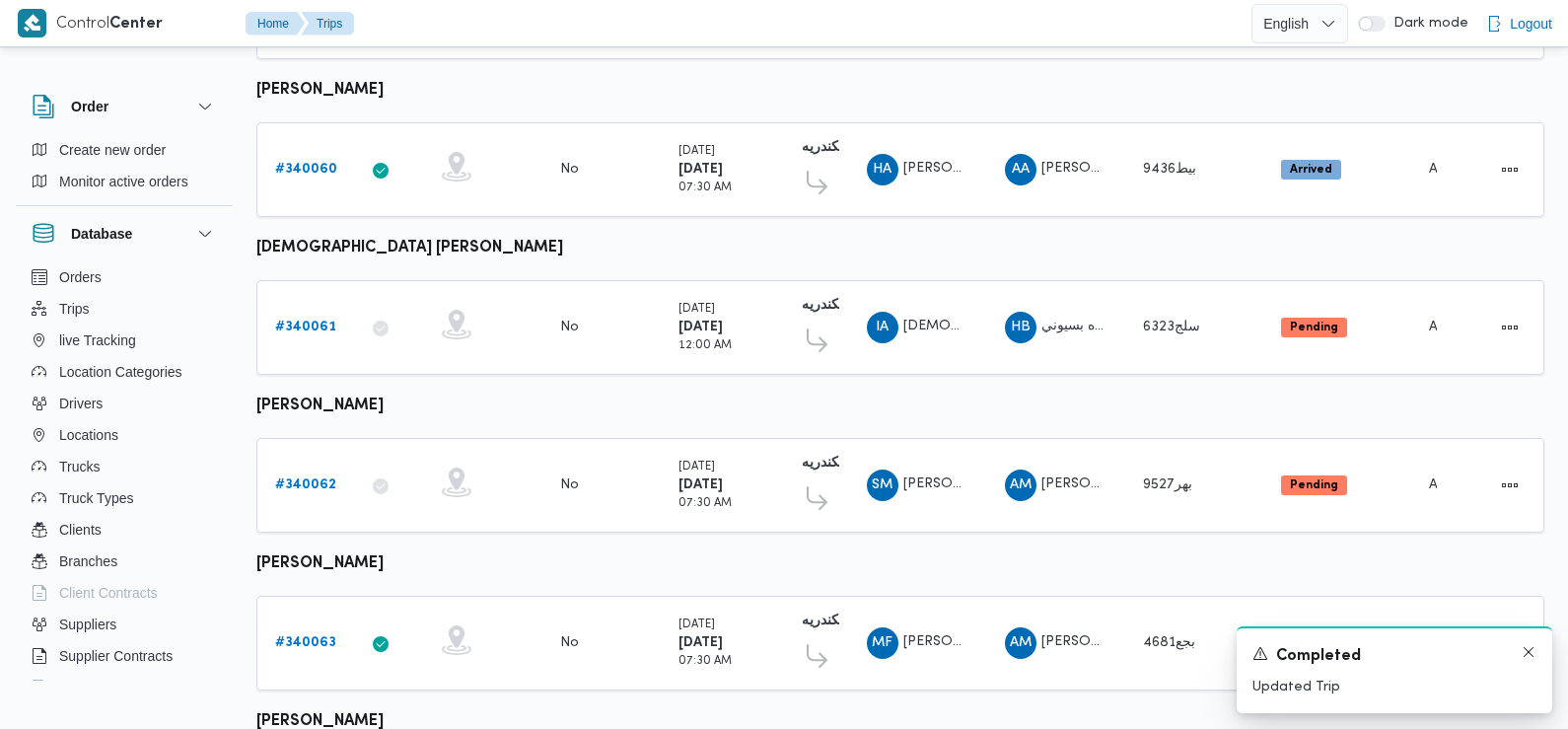
scroll to position [508, 0]
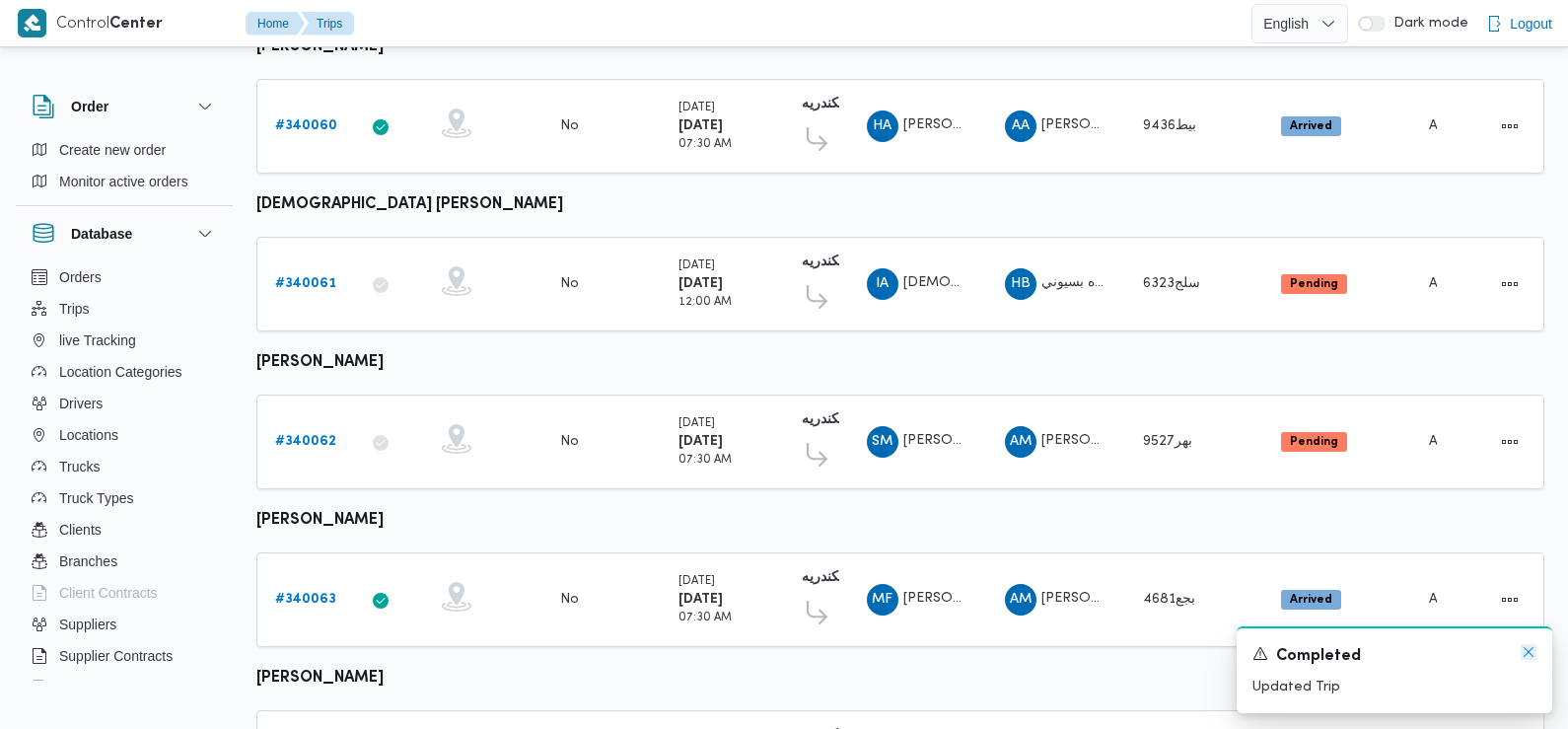
click at [1524, 656] on icon "Dismiss toast" at bounding box center [1528, 652] width 16 height 16
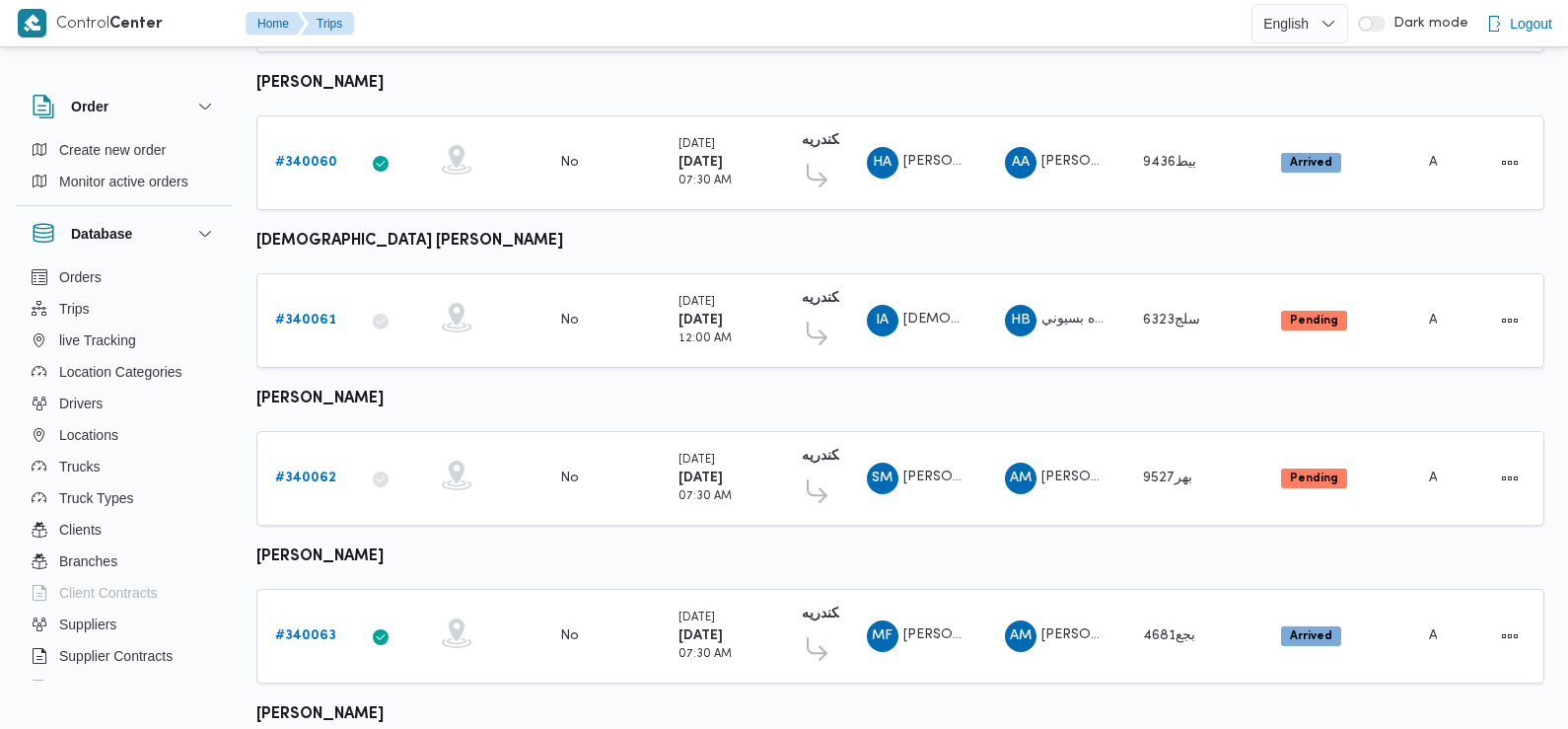
scroll to position [0, 0]
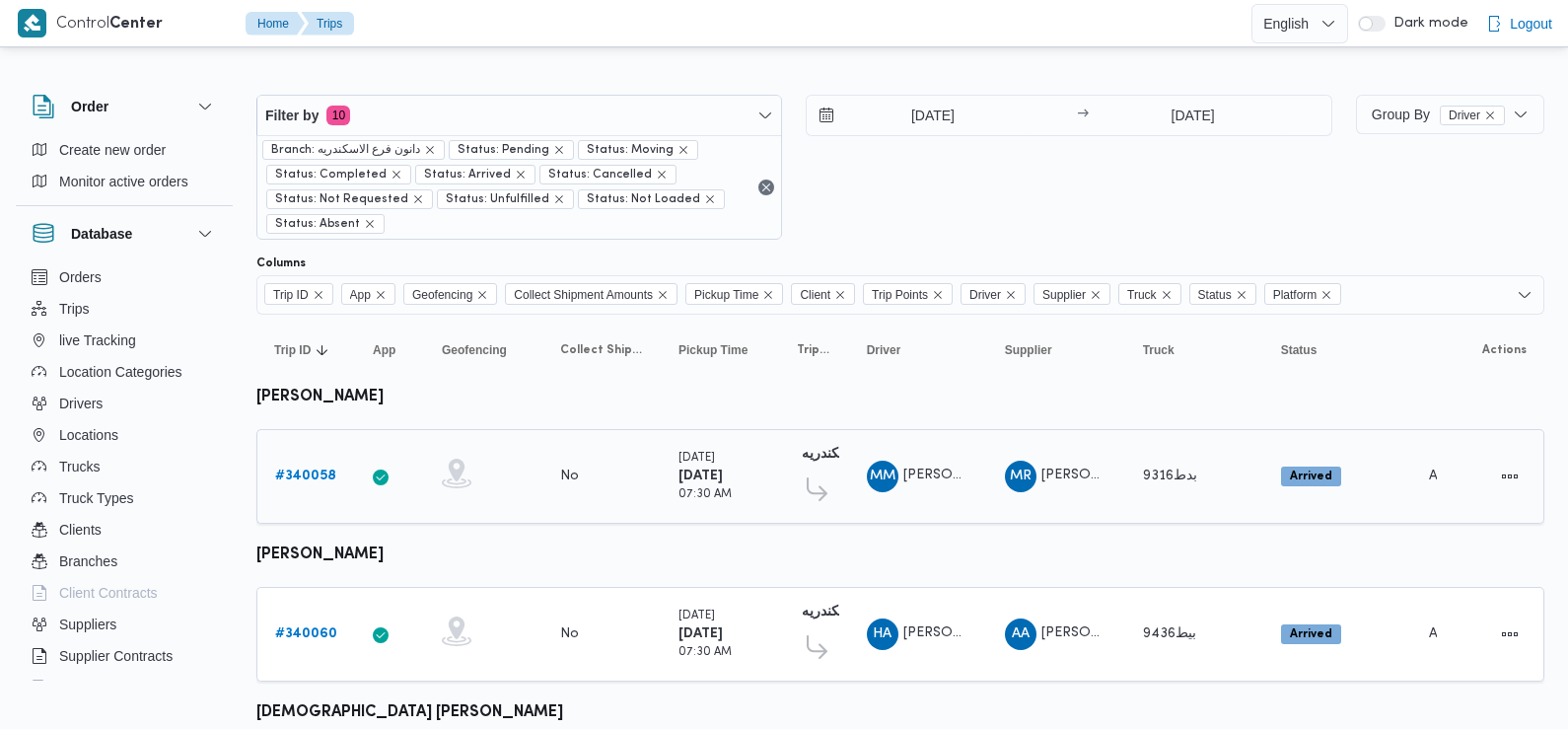
click at [300, 472] on b "# 340058" at bounding box center [305, 476] width 61 height 13
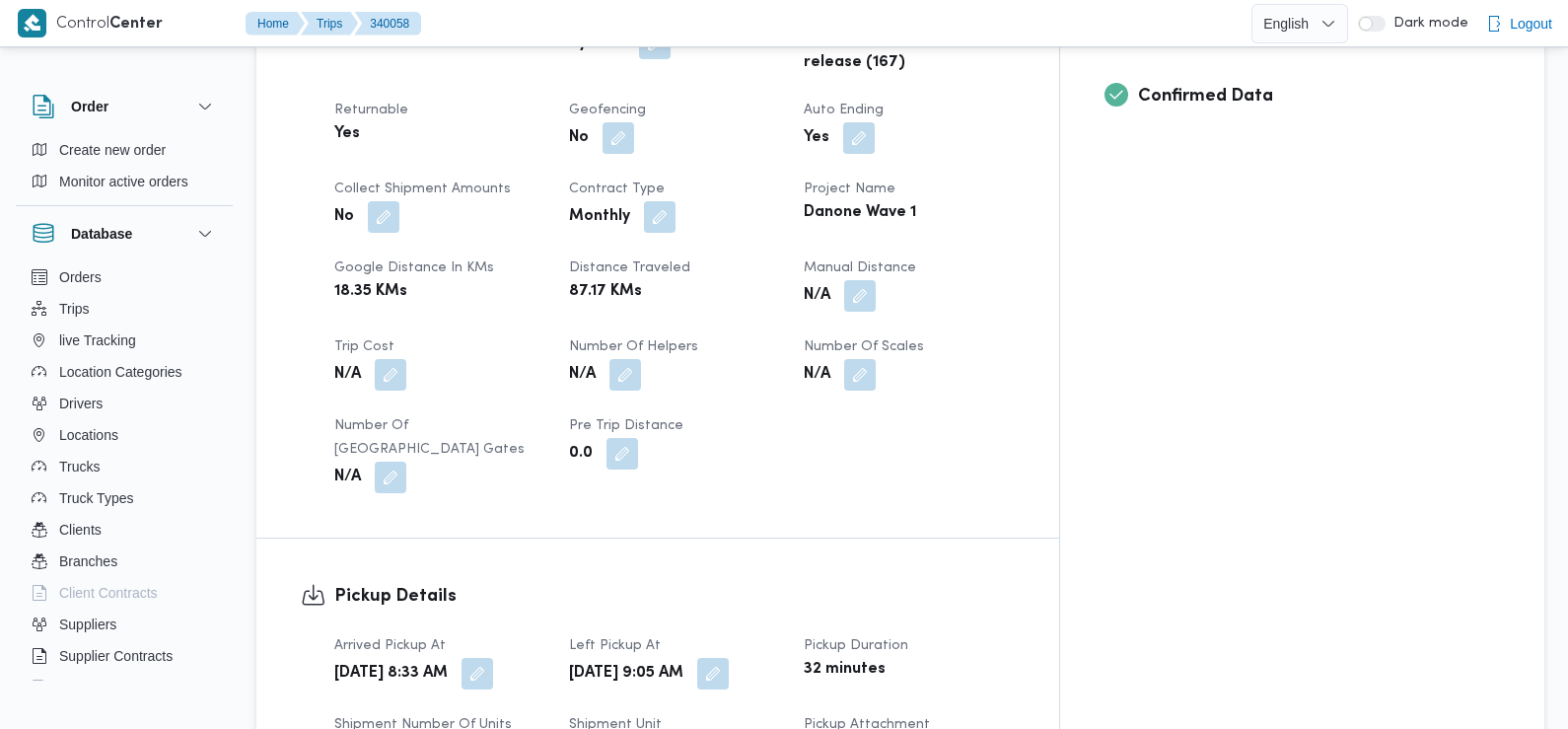
scroll to position [862, 0]
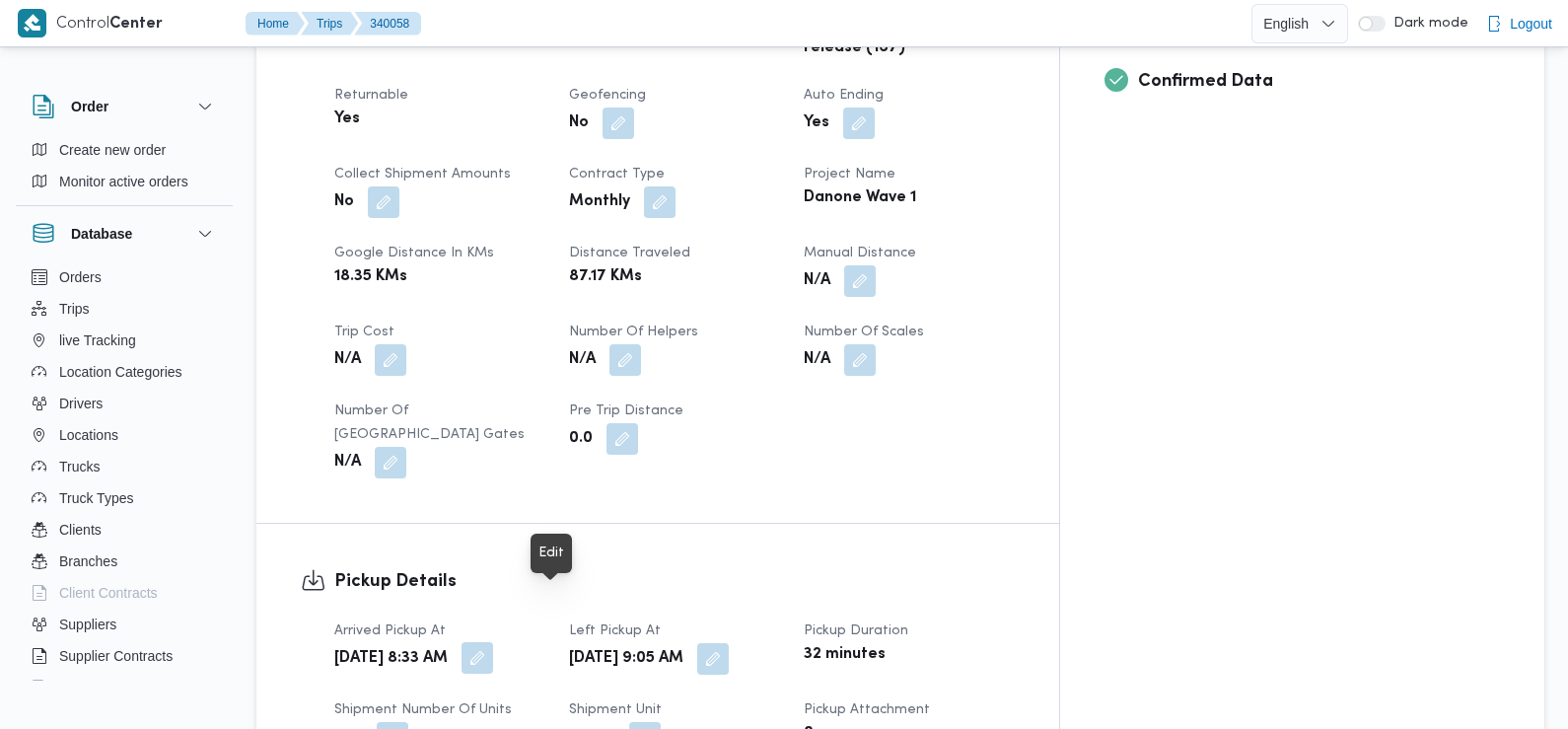
click at [493, 642] on button "button" at bounding box center [478, 658] width 32 height 32
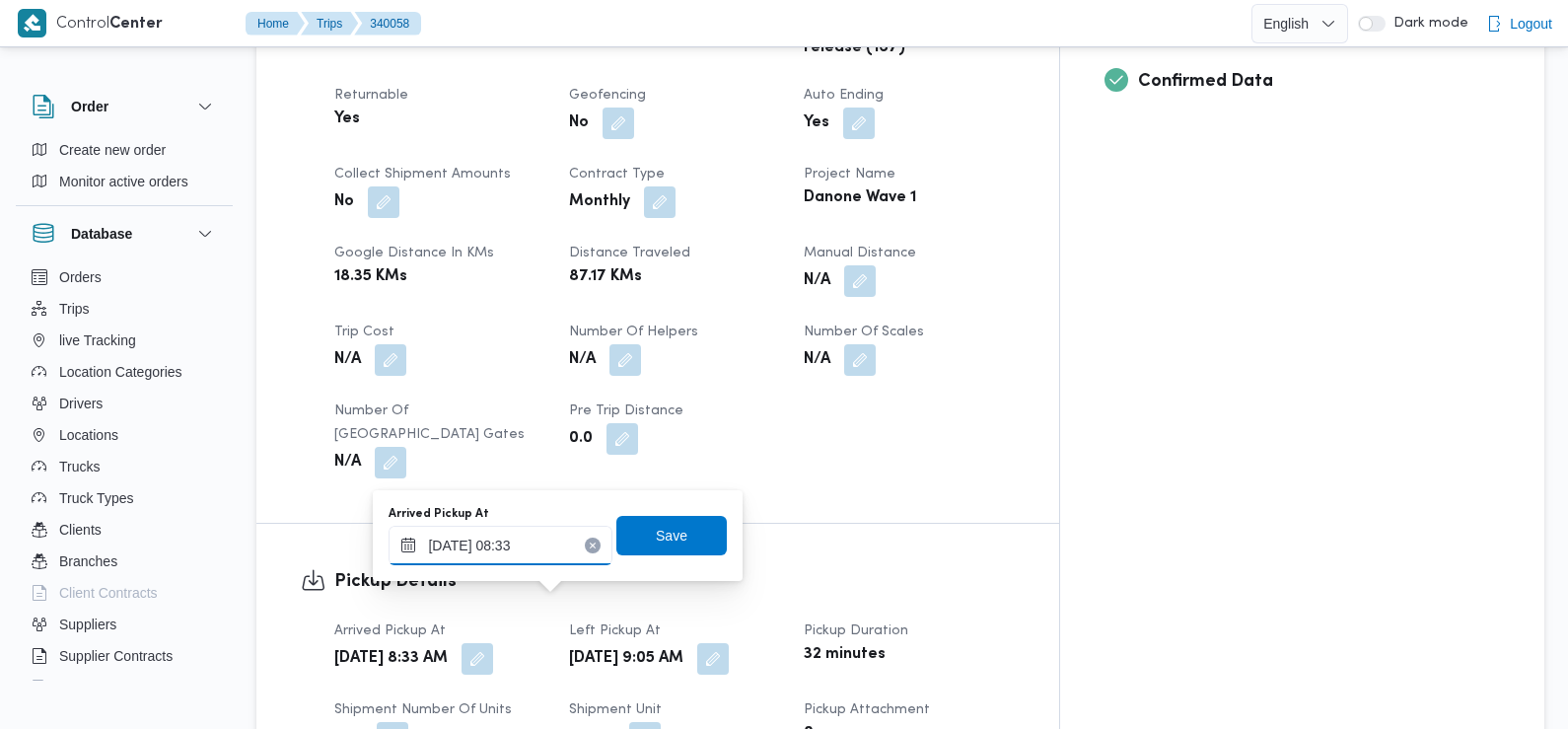
click at [510, 543] on input "28/09/2025 08:33" at bounding box center [500, 546] width 223 height 40
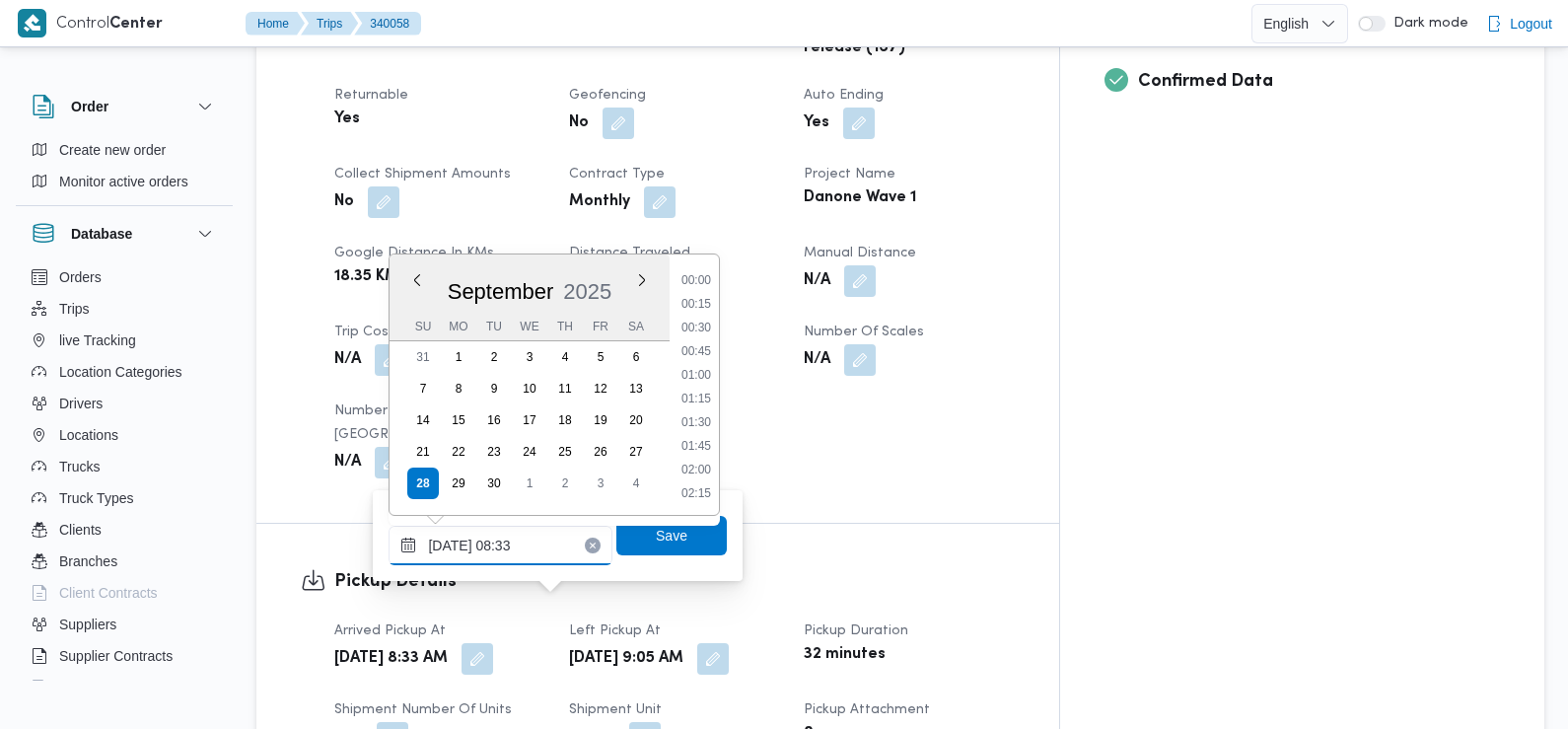
scroll to position [684, 0]
click at [698, 287] on li "07:15" at bounding box center [696, 282] width 45 height 20
type input "28/09/2025 07:15"
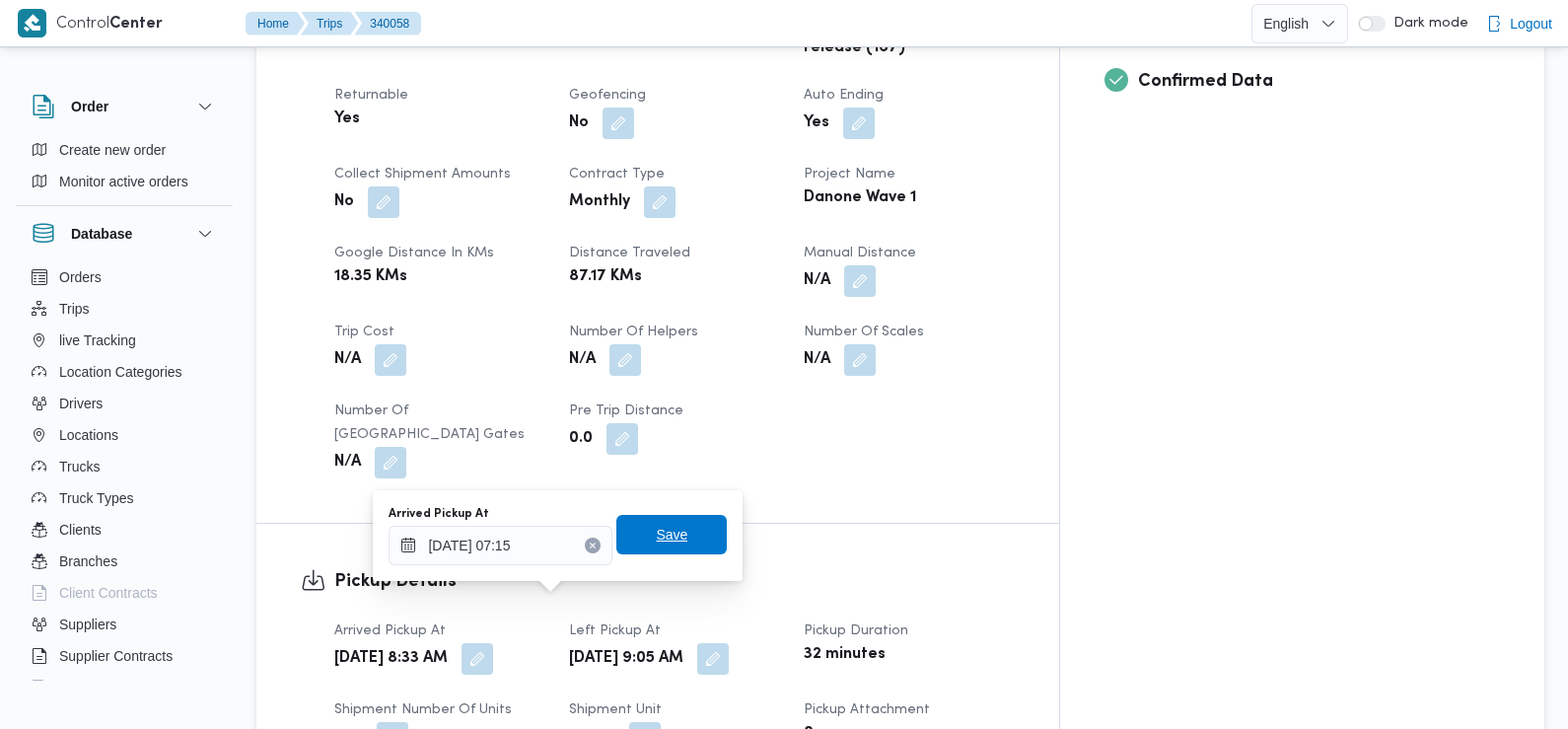
click at [680, 545] on span "Save" at bounding box center [671, 535] width 111 height 40
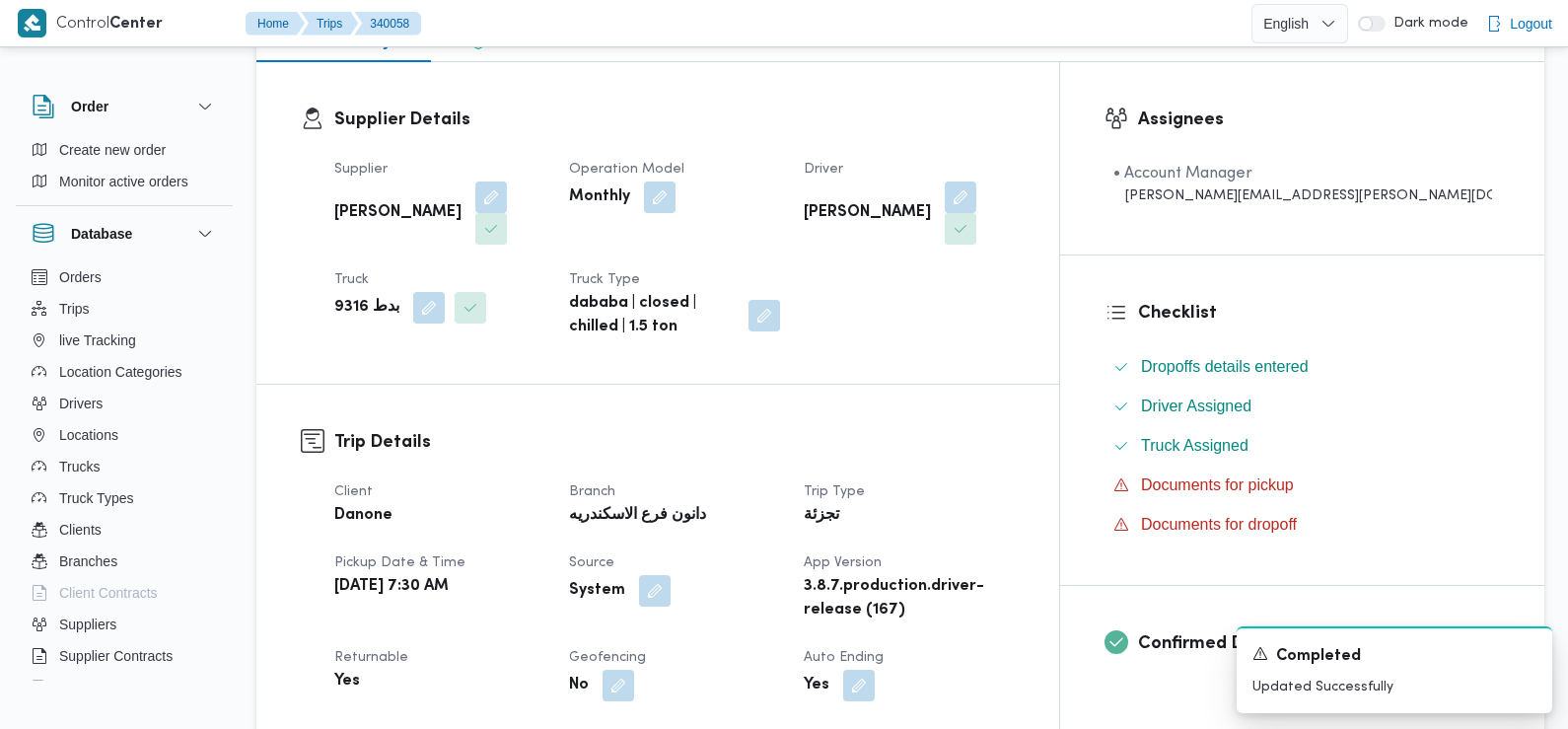
scroll to position [0, 0]
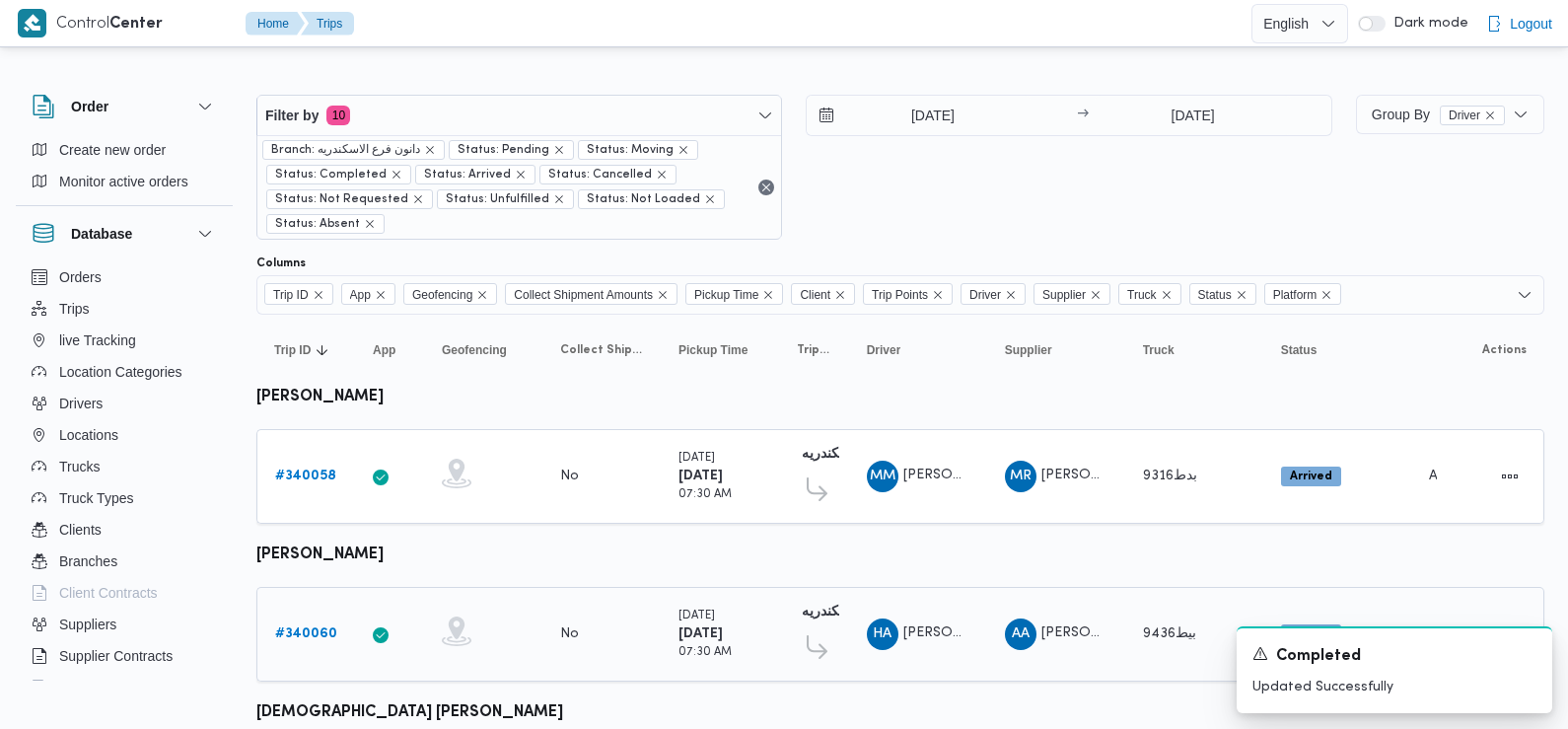
click at [307, 634] on b "# 340060" at bounding box center [305, 633] width 62 height 13
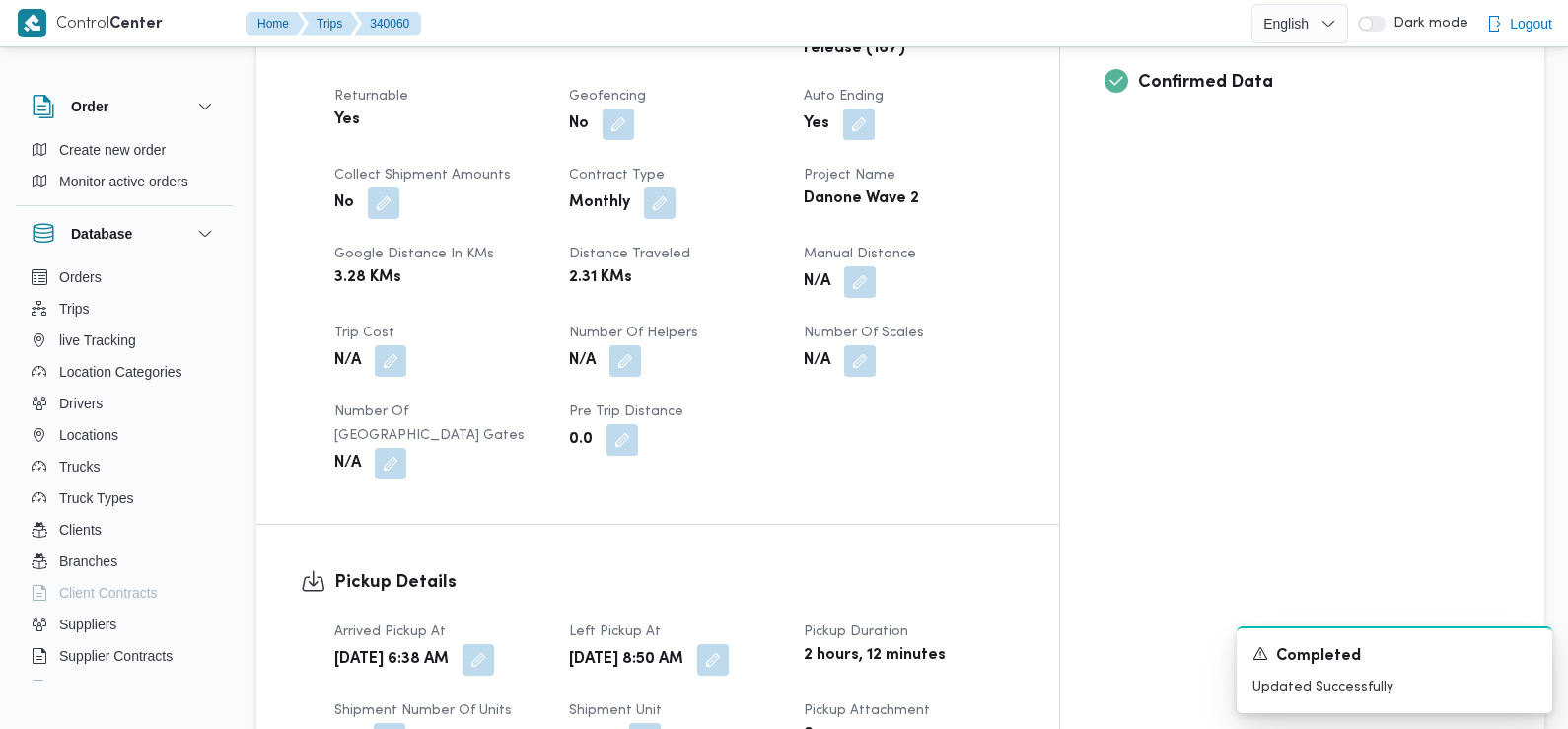
scroll to position [868, 0]
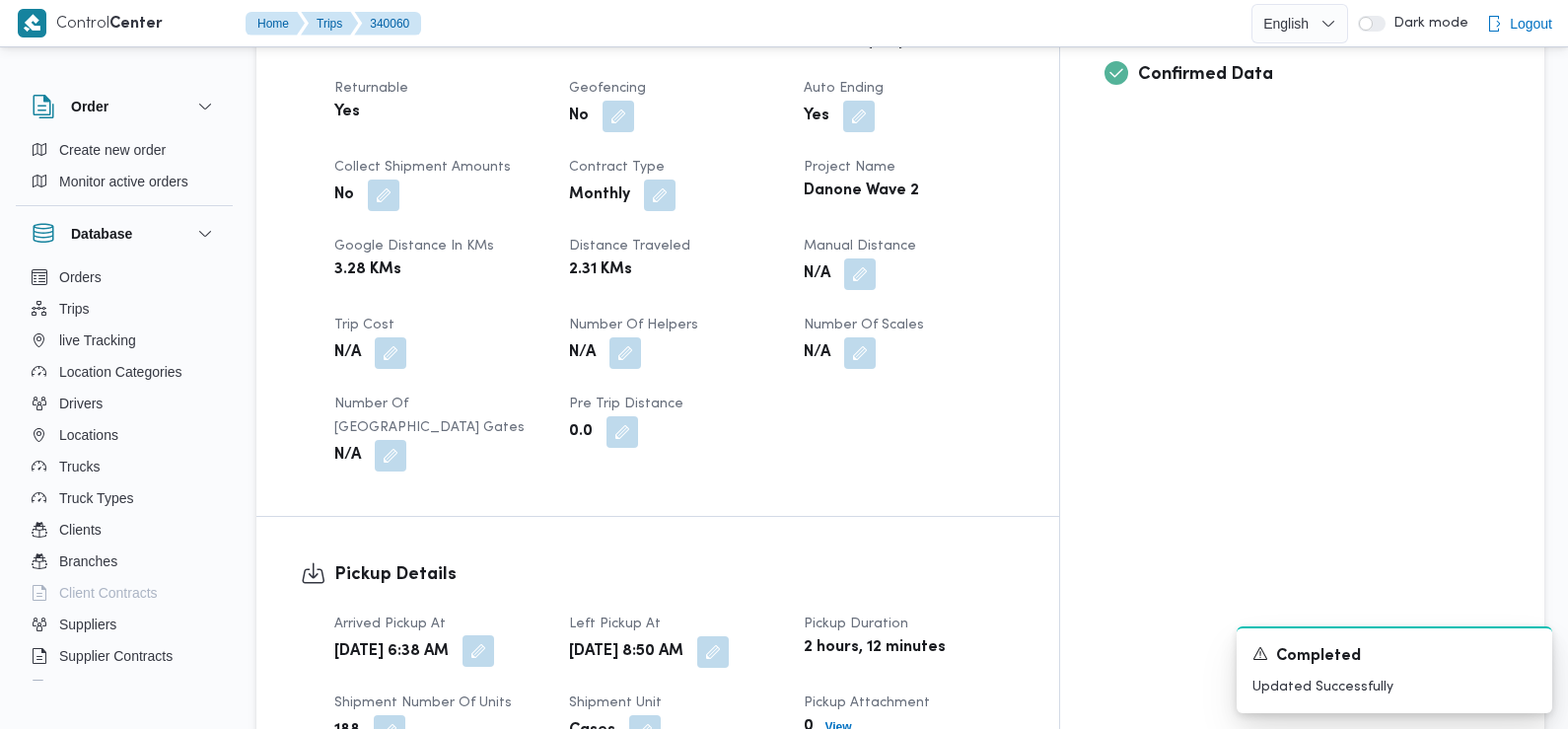
click at [494, 635] on button "button" at bounding box center [479, 651] width 32 height 32
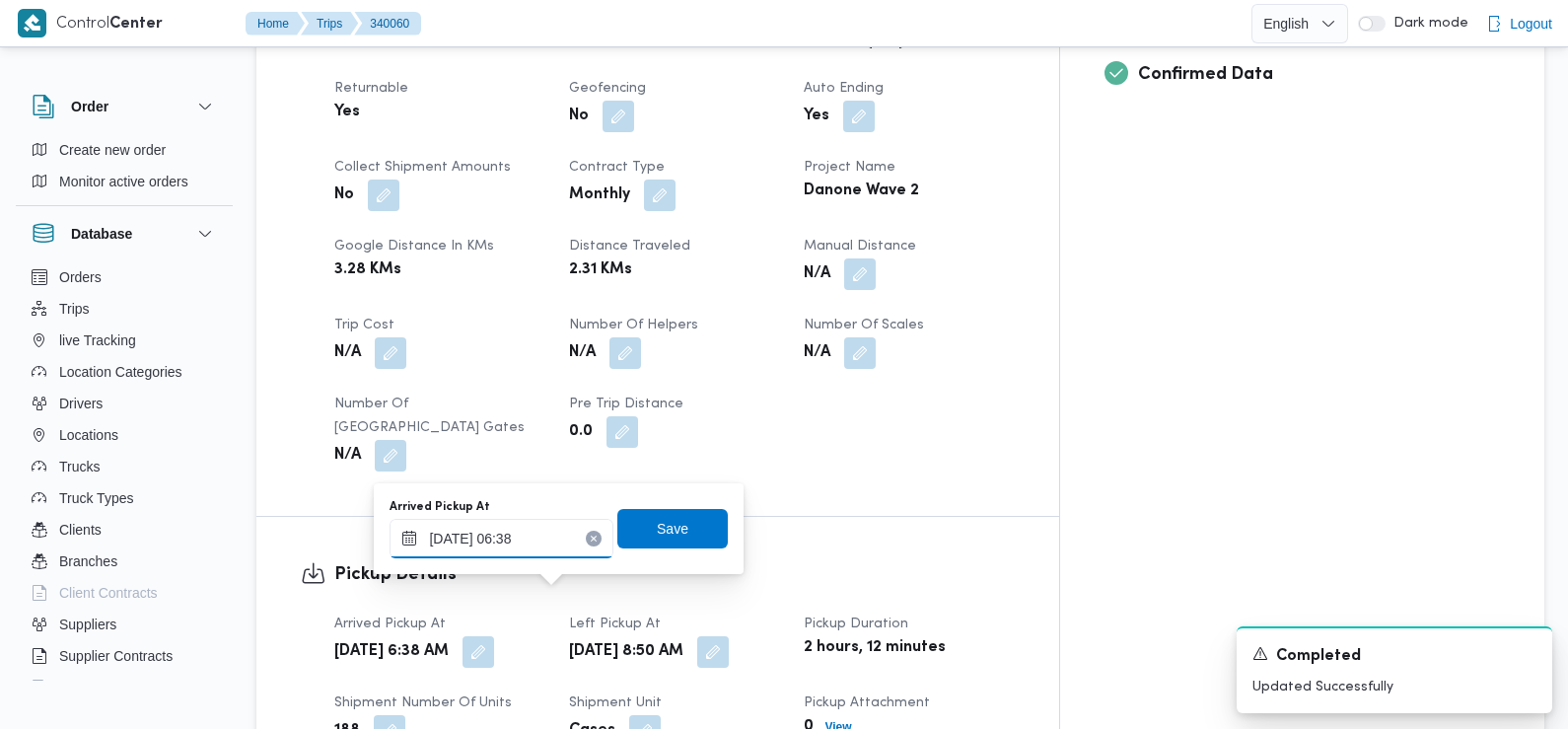
click at [518, 547] on input "28/09/2025 06:38" at bounding box center [501, 539] width 223 height 40
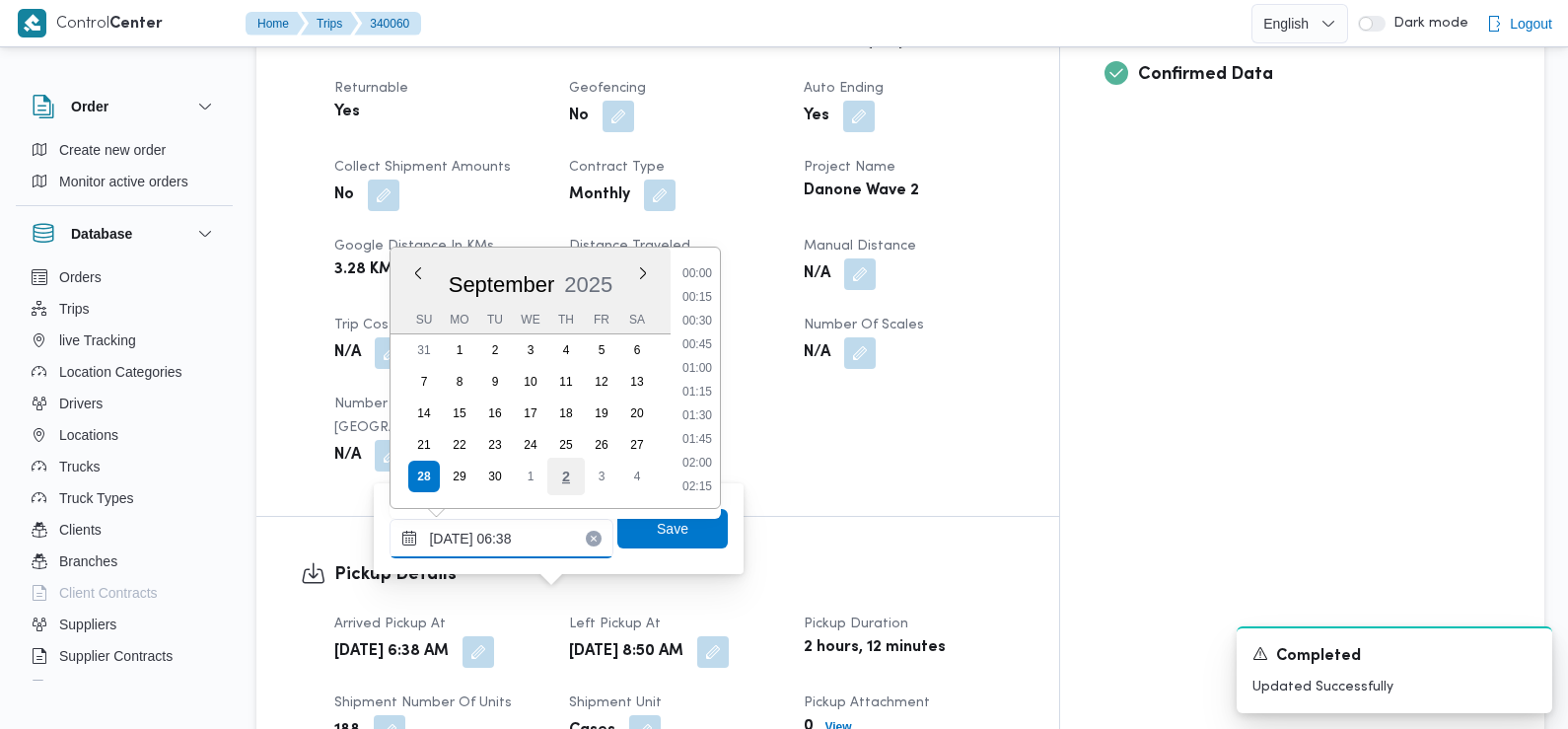
scroll to position [496, 0]
click at [694, 442] on li "07:00" at bounding box center [697, 441] width 45 height 20
type input "28/09/2025 07:00"
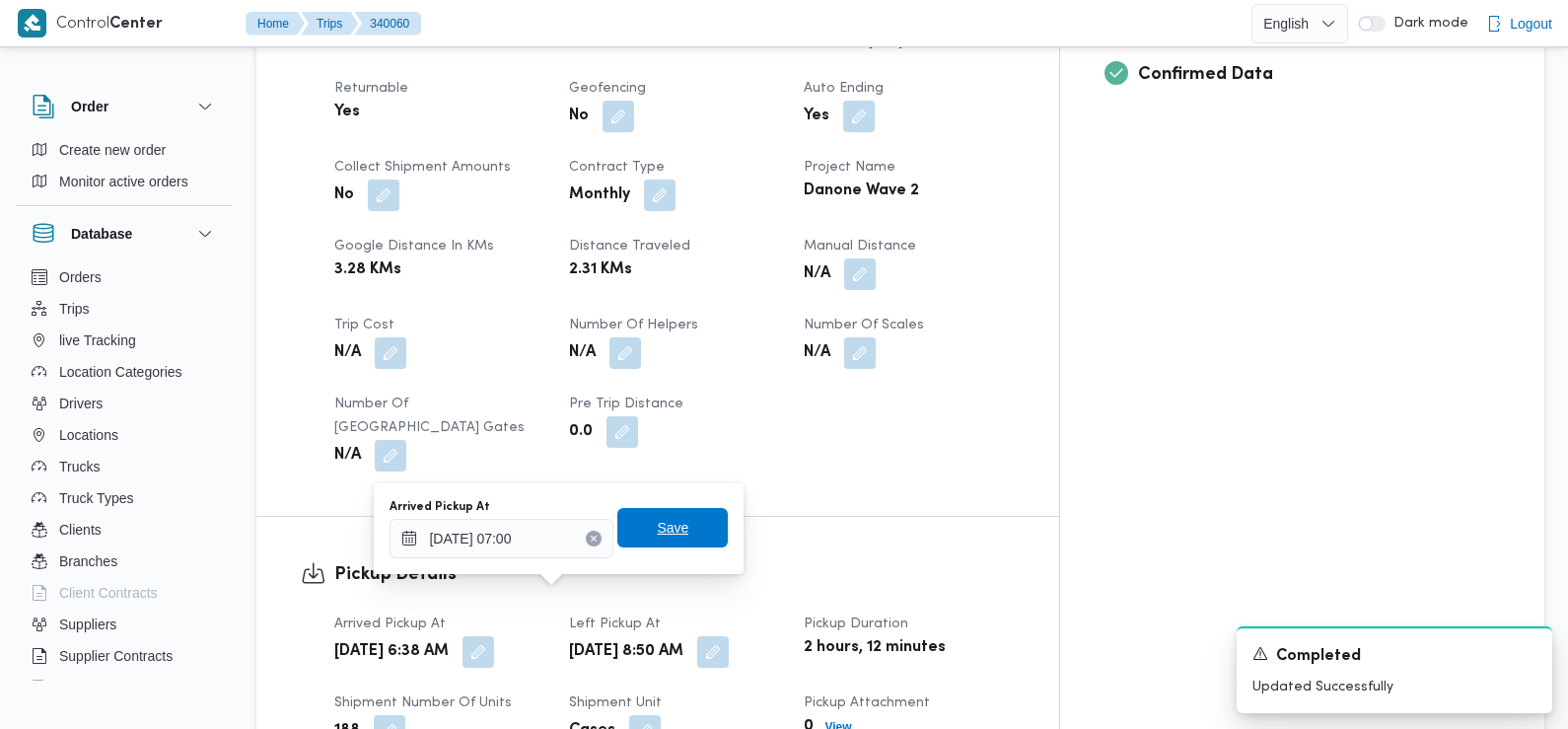
click at [670, 539] on span "Save" at bounding box center [672, 528] width 32 height 24
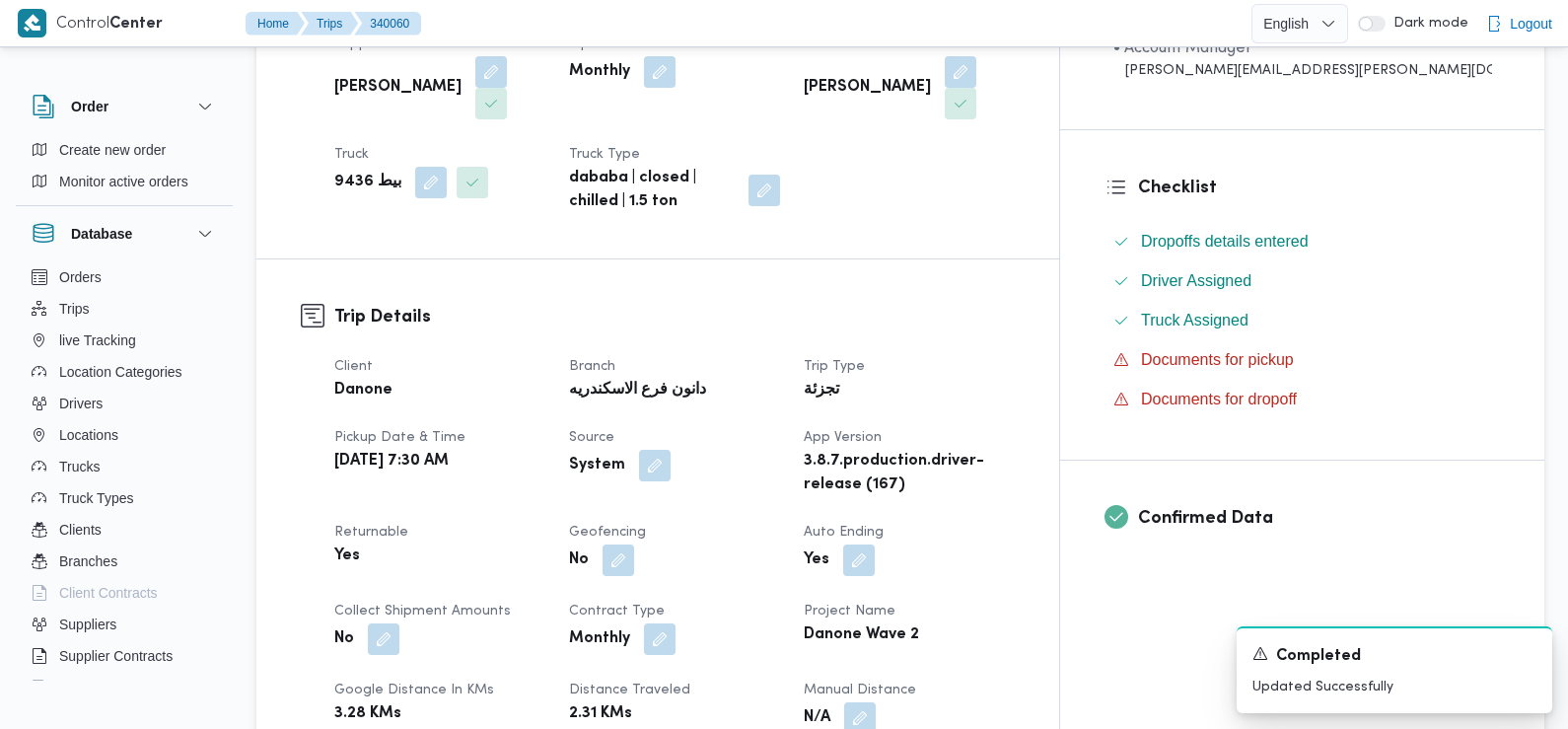
scroll to position [0, 0]
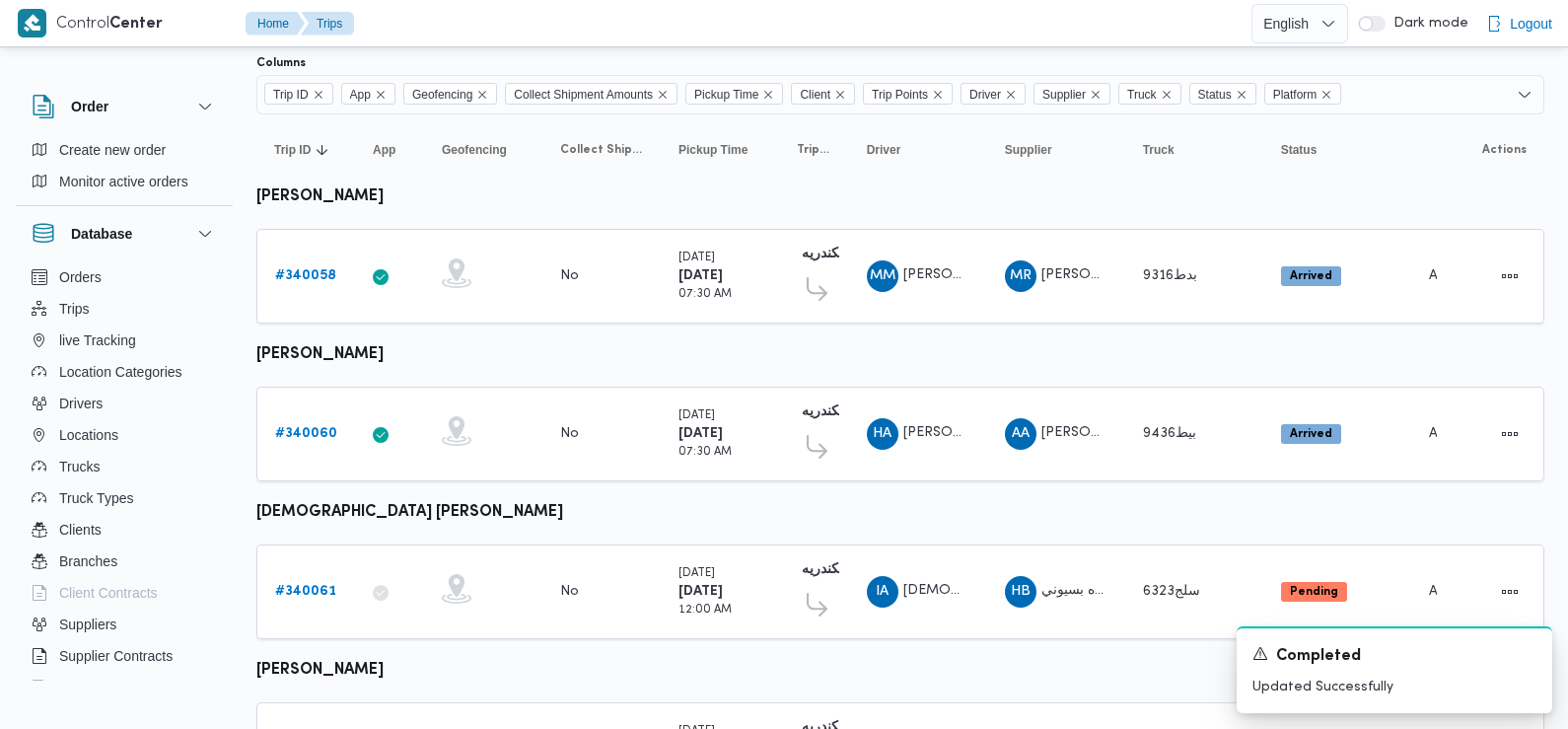
scroll to position [210, 0]
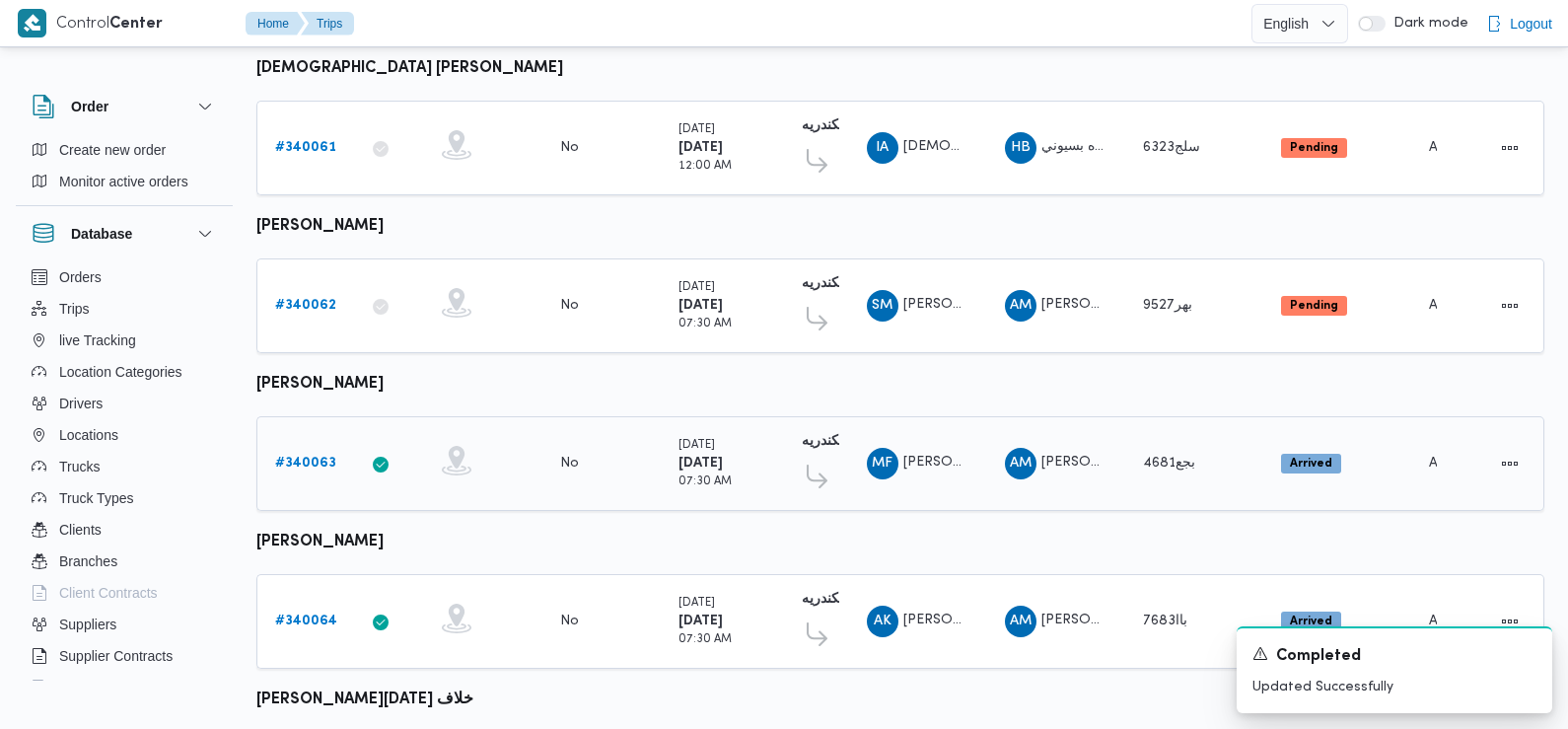
click at [321, 457] on b "# 340063" at bounding box center [305, 463] width 61 height 13
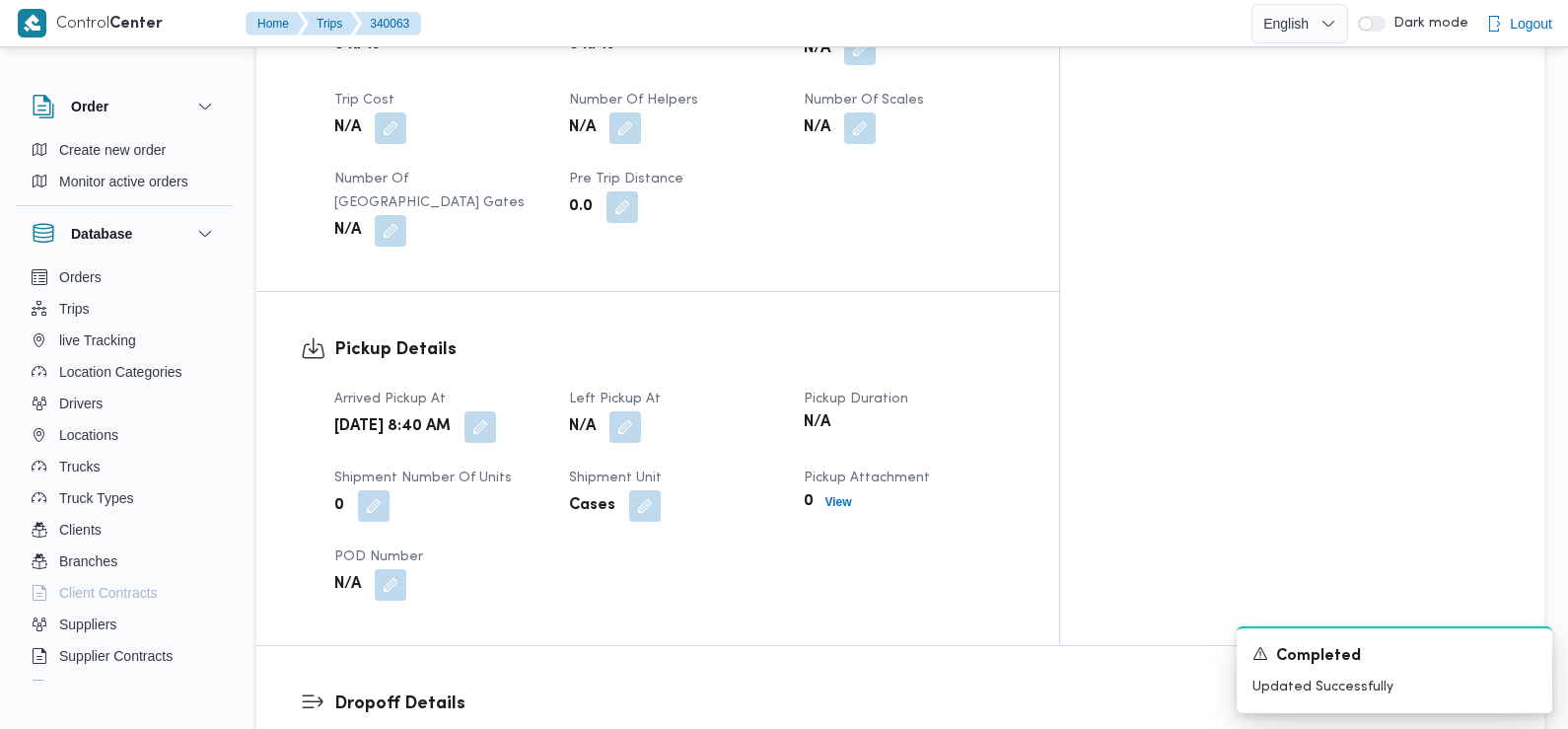
scroll to position [1091, 0]
click at [496, 412] on button "button" at bounding box center [480, 428] width 32 height 32
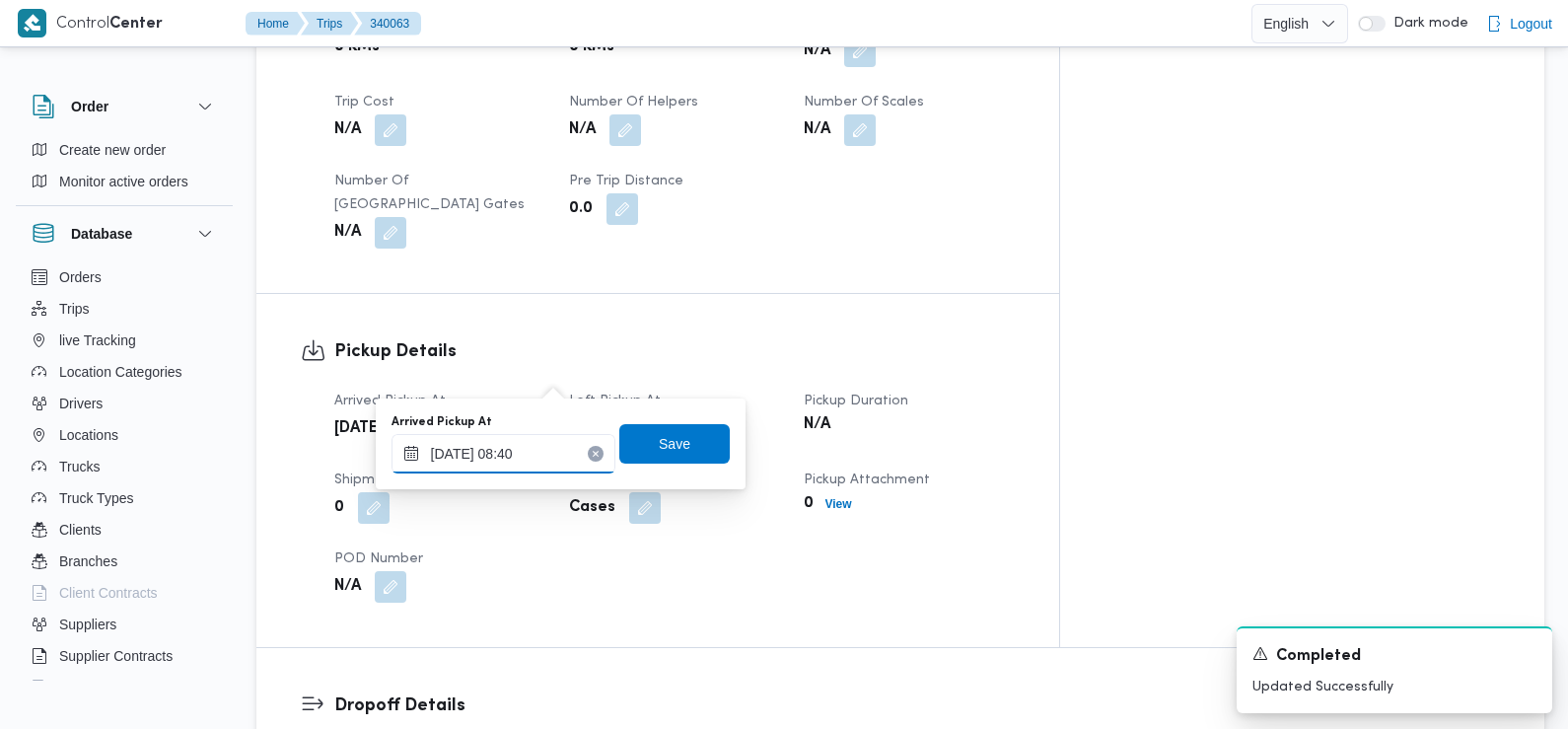
click at [540, 455] on input "28/09/2025 08:40" at bounding box center [503, 454] width 223 height 40
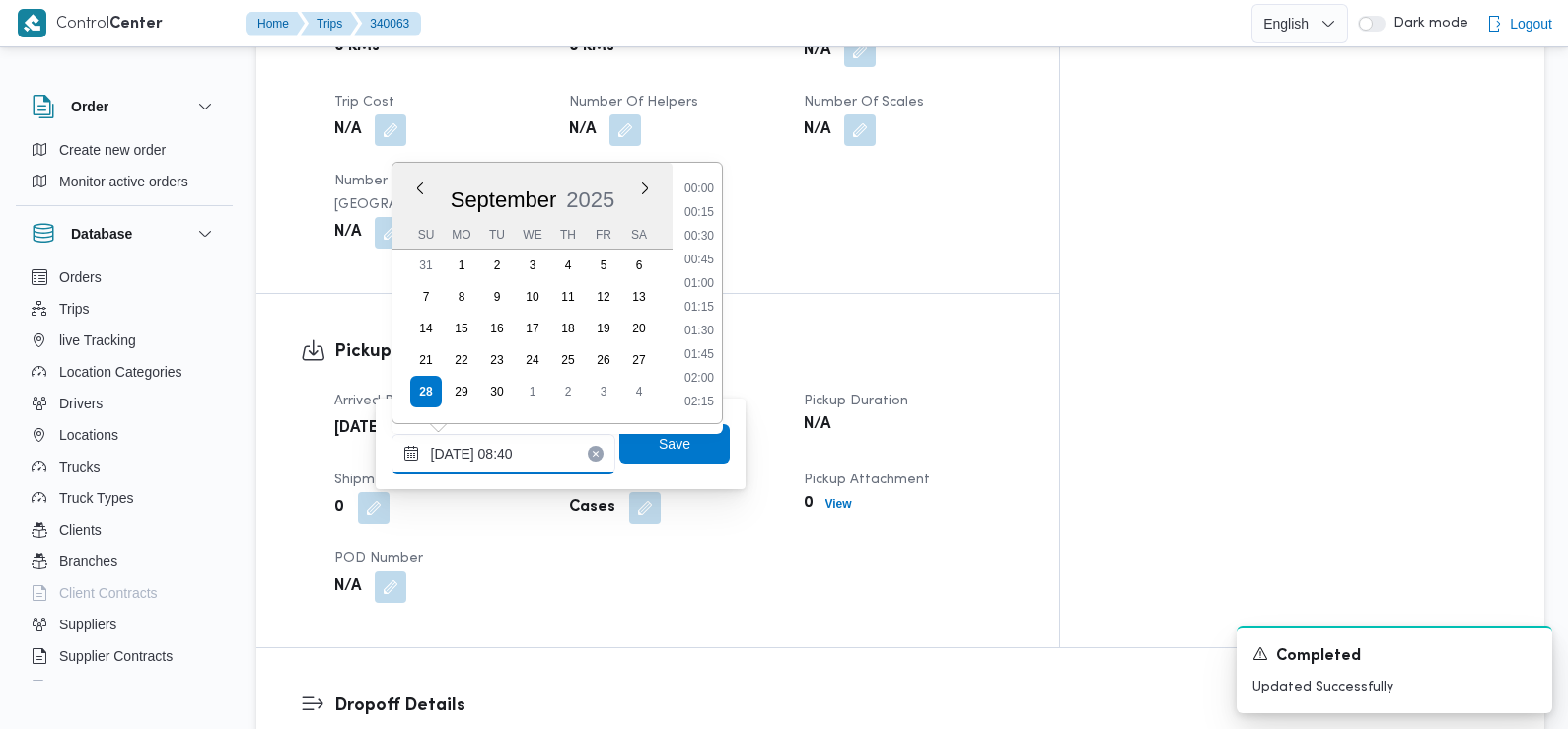
scroll to position [684, 0]
click at [703, 216] on li "07:30" at bounding box center [699, 214] width 45 height 20
type input "[DATE] 07:30"
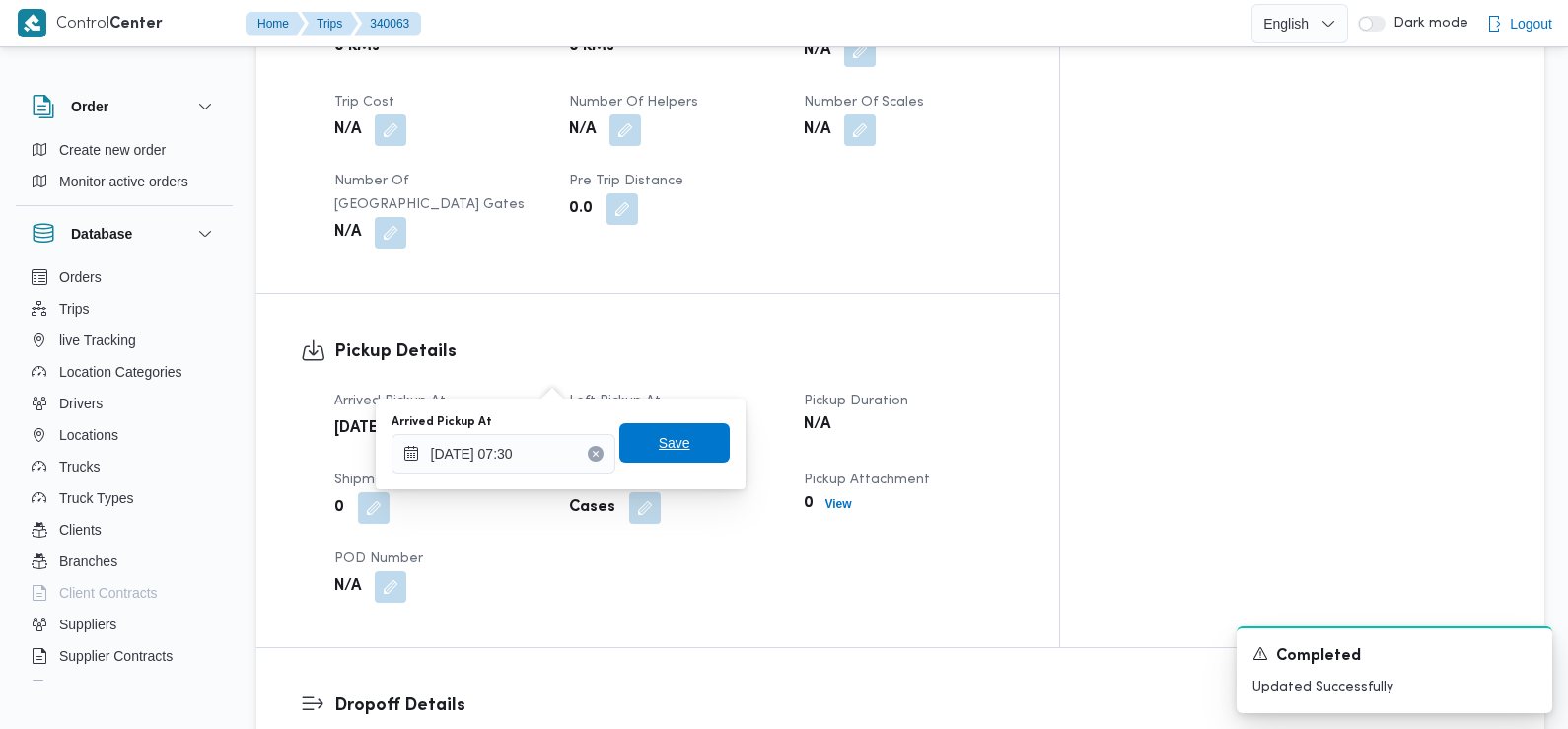
click at [673, 446] on span "Save" at bounding box center [674, 443] width 111 height 40
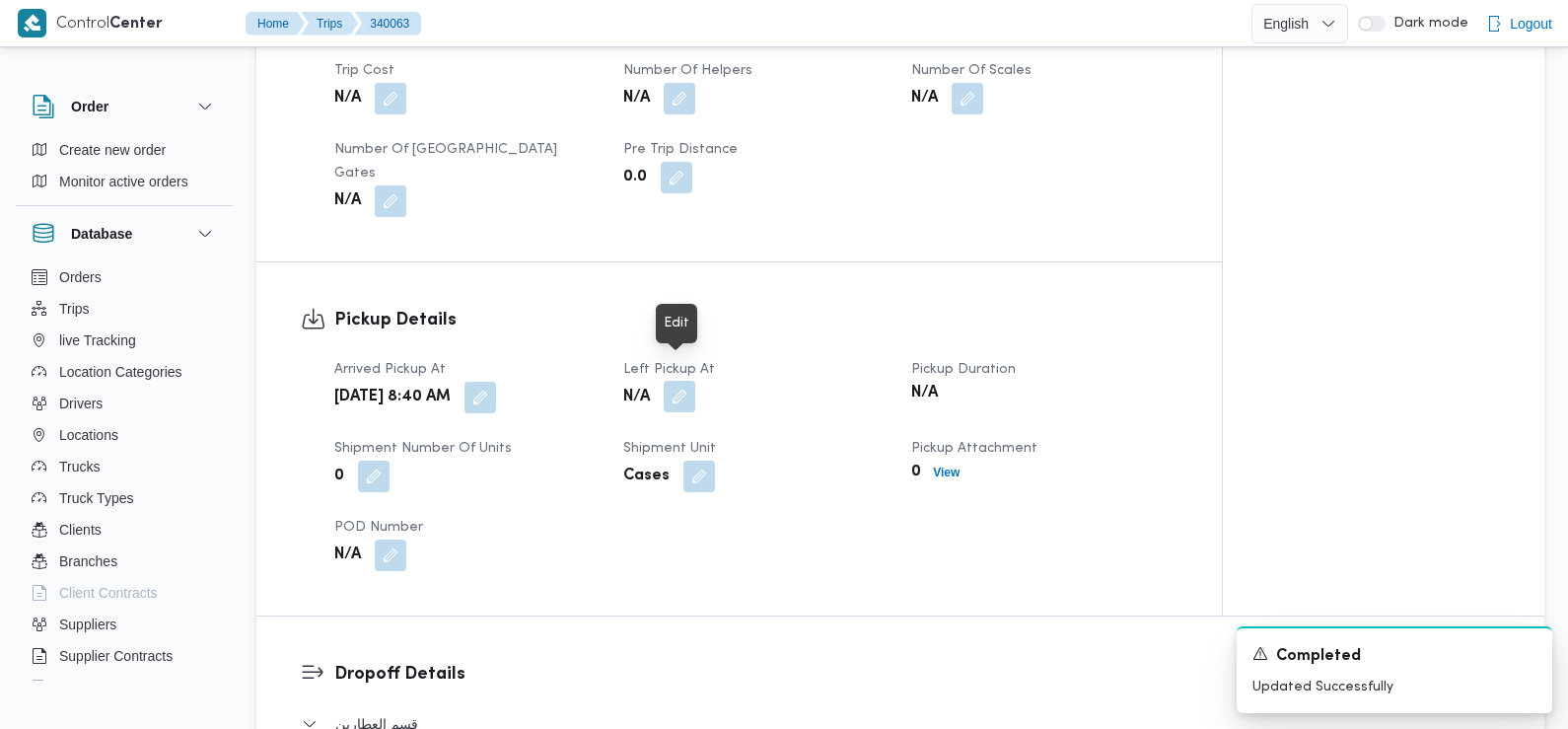
click at [687, 381] on button "button" at bounding box center [679, 397] width 32 height 32
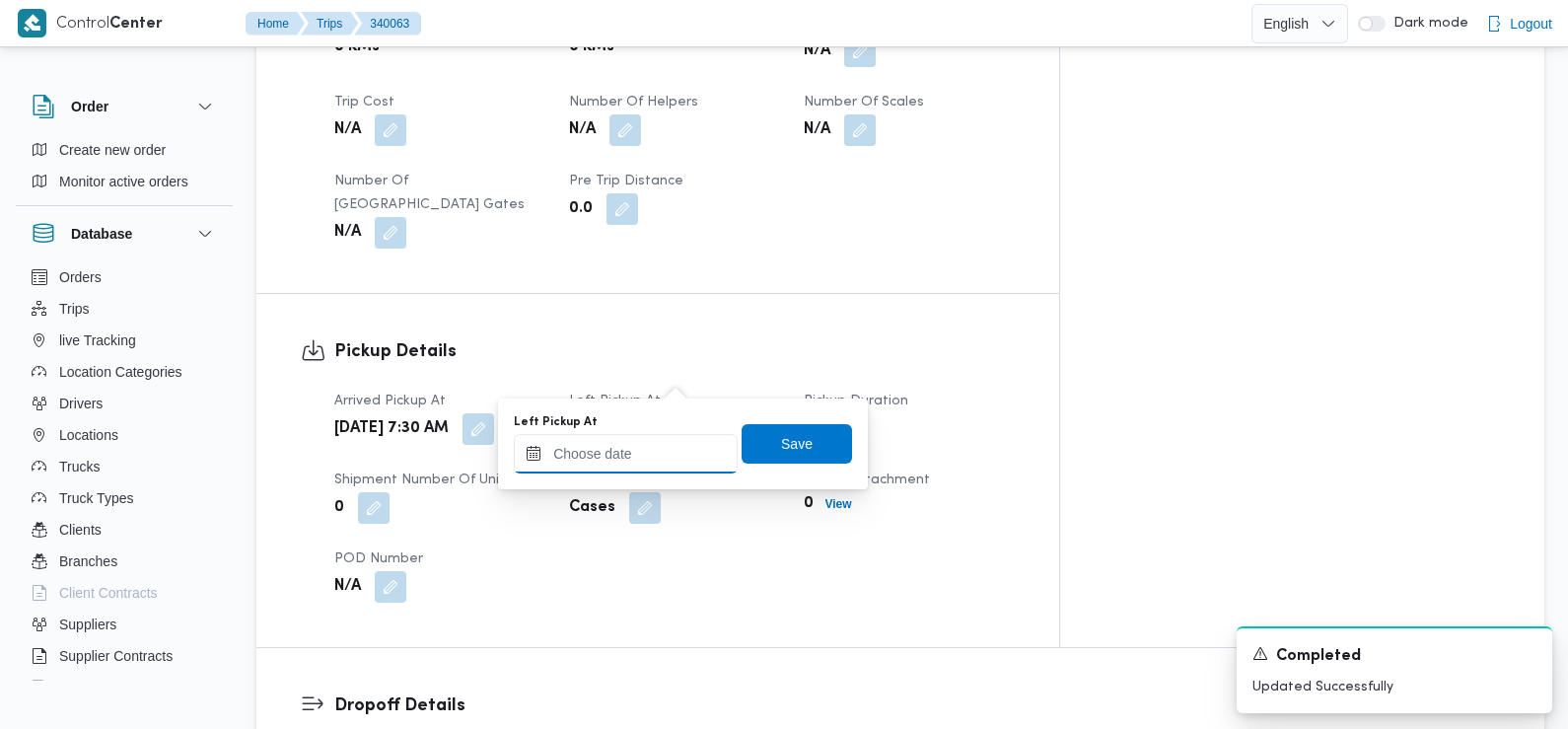
click at [653, 471] on input "Left Pickup At" at bounding box center [626, 454] width 223 height 40
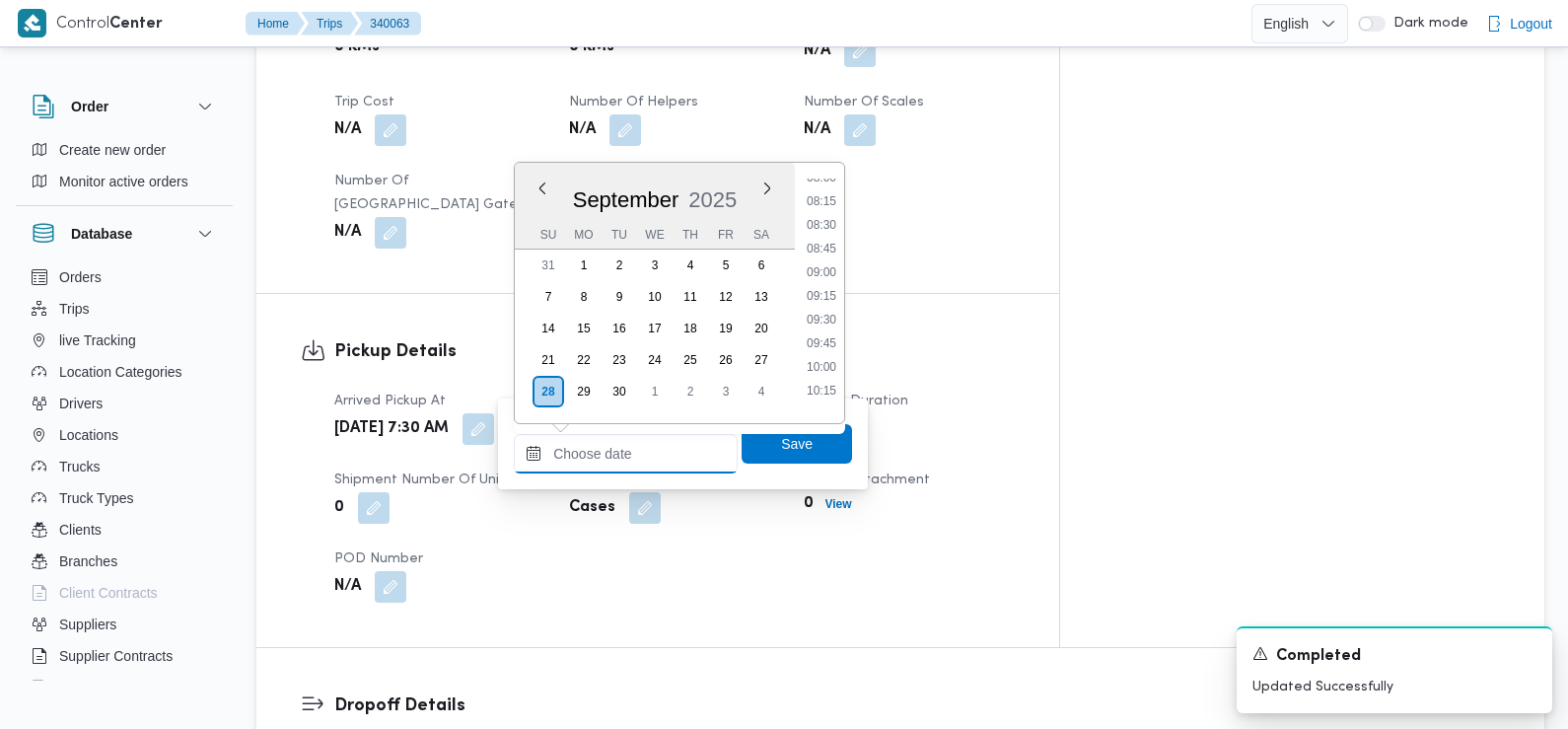
scroll to position [767, 0]
click at [817, 249] on li "08:45" at bounding box center [822, 250] width 45 height 20
type input "28/09/2025 08:45"
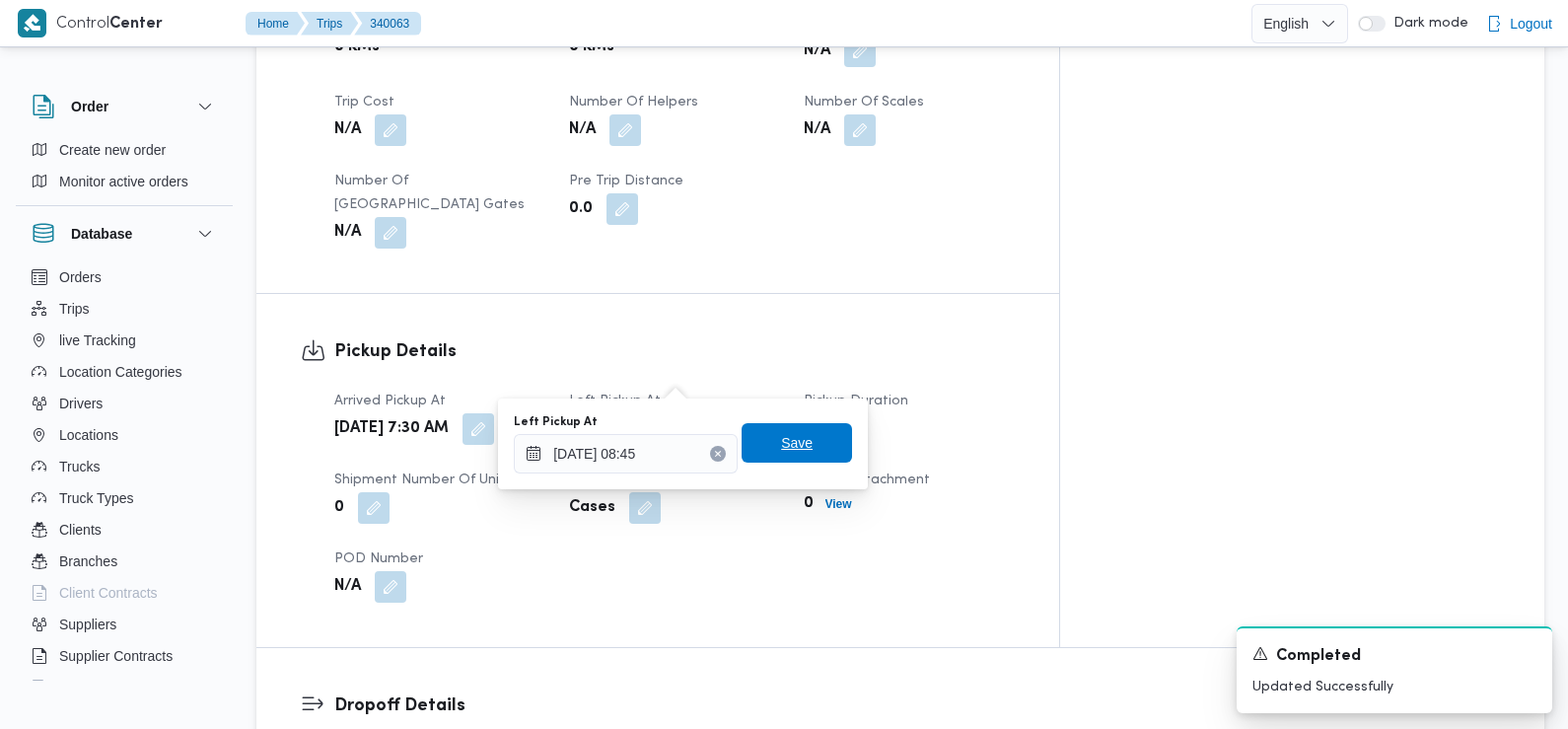
click at [781, 441] on span "Save" at bounding box center [797, 443] width 32 height 24
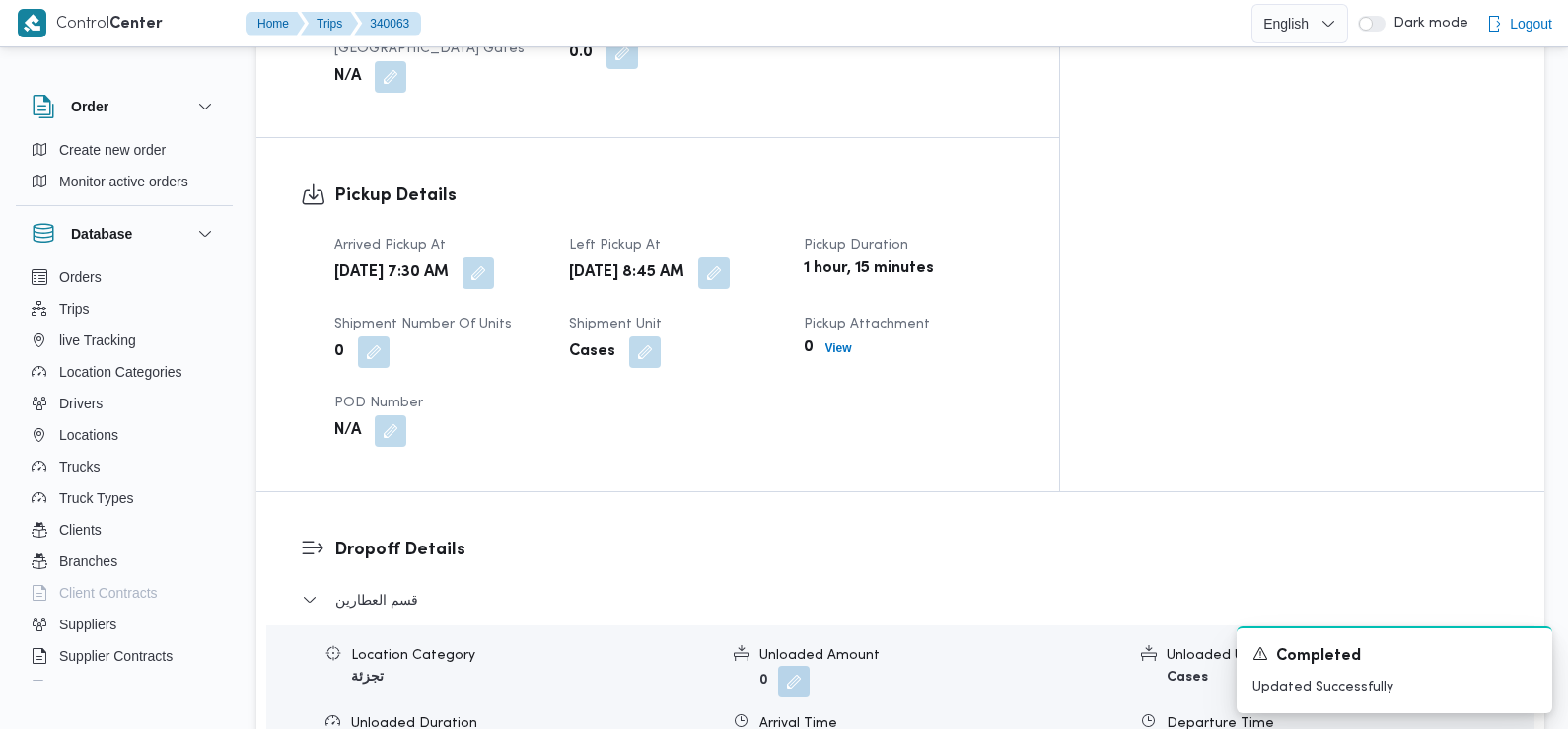
scroll to position [1658, 0]
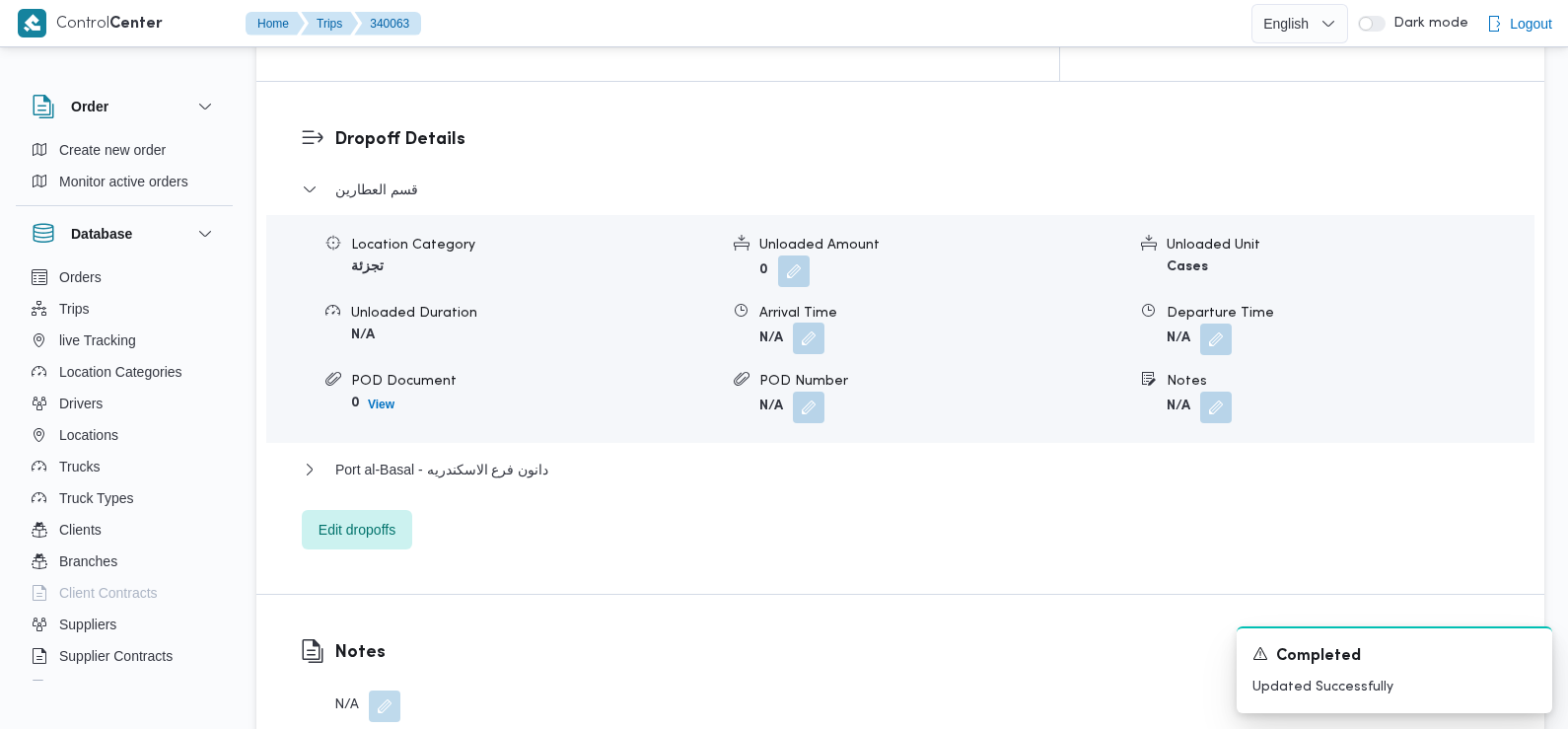
click at [807, 322] on button "button" at bounding box center [809, 338] width 32 height 32
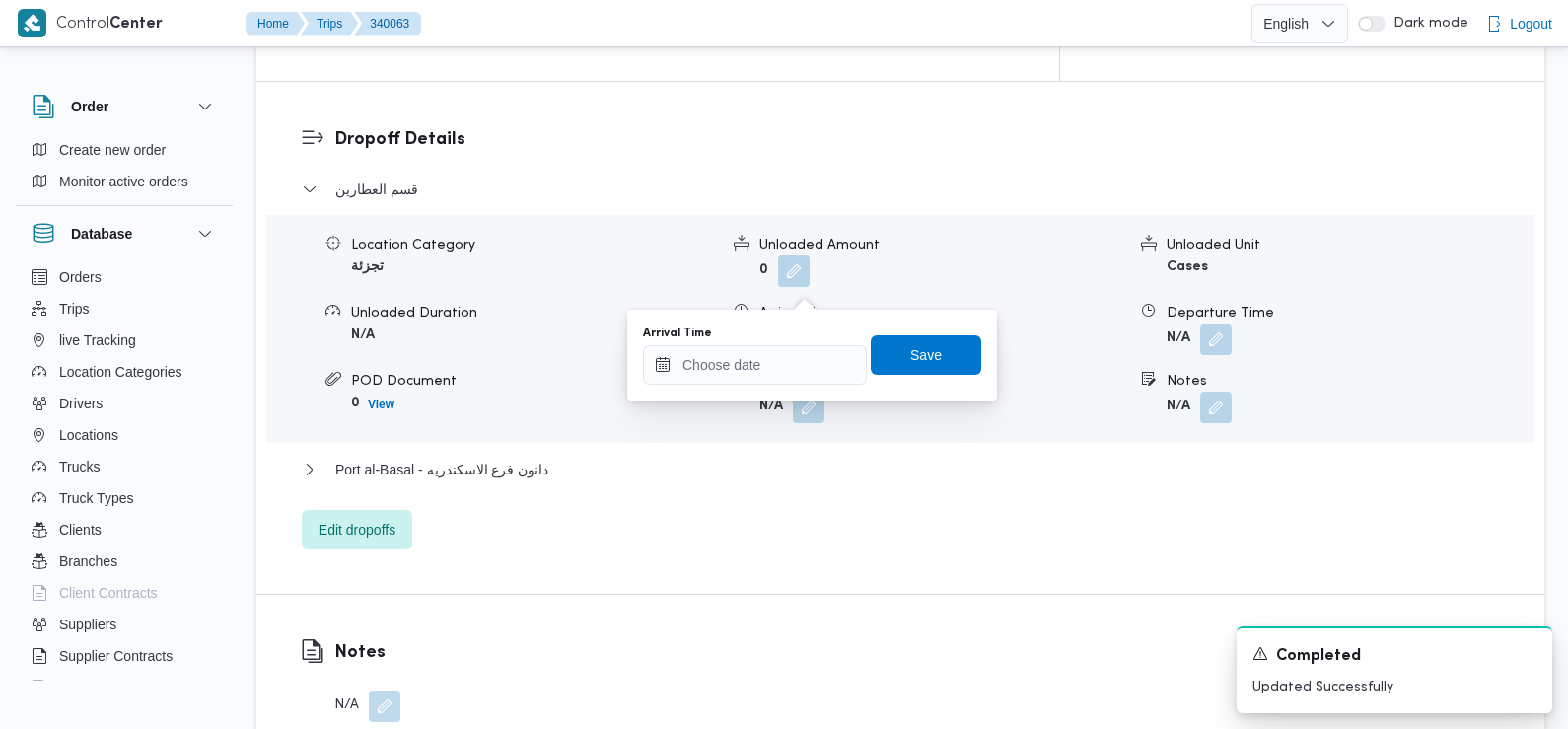
click at [790, 397] on div "You are in a dialog. To close this dialog, hit escape. Arrival Time Save" at bounding box center [812, 355] width 370 height 91
click at [785, 362] on input "Arrival Time" at bounding box center [754, 365] width 223 height 40
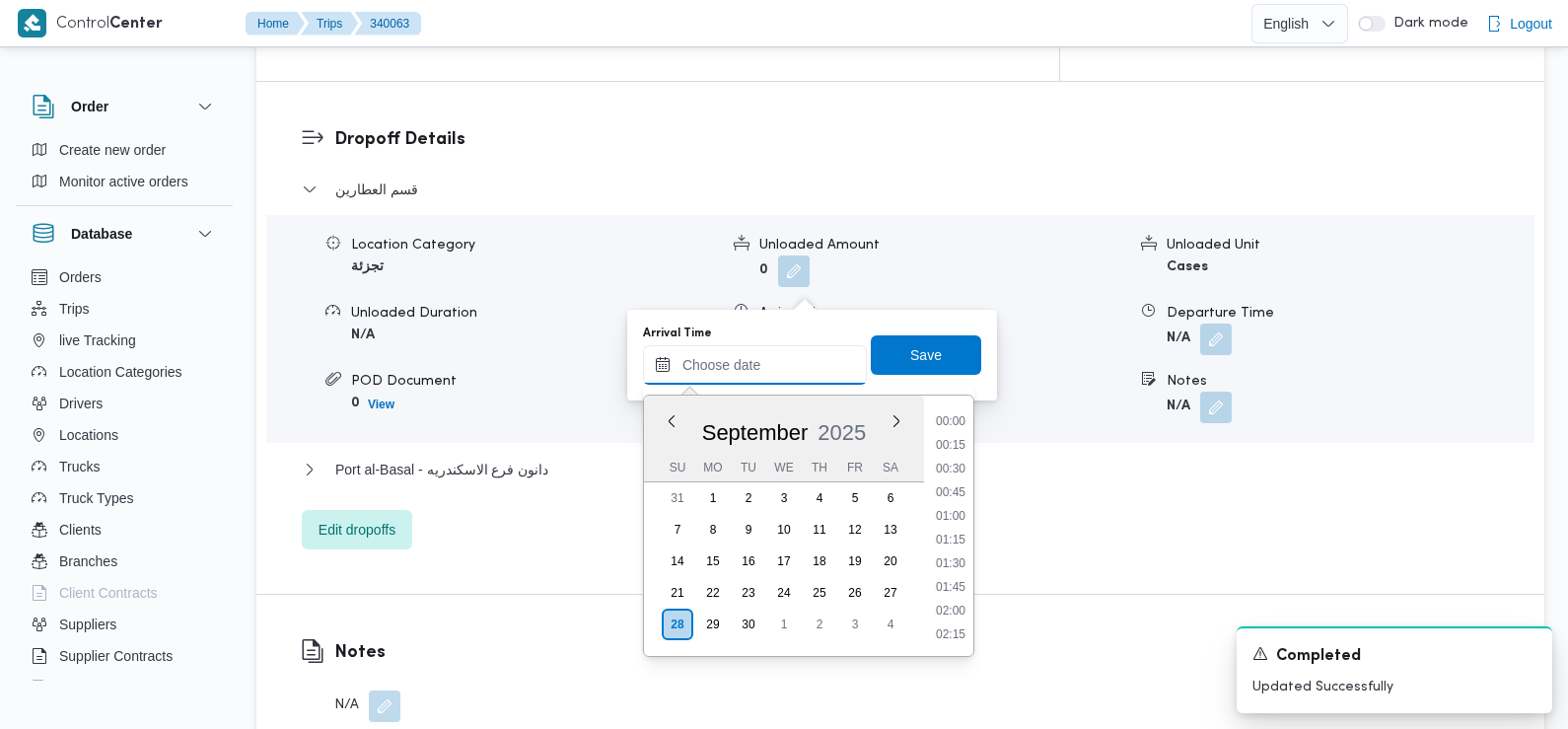
scroll to position [898, 0]
click at [952, 428] on li "09:30" at bounding box center [951, 423] width 45 height 20
type input "[DATE] 09:30"
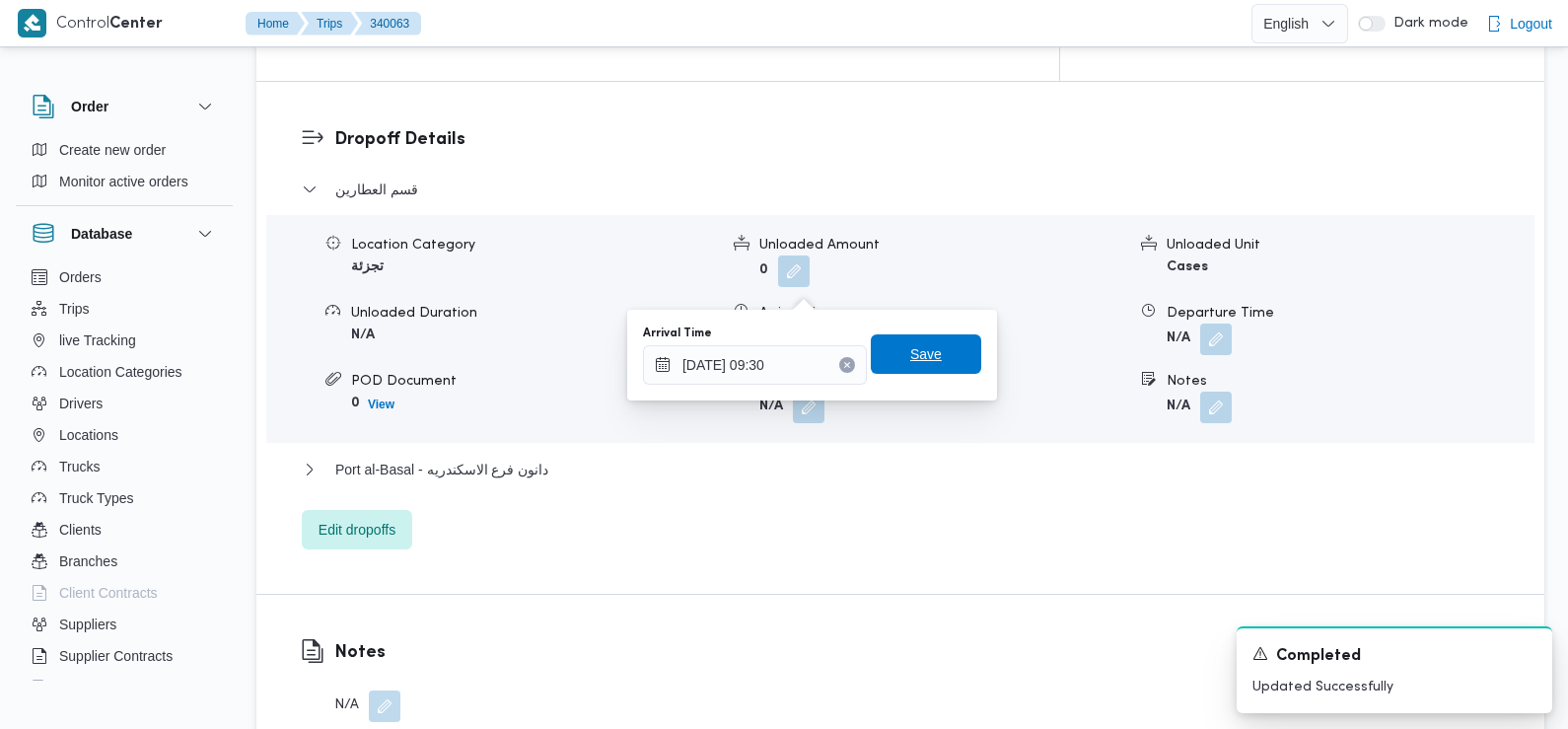
click at [933, 350] on span "Save" at bounding box center [926, 354] width 111 height 40
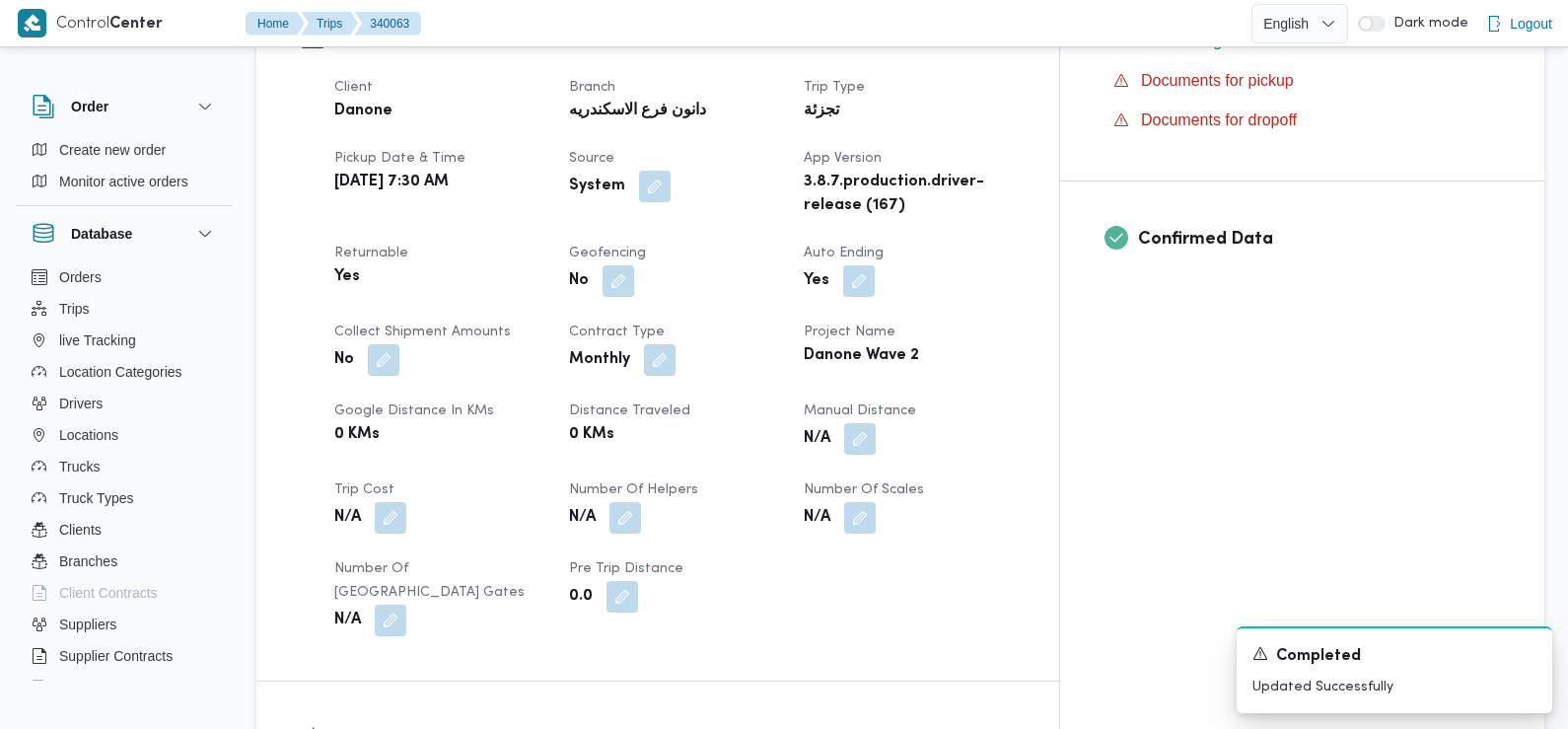
scroll to position [0, 0]
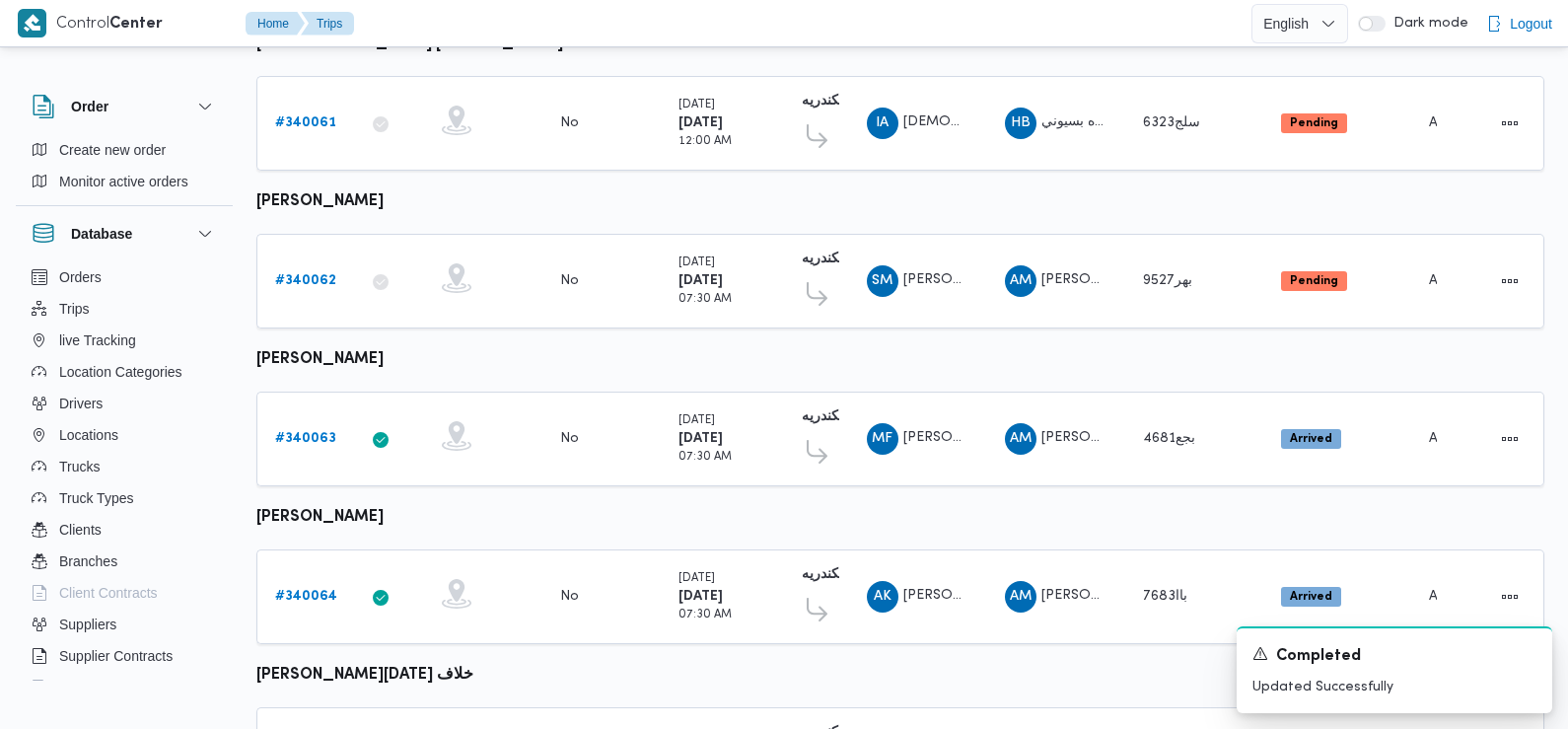
scroll to position [805, 0]
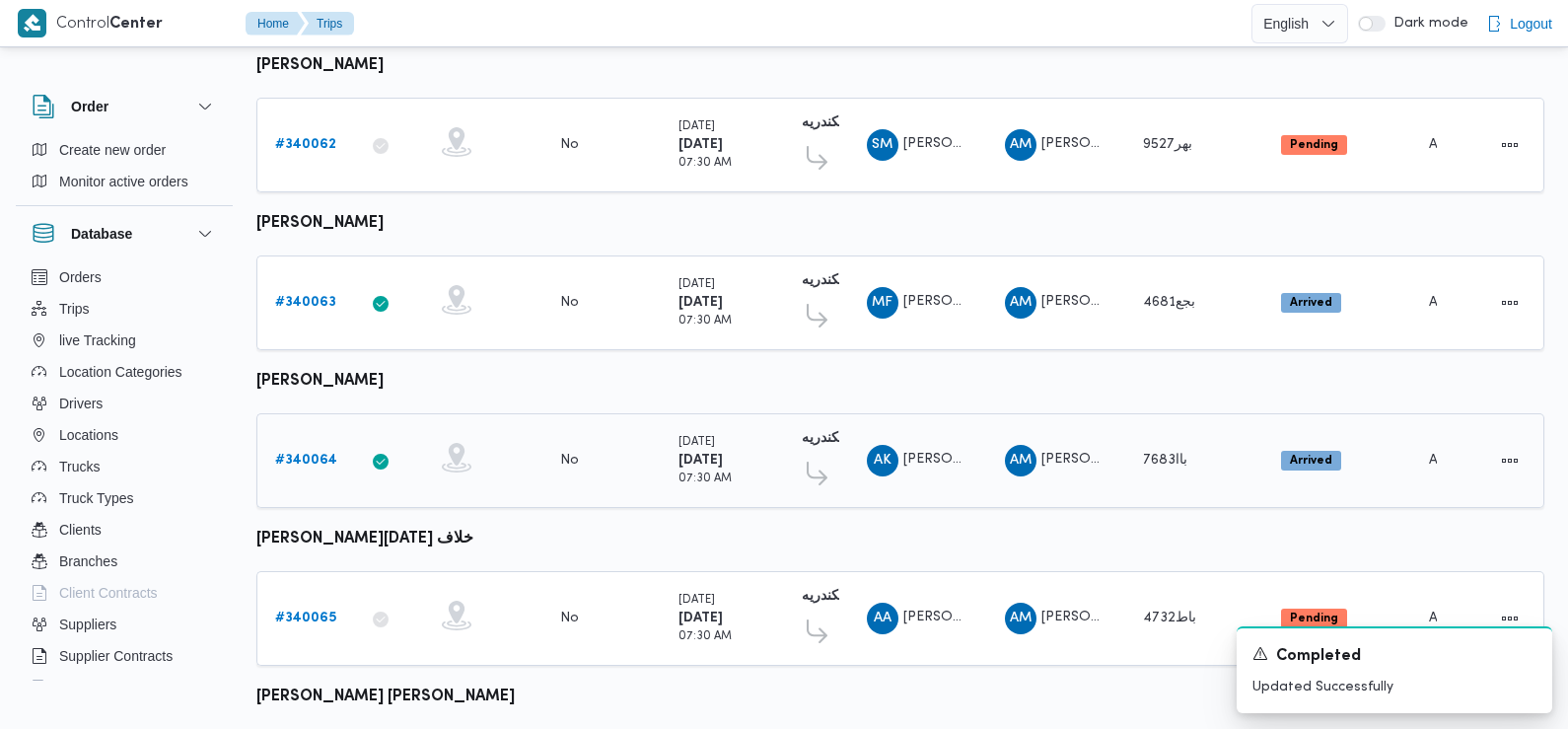
click at [317, 454] on b "# 340064" at bounding box center [305, 460] width 62 height 13
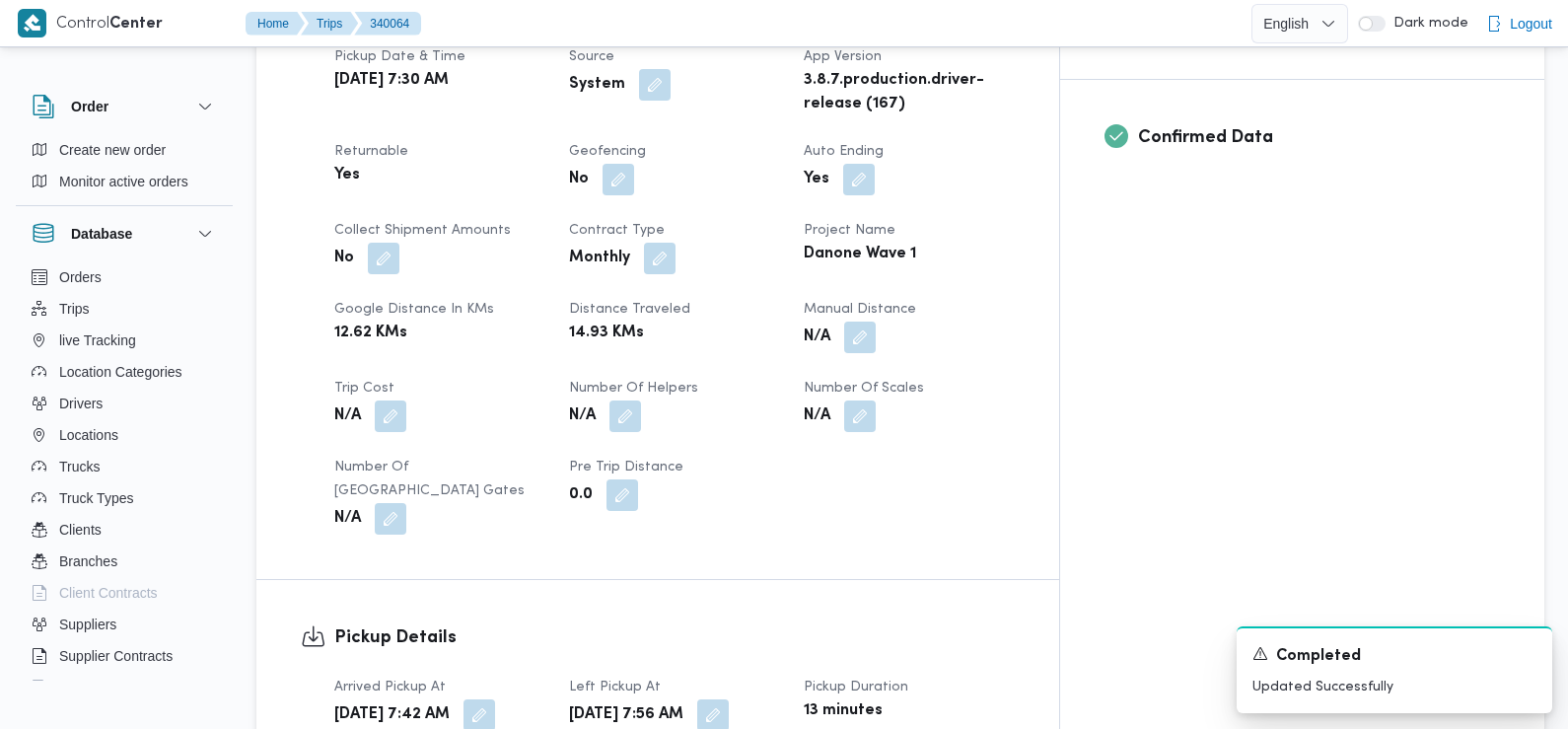
scroll to position [956, 0]
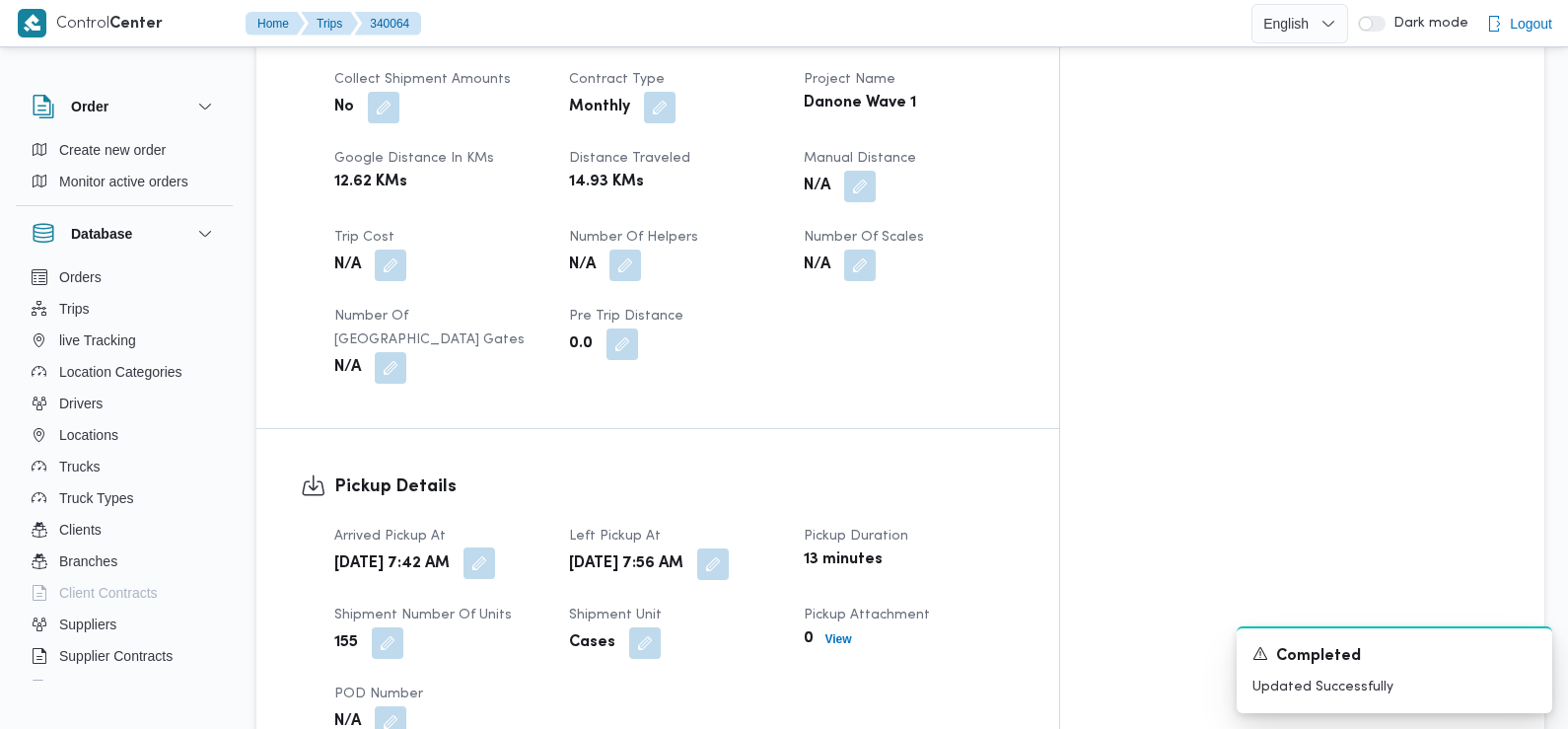
click at [495, 548] on button "button" at bounding box center [479, 564] width 32 height 32
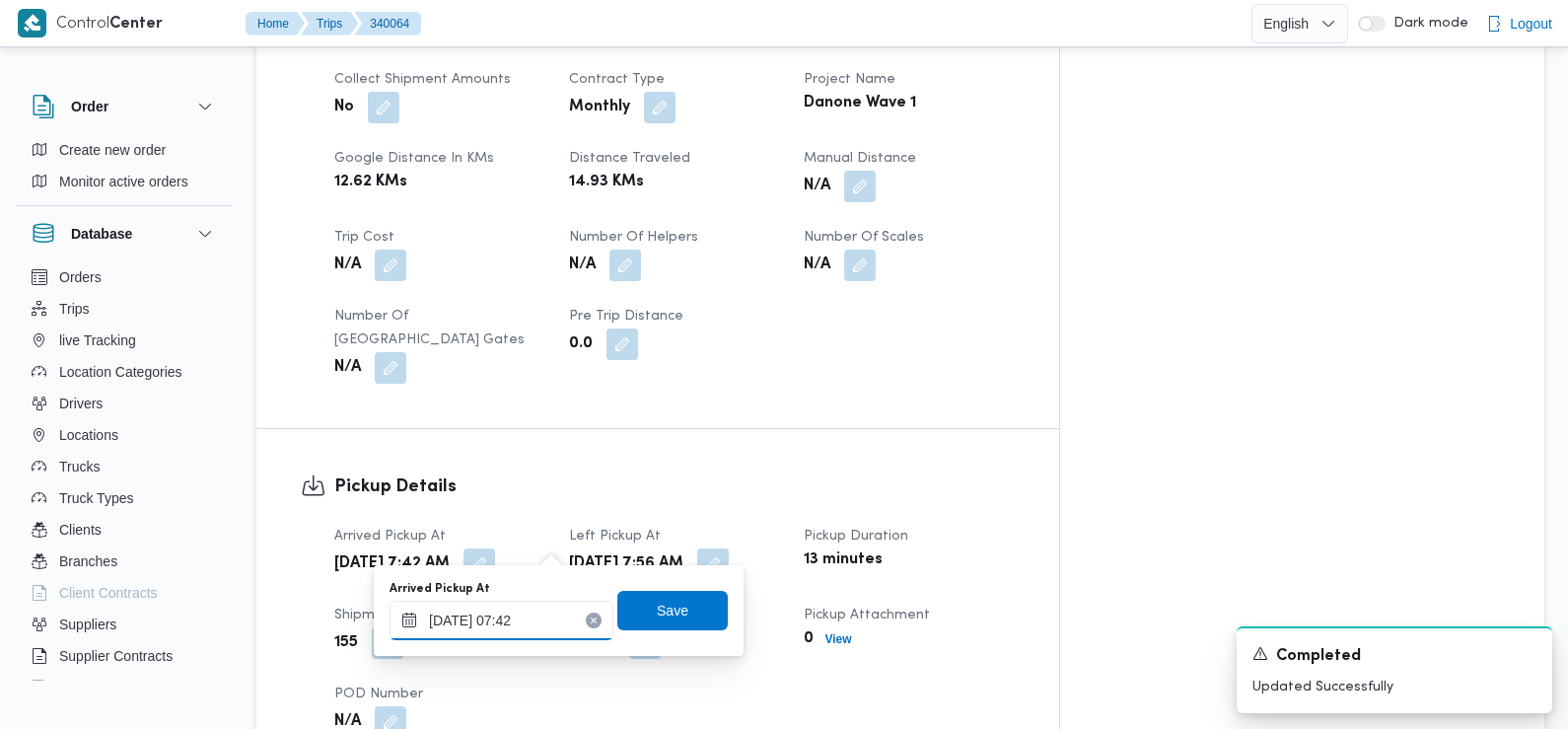
click at [533, 639] on input "28/09/2025 07:42" at bounding box center [501, 620] width 223 height 40
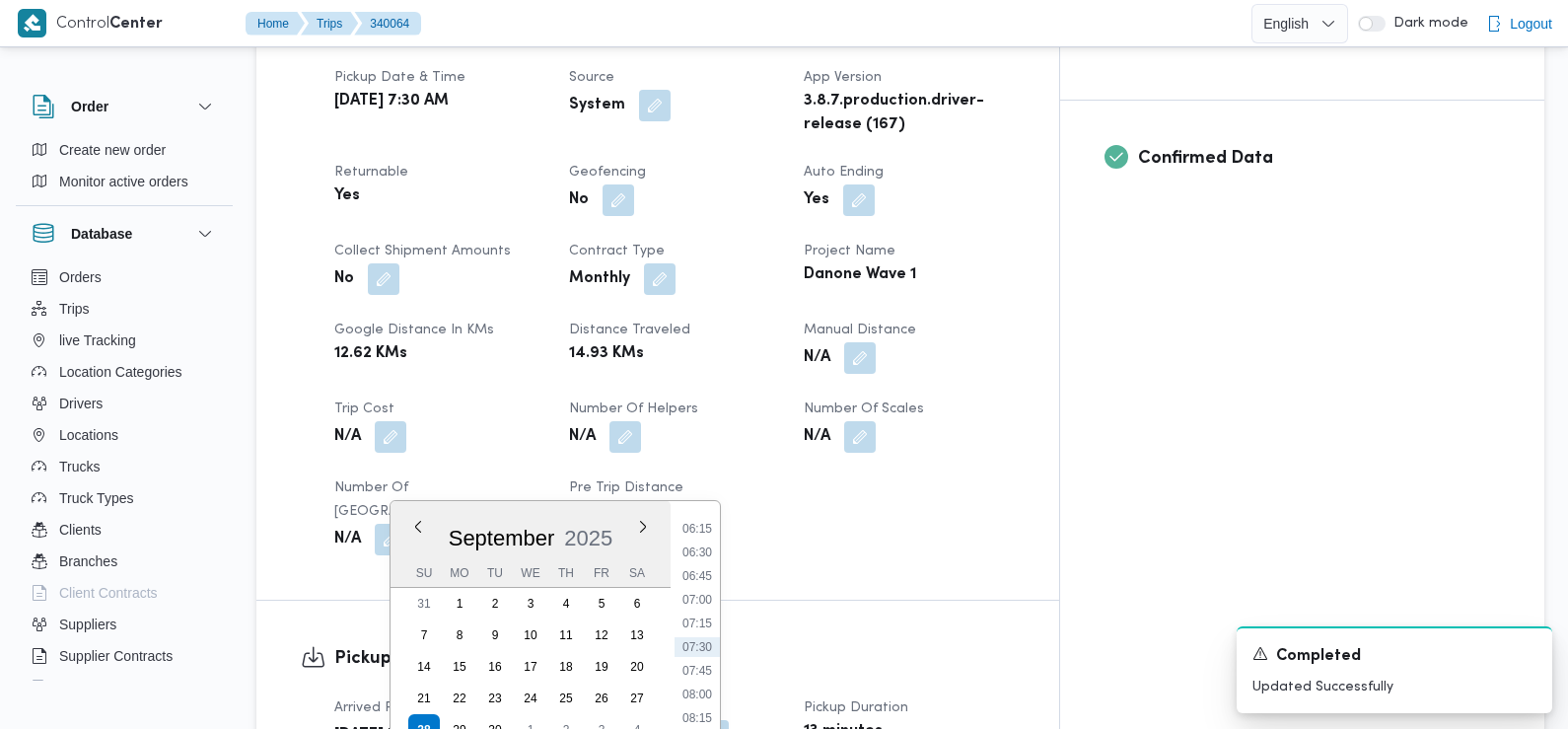
scroll to position [789, 0]
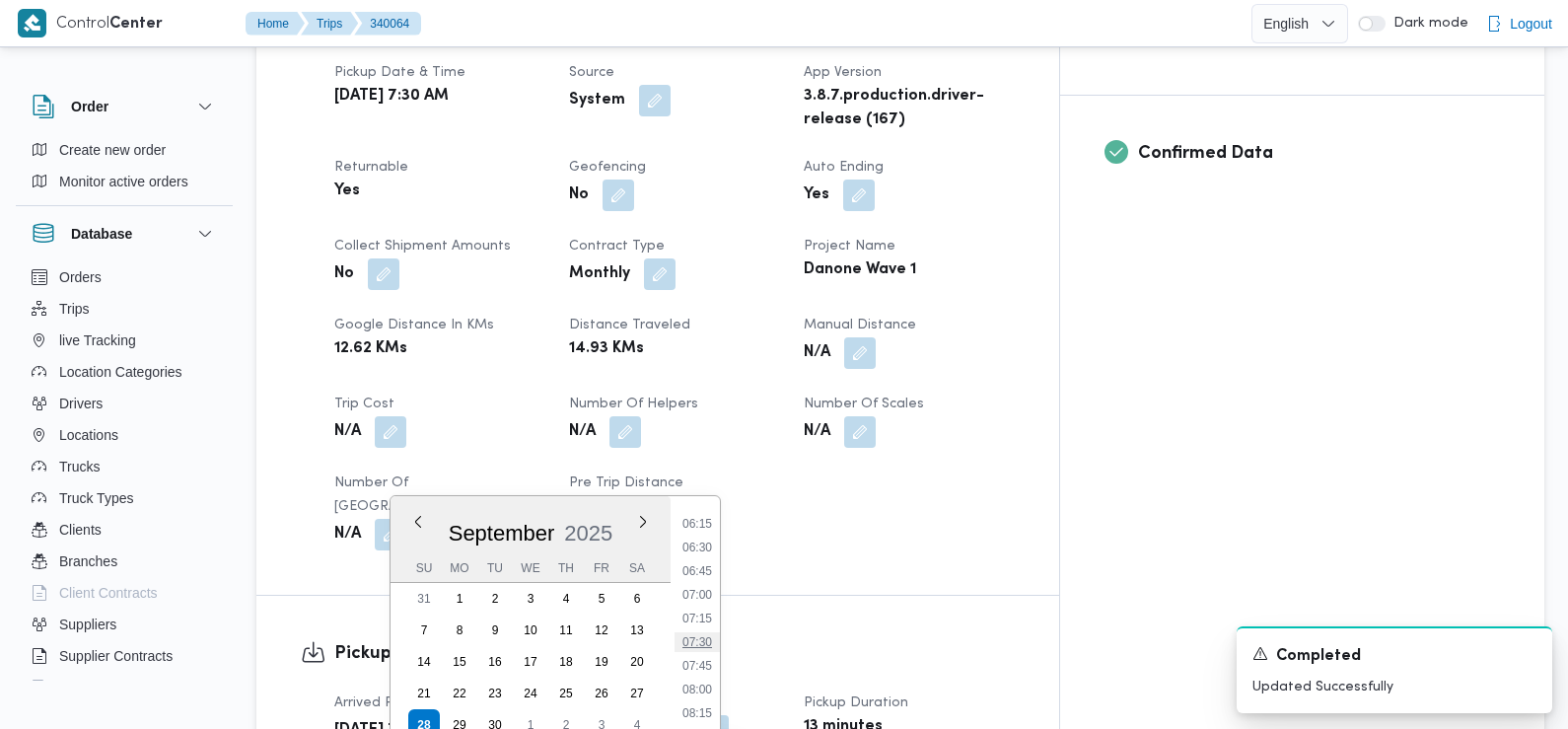
click at [700, 636] on li "07:30" at bounding box center [697, 642] width 45 height 20
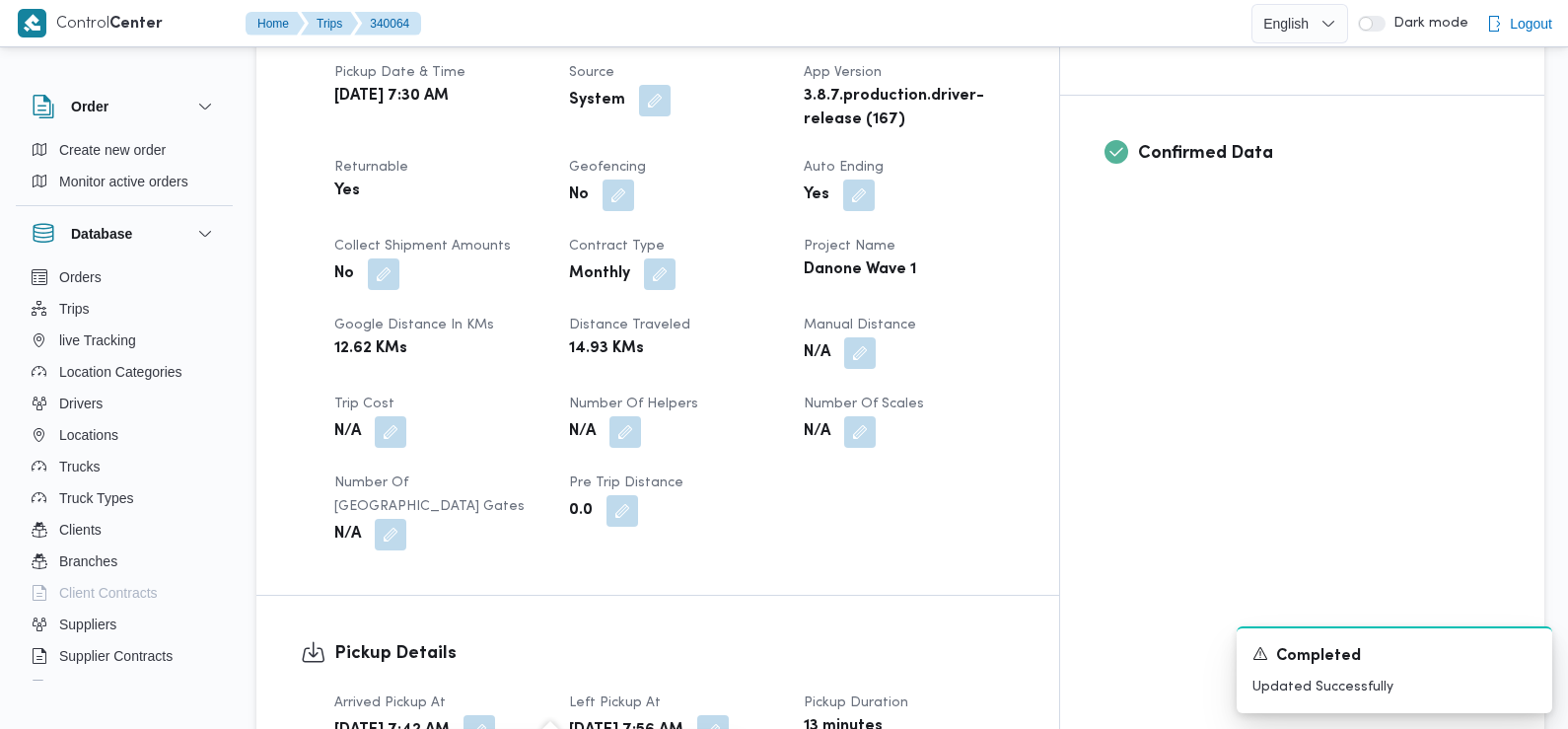
scroll to position [1213, 0]
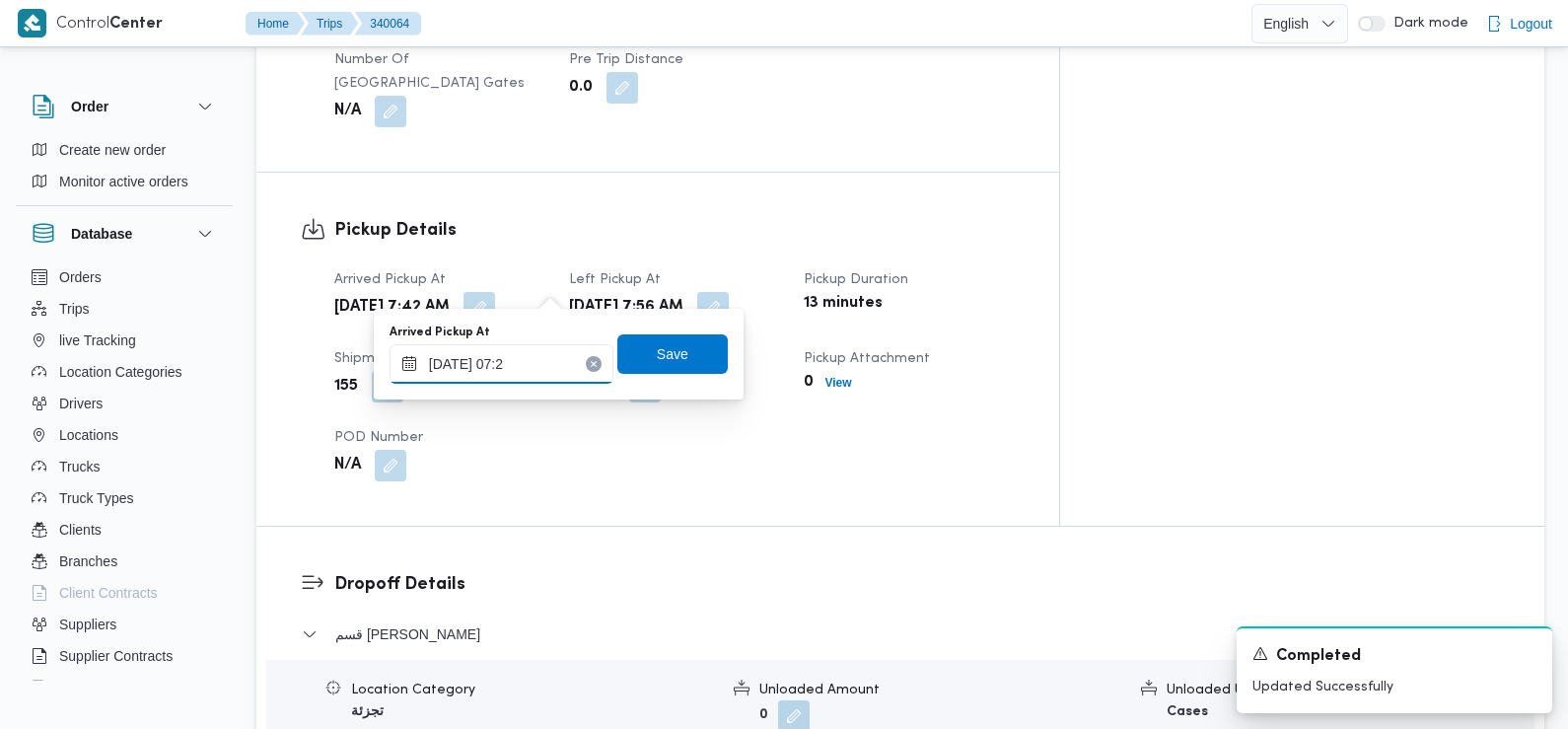
type input "28/09/2025 07:25"
click at [661, 353] on span "Save" at bounding box center [672, 353] width 32 height 24
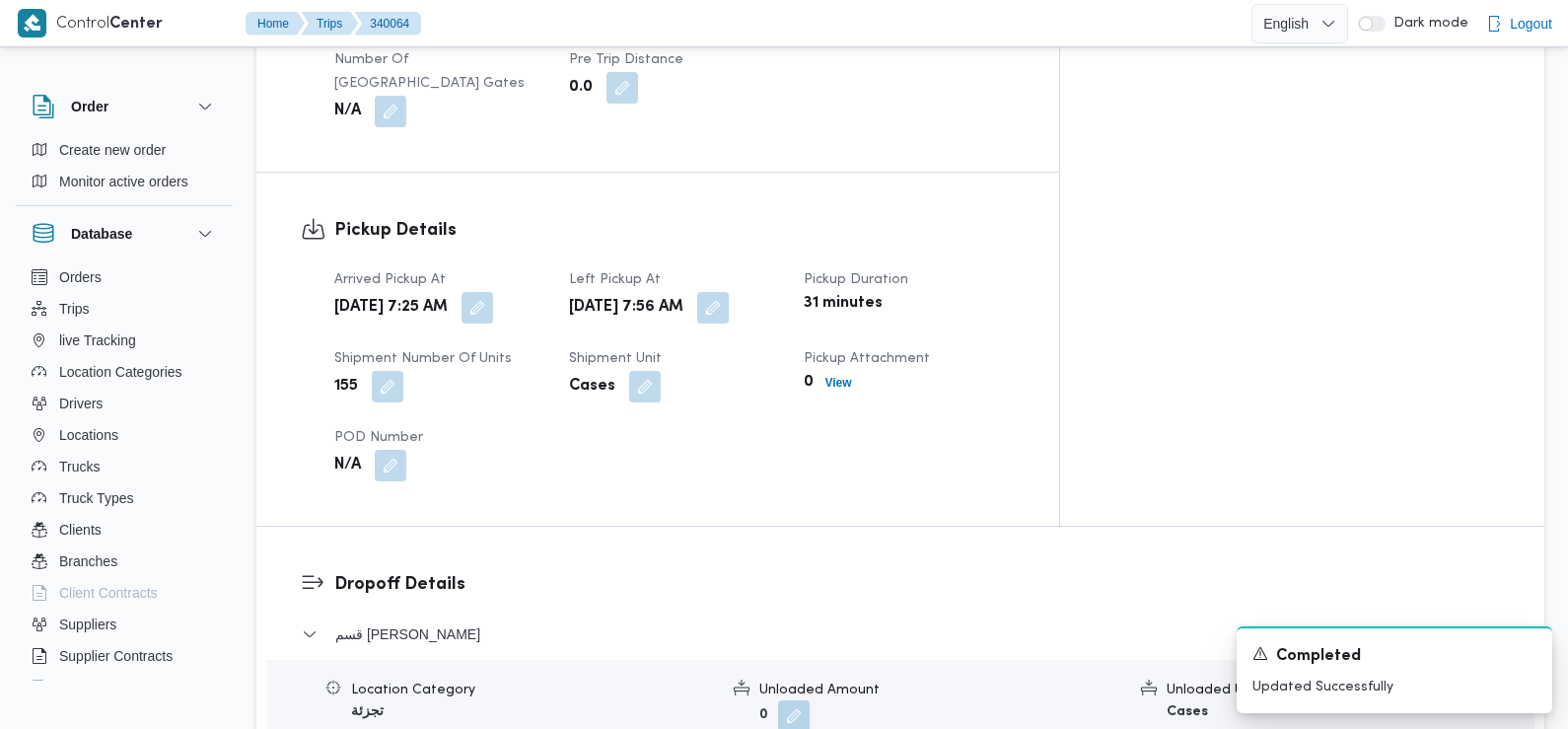
click at [566, 481] on div "Pickup Details Arrived Pickup At Sun, Sep 28, 2025 7:25 AM Left Pickup At Sun, …" at bounding box center [657, 349] width 803 height 353
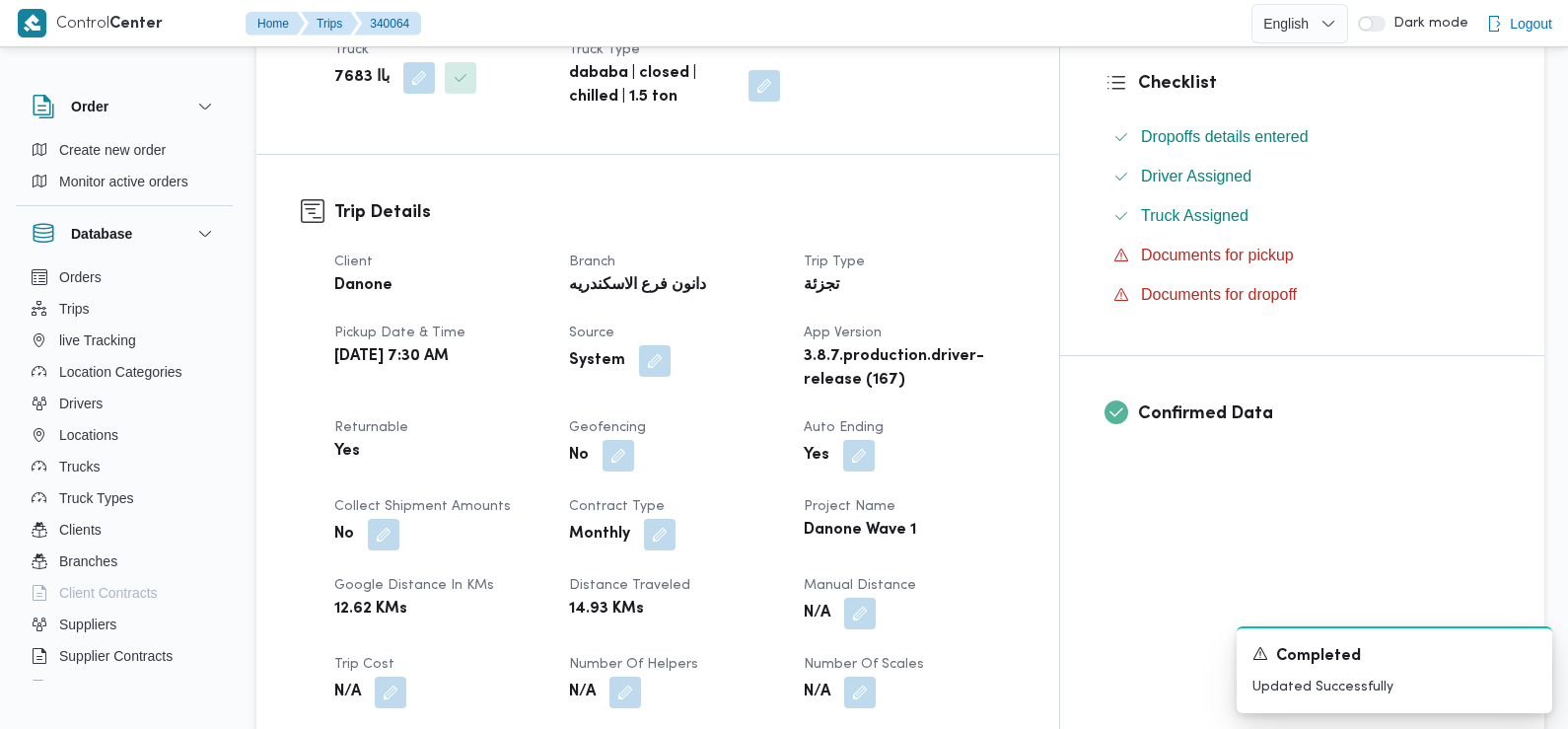
scroll to position [0, 0]
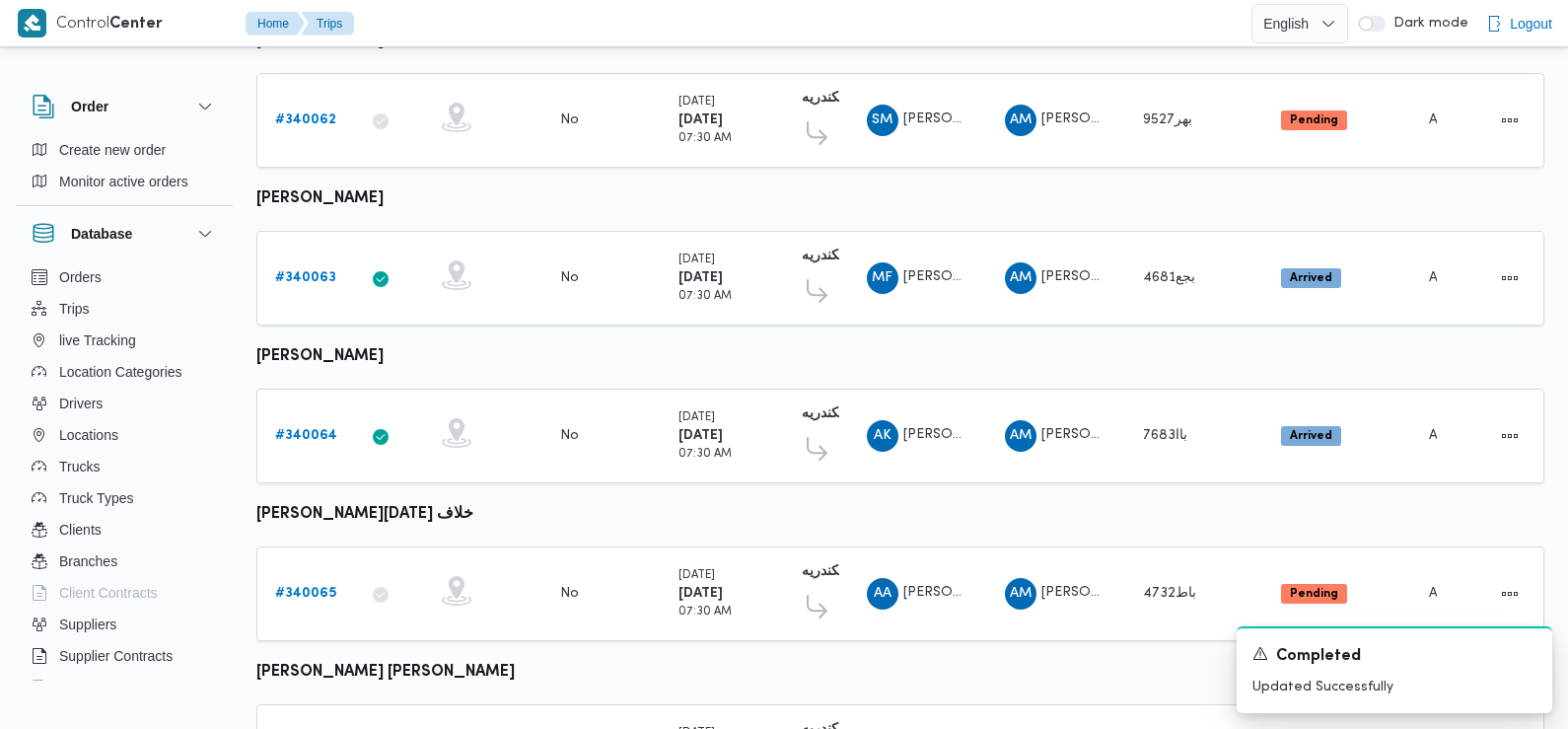
scroll to position [1055, 0]
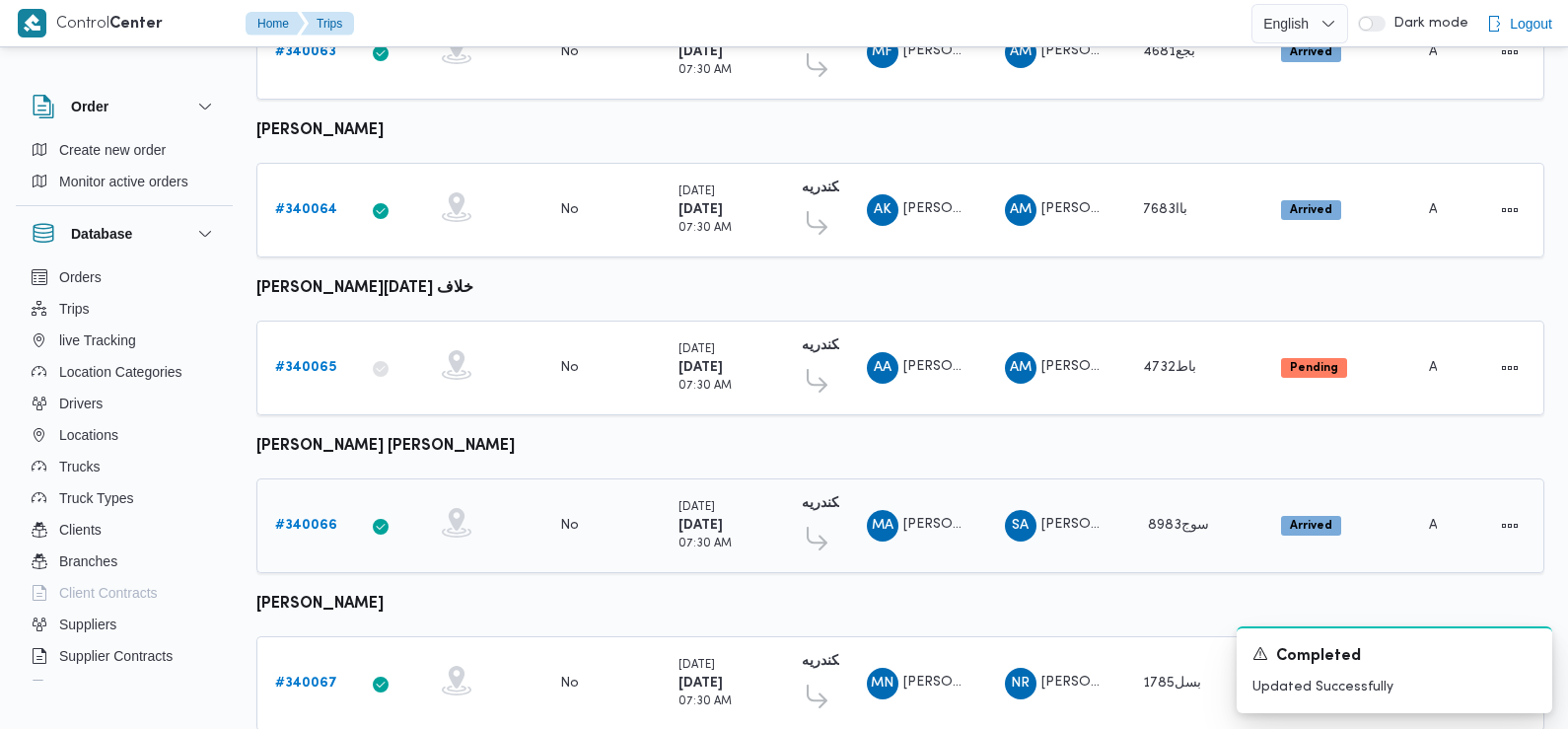
click at [313, 519] on b "# 340066" at bounding box center [305, 525] width 62 height 13
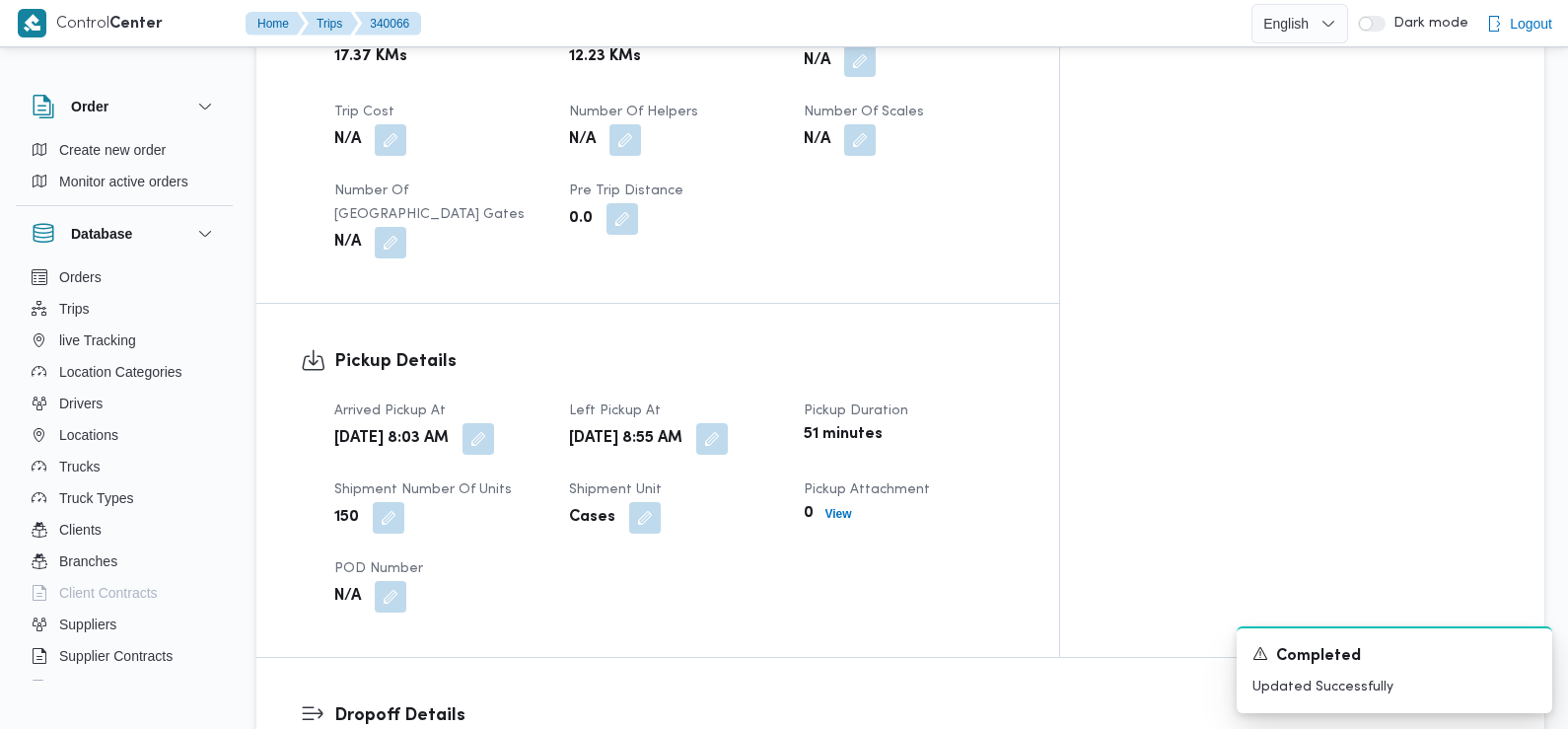
scroll to position [1082, 0]
click at [494, 421] on button "button" at bounding box center [479, 437] width 32 height 32
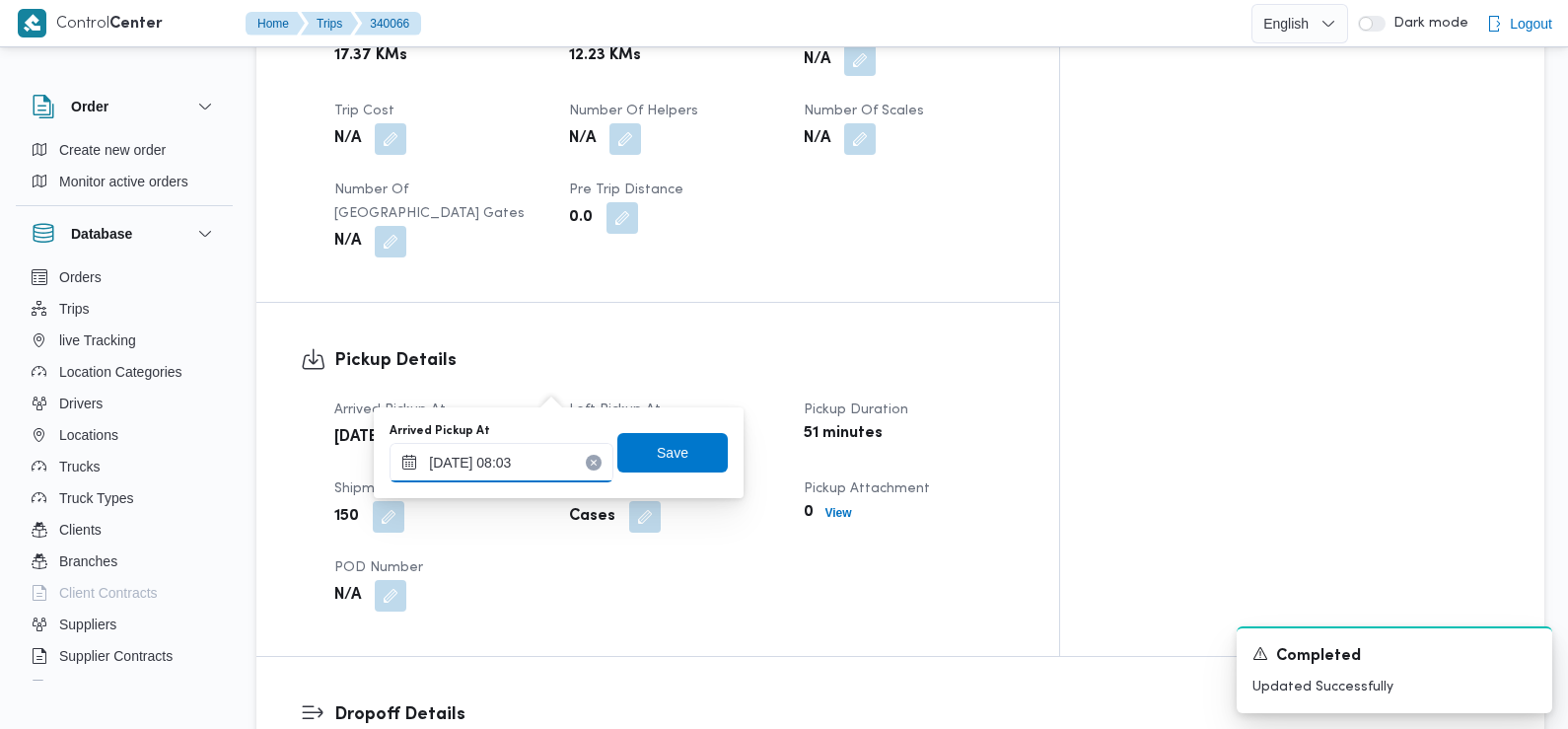
click at [552, 479] on input "28/09/2025 08:03" at bounding box center [501, 463] width 223 height 40
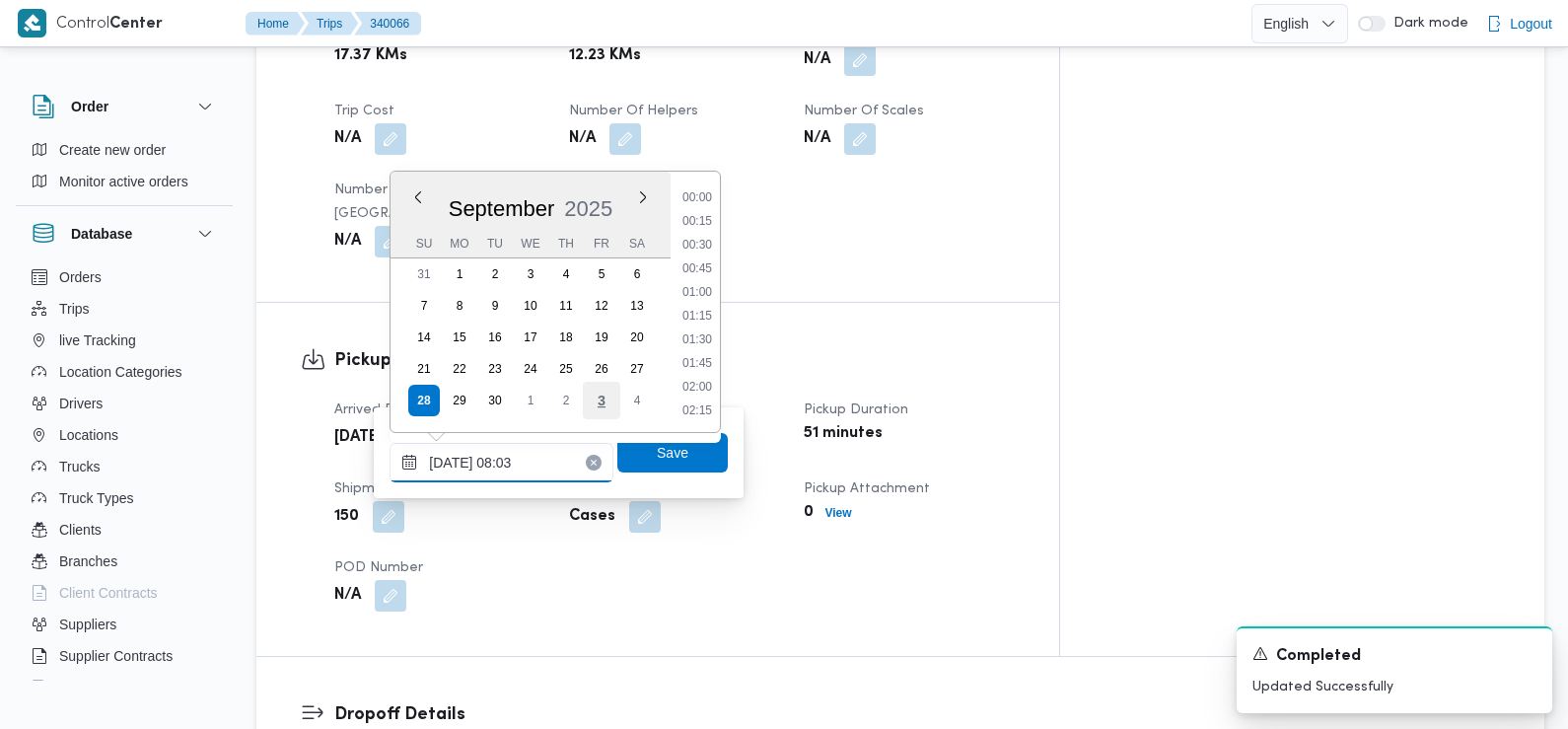
scroll to position [637, 0]
click at [704, 261] on li "07:30" at bounding box center [697, 270] width 45 height 20
type input "28/09/2025 07:30"
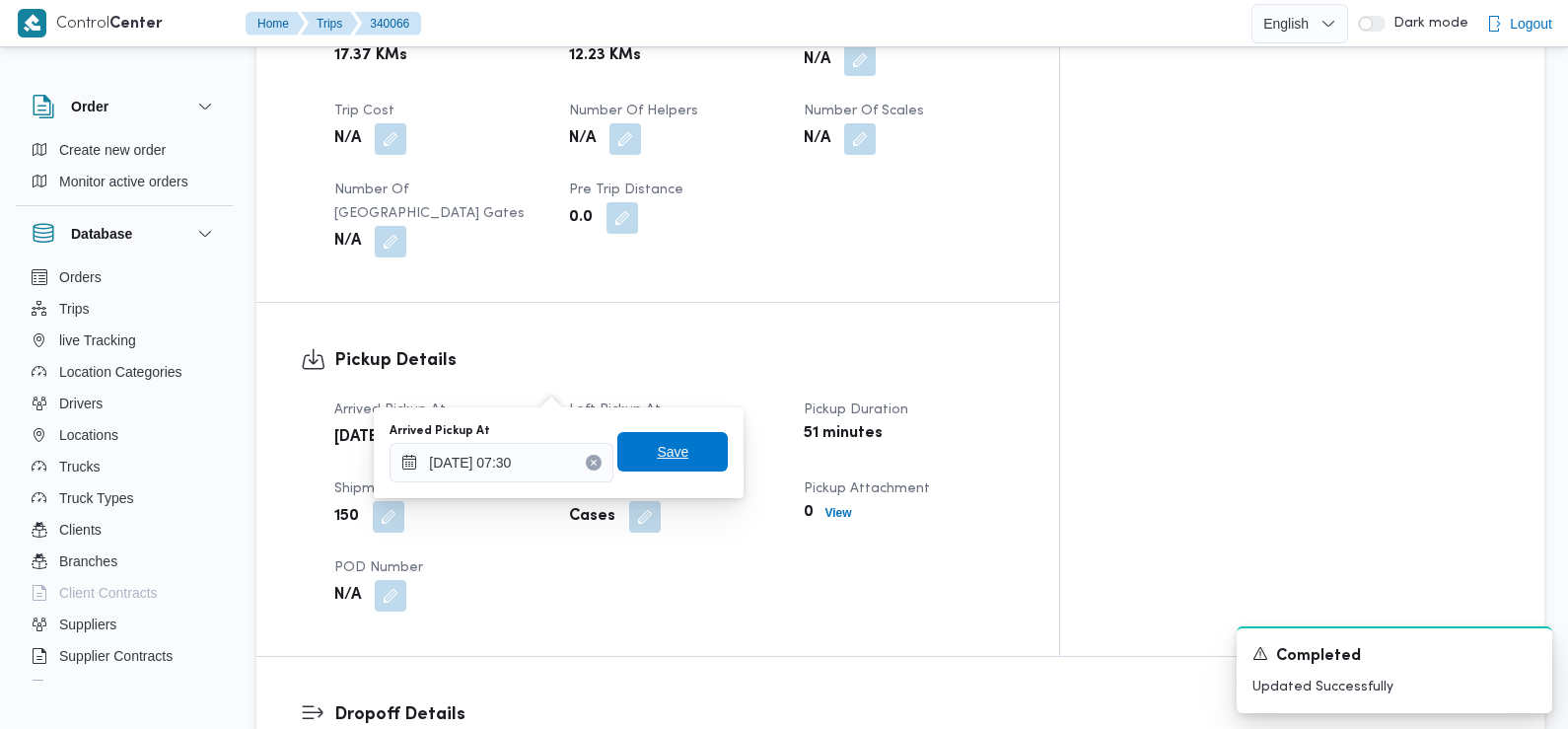
click at [687, 447] on span "Save" at bounding box center [672, 452] width 111 height 40
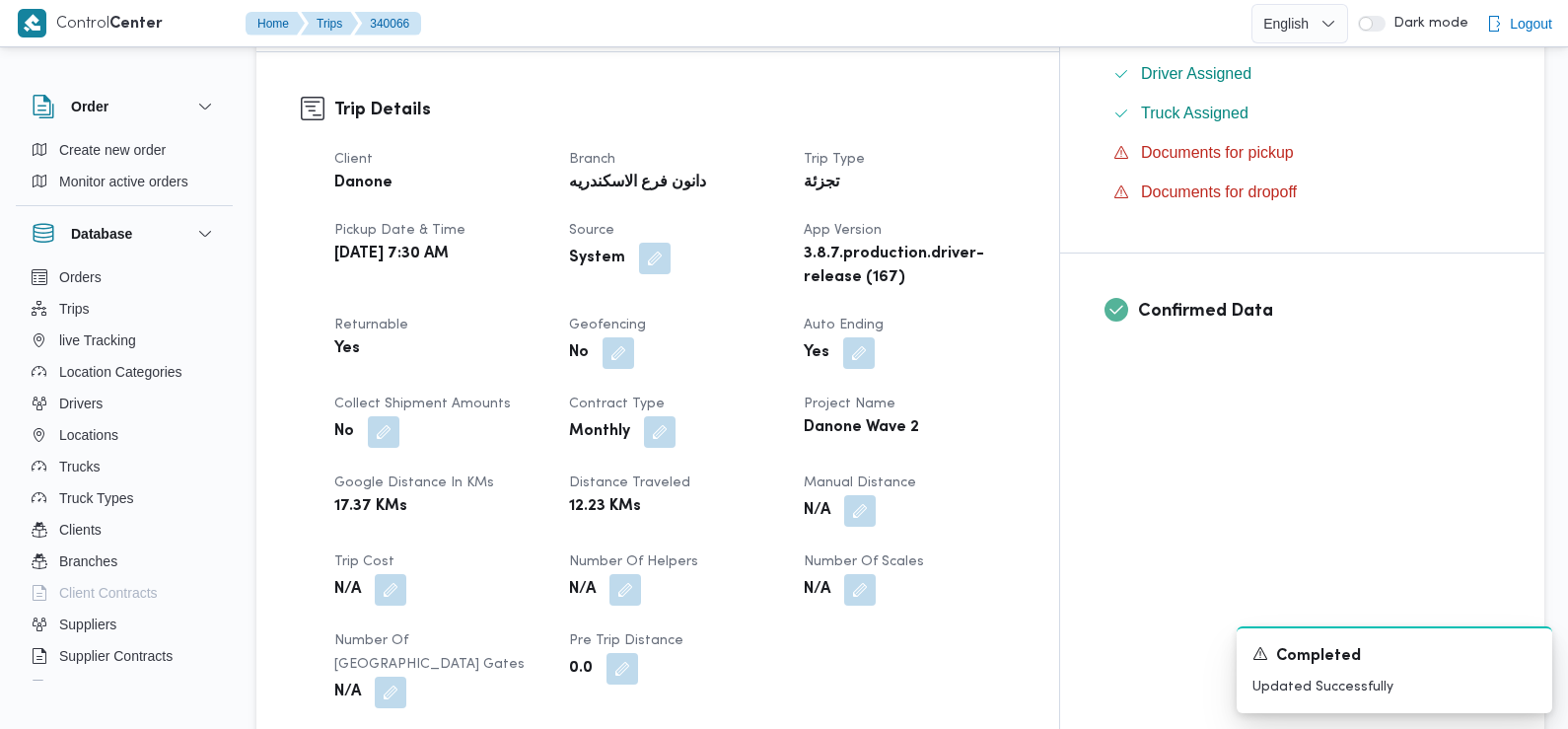
scroll to position [0, 0]
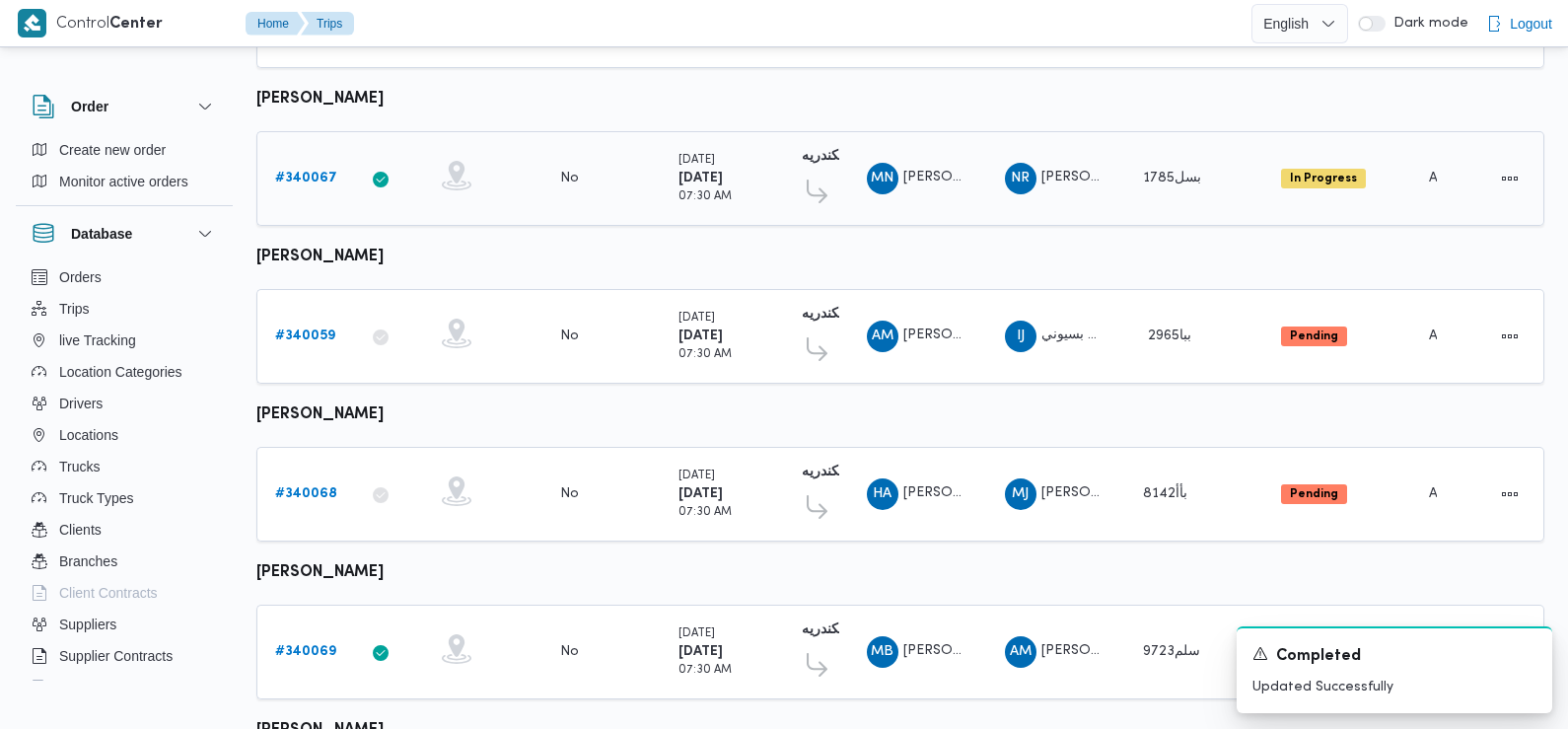
scroll to position [1462, 0]
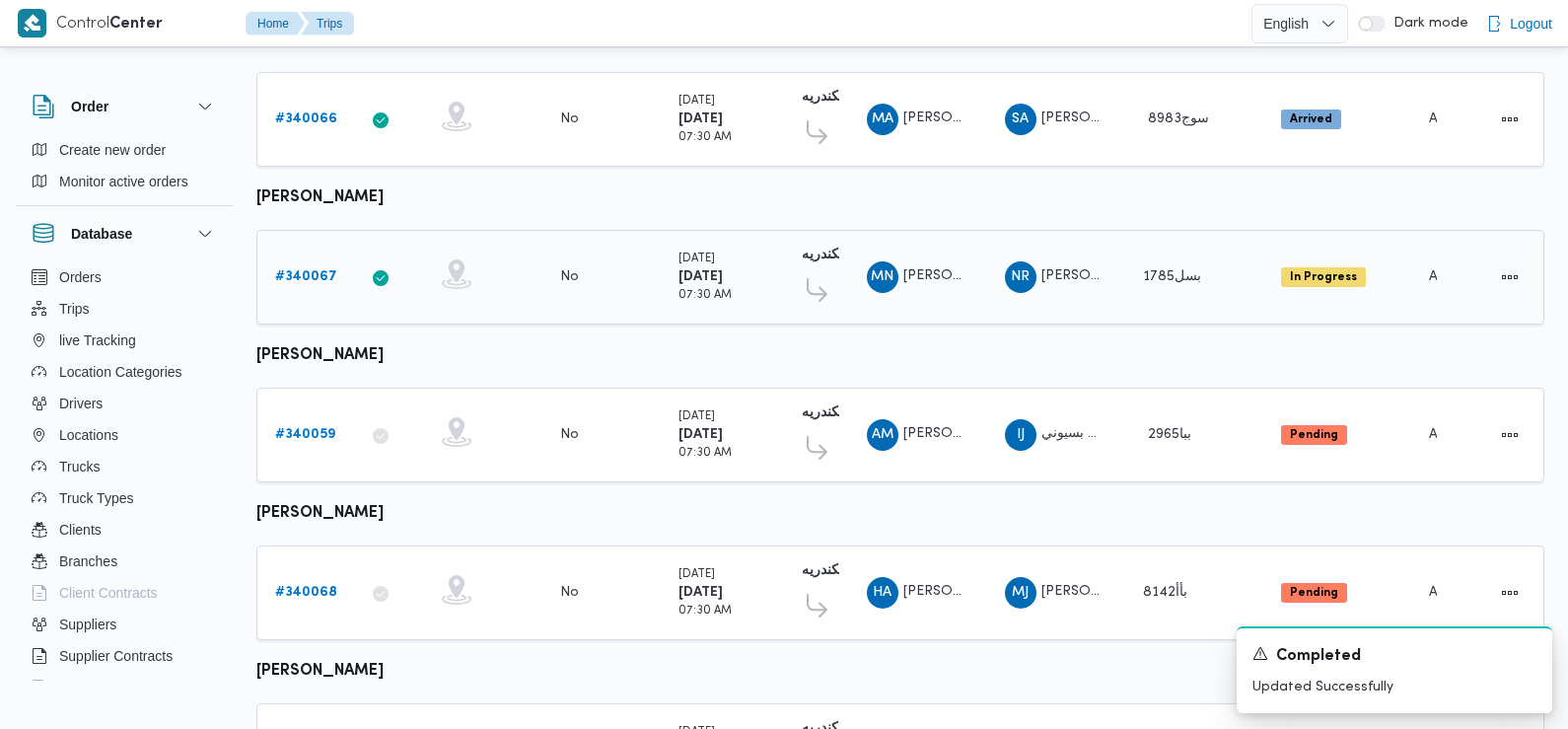
click at [312, 270] on b "# 340067" at bounding box center [305, 276] width 62 height 13
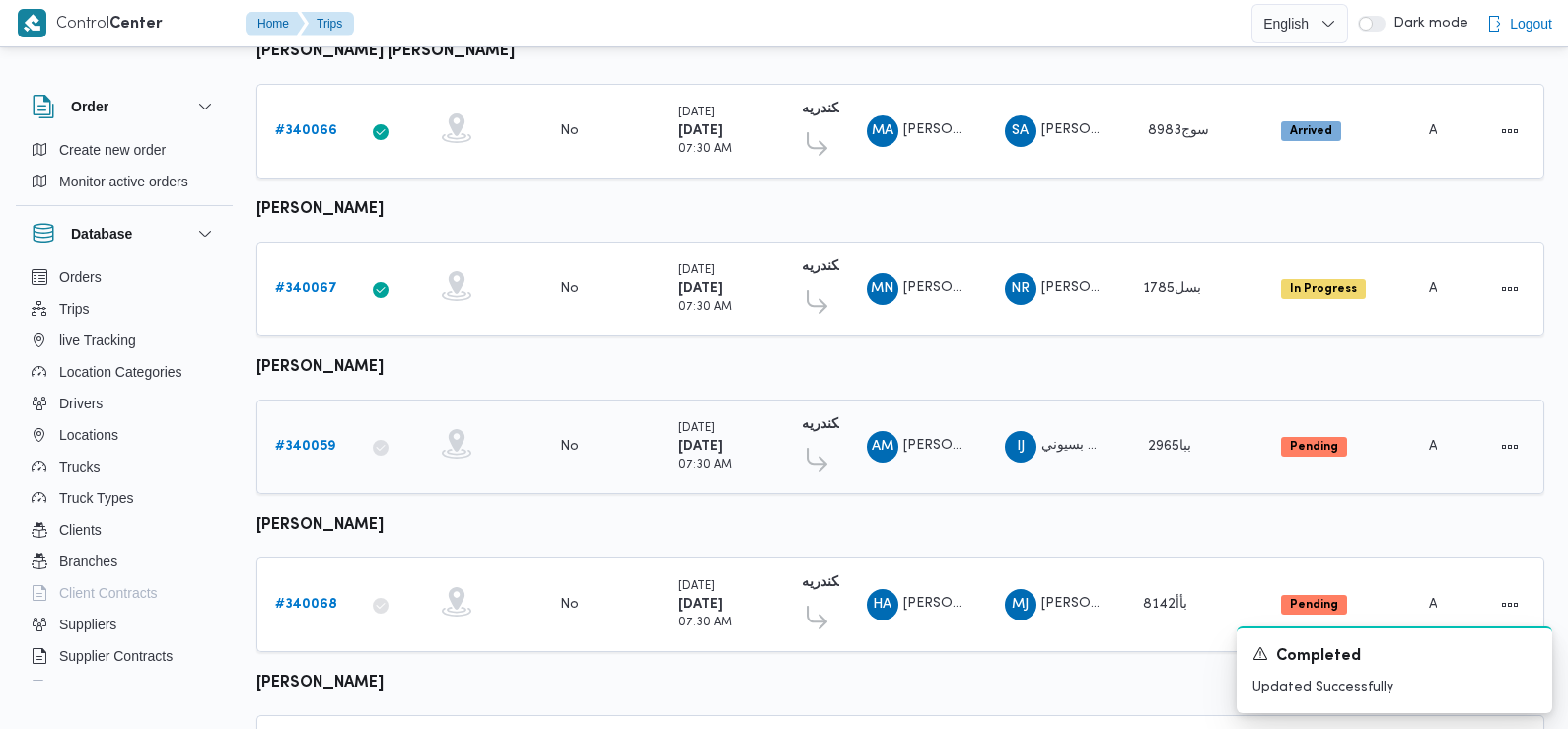
scroll to position [1731, 0]
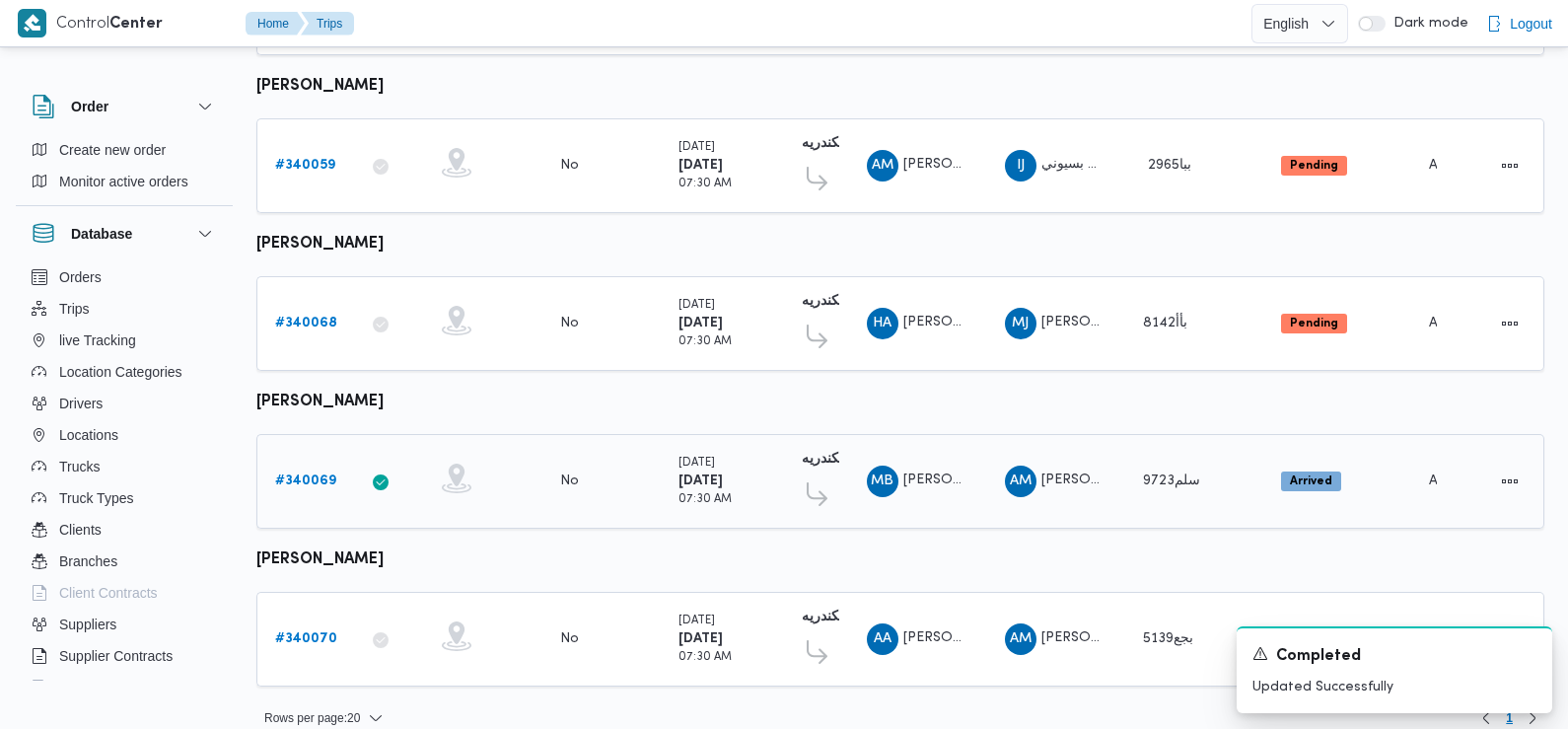
click at [305, 475] on b "# 340069" at bounding box center [305, 481] width 61 height 13
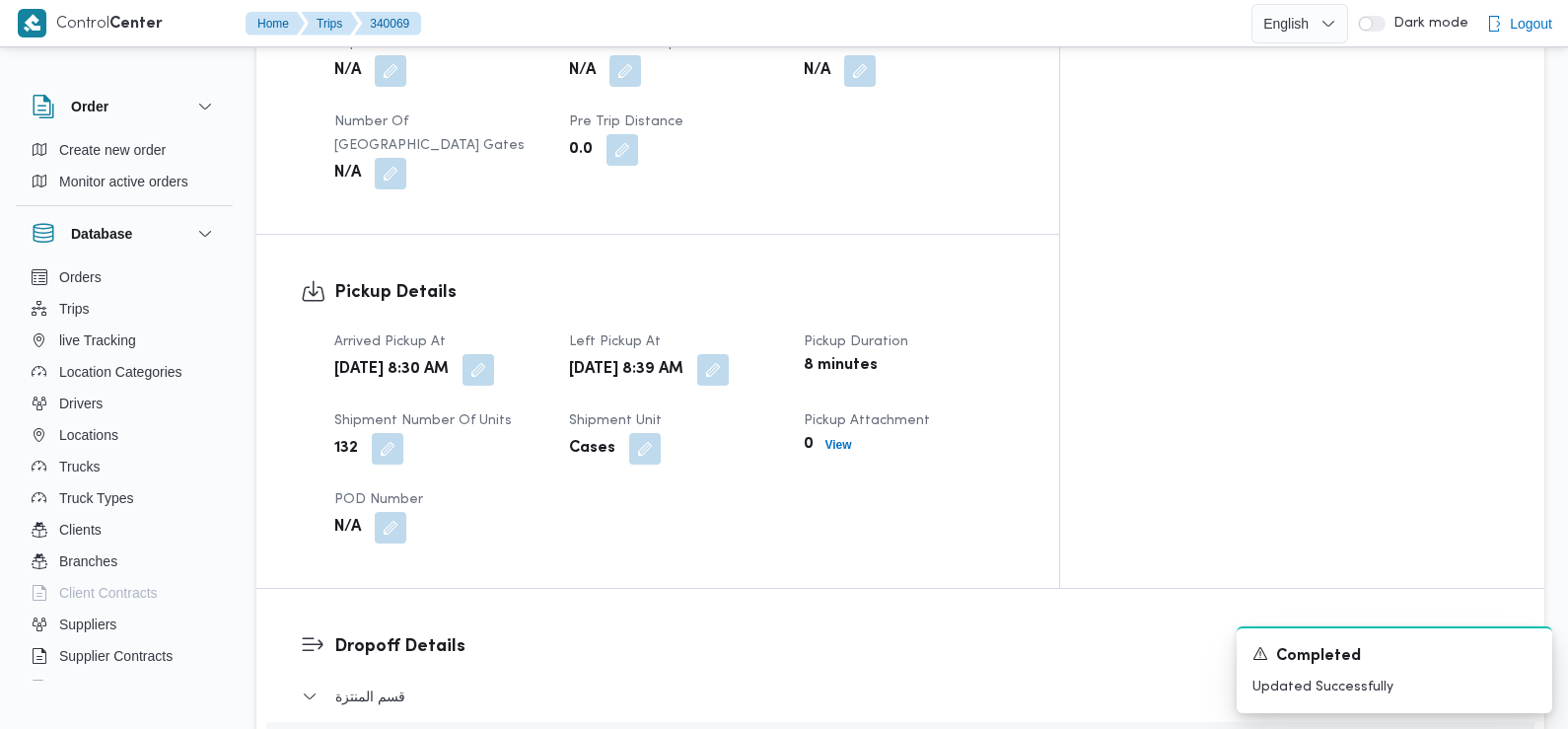
scroll to position [1151, 0]
click at [548, 351] on div "Sun, Sep 28, 2025 8:30 AM" at bounding box center [439, 369] width 215 height 36
click at [494, 352] on button "button" at bounding box center [479, 368] width 32 height 32
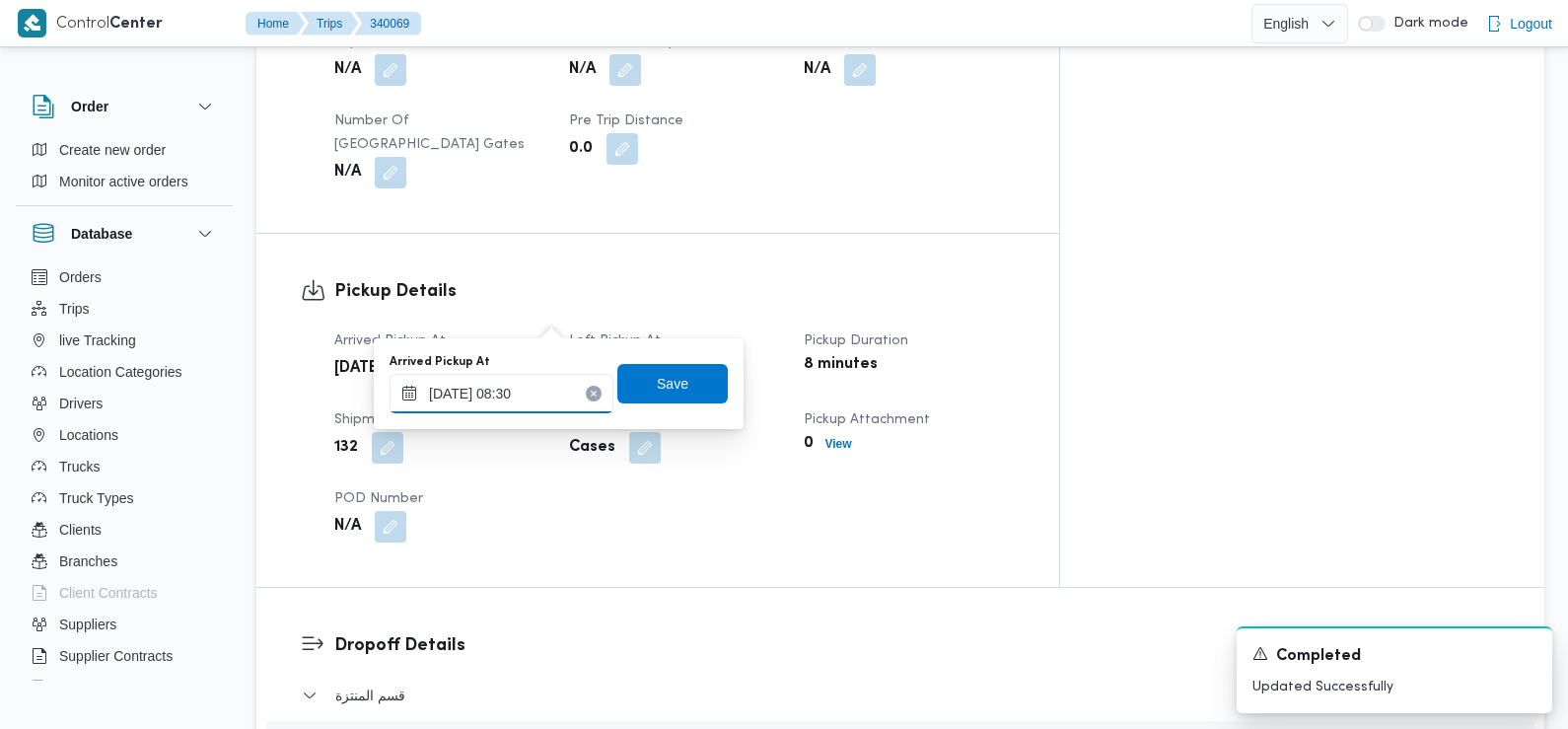
click at [554, 393] on input "28/09/2025 08:30" at bounding box center [501, 394] width 223 height 40
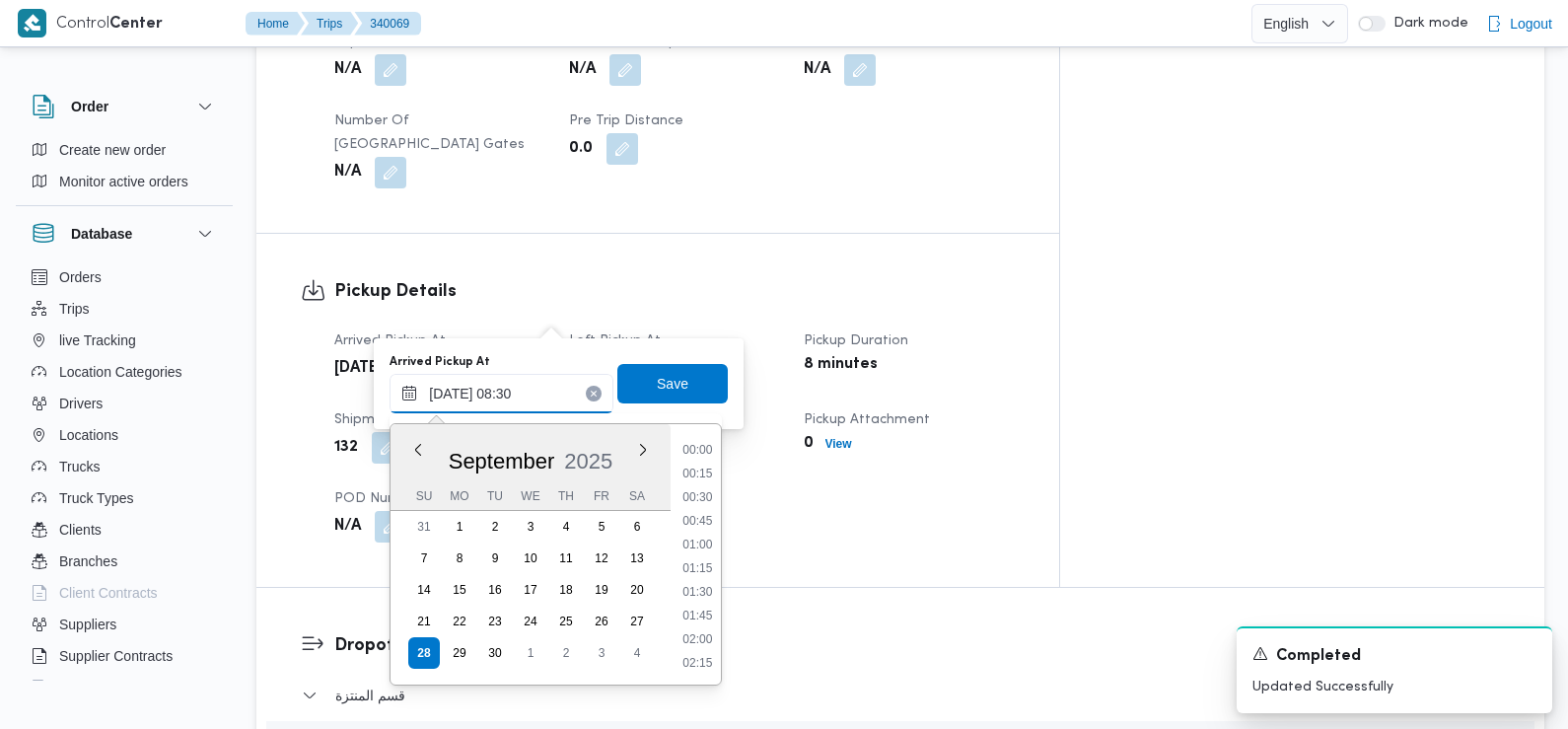
scroll to position [684, 0]
click at [704, 482] on li "07:30" at bounding box center [698, 476] width 45 height 20
type input "28/09/2025 07:30"
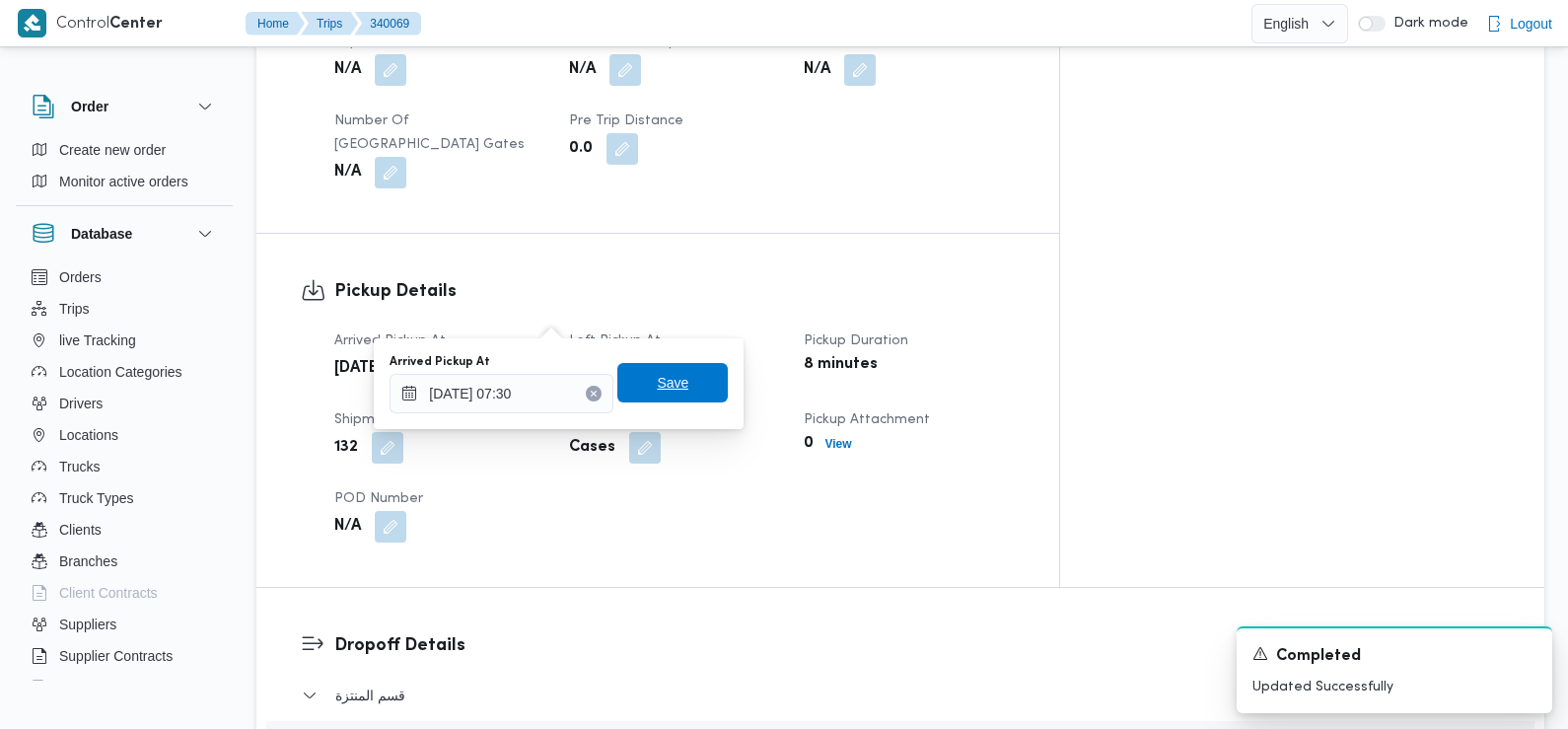
click at [683, 387] on span "Save" at bounding box center [672, 383] width 111 height 40
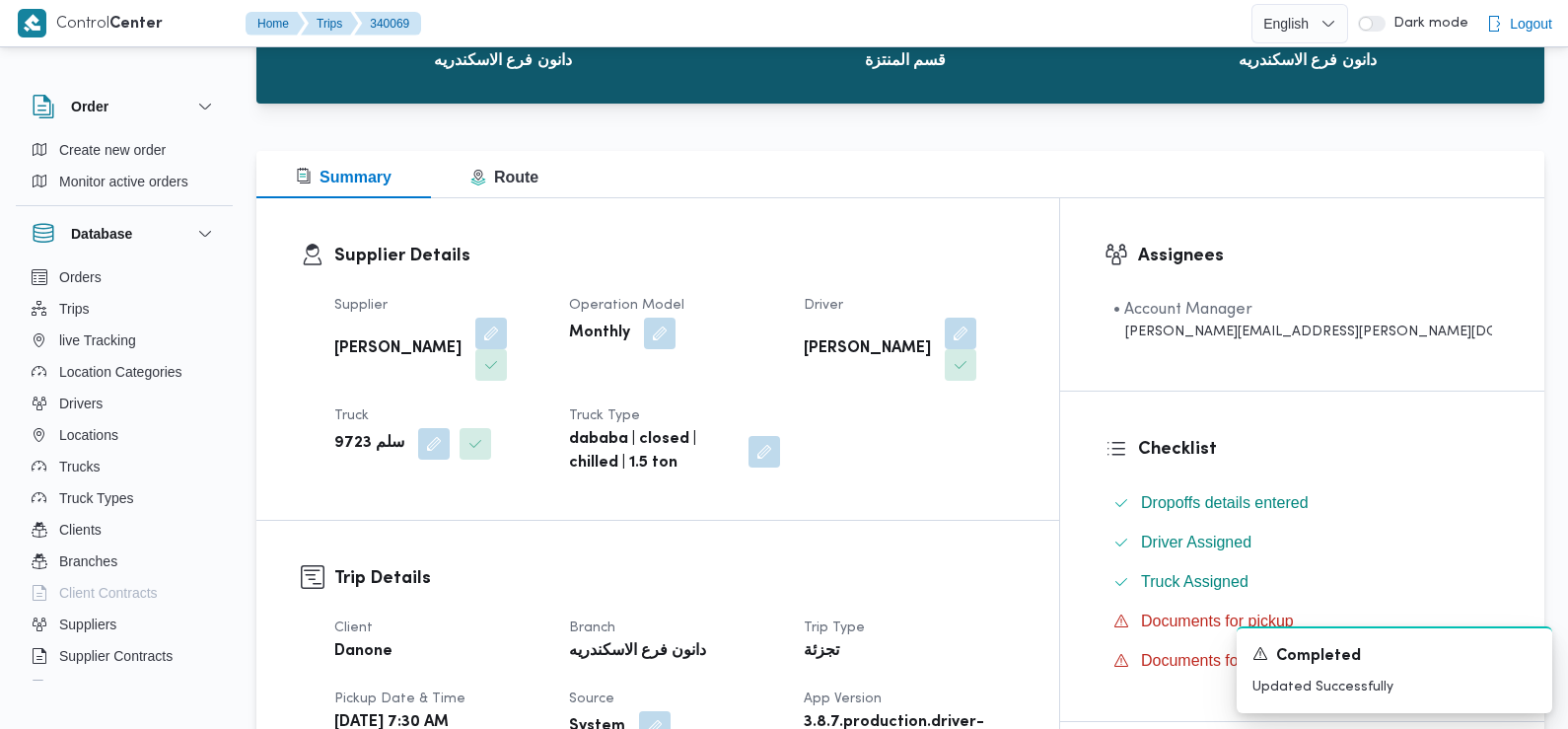
scroll to position [0, 0]
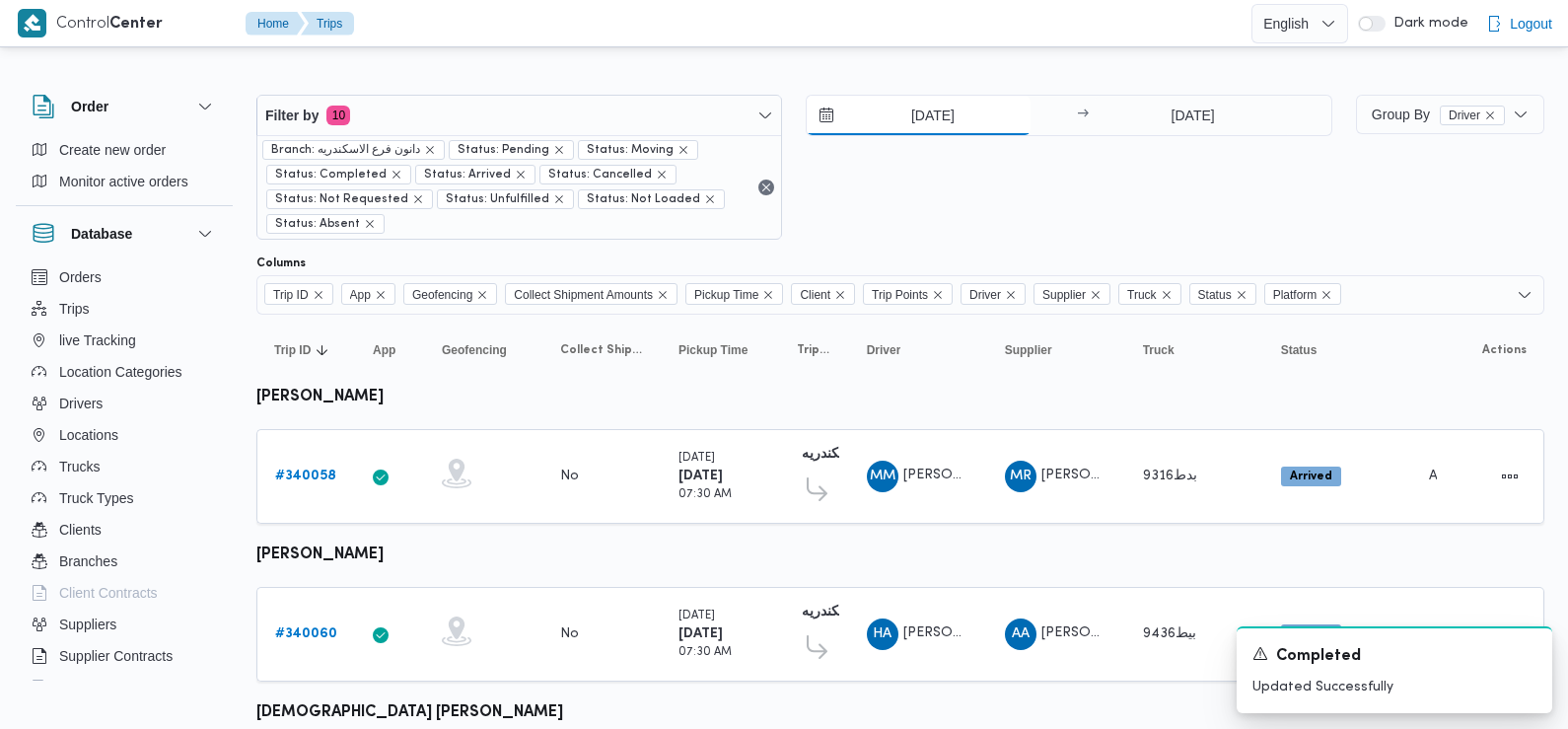
click at [948, 120] on input "28/9/2025" at bounding box center [918, 116] width 223 height 40
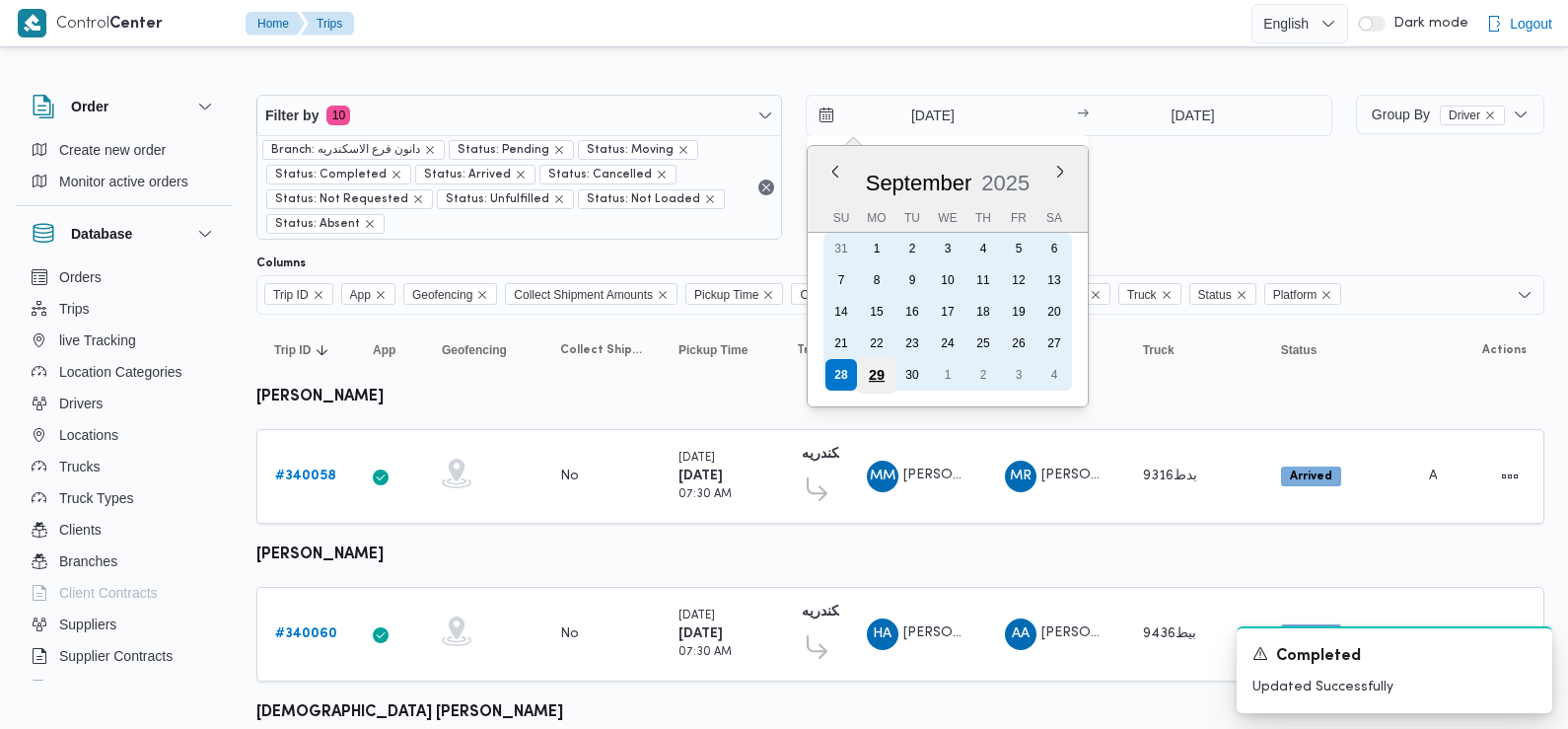
click at [879, 378] on div "29" at bounding box center [877, 375] width 38 height 38
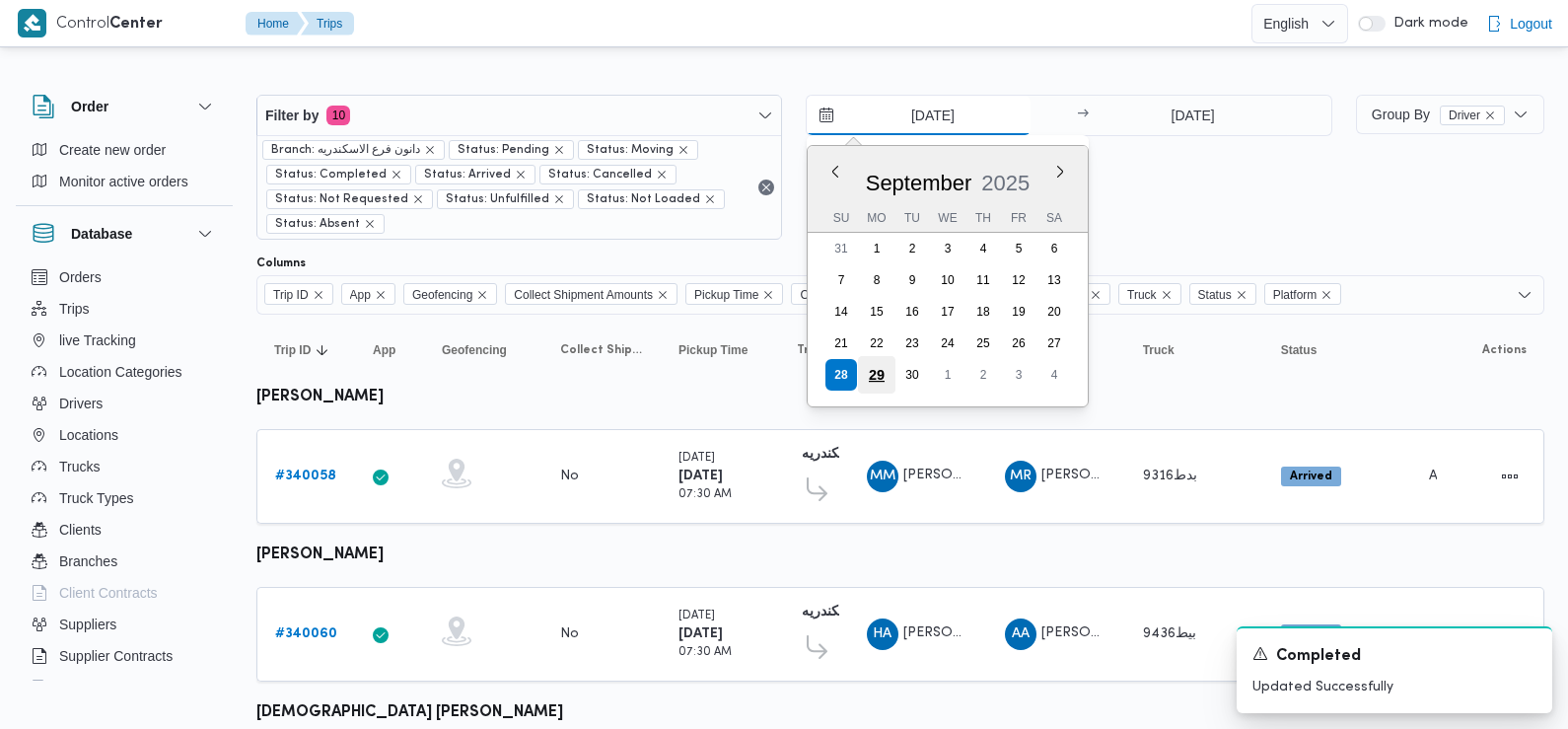
type input "[DATE]"
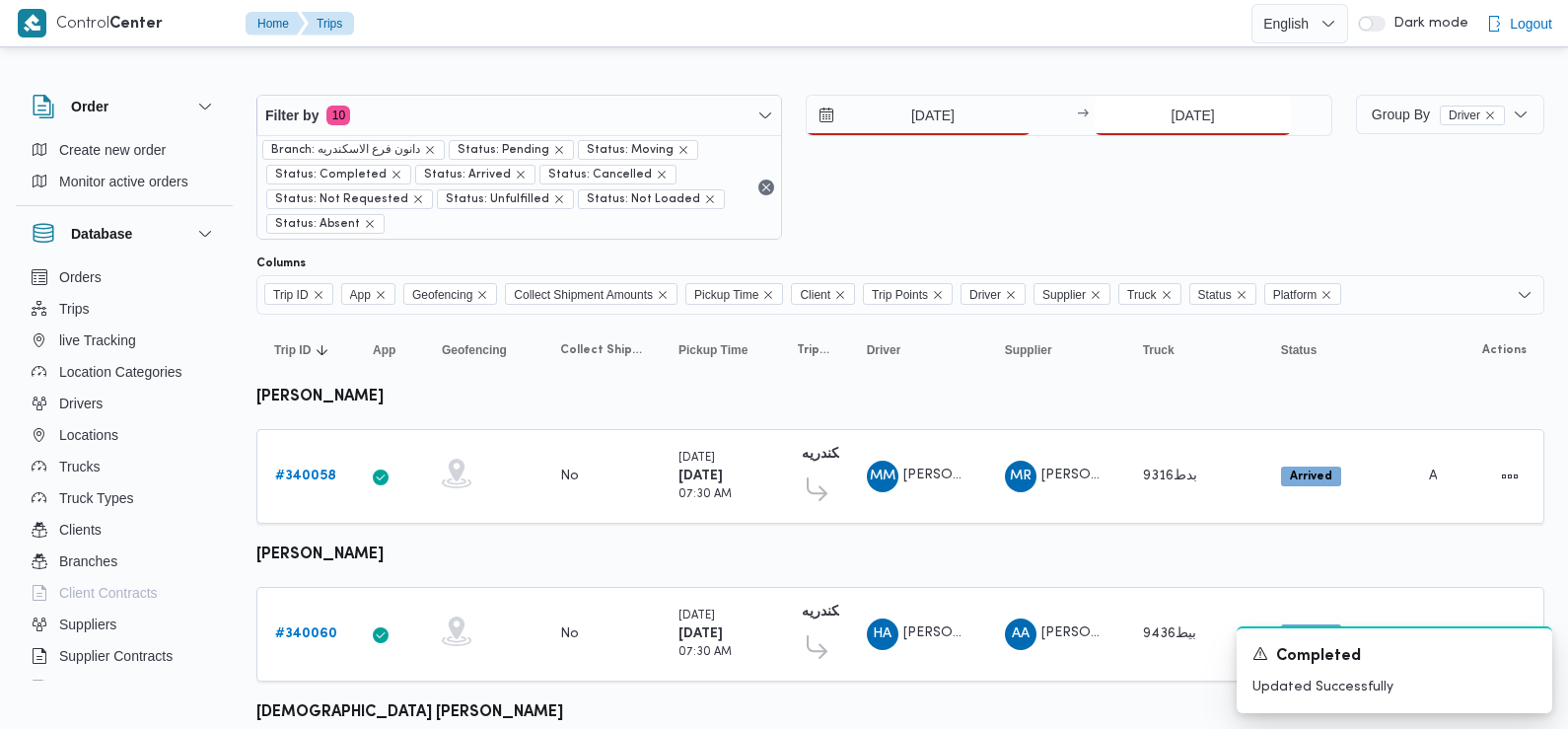
click at [1218, 123] on input "28/9/2025" at bounding box center [1192, 116] width 196 height 40
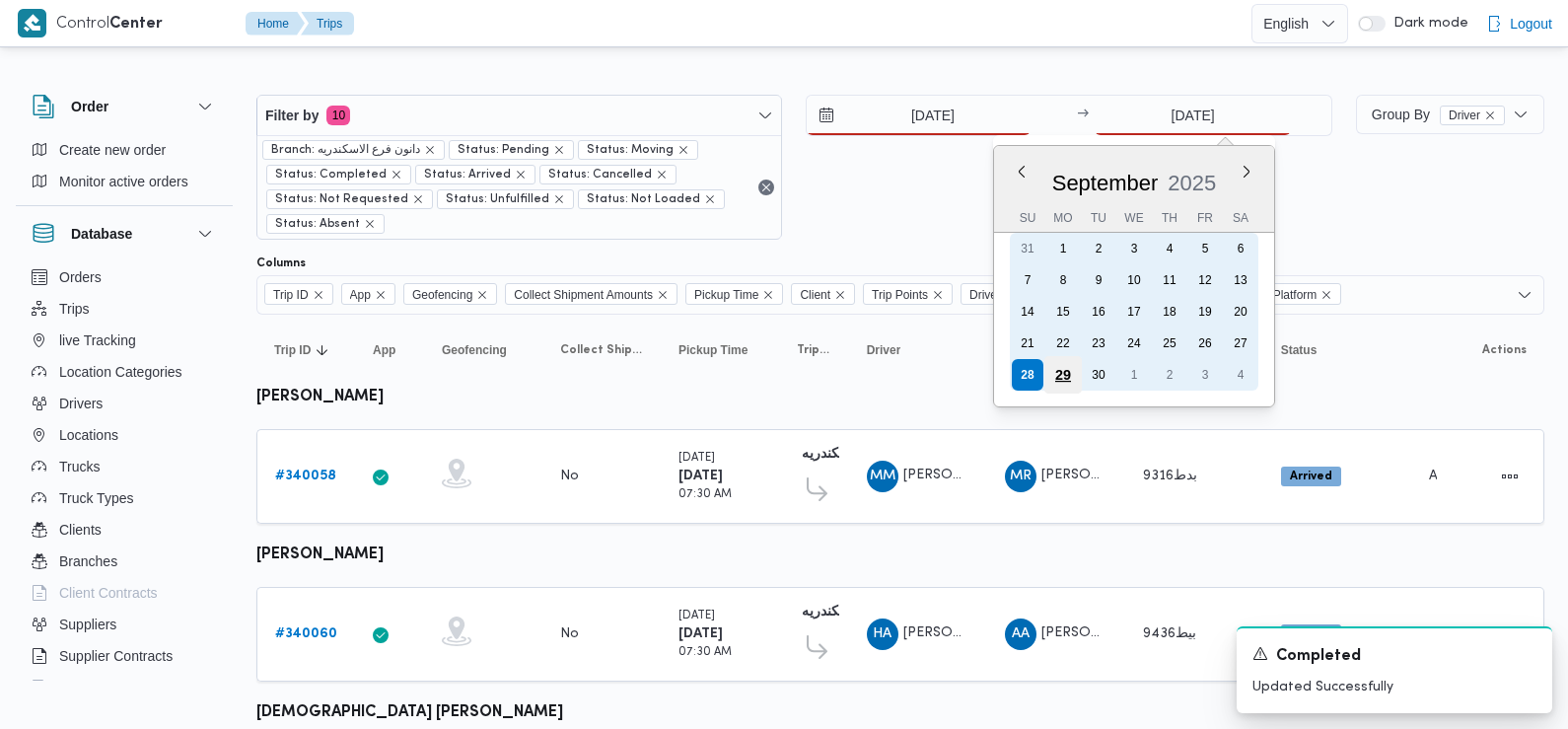
click at [1068, 368] on div "29" at bounding box center [1063, 375] width 38 height 38
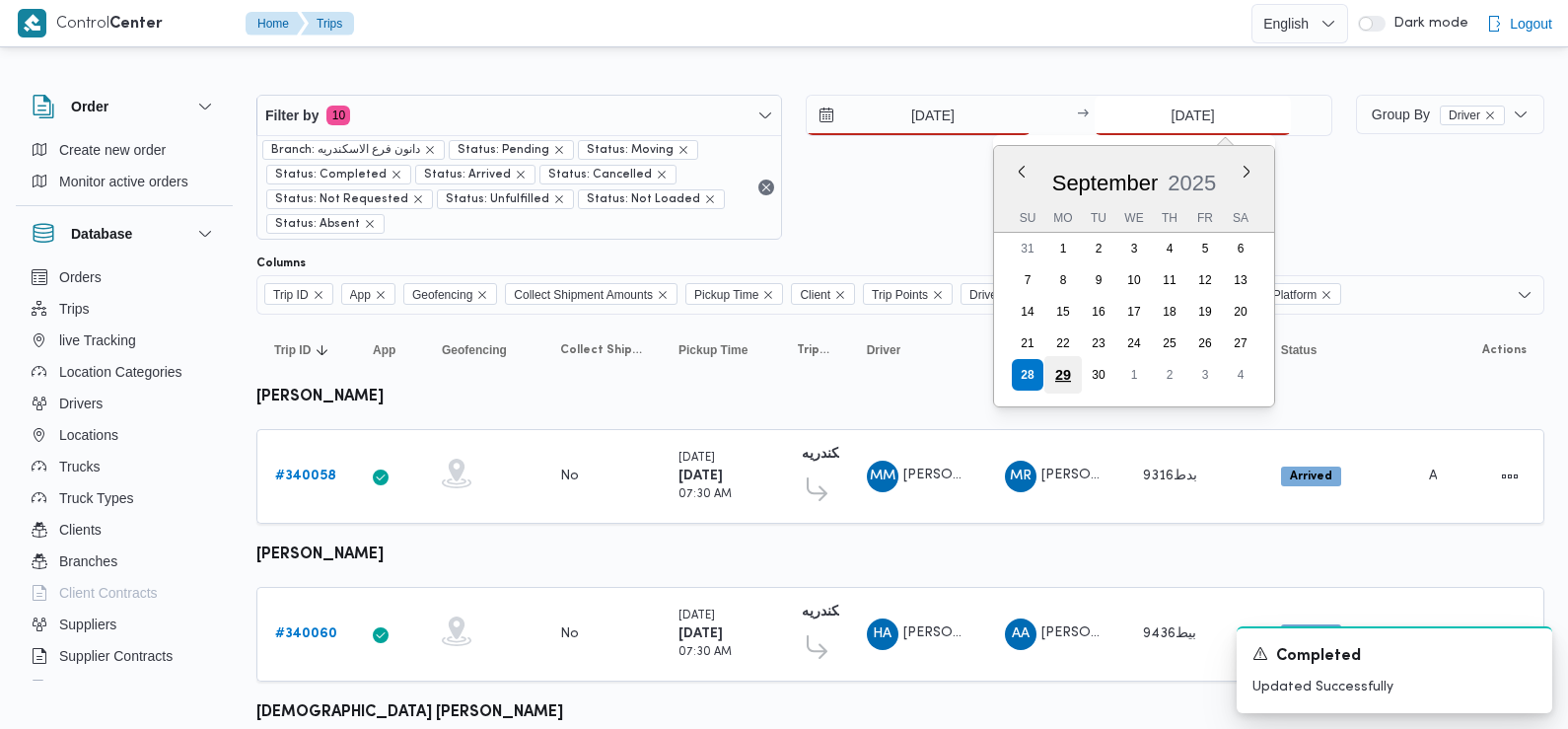
type input "29/9/2025"
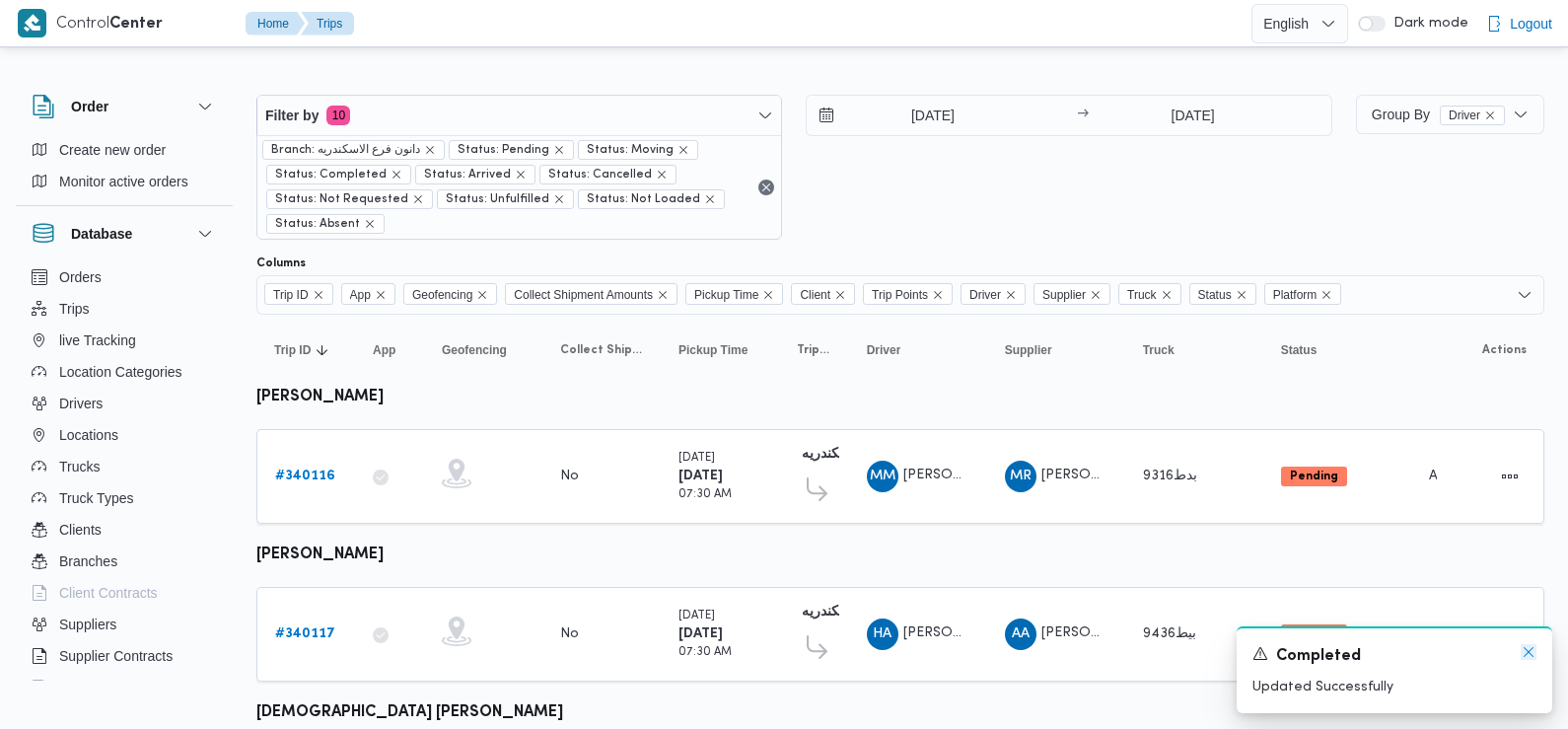
click at [1528, 649] on icon "Dismiss toast" at bounding box center [1528, 652] width 16 height 16
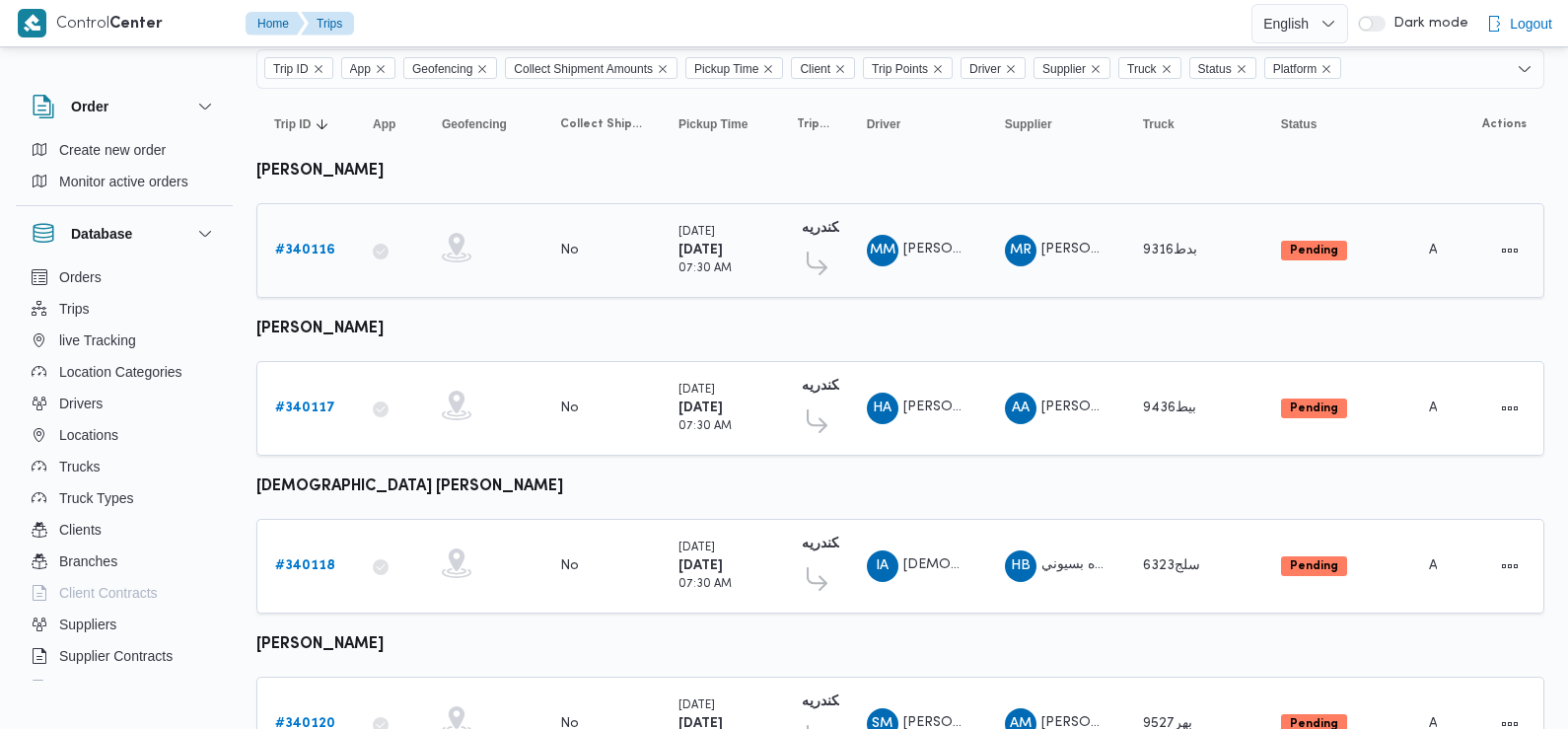
scroll to position [441, 0]
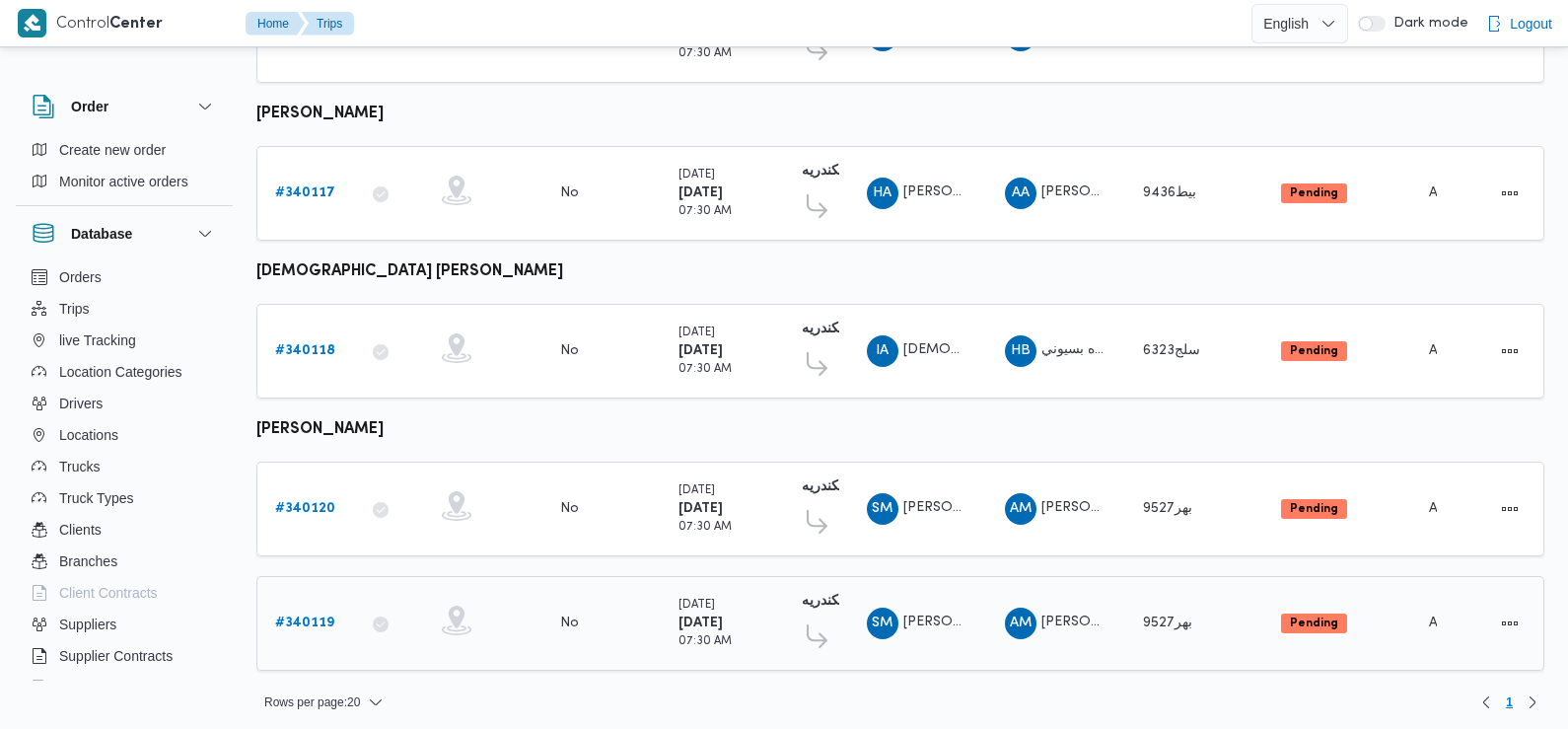
click at [288, 616] on b "# 340119" at bounding box center [305, 622] width 59 height 13
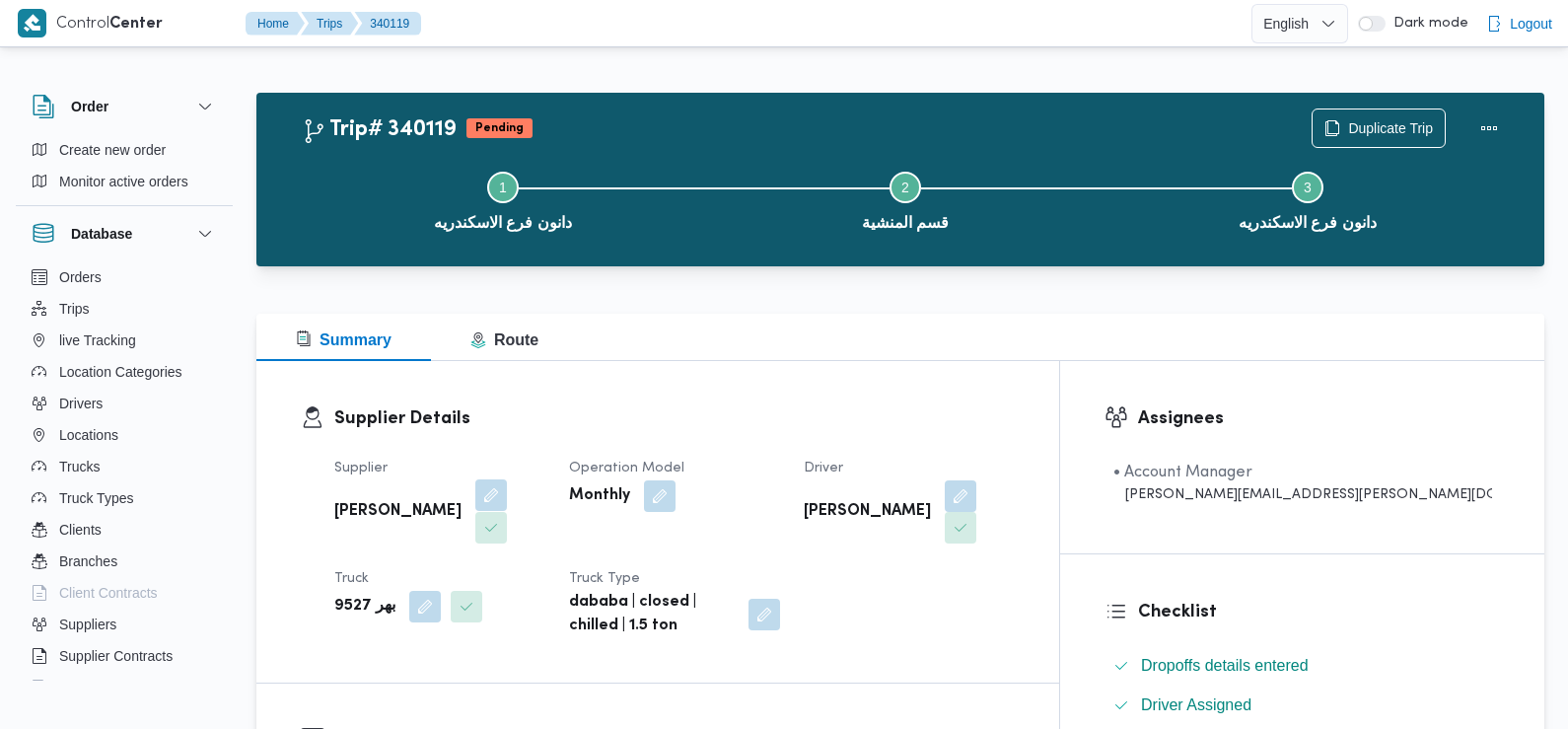
click at [504, 502] on button "button" at bounding box center [491, 496] width 32 height 32
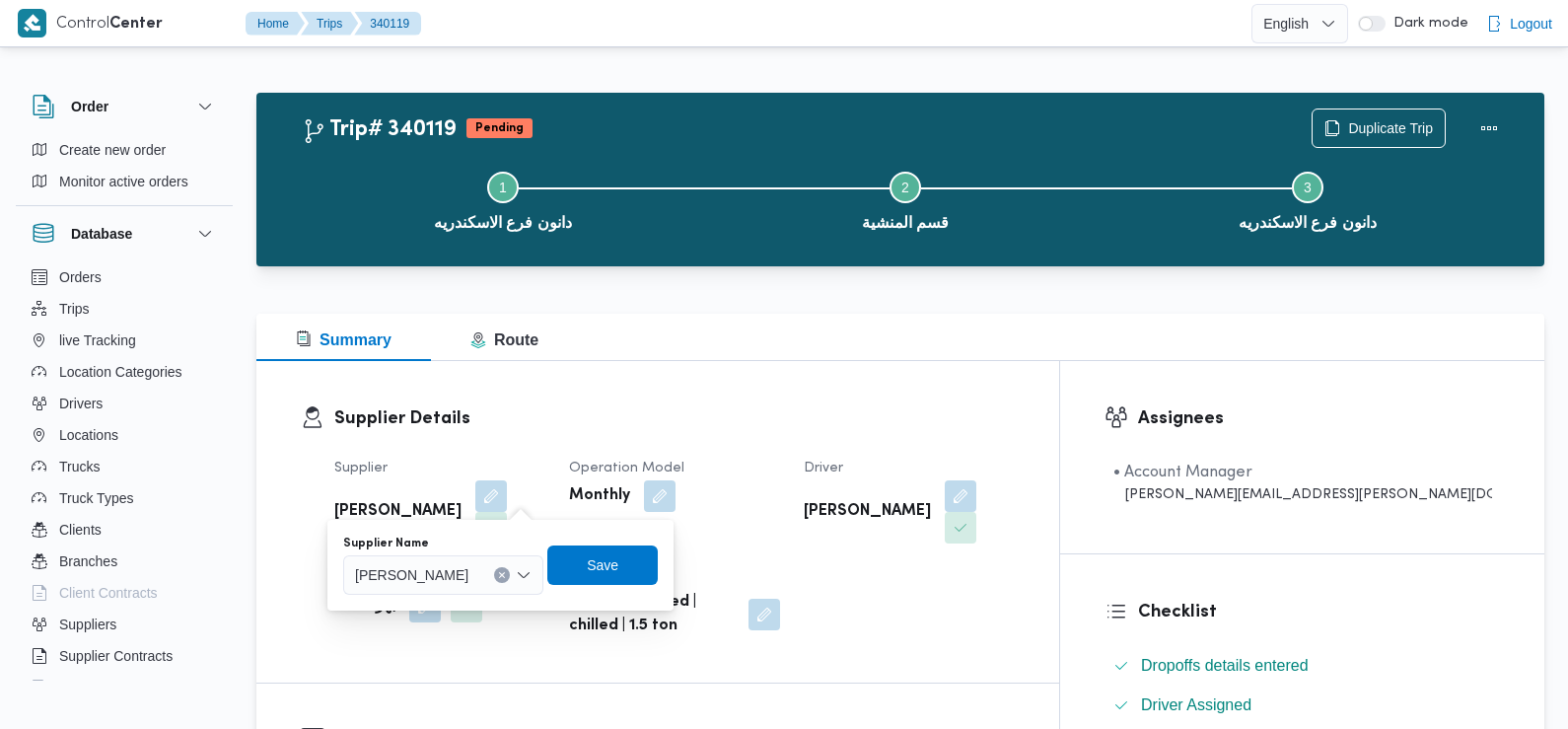
click at [493, 590] on div "احمد محمد وصال الشرقاوي" at bounding box center [443, 576] width 200 height 40
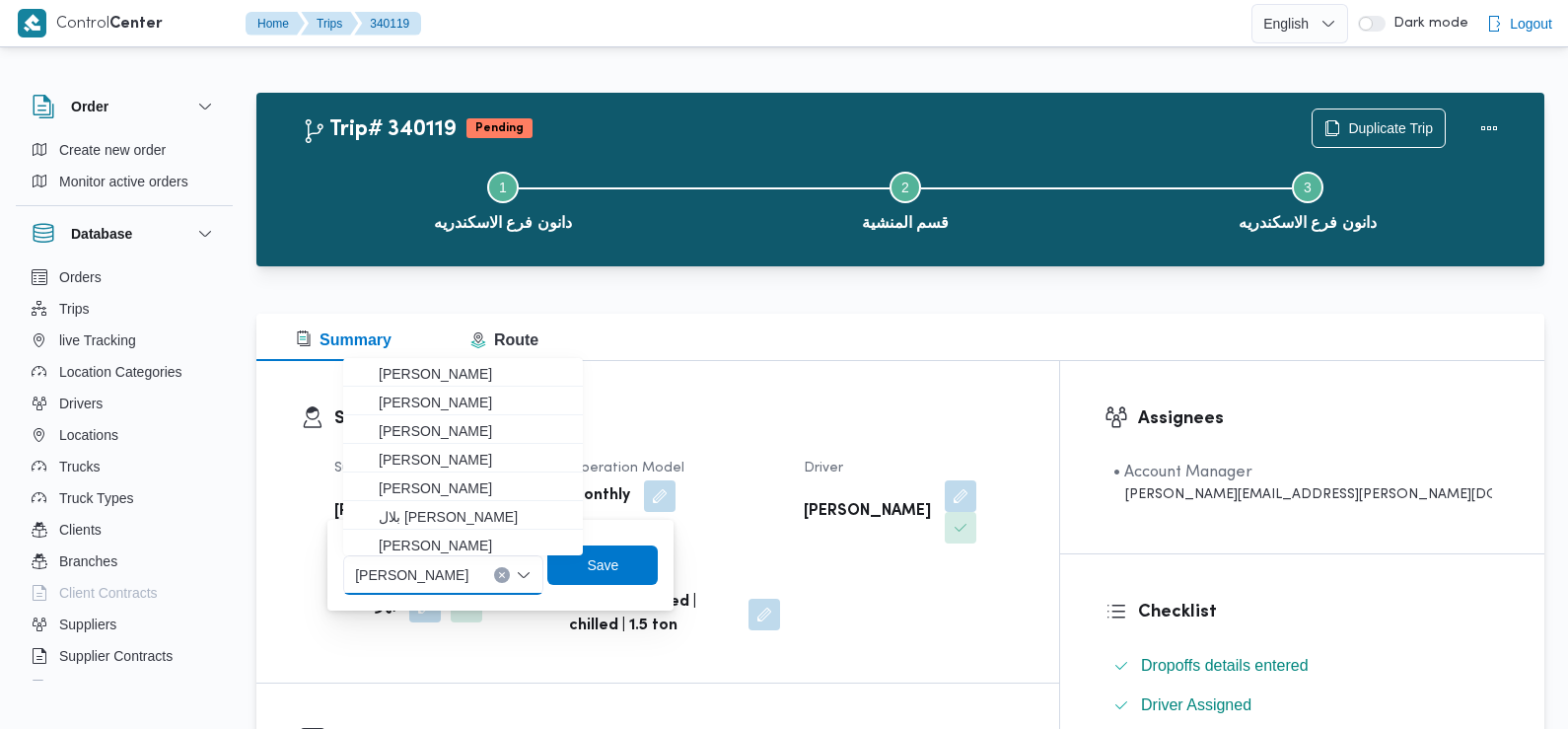
paste input "احمد محمد طه احمد السيد"
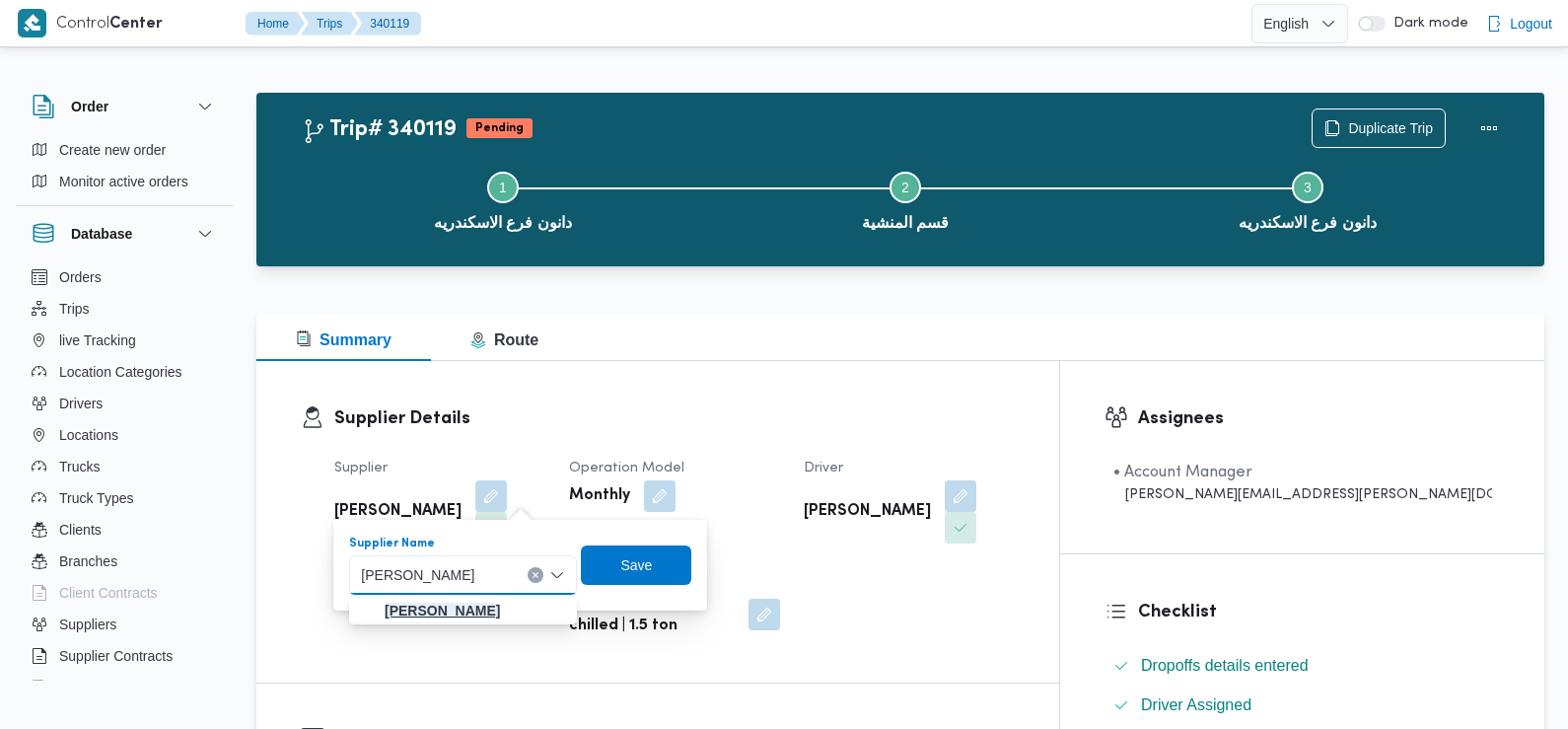
type input "احمد محمد طه احمد السيد"
click at [500, 609] on mark "احمد محمد طه احمد السيد" at bounding box center [442, 610] width 116 height 16
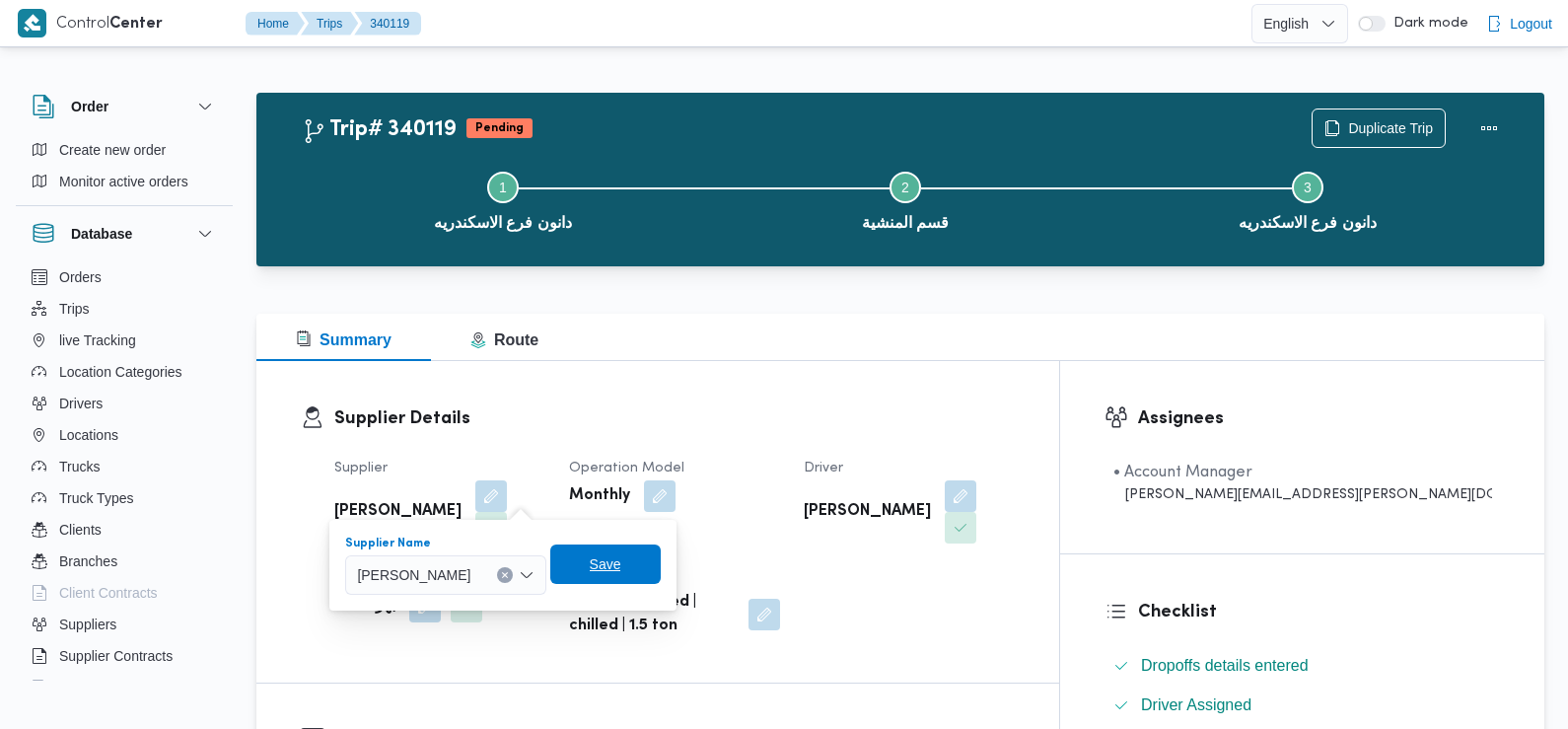
click at [648, 584] on span "Save" at bounding box center [606, 565] width 111 height 40
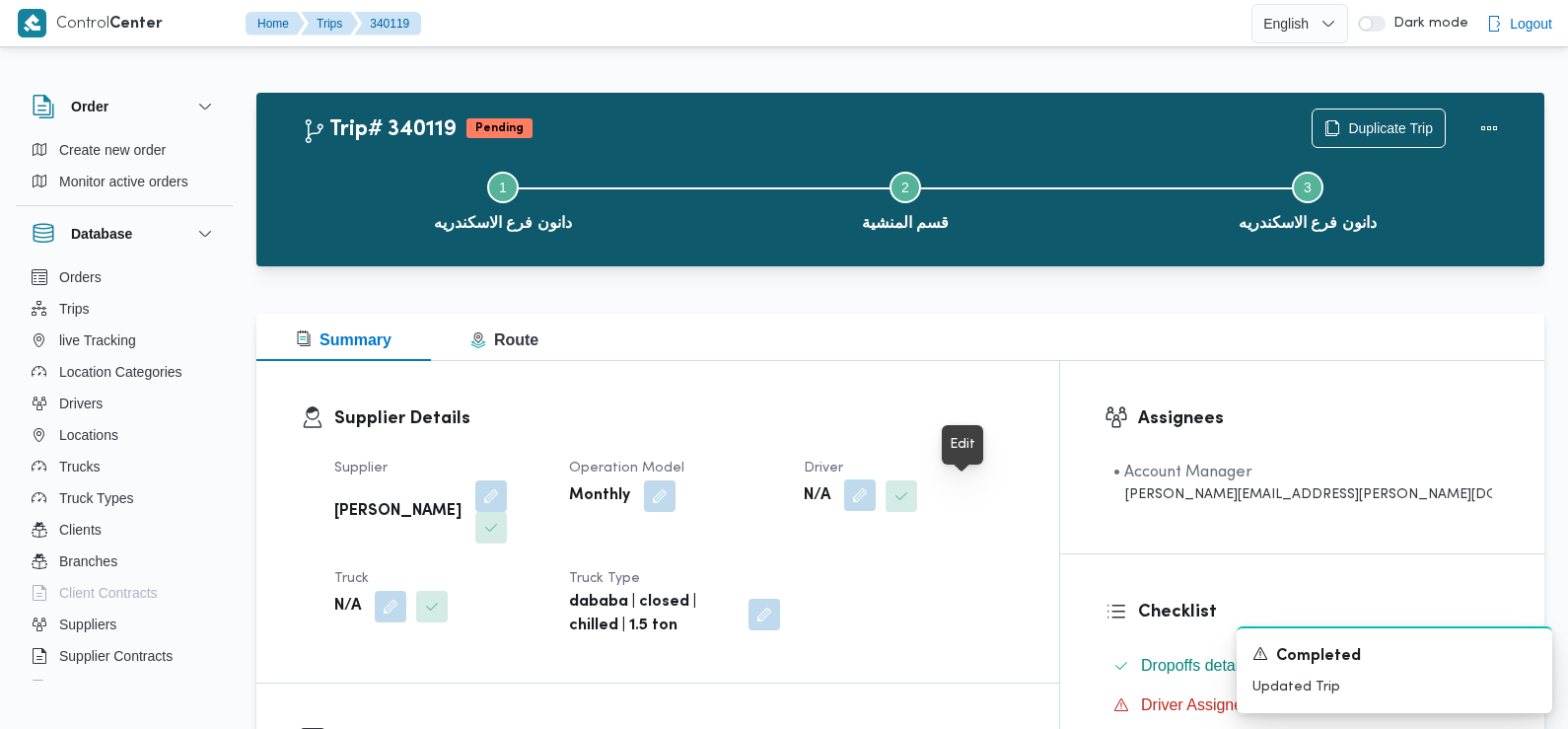
click at [876, 507] on button "button" at bounding box center [860, 496] width 32 height 32
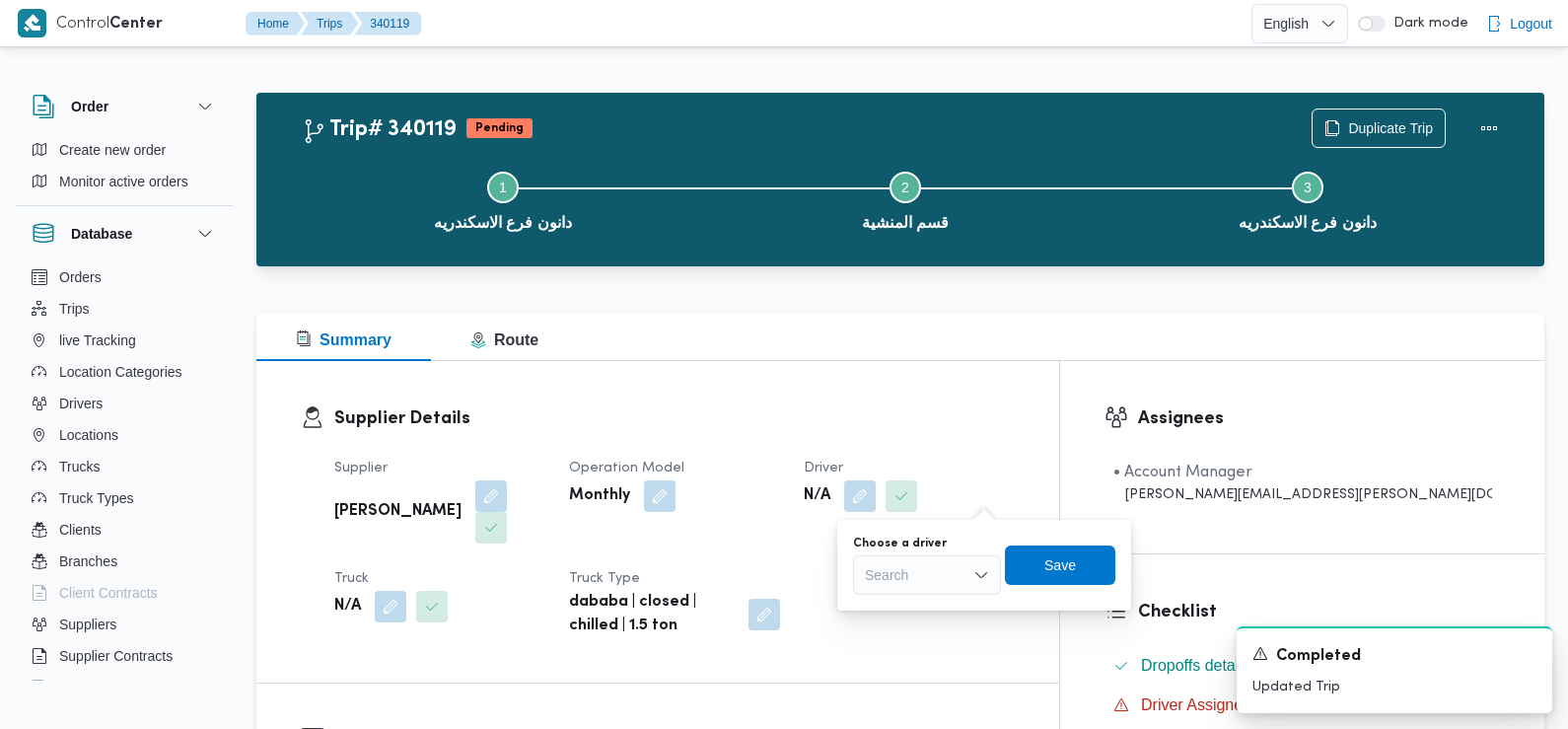
click at [935, 572] on div "Search" at bounding box center [927, 576] width 148 height 40
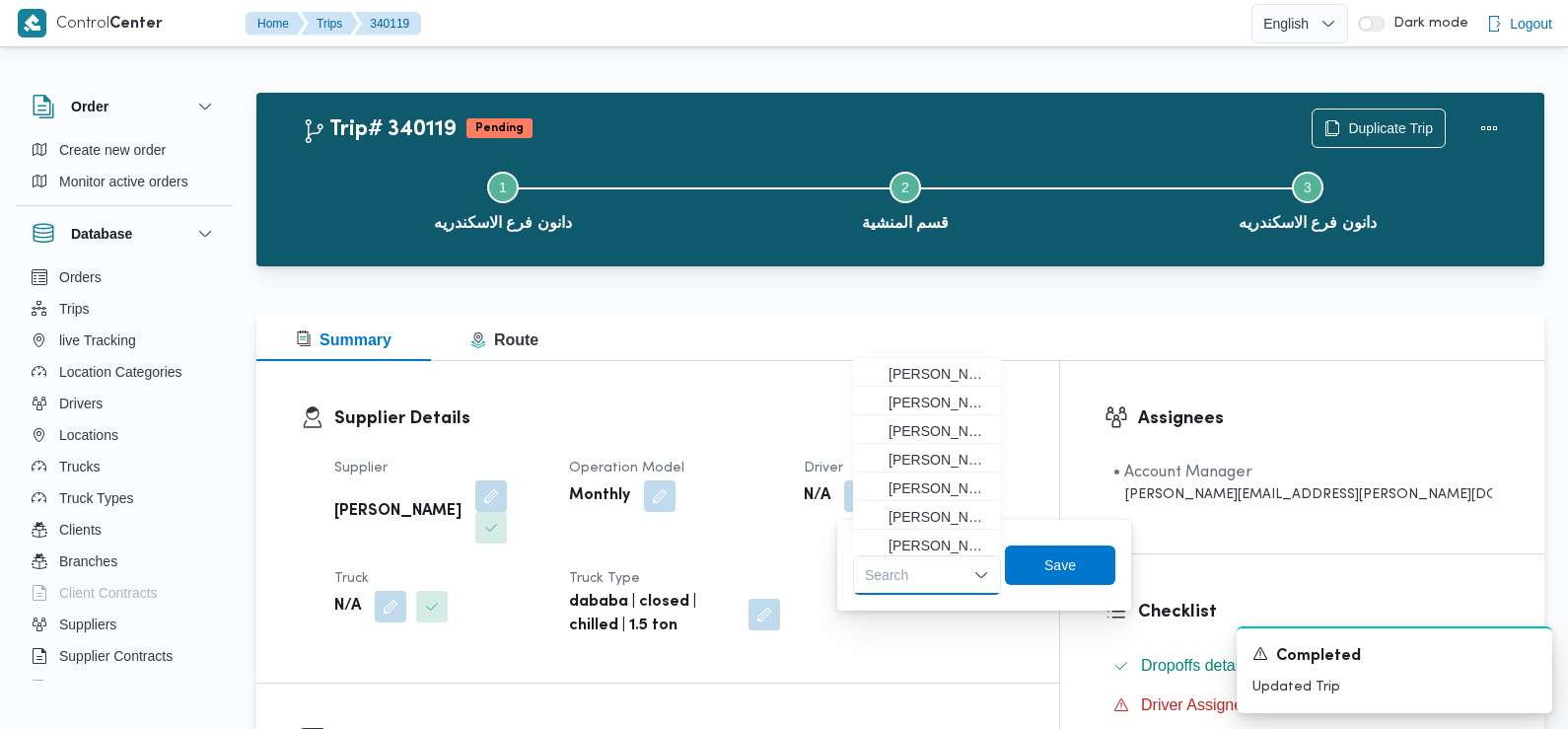
paste input "محمد فهمي فرج عبدالفتاح"
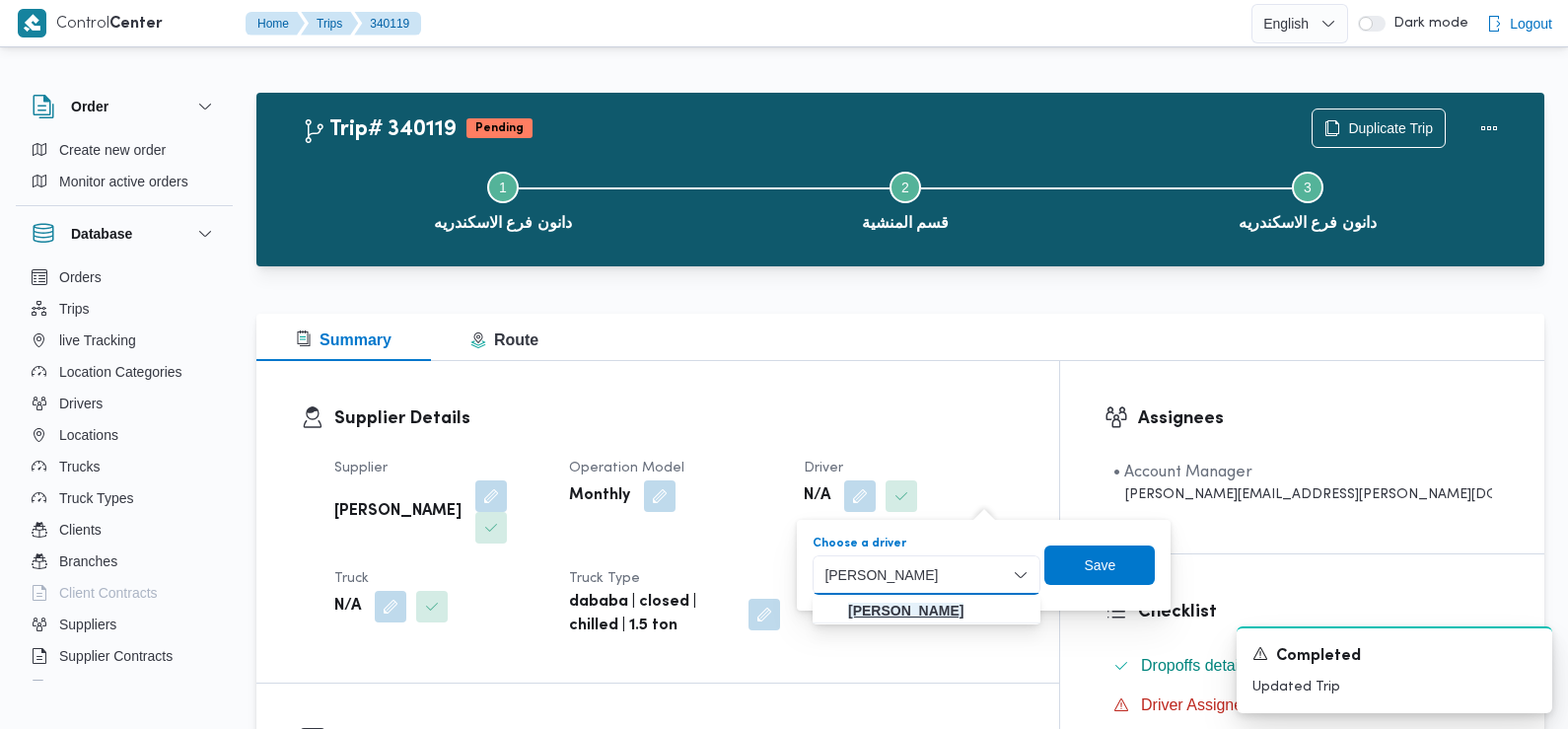
type input "محمد فهمي فرج عبدالفتاح"
click at [943, 614] on mark "محمد فهمي فرج عبدالفتاح" at bounding box center [906, 610] width 116 height 16
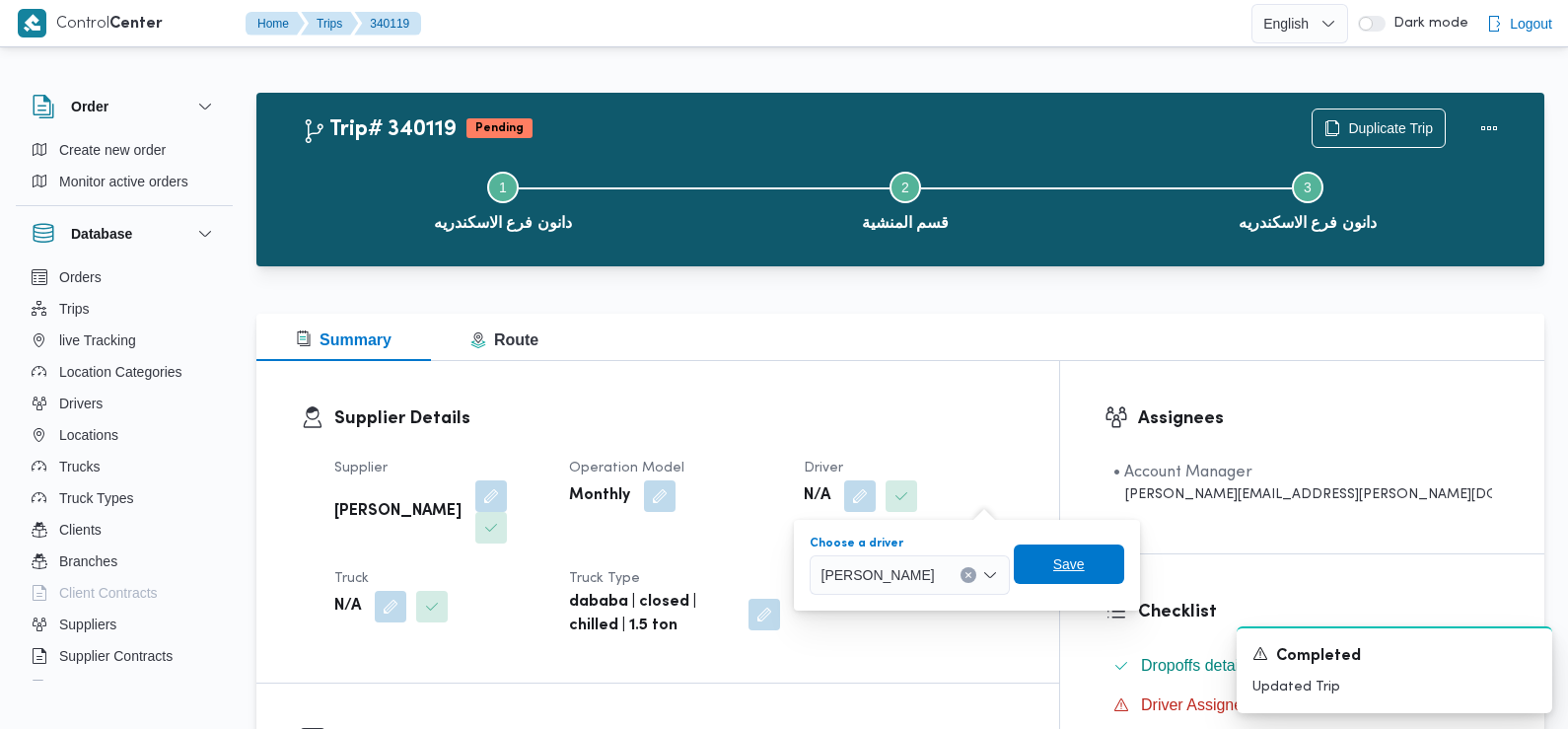
click at [1085, 569] on span "Save" at bounding box center [1069, 565] width 32 height 24
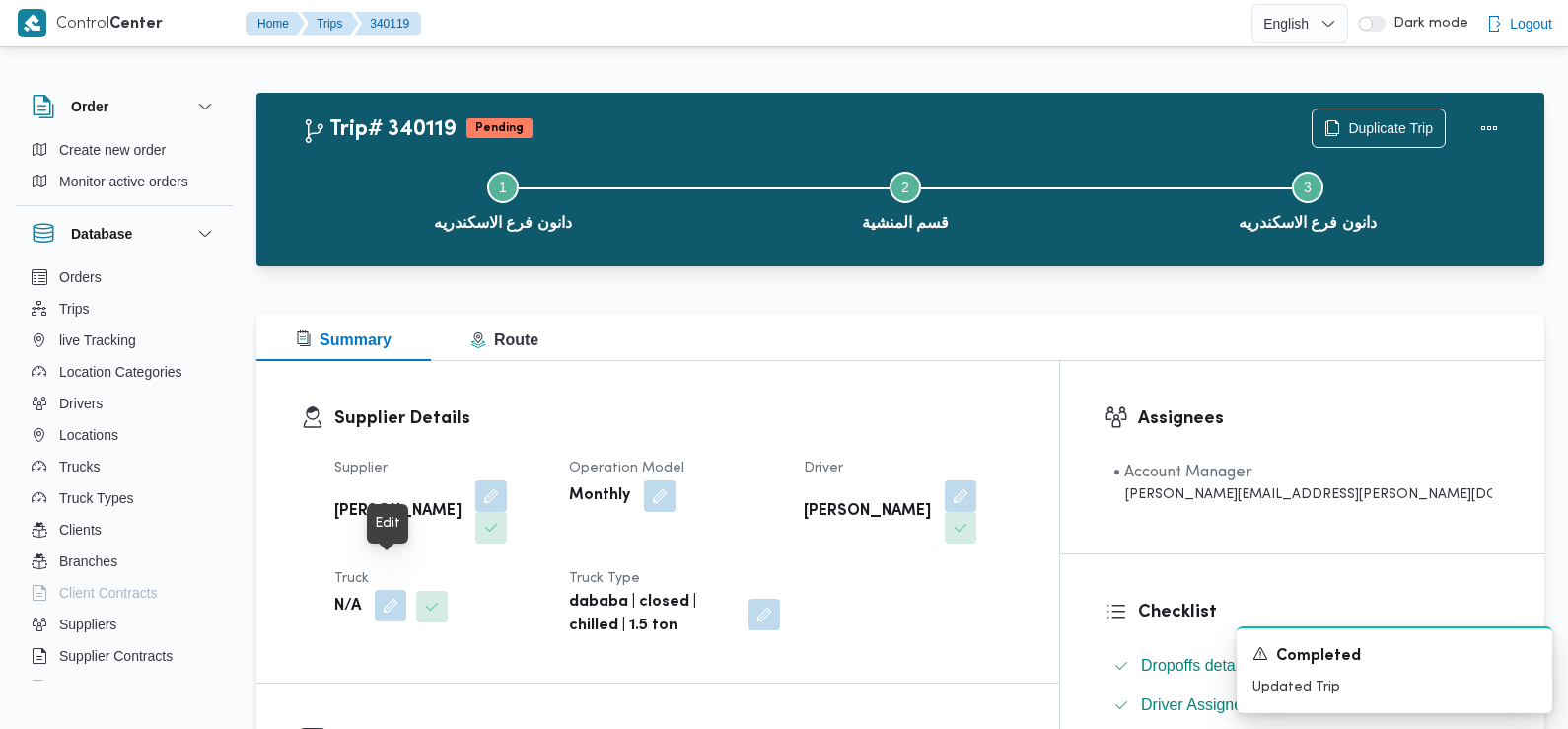
click at [389, 590] on button "button" at bounding box center [391, 605] width 32 height 32
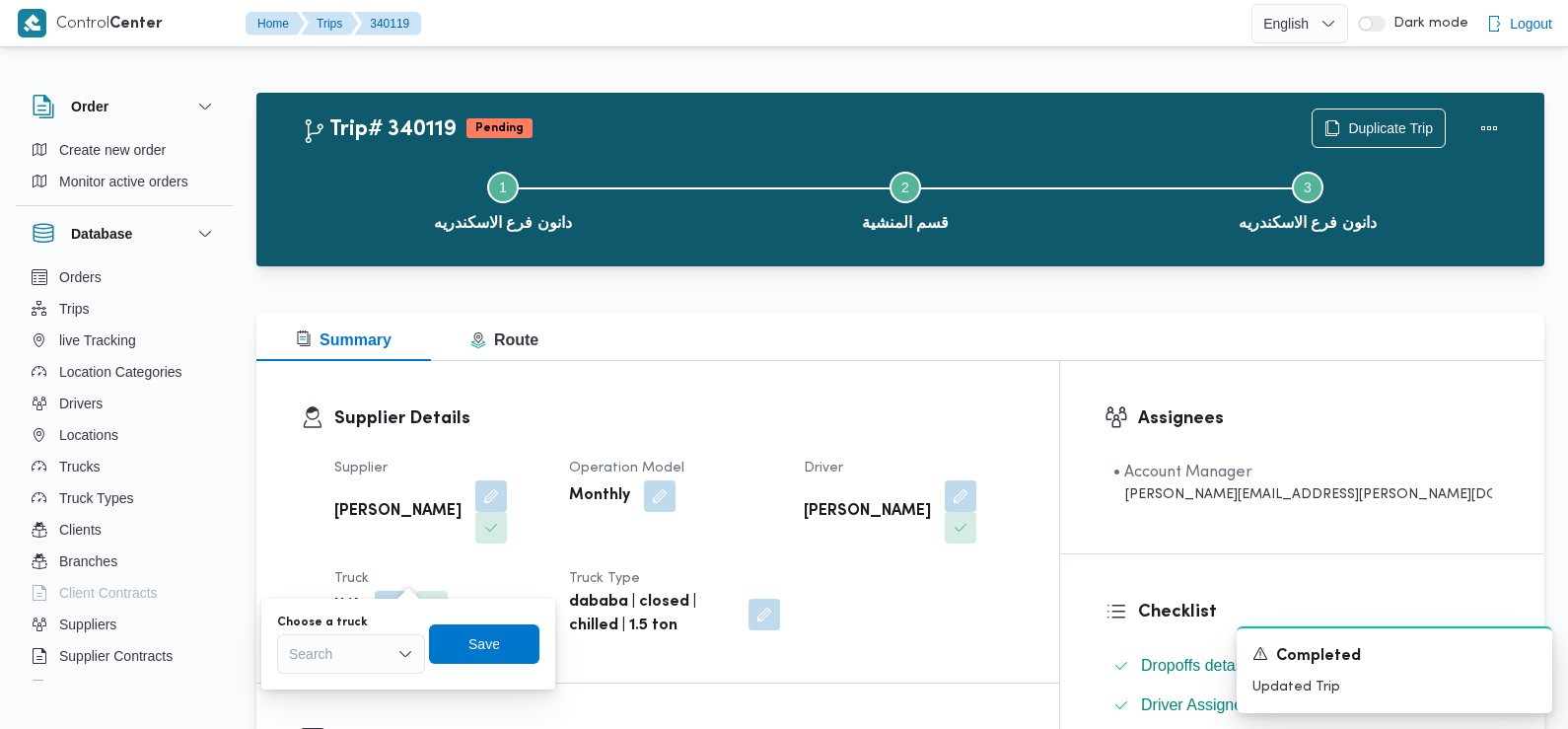
click at [362, 658] on div "Search" at bounding box center [351, 654] width 148 height 40
paste input "4681"
type input "4681"
click at [359, 685] on span "بجع 4681 | null" at bounding box center [363, 689] width 101 height 24
click at [520, 638] on span "Save" at bounding box center [494, 643] width 111 height 40
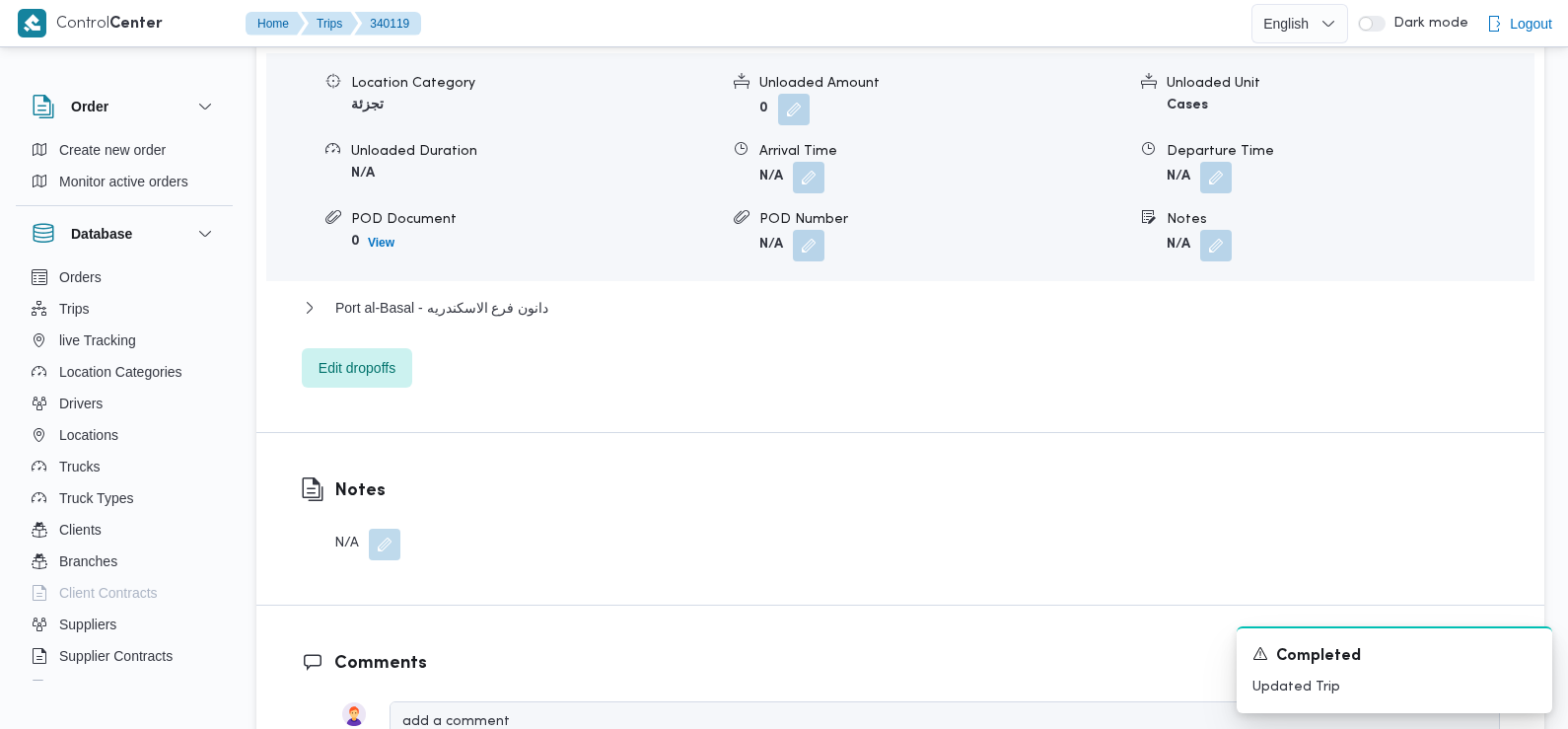
scroll to position [1881, 0]
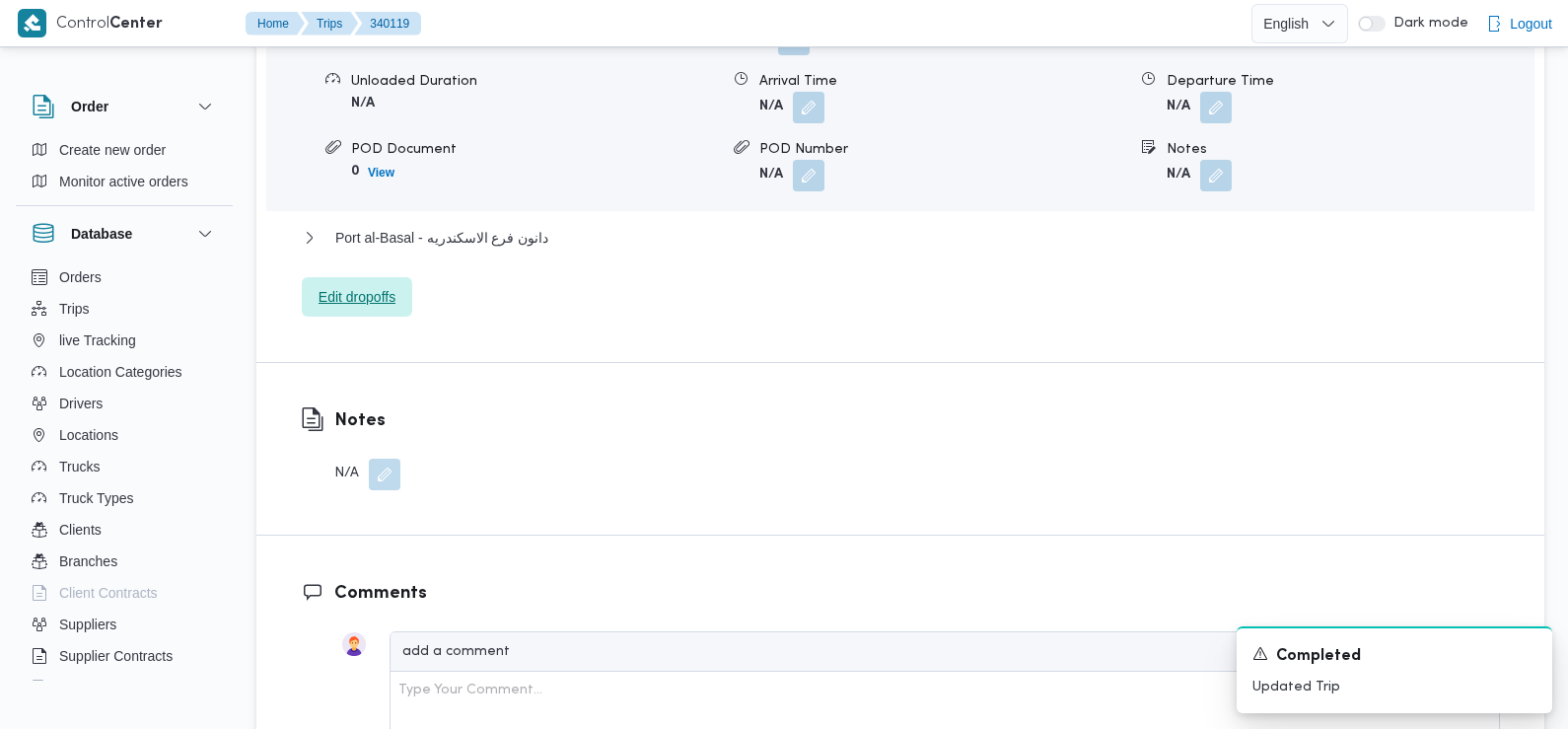
click at [379, 285] on span "Edit dropoffs" at bounding box center [357, 297] width 77 height 24
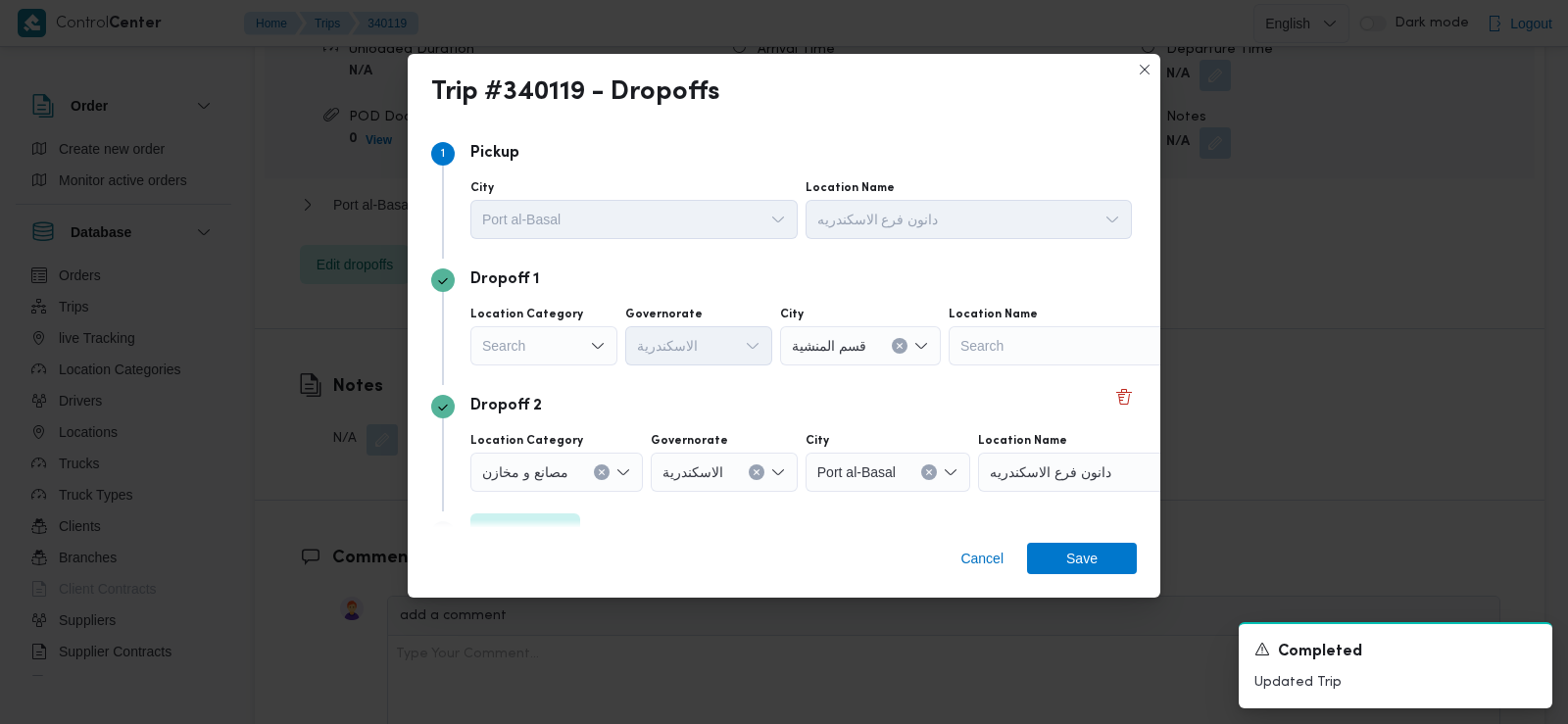
click at [578, 355] on div "Search" at bounding box center [544, 346] width 147 height 39
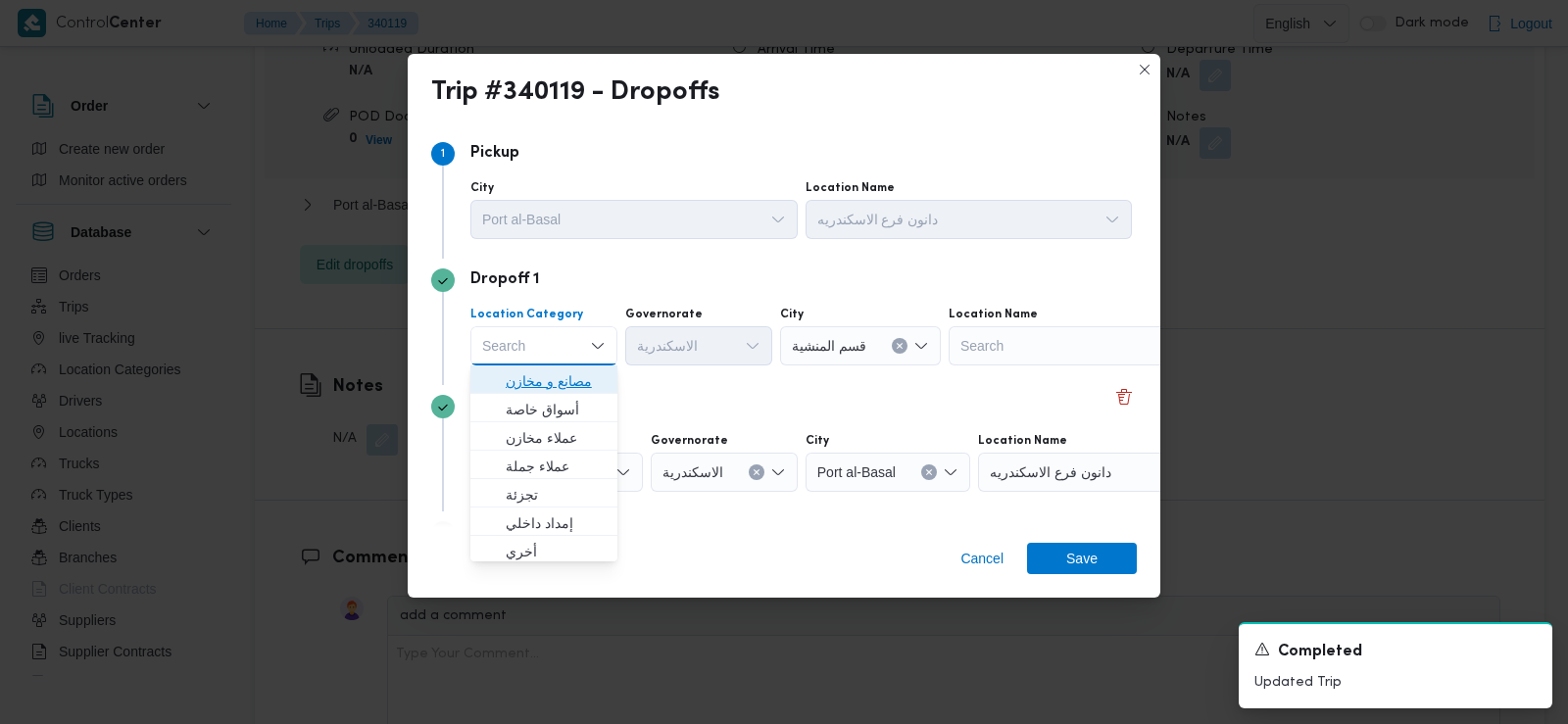
click at [578, 381] on span "مصانع و مخازن" at bounding box center [556, 381] width 100 height 24
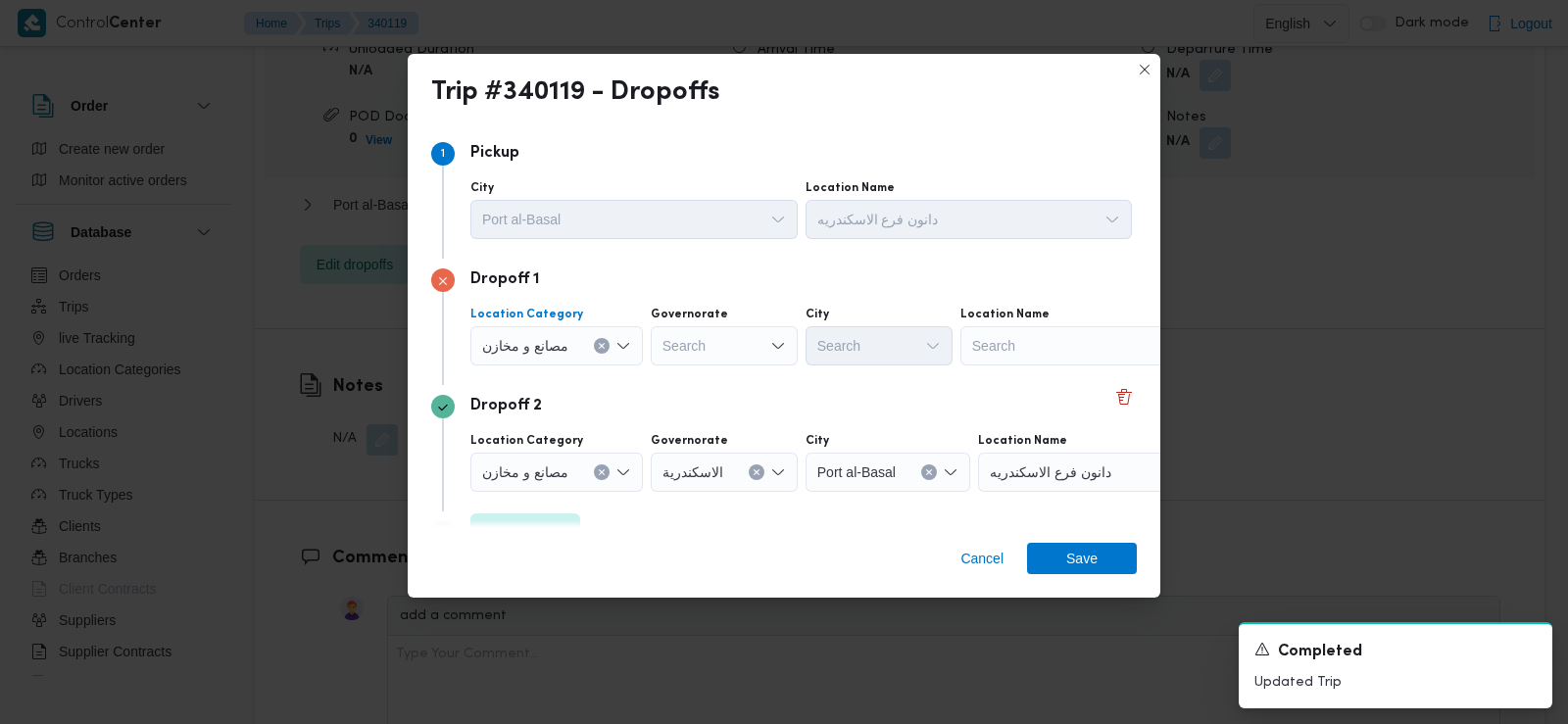
click at [578, 347] on input "Location Category" at bounding box center [577, 346] width 2 height 24
click at [537, 339] on span "مصانع و مخازن" at bounding box center [526, 345] width 86 height 22
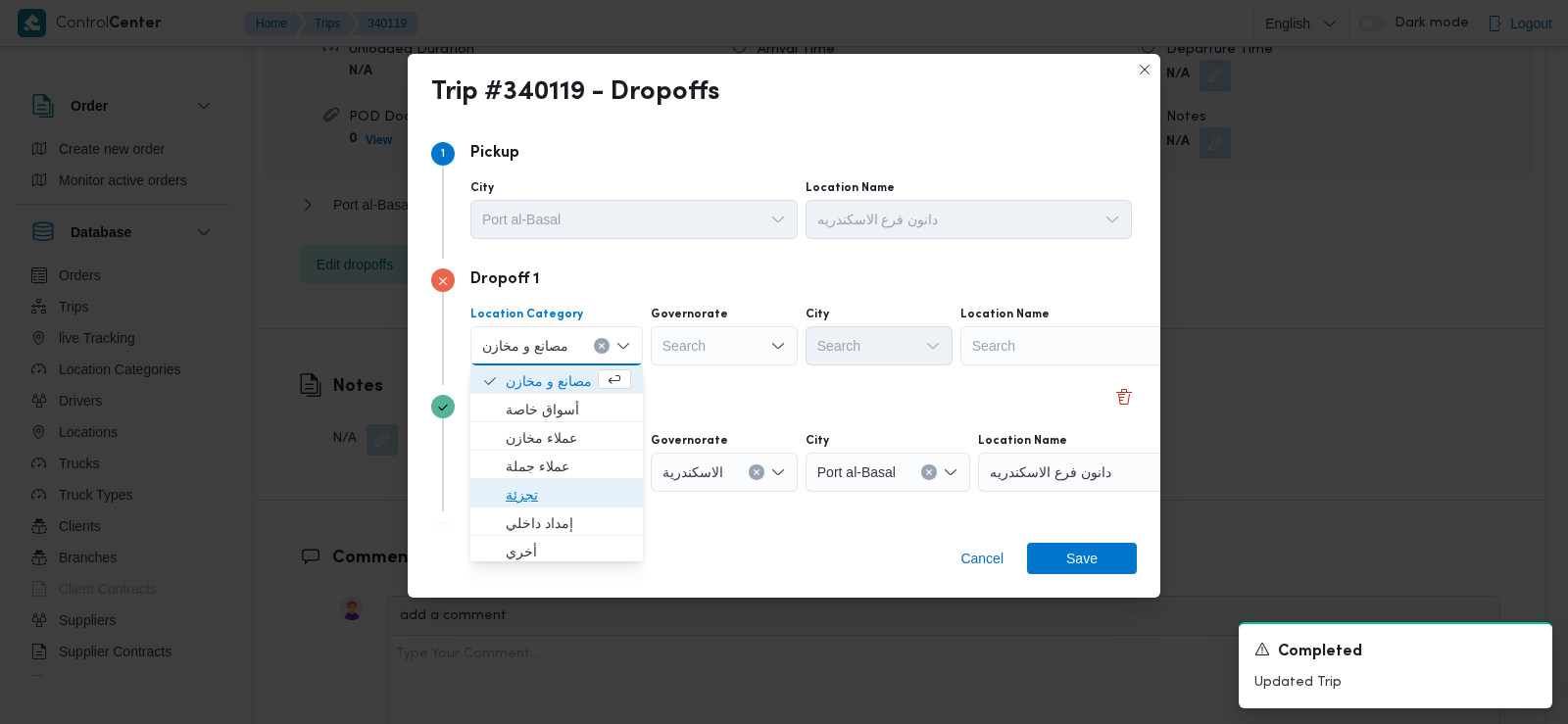
click at [562, 494] on span "تجزئة" at bounding box center [569, 495] width 126 height 24
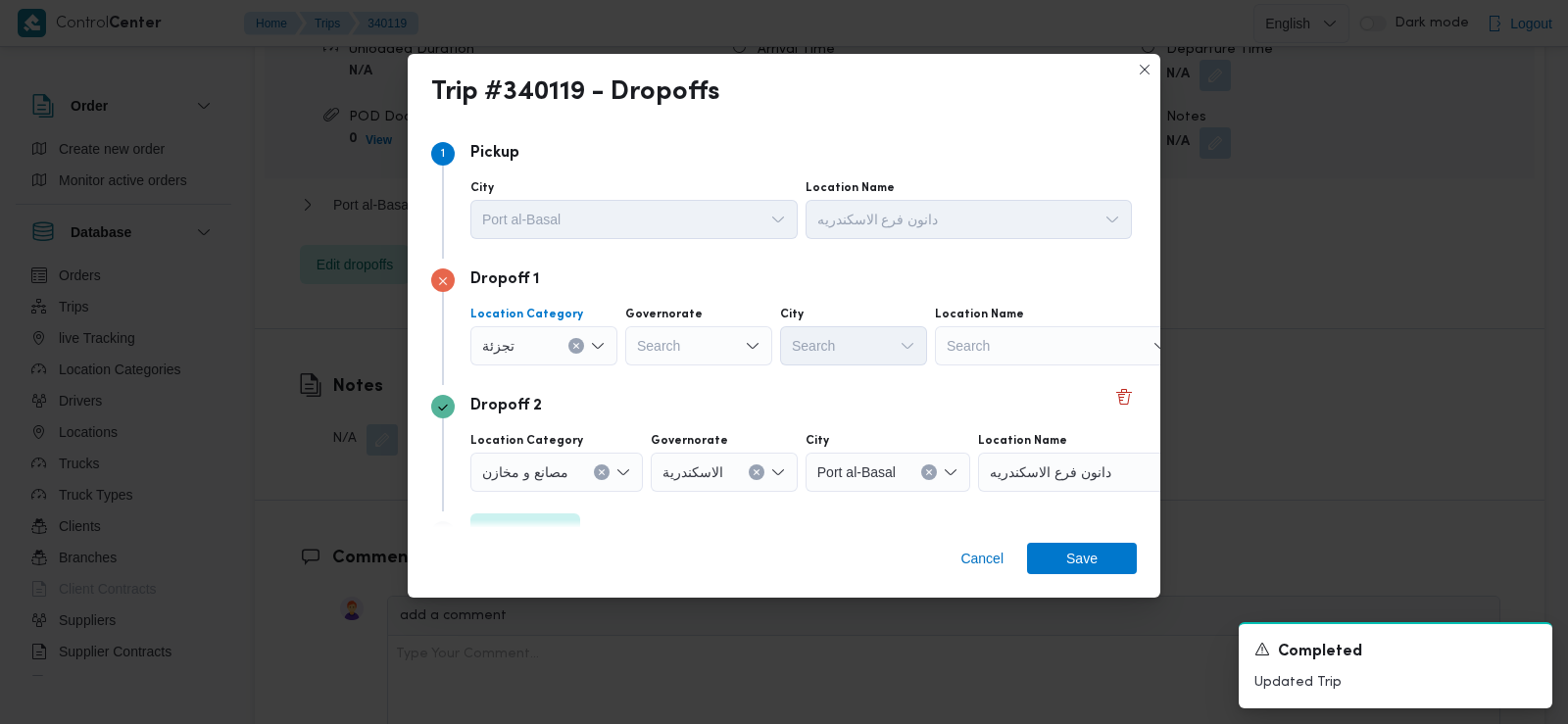
click at [716, 345] on div "Search" at bounding box center [699, 346] width 147 height 39
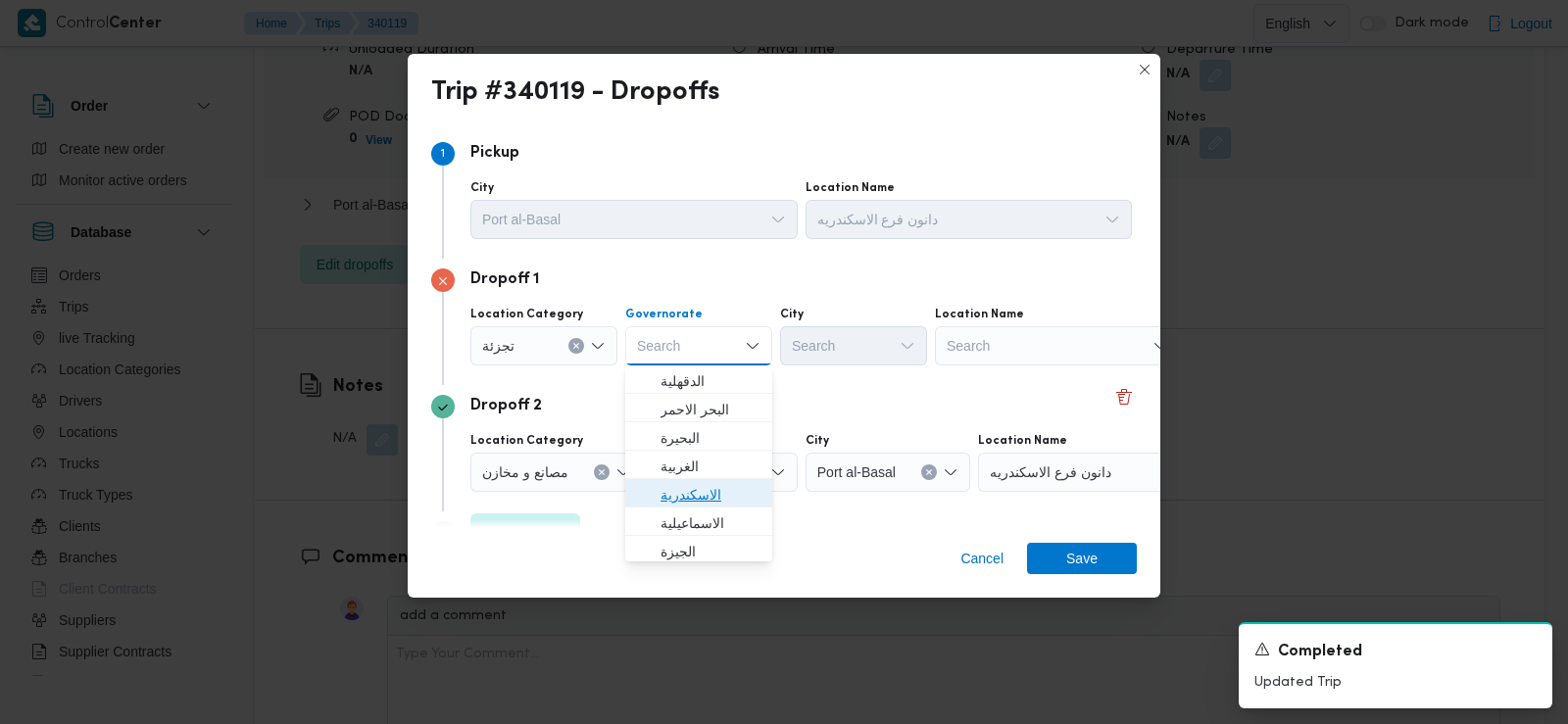
click at [712, 497] on span "الاسكندرية" at bounding box center [710, 495] width 100 height 24
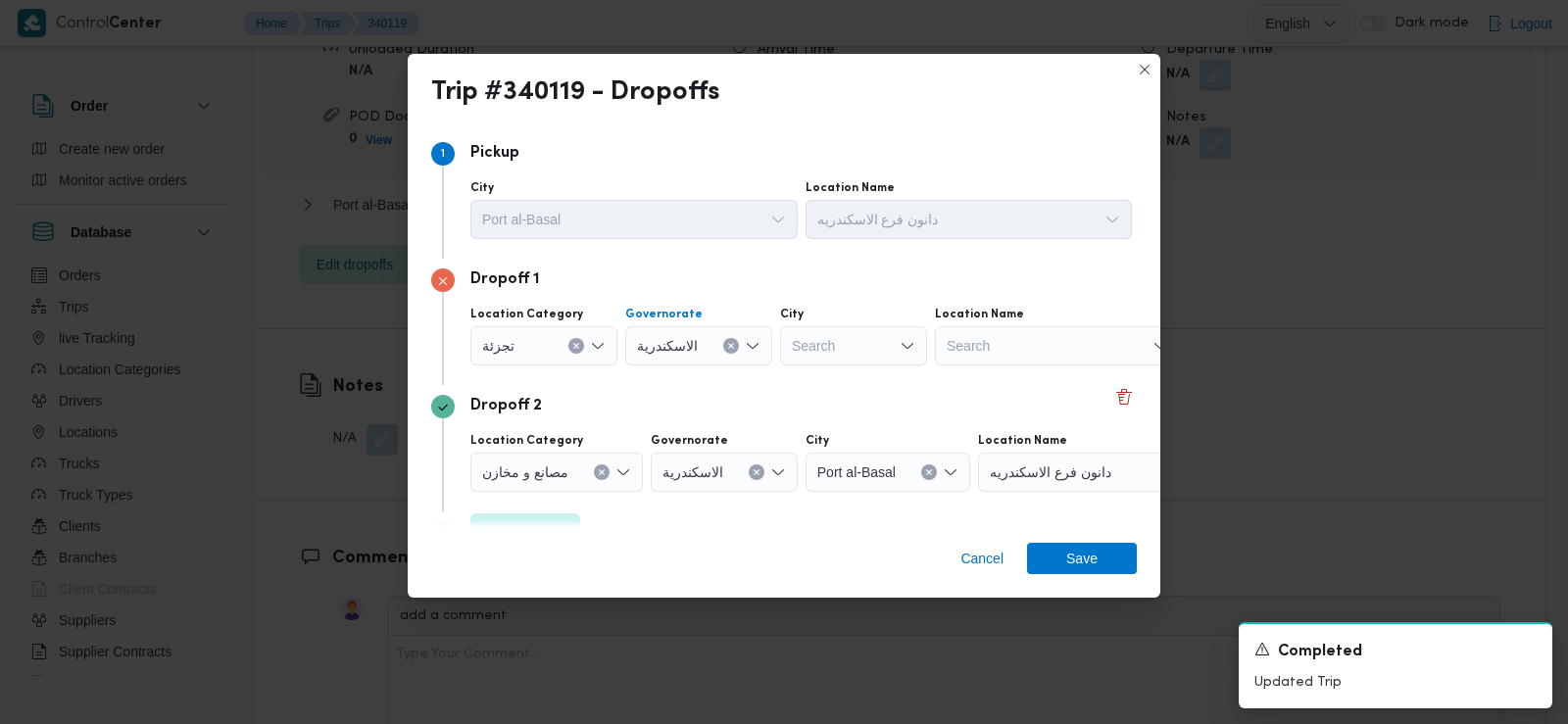
click at [844, 356] on div "Search" at bounding box center [854, 346] width 147 height 39
type input "عطاري"
click at [875, 383] on span "قسم ال عطاري ن" at bounding box center [866, 381] width 100 height 24
click at [1060, 557] on span "Save" at bounding box center [1082, 558] width 110 height 31
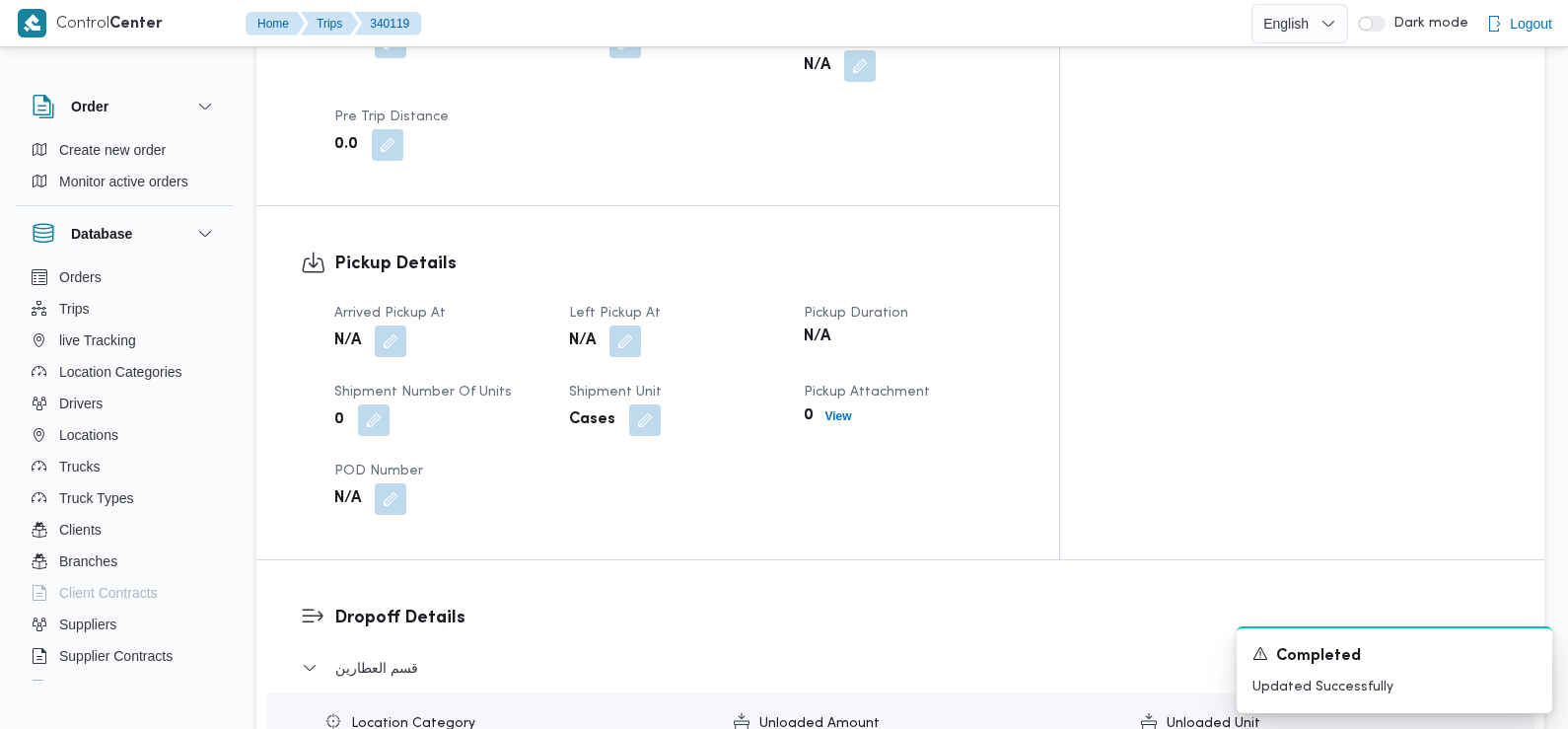
scroll to position [0, 0]
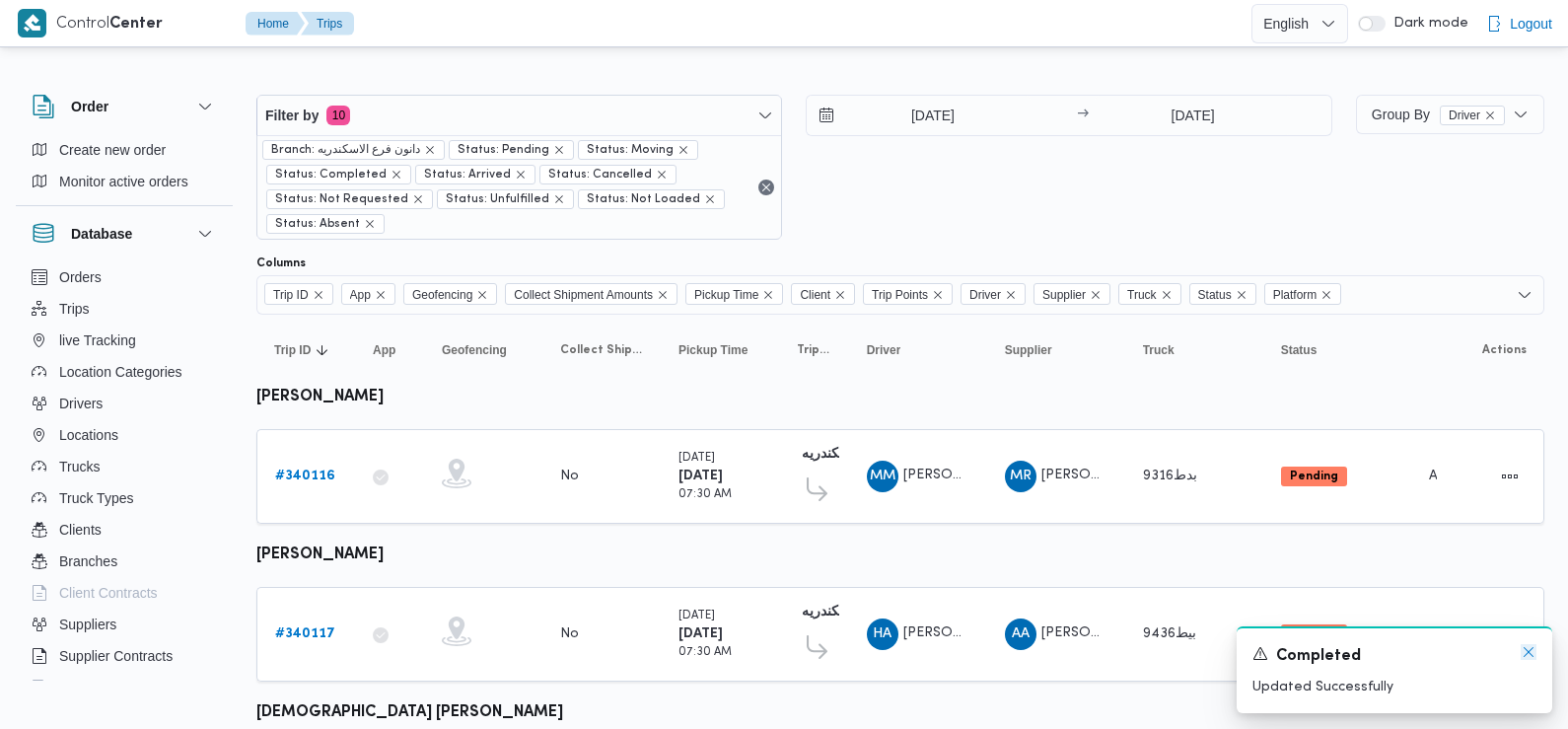
click at [1530, 655] on icon "Dismiss toast" at bounding box center [1528, 652] width 10 height 10
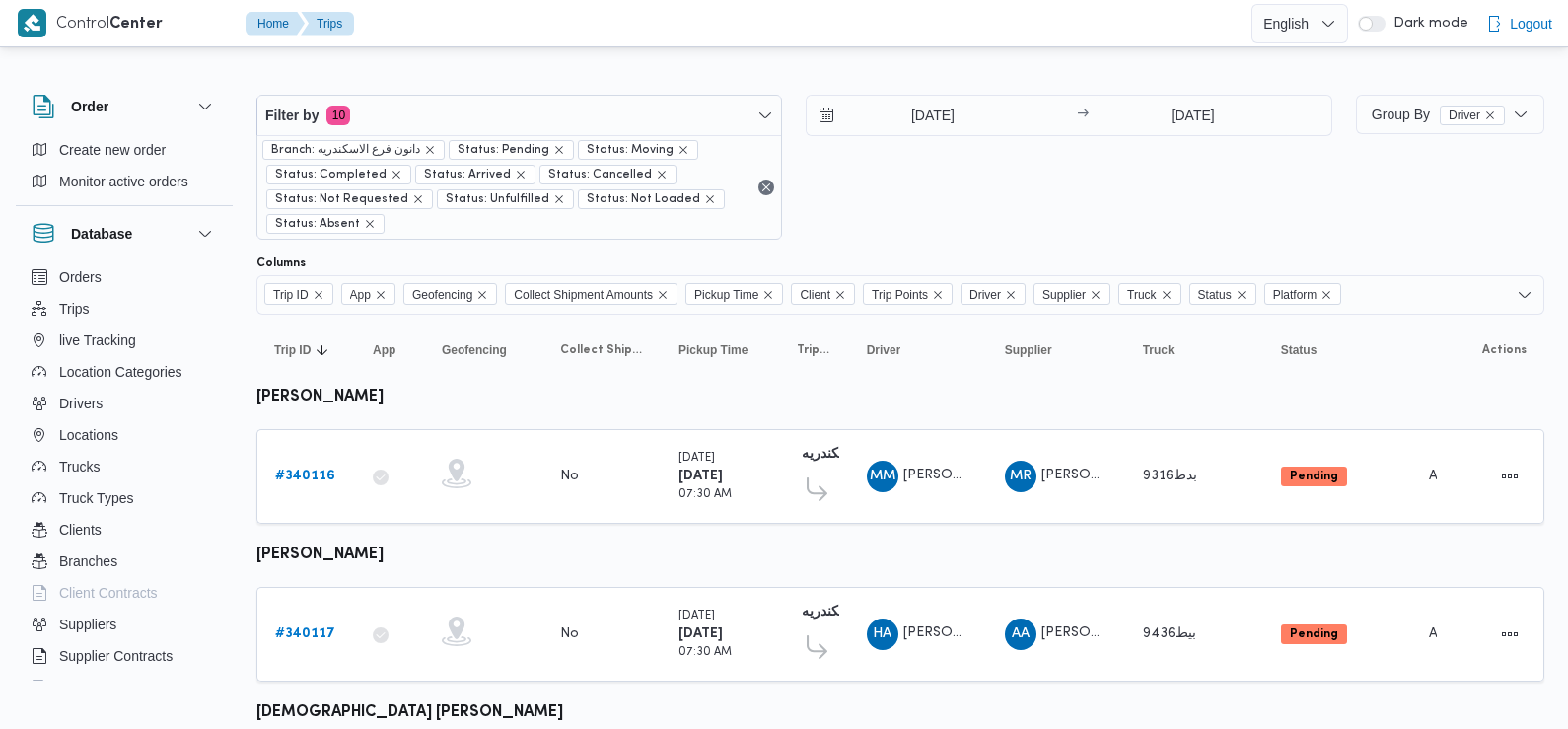
click at [864, 217] on div "29/9/2025 → 29/9/2025" at bounding box center [1069, 167] width 526 height 145
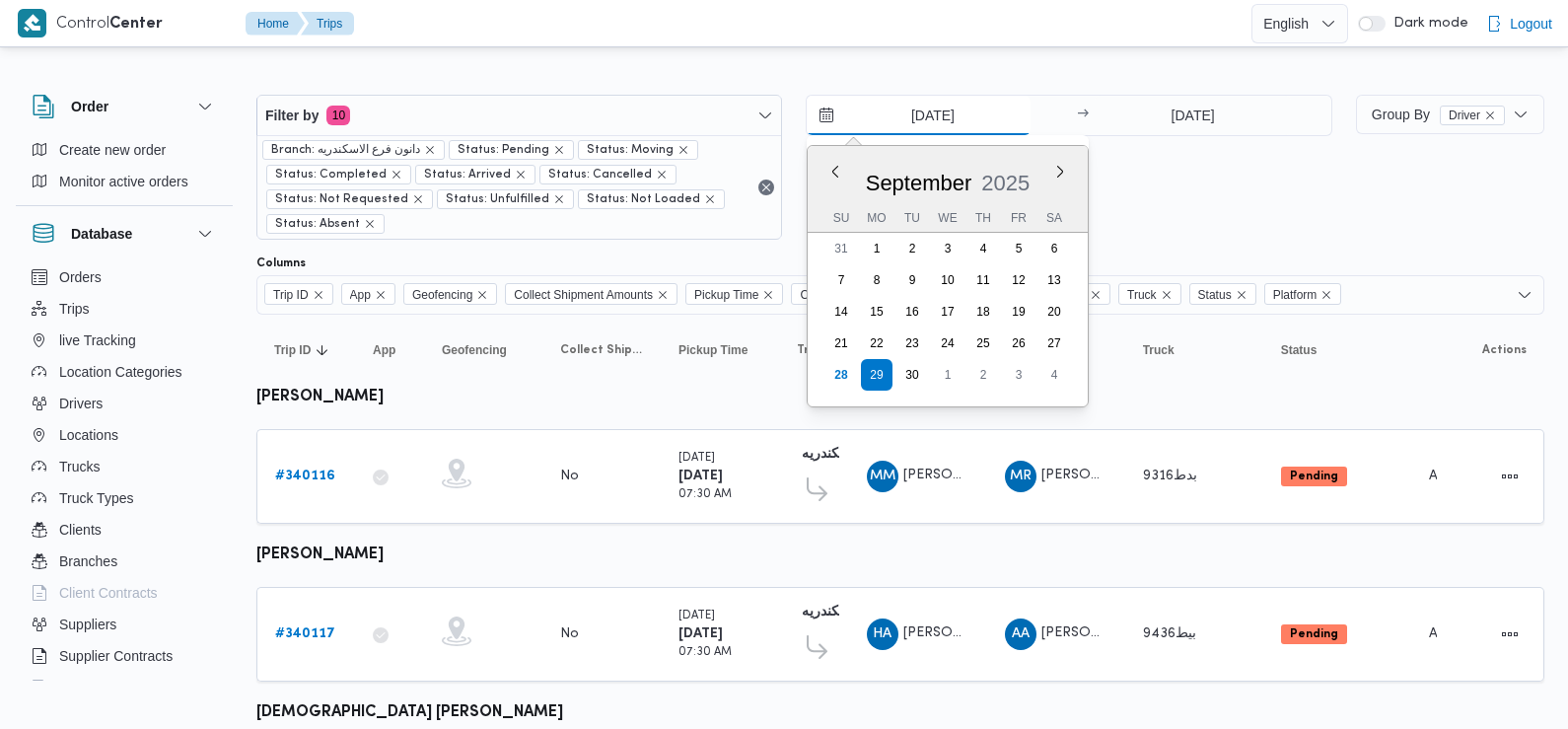
click at [931, 128] on input "29/9/2025" at bounding box center [918, 116] width 223 height 40
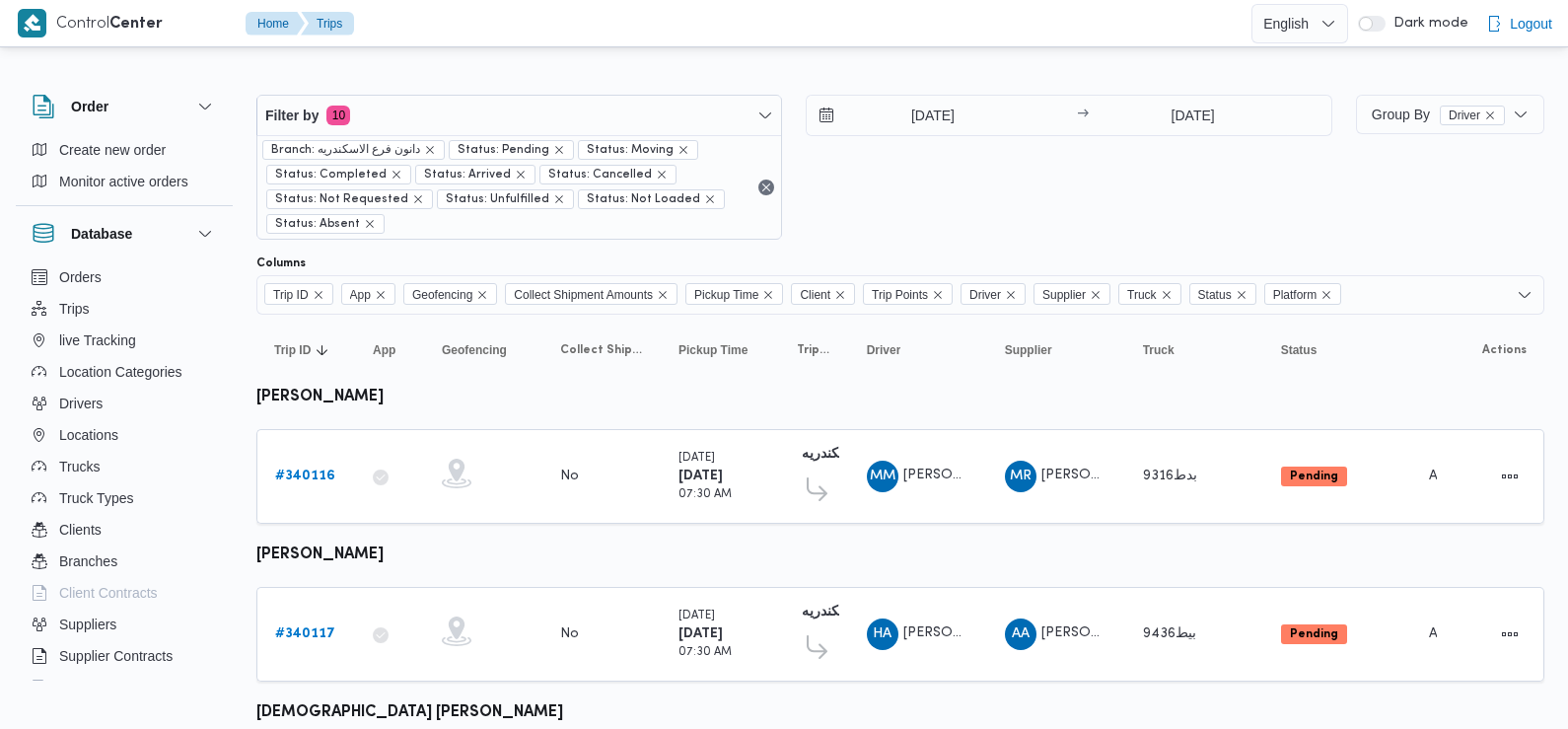
click at [1220, 213] on div "29/9/2025 → 29/9/2025" at bounding box center [1069, 167] width 526 height 145
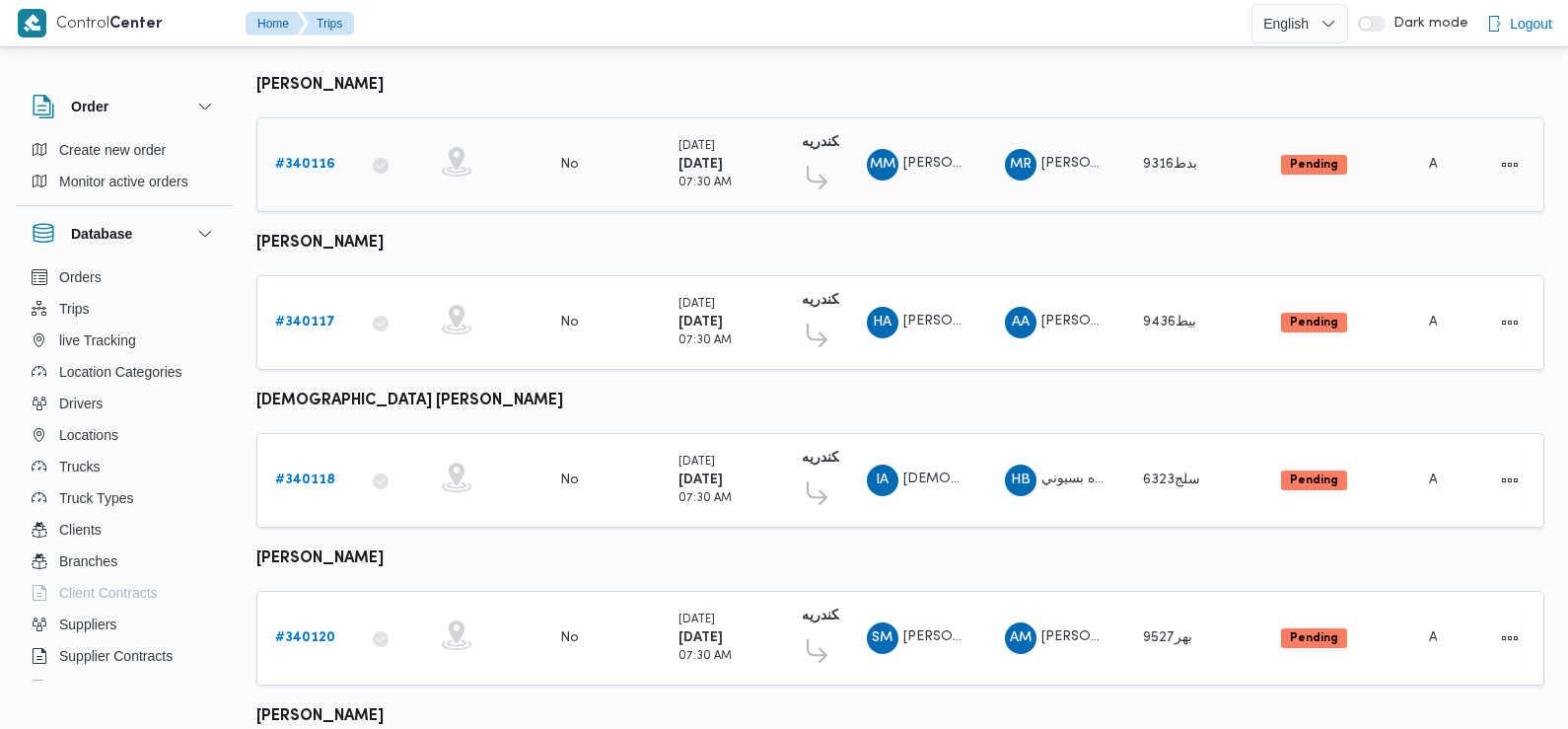
scroll to position [485, 0]
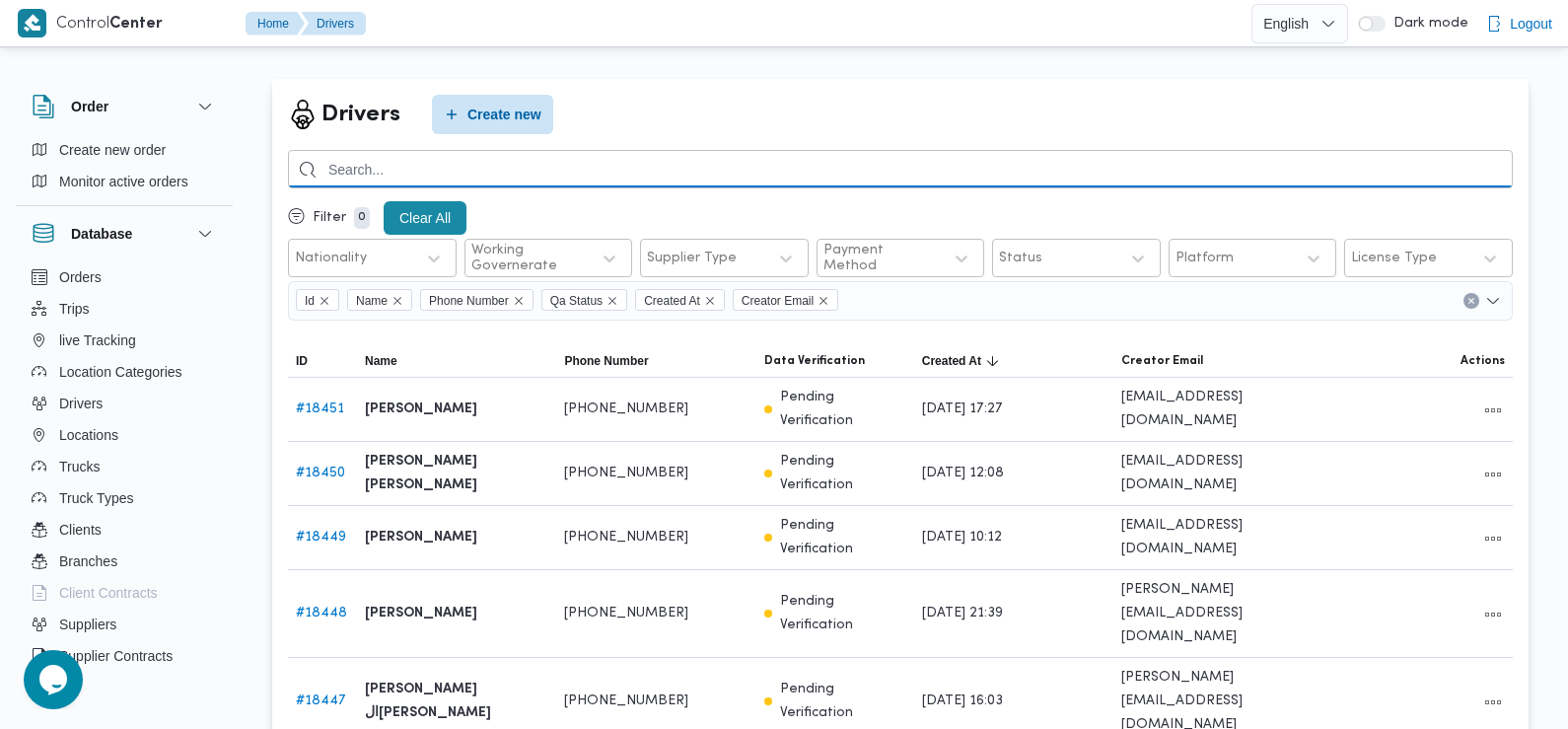
click at [562, 171] on input "search" at bounding box center [900, 169] width 1225 height 39
type input "علي مصطفي"
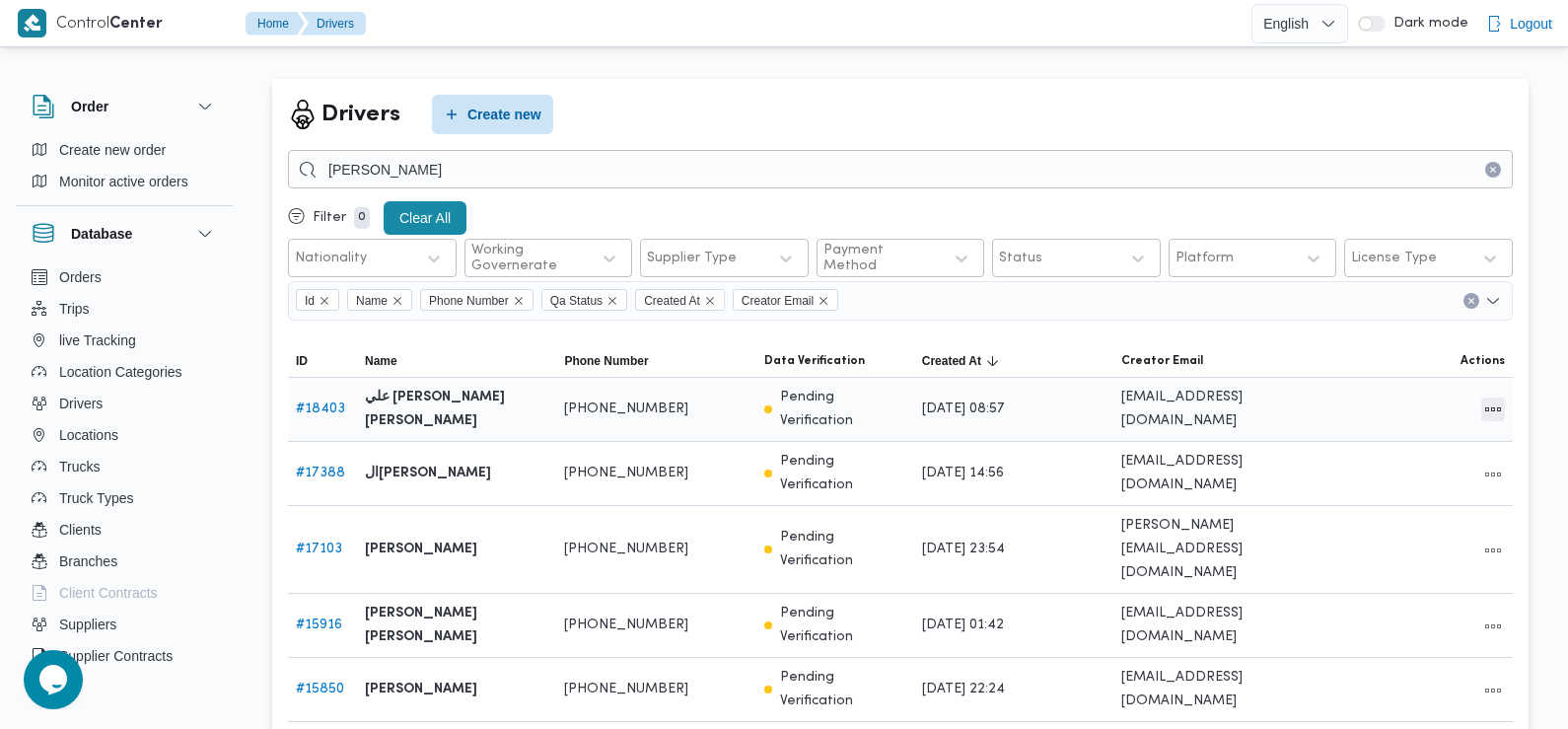
click at [1501, 408] on button "All actions" at bounding box center [1493, 410] width 24 height 24
click at [1403, 408] on span "Edit" at bounding box center [1430, 400] width 63 height 16
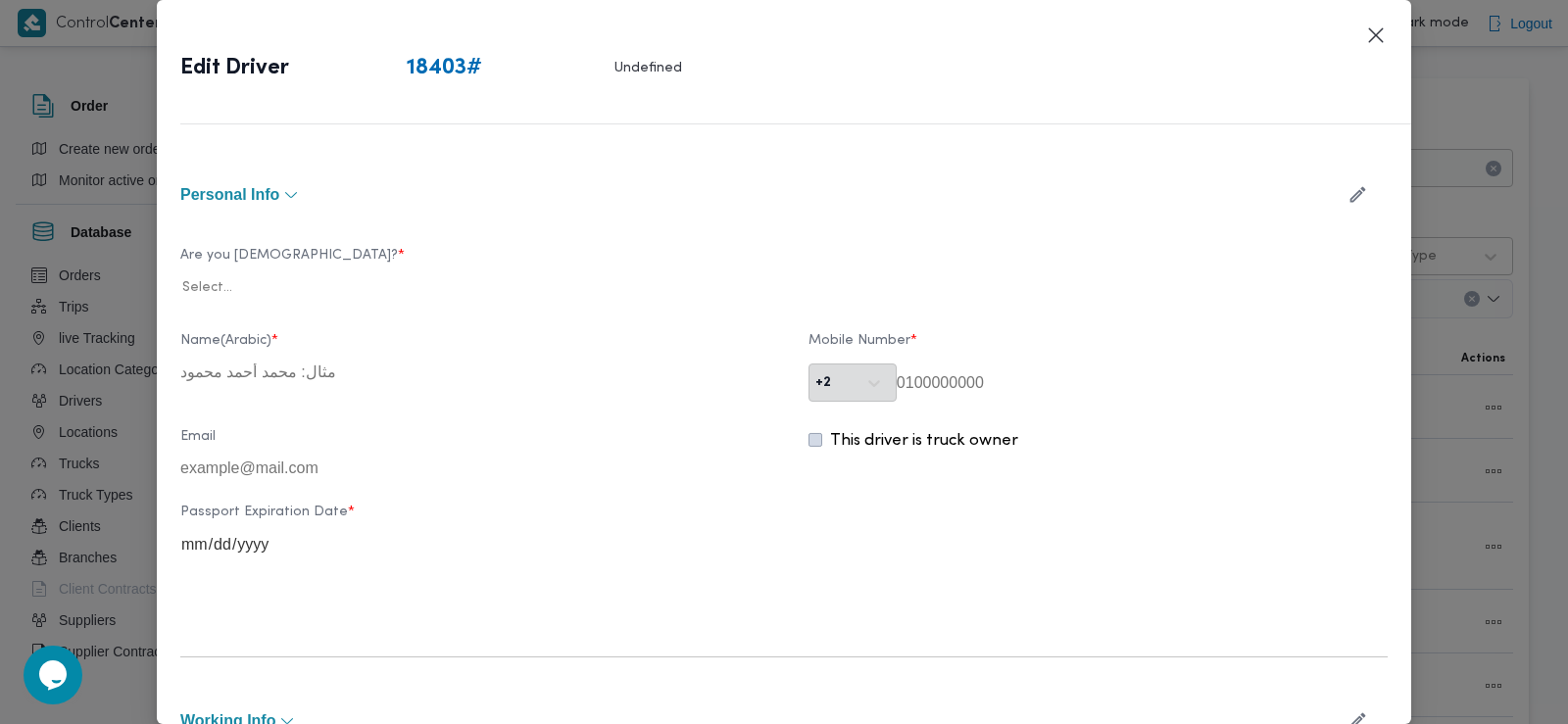
type input "علي مصطفي علي محمد رضوان"
type input "01208054388"
type input "2027-03-12"
type input "2028-03-12"
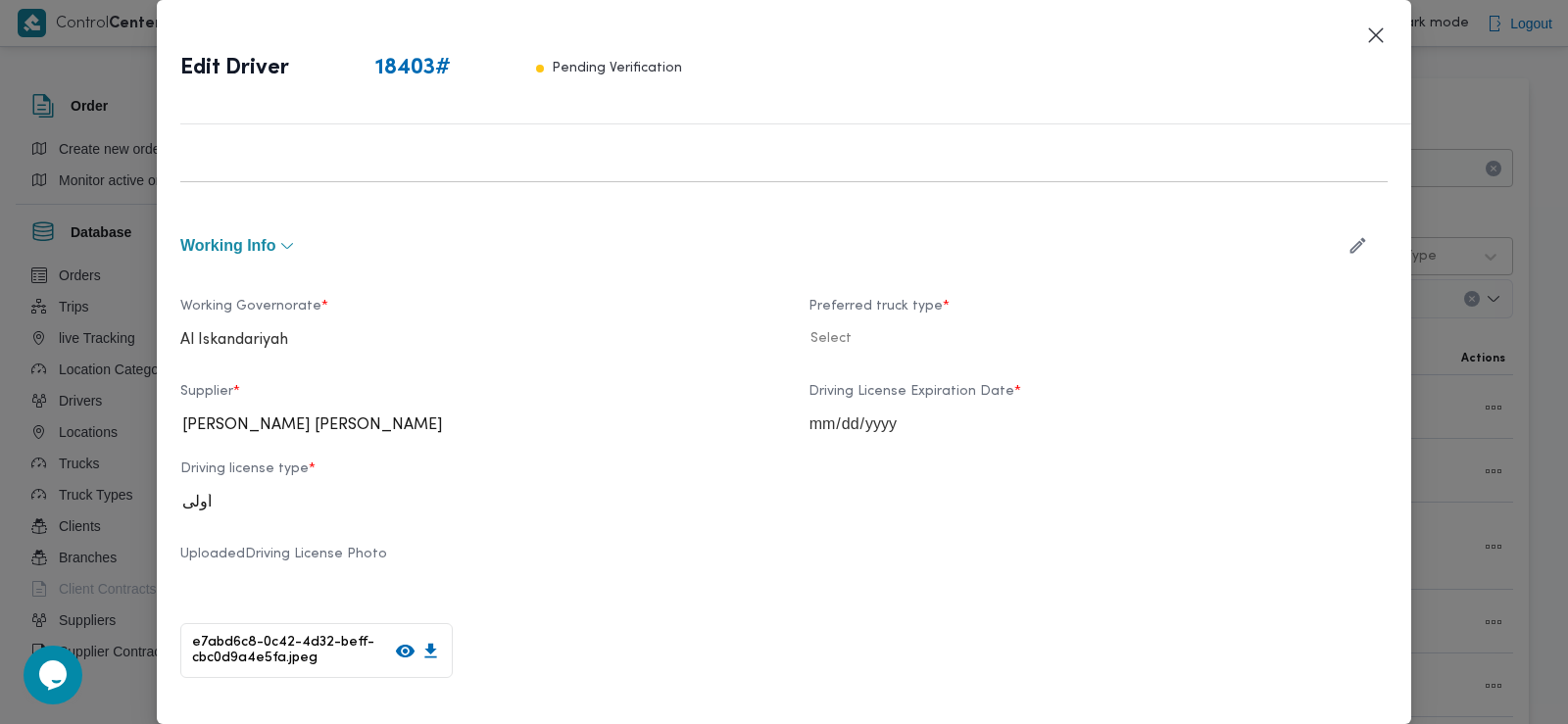
scroll to position [659, 0]
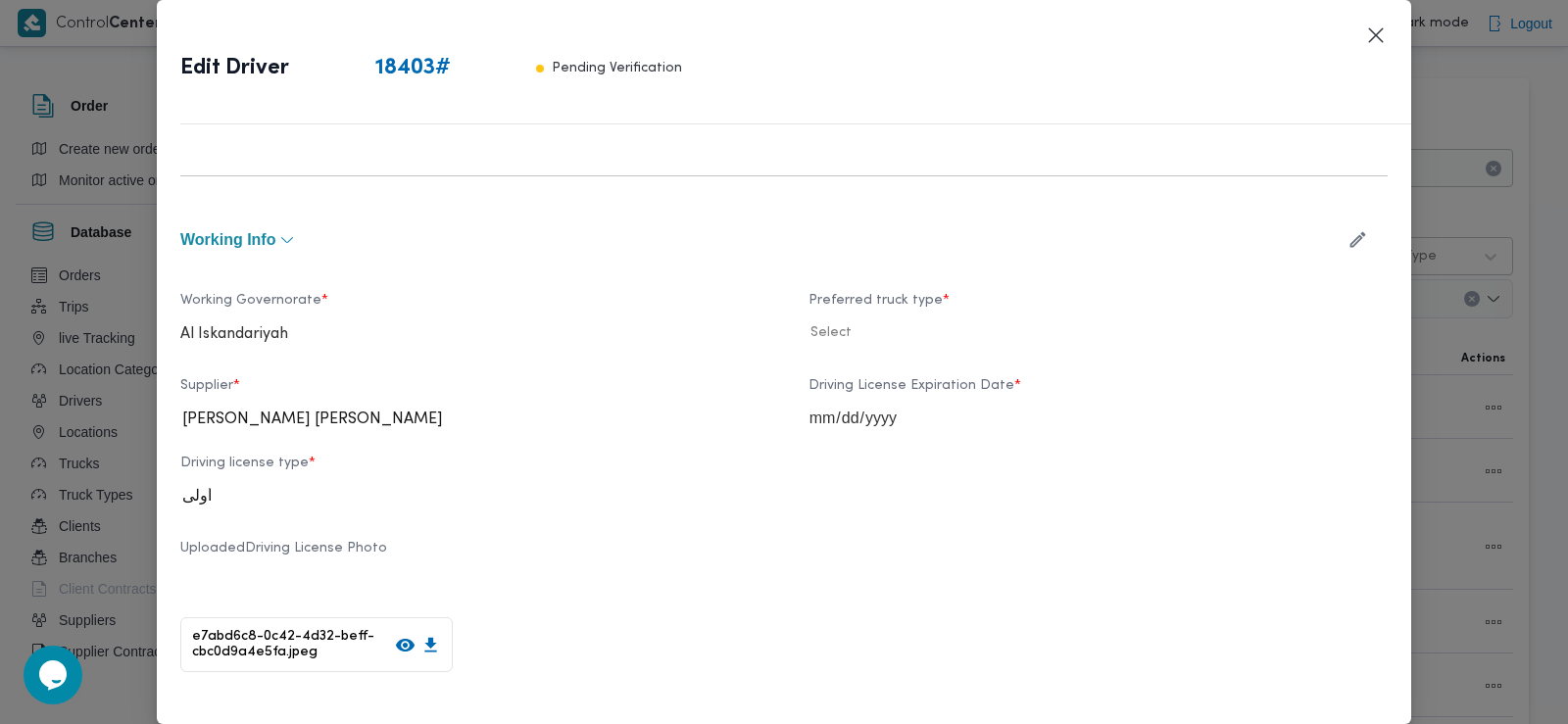
click at [1347, 241] on icon "button" at bounding box center [1357, 239] width 21 height 21
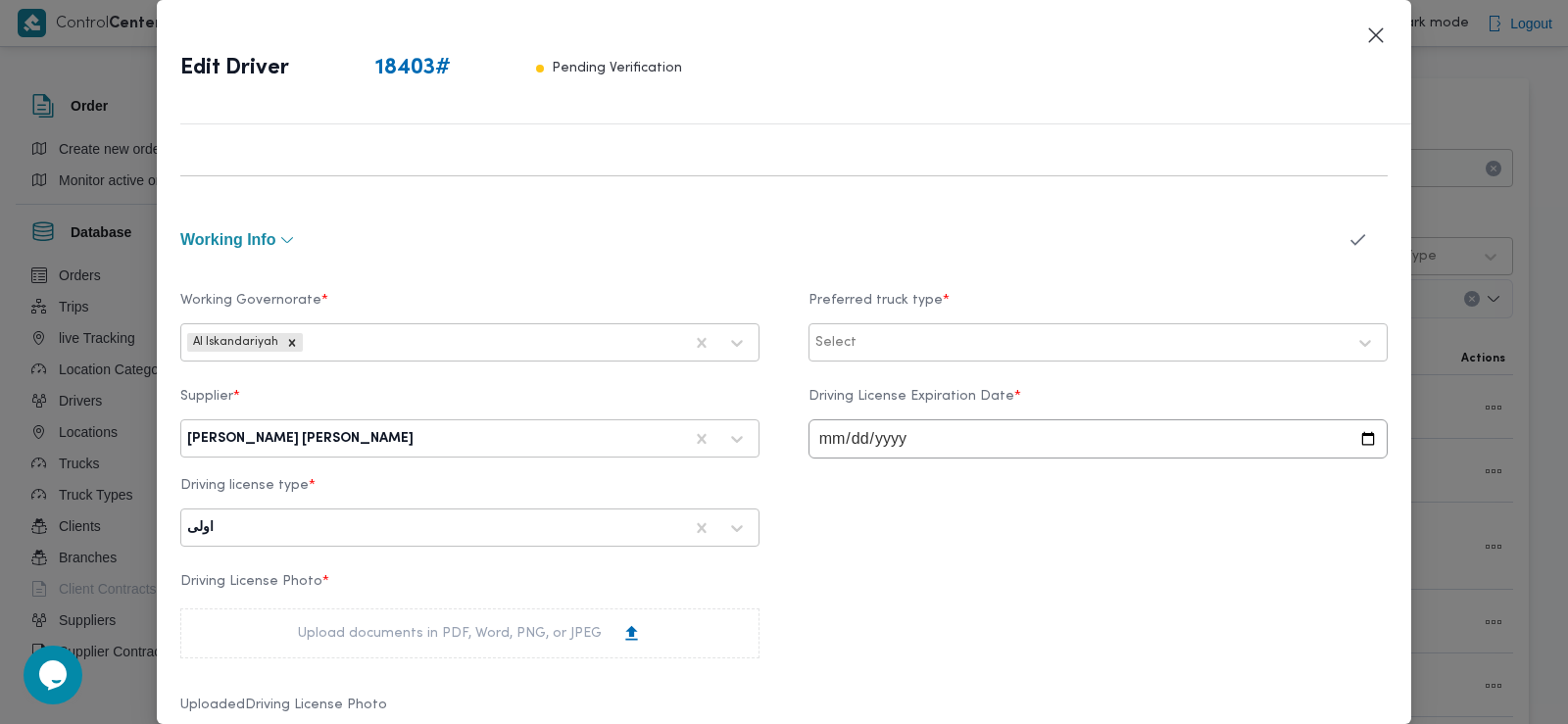
click at [1347, 241] on icon "button" at bounding box center [1357, 239] width 21 height 21
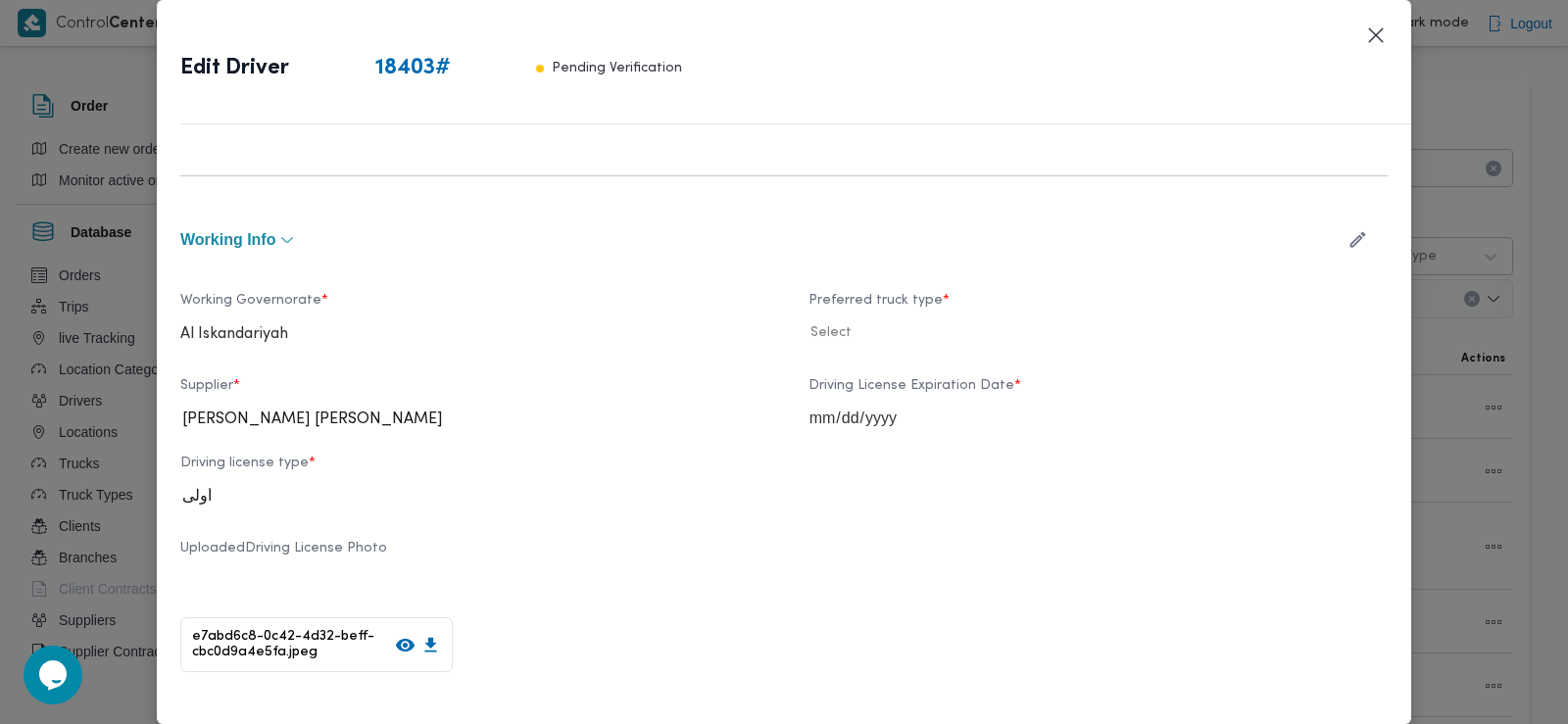
click at [1347, 241] on icon "button" at bounding box center [1357, 239] width 21 height 21
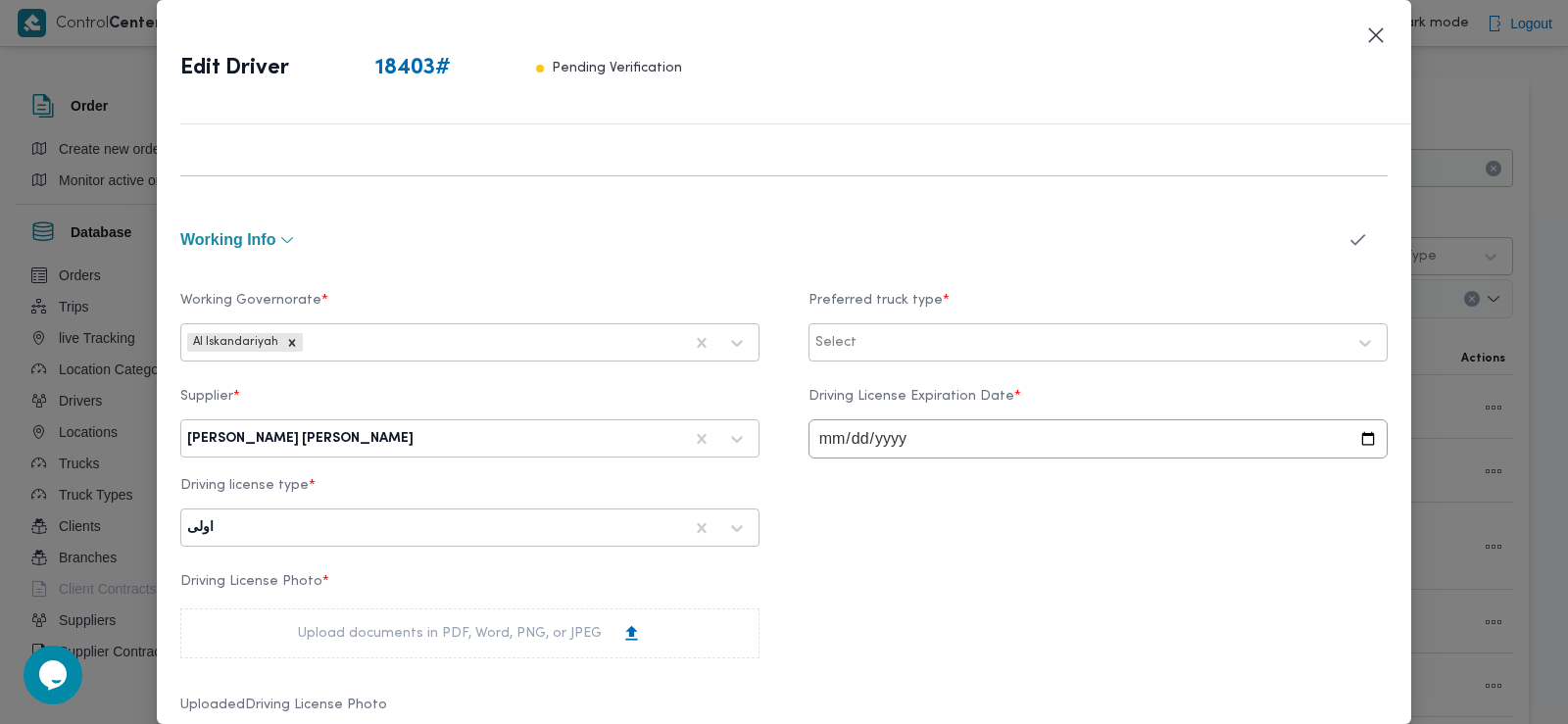
click at [1347, 241] on icon "button" at bounding box center [1357, 239] width 21 height 21
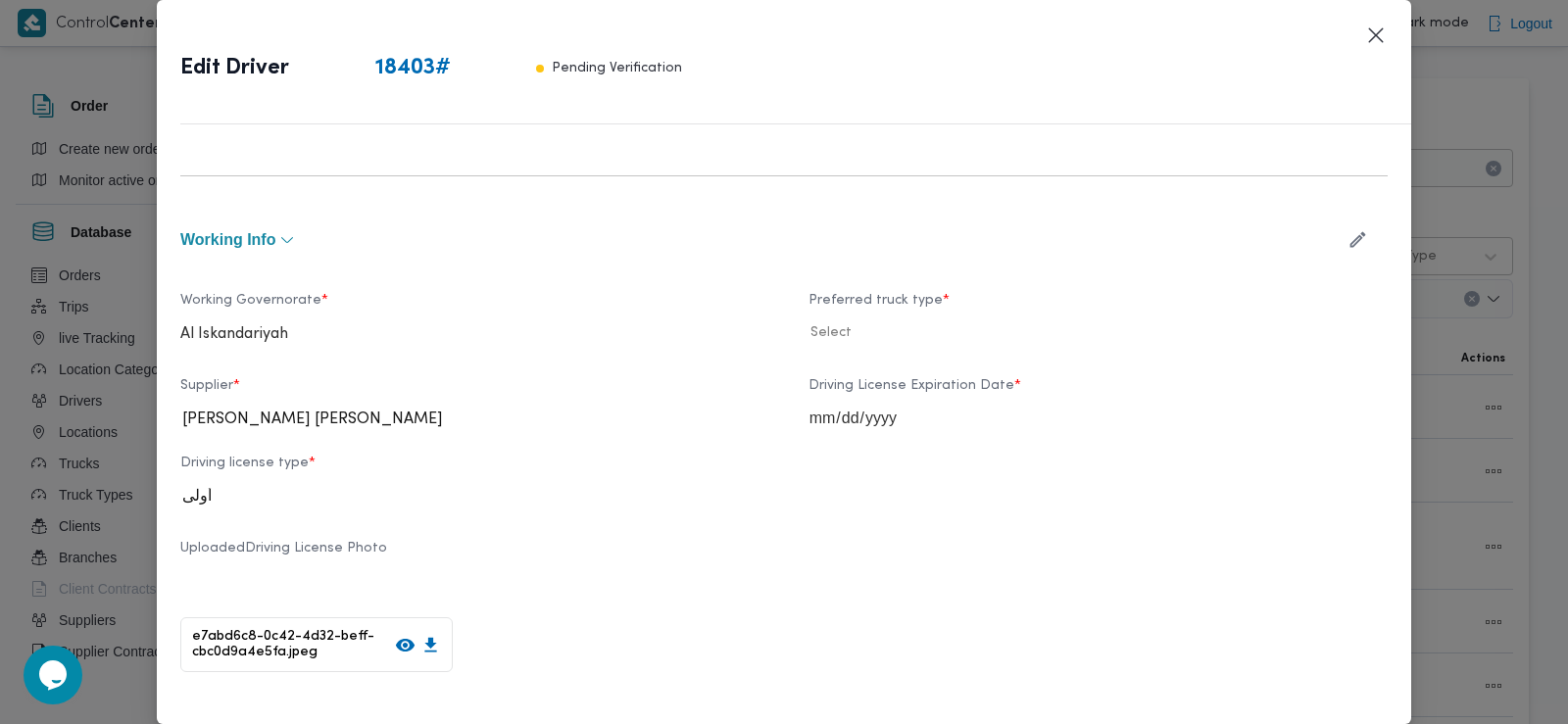
click at [1347, 242] on icon "button" at bounding box center [1357, 239] width 21 height 21
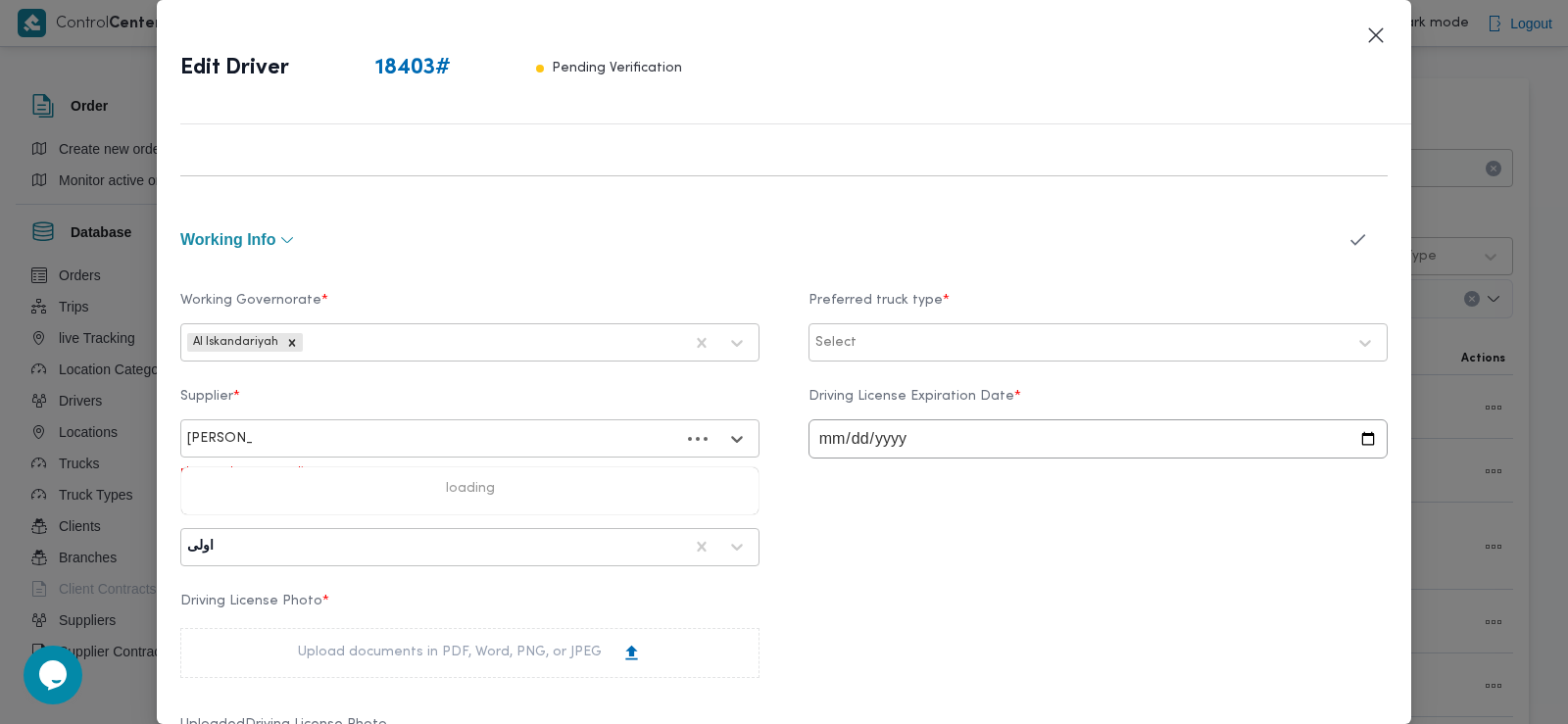
type input "ابراهيم جمع"
click at [443, 485] on div "ابراهيم جمعه دسوقي بسيوني" at bounding box center [470, 490] width 577 height 34
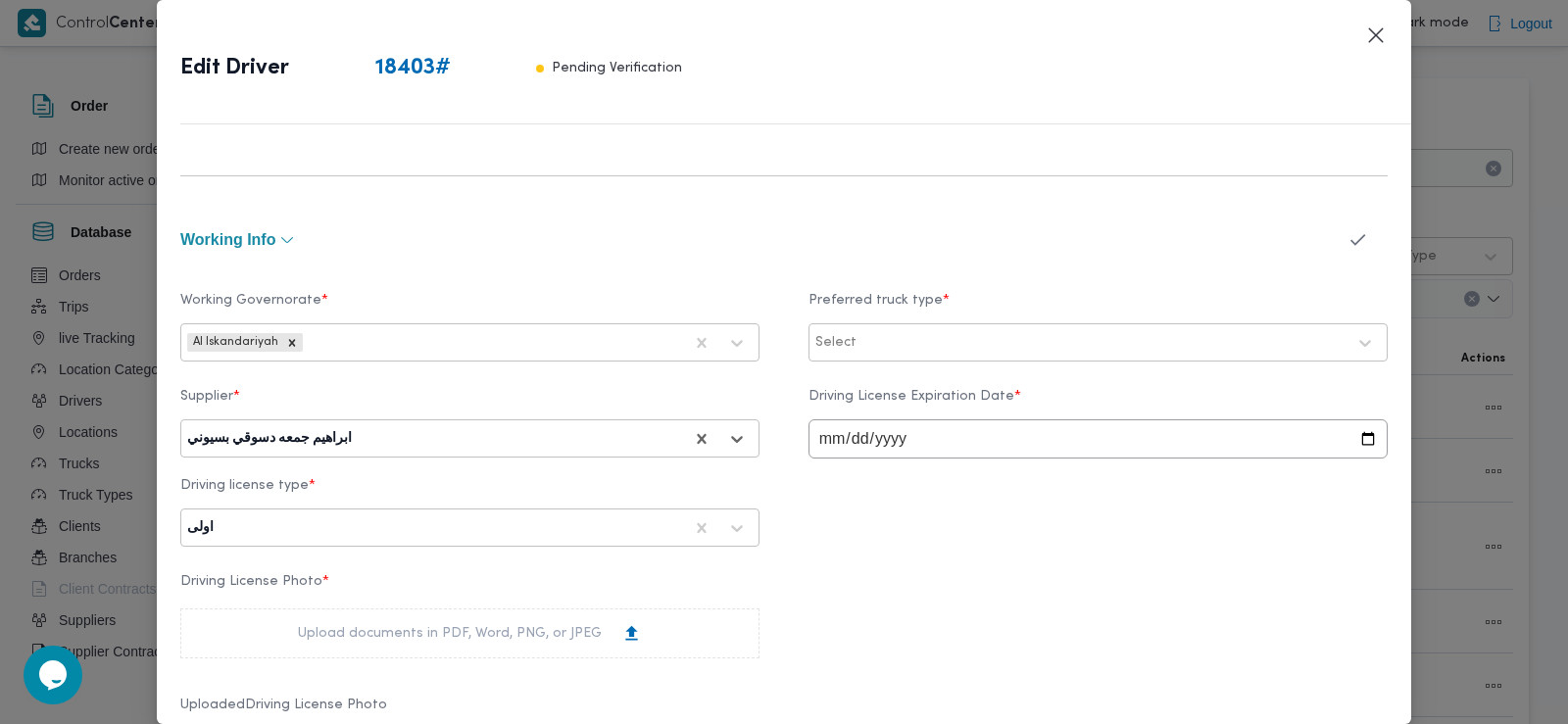
click at [1347, 235] on icon "button" at bounding box center [1357, 239] width 21 height 21
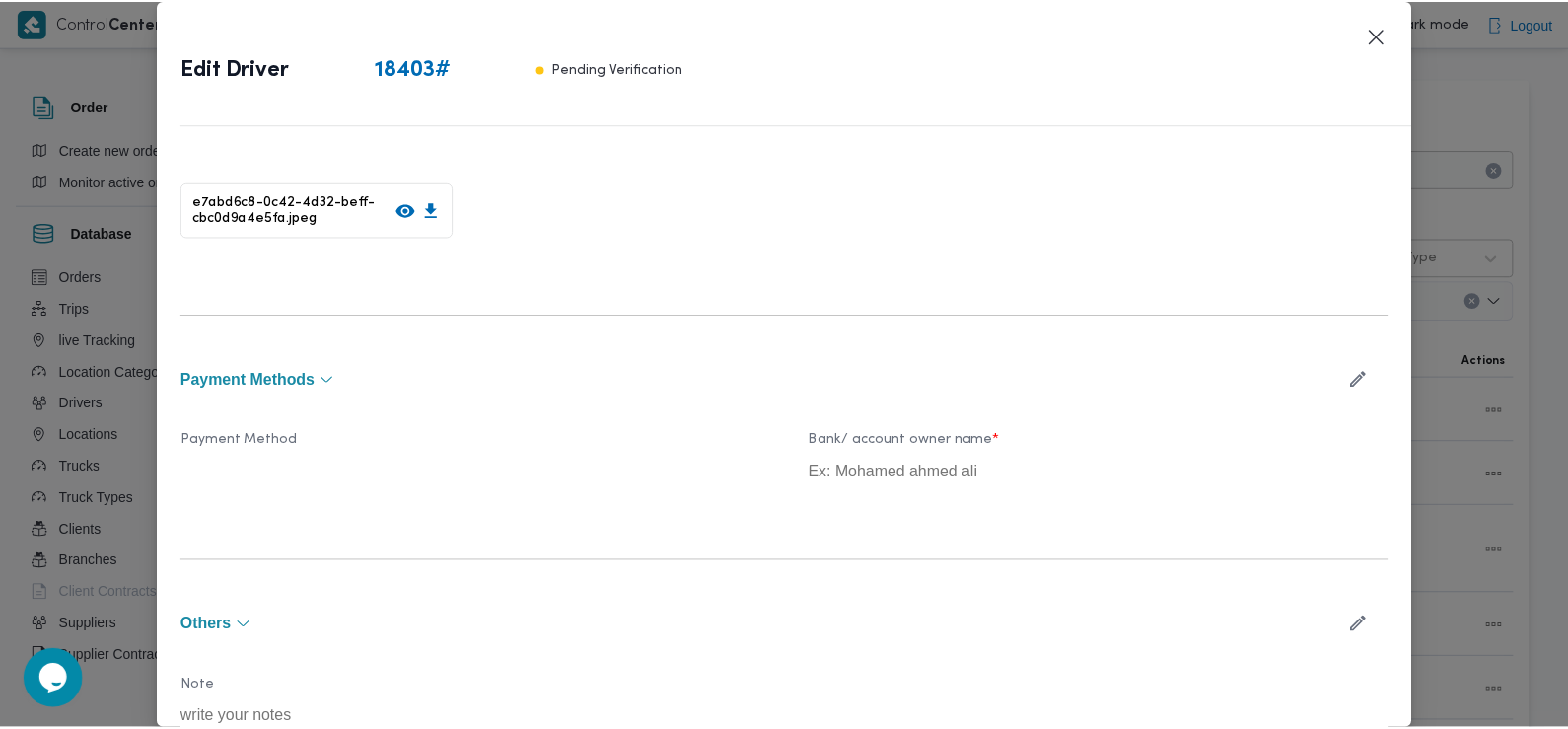
scroll to position [1184, 0]
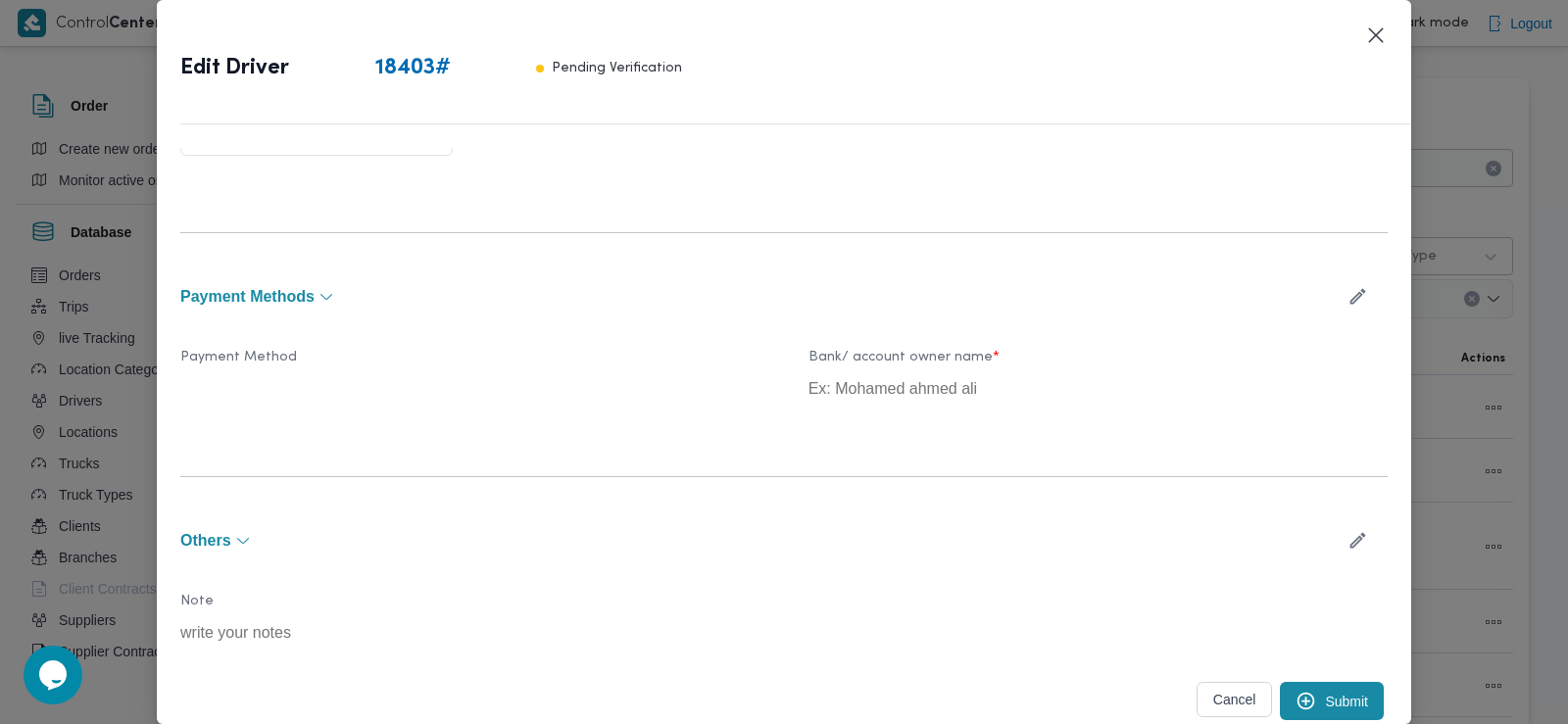
click at [1325, 697] on button "Submit" at bounding box center [1332, 700] width 104 height 38
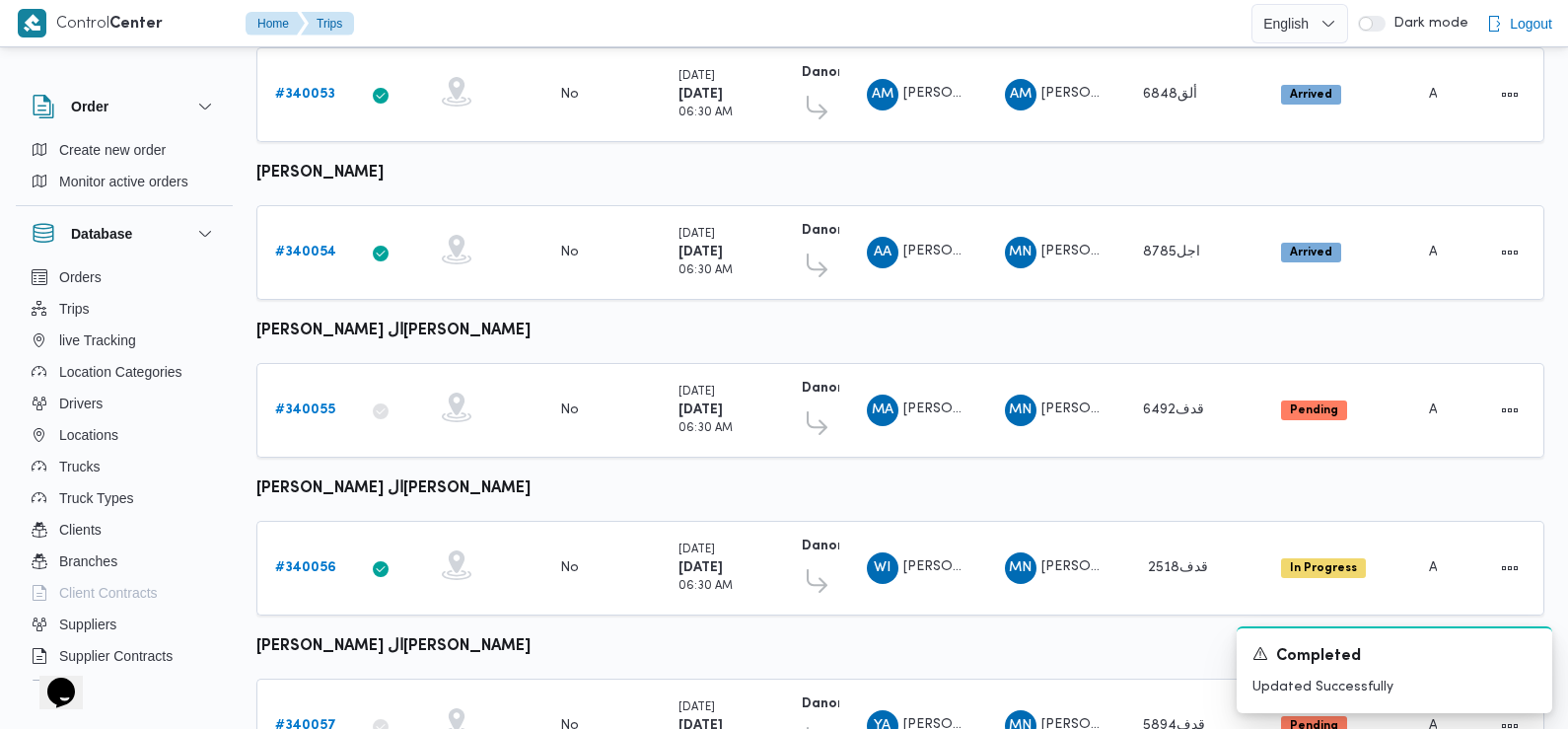
scroll to position [637, 0]
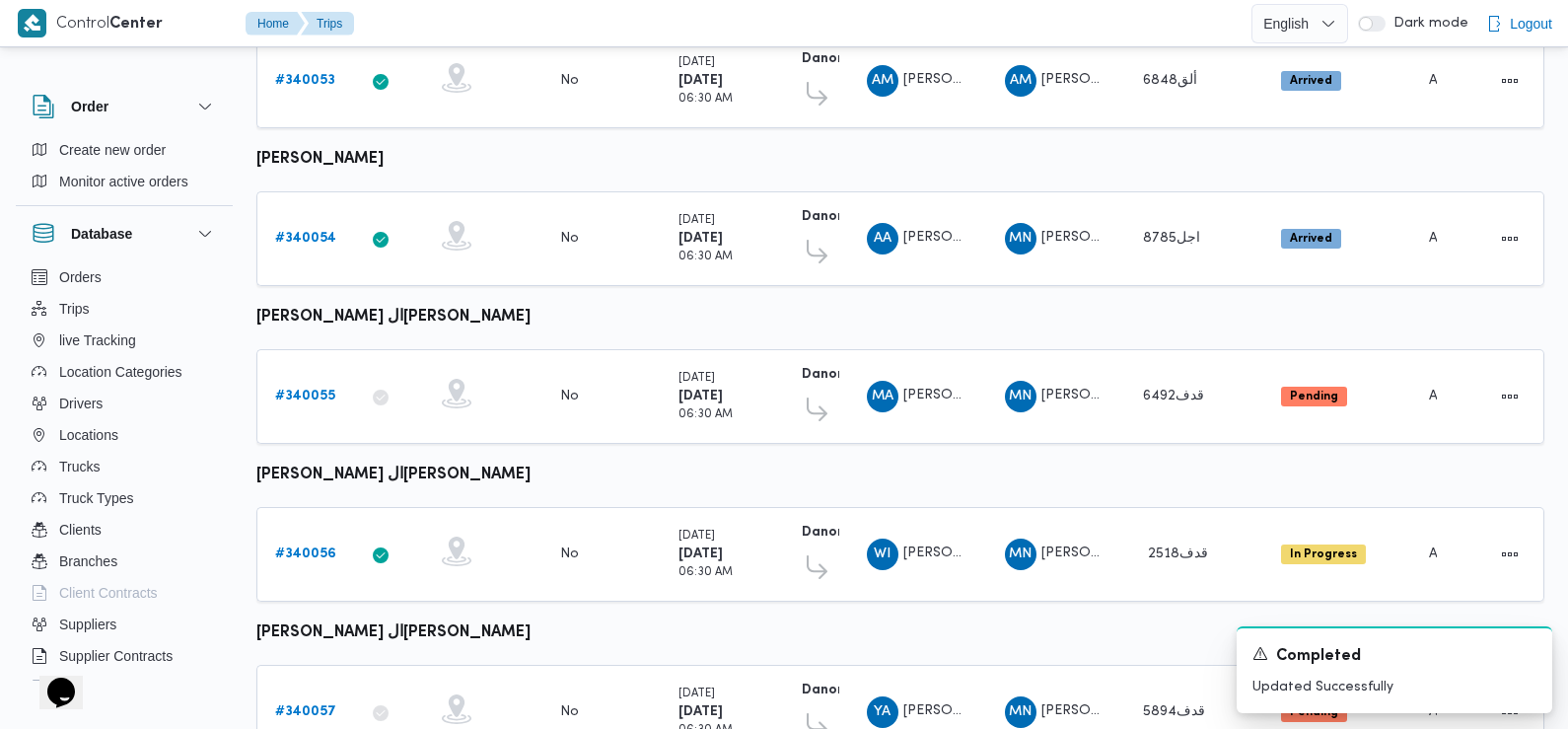
click at [672, 239] on div "[DATE] 06:30 AM" at bounding box center [720, 238] width 99 height 71
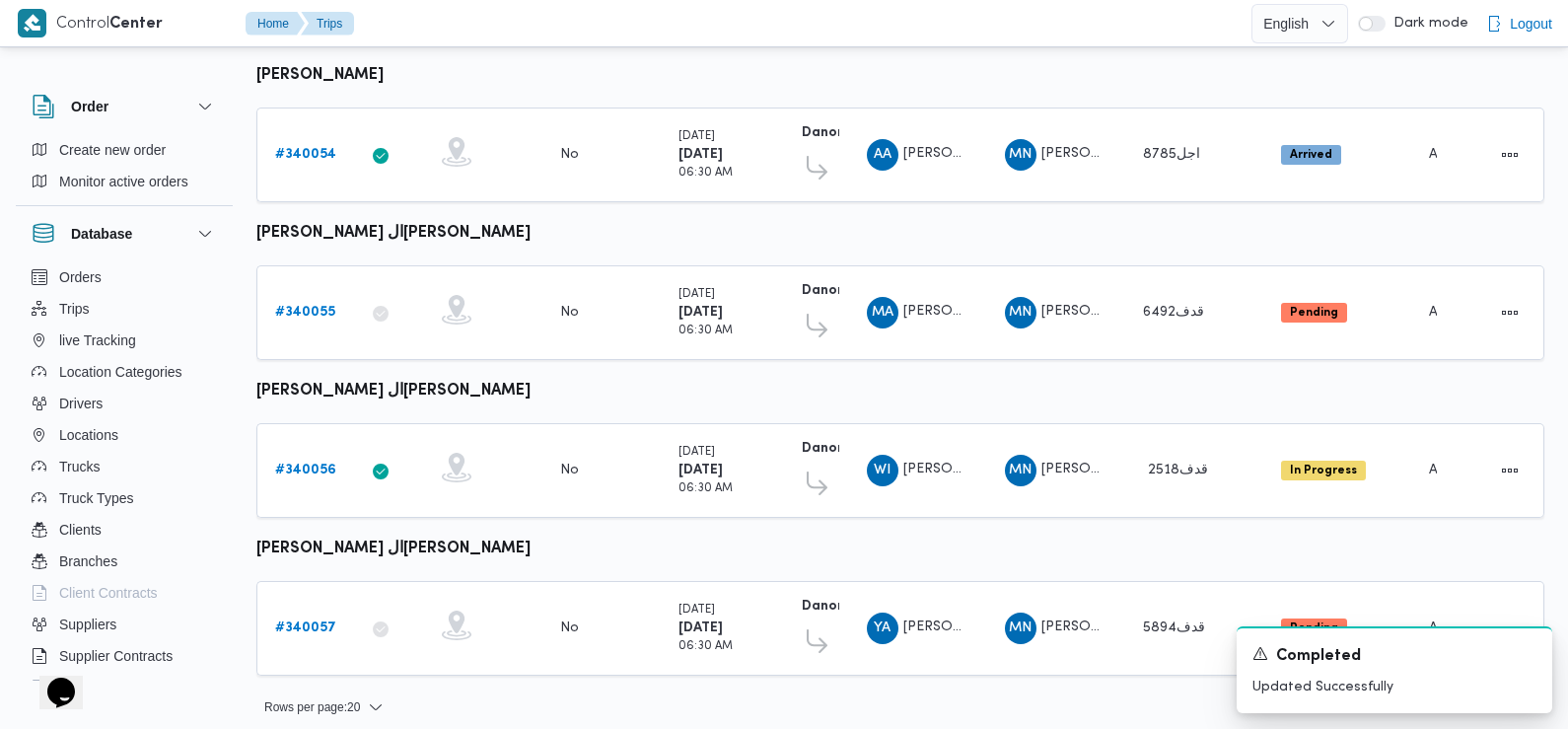
scroll to position [722, 0]
click at [1111, 59] on table "Trip ID Click to sort in ascending order App Click to sort in ascending order G…" at bounding box center [900, 106] width 1288 height 1176
click at [1124, 231] on table "Trip ID Click to sort in ascending order App Click to sort in ascending order G…" at bounding box center [900, 106] width 1288 height 1176
click at [1021, 388] on table "Trip ID Click to sort in ascending order App Click to sort in ascending order G…" at bounding box center [900, 106] width 1288 height 1176
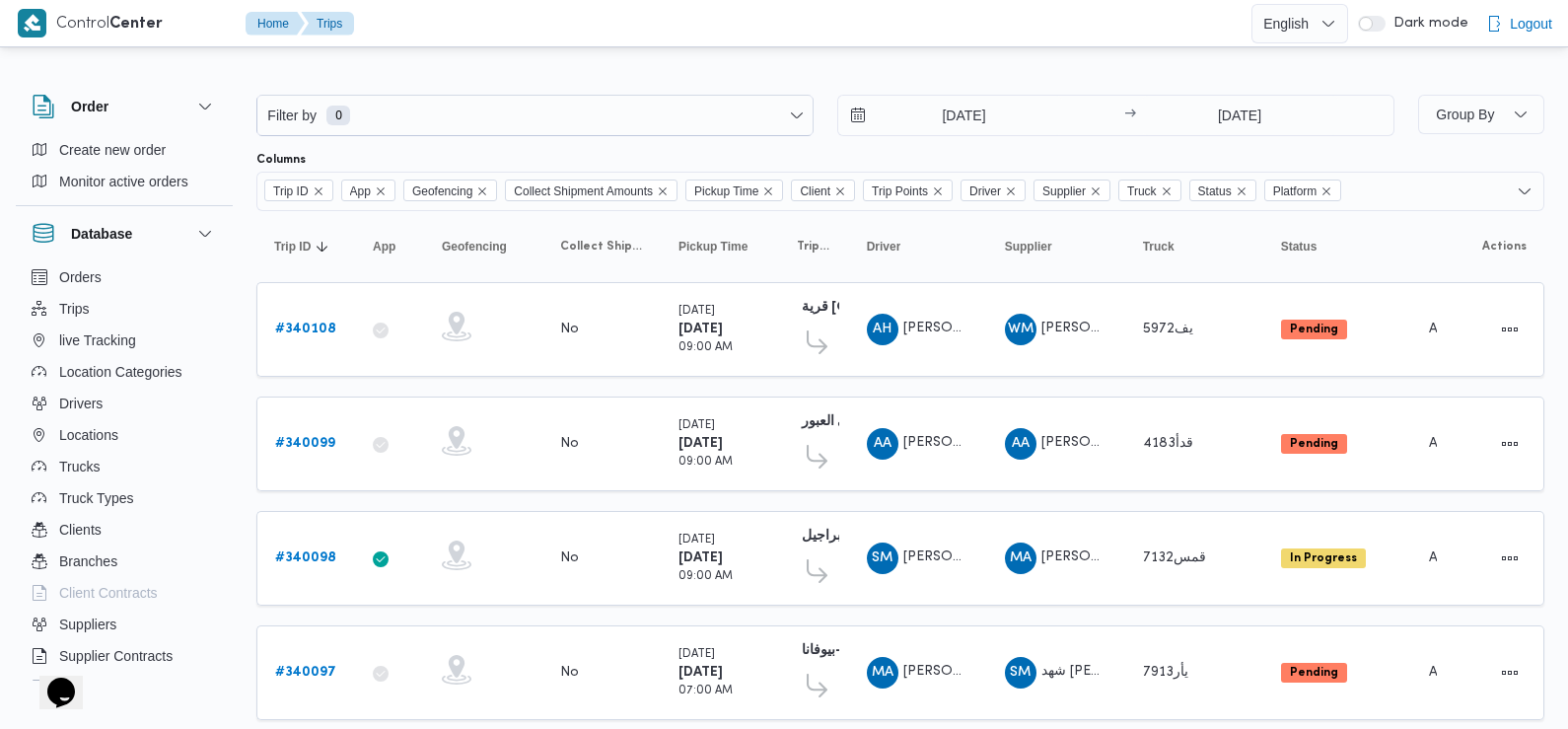
click at [940, 91] on div "Filter by 0 [DATE] → [DATE]" at bounding box center [825, 116] width 1162 height 65
click at [923, 135] on input "[DATE]" at bounding box center [950, 116] width 223 height 40
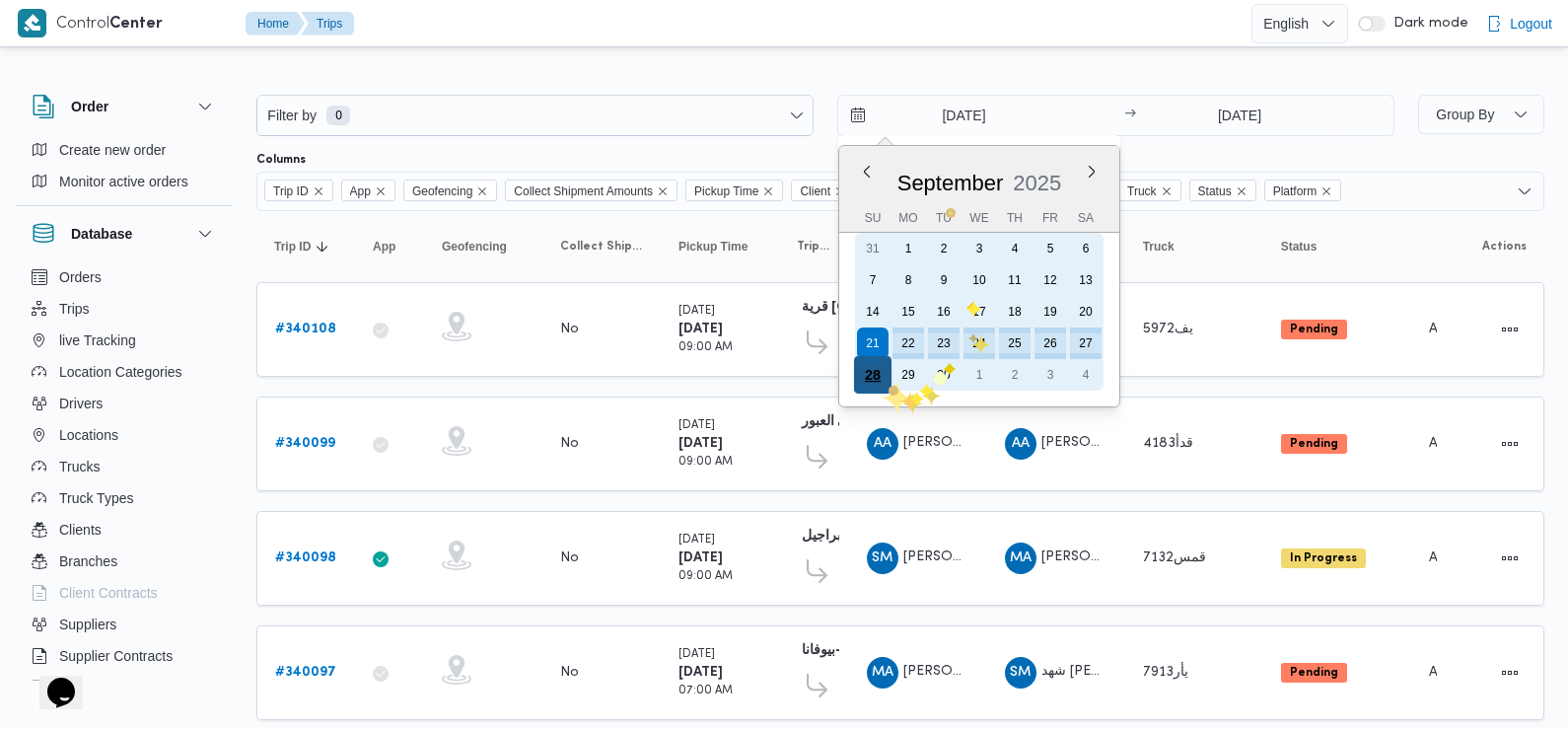
click at [878, 379] on div "28" at bounding box center [873, 375] width 38 height 38
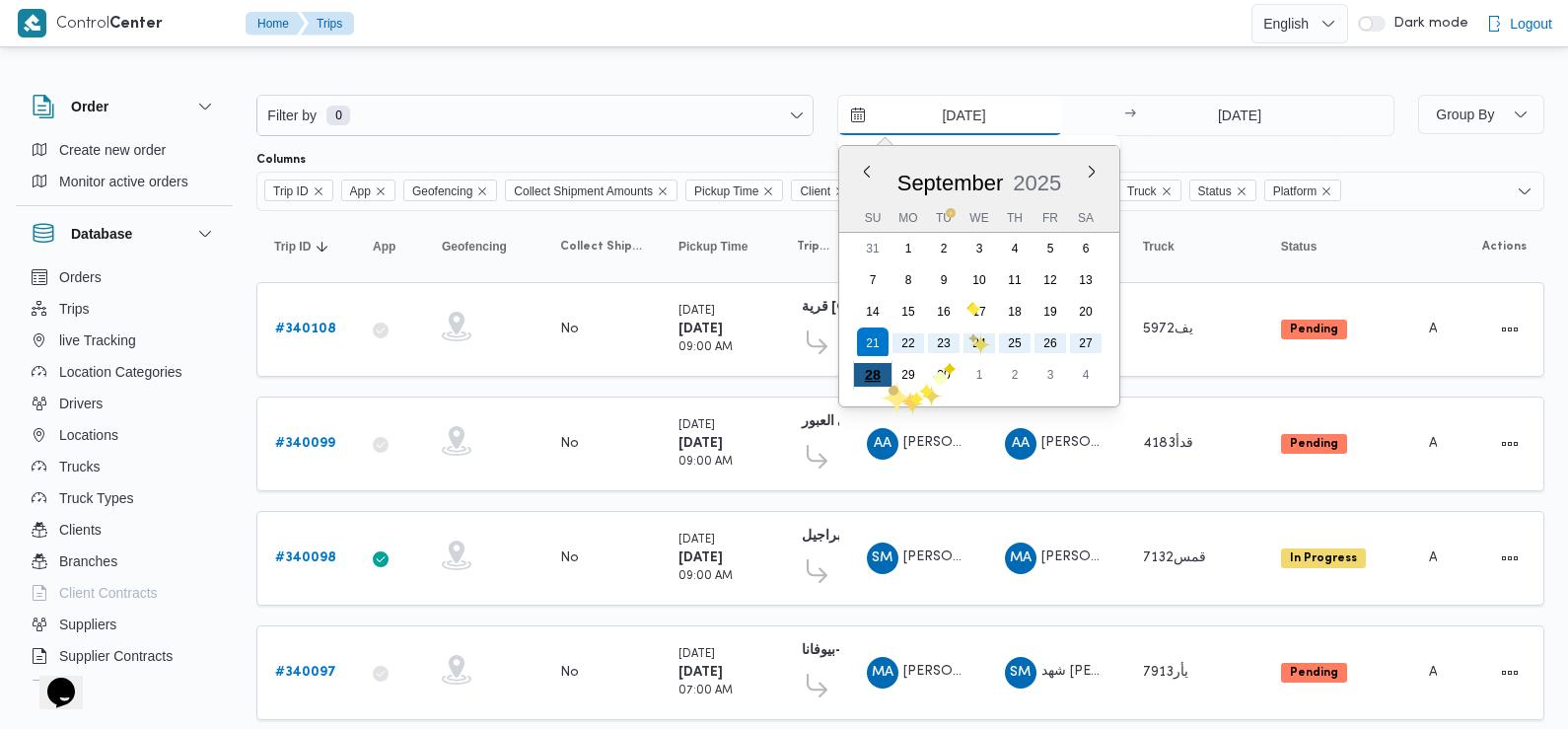
type input "[DATE]"
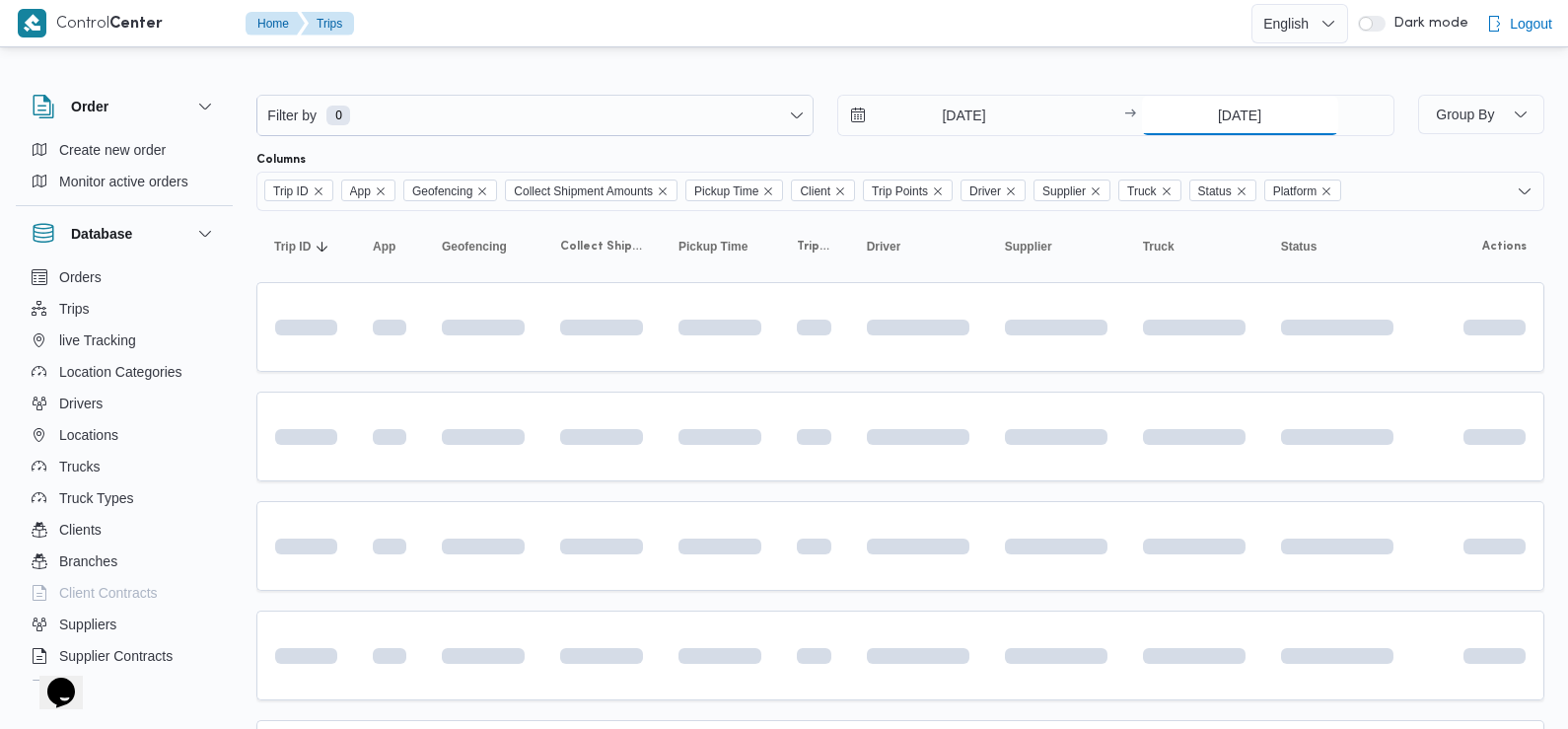
click at [1245, 130] on input "[DATE]" at bounding box center [1240, 116] width 196 height 40
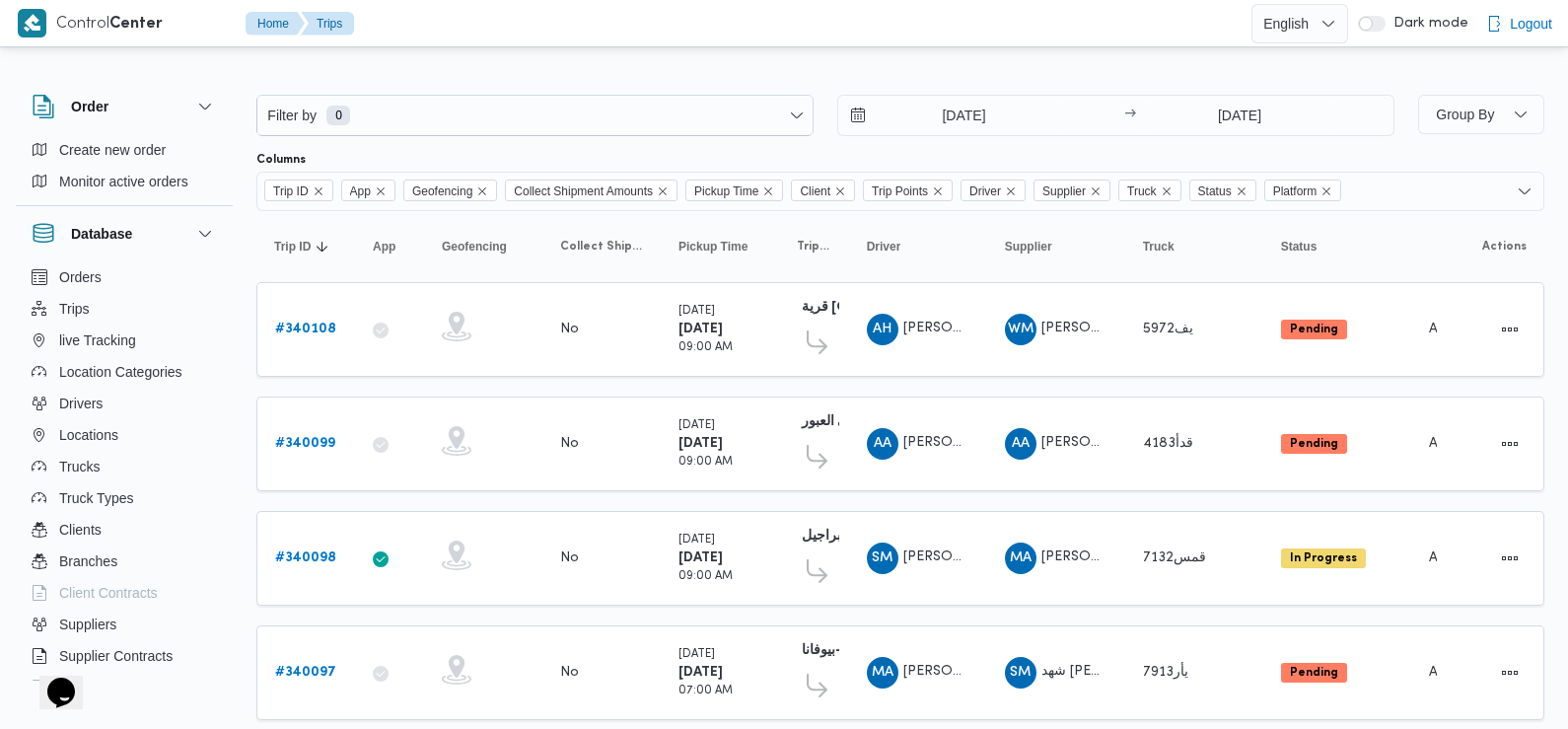
click at [985, 154] on div "Columns" at bounding box center [900, 160] width 1288 height 16
click at [1508, 109] on span "Group By" at bounding box center [1481, 115] width 111 height 40
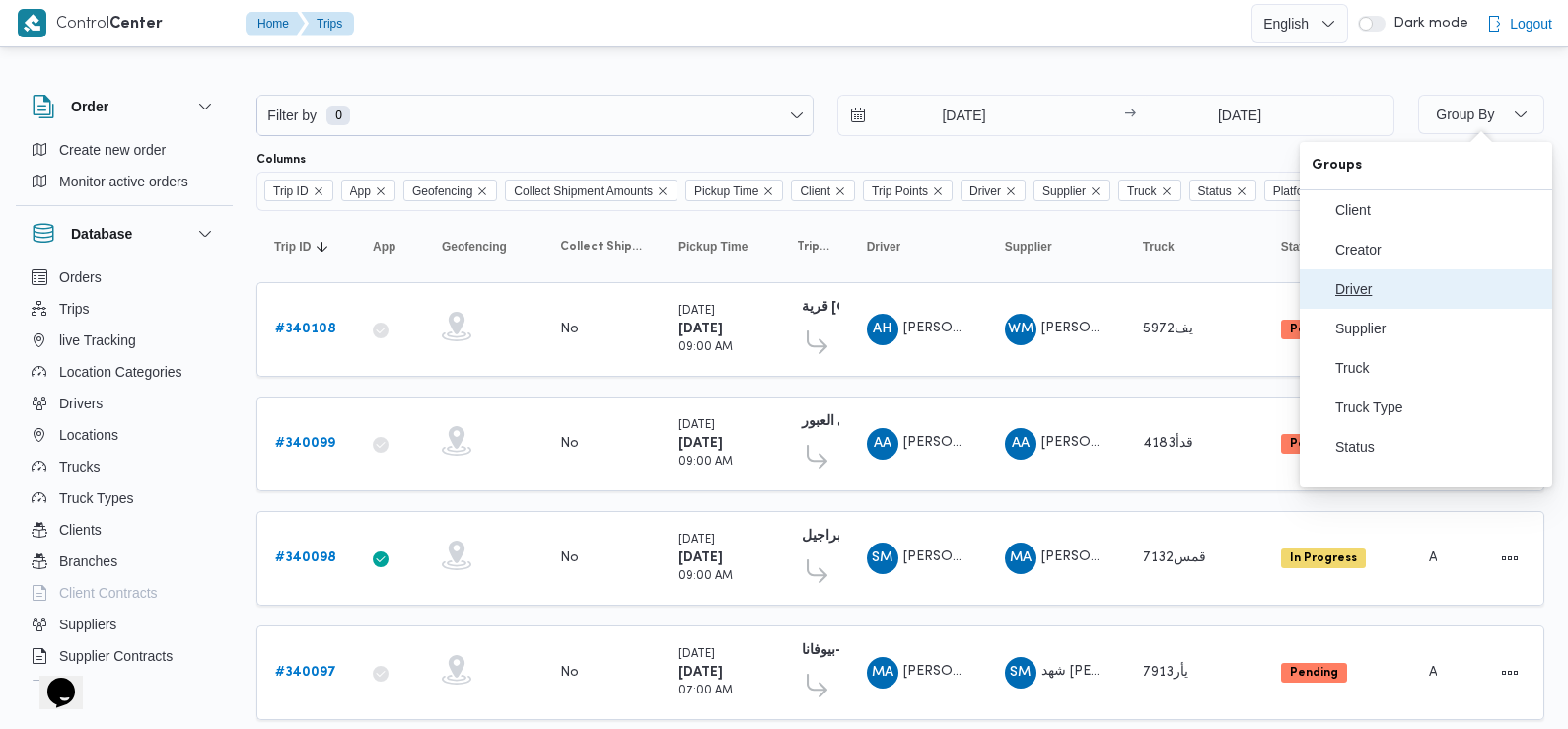
click at [1367, 309] on button "Driver" at bounding box center [1426, 289] width 252 height 40
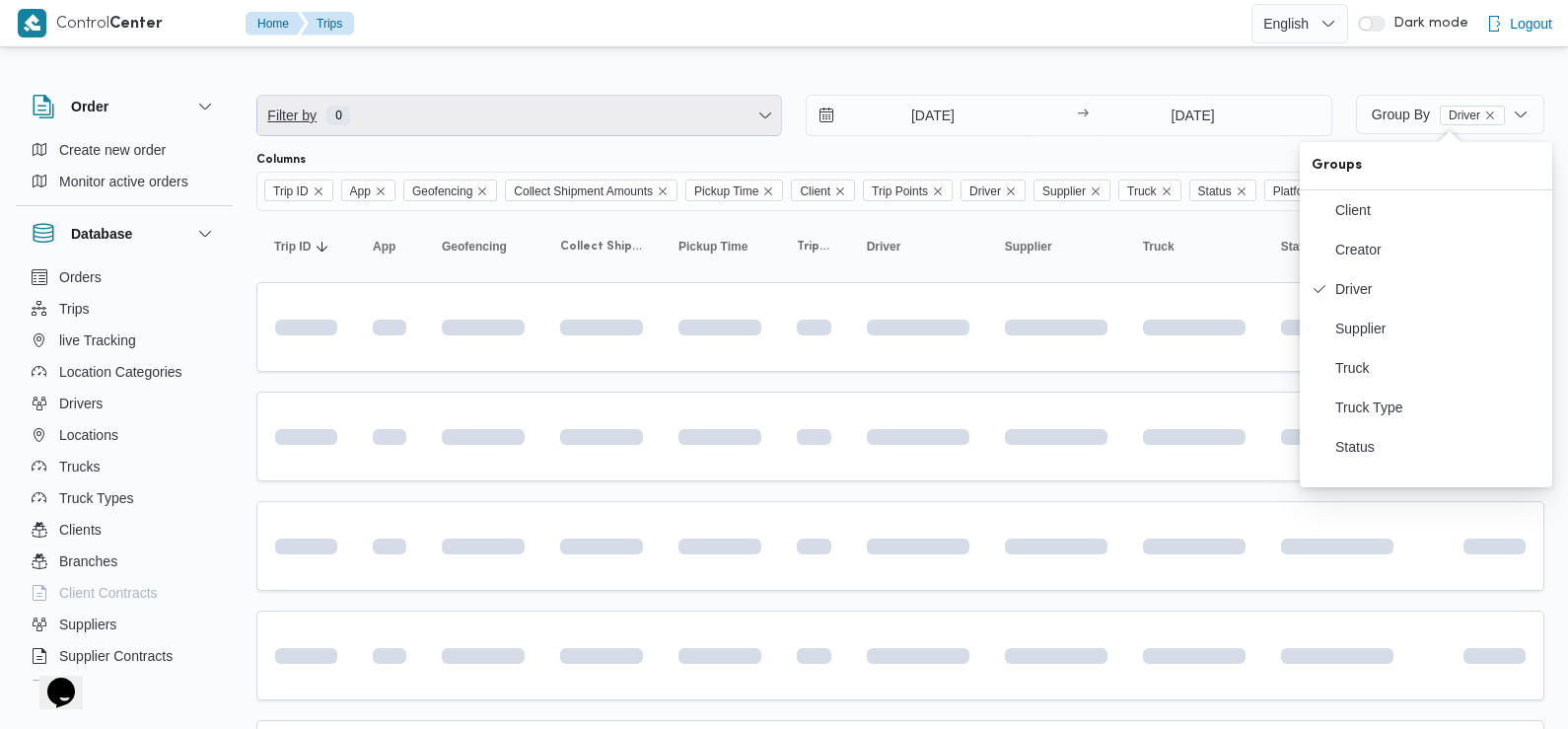
click at [606, 106] on span "Filter by 0" at bounding box center [519, 116] width 524 height 40
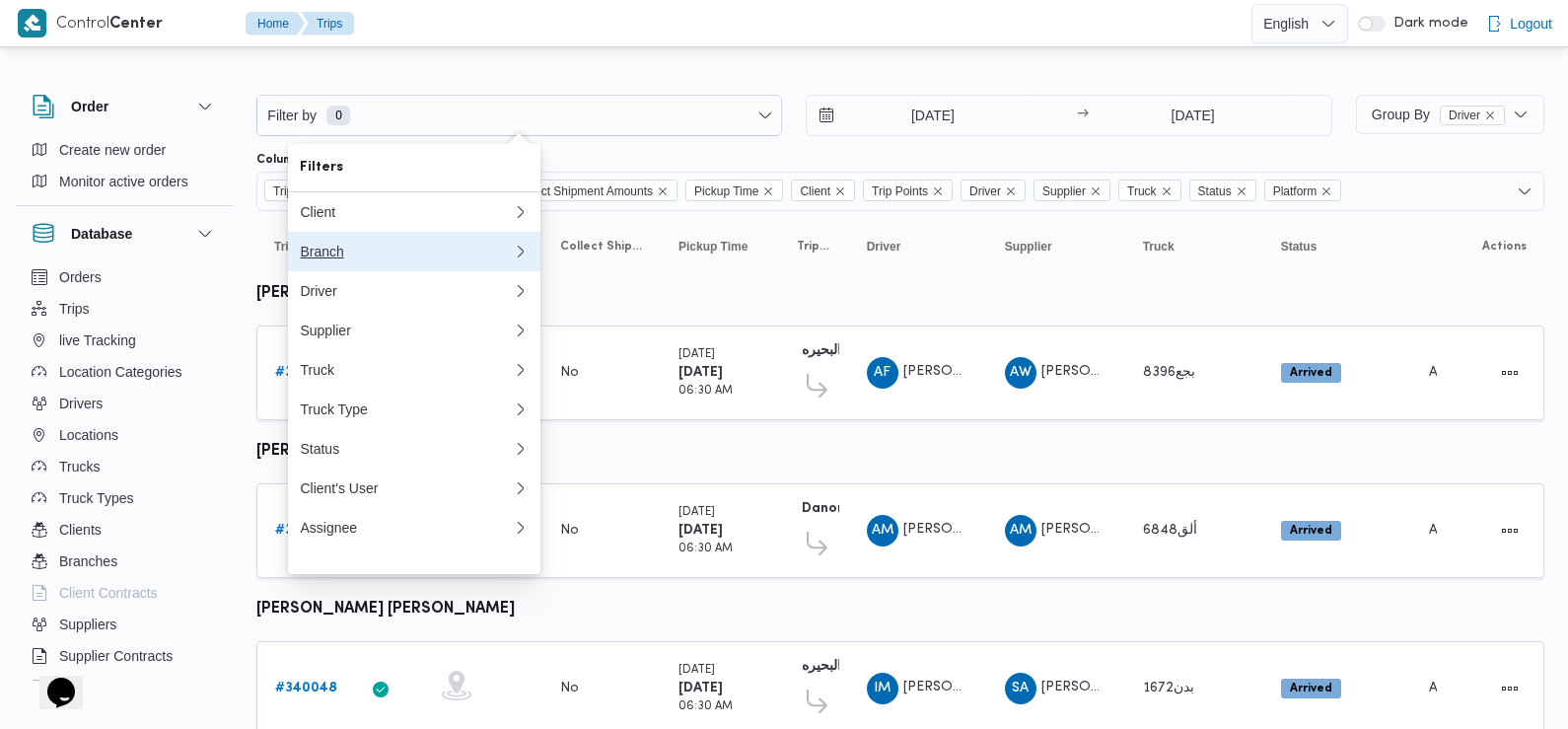
click at [352, 259] on div "Branch" at bounding box center [405, 251] width 213 height 16
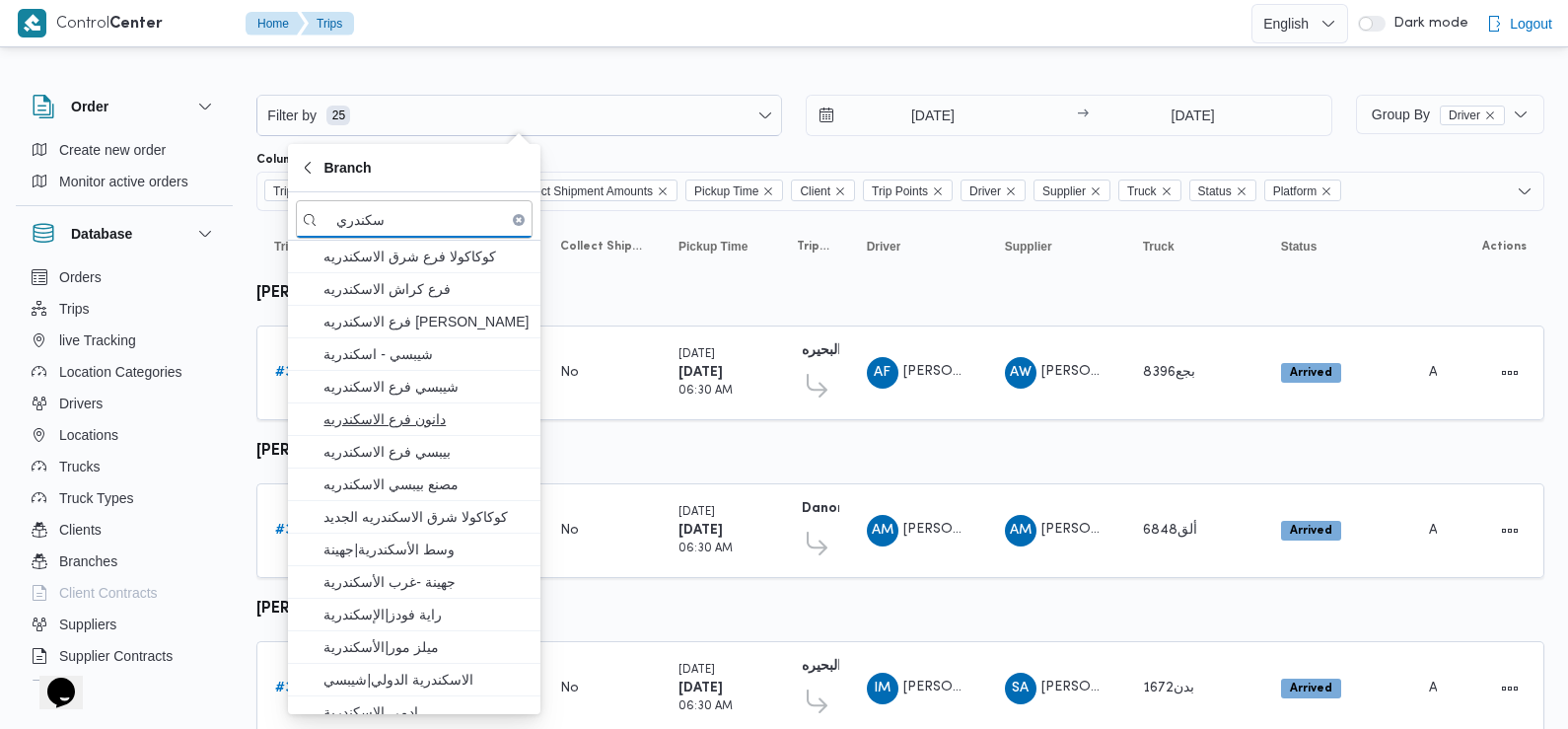
type input "سكندري"
drag, startPoint x: 414, startPoint y: 415, endPoint x: 399, endPoint y: 414, distance: 15.0
click at [399, 414] on span "دانون فرع الاسكندريه" at bounding box center [425, 419] width 205 height 24
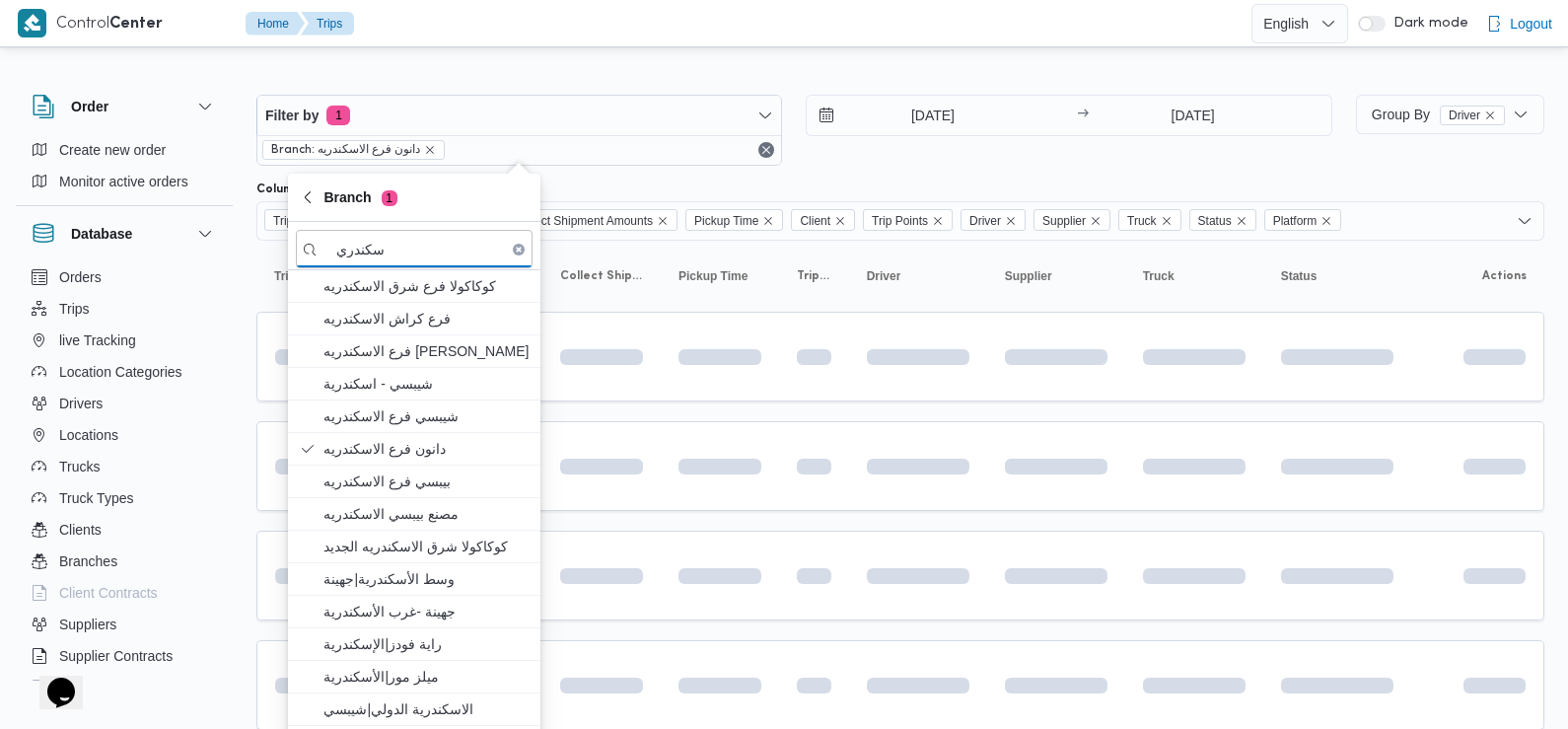
click at [976, 144] on div "[DATE] → [DATE]" at bounding box center [1069, 131] width 526 height 71
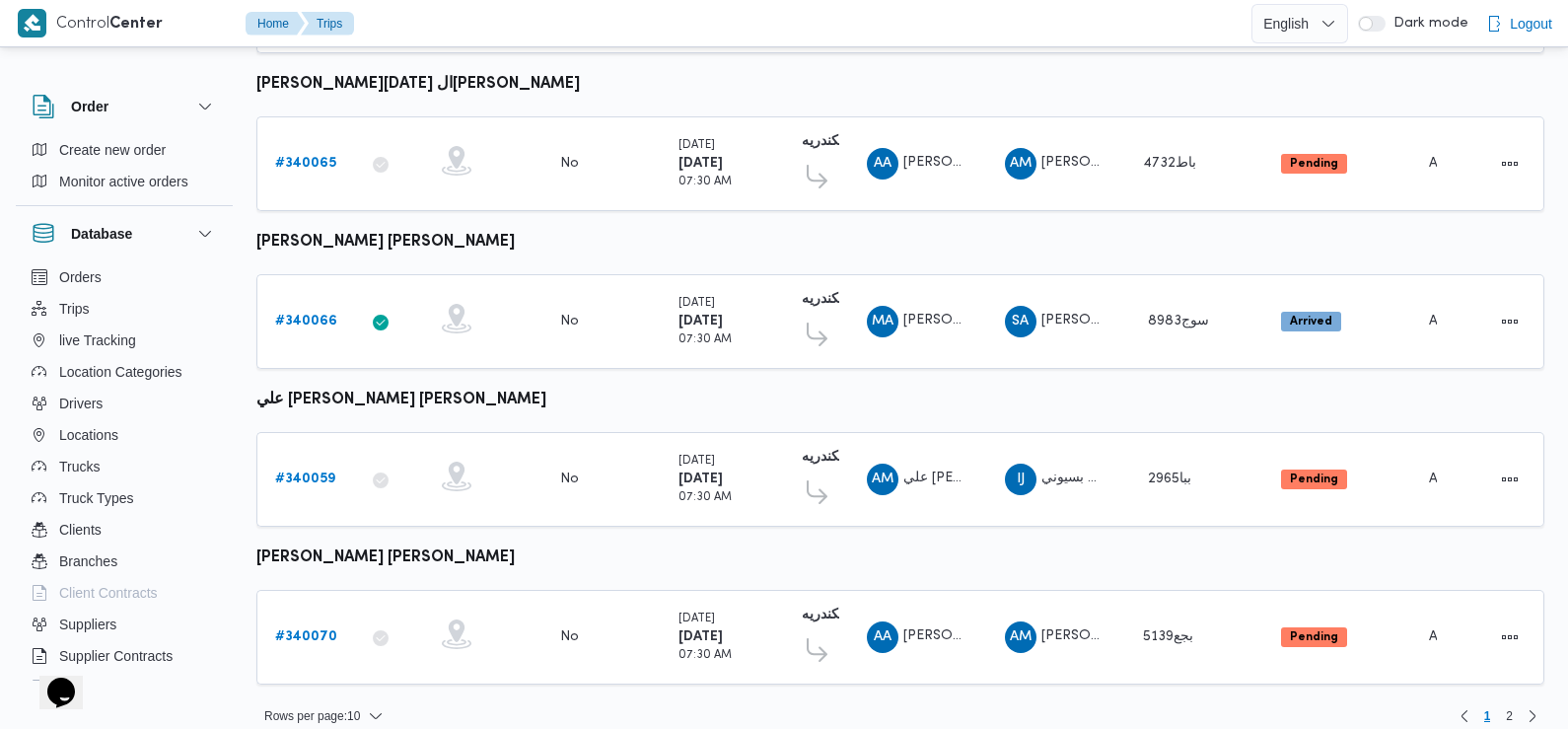
scroll to position [1190, 0]
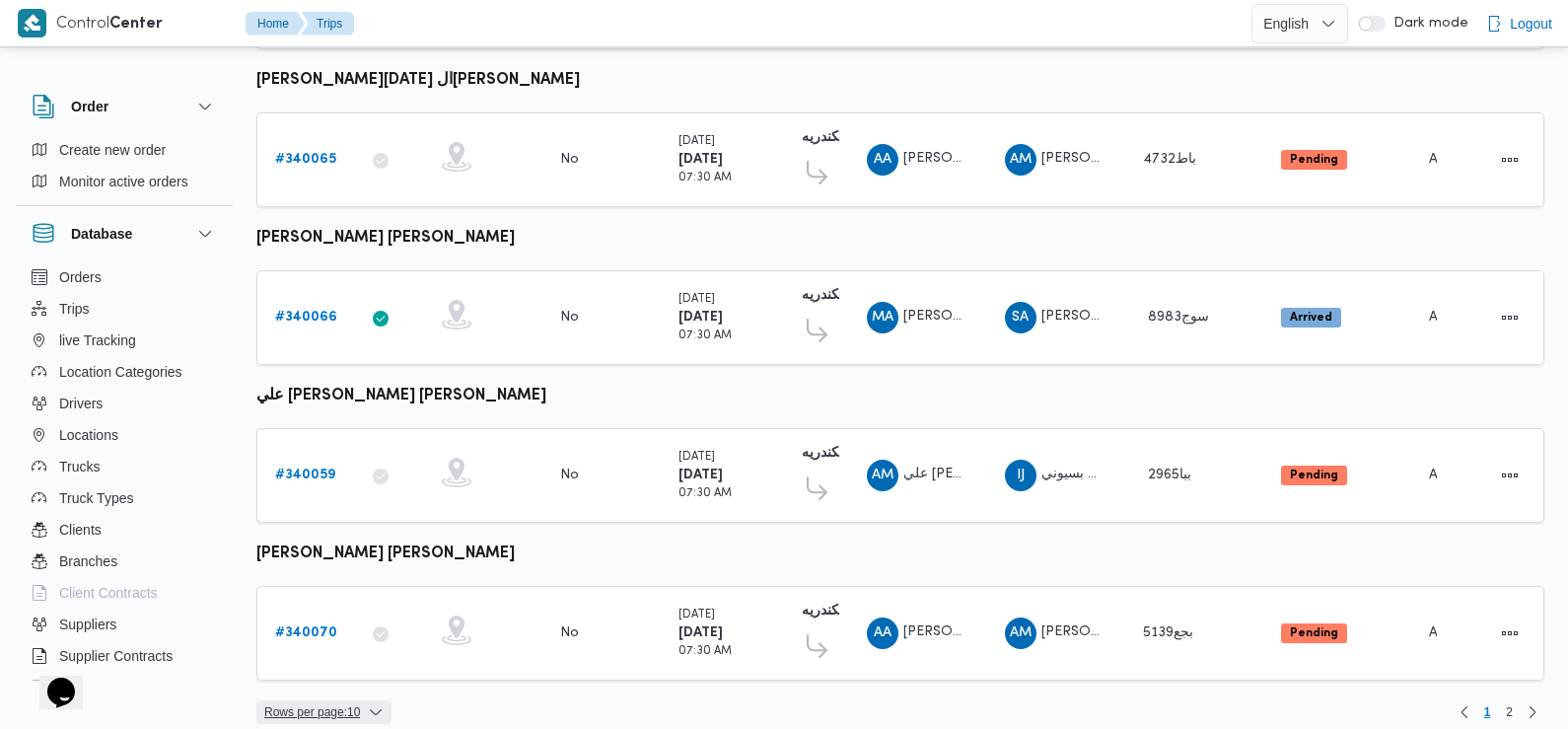
click at [294, 700] on span "Rows per page : 10" at bounding box center [311, 712] width 96 height 24
click at [317, 652] on span "20 rows" at bounding box center [349, 644] width 63 height 16
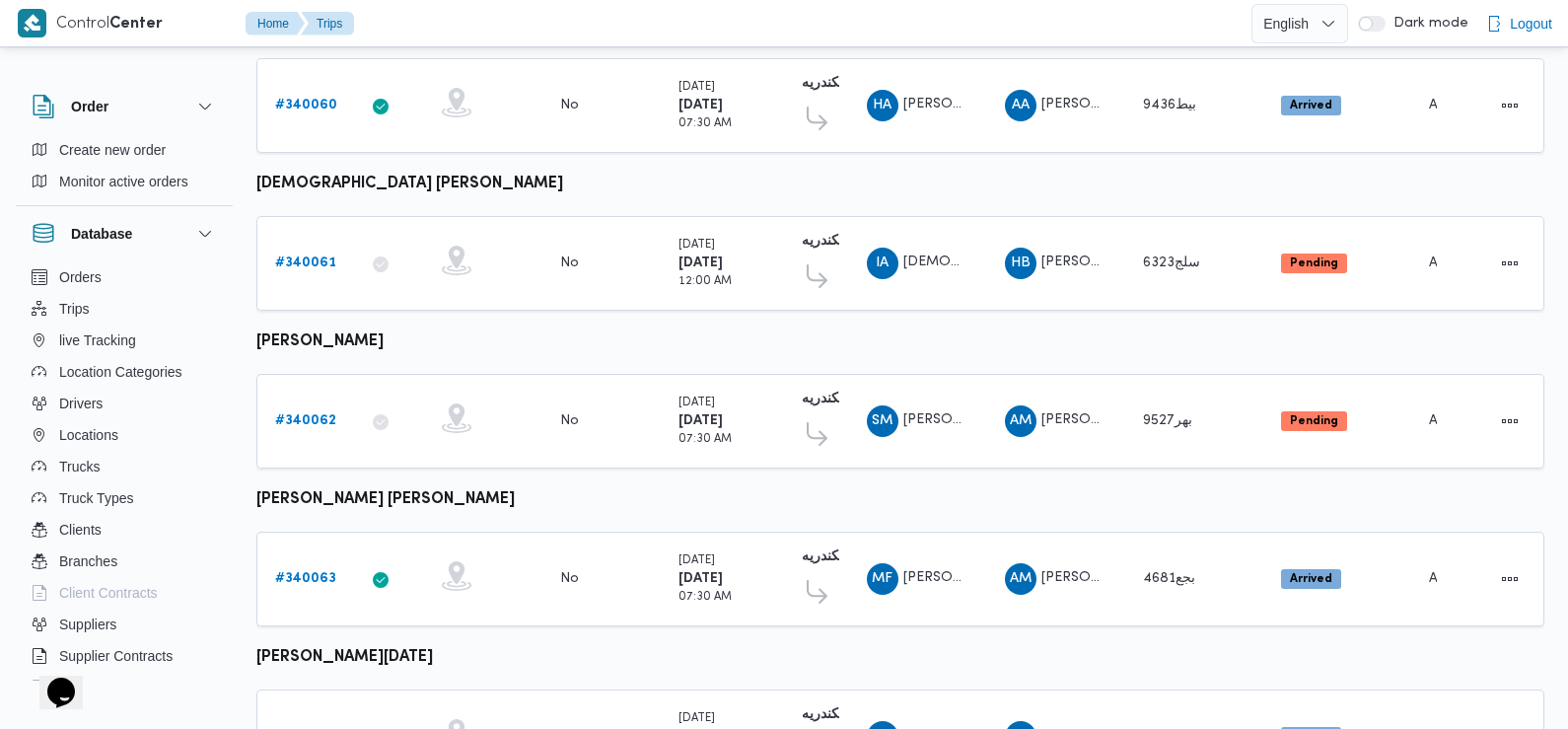
scroll to position [461, 0]
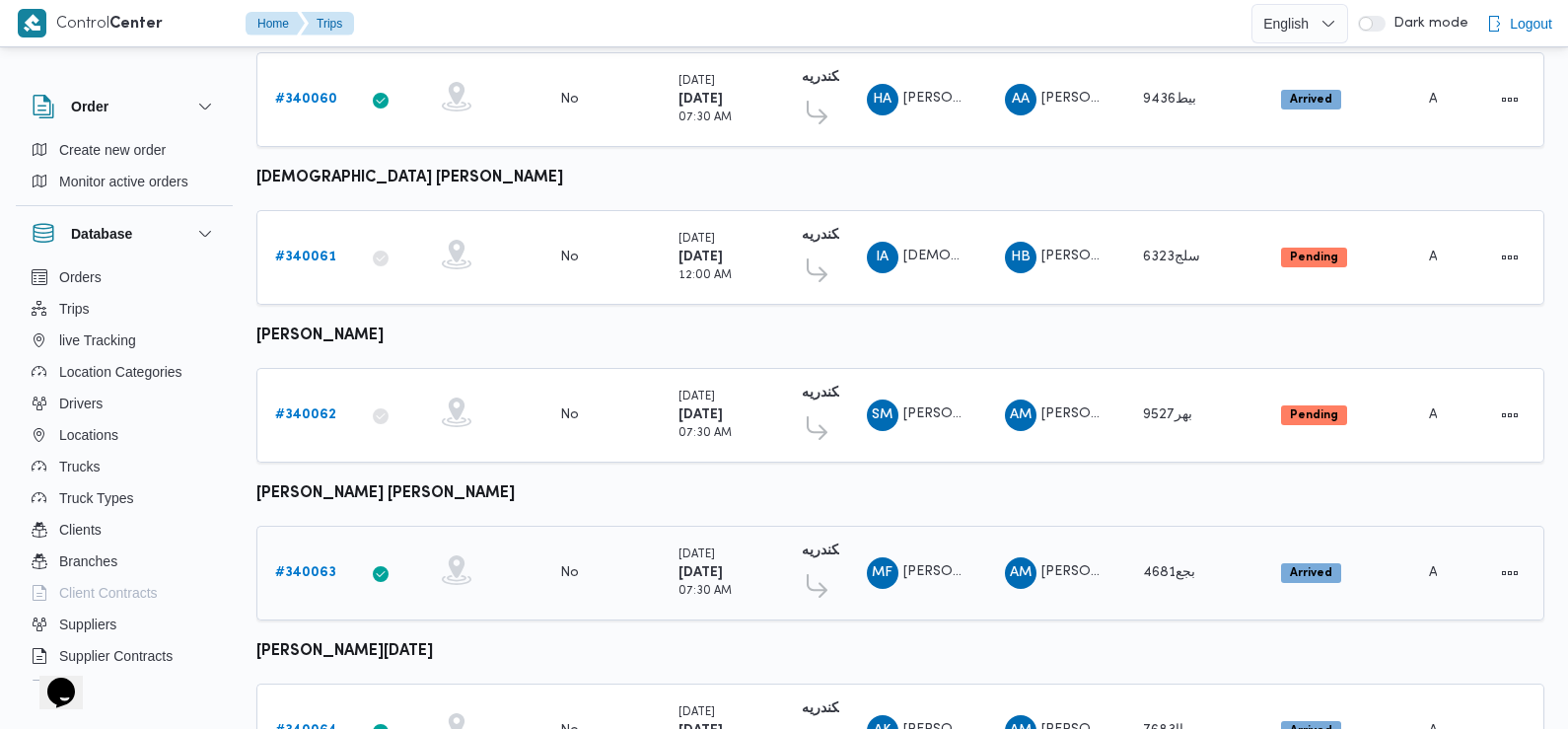
click at [310, 567] on b "# 340063" at bounding box center [305, 573] width 61 height 13
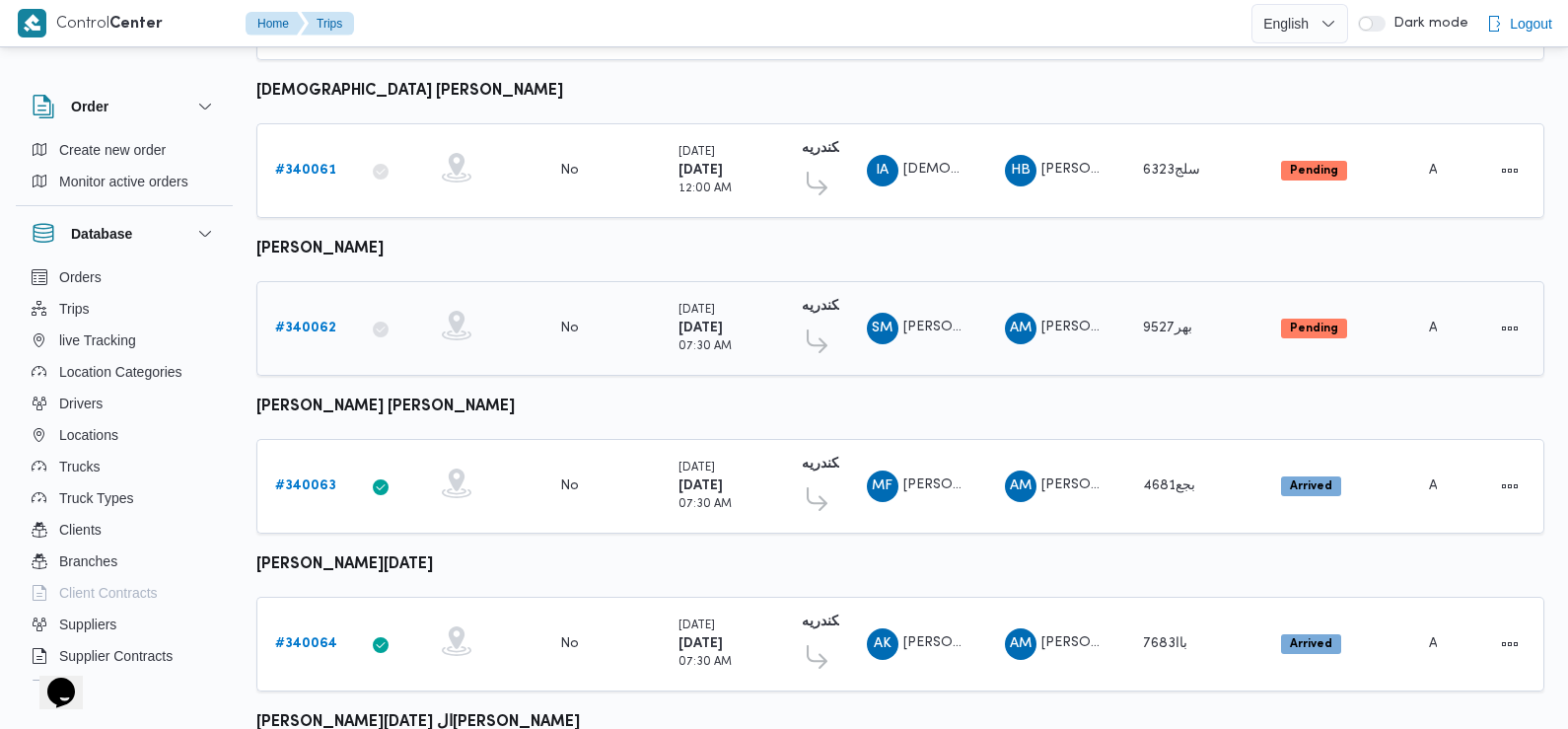
click at [296, 317] on link "# 340062" at bounding box center [305, 328] width 61 height 24
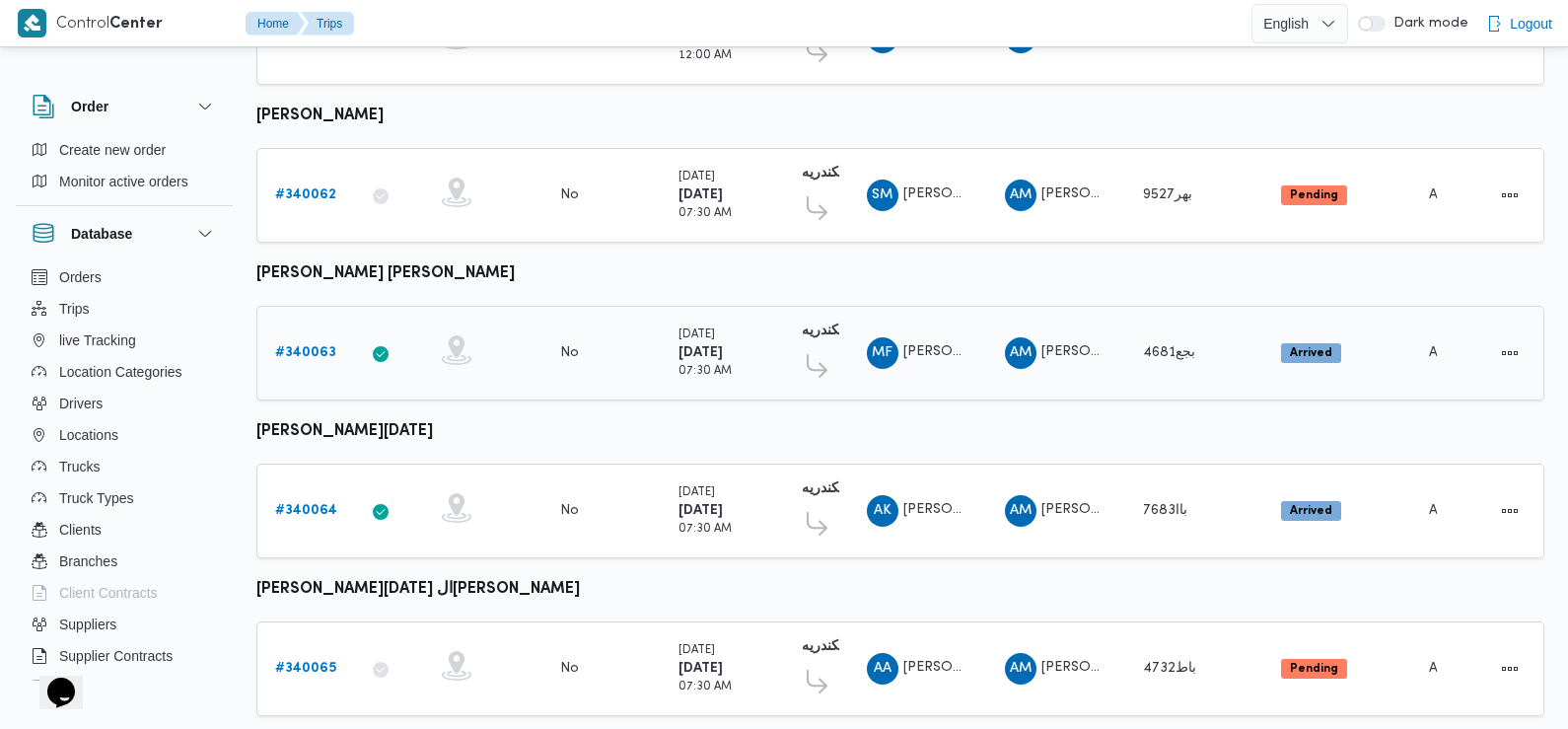
click at [311, 346] on b "# 340063" at bounding box center [305, 352] width 61 height 13
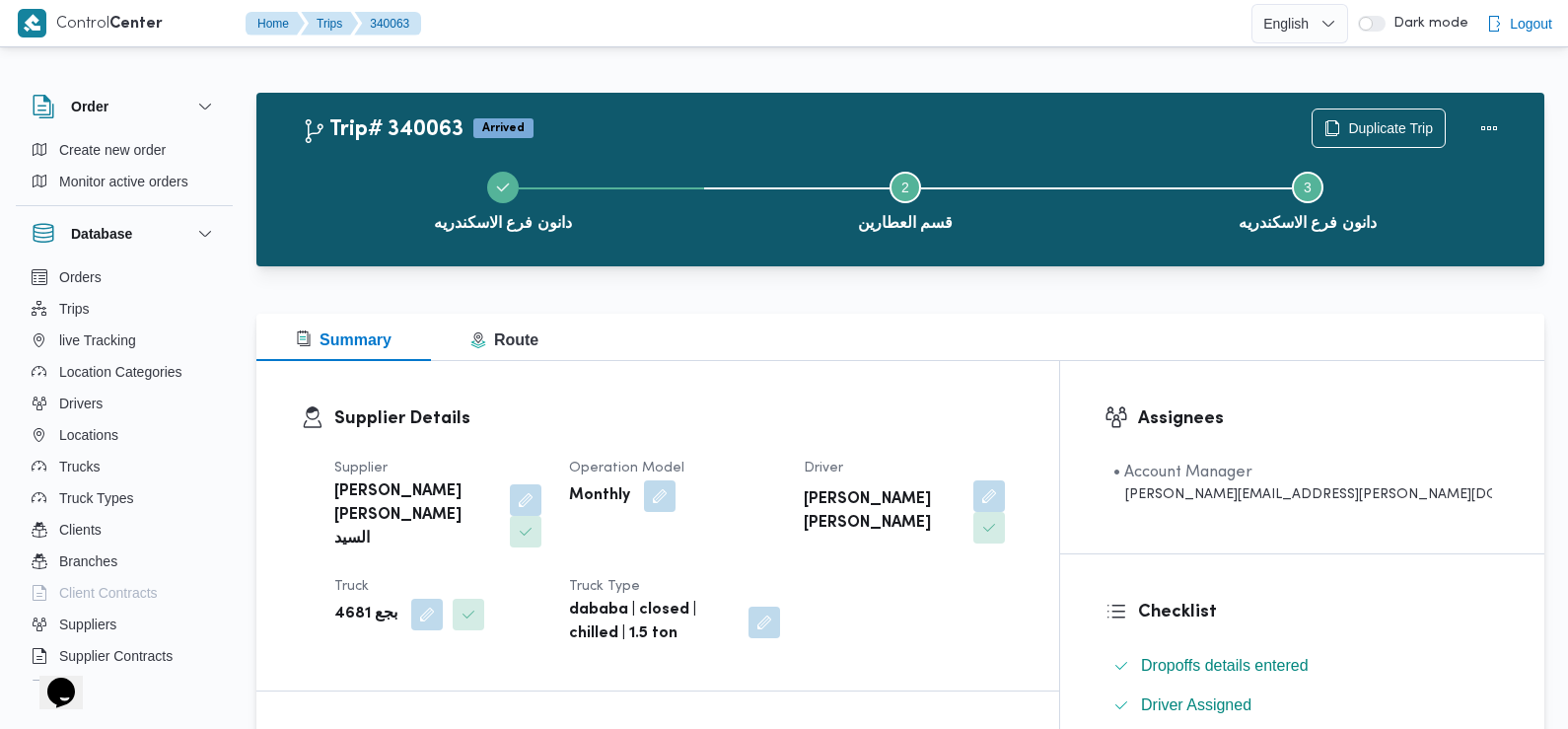
click at [392, 503] on b "[PERSON_NAME] [PERSON_NAME] السيد" at bounding box center [415, 516] width 162 height 71
copy div "[PERSON_NAME] [PERSON_NAME] السيد"
click at [960, 494] on b "[PERSON_NAME] [PERSON_NAME]" at bounding box center [882, 512] width 157 height 47
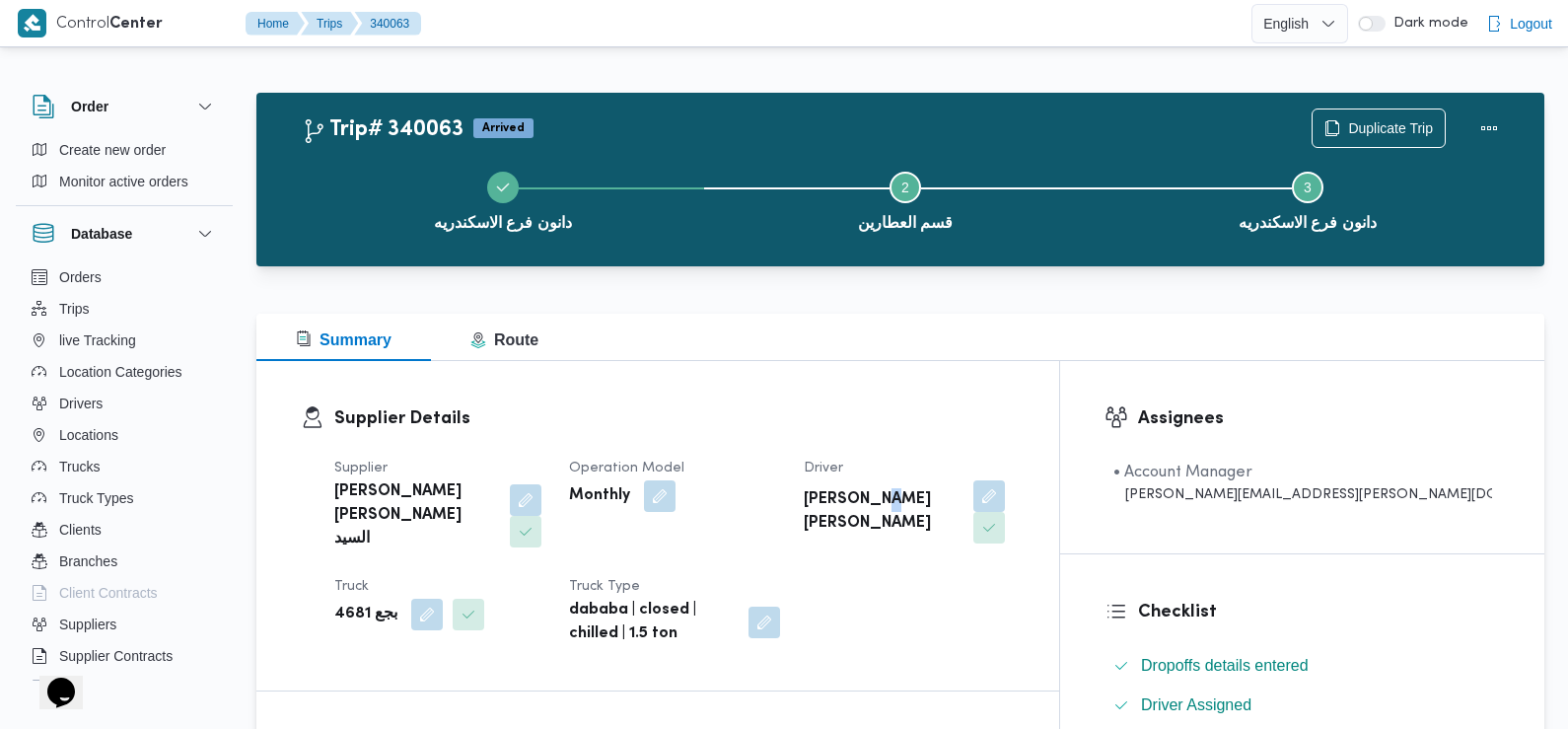
click at [960, 494] on b "[PERSON_NAME] [PERSON_NAME]" at bounding box center [882, 512] width 157 height 47
copy div "[PERSON_NAME] [PERSON_NAME]"
click at [360, 602] on b "بجع 4681" at bounding box center [366, 614] width 63 height 24
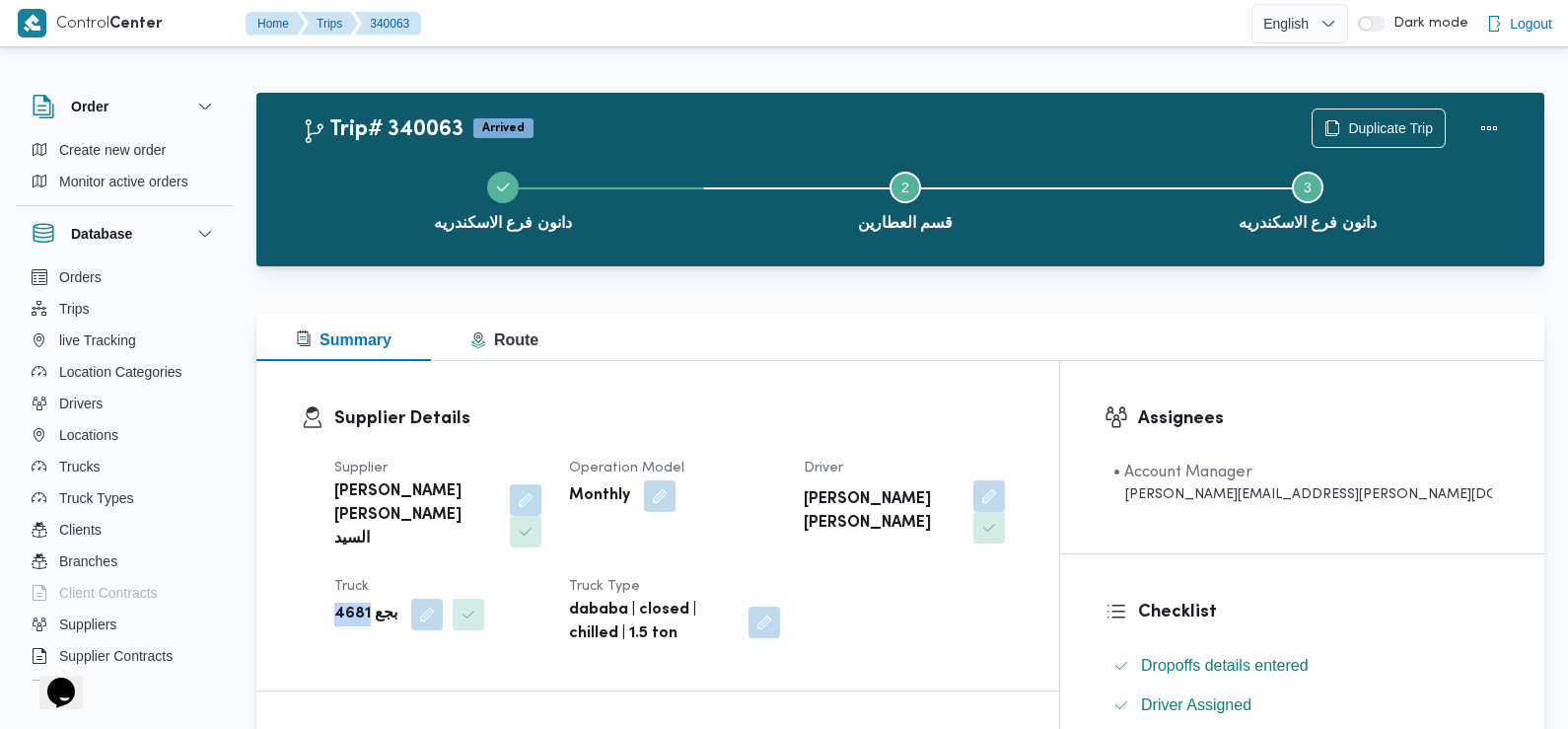
click at [360, 602] on b "بجع 4681" at bounding box center [366, 614] width 63 height 24
copy b "4681"
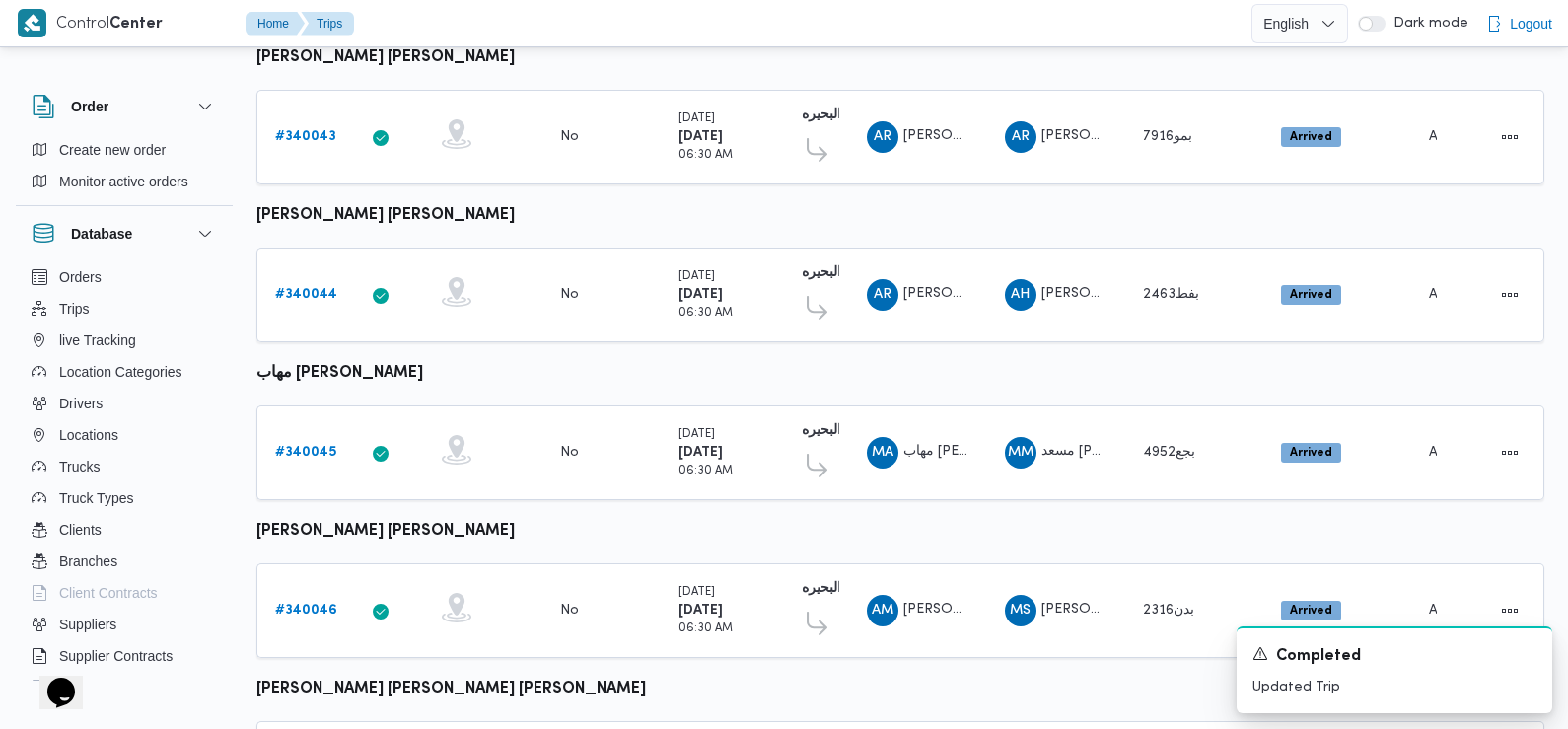
scroll to position [1376, 0]
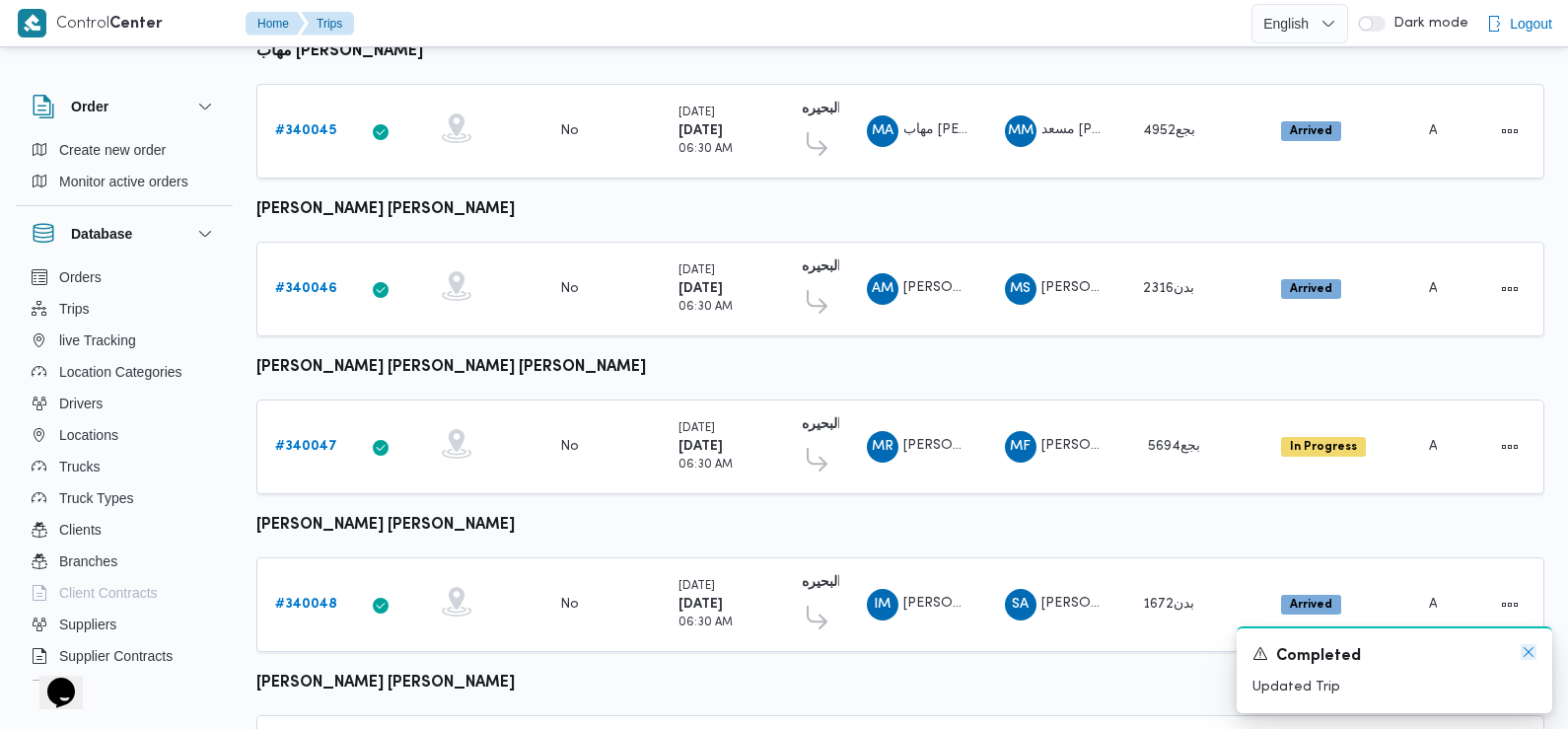
click at [1525, 649] on icon "Dismiss toast" at bounding box center [1528, 652] width 16 height 16
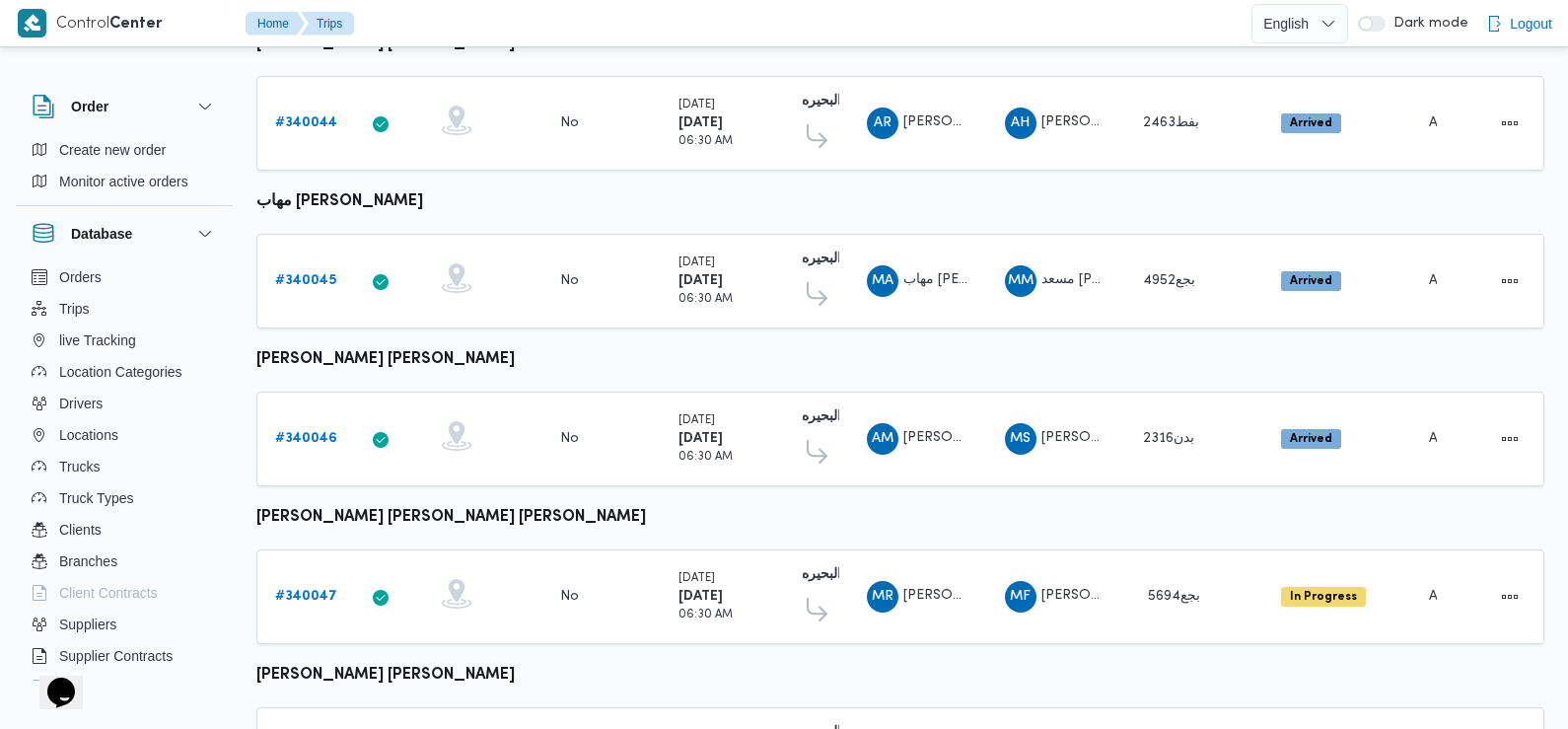
scroll to position [1658, 0]
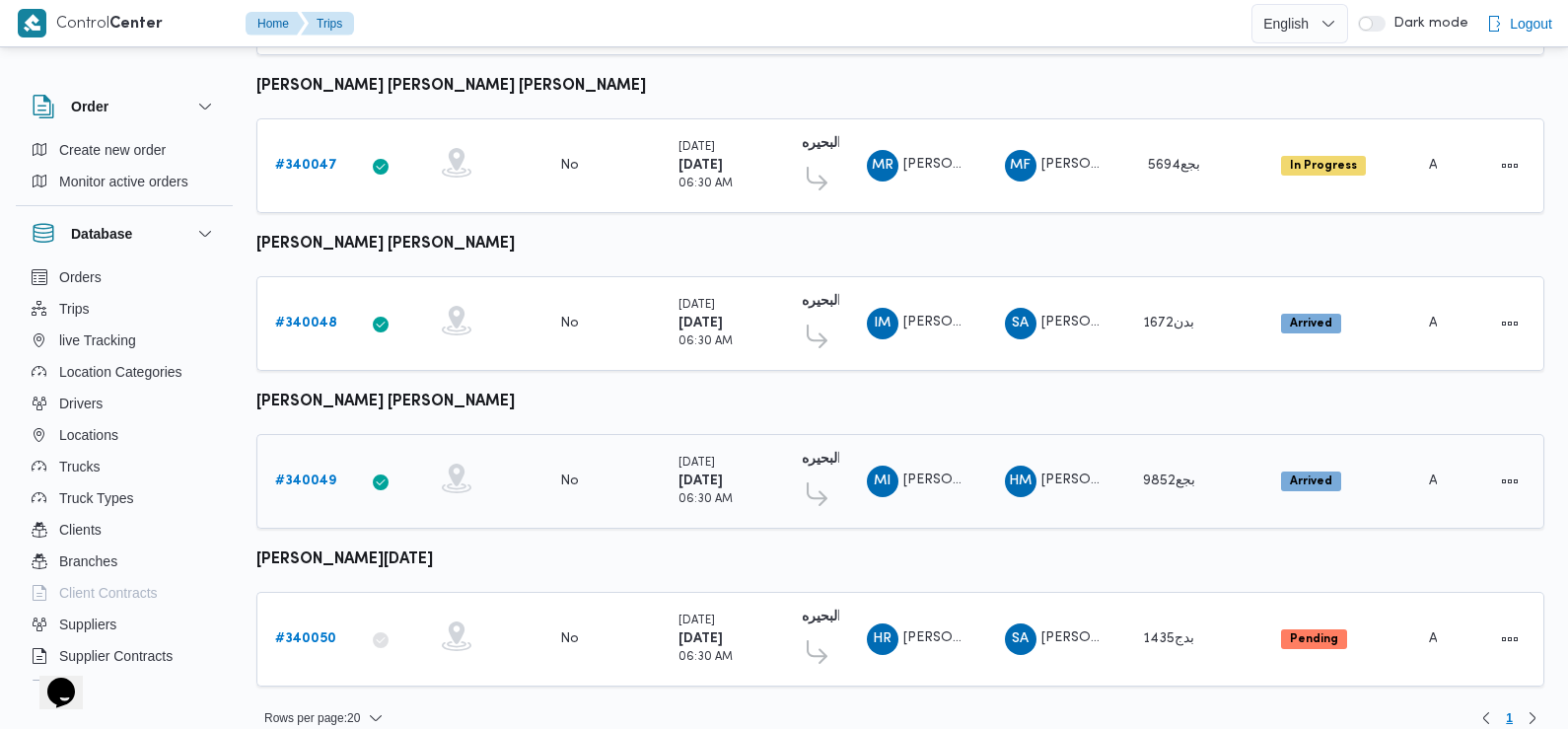
click at [318, 475] on b "# 340049" at bounding box center [305, 481] width 61 height 13
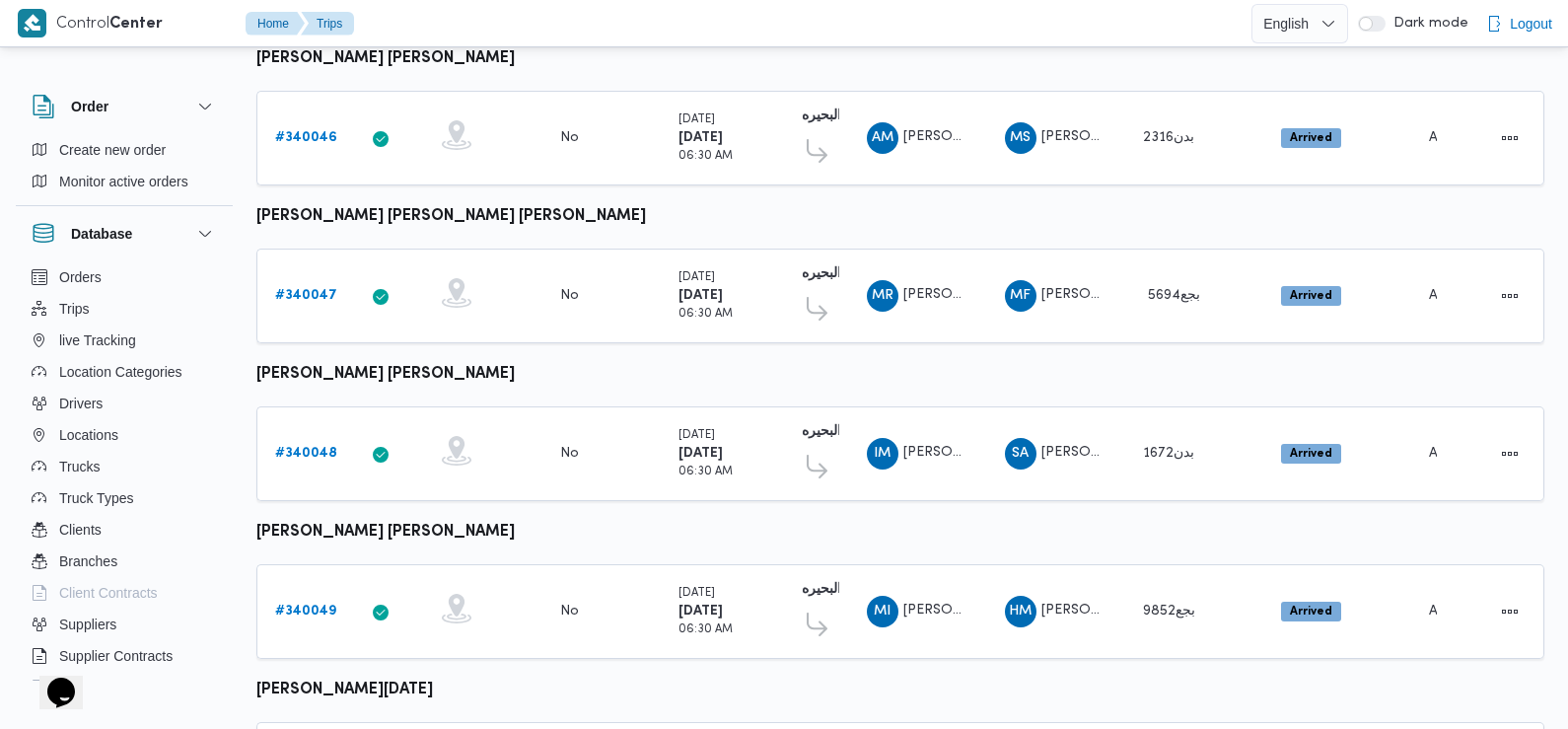
scroll to position [1658, 0]
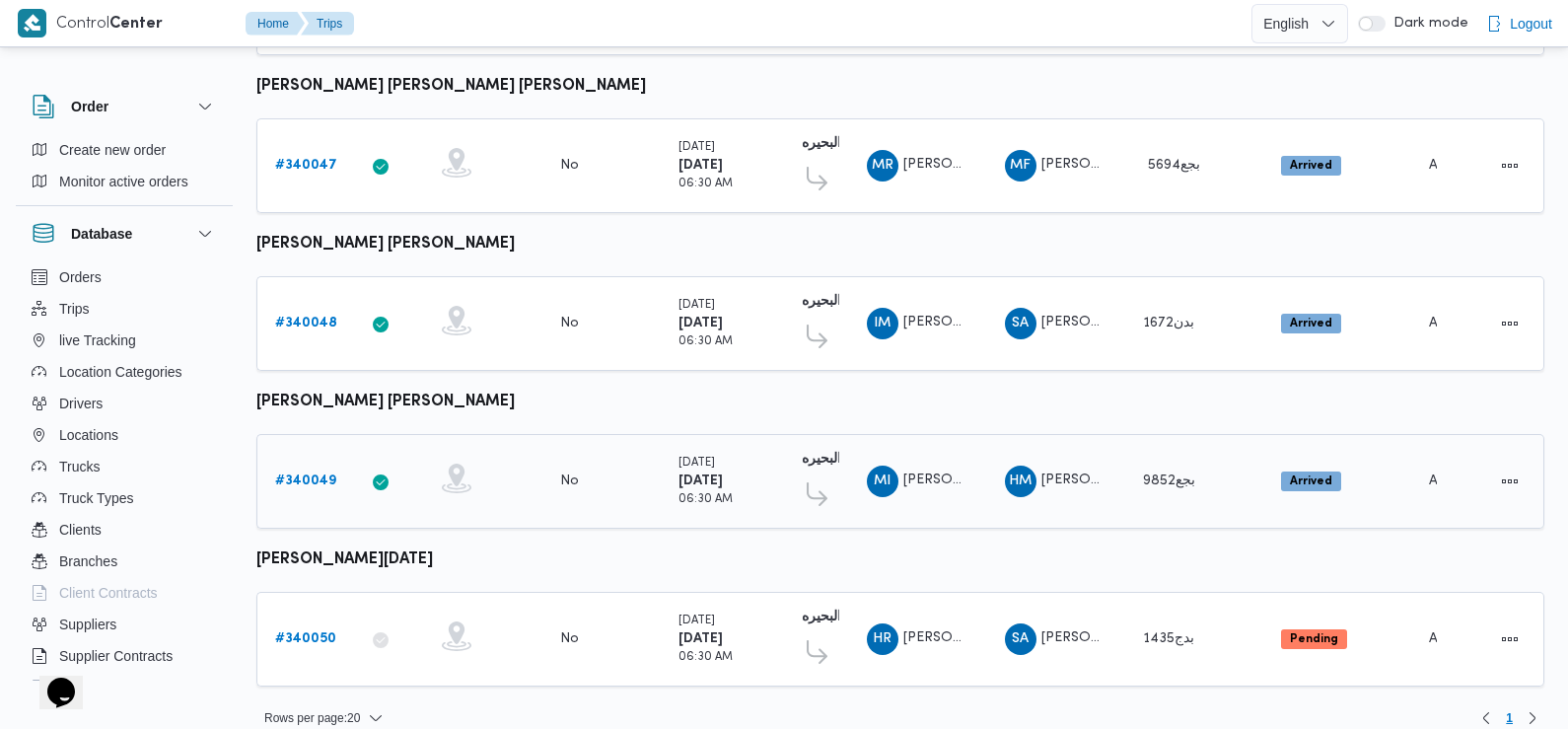
click at [305, 475] on b "# 340049" at bounding box center [305, 481] width 61 height 13
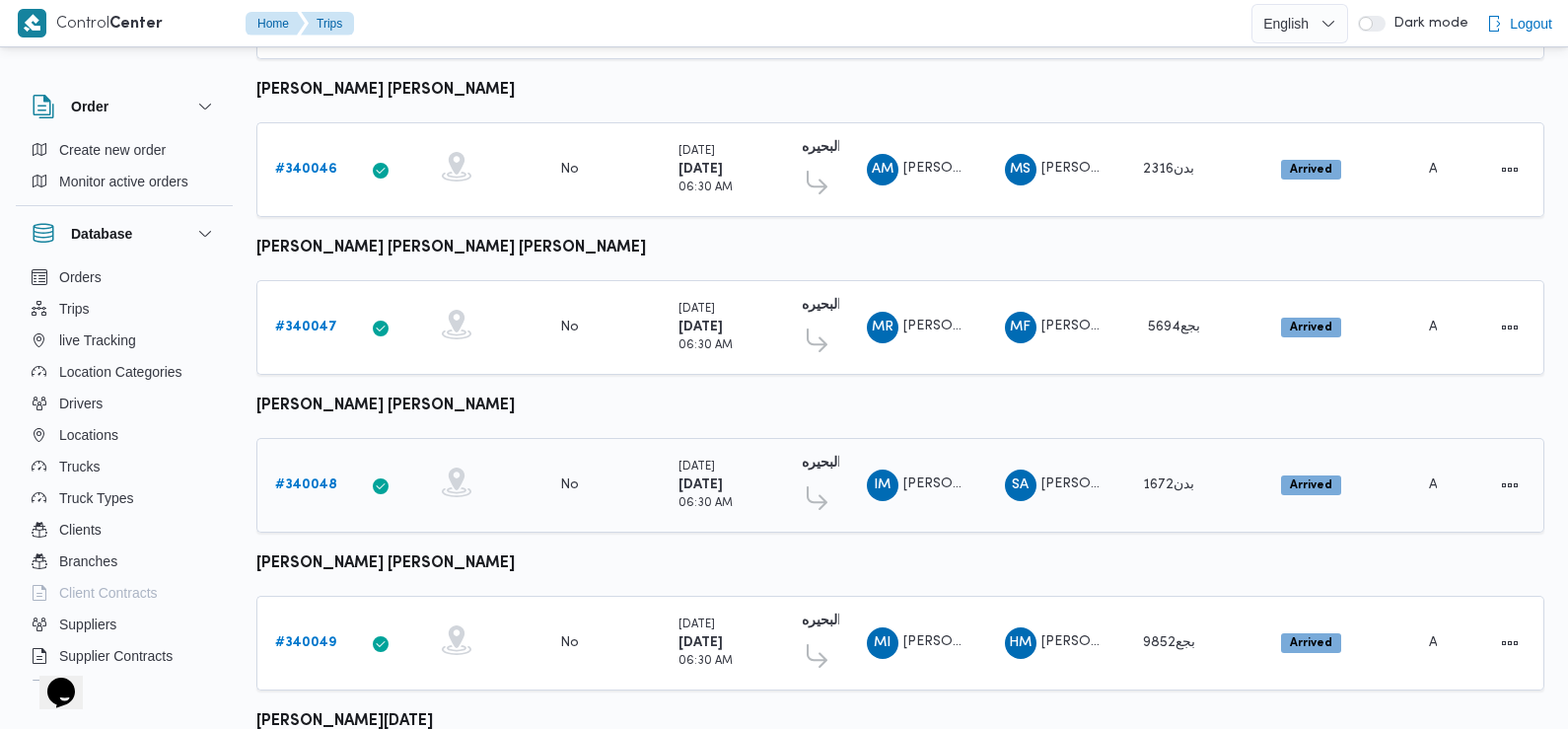
scroll to position [1658, 0]
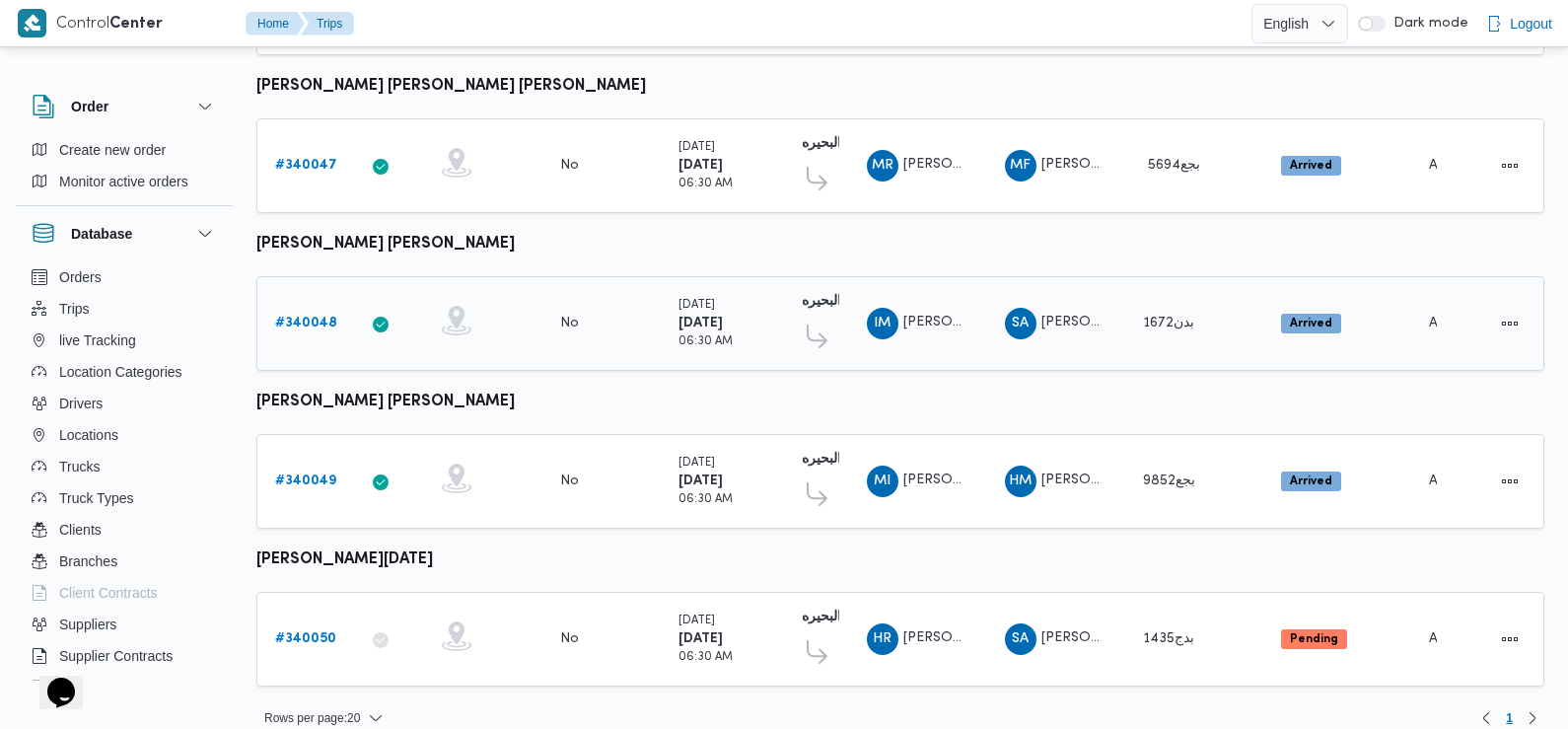
click at [304, 317] on b "# 340048" at bounding box center [305, 322] width 62 height 13
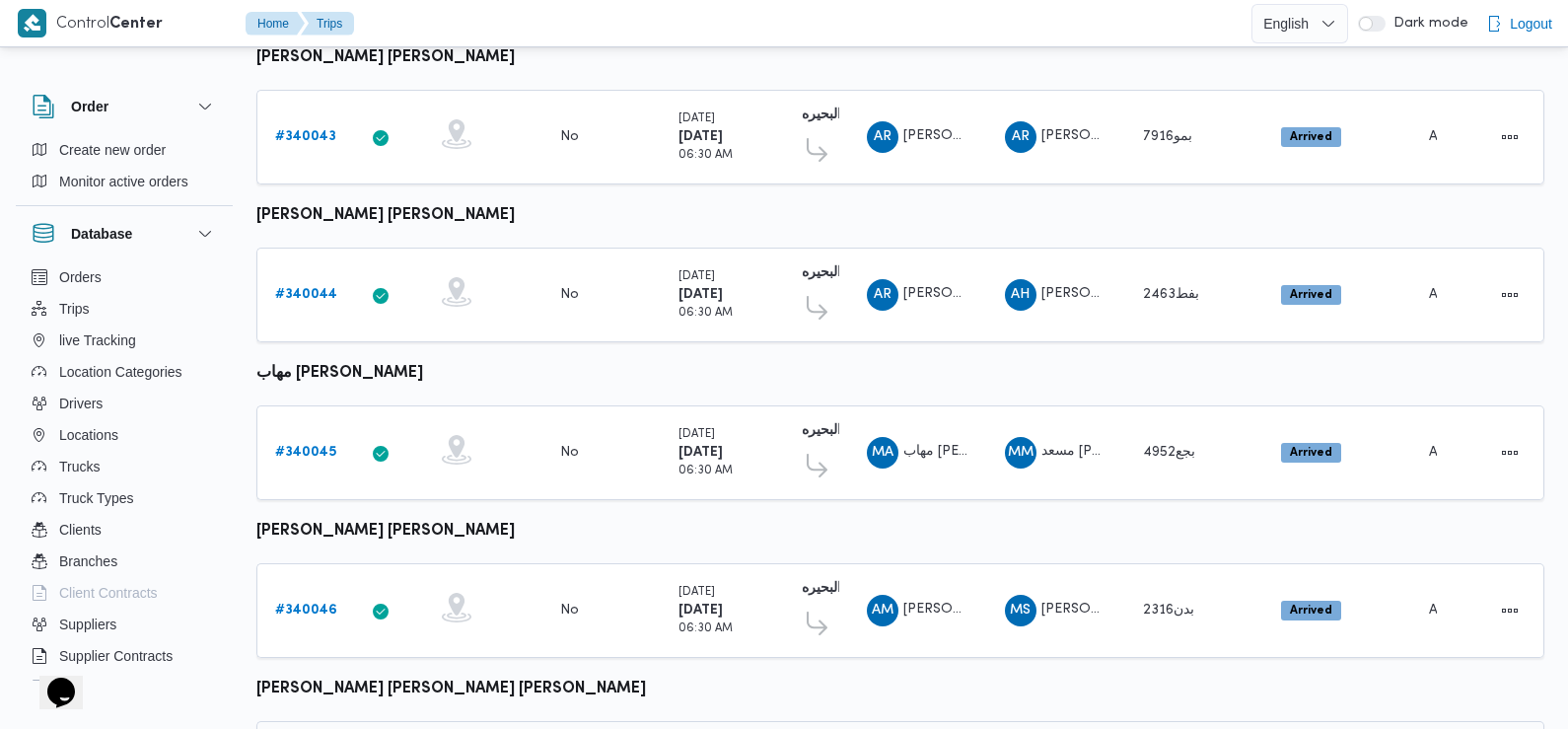
scroll to position [1376, 0]
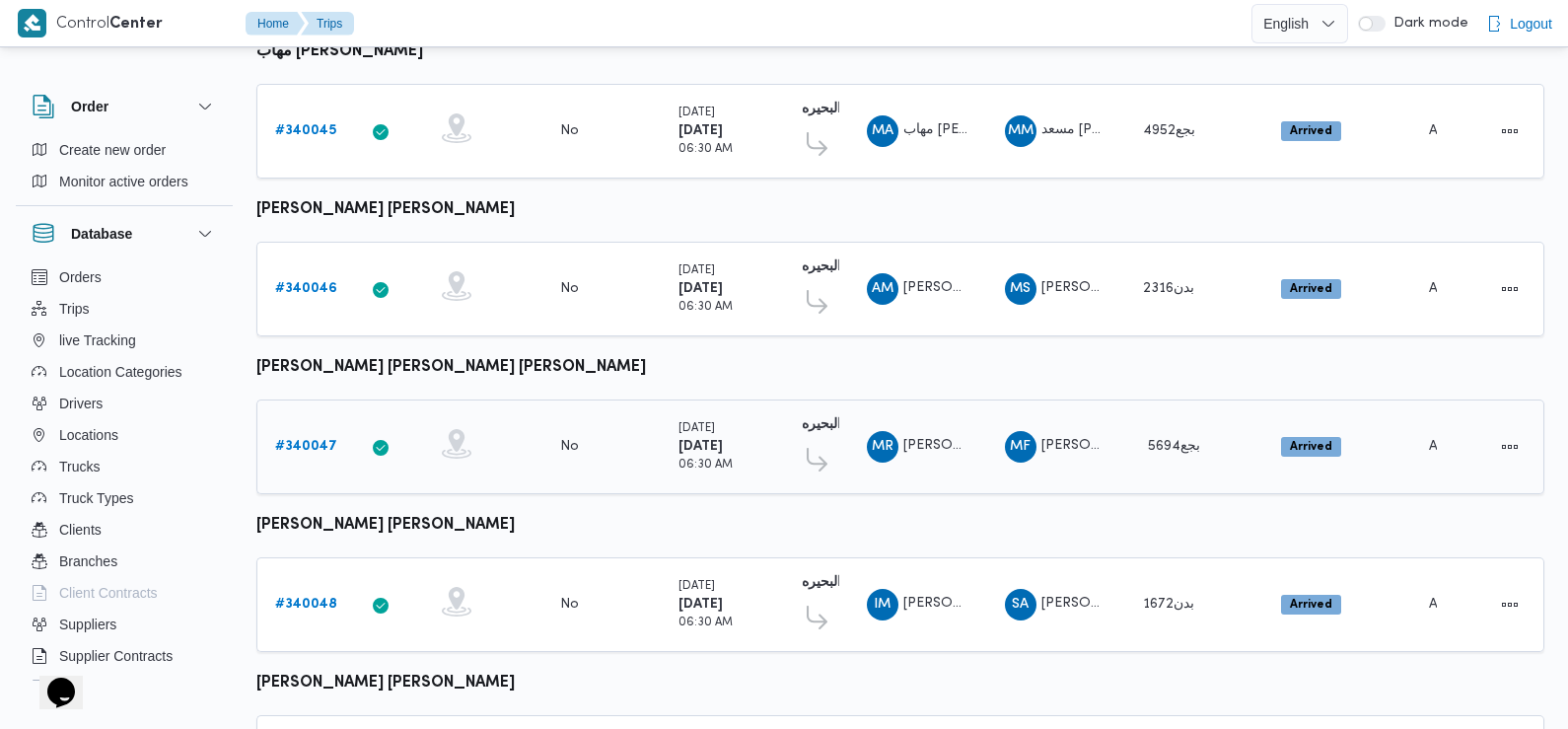
click at [320, 440] on b "# 340047" at bounding box center [305, 446] width 62 height 13
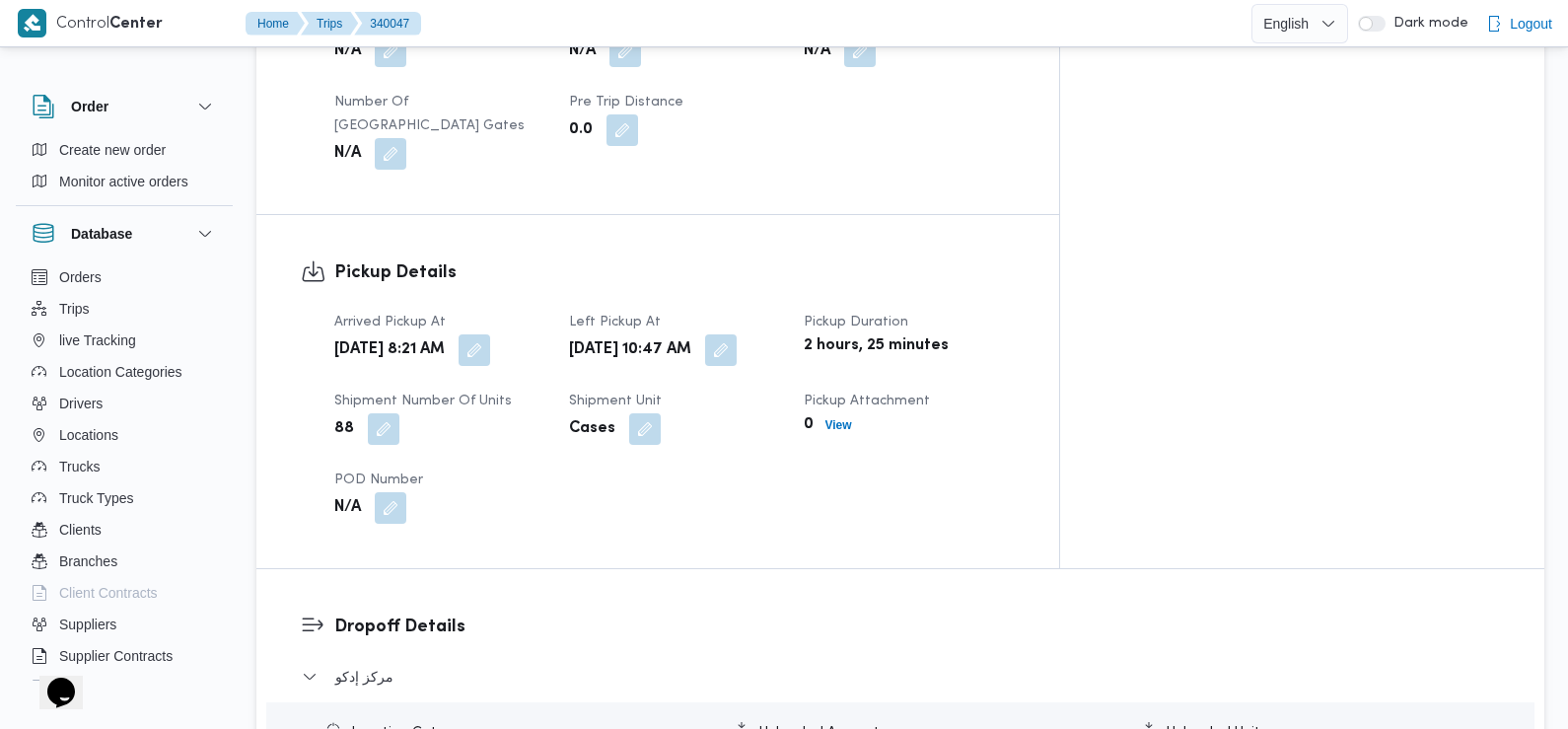
scroll to position [1172, 0]
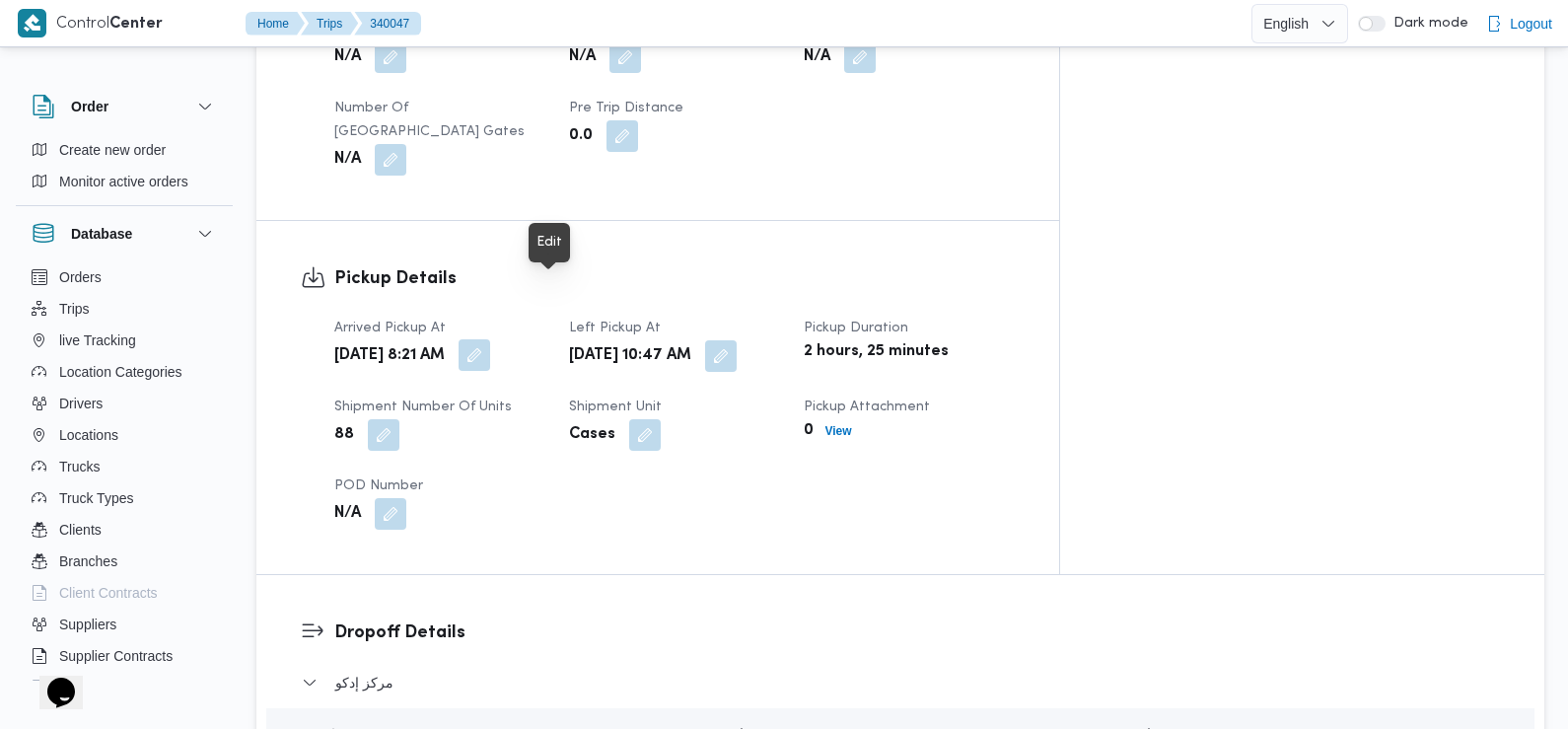
click at [490, 339] on button "button" at bounding box center [475, 355] width 32 height 32
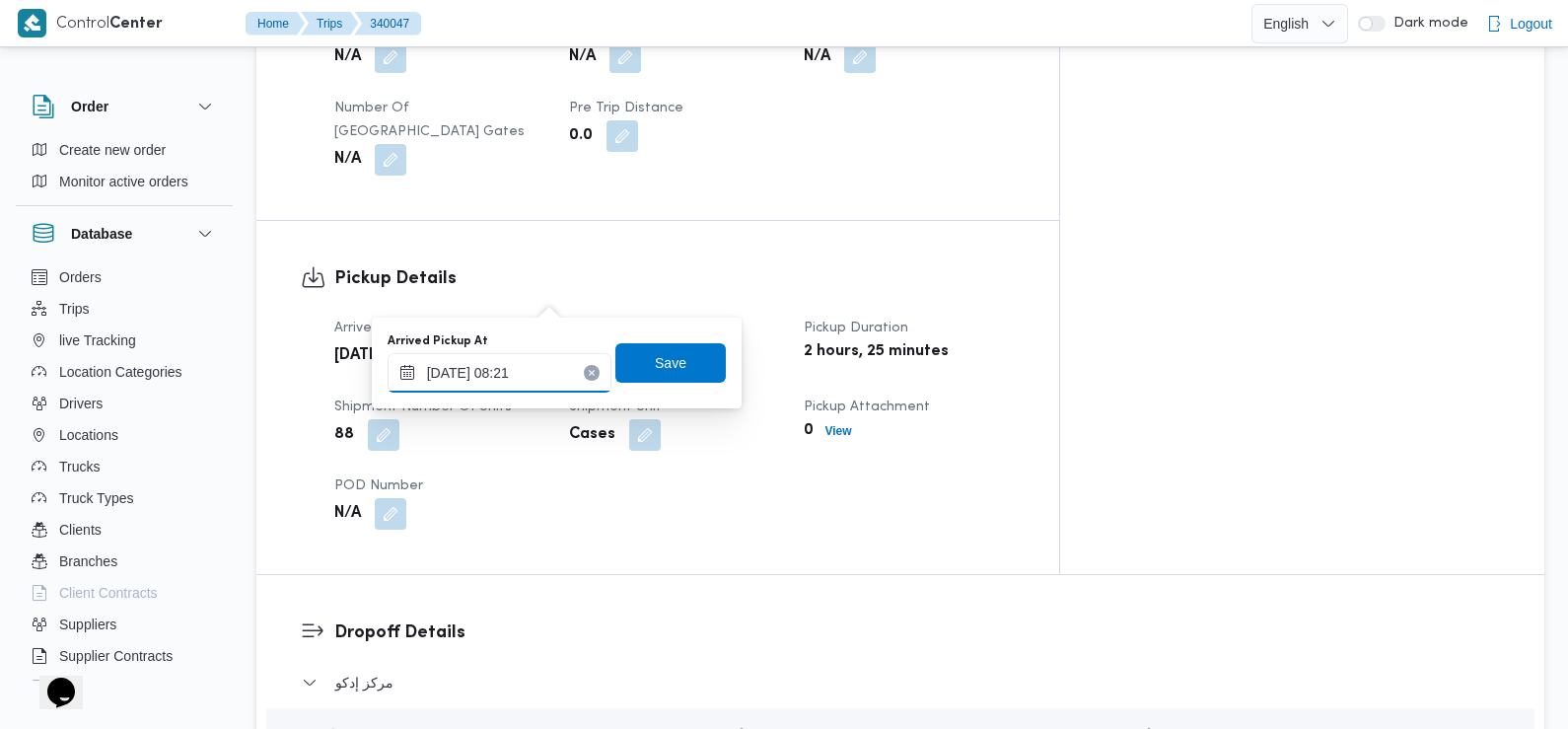
click at [542, 371] on input "28/09/2025 08:21" at bounding box center [499, 373] width 223 height 40
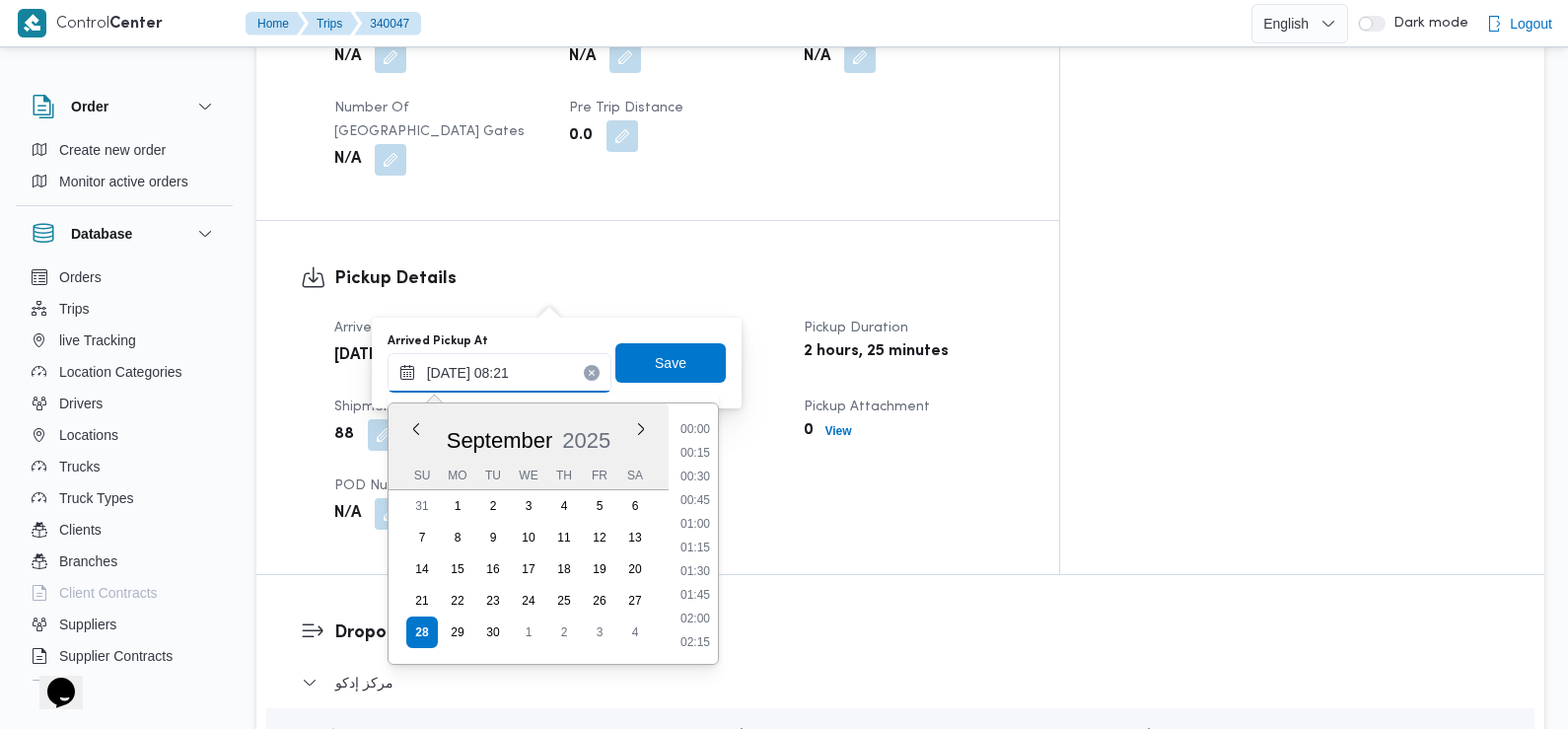
scroll to position [661, 0]
click at [701, 479] on li "07:30" at bounding box center [695, 479] width 45 height 20
type input "28/09/2025 07:30"
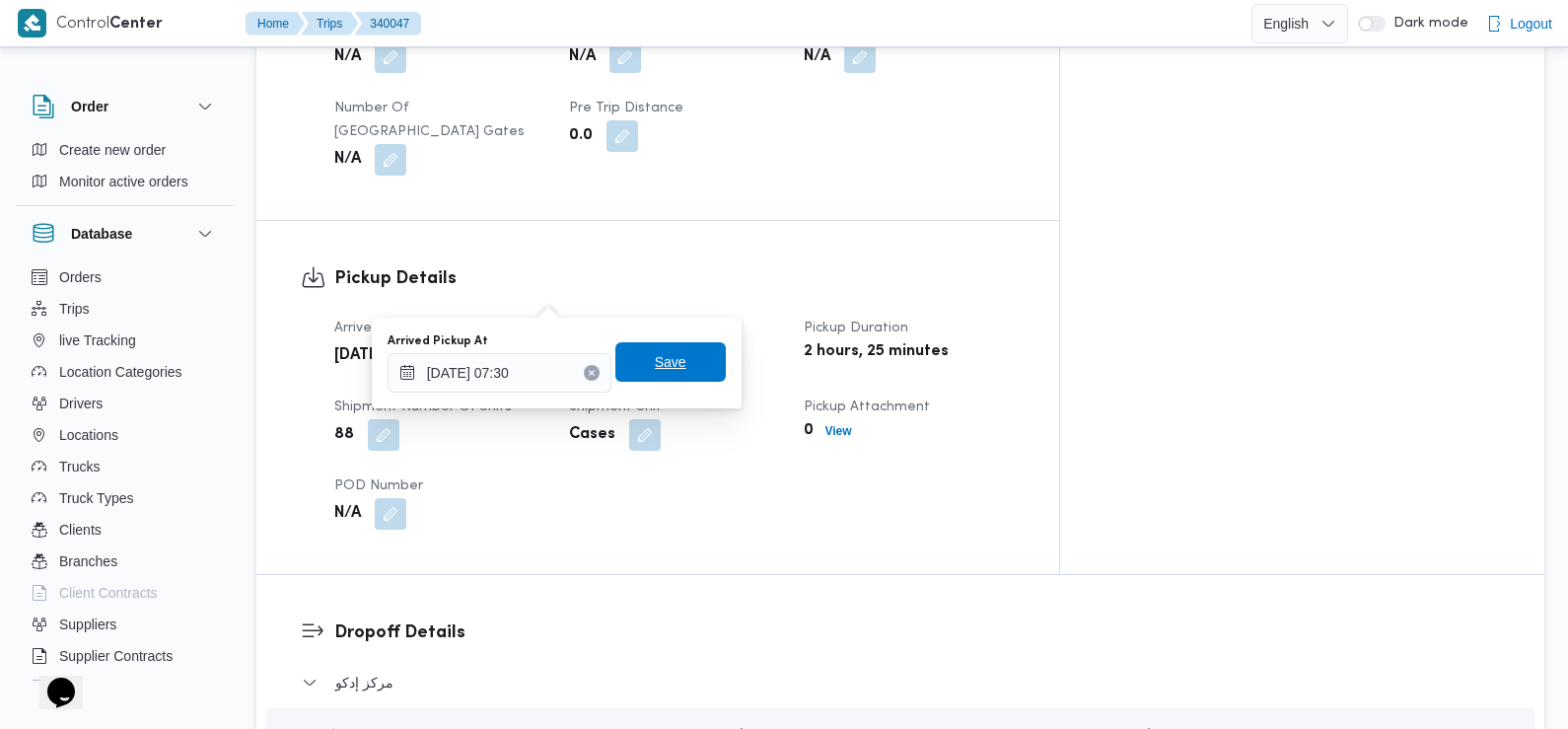
click at [654, 358] on span "Save" at bounding box center [670, 362] width 32 height 24
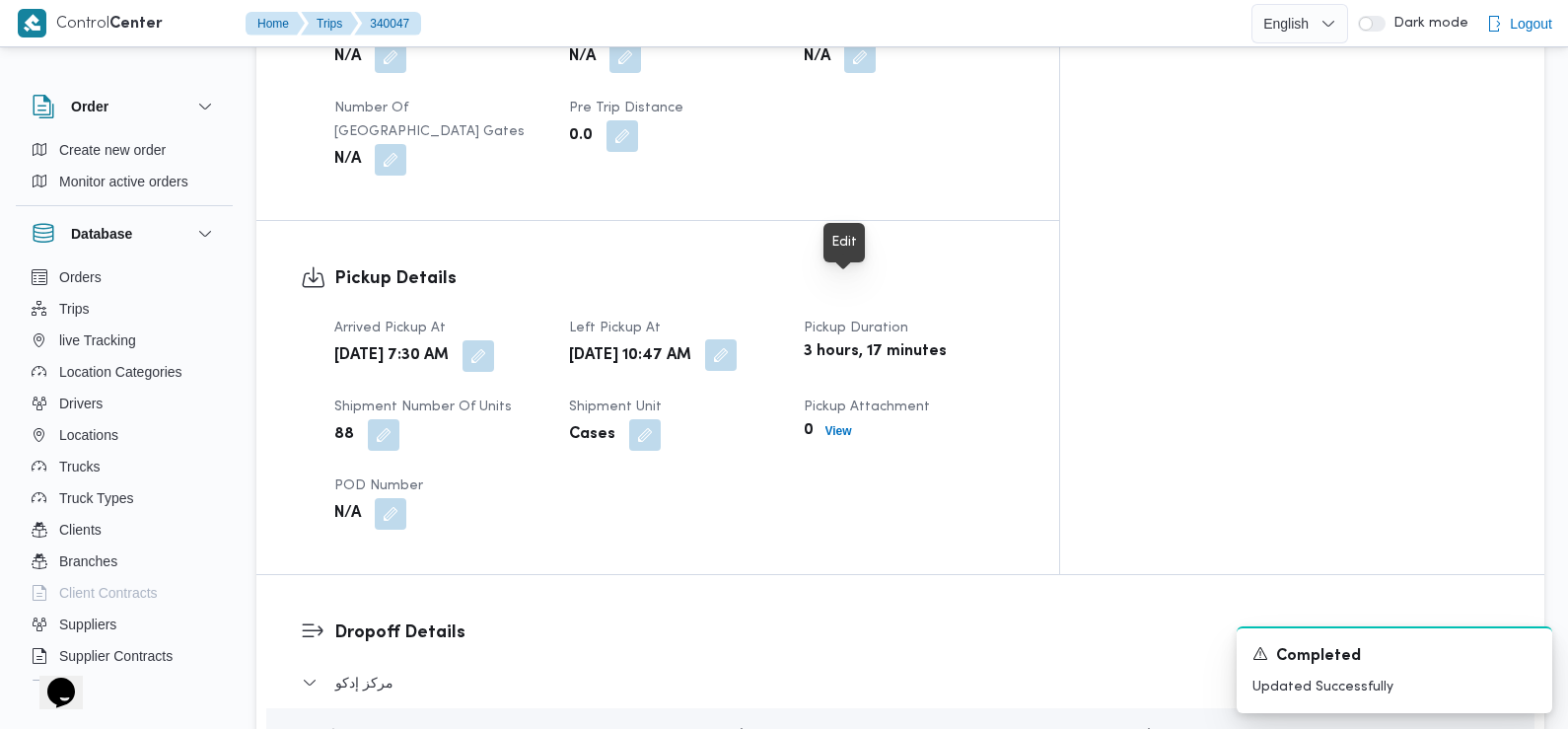
click at [737, 339] on button "button" at bounding box center [721, 355] width 32 height 32
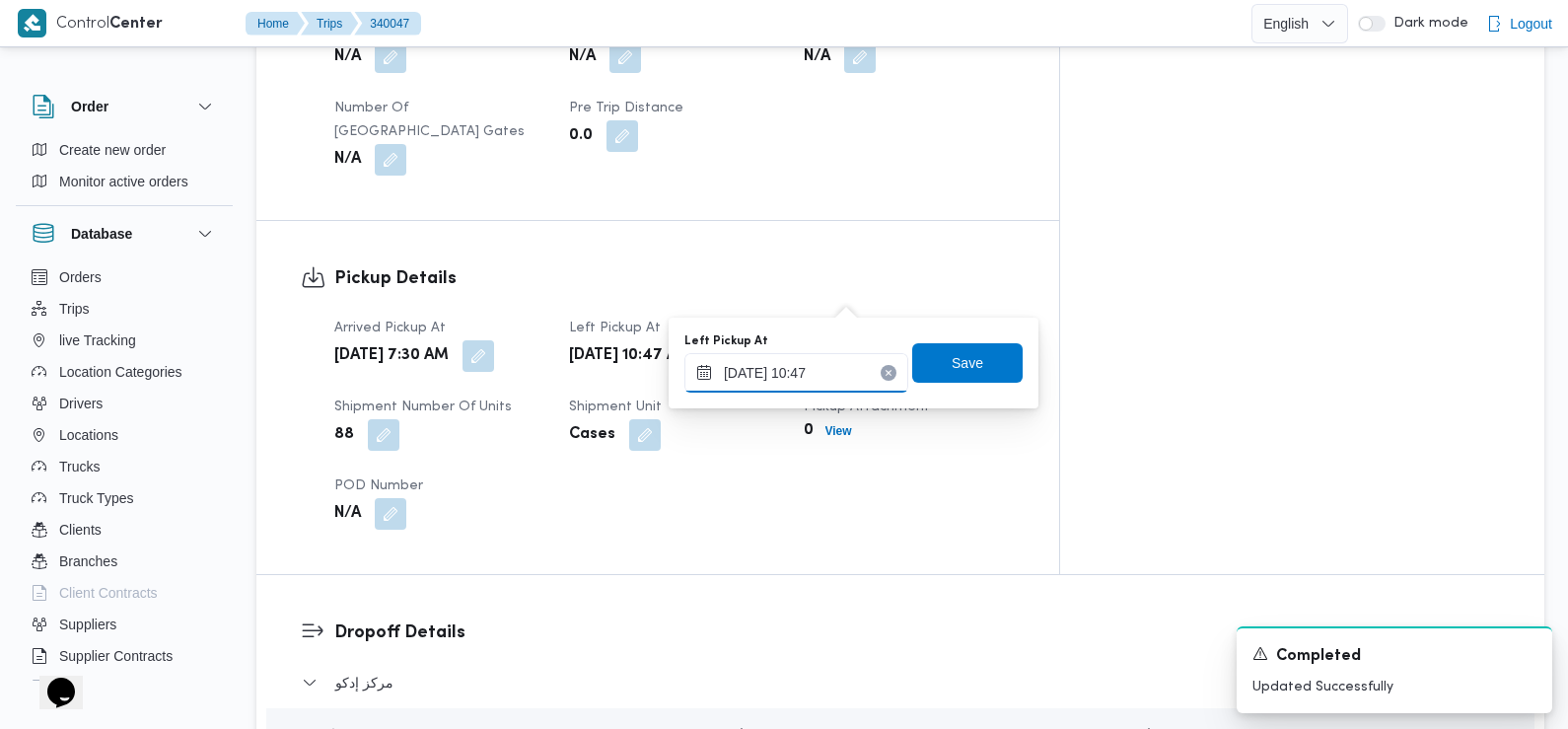
click at [828, 382] on input "28/09/2025 10:47" at bounding box center [796, 373] width 223 height 40
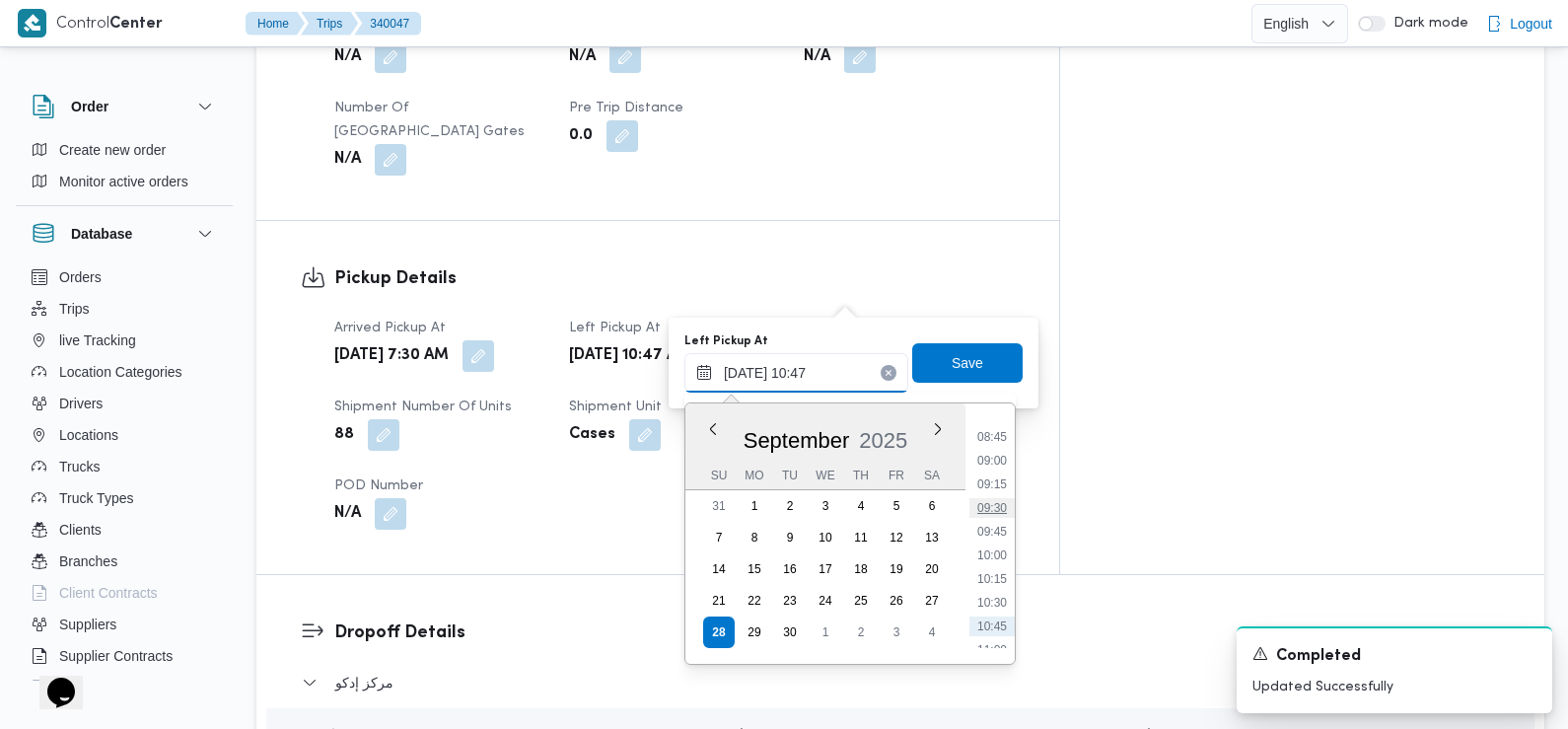
scroll to position [806, 0]
click at [1002, 453] on li "08:45" at bounding box center [992, 452] width 45 height 20
type input "28/09/2025 08:45"
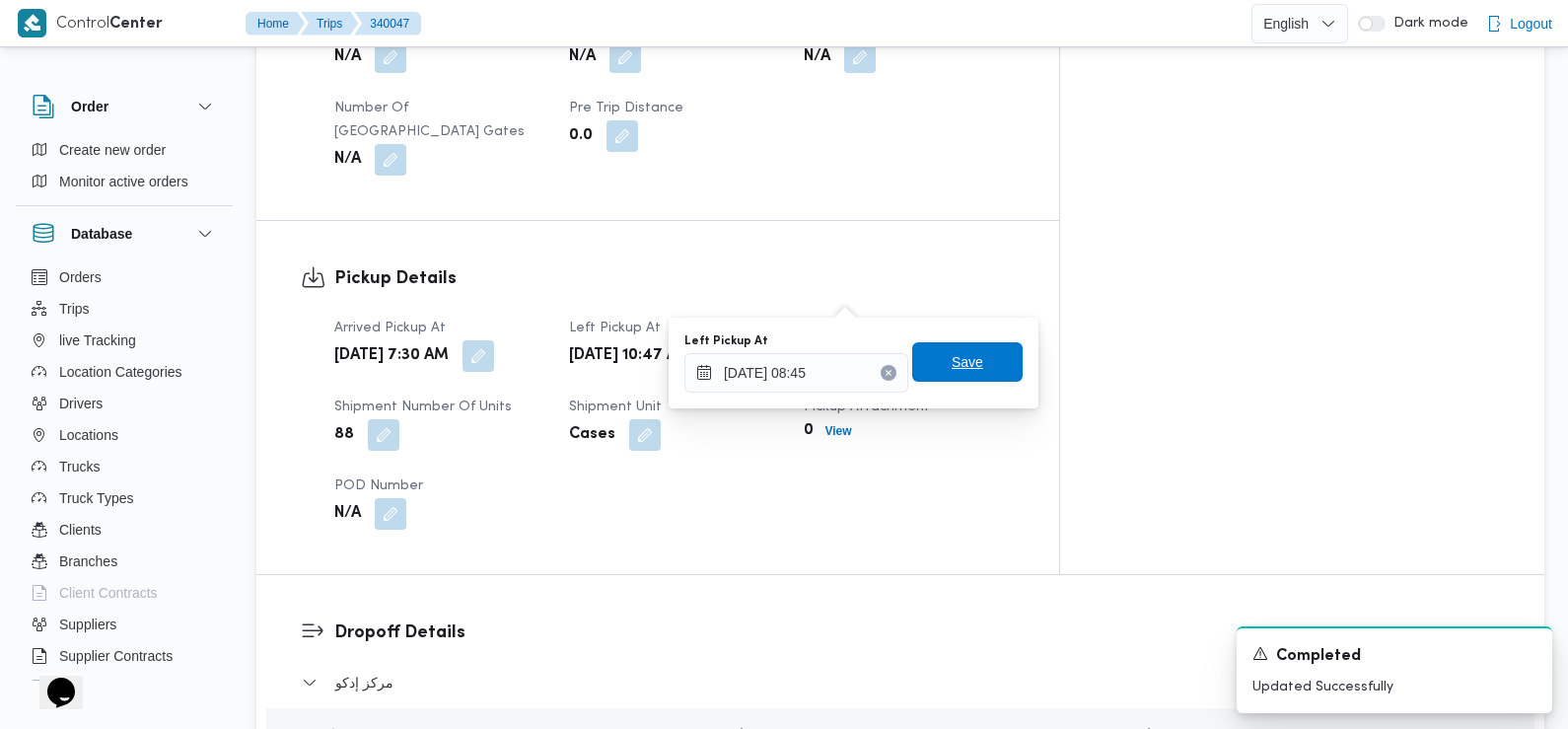
click at [959, 353] on span "Save" at bounding box center [968, 362] width 32 height 24
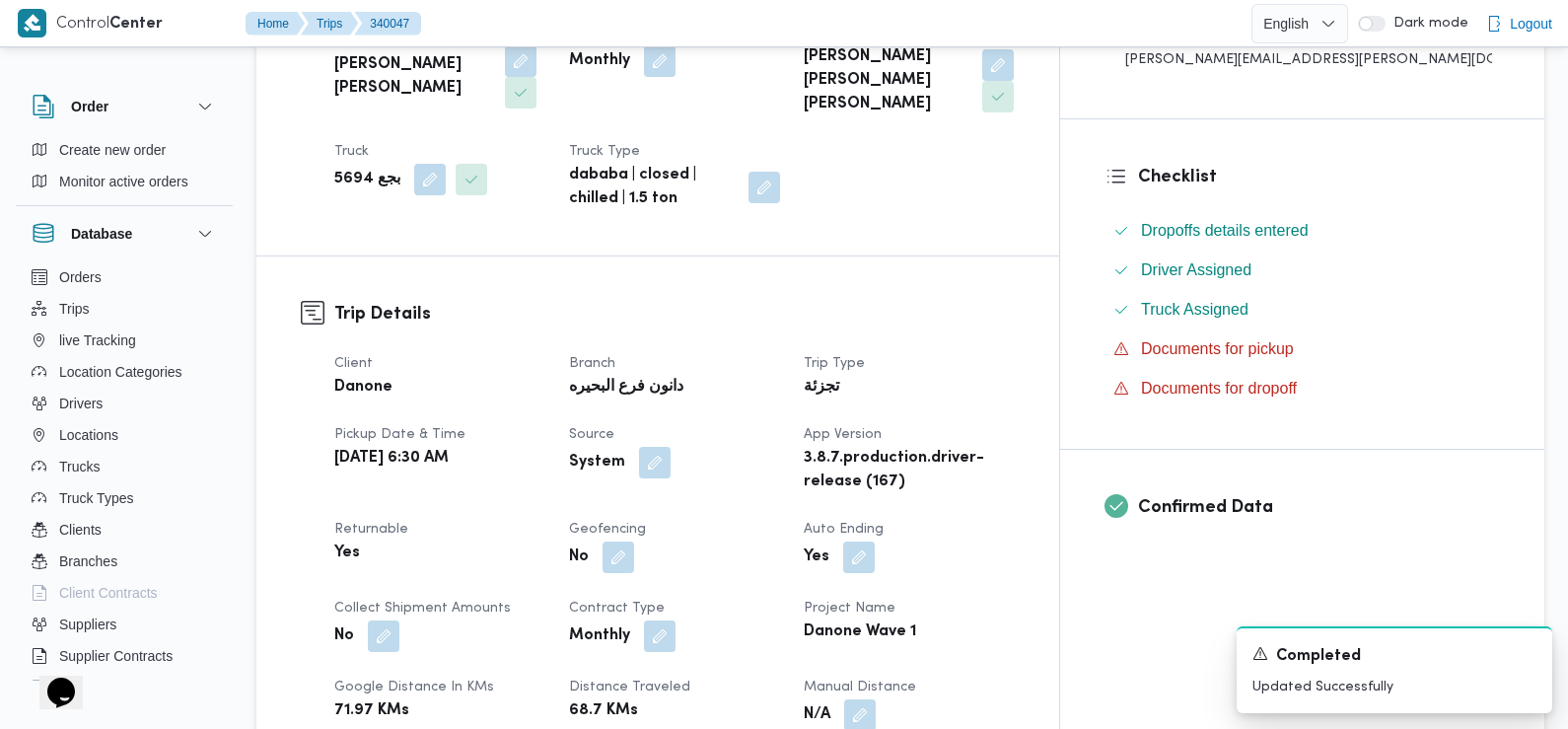
scroll to position [0, 0]
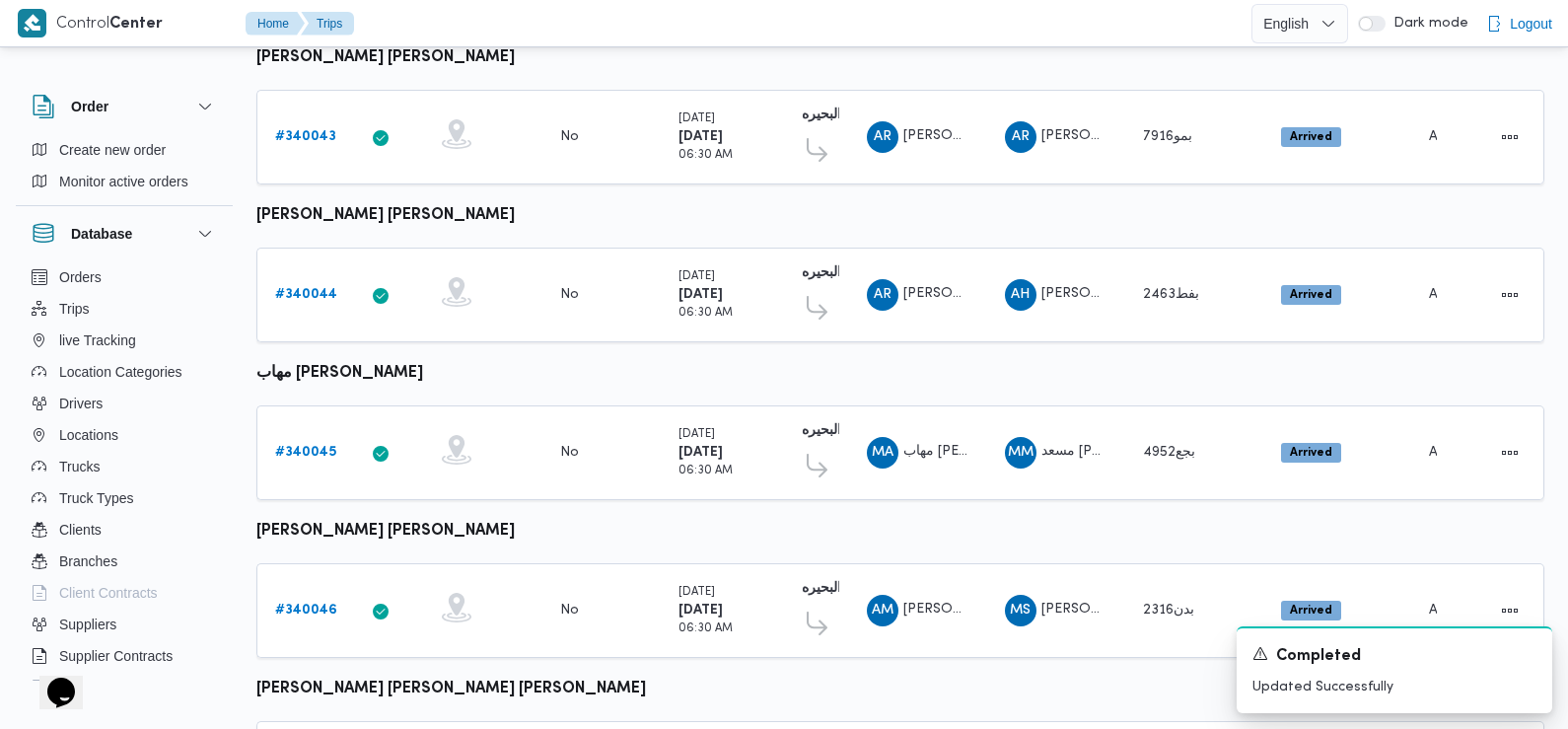
scroll to position [1376, 0]
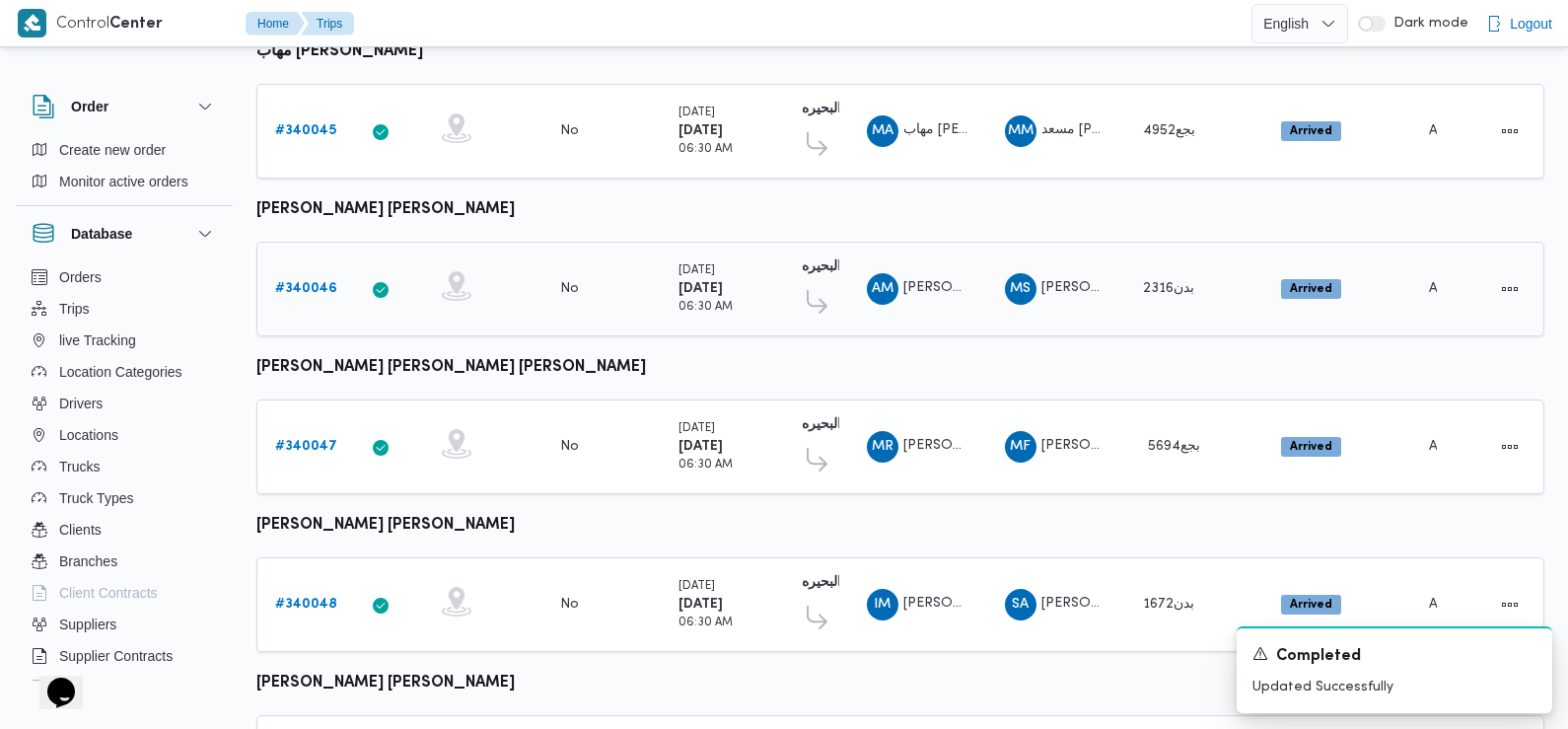
click at [298, 282] on b "# 340046" at bounding box center [305, 288] width 62 height 13
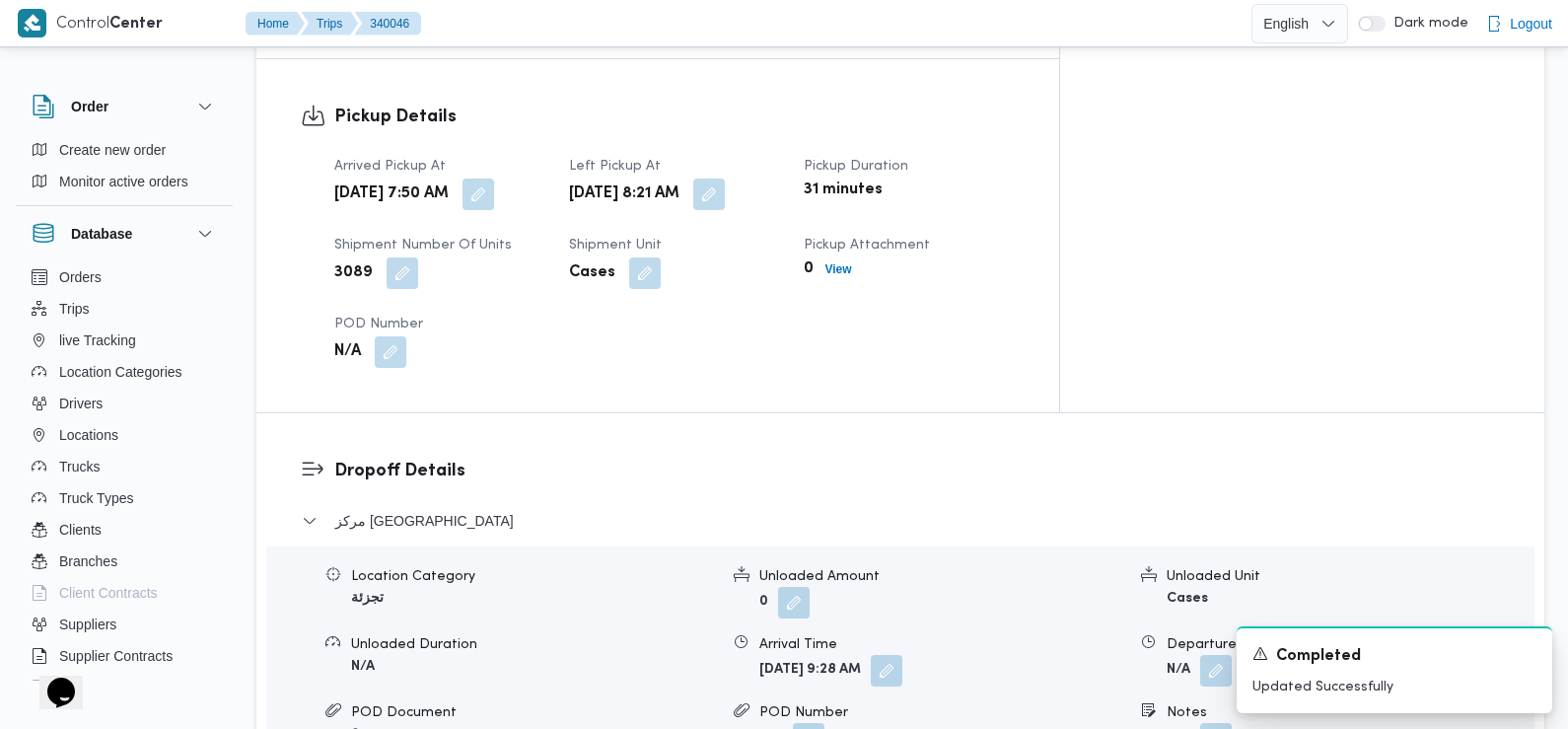
scroll to position [1318, 0]
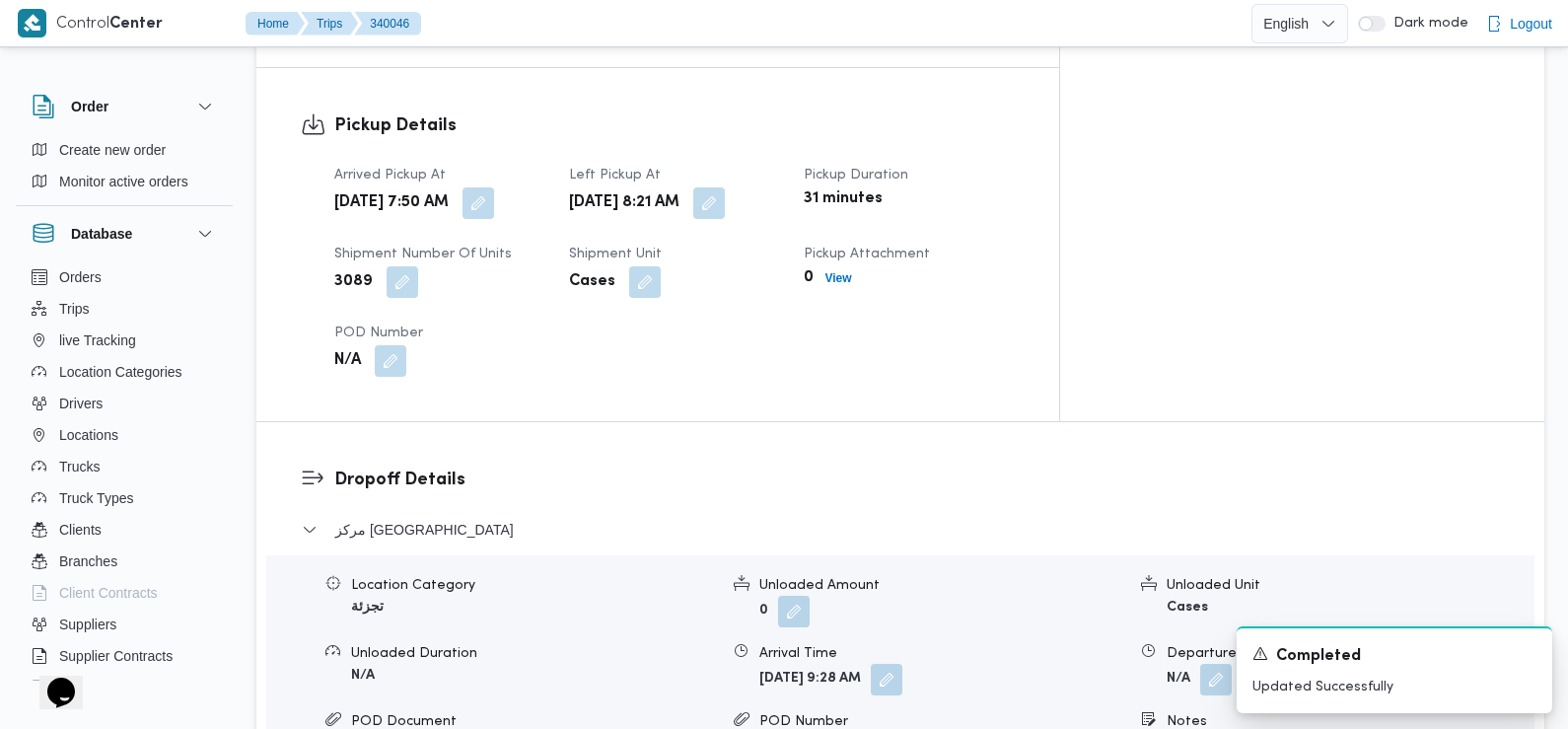
click at [546, 164] on dt "Arrived Pickup At" at bounding box center [439, 176] width 211 height 24
click at [559, 203] on div "Arrived Pickup At Sun, Sep 28, 2025 7:50 AM Left Pickup At Sun, Sep 28, 2025 8:…" at bounding box center [674, 270] width 704 height 236
click at [494, 187] on button "button" at bounding box center [479, 203] width 32 height 32
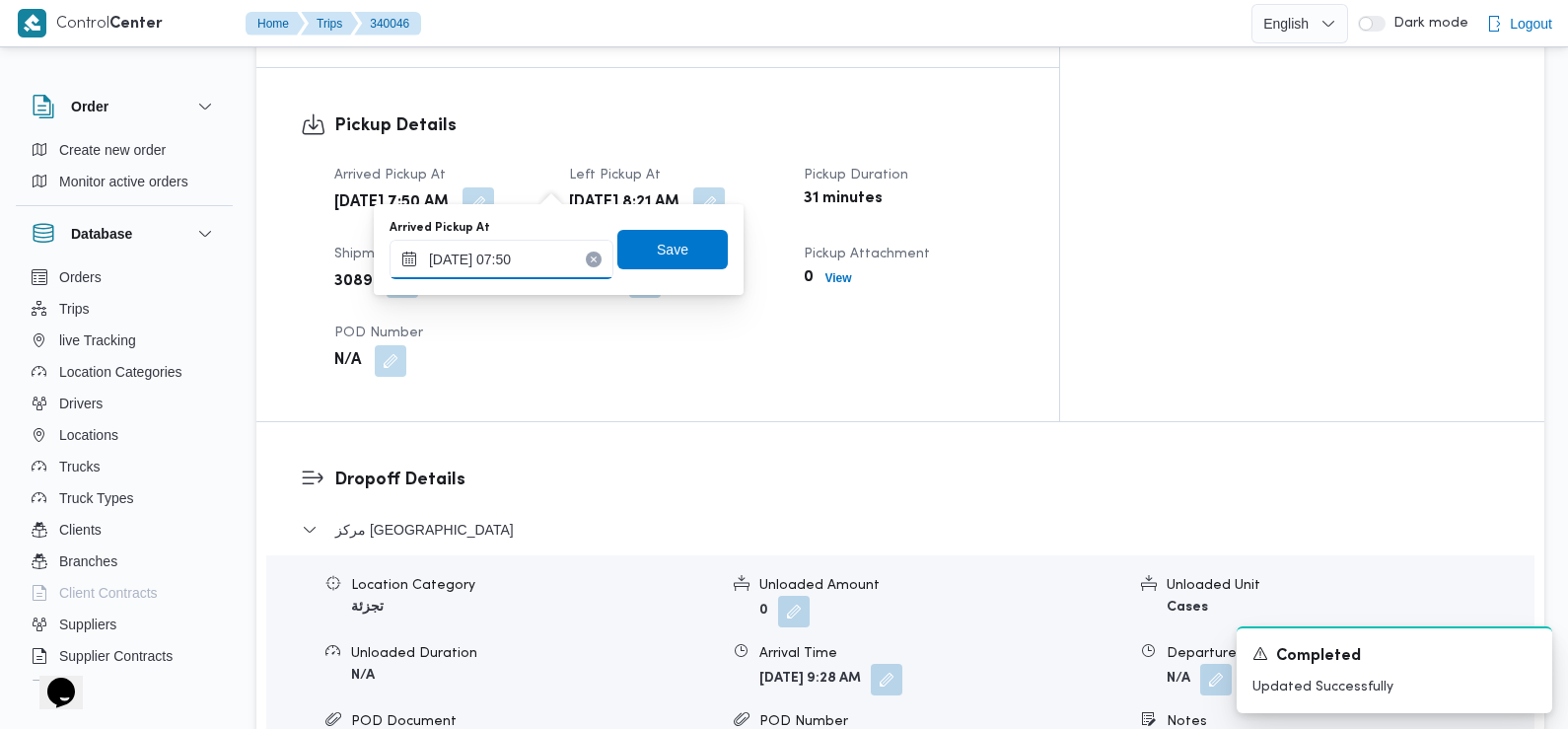
click at [526, 270] on input "28/09/2025 07:50" at bounding box center [501, 259] width 223 height 40
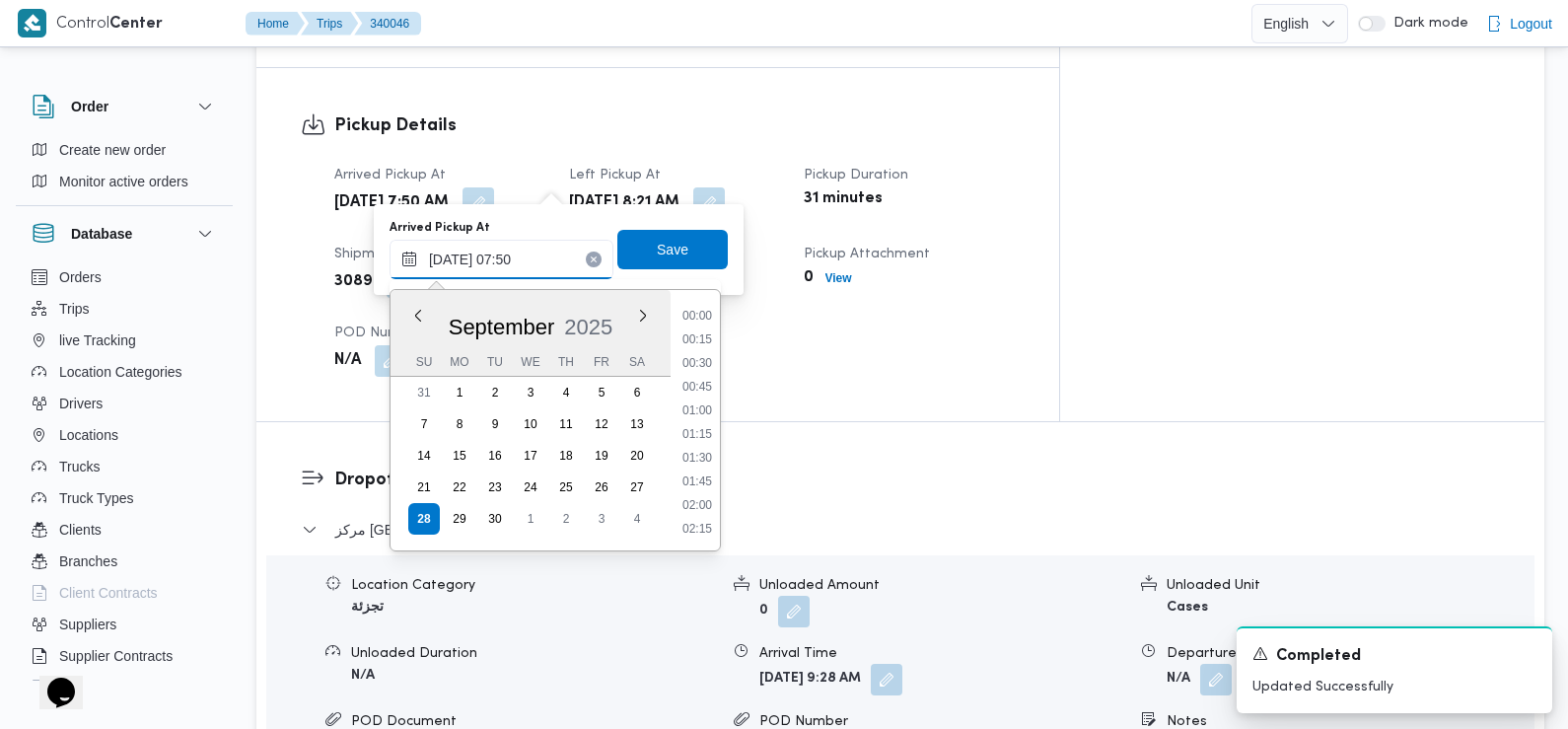
scroll to position [613, 0]
click at [703, 413] on li "07:30" at bounding box center [697, 412] width 45 height 20
type input "28/09/2025 07:30"
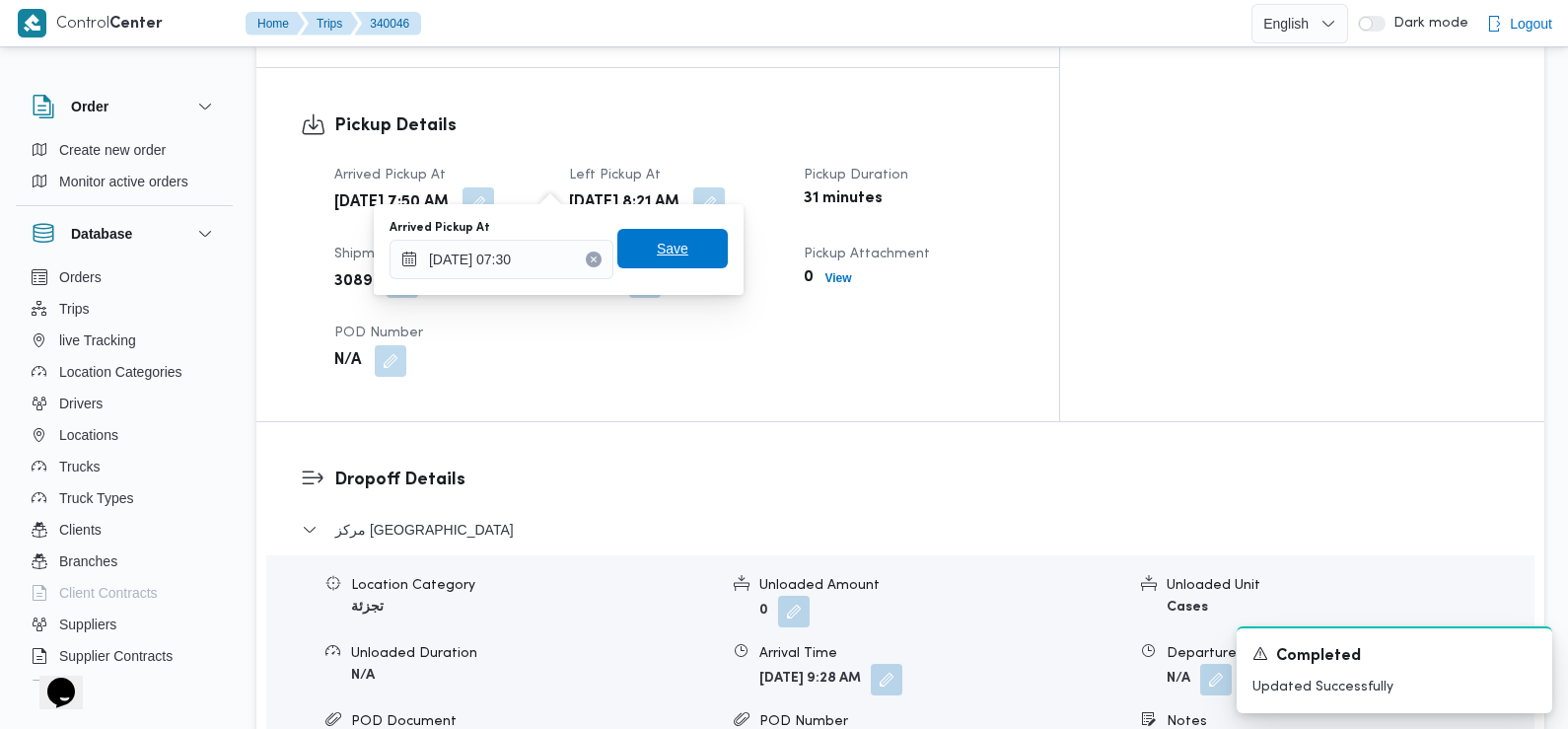
click at [684, 250] on span "Save" at bounding box center [672, 248] width 111 height 40
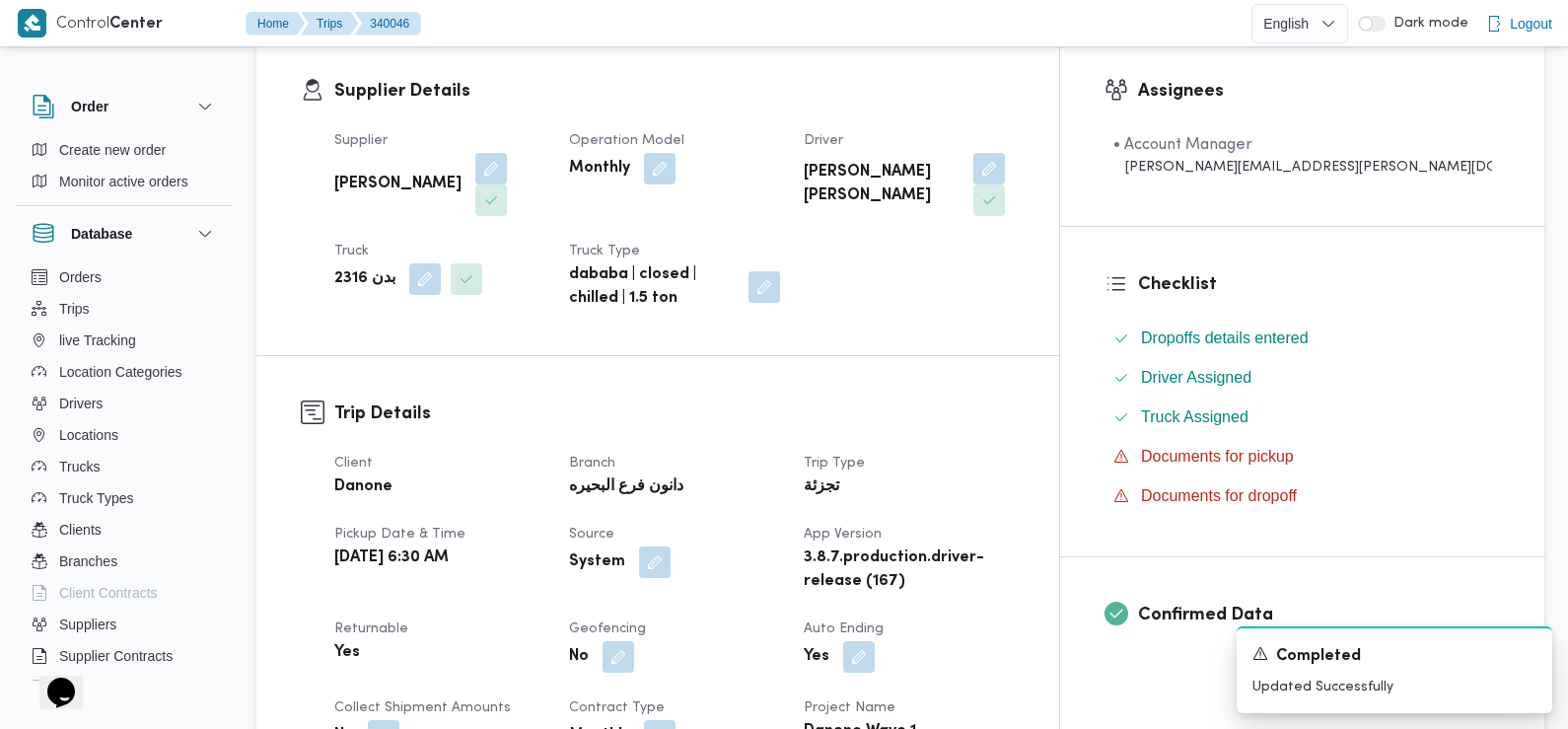
scroll to position [0, 0]
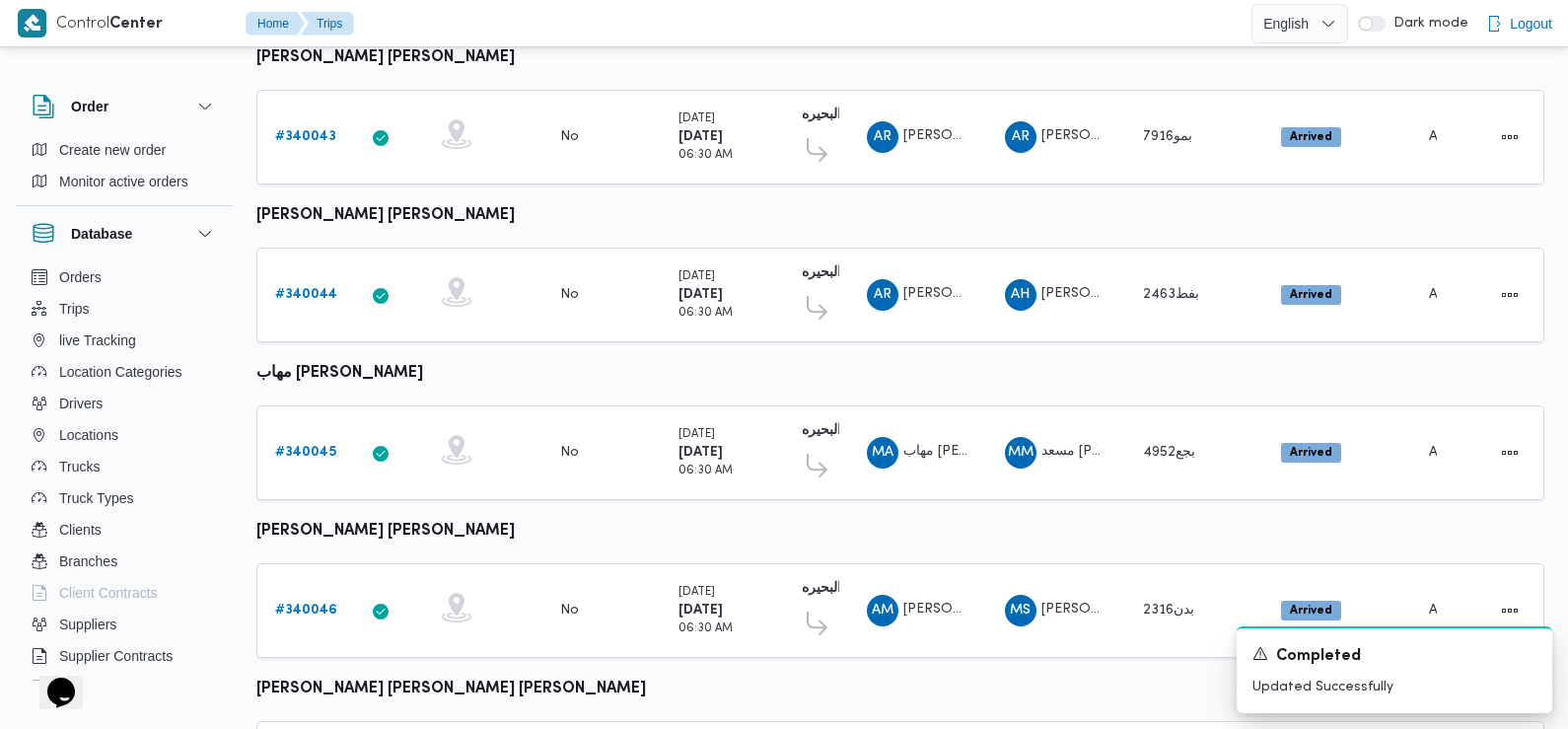
scroll to position [1376, 0]
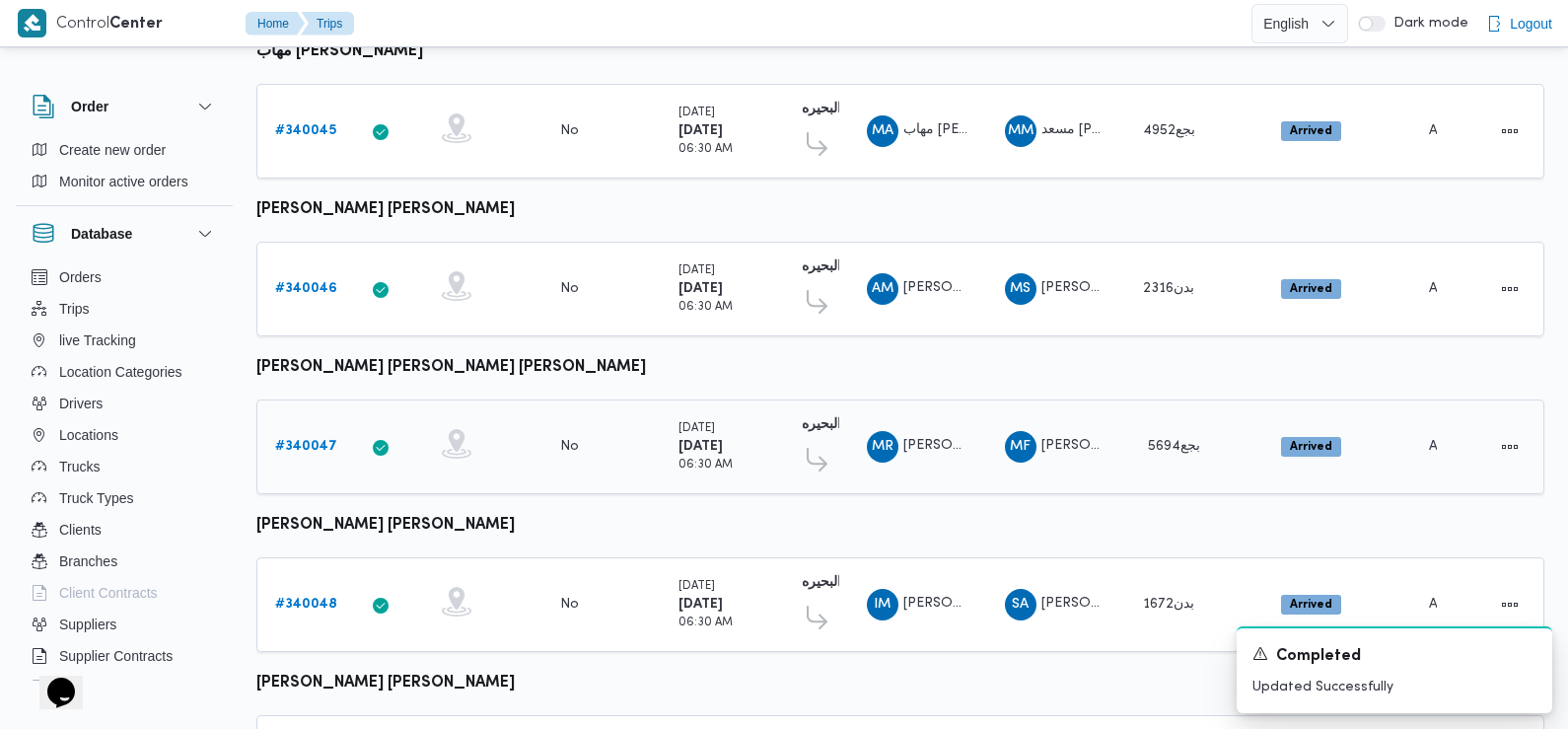
click at [311, 440] on b "# 340047" at bounding box center [305, 446] width 62 height 13
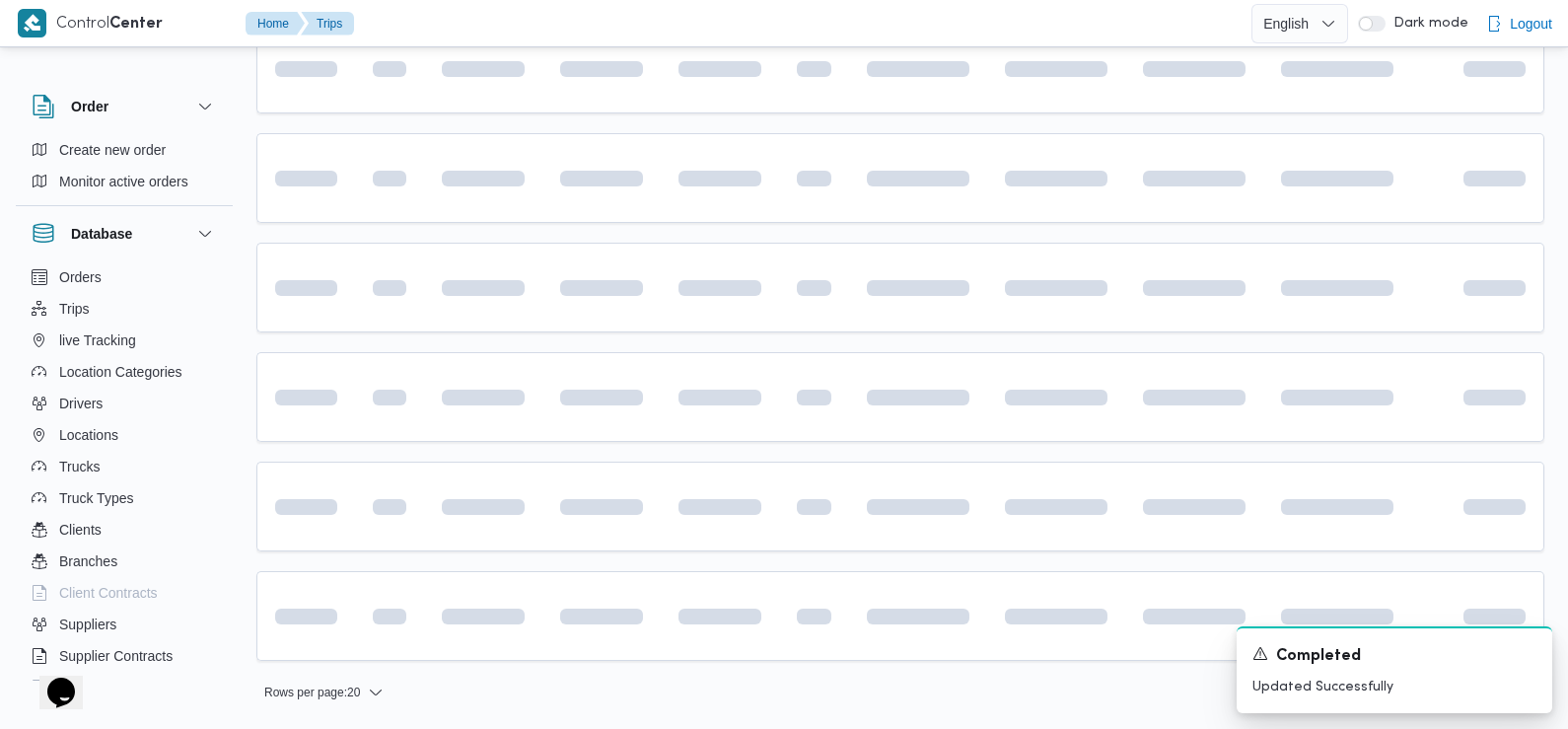
scroll to position [1376, 0]
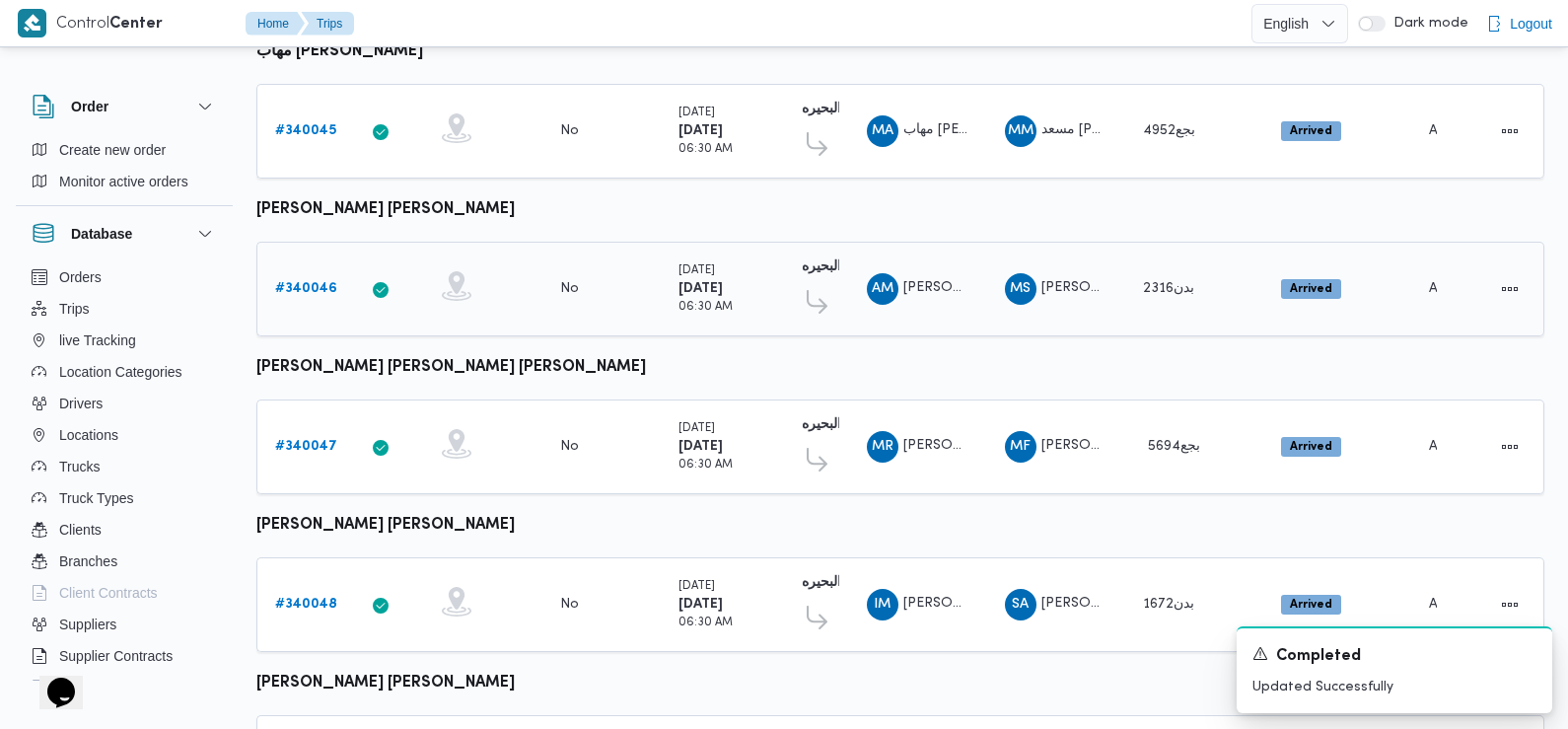
click at [309, 282] on b "# 340046" at bounding box center [305, 288] width 62 height 13
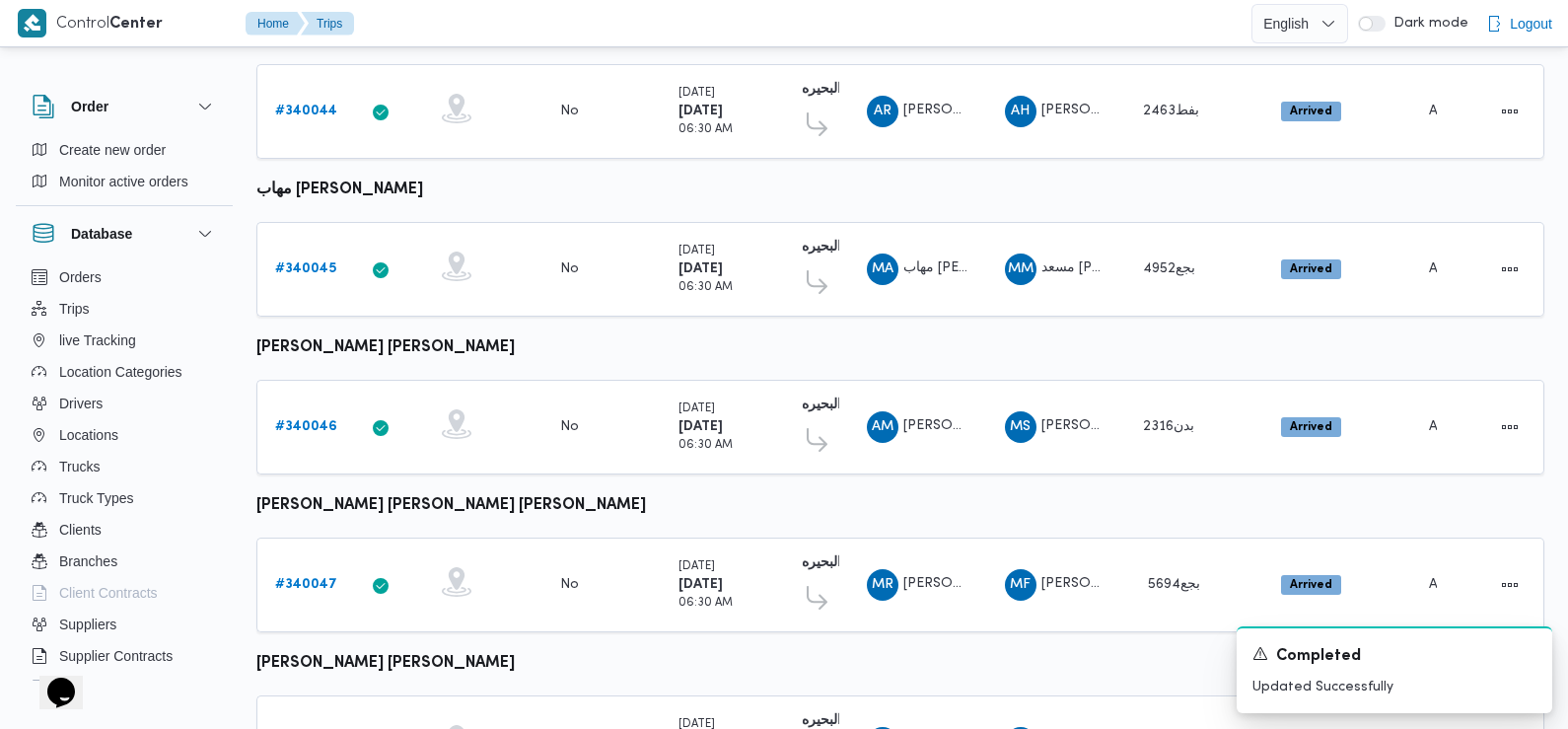
scroll to position [1206, 0]
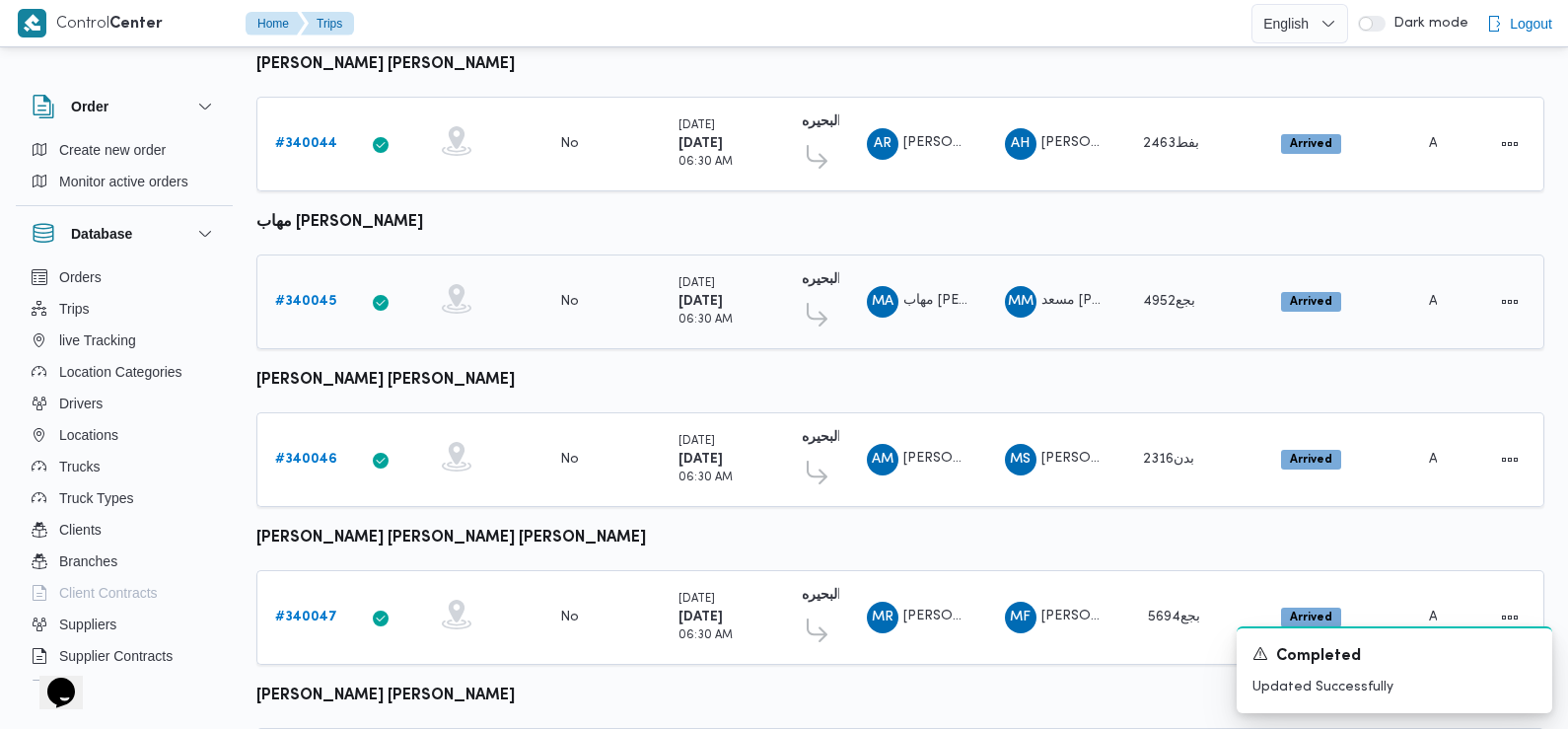
click at [308, 295] on b "# 340045" at bounding box center [305, 301] width 61 height 13
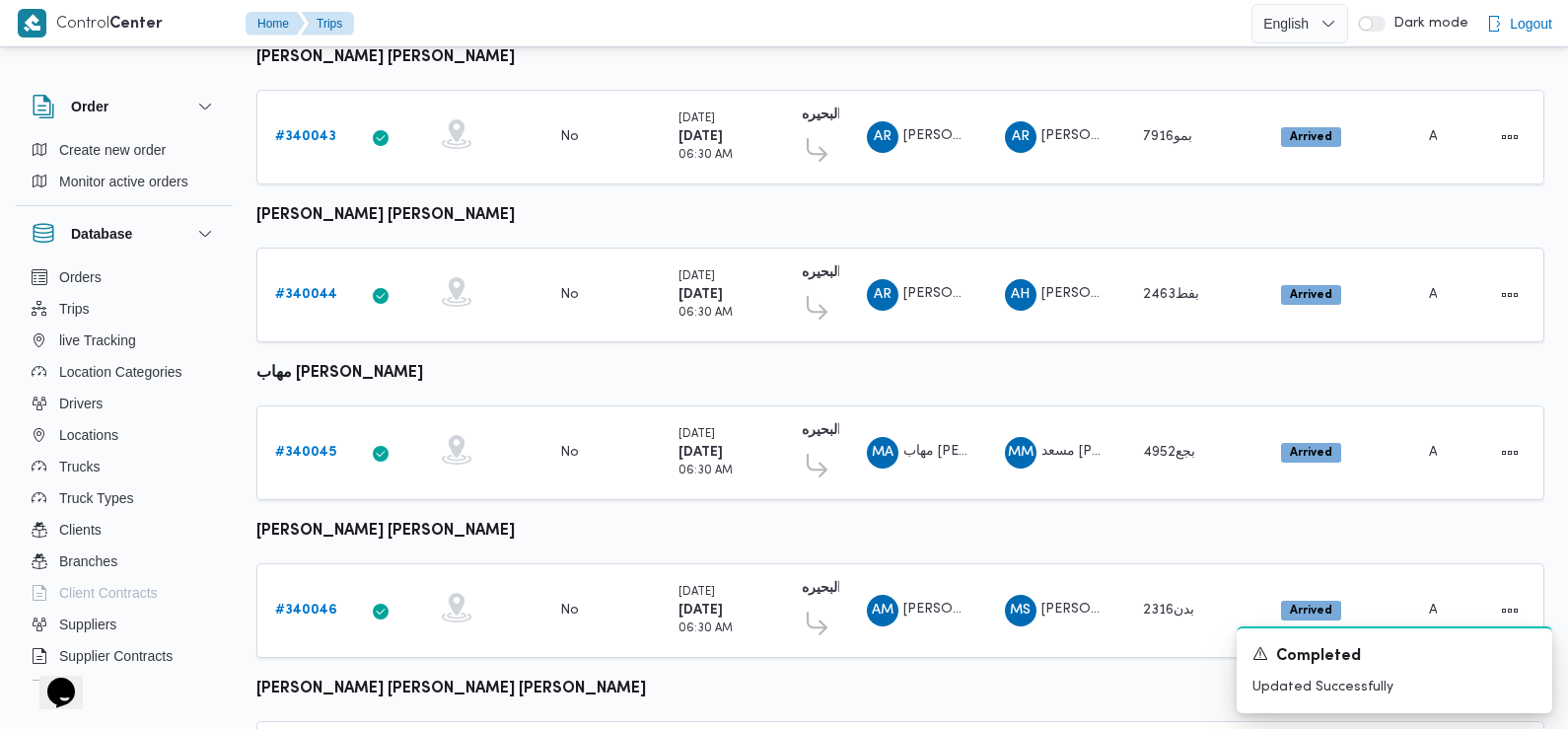
scroll to position [1376, 0]
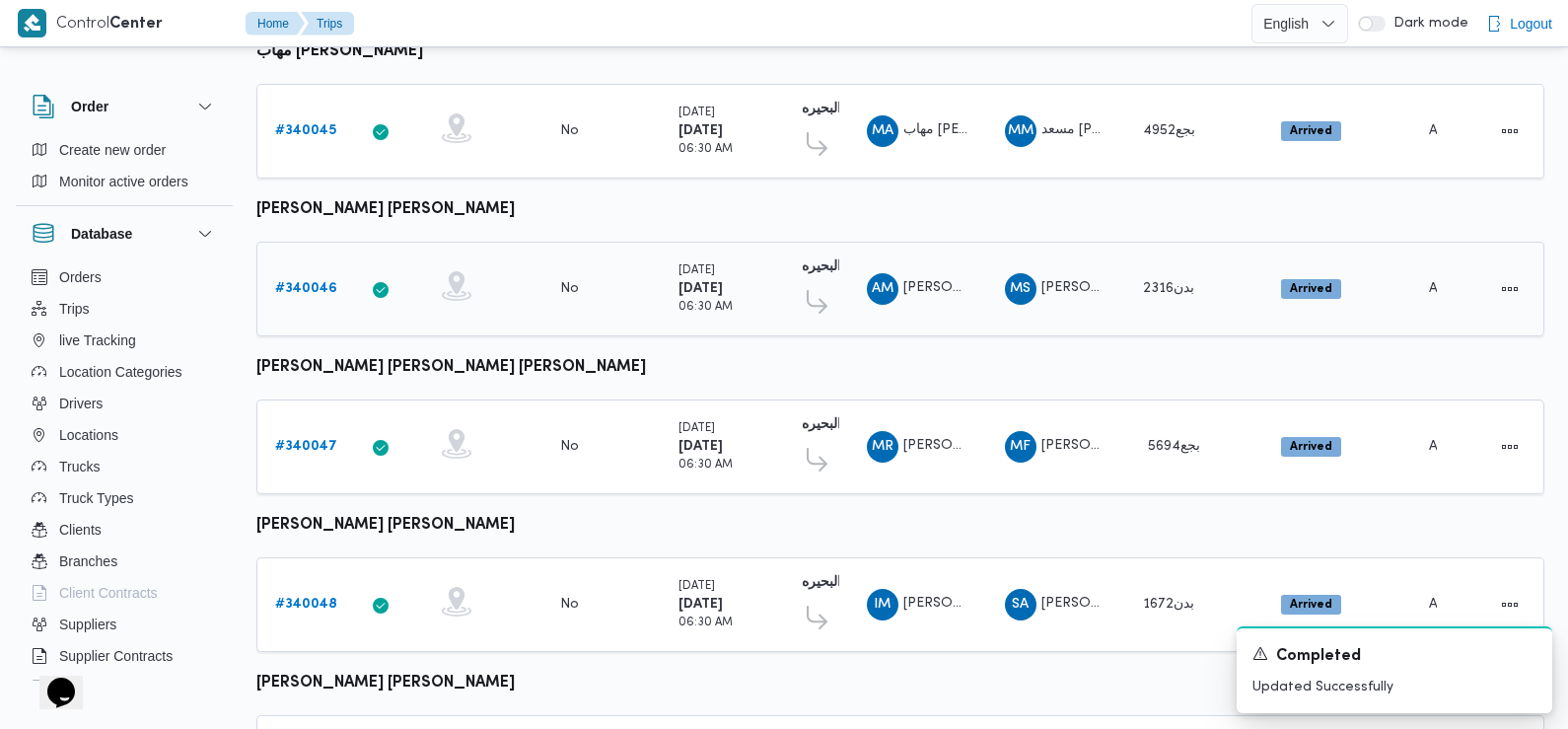
click at [311, 282] on b "# 340046" at bounding box center [305, 288] width 62 height 13
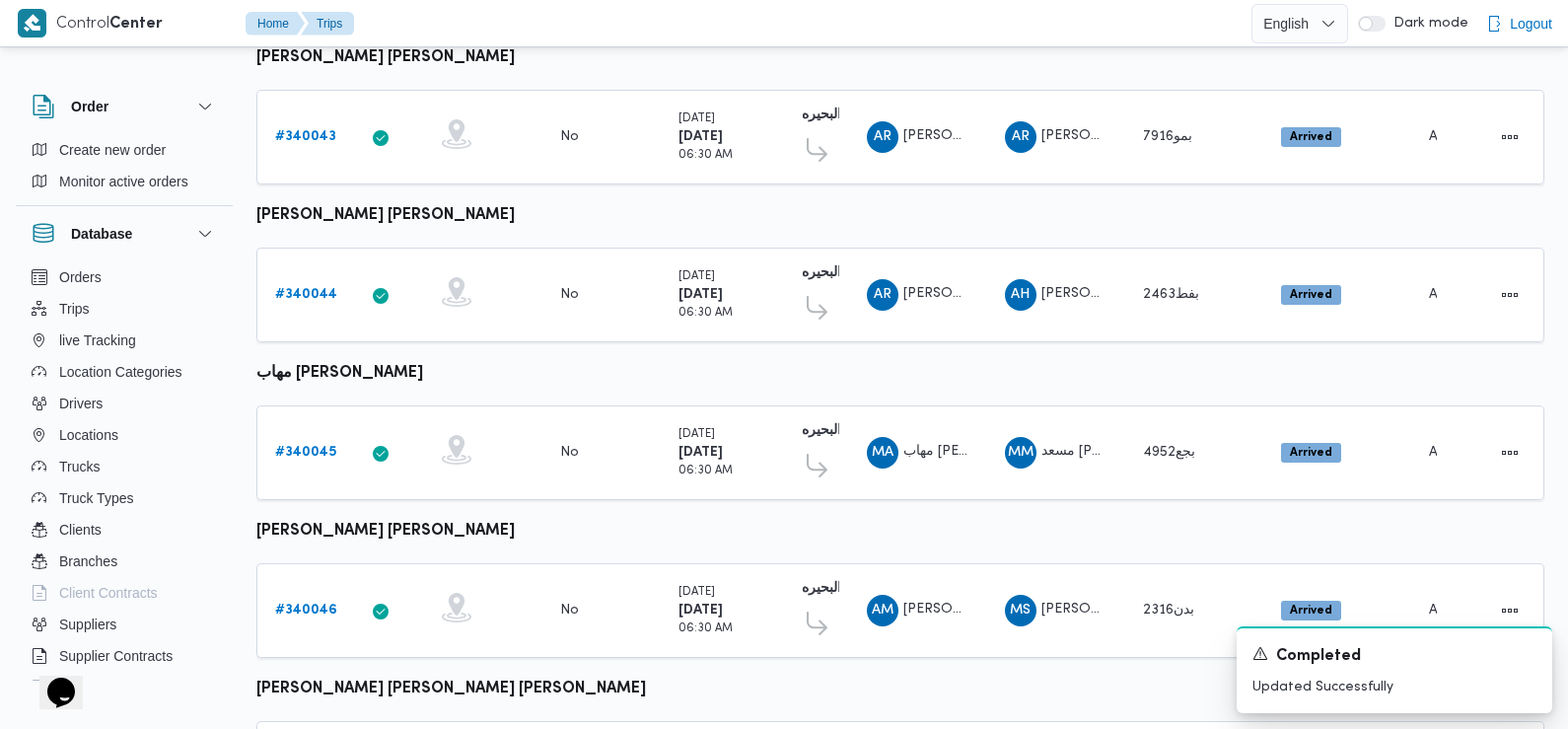
scroll to position [1376, 0]
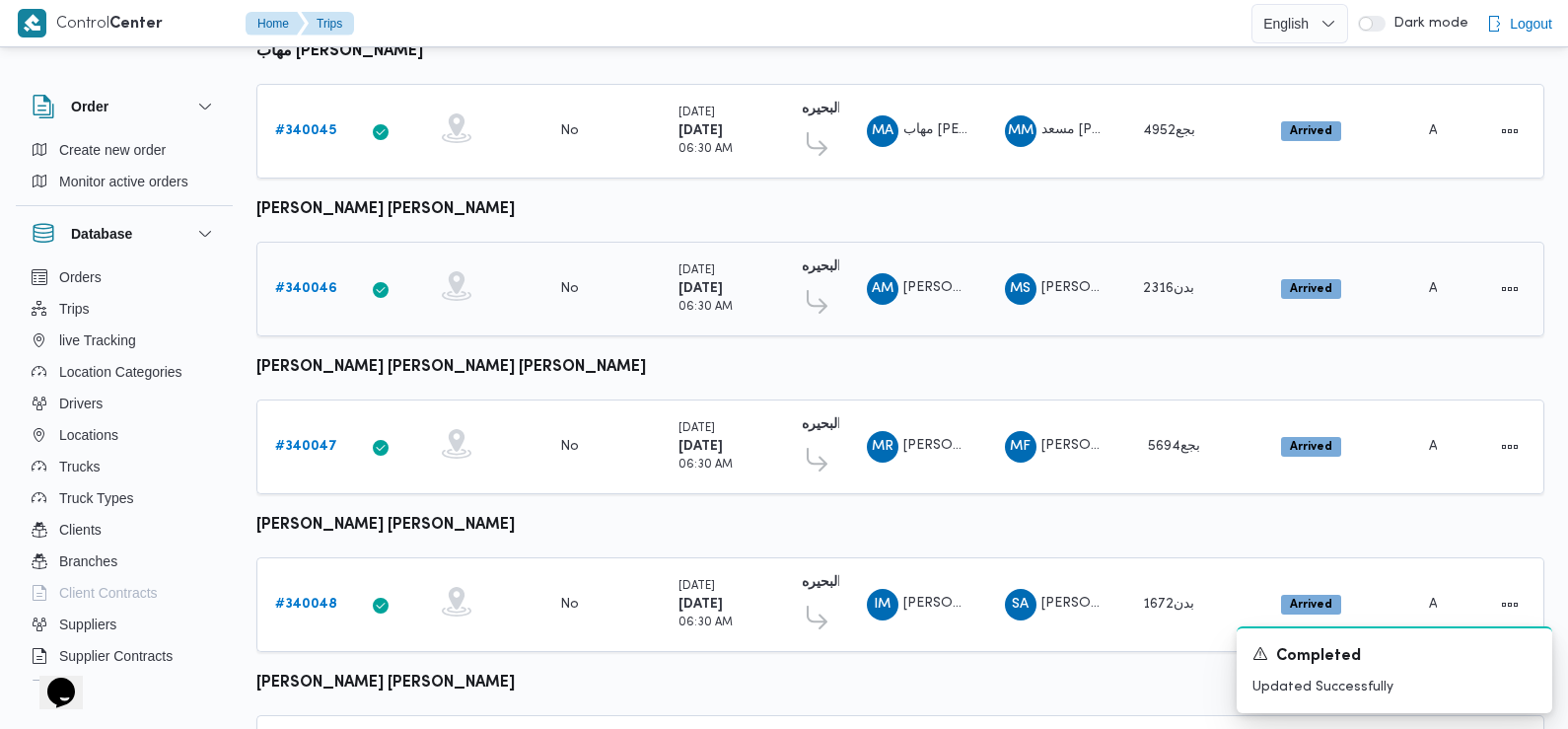
click at [311, 282] on b "# 340046" at bounding box center [305, 288] width 62 height 13
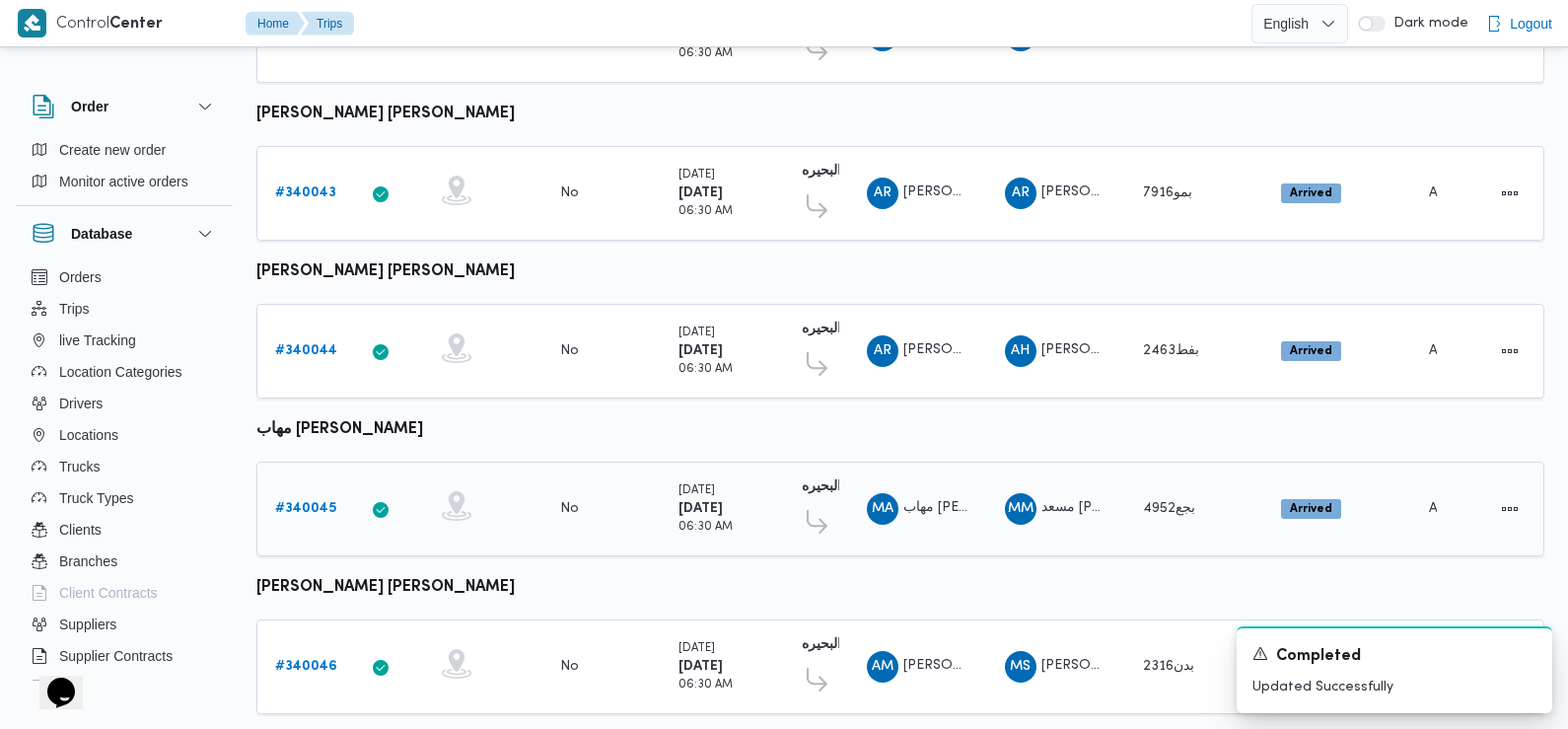
scroll to position [999, 0]
click at [314, 501] on b "# 340045" at bounding box center [305, 507] width 61 height 13
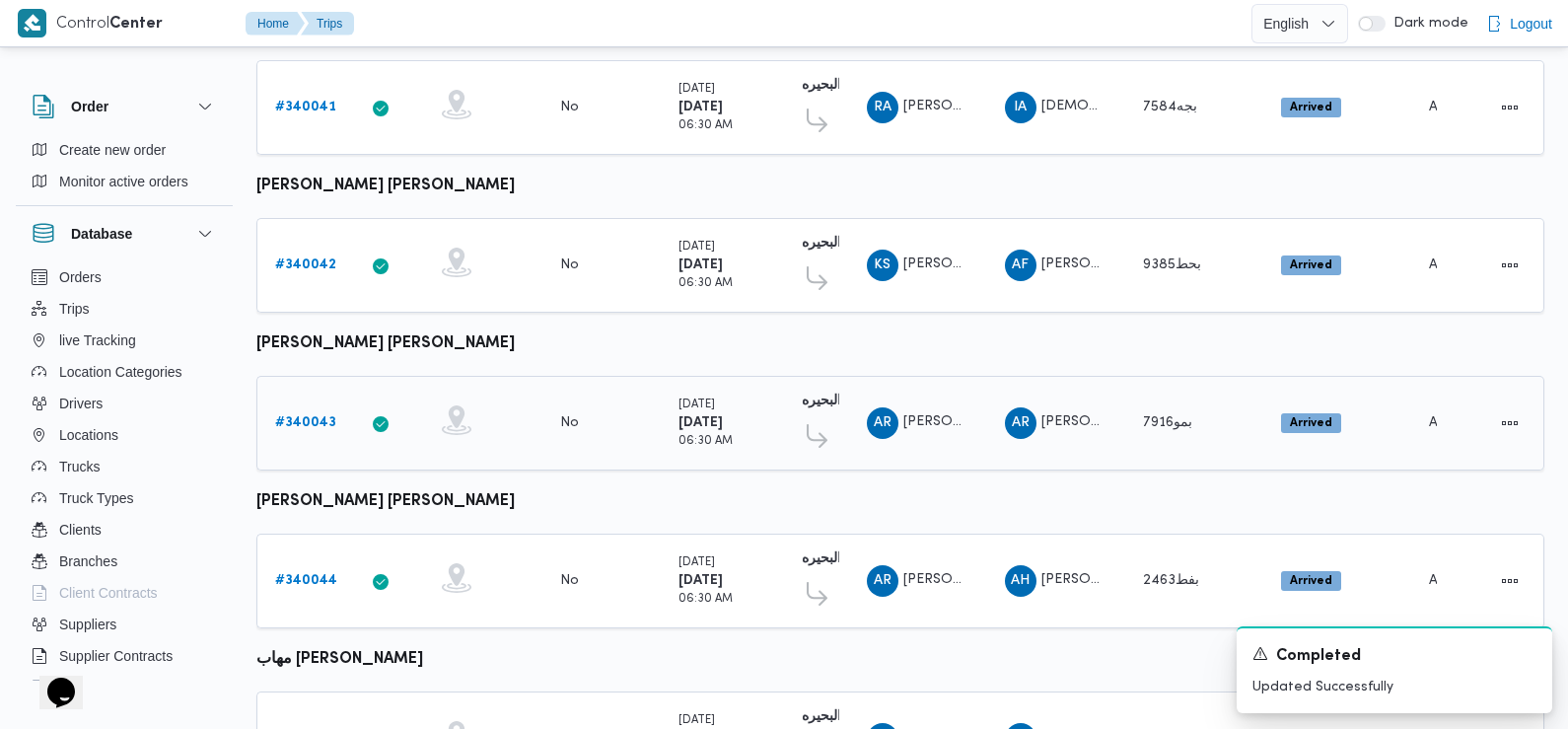
scroll to position [802, 0]
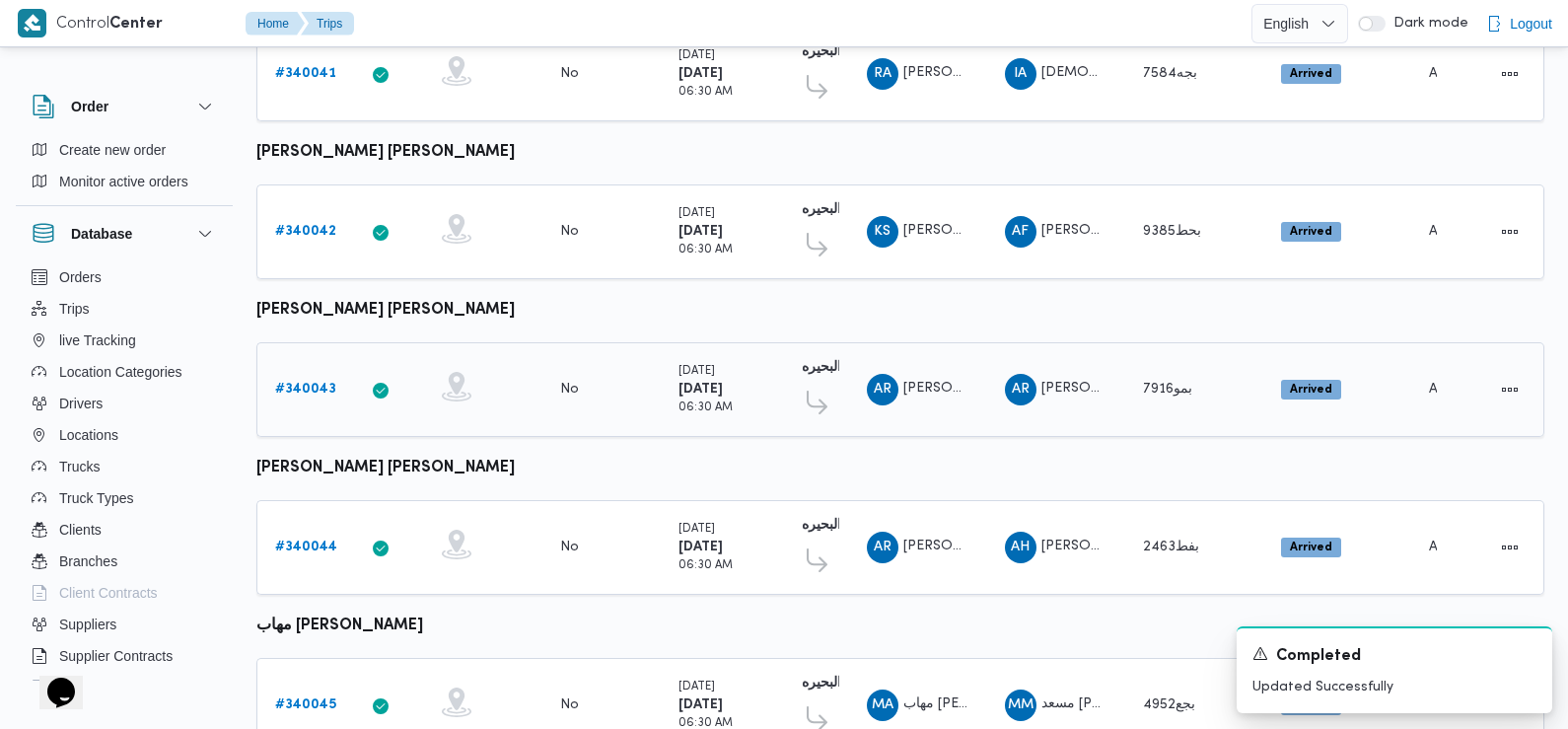
click at [317, 383] on b "# 340043" at bounding box center [305, 389] width 61 height 13
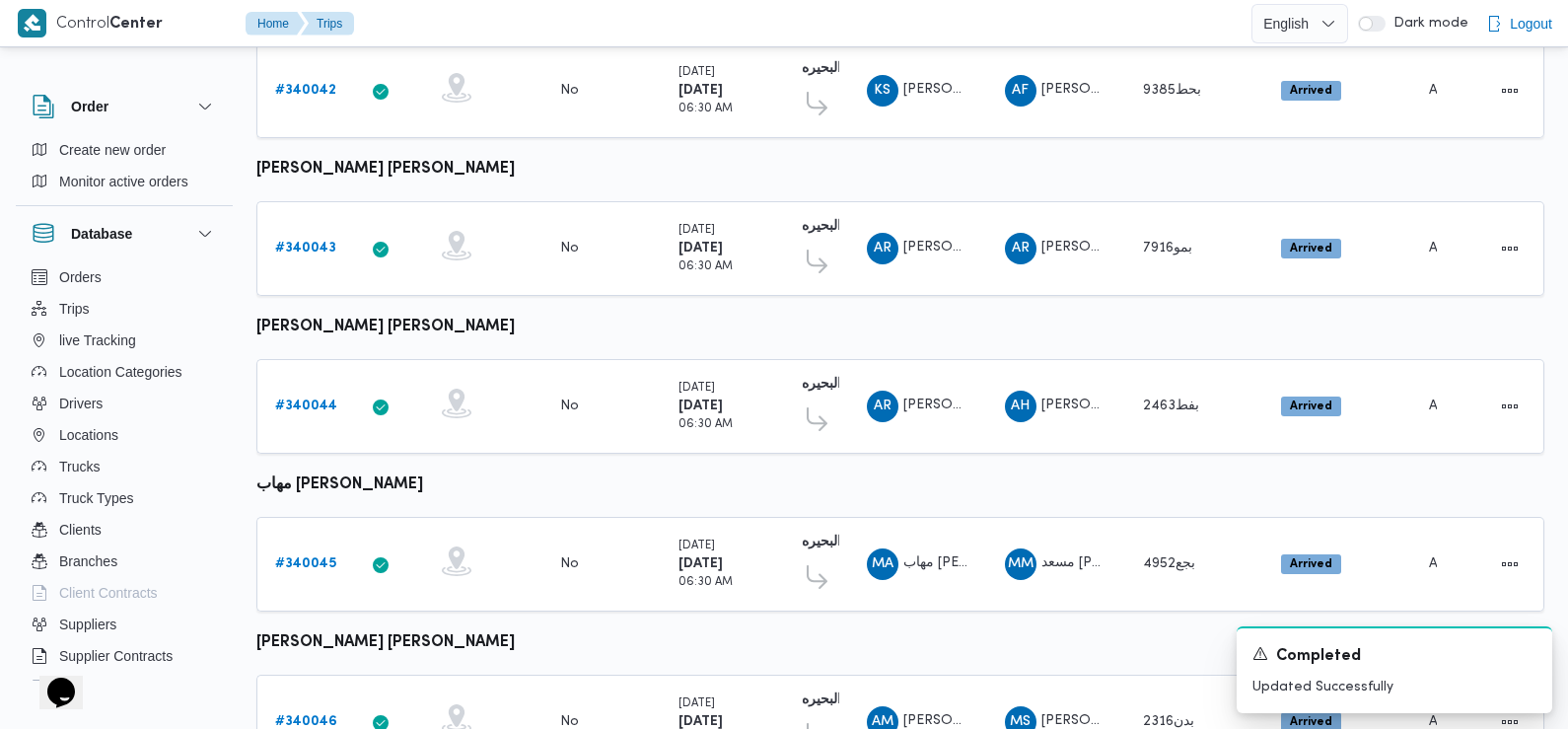
scroll to position [943, 0]
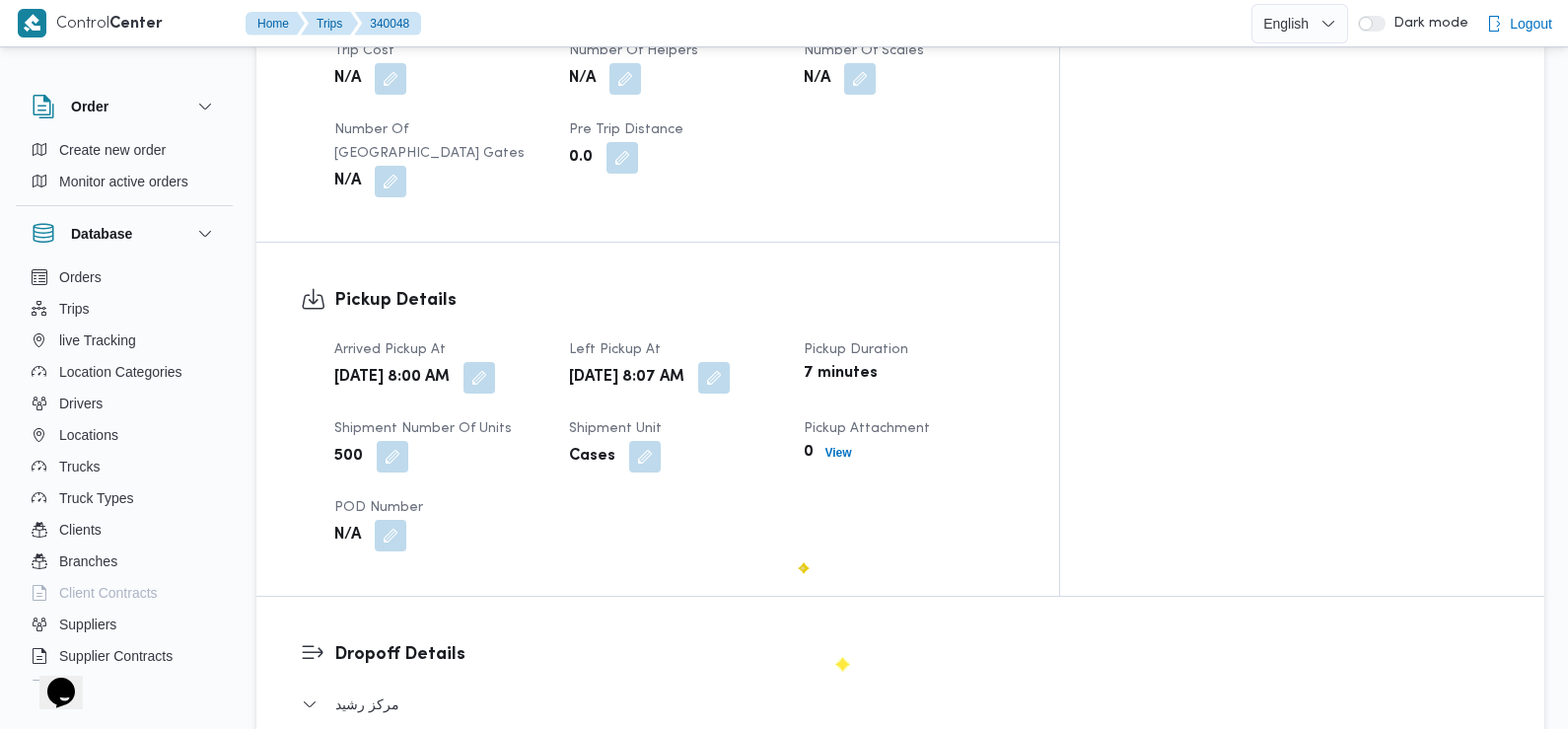
scroll to position [1144, 0]
click at [495, 359] on button "button" at bounding box center [479, 375] width 32 height 32
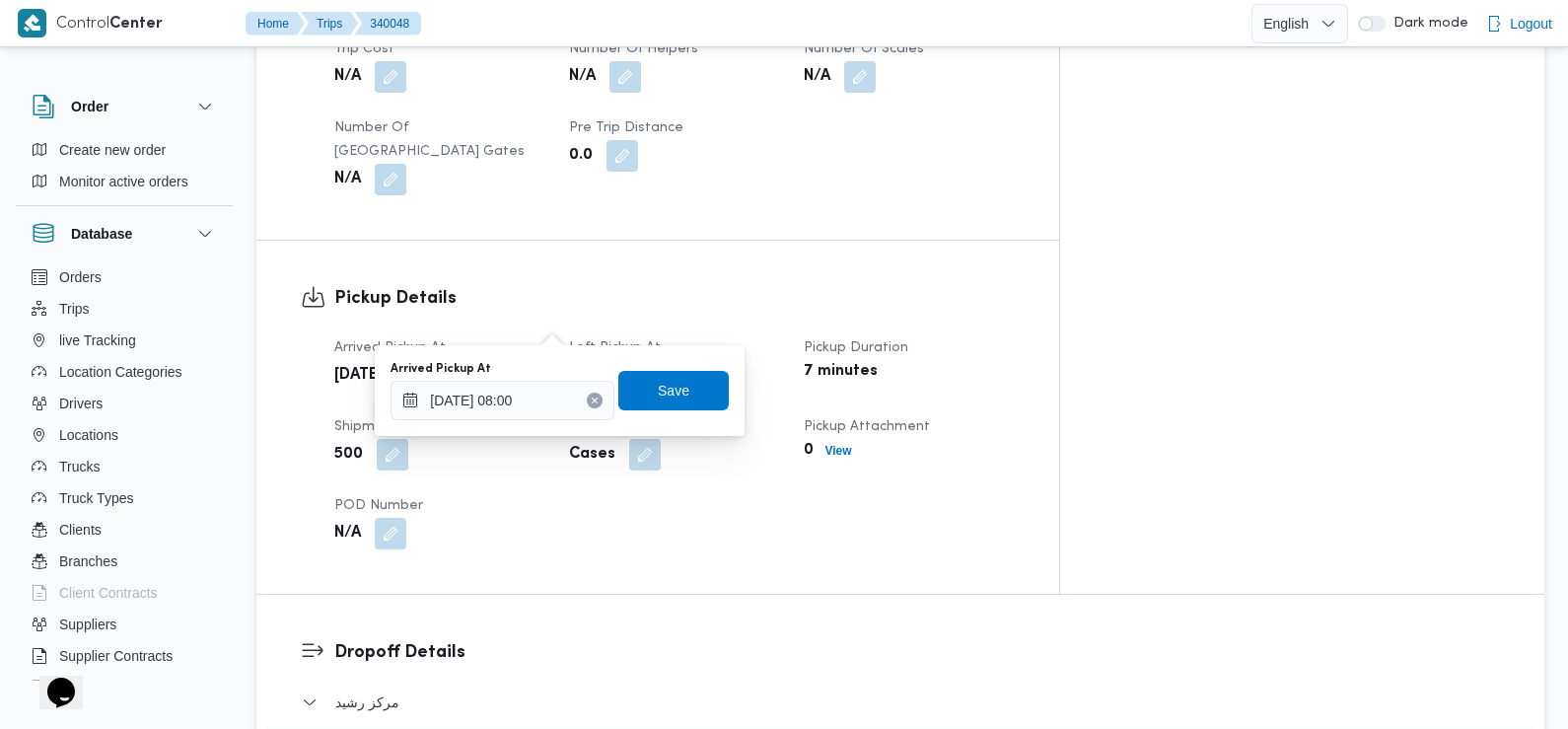
click at [564, 421] on div "Arrived Pickup At [DATE] 08:00 Save" at bounding box center [560, 391] width 342 height 63
click at [553, 413] on input "[DATE] 08:00" at bounding box center [502, 401] width 223 height 40
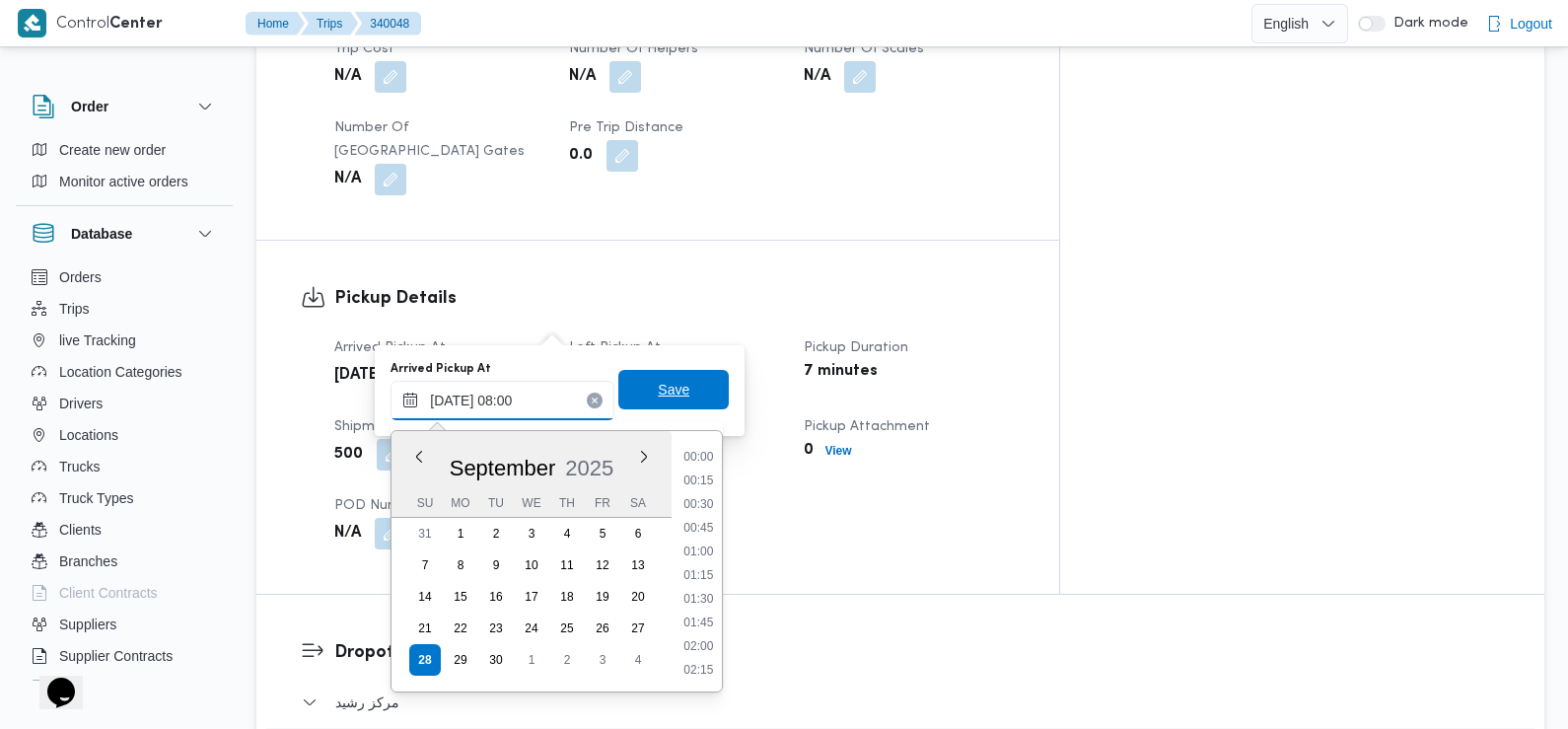
scroll to position [637, 0]
click at [712, 526] on li "07:30" at bounding box center [699, 530] width 45 height 20
type input "[DATE] 07:30"
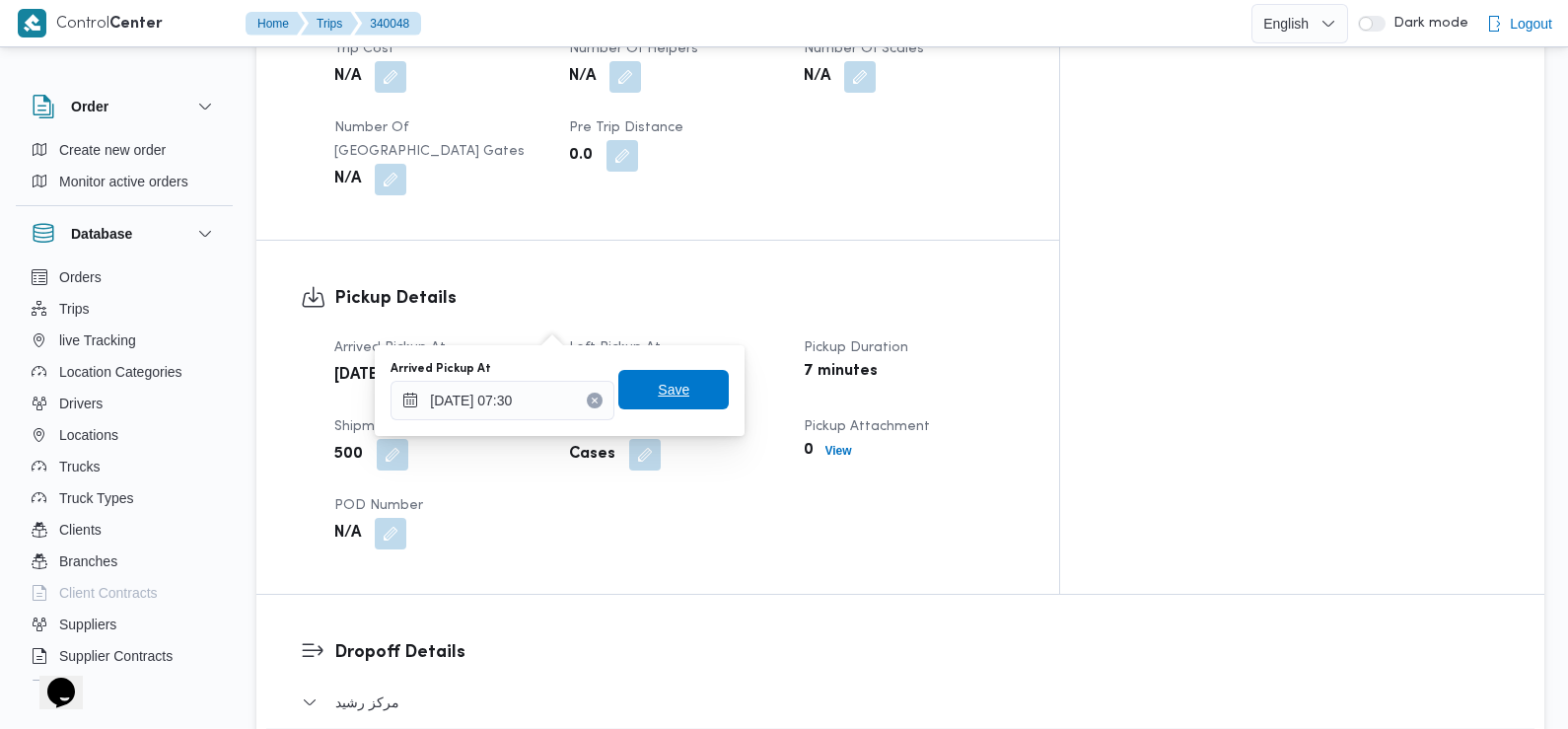
click at [659, 388] on span "Save" at bounding box center [673, 390] width 32 height 24
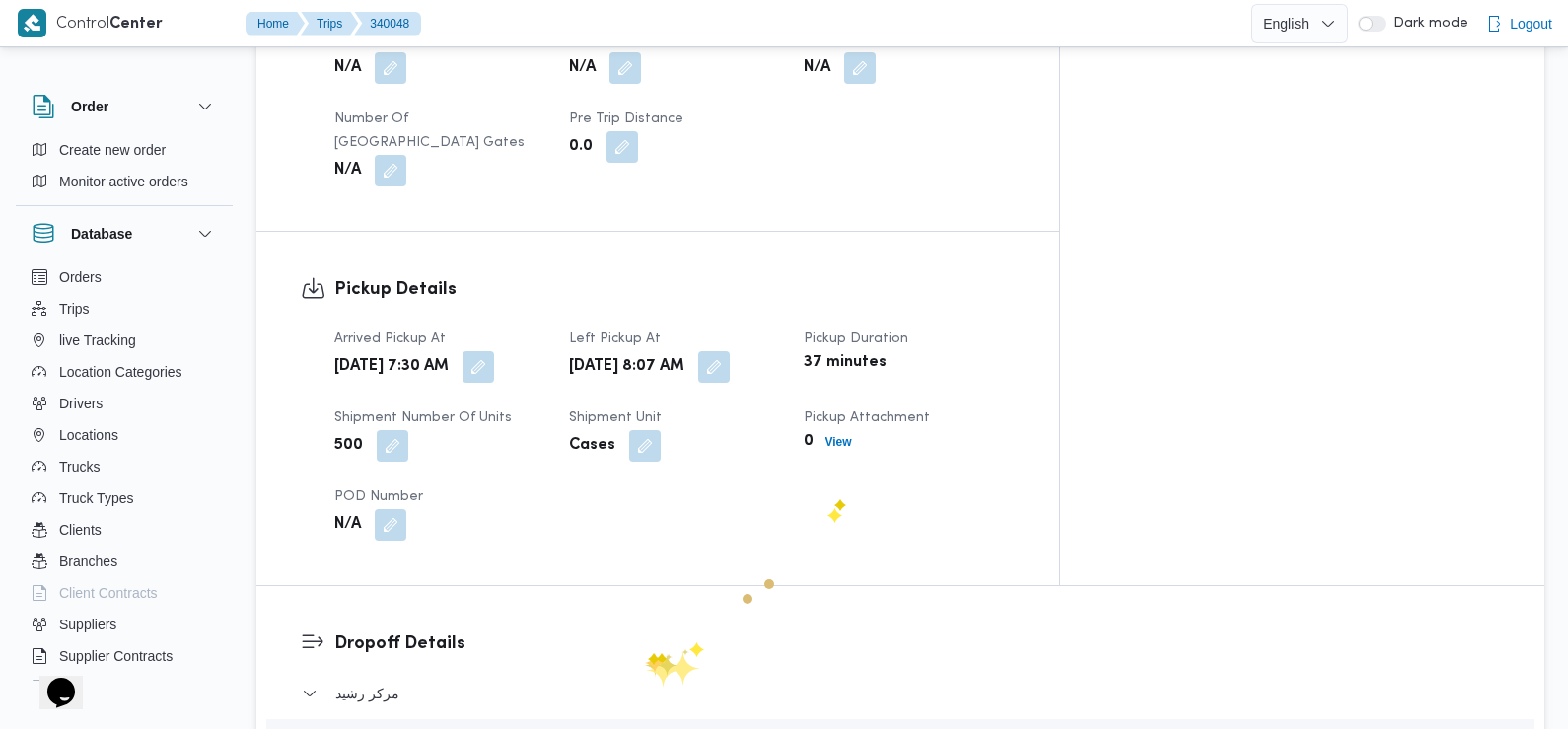
scroll to position [1204, 0]
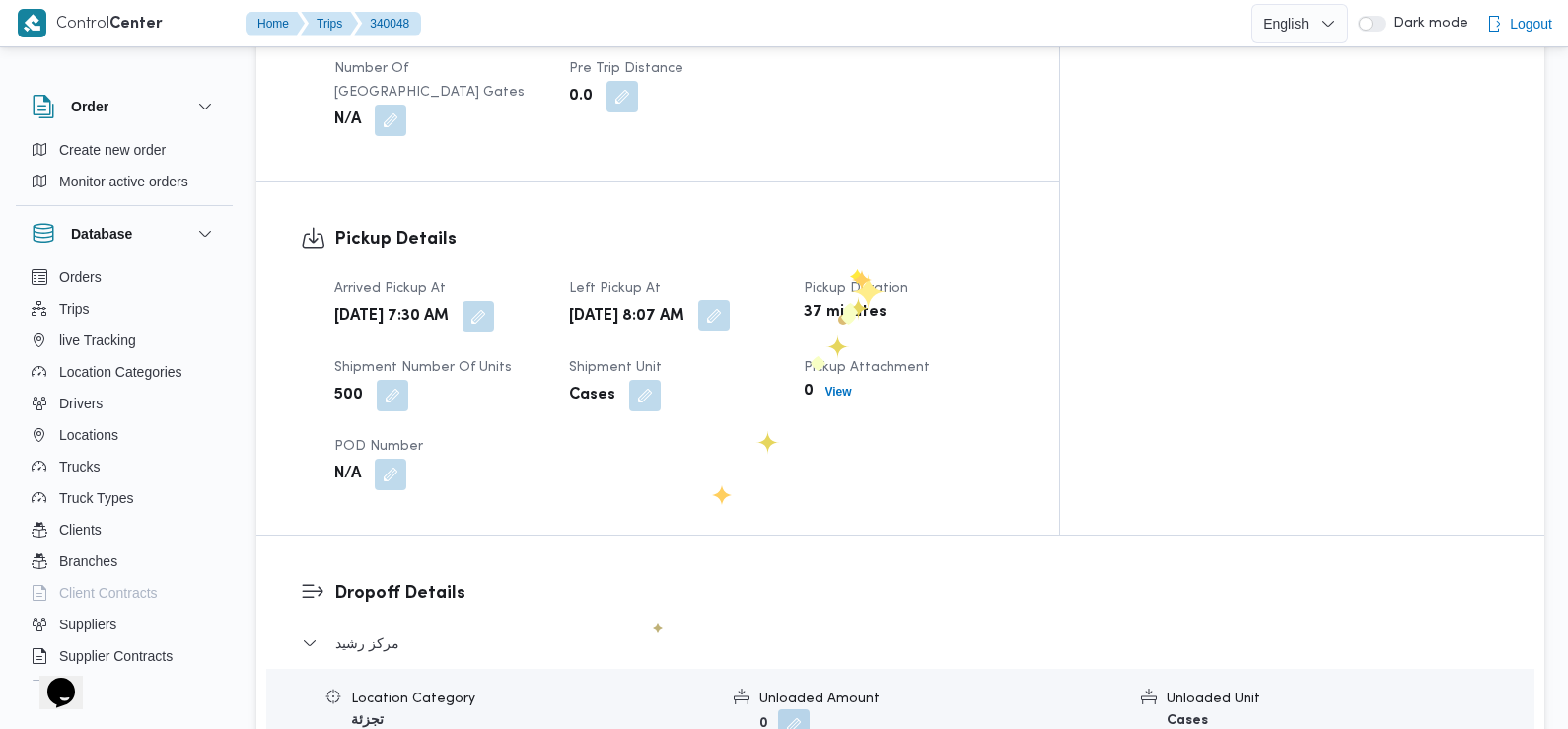
click at [730, 300] on button "button" at bounding box center [714, 316] width 32 height 32
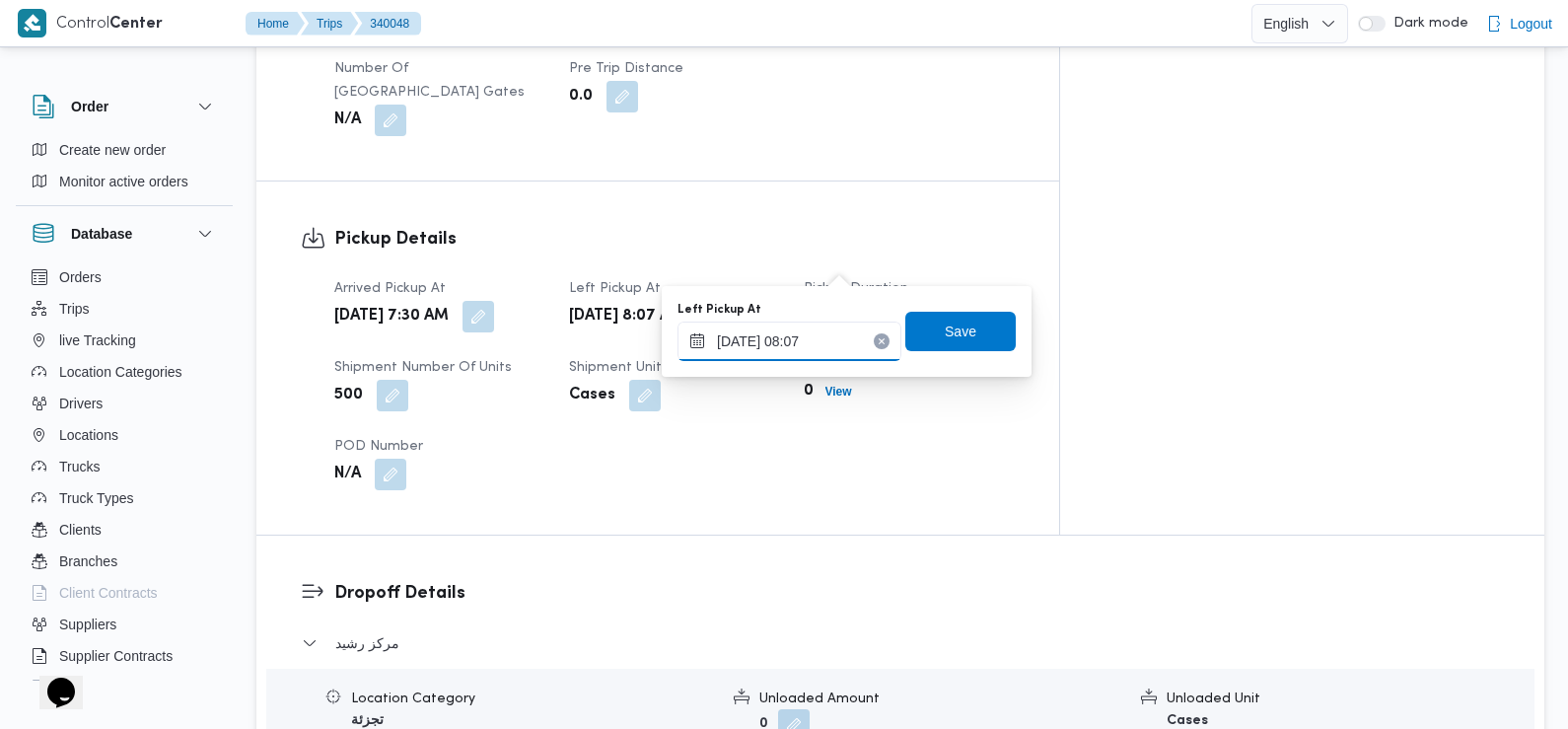
click at [827, 331] on input "[DATE] 08:07" at bounding box center [789, 341] width 223 height 40
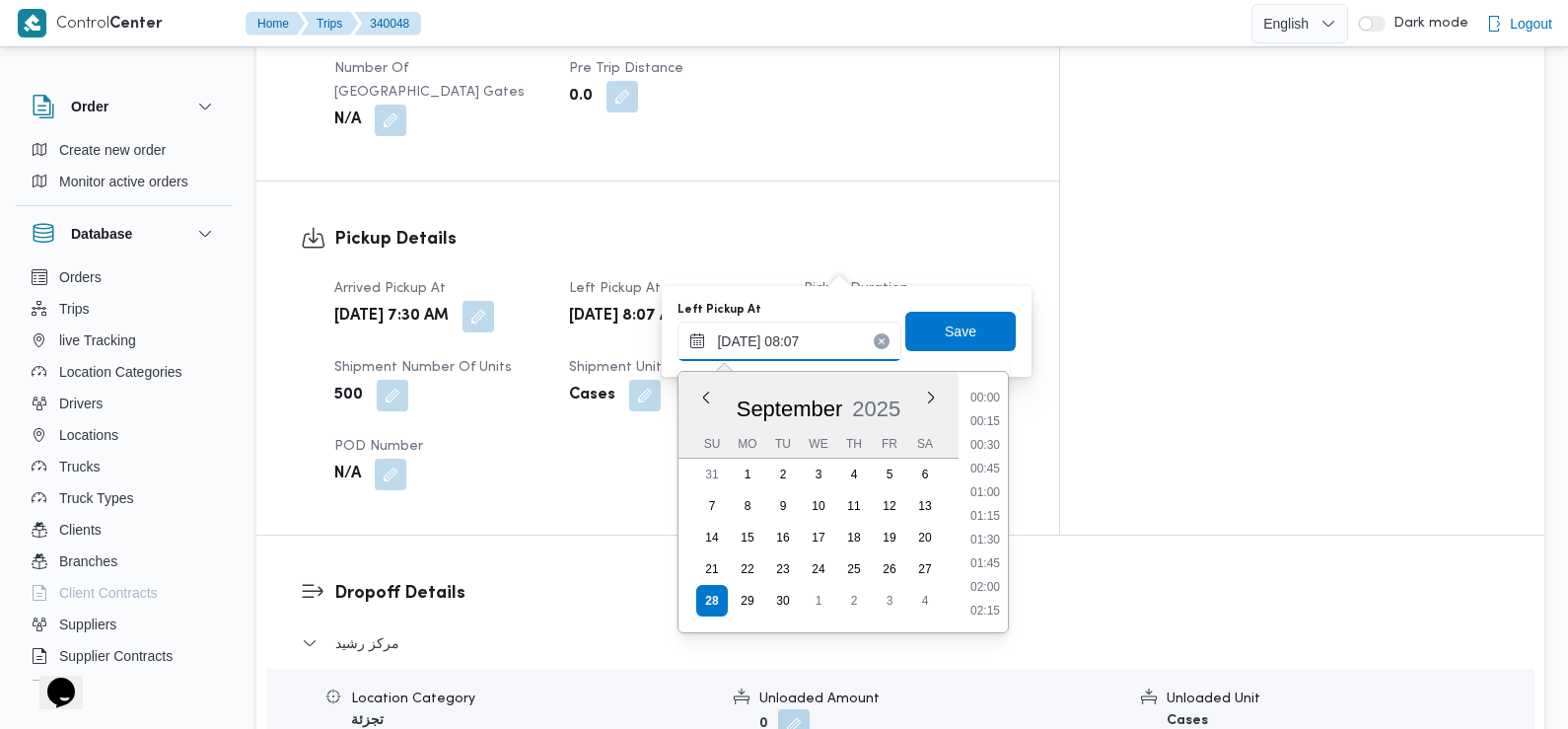
scroll to position [637, 0]
click at [999, 590] on li "08:45" at bounding box center [985, 589] width 45 height 20
type input "[DATE] 08:45"
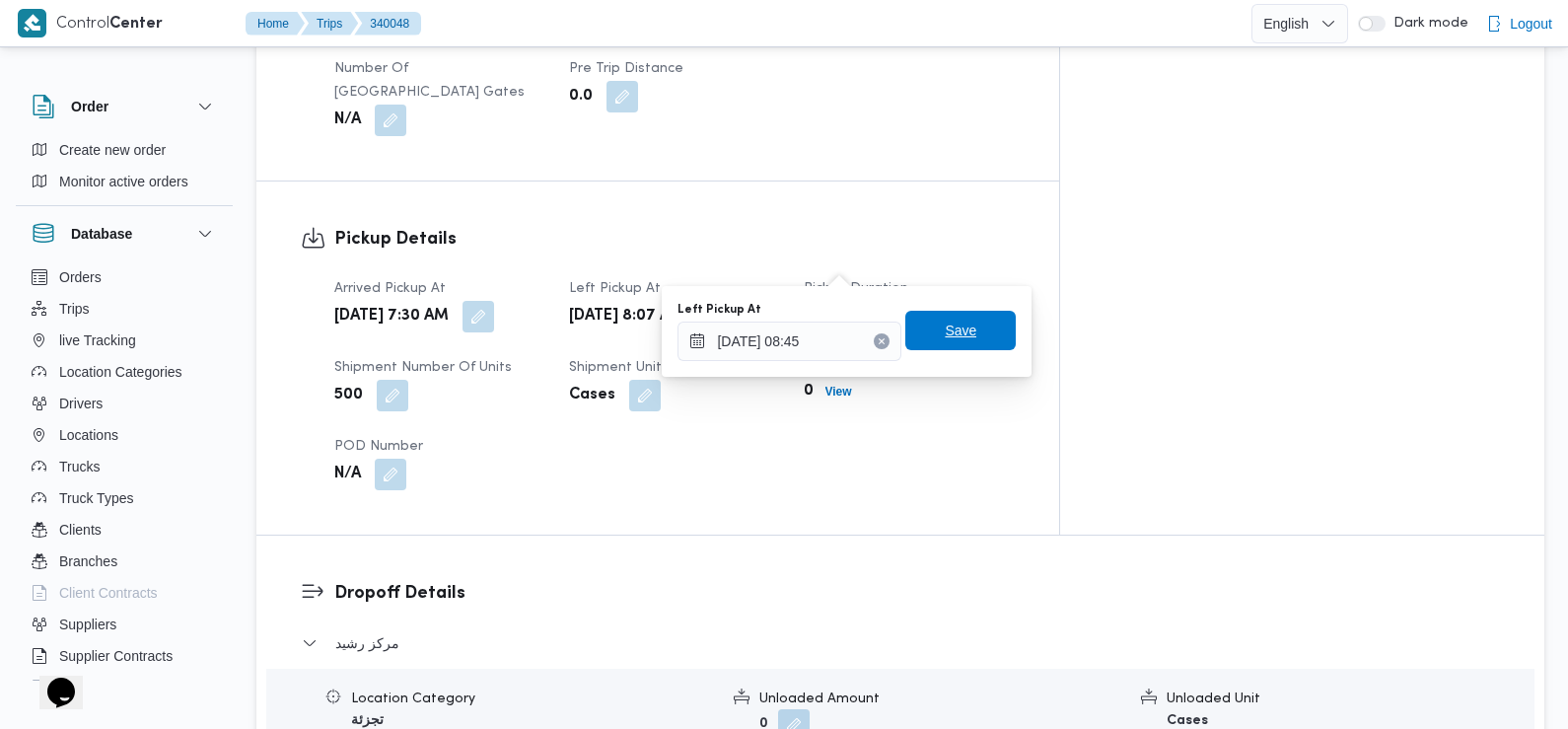
click at [945, 333] on span "Save" at bounding box center [961, 330] width 32 height 24
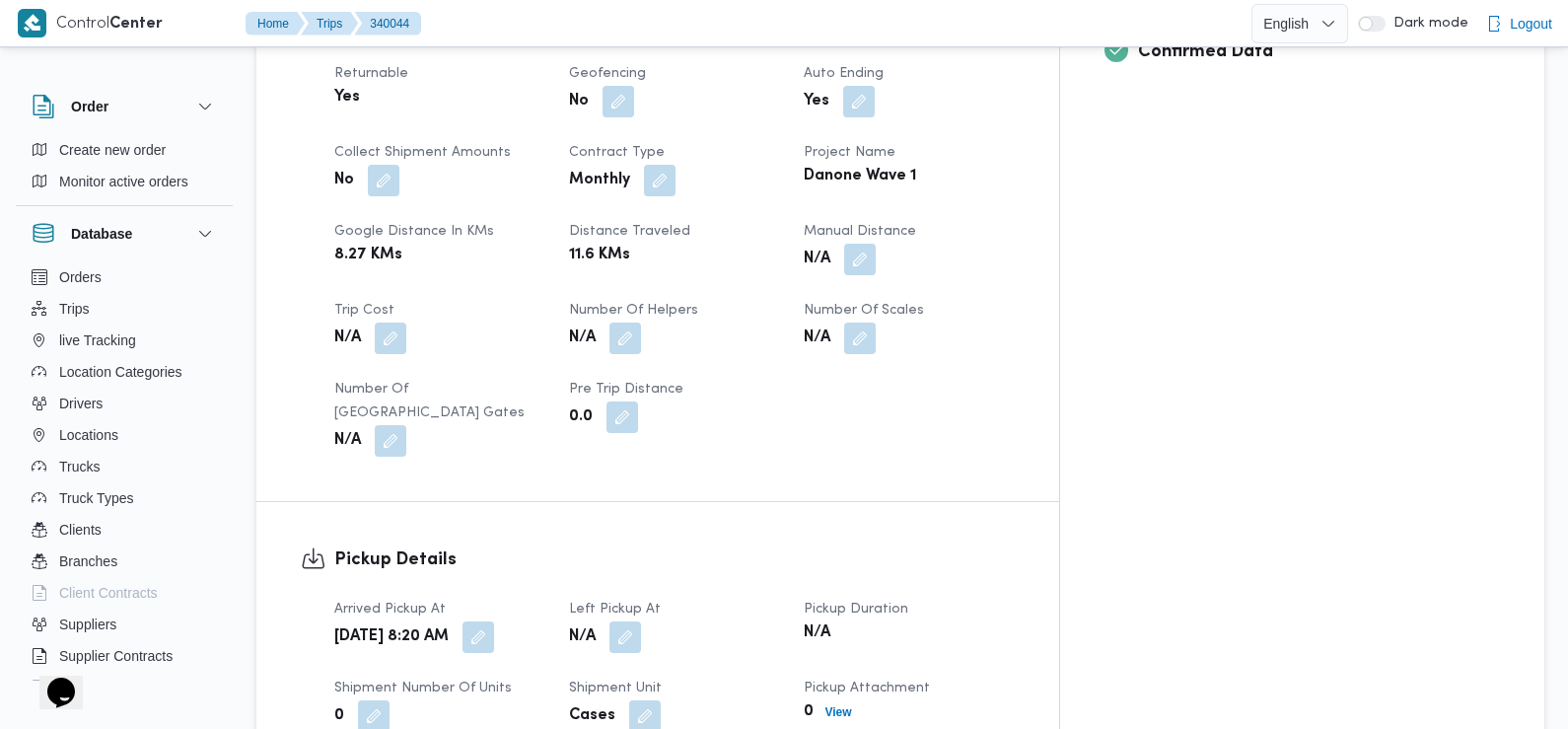
scroll to position [901, 0]
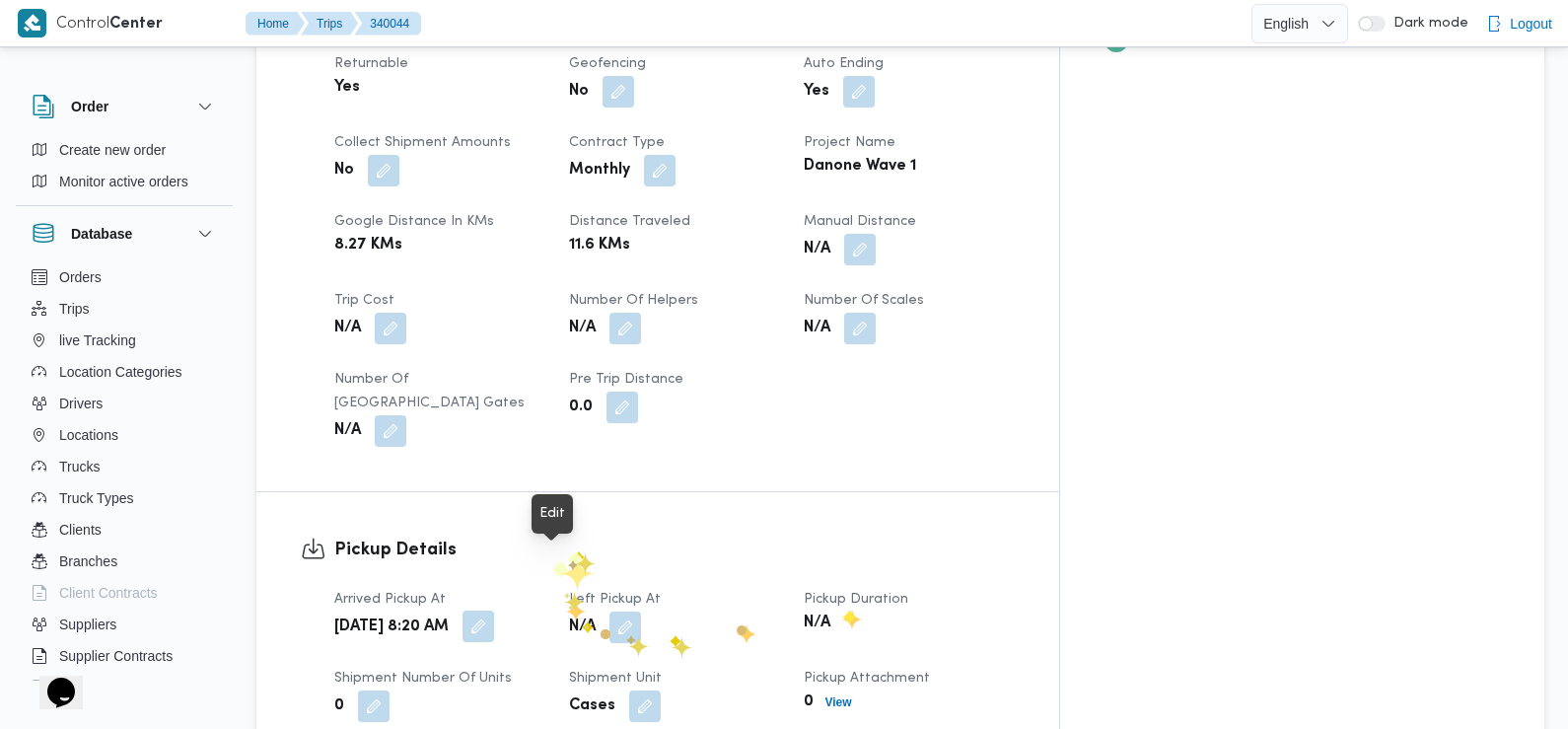
click at [494, 610] on button "button" at bounding box center [479, 626] width 32 height 32
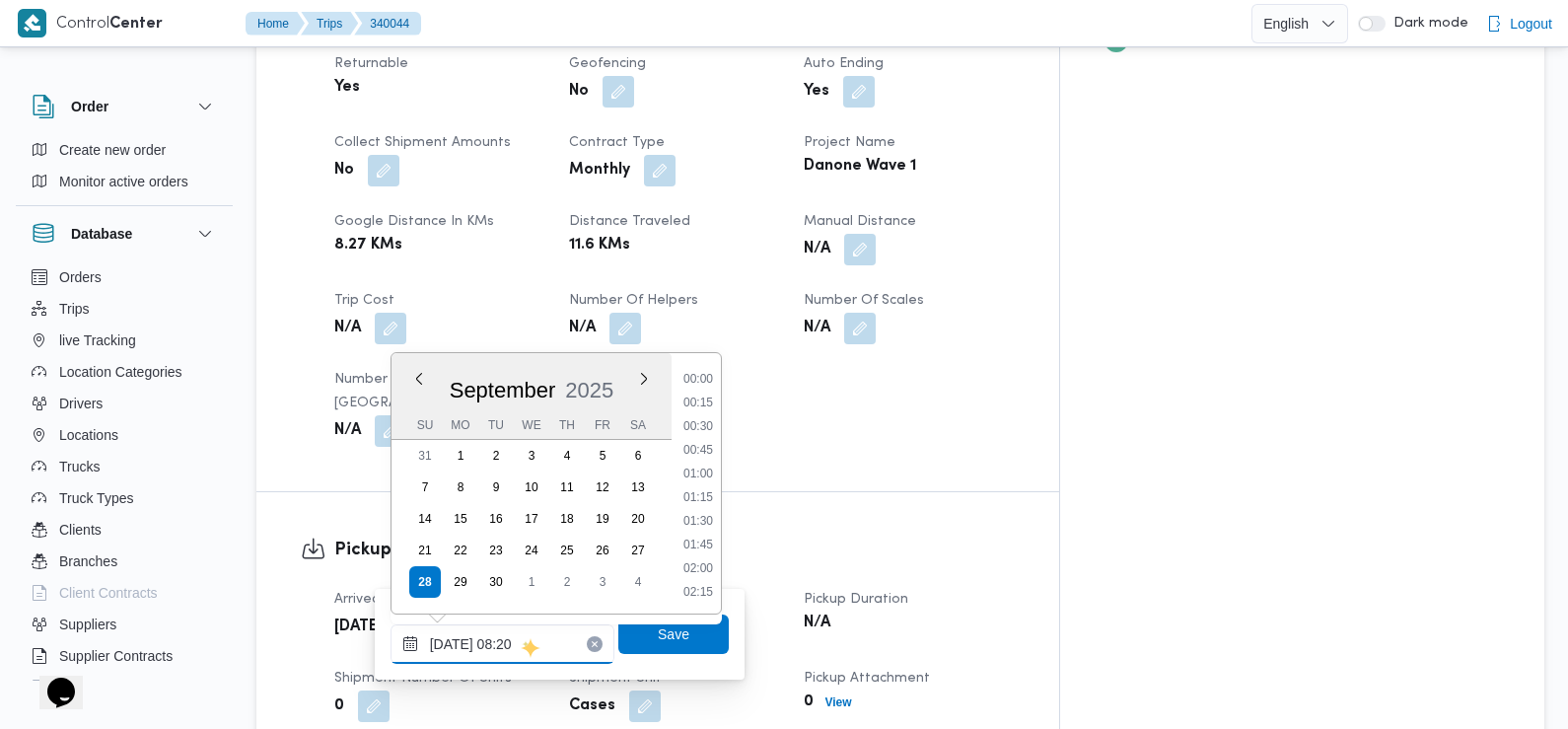
click at [520, 640] on input "[DATE] 08:20" at bounding box center [502, 644] width 223 height 40
click at [707, 422] on li "07:30" at bounding box center [698, 428] width 45 height 20
type input "[DATE] 07:30"
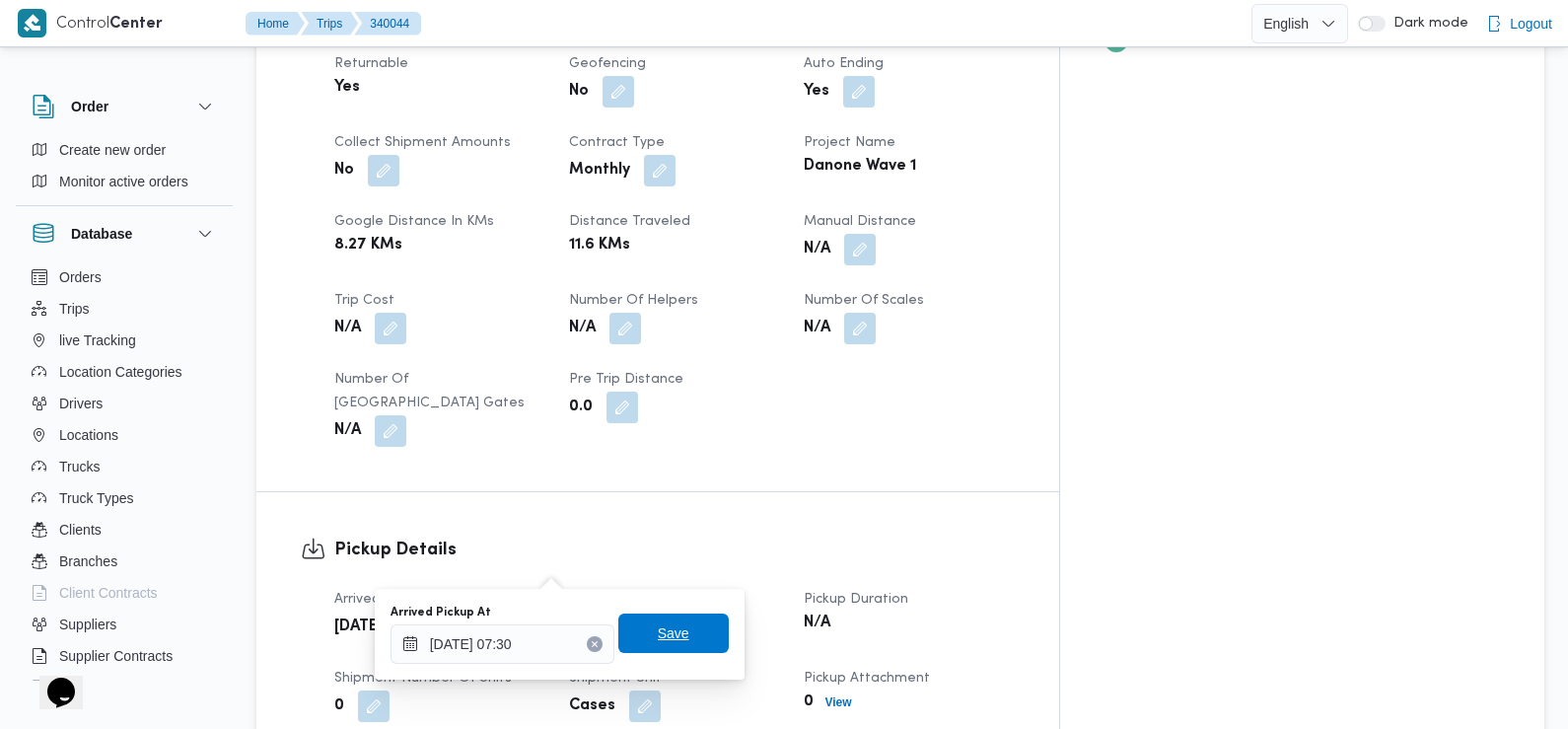
click at [663, 633] on span "Save" at bounding box center [673, 633] width 32 height 24
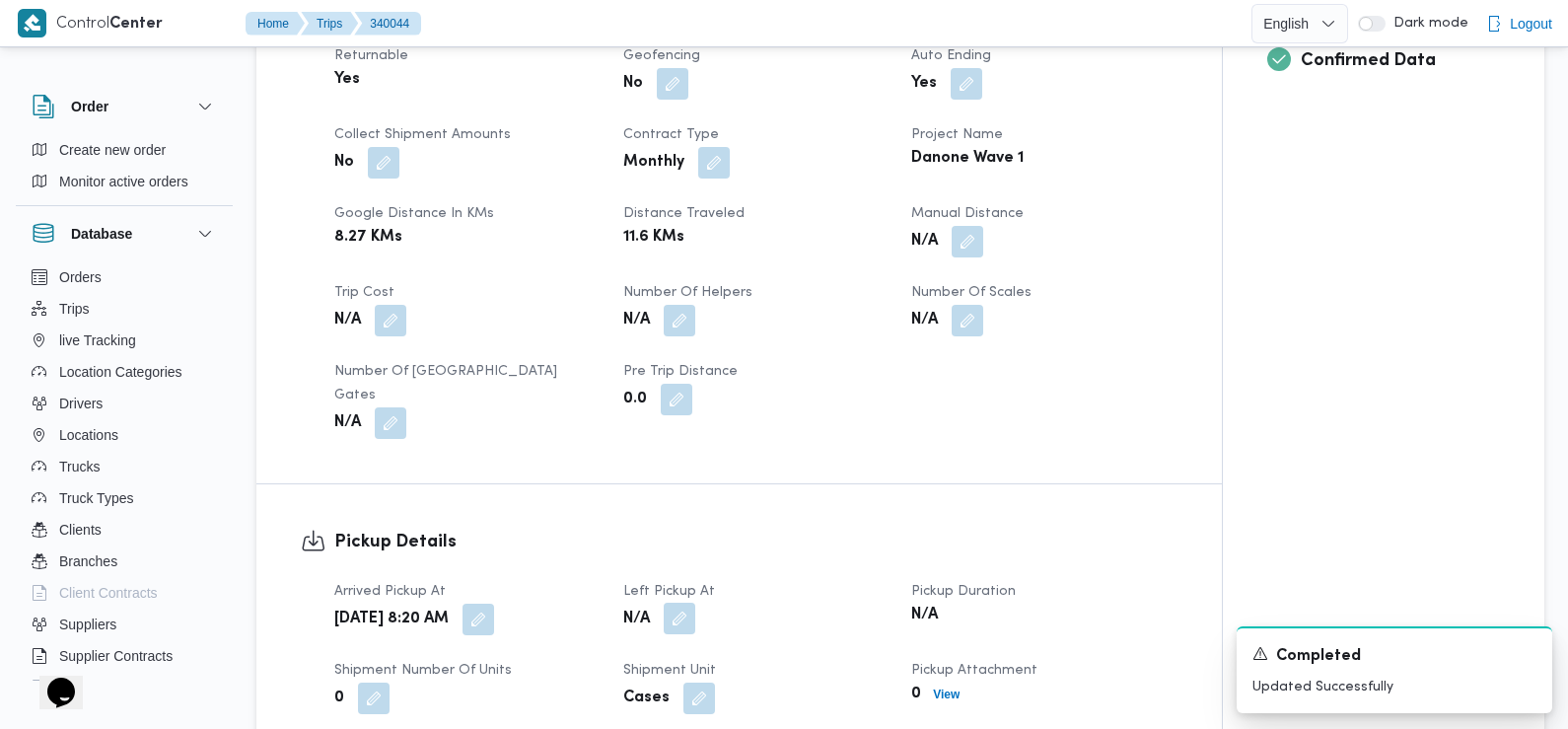
click at [681, 602] on button "button" at bounding box center [679, 618] width 32 height 32
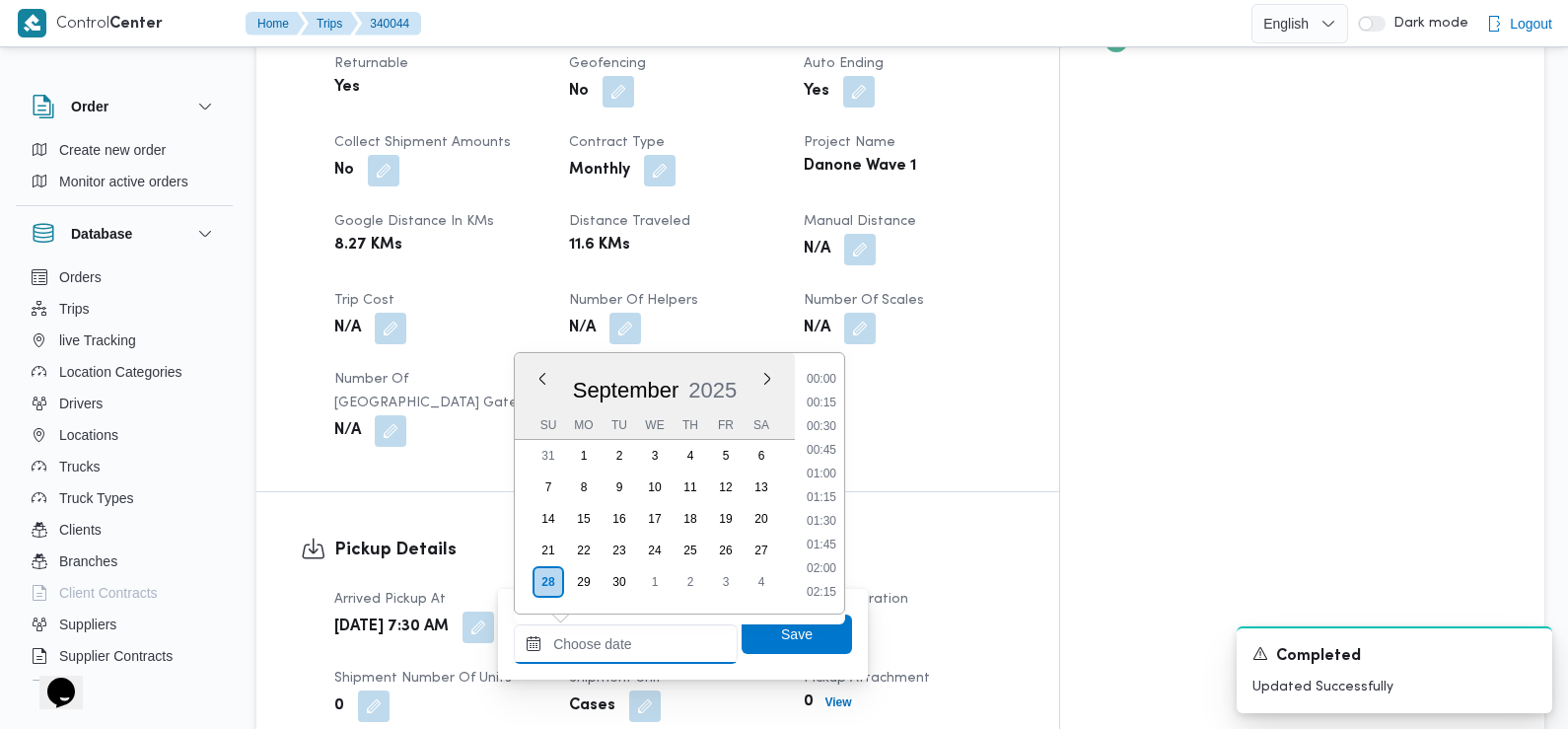
click at [664, 630] on input "Left Pickup At" at bounding box center [626, 644] width 223 height 40
drag, startPoint x: 821, startPoint y: 414, endPoint x: 825, endPoint y: 433, distance: 19.4
click at [821, 414] on li "09:30" at bounding box center [822, 415] width 45 height 20
type input "28/09/2025 09:30"
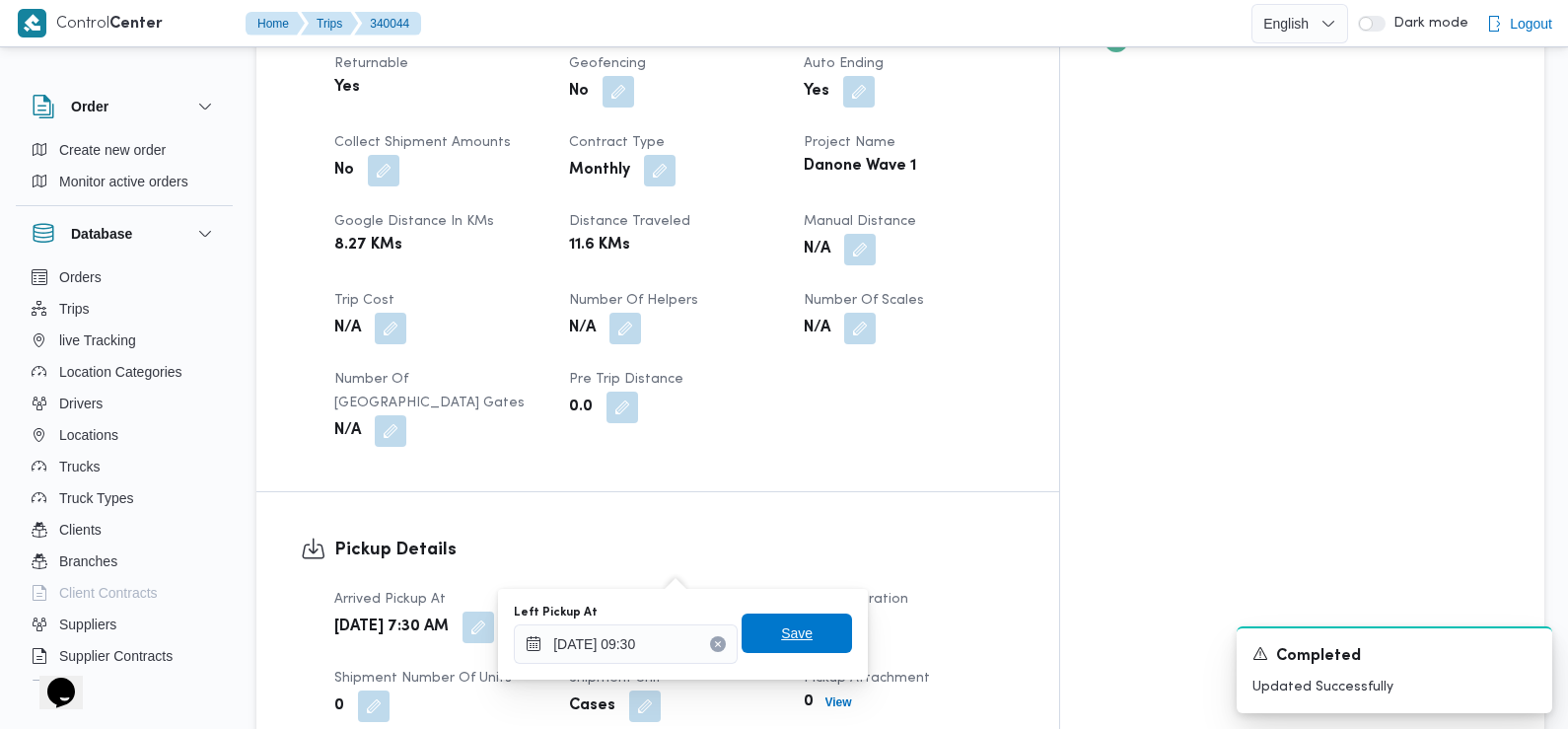
click at [805, 644] on span "Save" at bounding box center [797, 633] width 111 height 40
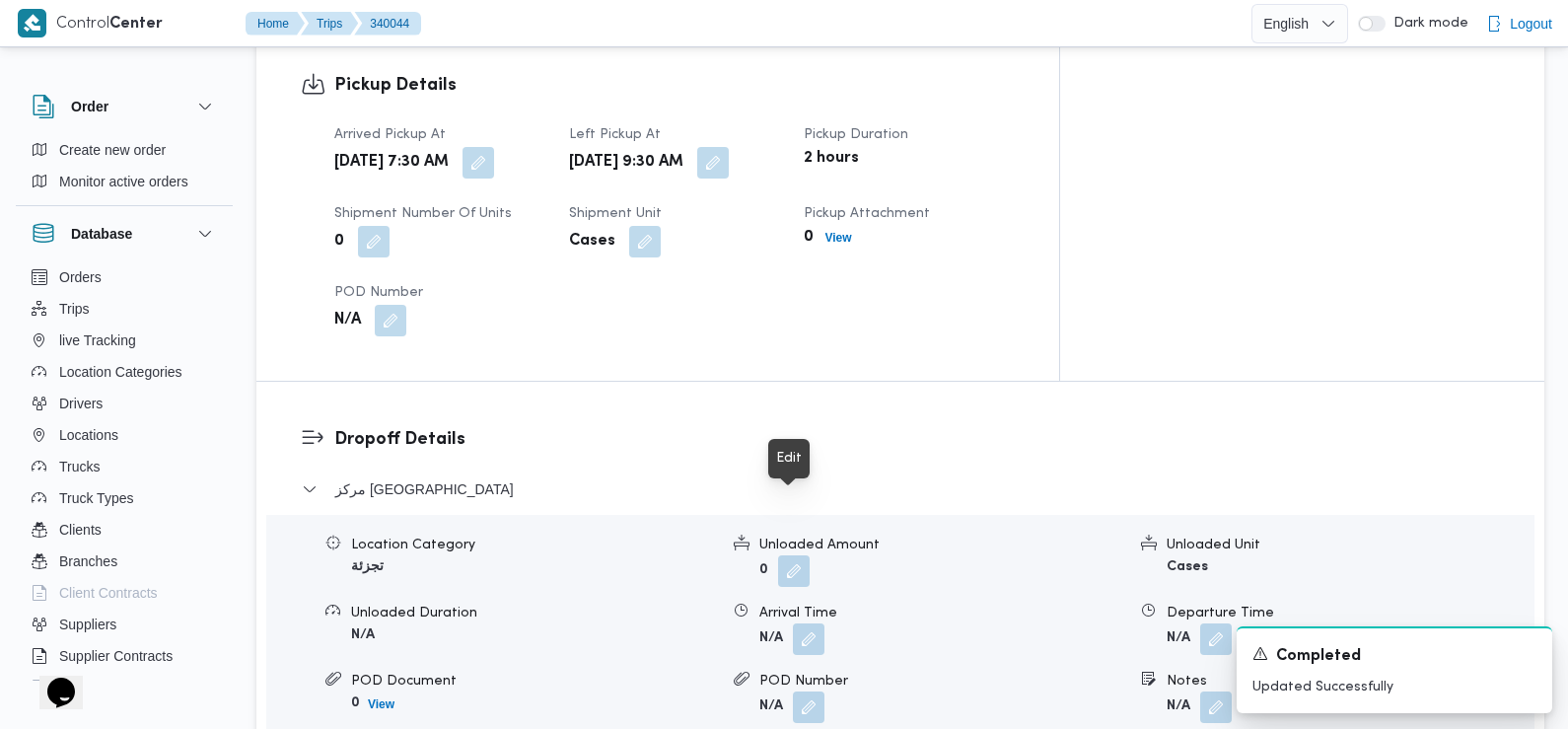
scroll to position [1368, 0]
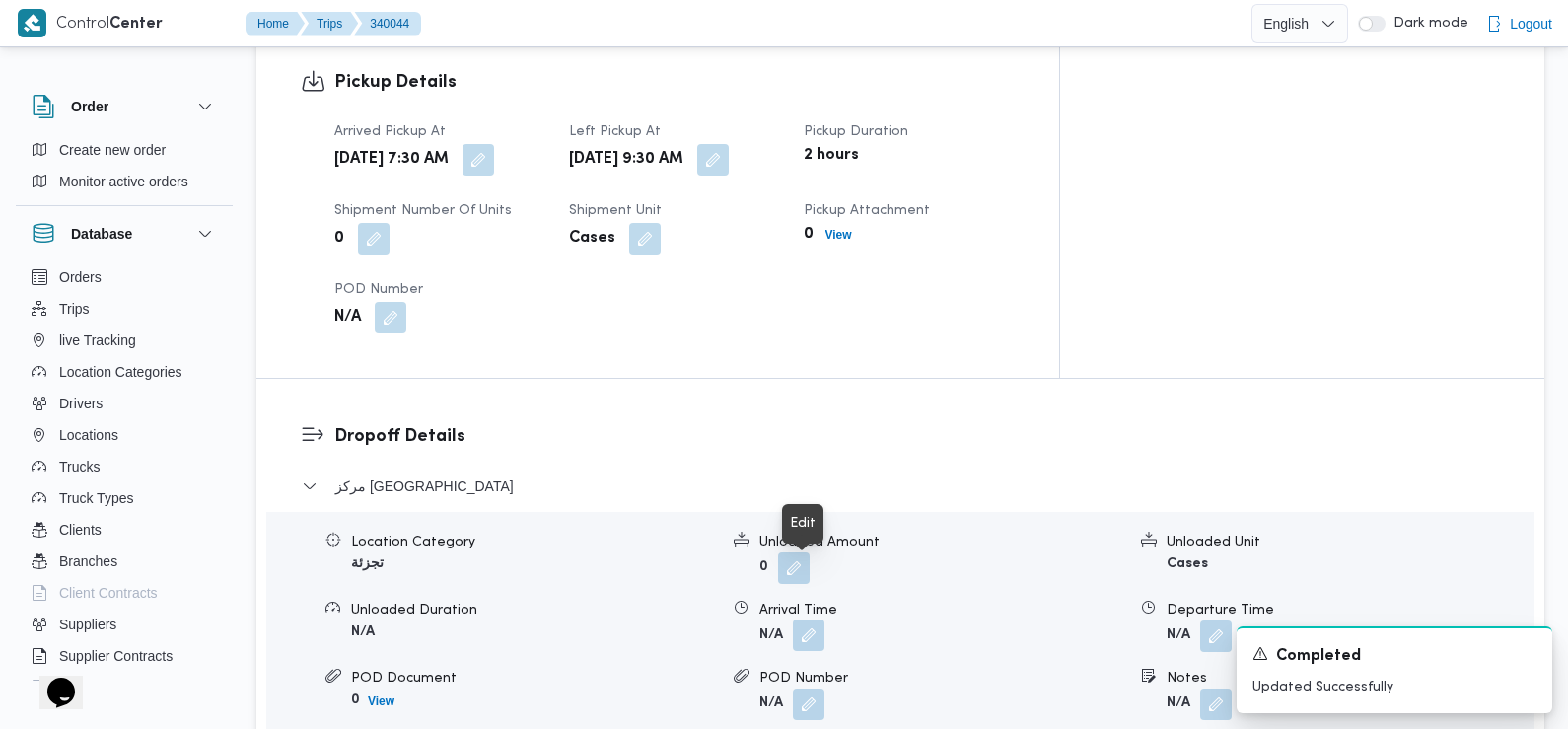
click at [808, 619] on button "button" at bounding box center [809, 635] width 32 height 32
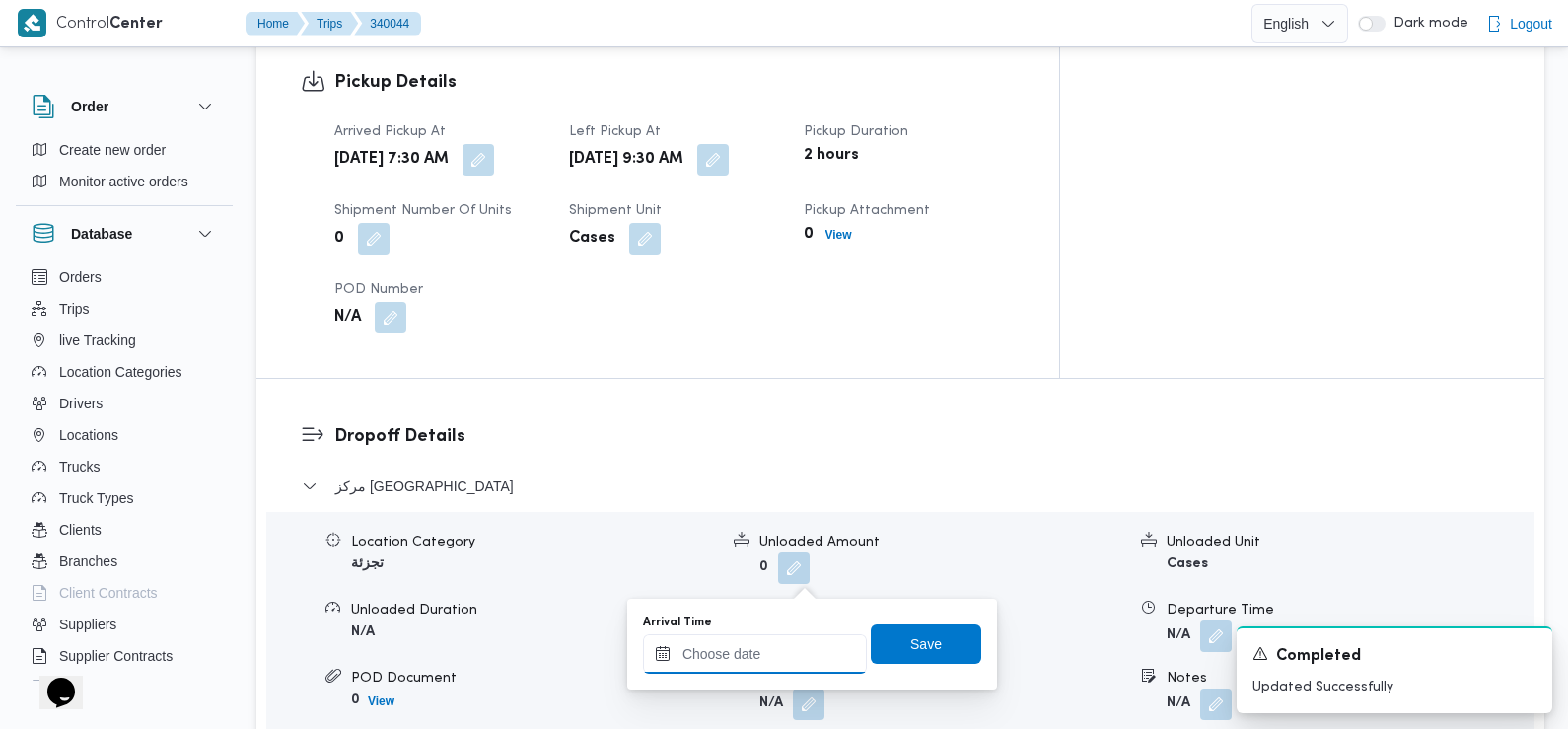
click at [789, 635] on input "Arrival Time" at bounding box center [754, 654] width 223 height 40
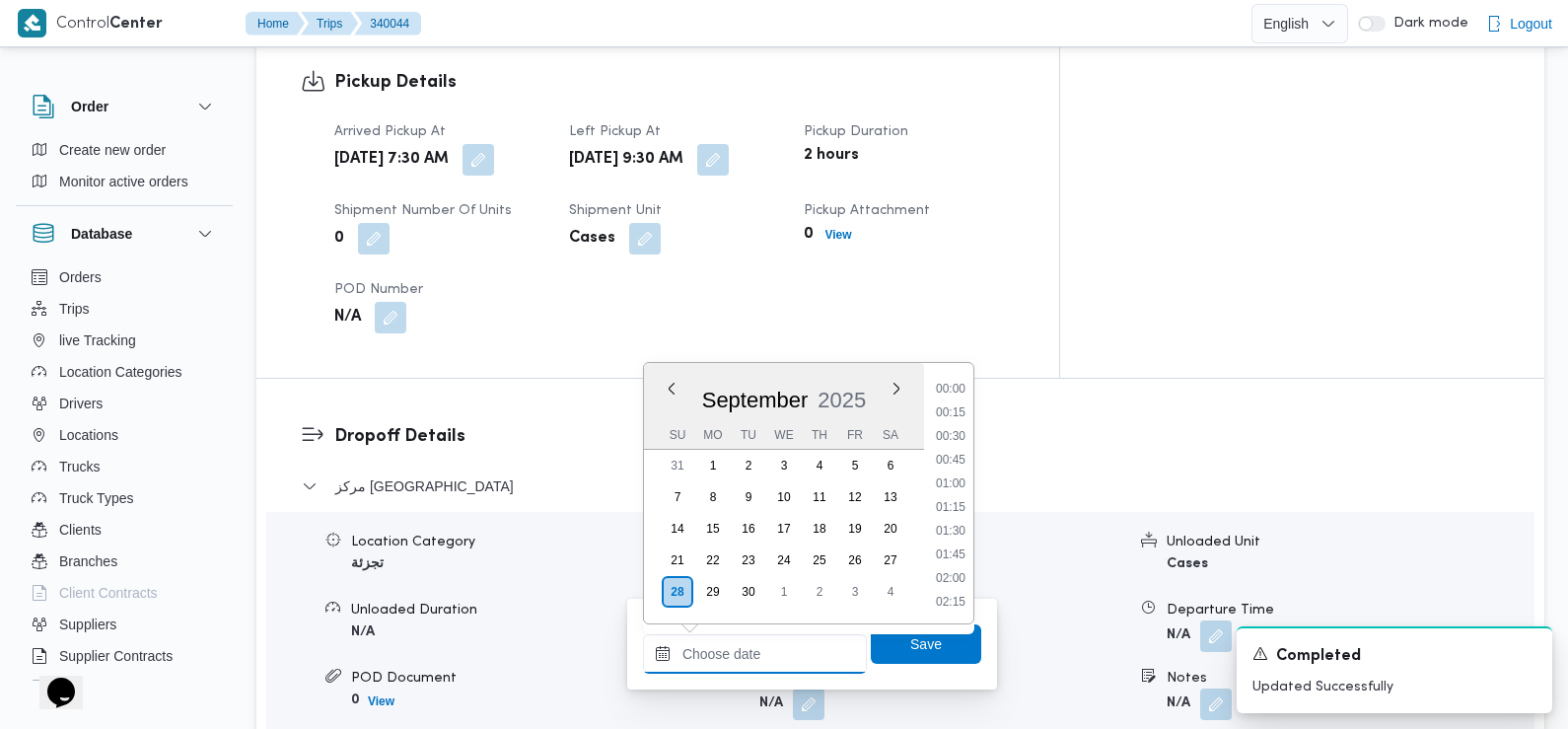
scroll to position [968, 0]
click at [953, 395] on li "10:15" at bounding box center [951, 391] width 45 height 20
type input "28/09/2025 10:15"
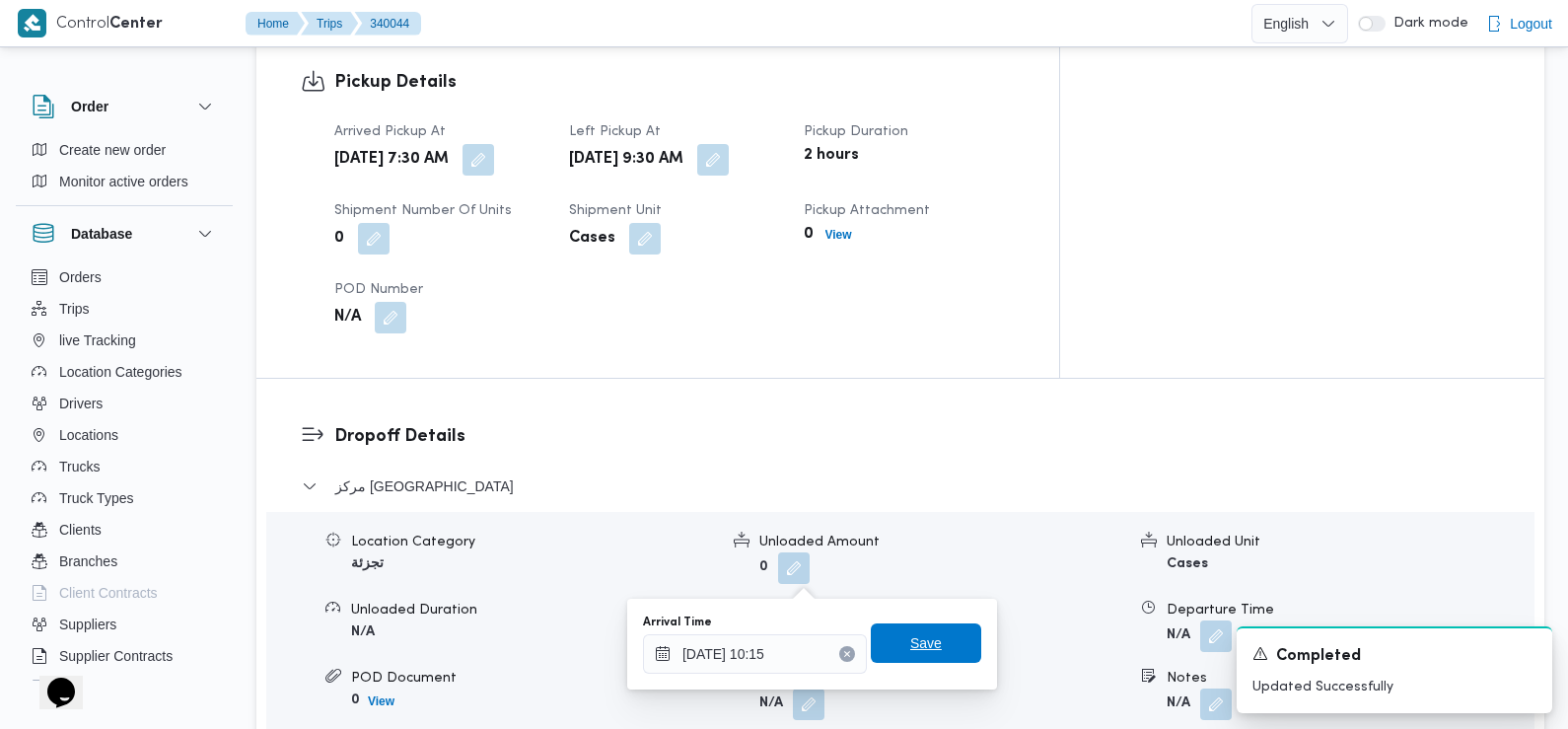
click at [892, 650] on span "Save" at bounding box center [926, 643] width 111 height 40
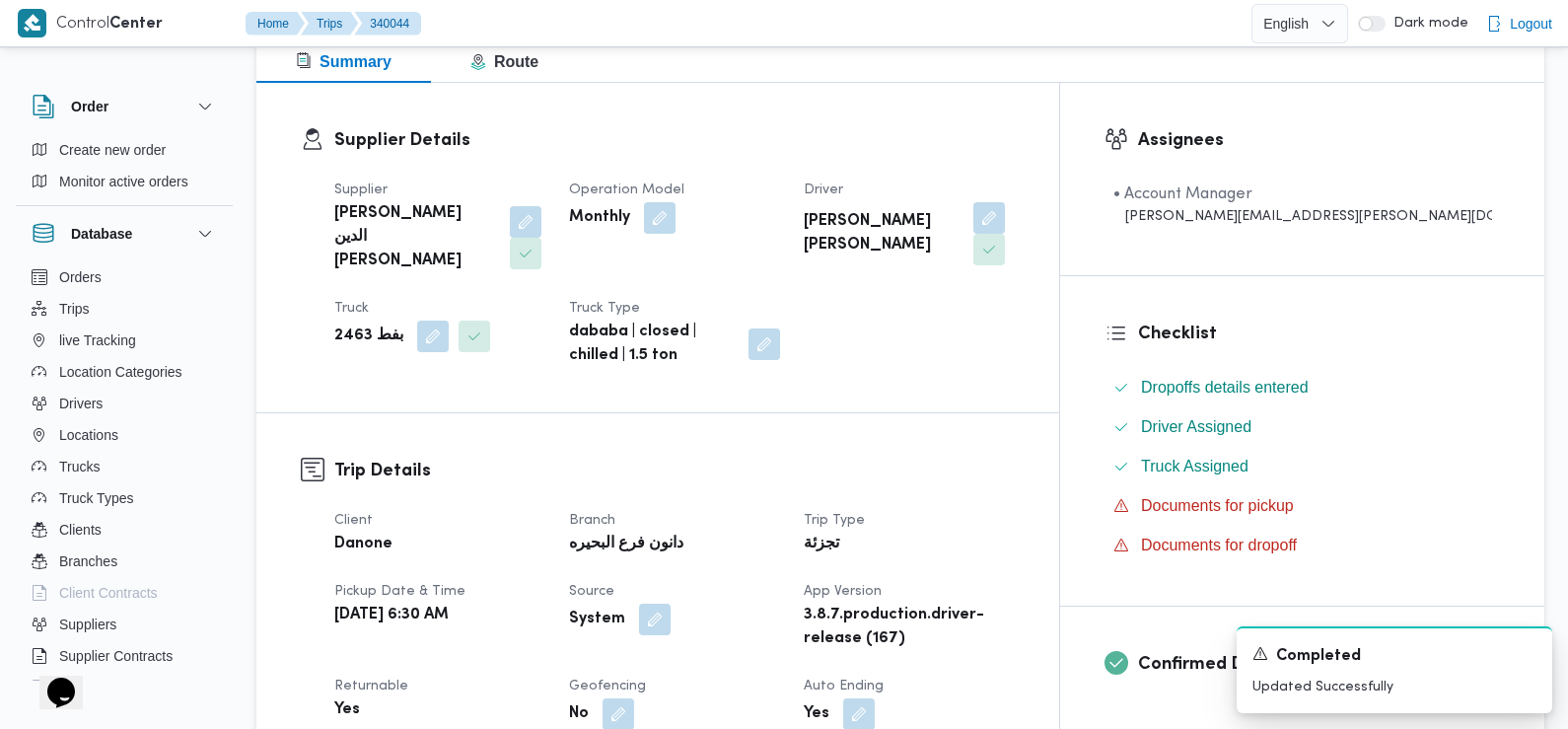
scroll to position [0, 0]
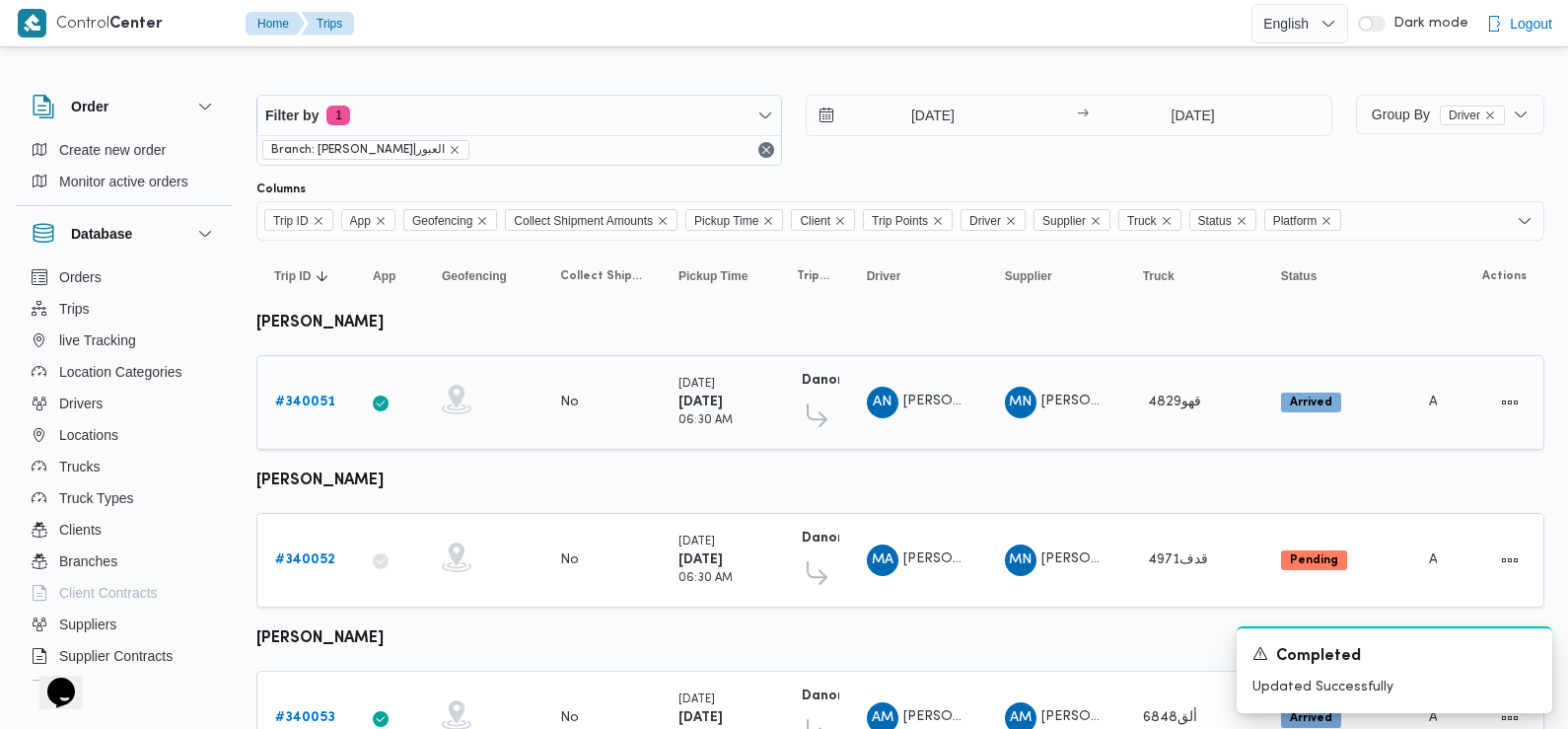
click at [327, 396] on b "# 340051" at bounding box center [305, 402] width 60 height 13
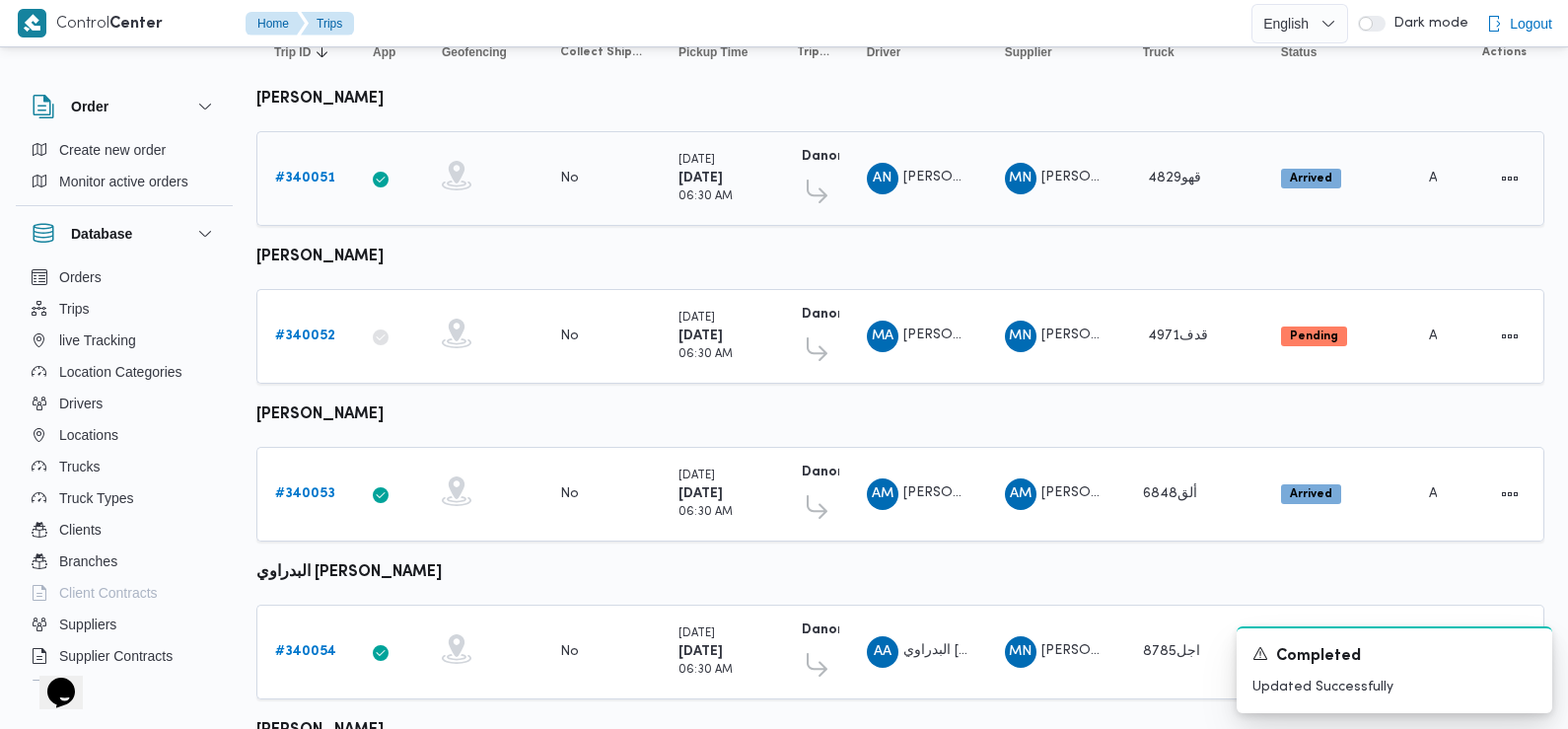
scroll to position [229, 0]
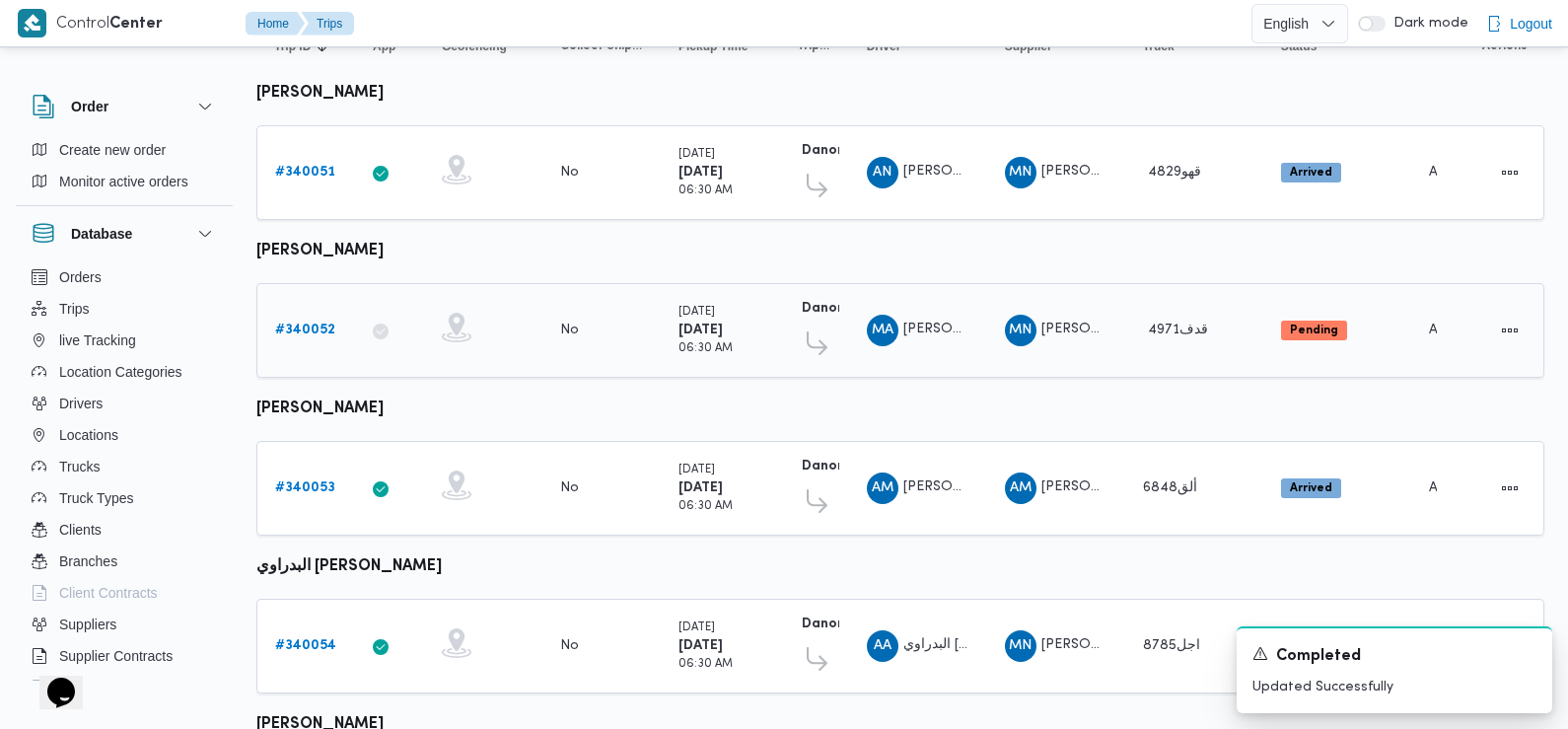
click at [313, 330] on b "# 340052" at bounding box center [305, 329] width 60 height 13
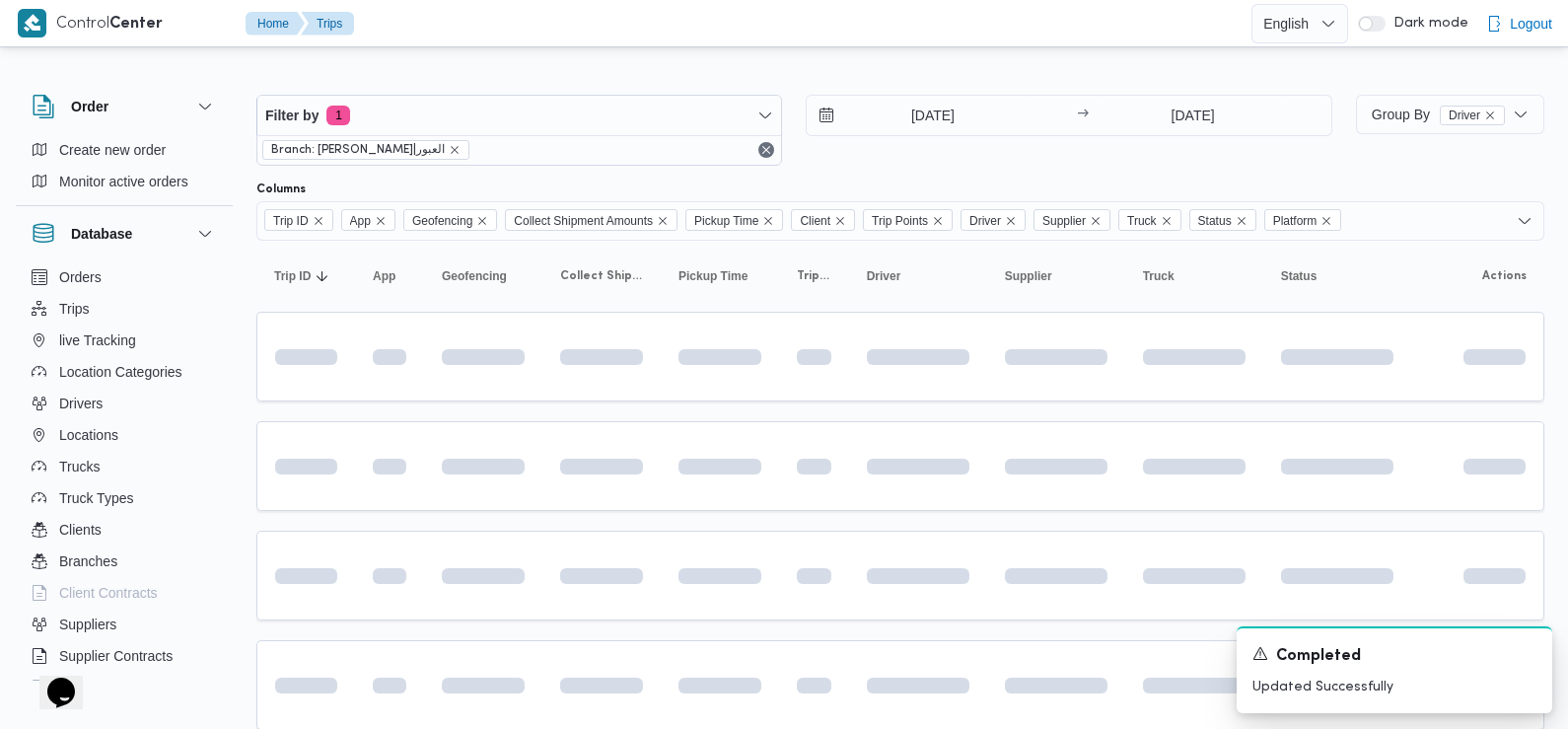
scroll to position [229, 0]
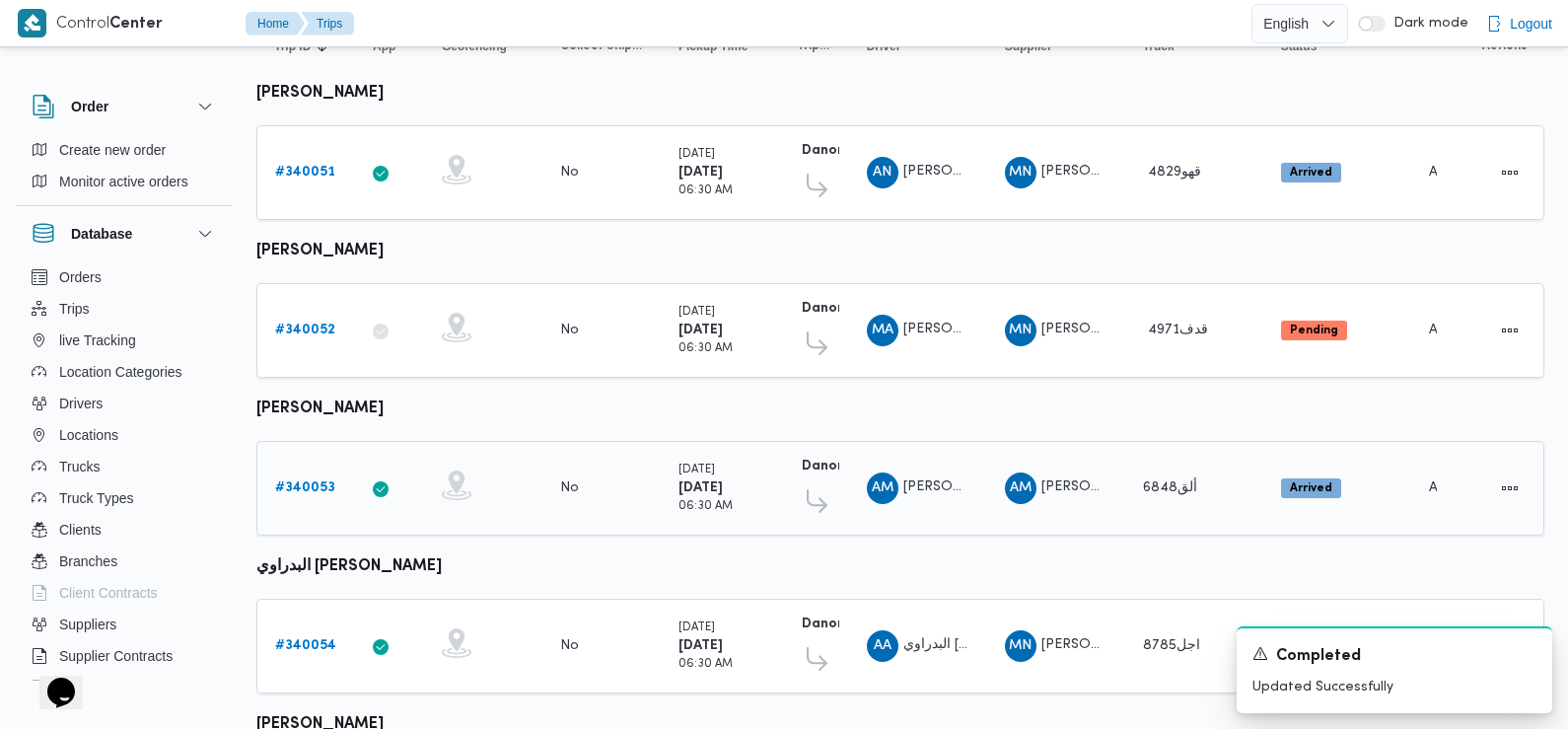
click at [307, 482] on b "# 340053" at bounding box center [305, 488] width 60 height 13
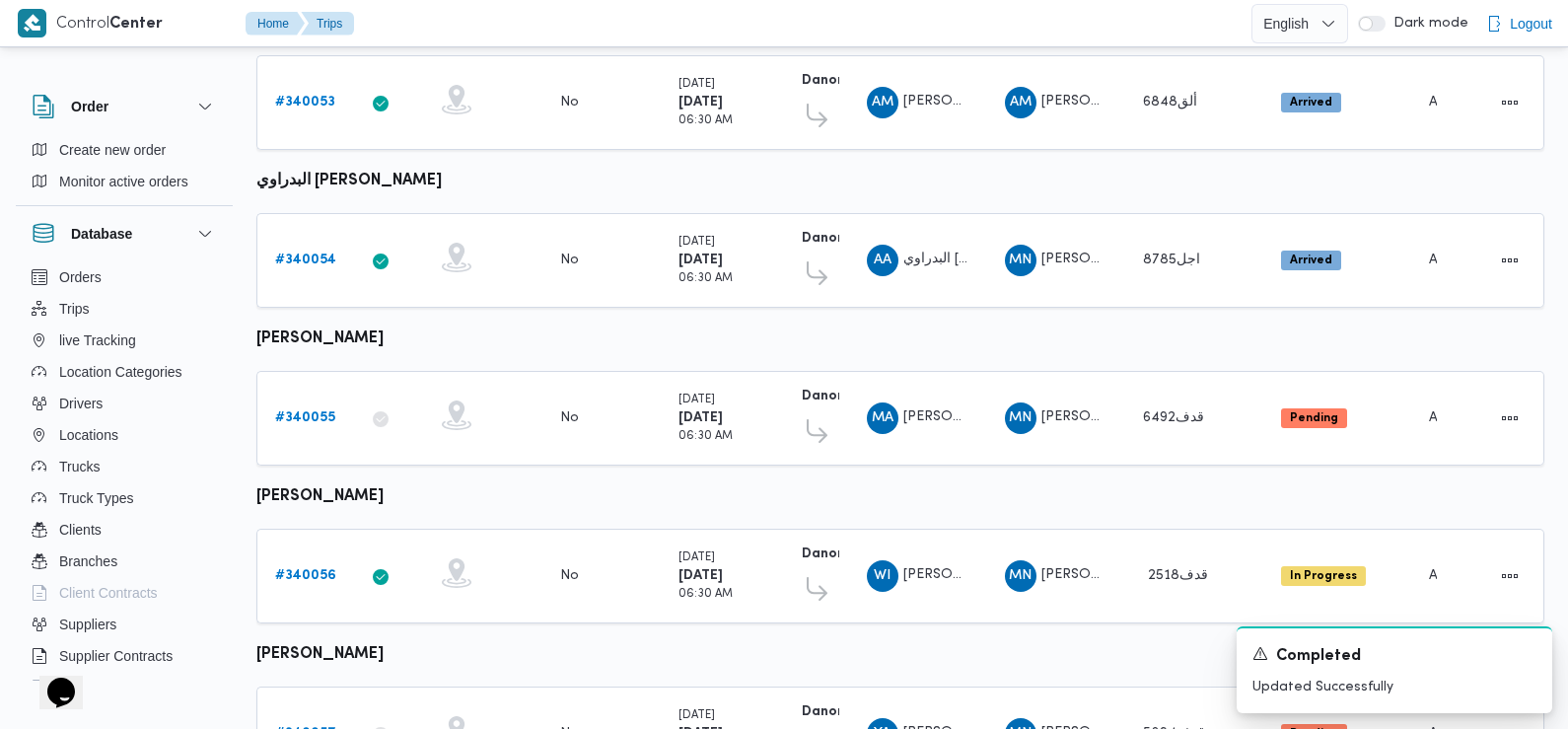
scroll to position [617, 0]
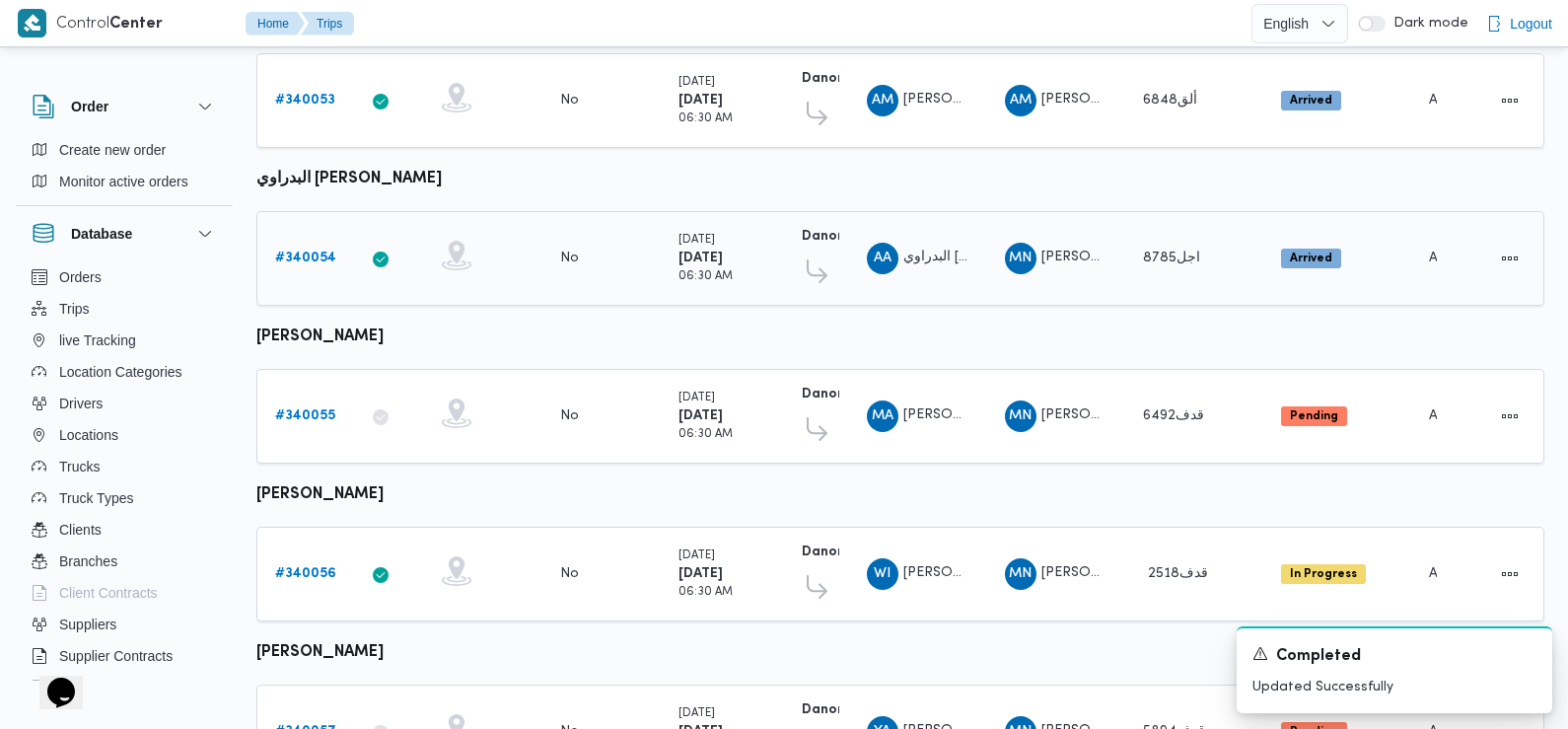
click at [295, 251] on b "# 340054" at bounding box center [305, 257] width 61 height 13
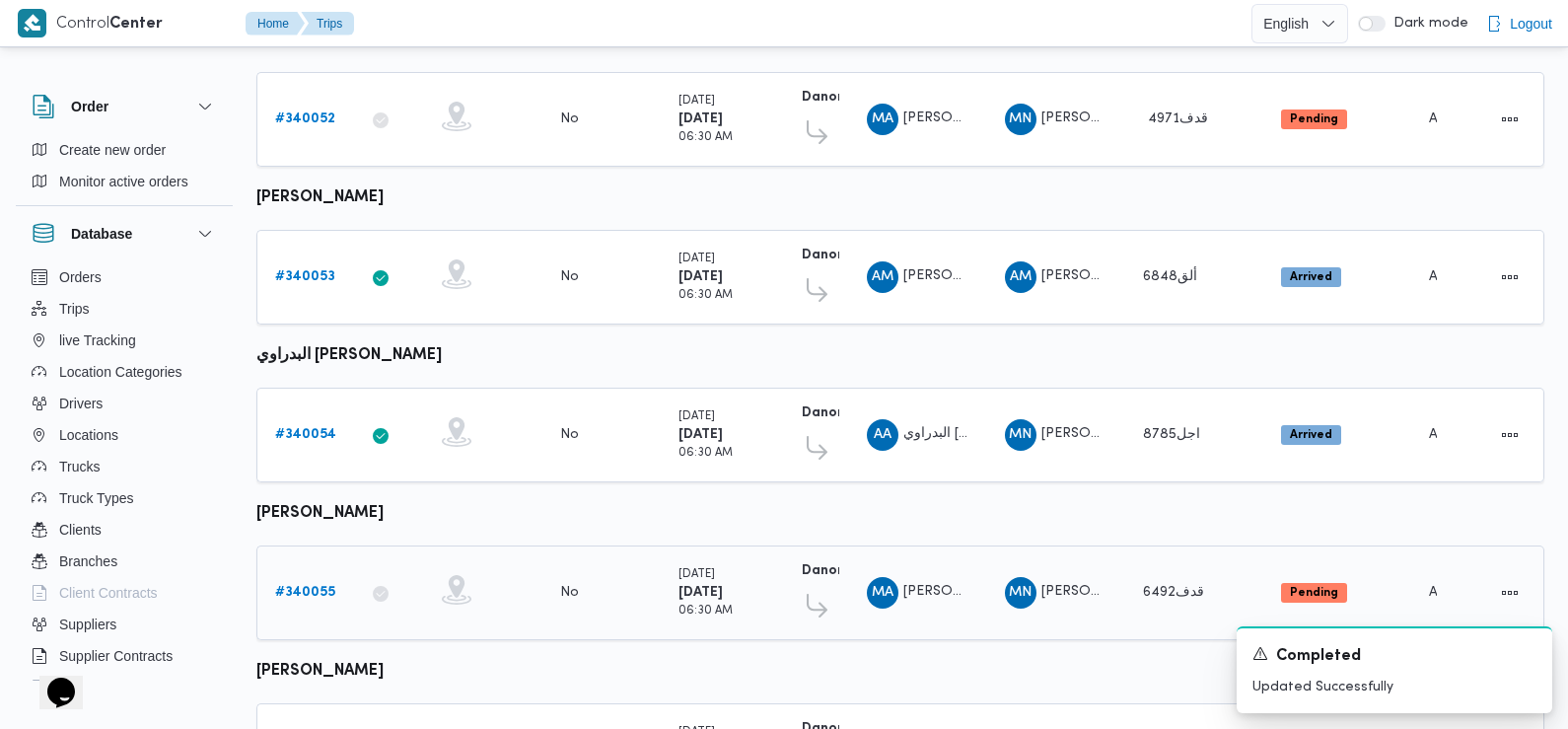
scroll to position [722, 0]
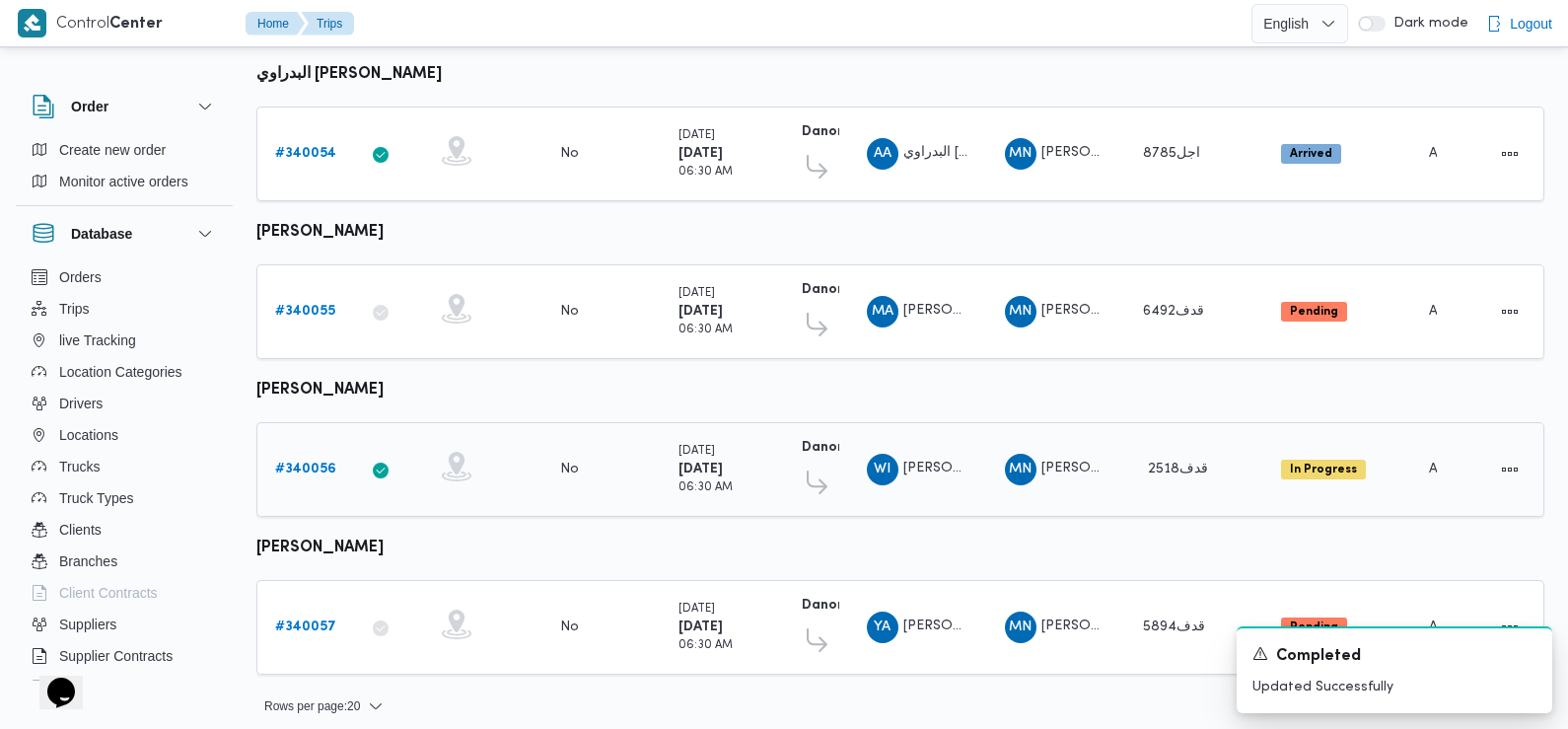
click at [312, 463] on b "# 340056" at bounding box center [305, 469] width 61 height 13
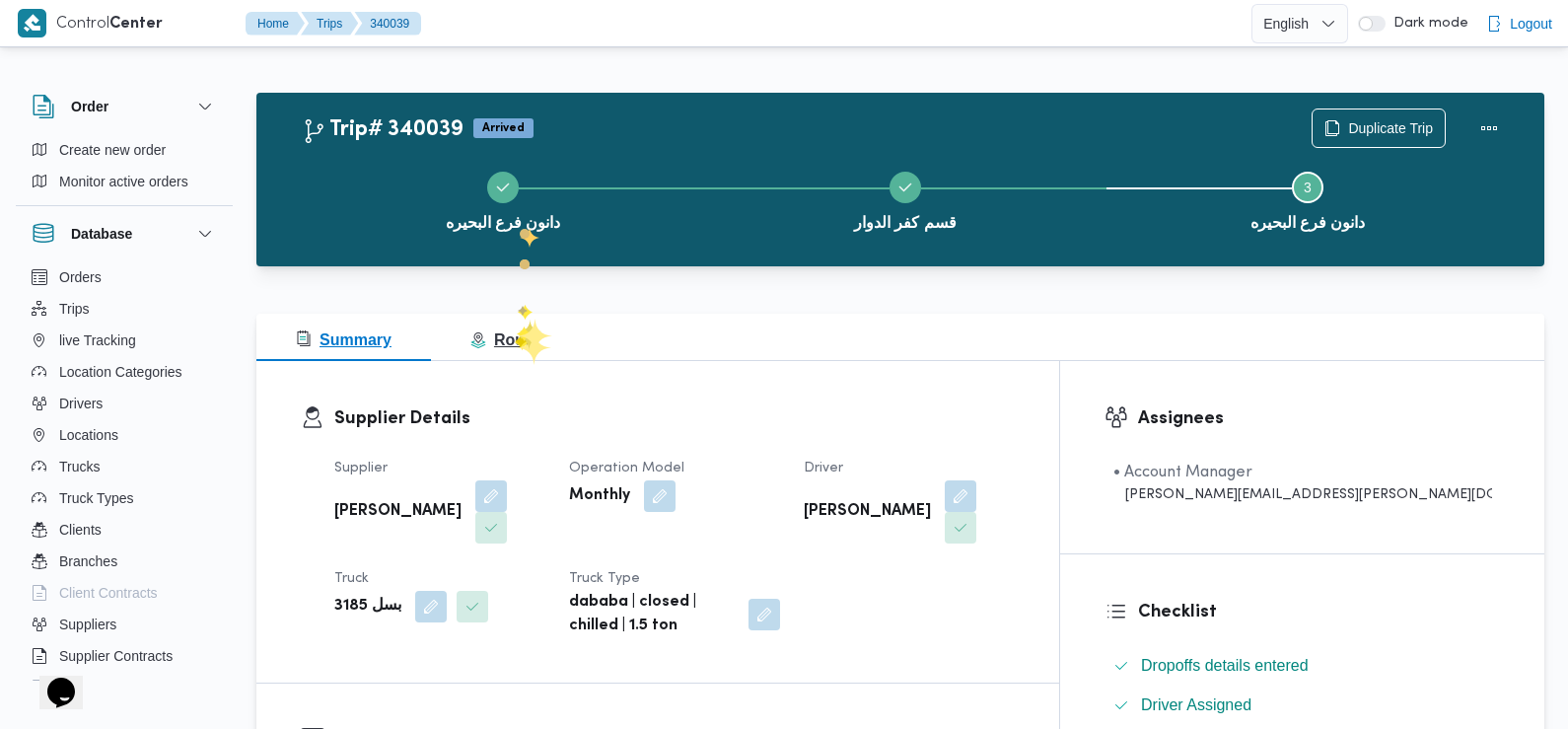
click at [515, 335] on span "Route" at bounding box center [504, 339] width 68 height 17
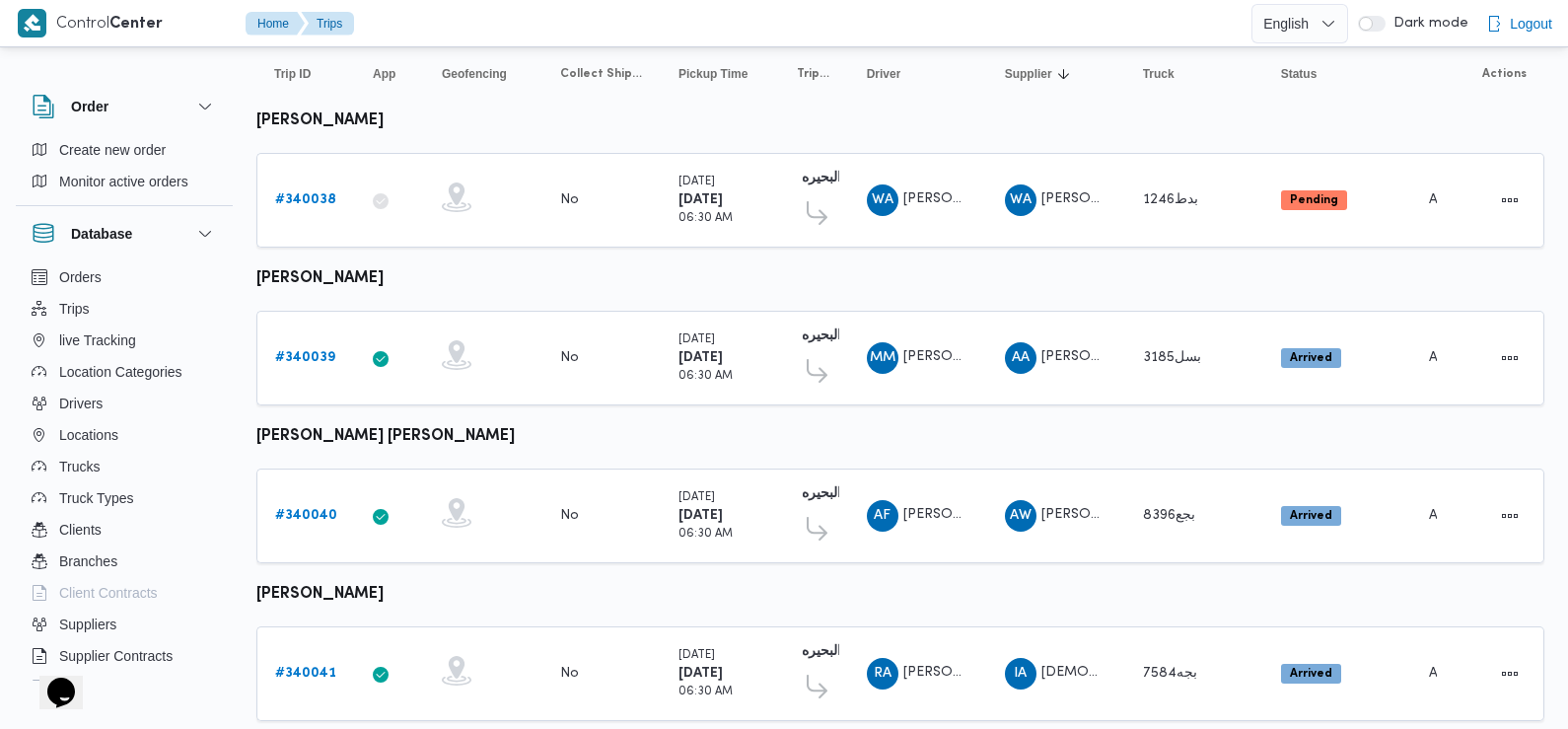
scroll to position [328, 0]
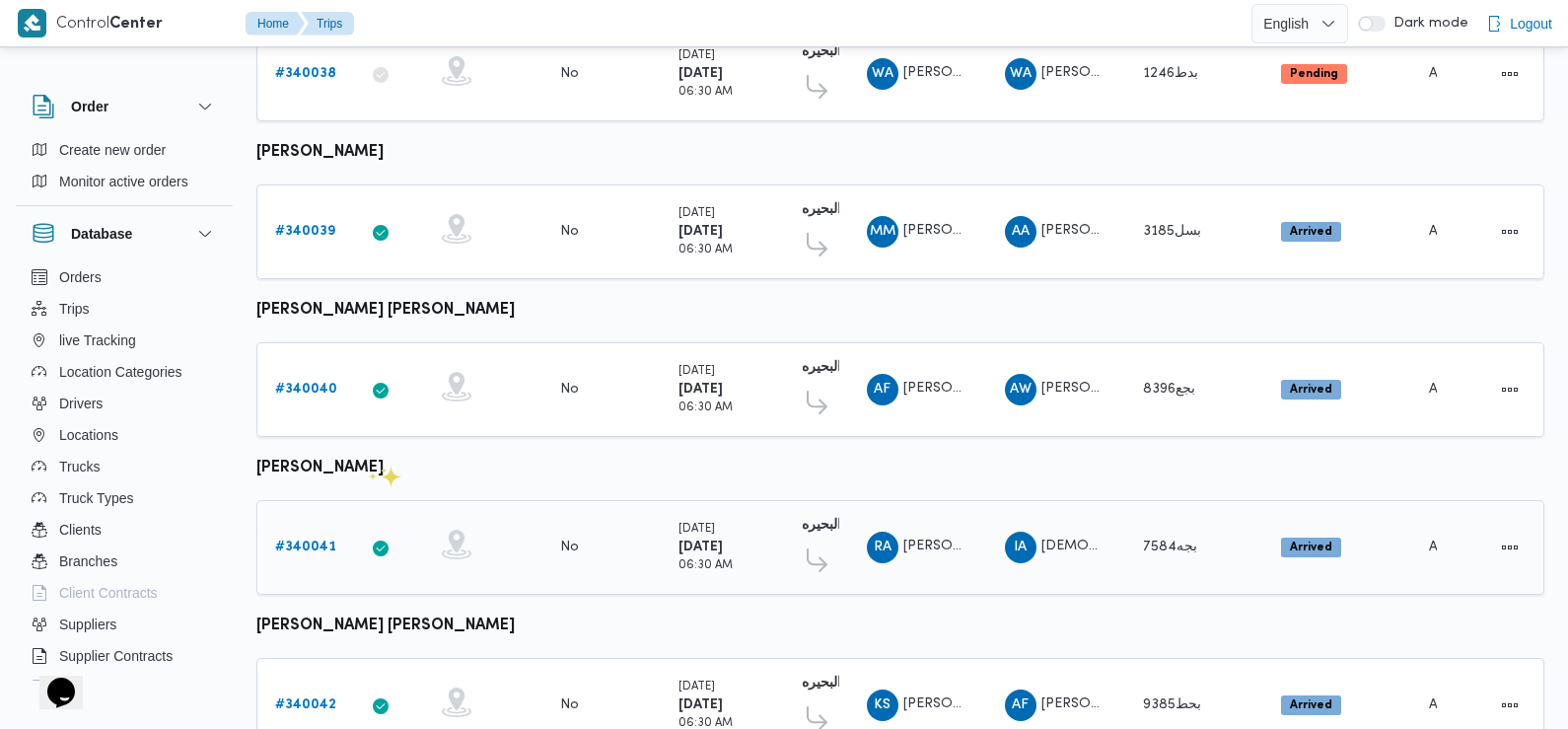
click at [317, 543] on b "# 340041" at bounding box center [305, 547] width 61 height 13
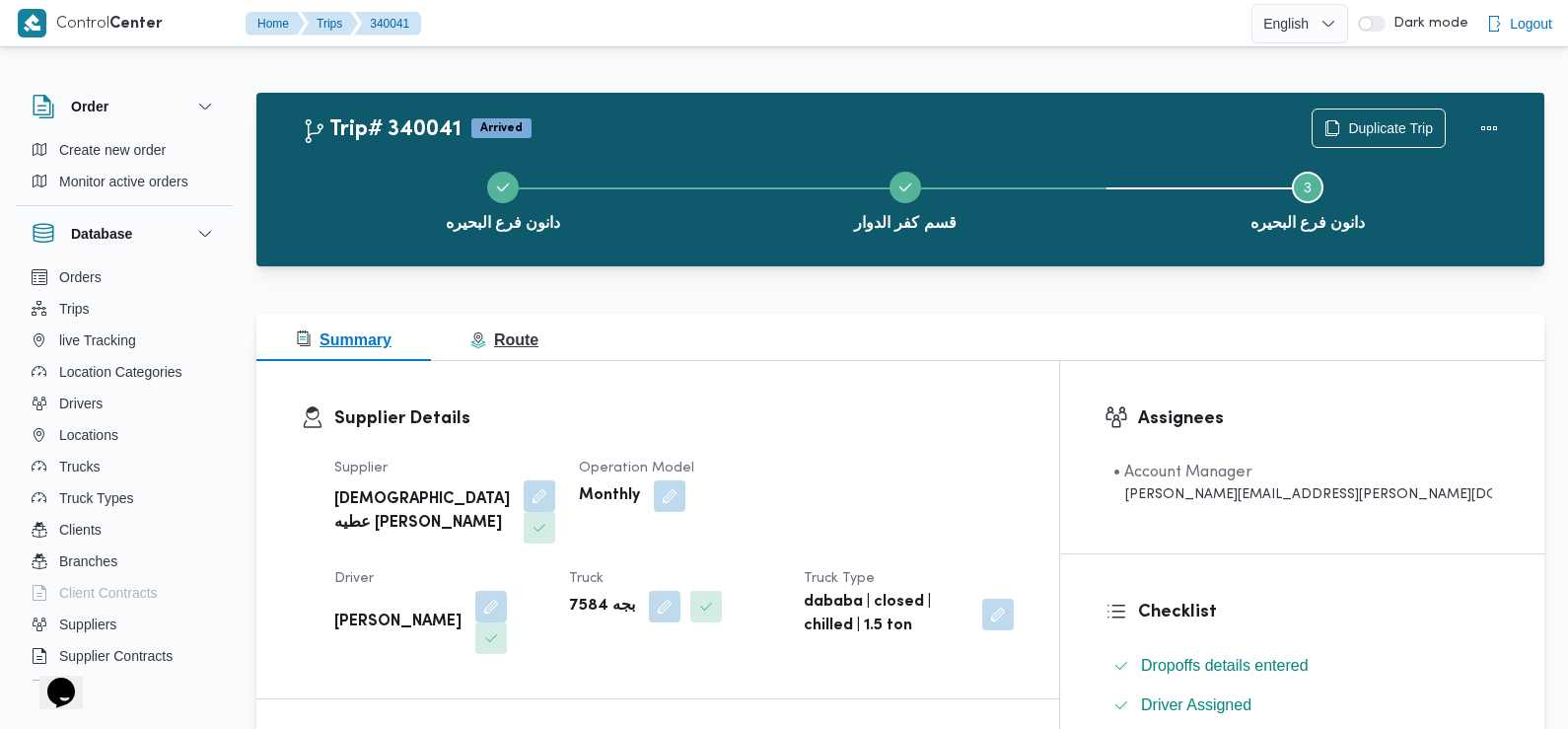
click at [495, 342] on span "Route" at bounding box center [504, 339] width 68 height 17
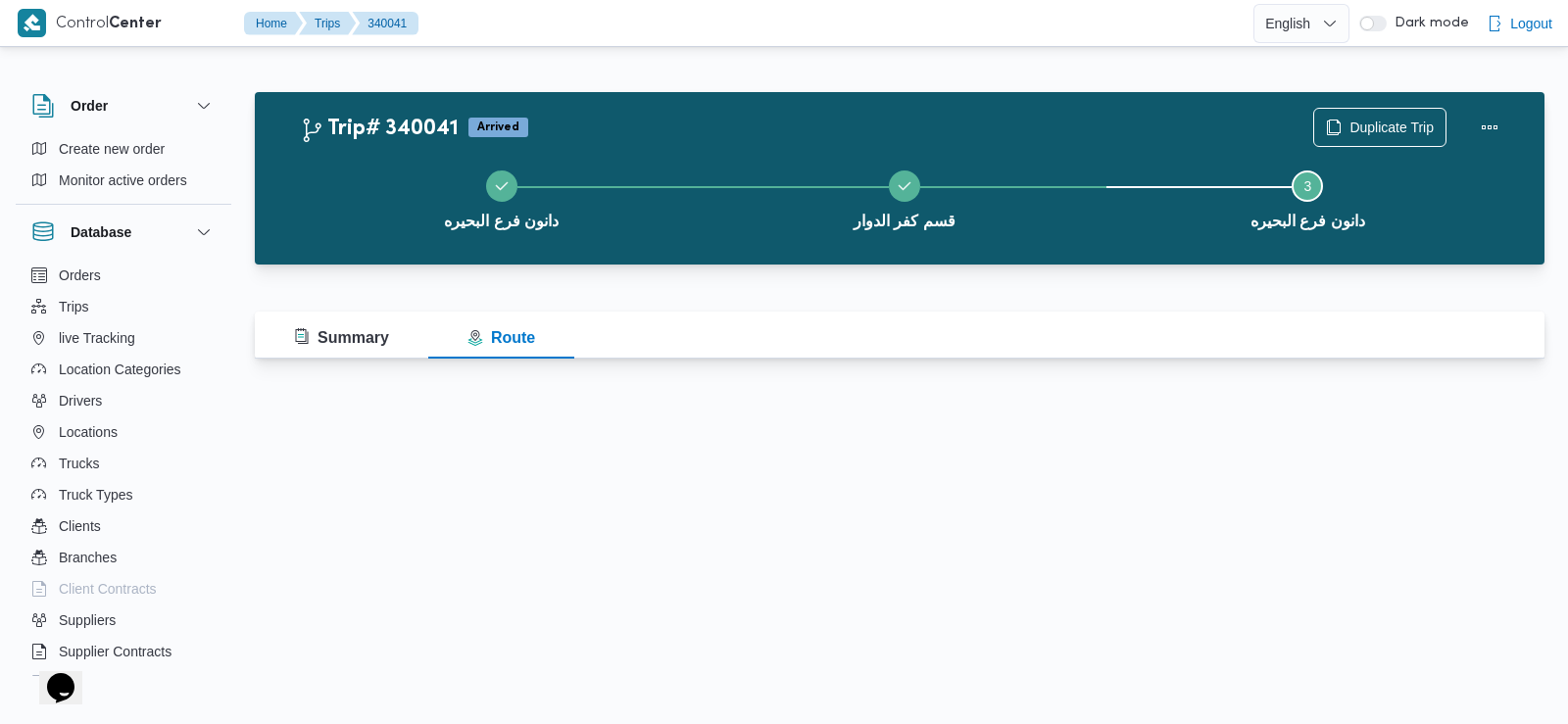
click at [592, 422] on html "Control" at bounding box center [784, 362] width 1568 height 724
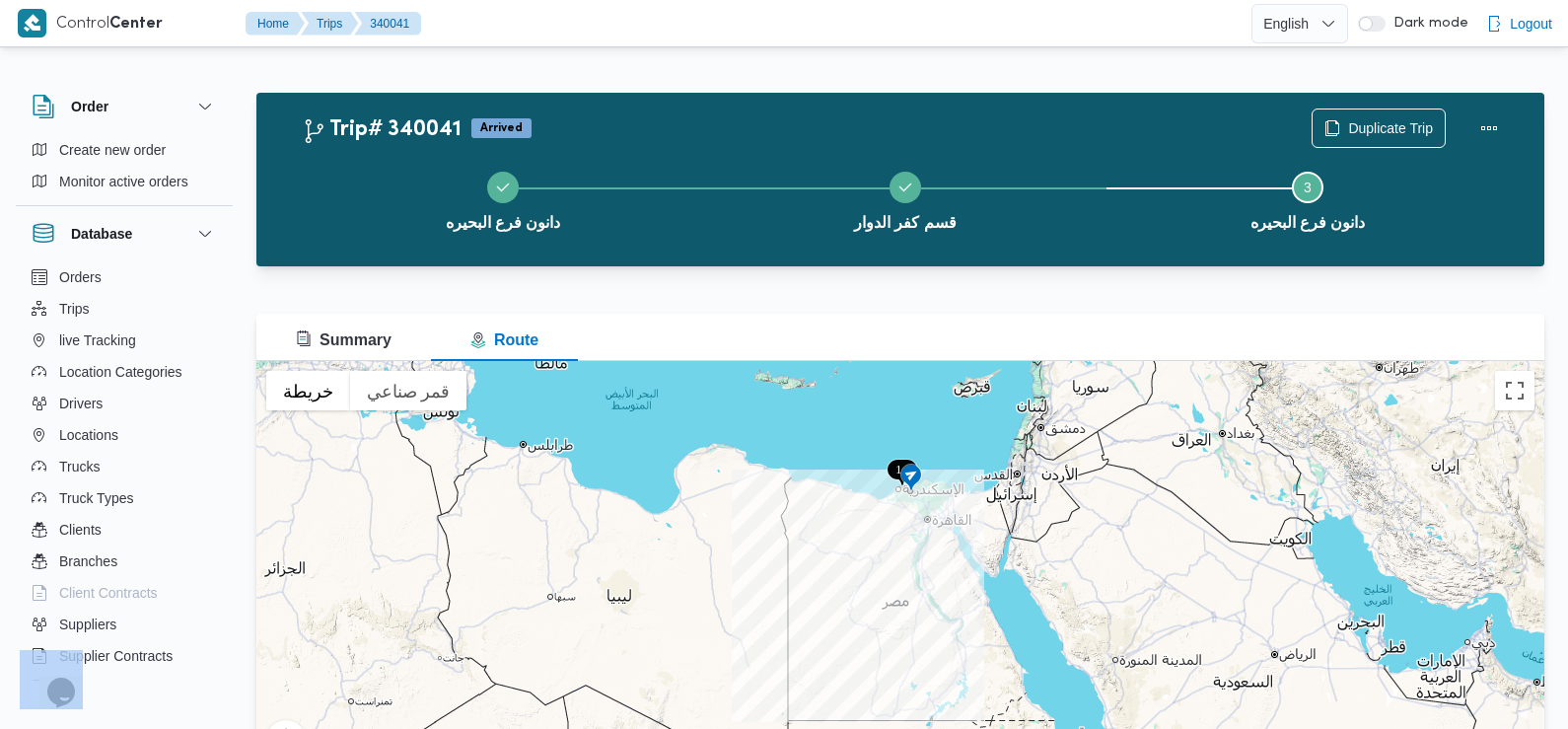
click at [913, 478] on img at bounding box center [912, 479] width 32 height 33
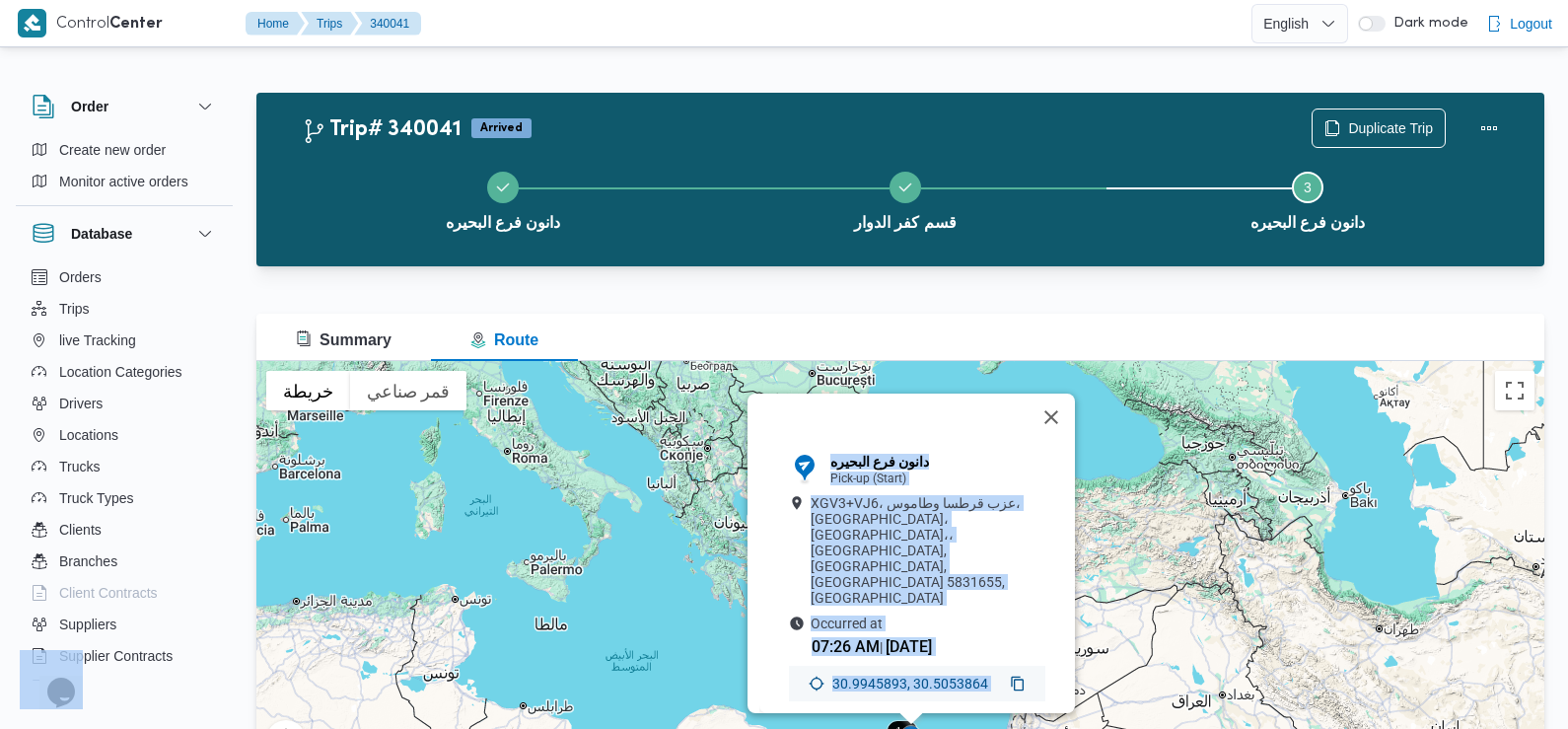
drag, startPoint x: 1013, startPoint y: 577, endPoint x: 892, endPoint y: 415, distance: 202.2
click at [892, 415] on div "دانون فرع البحيره Pick-up (Start) XGV3+VJ6، عزب قرطسا وطاموس، [GEOGRAPHIC_DATA]…" at bounding box center [900, 607] width 1288 height 494
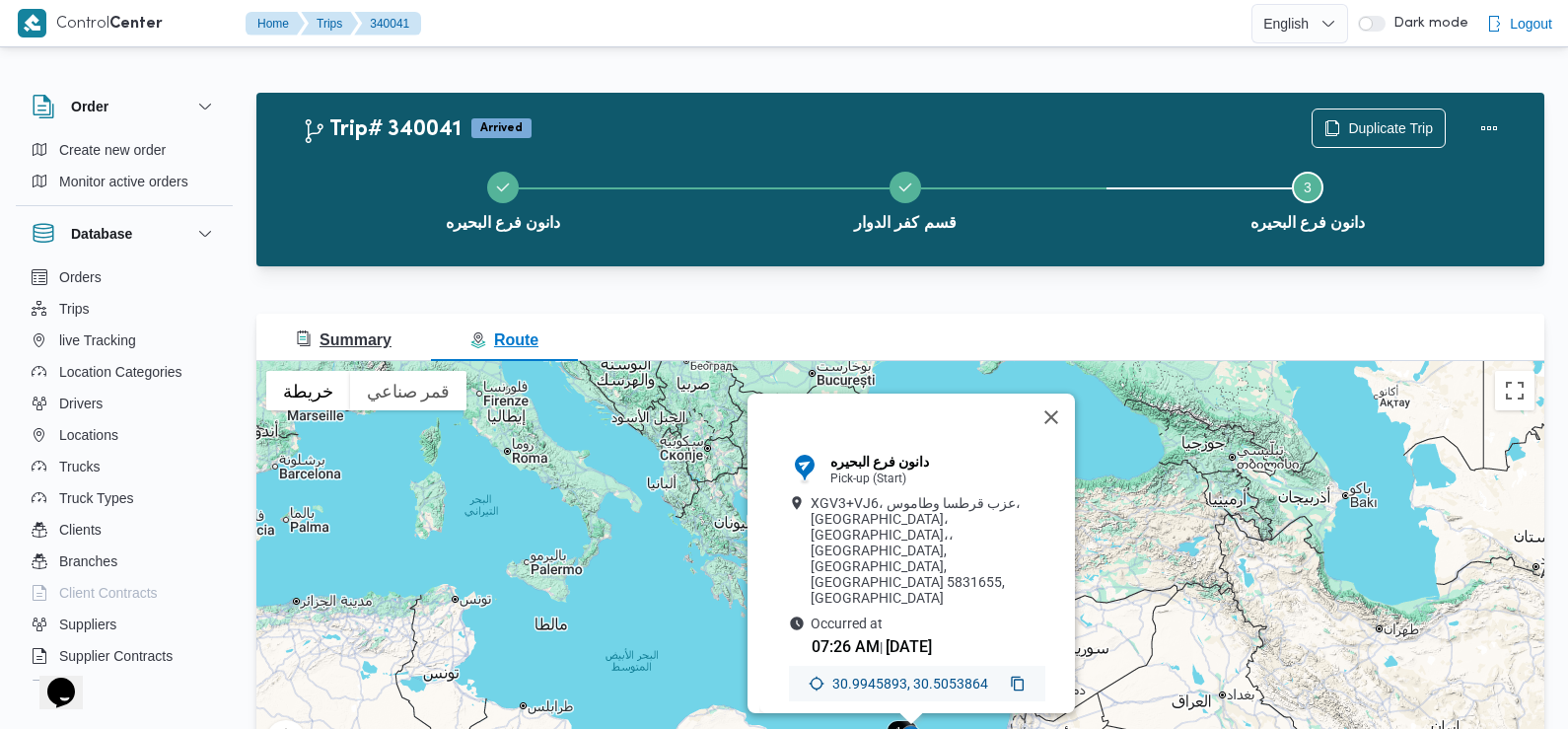
click at [343, 360] on button "Summary" at bounding box center [343, 337] width 175 height 47
